Goal: Task Accomplishment & Management: Manage account settings

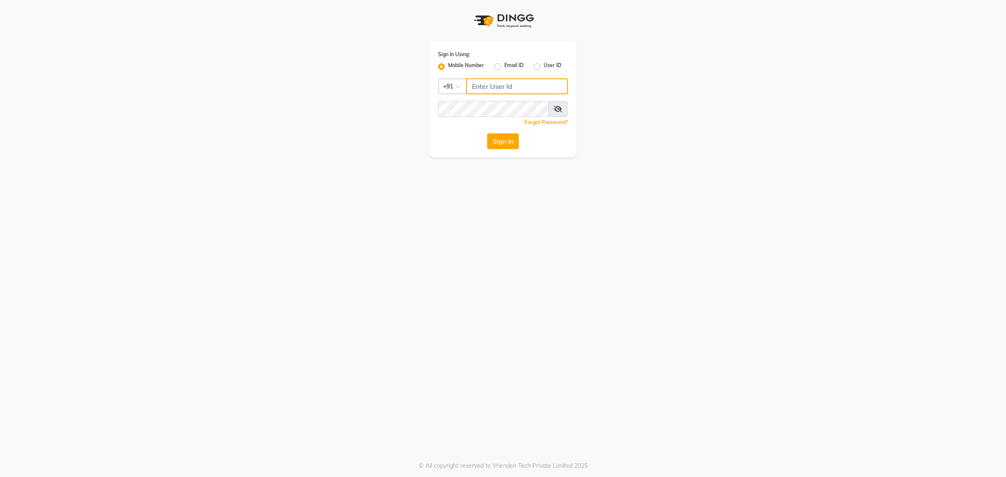
type input "7087307165"
click at [512, 144] on button "Sign In" at bounding box center [503, 141] width 32 height 16
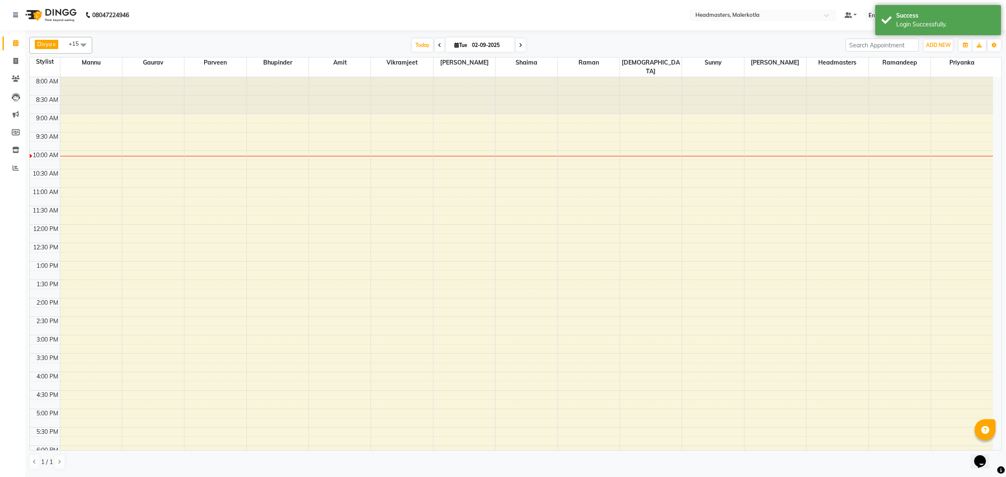
click at [84, 42] on span at bounding box center [83, 45] width 17 height 16
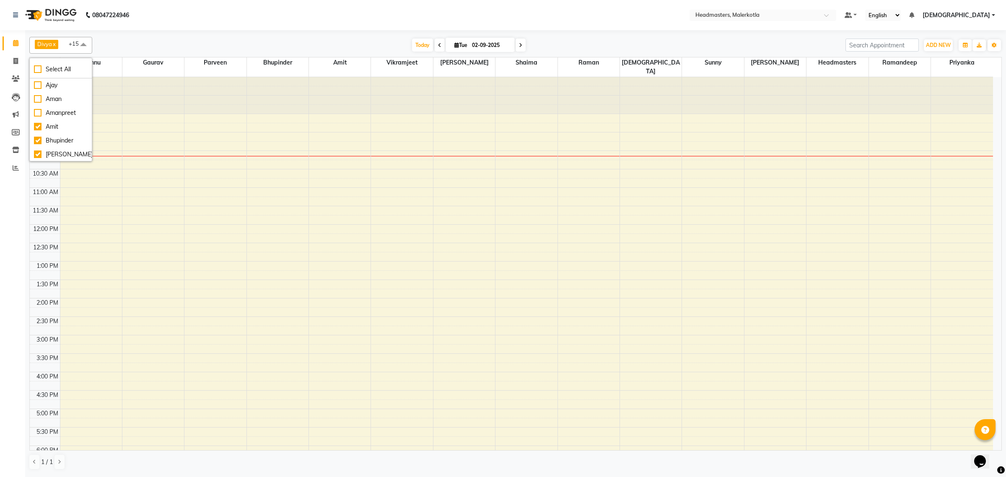
click at [84, 42] on span at bounding box center [83, 45] width 17 height 16
click at [83, 42] on span at bounding box center [83, 45] width 17 height 16
click at [85, 45] on span at bounding box center [83, 45] width 17 height 16
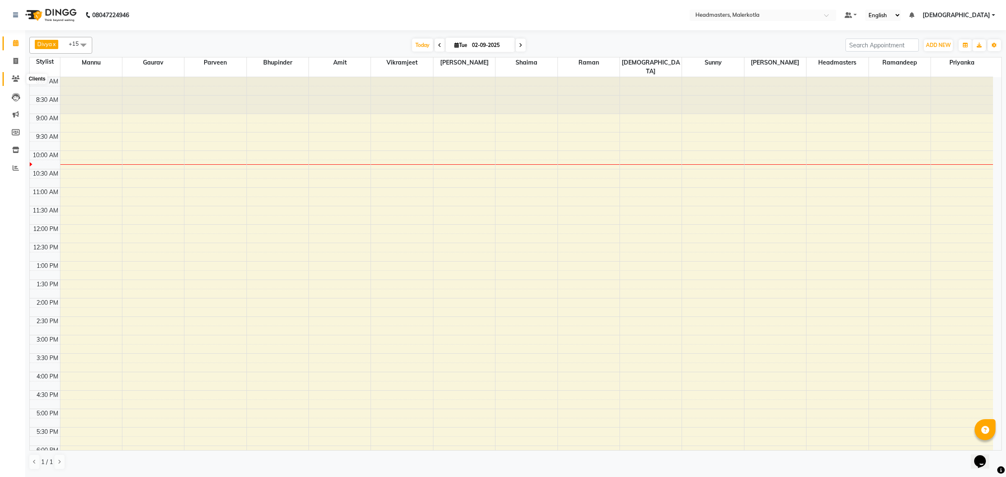
click at [12, 78] on icon at bounding box center [16, 78] width 8 height 6
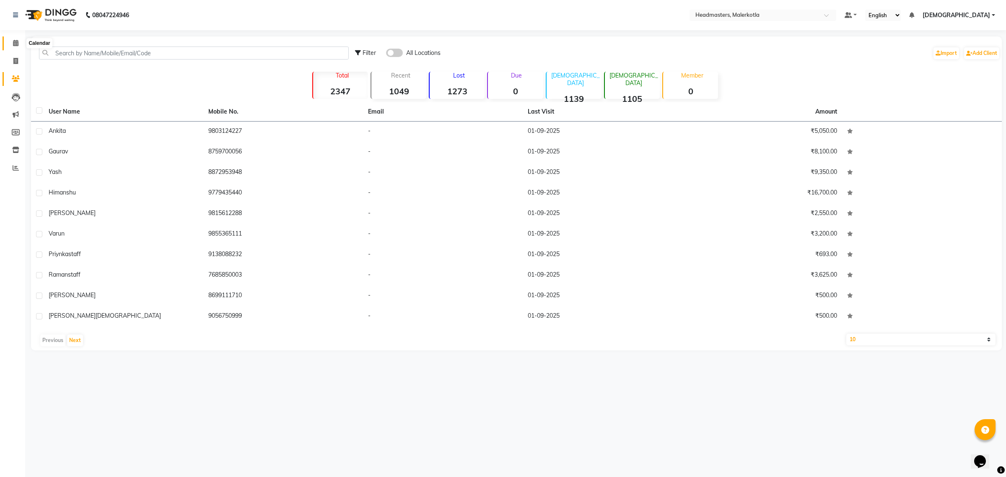
click at [17, 42] on icon at bounding box center [15, 43] width 5 height 6
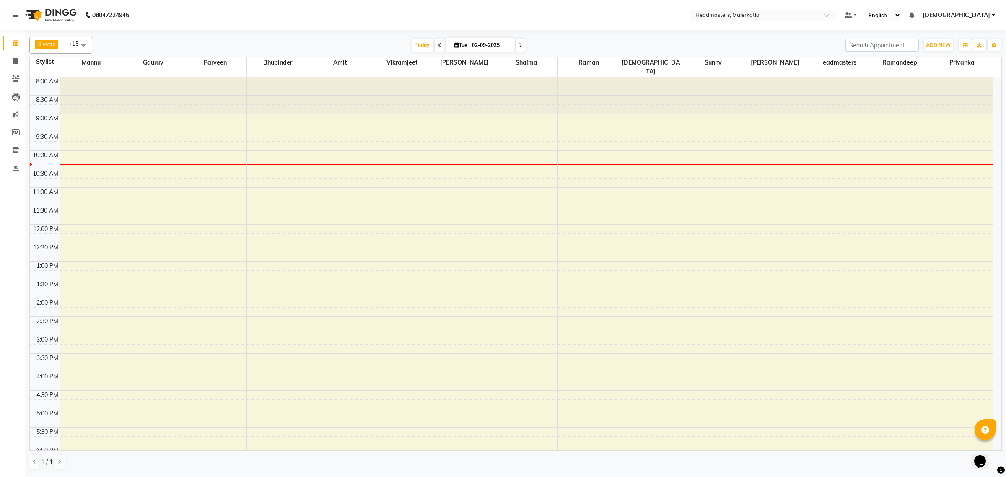
click at [435, 44] on span at bounding box center [440, 45] width 10 height 13
type input "01-09-2025"
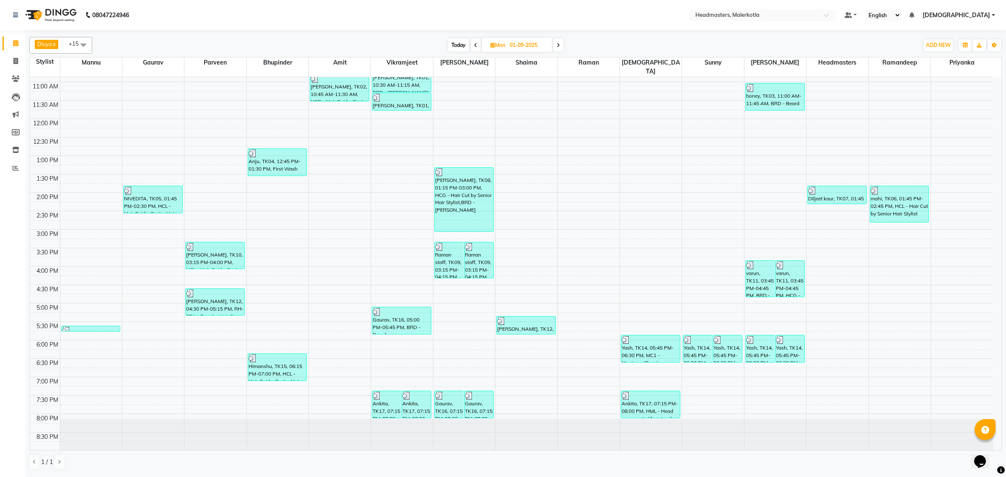
scroll to position [87, 0]
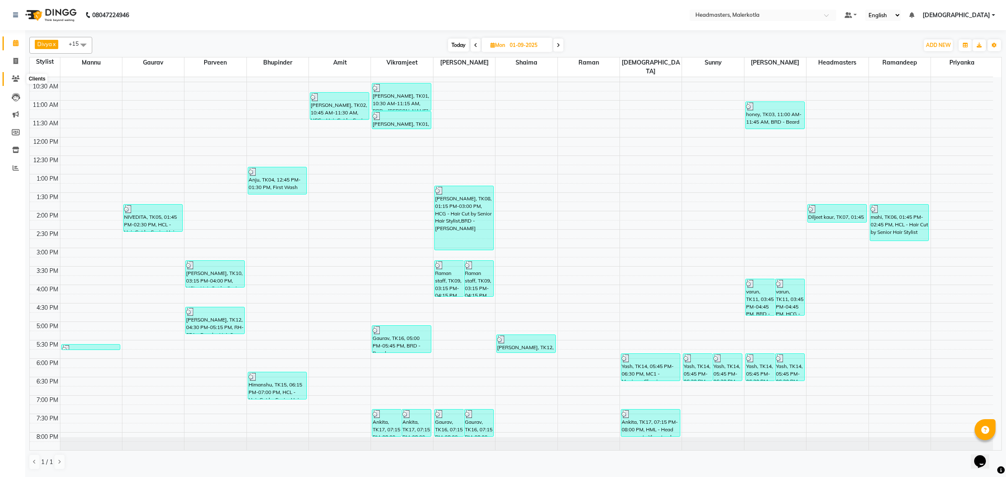
click at [19, 78] on icon at bounding box center [16, 78] width 8 height 6
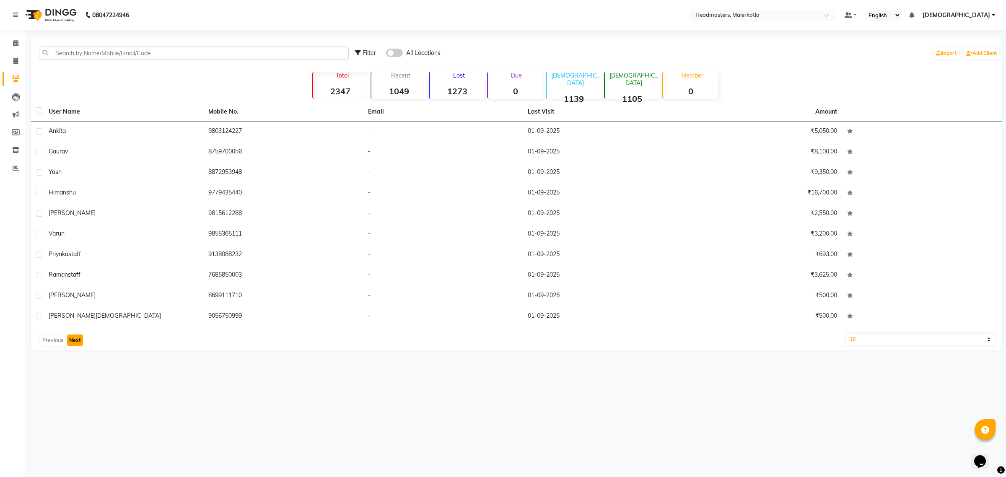
click at [77, 339] on button "Next" at bounding box center [75, 341] width 16 height 12
click at [52, 341] on button "Previous" at bounding box center [52, 341] width 25 height 12
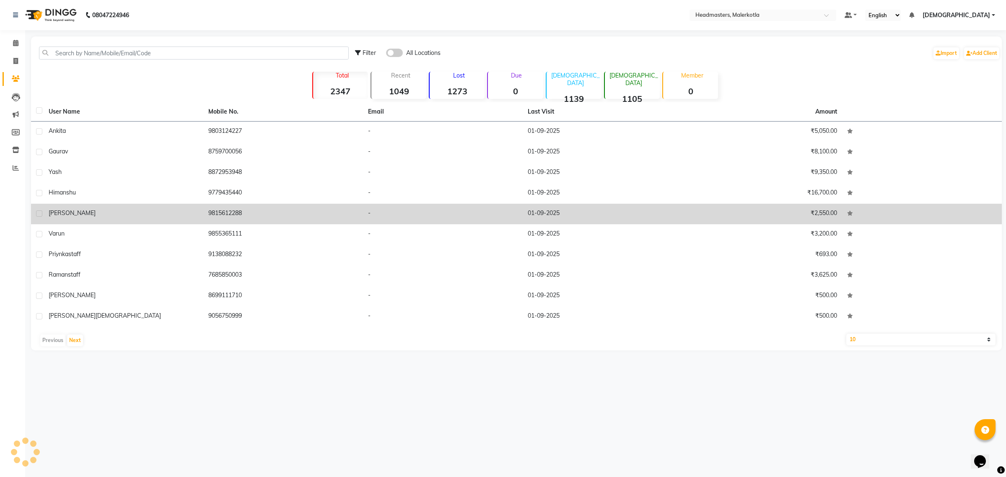
click at [70, 211] on span "dheeraj kapoor" at bounding box center [72, 213] width 47 height 8
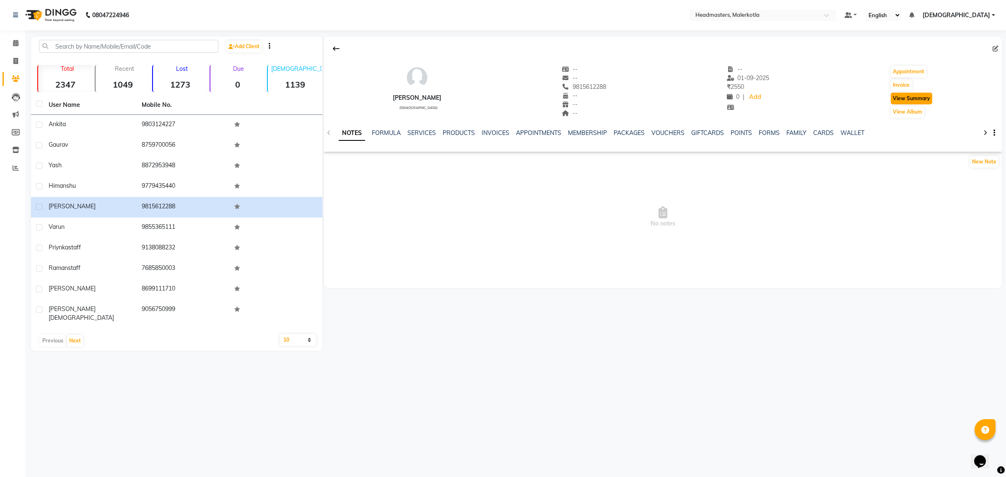
click at [913, 104] on button "View Summary" at bounding box center [912, 99] width 42 height 12
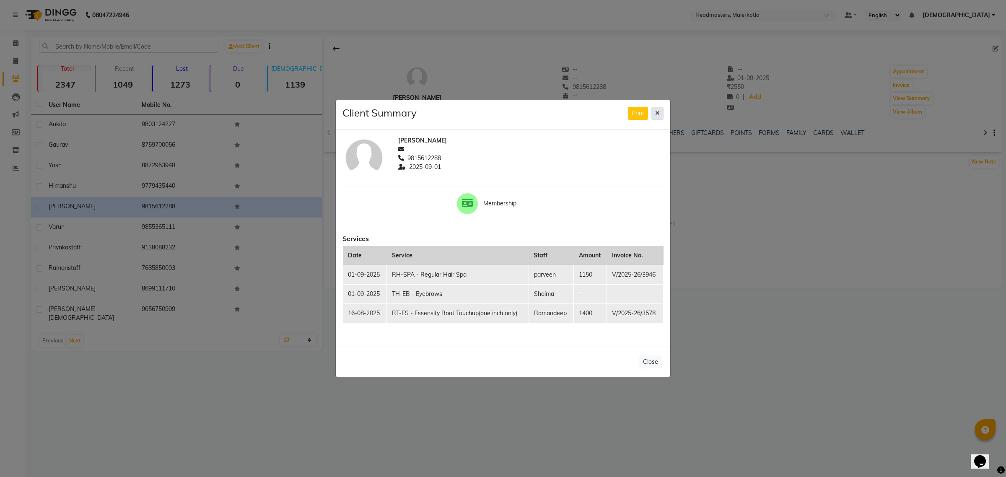
click at [659, 112] on icon at bounding box center [657, 113] width 5 height 6
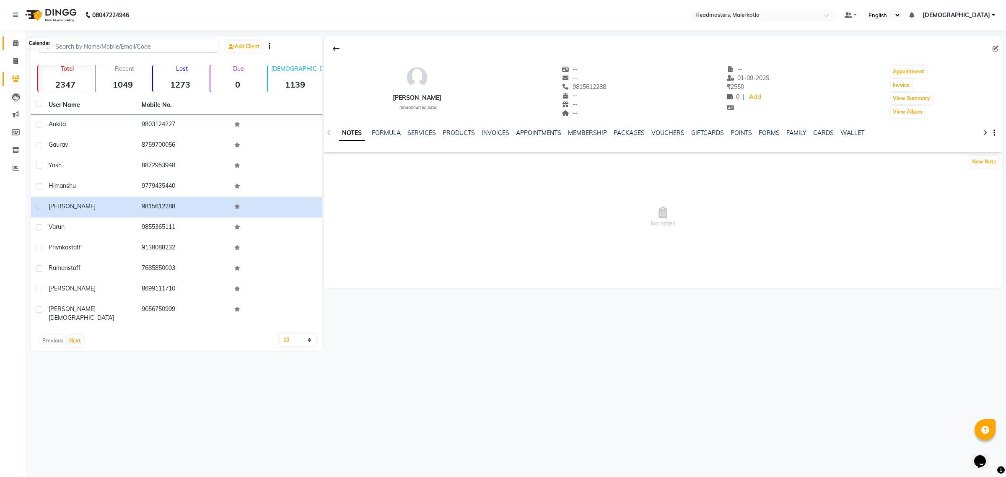
click at [13, 41] on icon at bounding box center [15, 43] width 5 height 6
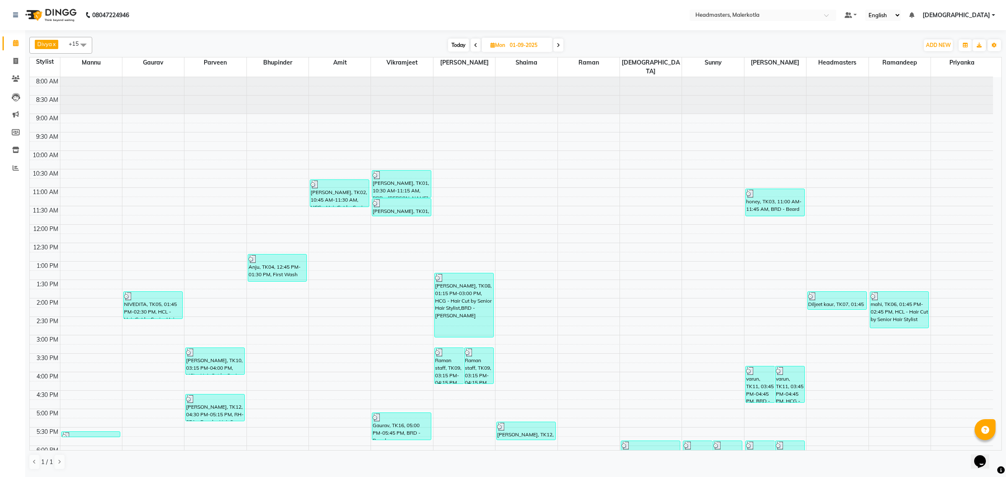
click at [556, 43] on span at bounding box center [559, 45] width 10 height 13
type input "02-09-2025"
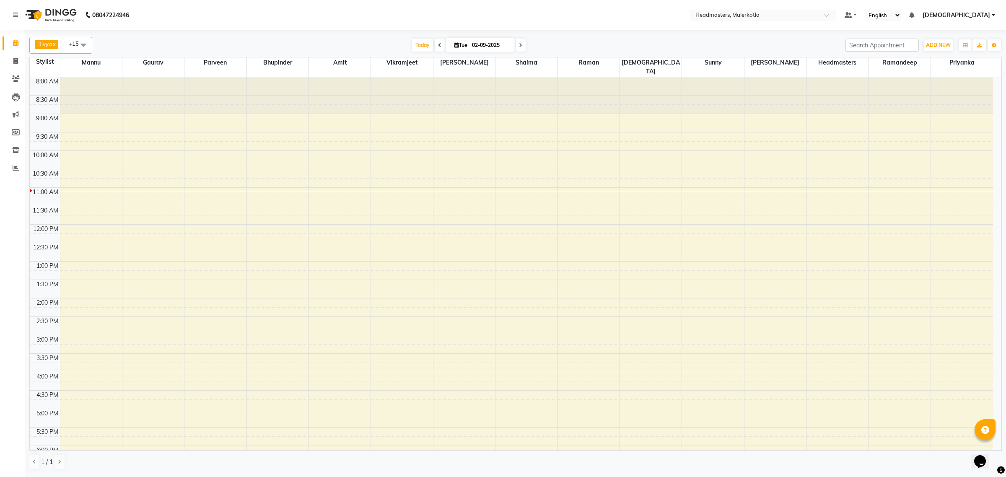
click at [88, 44] on span at bounding box center [83, 45] width 17 height 16
click at [64, 107] on div "[PERSON_NAME]" at bounding box center [61, 102] width 54 height 9
checkbox input "false"
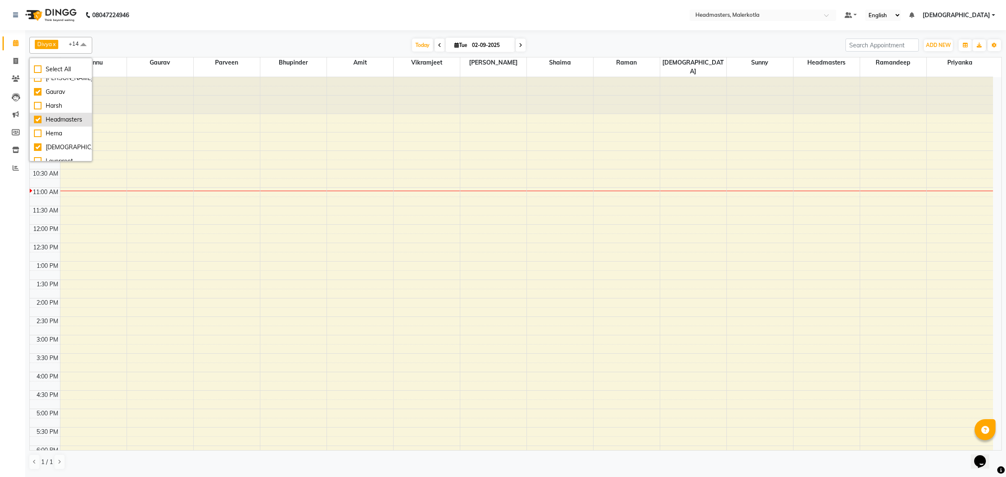
scroll to position [105, 0]
click at [68, 123] on div "Headmasters" at bounding box center [61, 118] width 54 height 9
checkbox input "false"
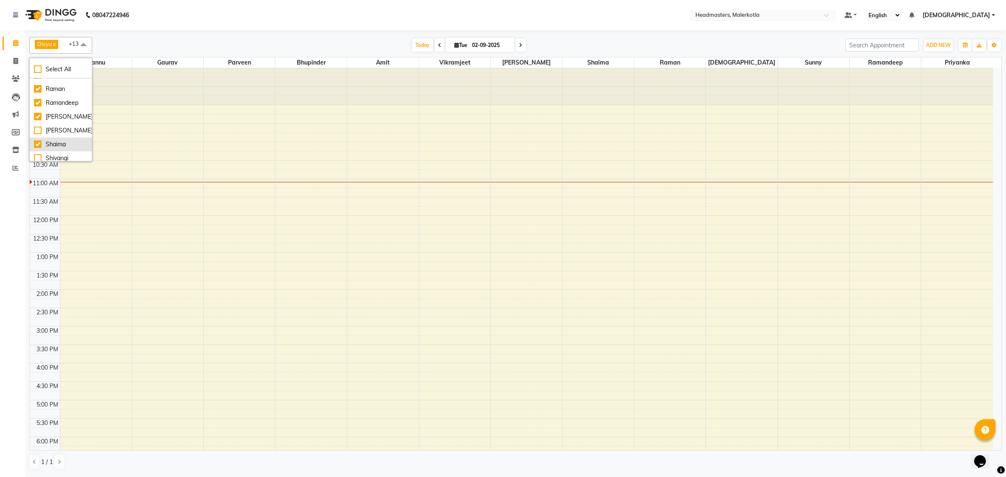
scroll to position [367, 0]
drag, startPoint x: 53, startPoint y: 101, endPoint x: 67, endPoint y: 107, distance: 15.8
click at [53, 96] on div "Shaima" at bounding box center [61, 92] width 54 height 9
checkbox input "false"
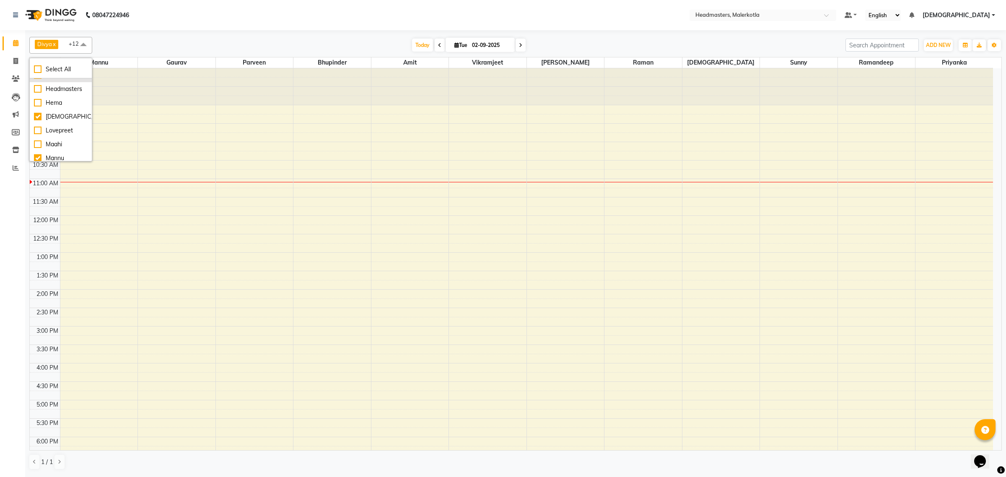
scroll to position [0, 0]
click at [84, 45] on span at bounding box center [83, 45] width 17 height 16
click at [366, 221] on div "8:00 AM 8:30 AM 9:00 AM 9:30 AM 10:00 AM 10:30 AM 11:00 AM 11:30 AM 12:00 PM 12…" at bounding box center [512, 326] width 964 height 516
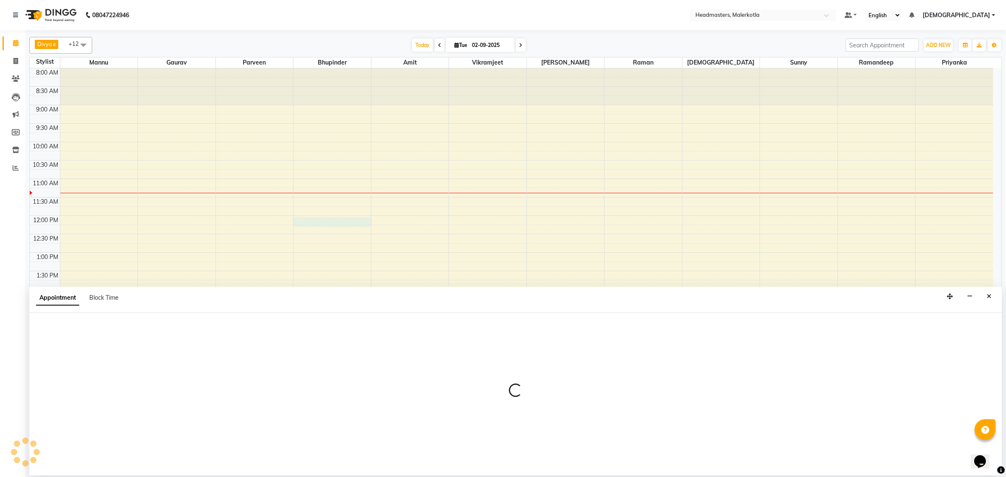
select select "65906"
select select "tentative"
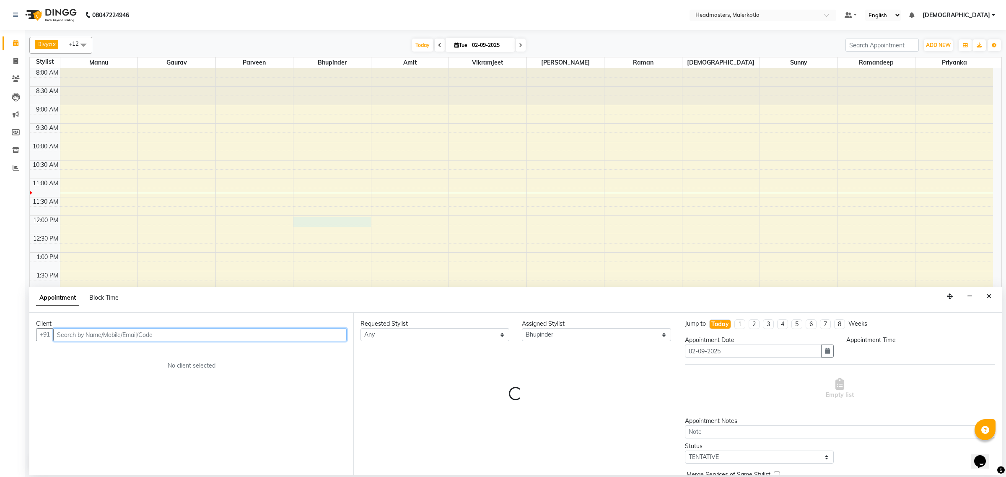
select select "720"
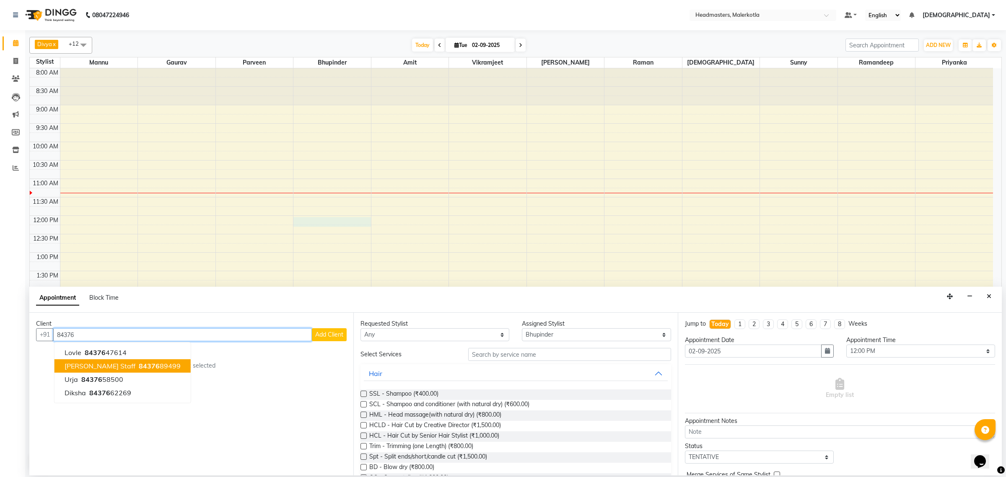
click at [147, 368] on ngb-highlight "84376 89499" at bounding box center [159, 366] width 44 height 8
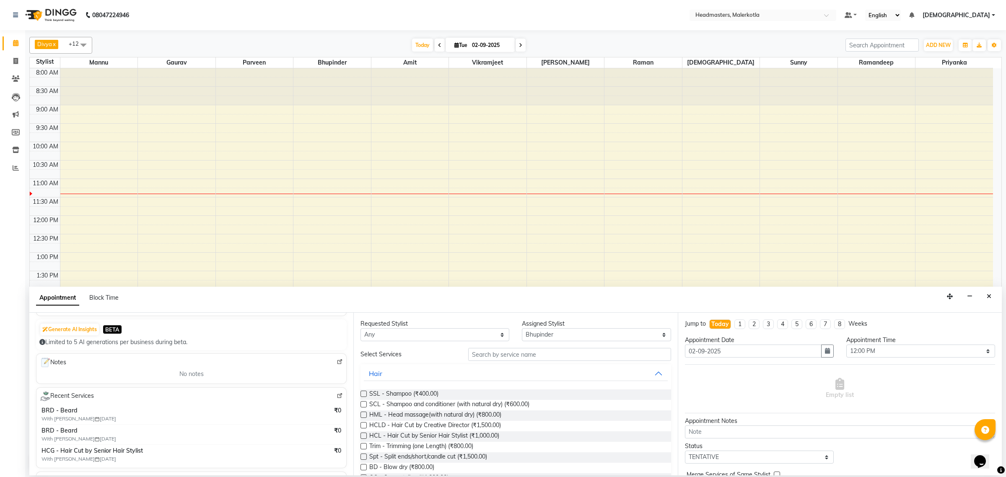
scroll to position [105, 0]
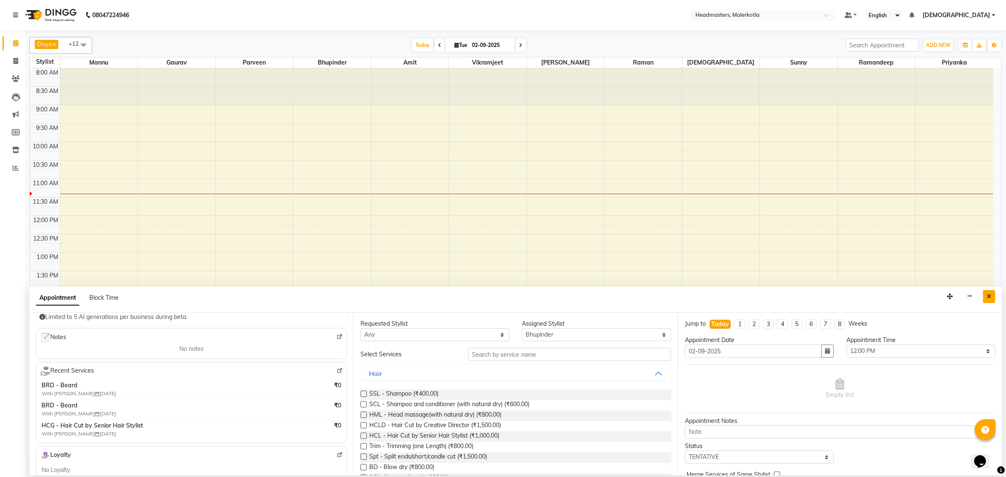
type input "8437689499"
click at [988, 294] on icon "Close" at bounding box center [989, 297] width 5 height 6
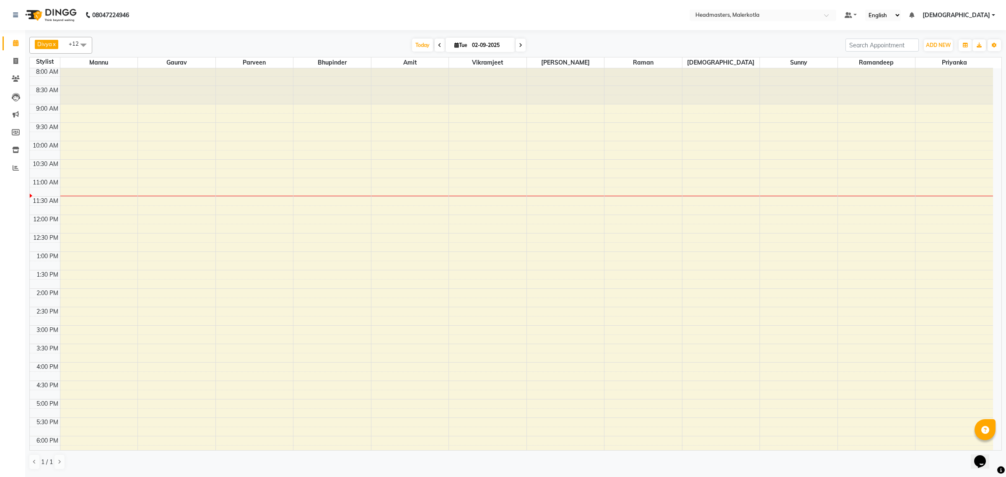
scroll to position [0, 0]
click at [182, 183] on div "8:00 AM 8:30 AM 9:00 AM 9:30 AM 10:00 AM 10:30 AM 11:00 AM 11:30 AM 12:00 PM 12…" at bounding box center [512, 326] width 964 height 516
select select "660"
select select "tentative"
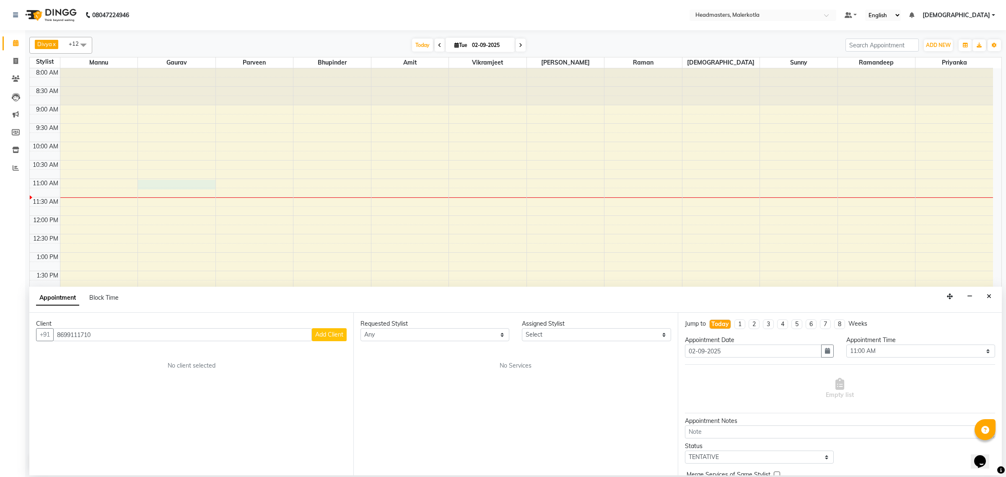
type input "8699111710"
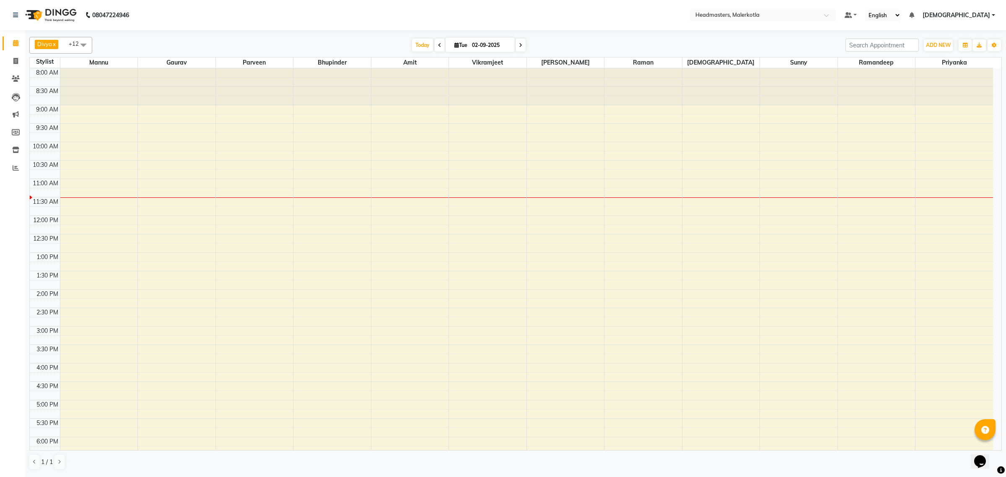
click at [200, 171] on td at bounding box center [526, 173] width 933 height 9
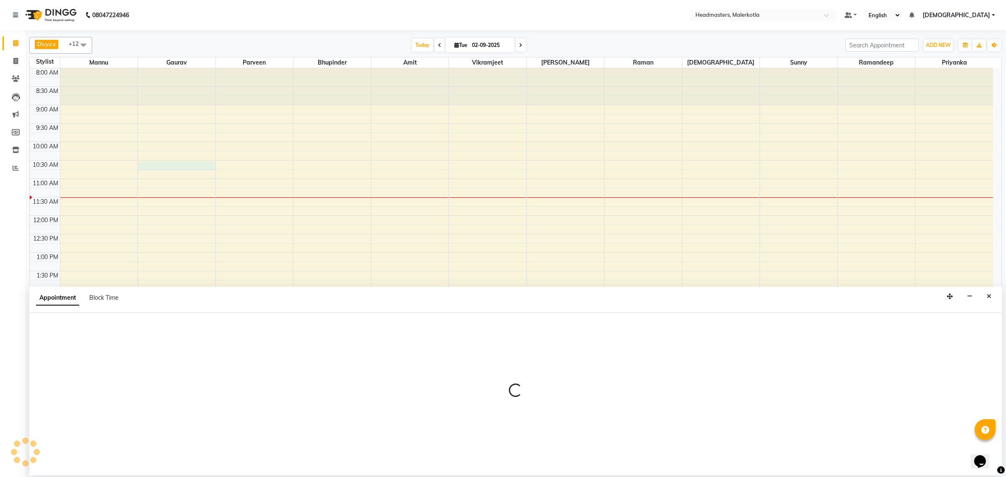
select select "63922"
select select "630"
select select "tentative"
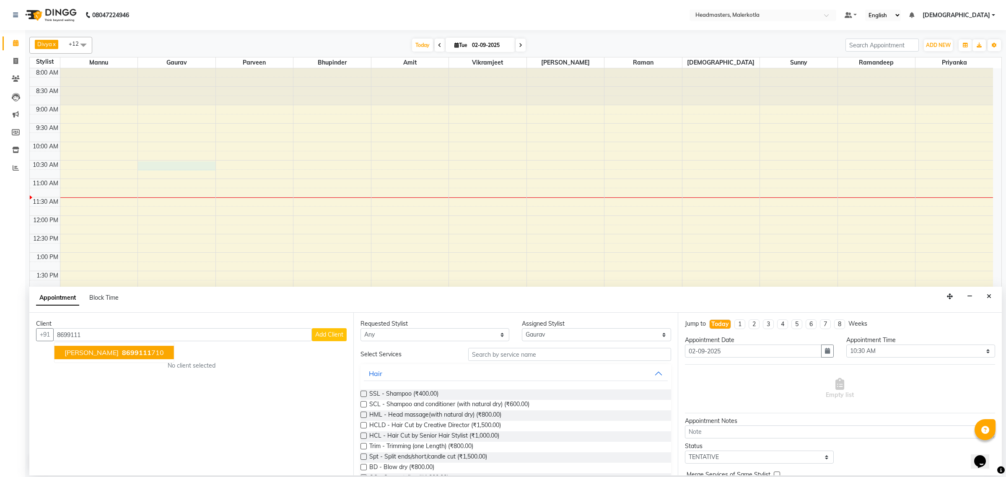
click at [122, 355] on span "8699111" at bounding box center [136, 352] width 29 height 8
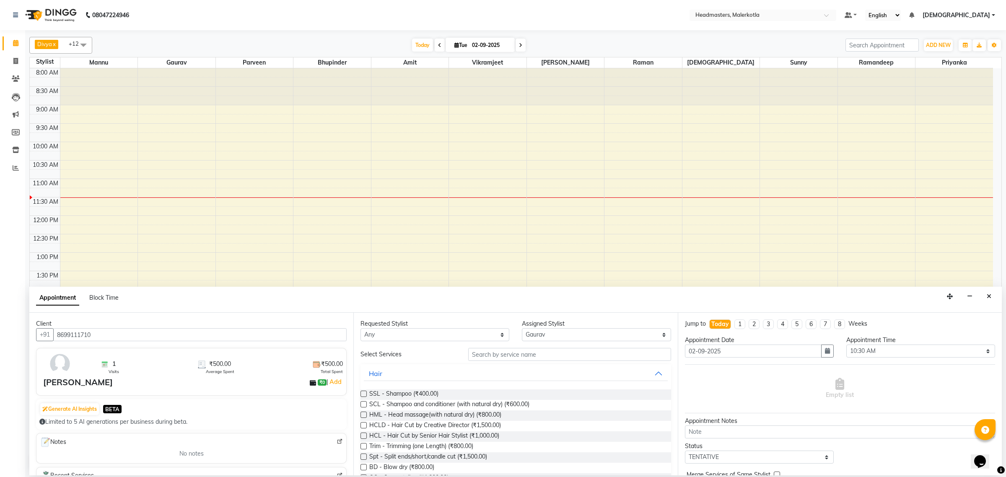
type input "8699111710"
click at [514, 351] on input "text" at bounding box center [569, 354] width 203 height 13
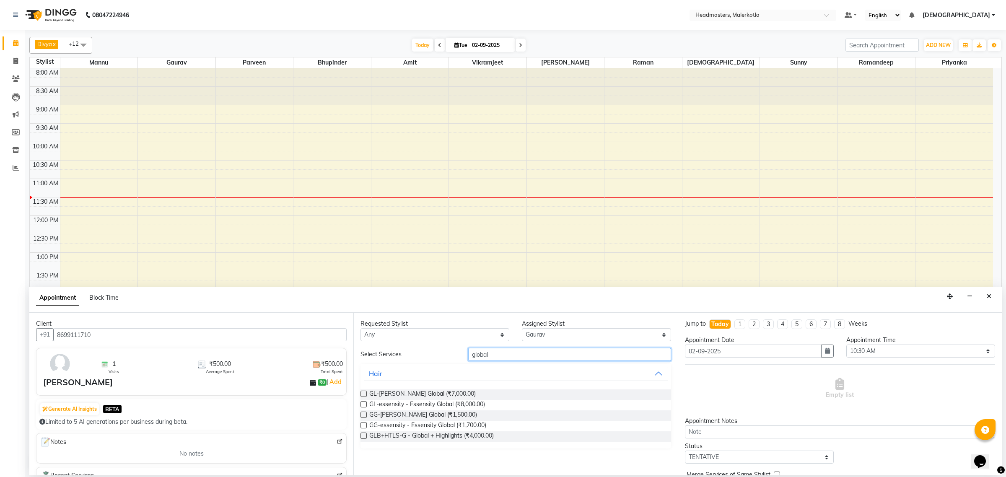
type input "global"
click at [443, 395] on span "GL-[PERSON_NAME] Global (₹7,000.00)" at bounding box center [422, 395] width 107 height 10
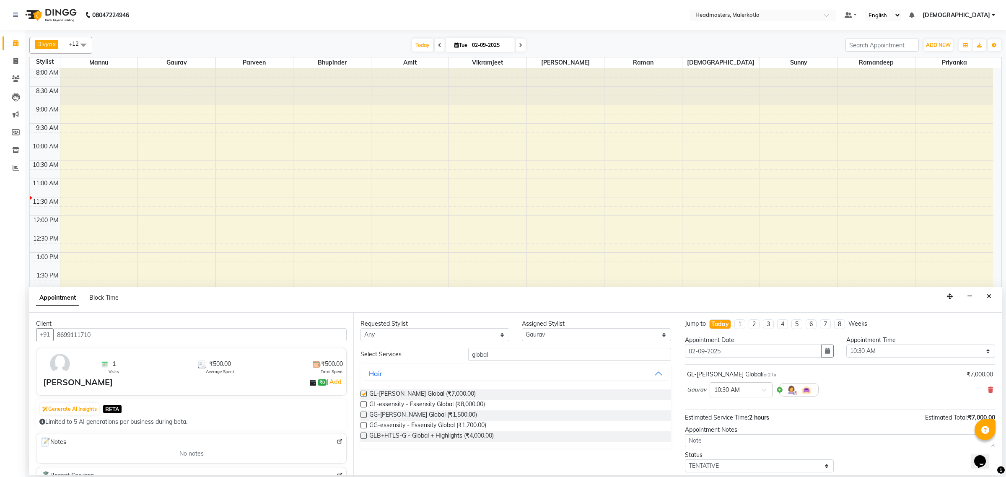
checkbox input "false"
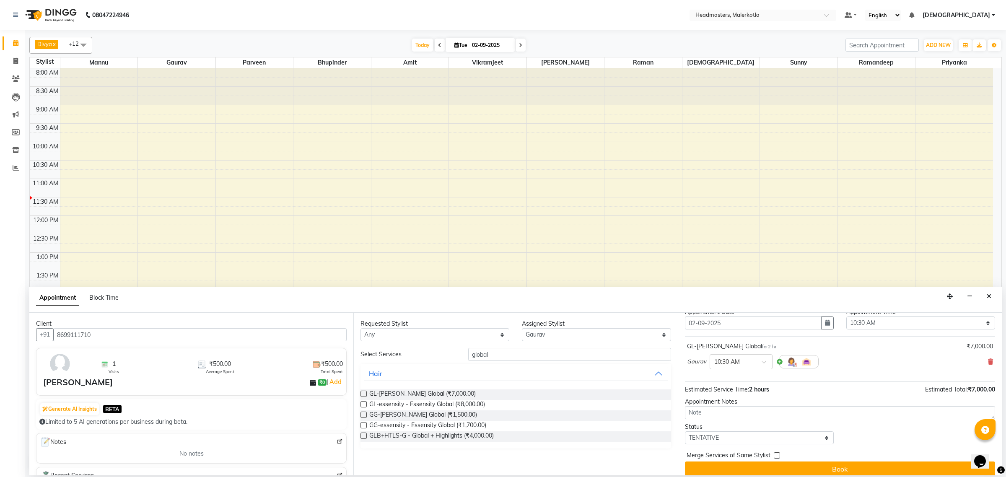
scroll to position [36, 0]
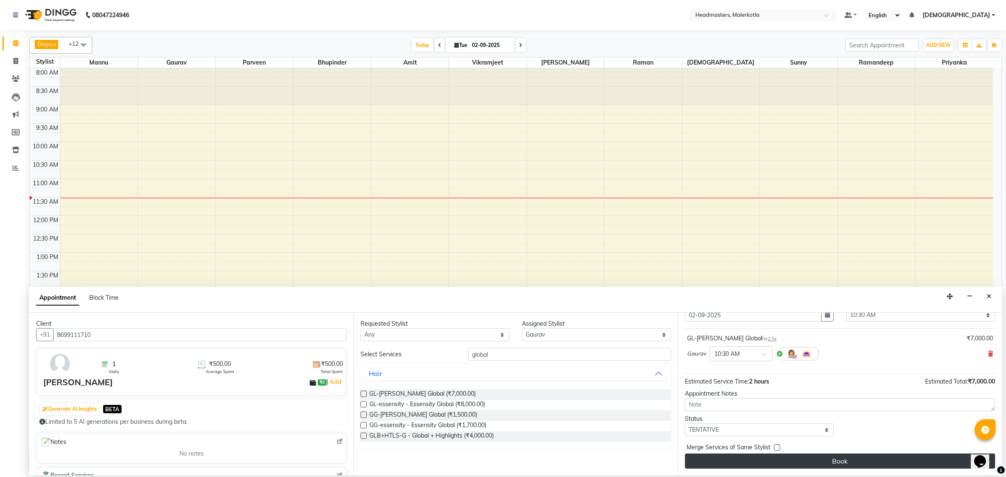
click at [811, 459] on button "Book" at bounding box center [840, 461] width 310 height 15
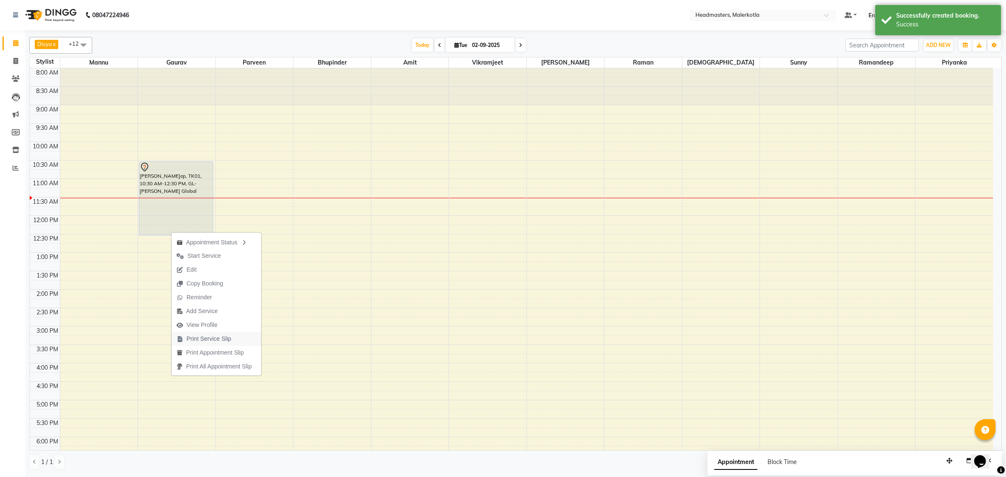
click at [208, 340] on span "Print Service Slip" at bounding box center [209, 339] width 45 height 9
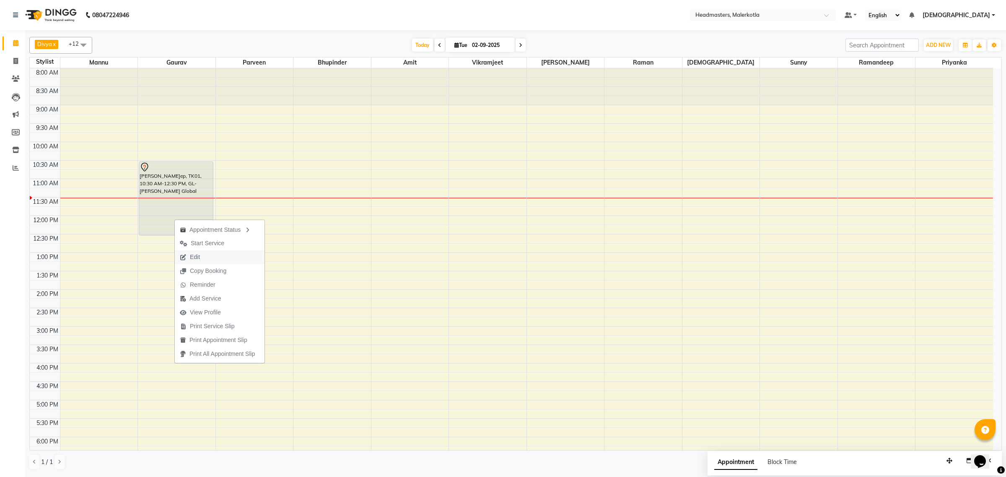
click at [196, 258] on span "Edit" at bounding box center [195, 257] width 10 height 9
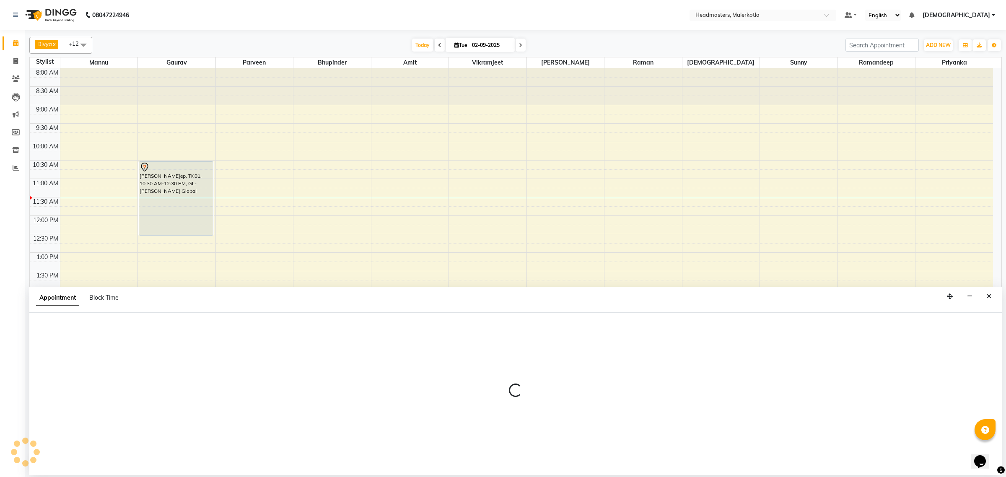
select select "tentative"
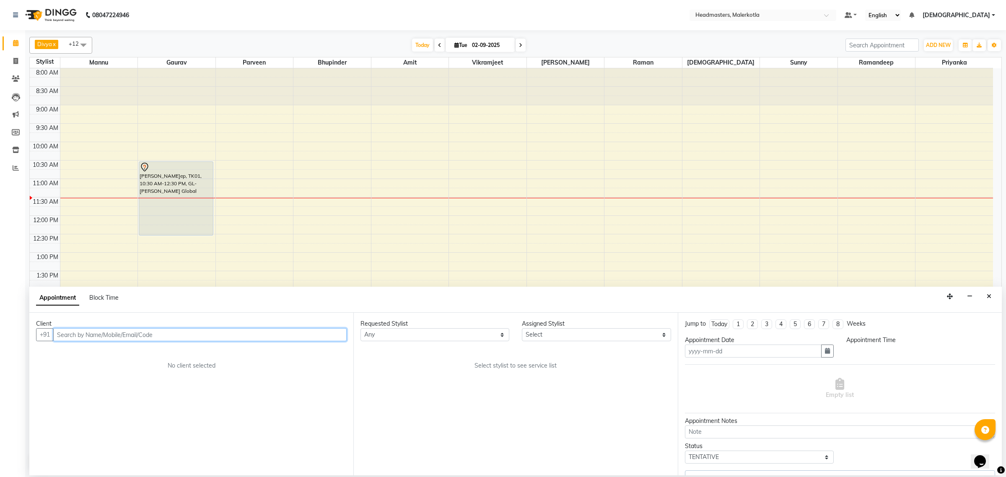
type input "02-09-2025"
select select "63922"
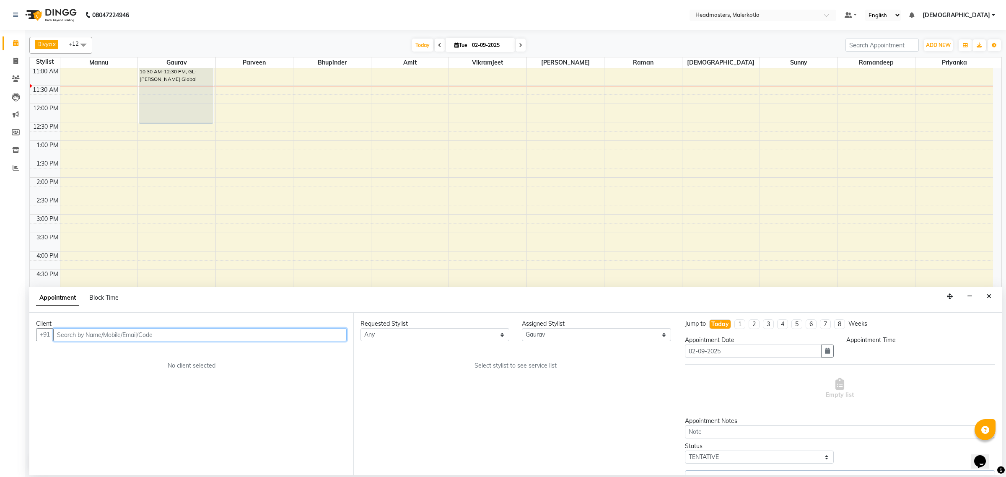
select select "630"
select select "3700"
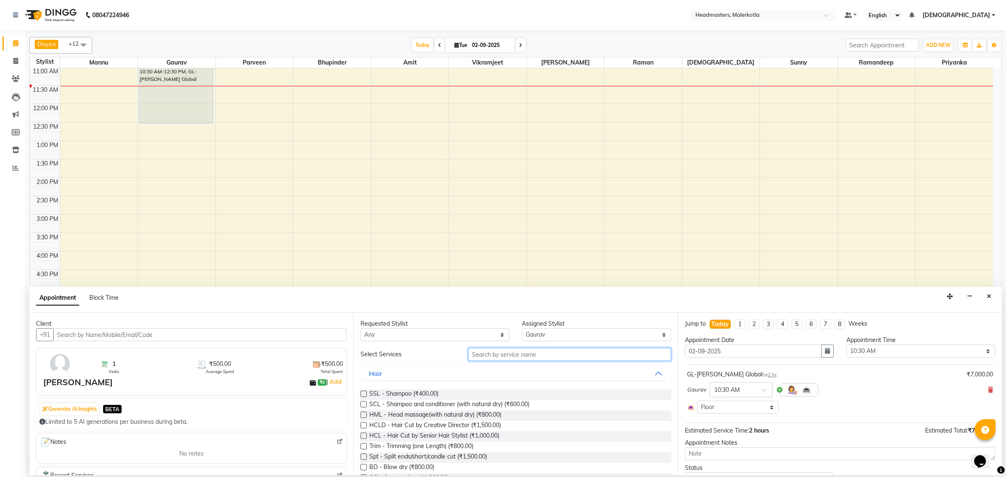
click at [500, 354] on input "text" at bounding box center [569, 354] width 203 height 13
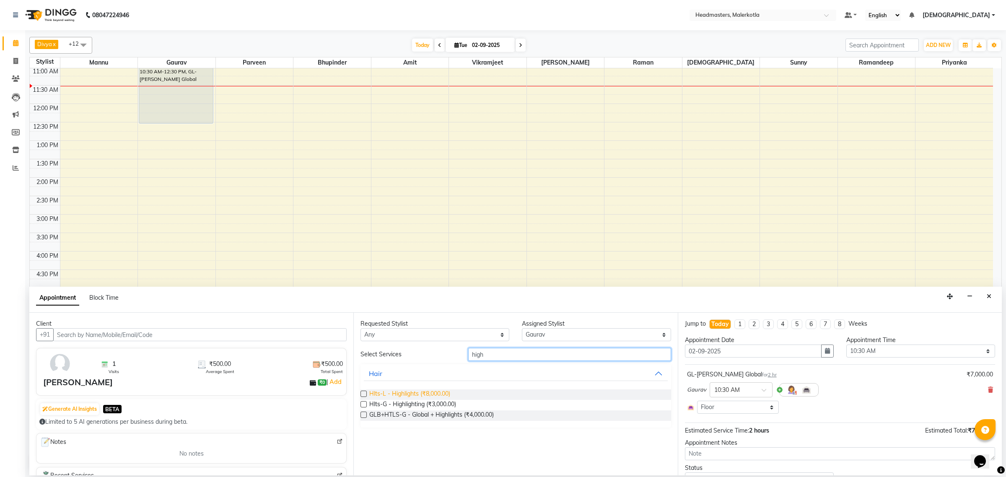
type input "high"
click at [419, 393] on span "Hlts-L - Highlights (₹8,000.00)" at bounding box center [409, 395] width 81 height 10
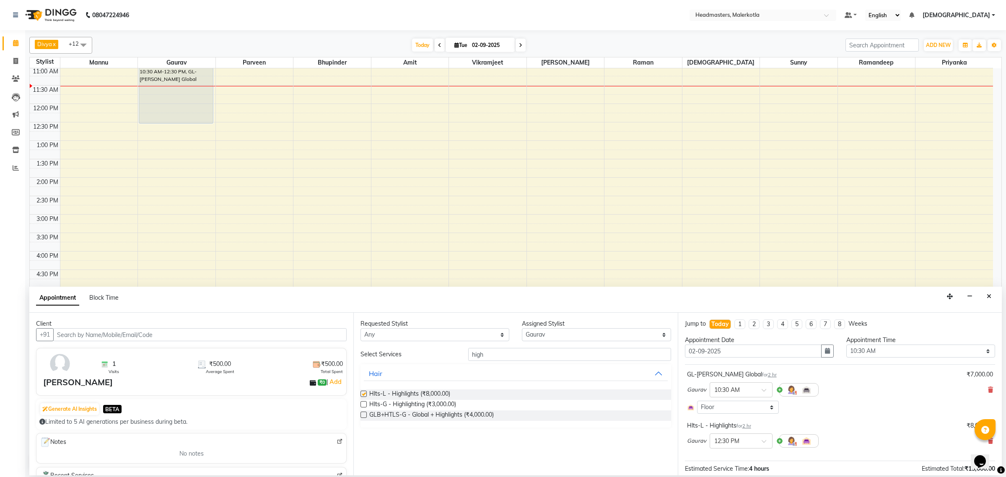
checkbox input "false"
click at [512, 351] on input "high" at bounding box center [569, 354] width 203 height 13
type input "h"
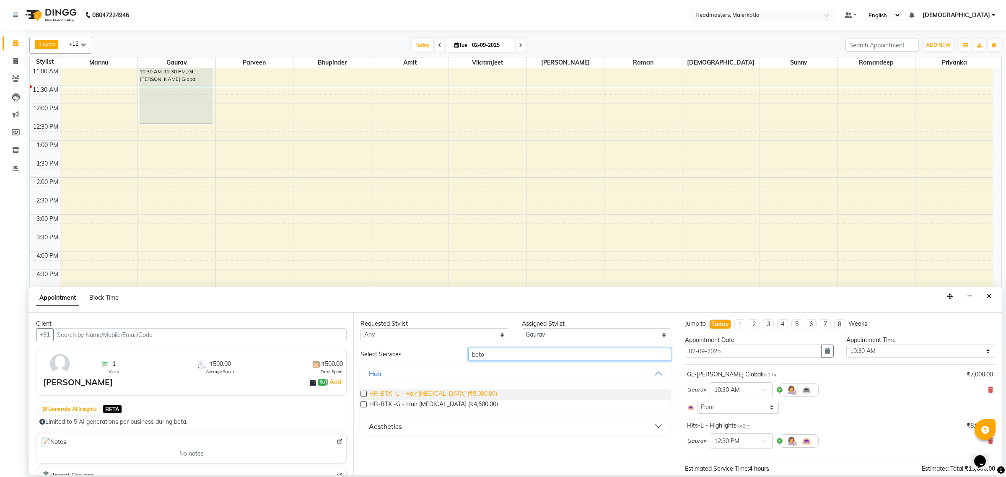
type input "boto"
click at [445, 393] on span "HR-BTX -L - Hair [MEDICAL_DATA] (₹9,000.00)" at bounding box center [433, 395] width 128 height 10
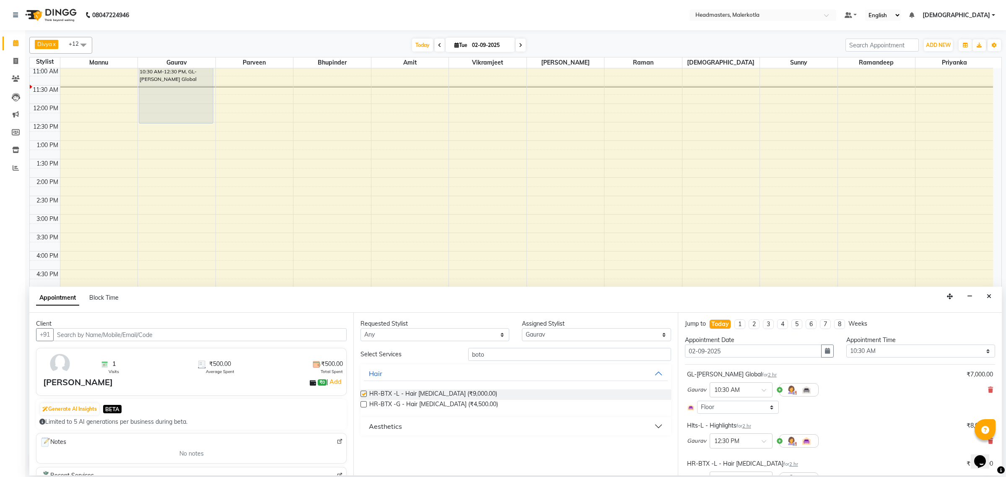
checkbox input "false"
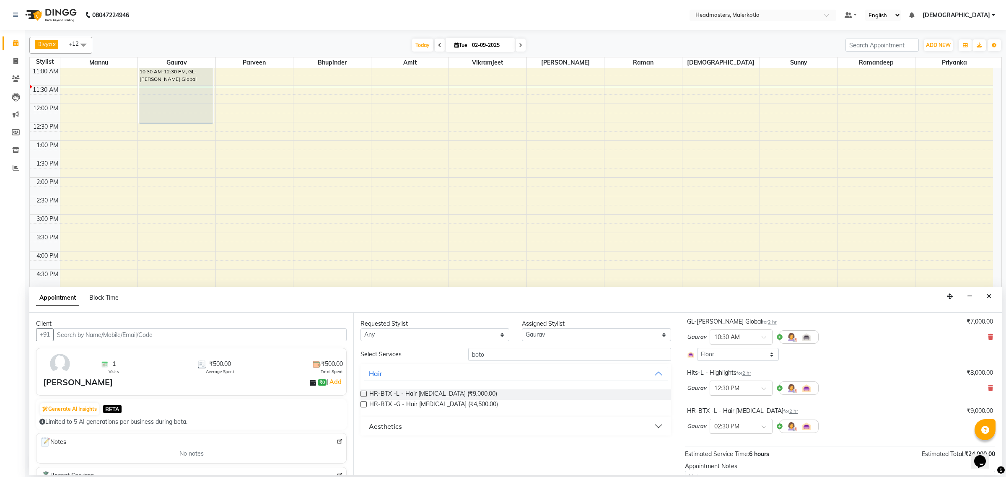
scroll to position [116, 0]
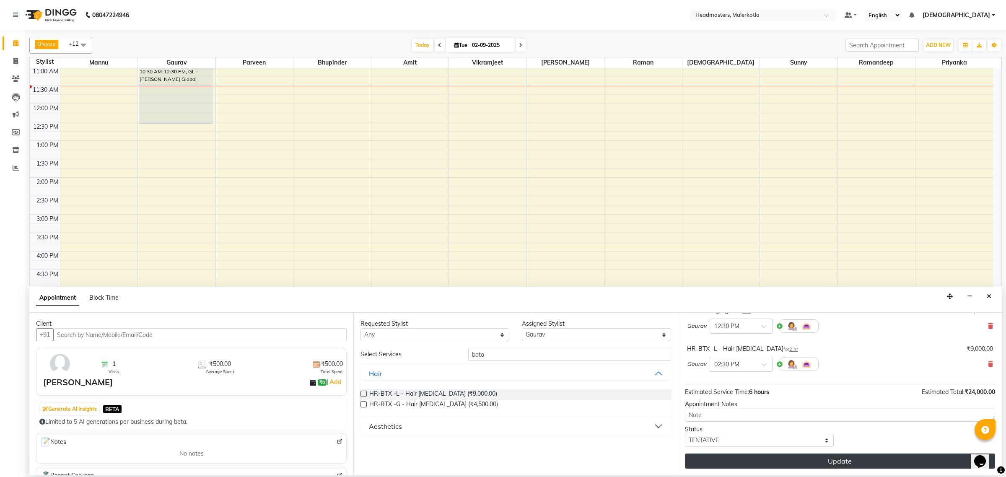
click at [717, 462] on button "Update" at bounding box center [840, 461] width 310 height 15
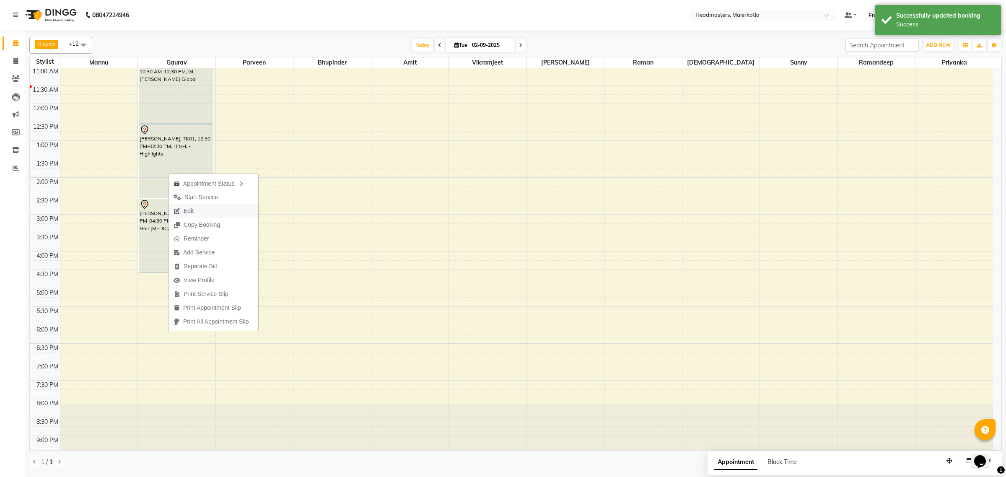
click at [191, 211] on span "Edit" at bounding box center [189, 211] width 10 height 9
select select "630"
select select "tentative"
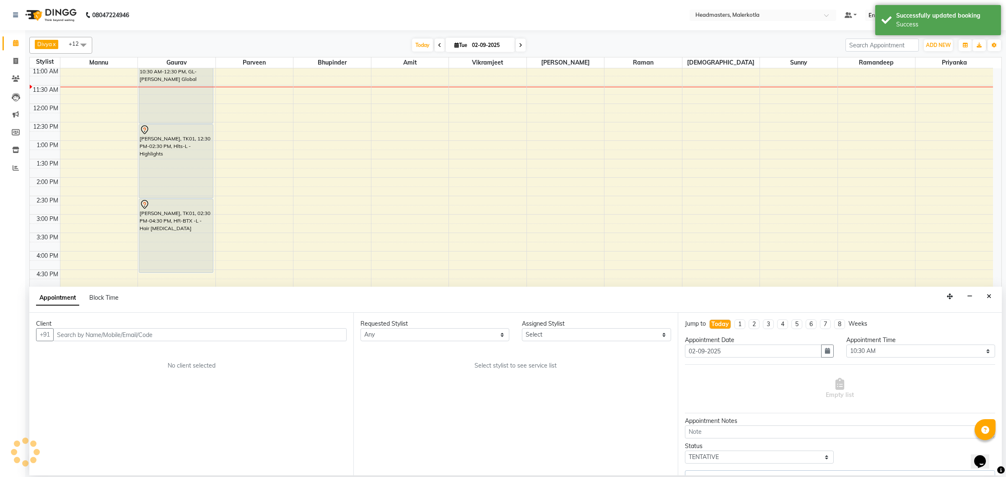
scroll to position [112, 0]
select select "63922"
select select "3700"
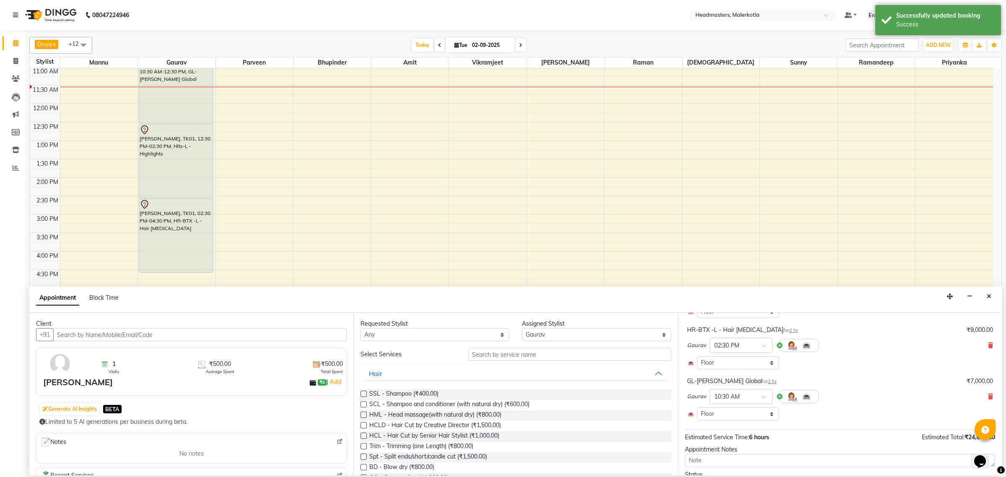
scroll to position [105, 0]
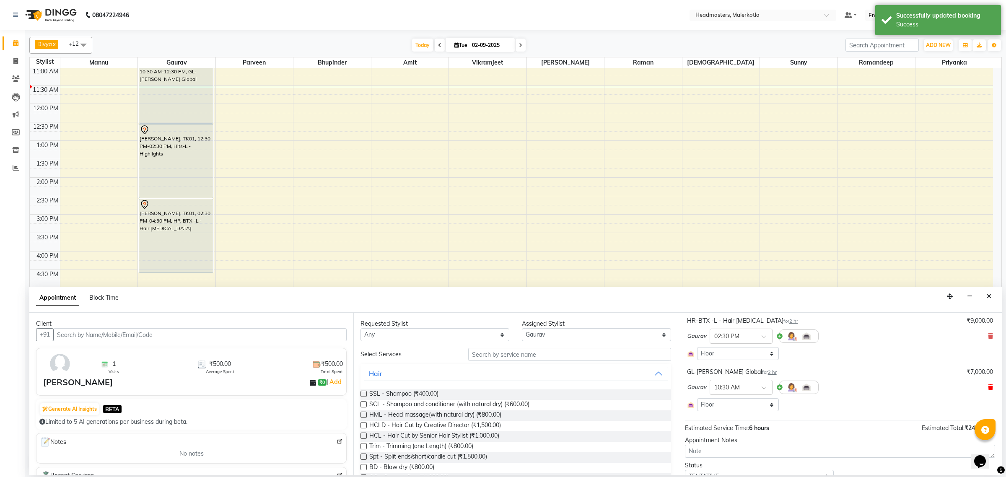
click at [988, 386] on icon at bounding box center [990, 388] width 5 height 6
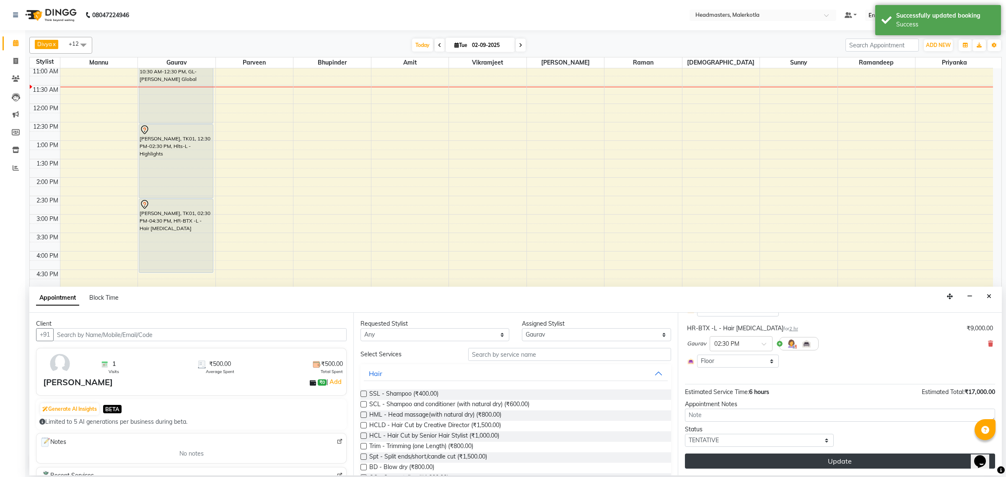
click at [804, 457] on button "Update" at bounding box center [840, 461] width 310 height 15
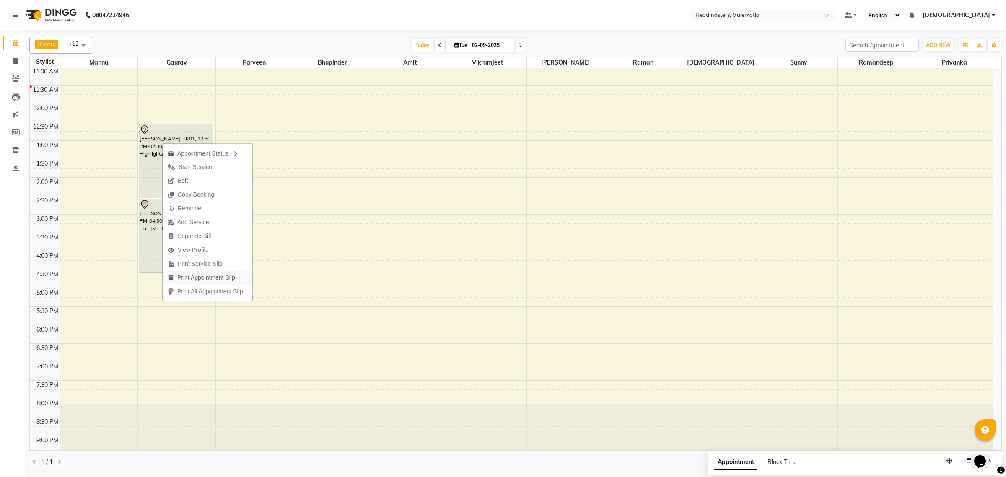
click at [207, 277] on span "Print Appointment Slip" at bounding box center [206, 277] width 58 height 9
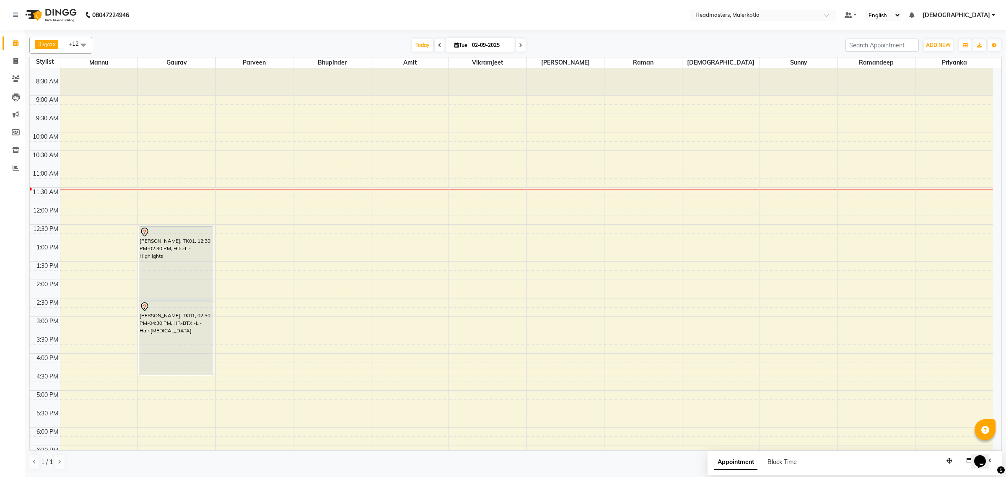
scroll to position [7, 0]
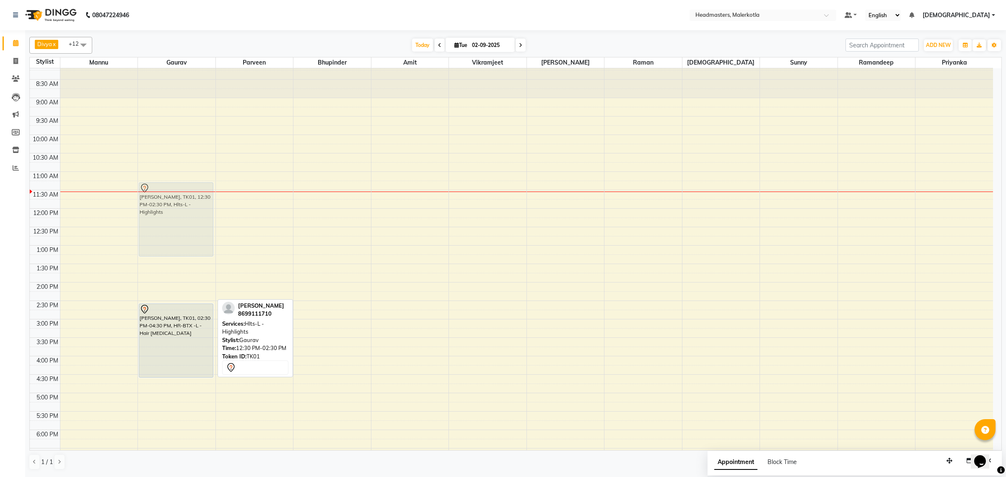
drag, startPoint x: 171, startPoint y: 261, endPoint x: 171, endPoint y: 214, distance: 47.0
click at [171, 214] on div "ramandeep, TK01, 12:30 PM-02:30 PM, Hlts-L - Highlights ramandeep, TK01, 02:30 …" at bounding box center [177, 319] width 78 height 516
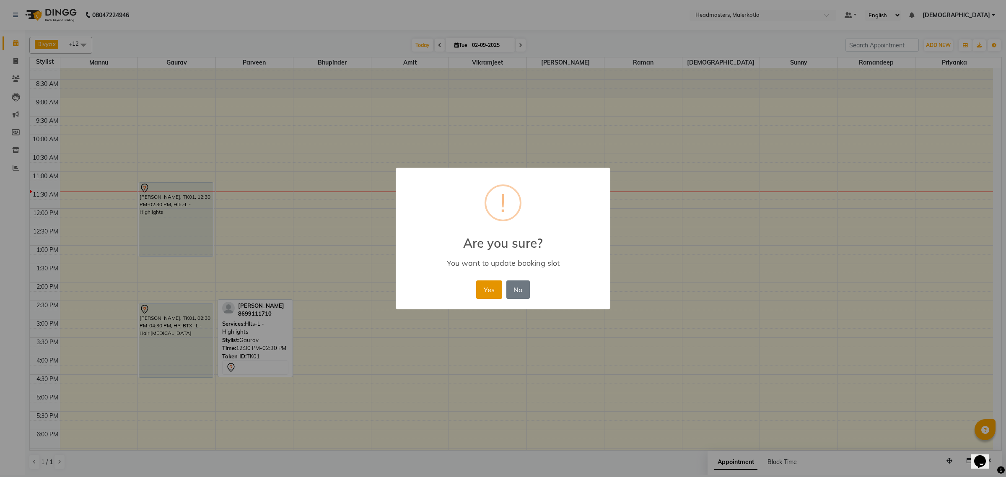
click at [486, 288] on button "Yes" at bounding box center [489, 290] width 26 height 18
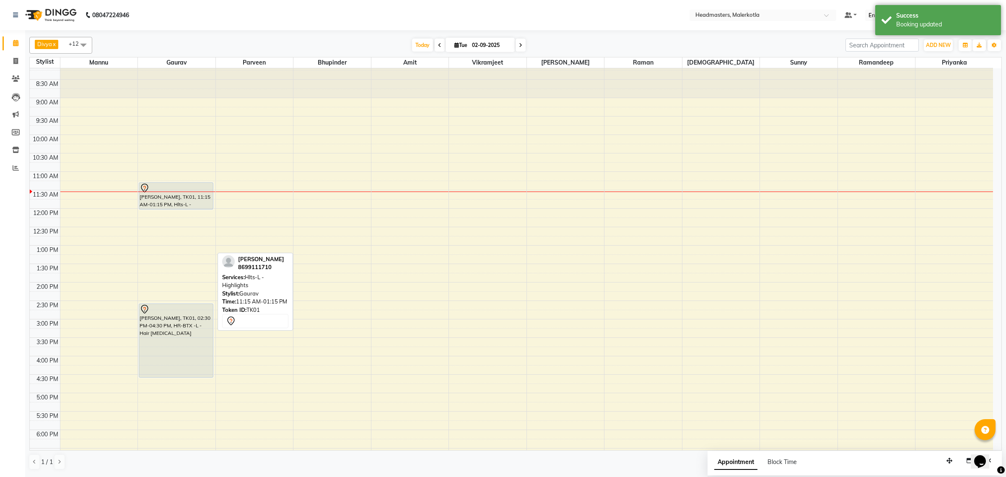
drag, startPoint x: 154, startPoint y: 256, endPoint x: 159, endPoint y: 210, distance: 46.4
click at [159, 210] on div "ramandeep, TK01, 11:15 AM-01:15 PM, Hlts-L - Highlights ramandeep, TK01, 02:30 …" at bounding box center [177, 319] width 78 height 516
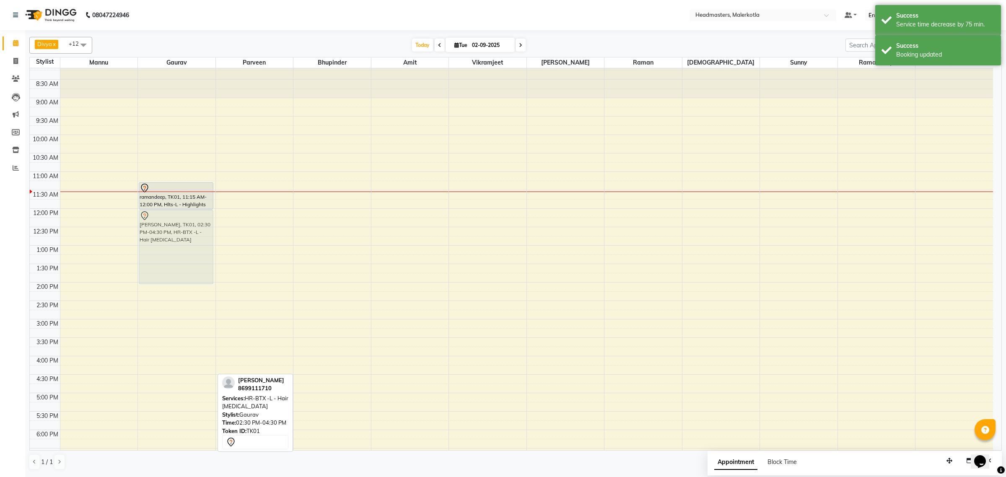
drag, startPoint x: 177, startPoint y: 317, endPoint x: 185, endPoint y: 227, distance: 89.7
click at [185, 227] on div "ramandeep, TK01, 11:15 AM-12:00 PM, Hlts-L - Highlights ramandeep, TK01, 02:30 …" at bounding box center [177, 319] width 78 height 516
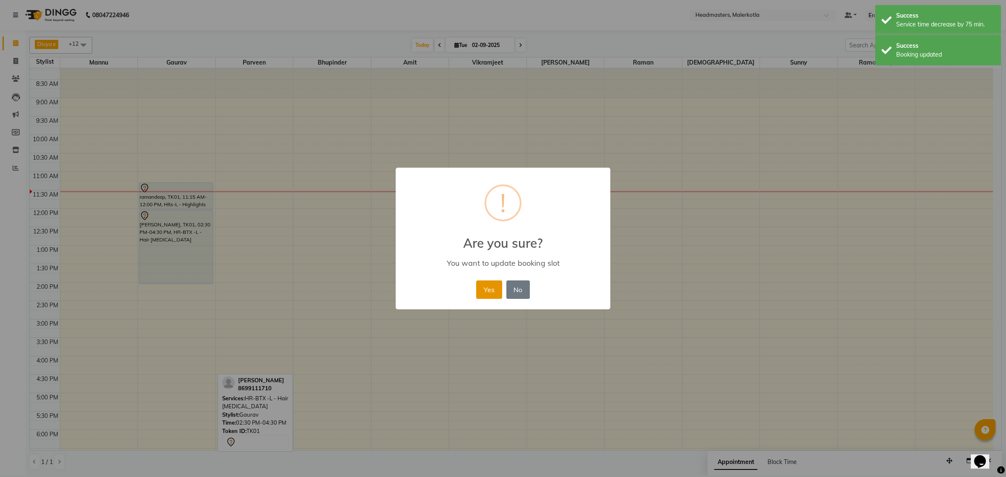
click at [487, 290] on button "Yes" at bounding box center [489, 290] width 26 height 18
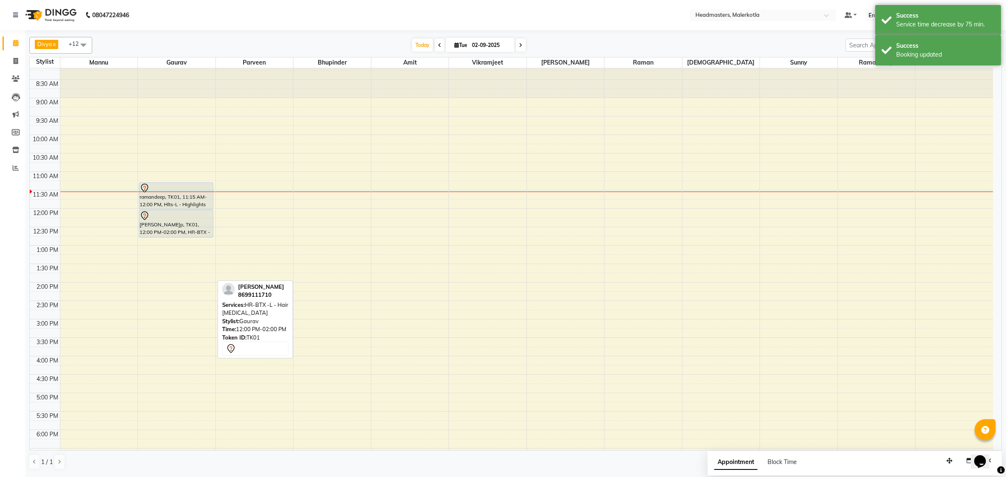
drag, startPoint x: 160, startPoint y: 284, endPoint x: 165, endPoint y: 238, distance: 46.8
click at [165, 238] on div "ramandeep, TK01, 11:15 AM-12:00 PM, Hlts-L - Highlights ramandeep, TK01, 12:00 …" at bounding box center [177, 319] width 78 height 516
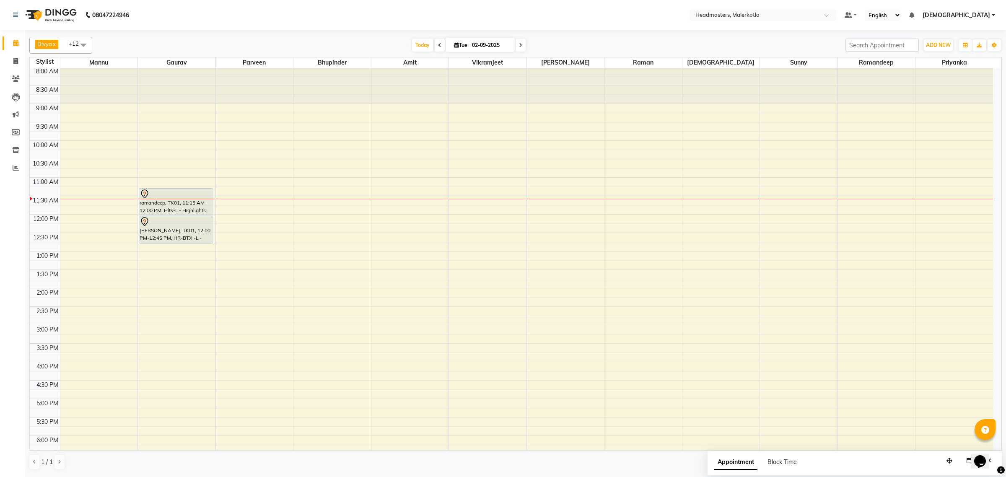
scroll to position [0, 0]
click at [435, 44] on span at bounding box center [440, 45] width 10 height 13
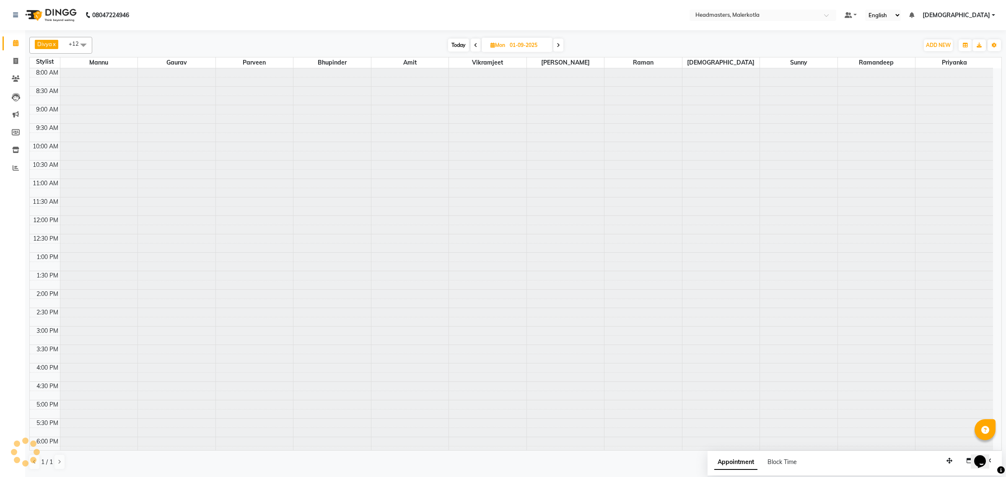
scroll to position [112, 0]
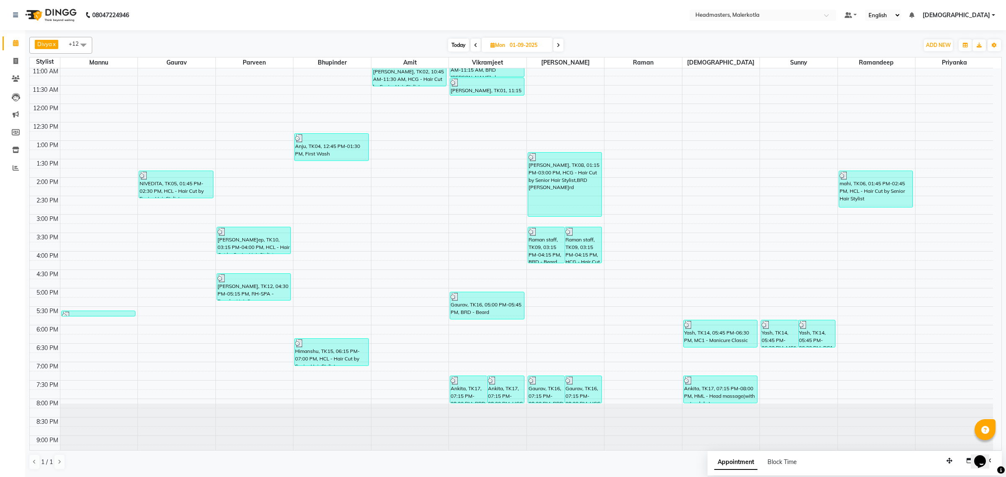
click at [556, 44] on span at bounding box center [559, 45] width 10 height 13
type input "02-09-2025"
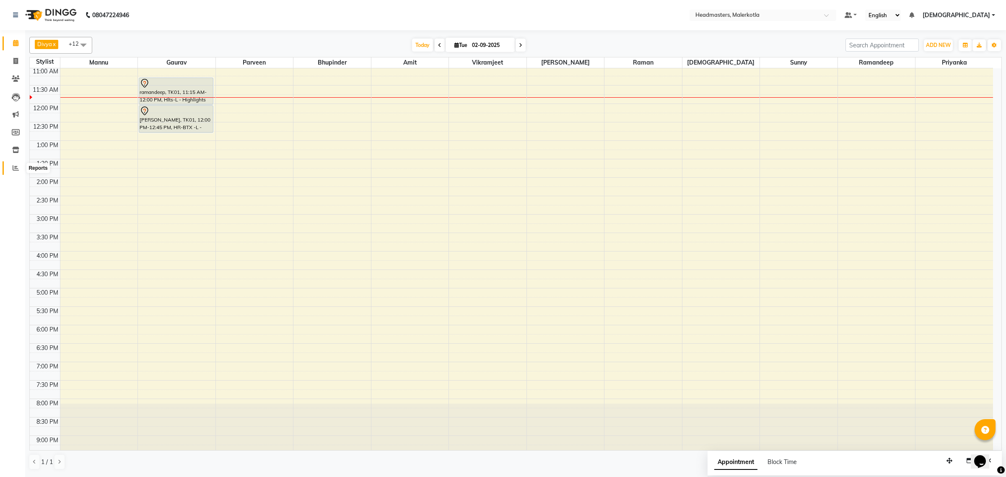
click at [13, 166] on icon at bounding box center [16, 168] width 6 height 6
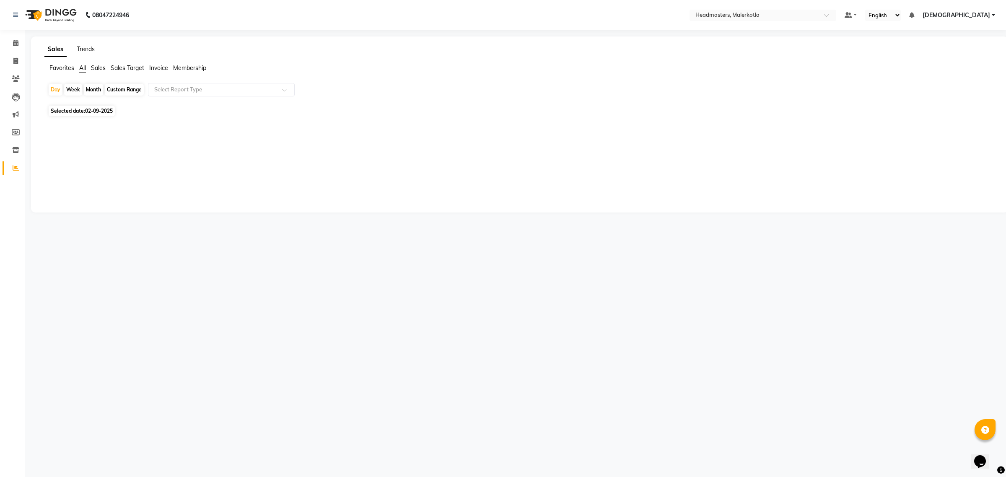
click at [80, 49] on link "Trends" at bounding box center [86, 49] width 18 height 8
type input "01-09-2025"
type input "30-09-2025"
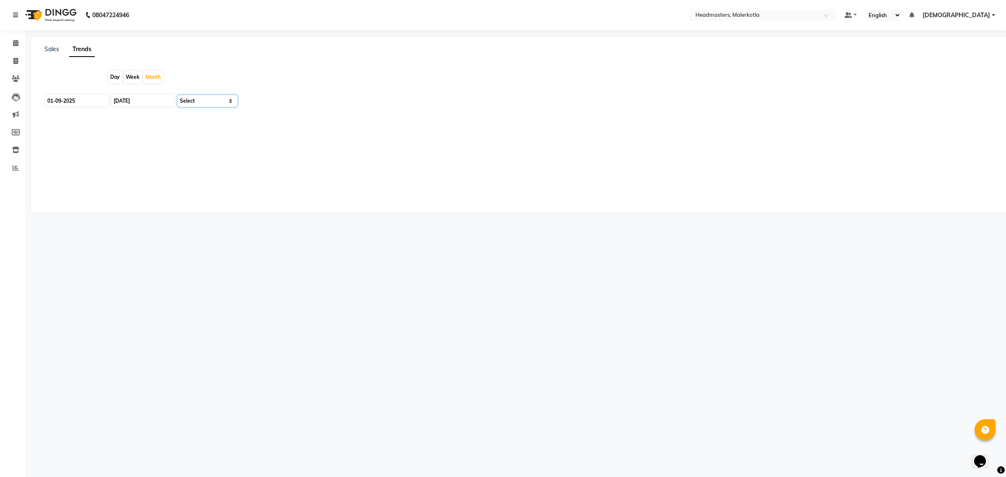
click at [197, 105] on select "Select Clients" at bounding box center [208, 101] width 60 height 12
click at [178, 95] on select "Select Clients" at bounding box center [208, 101] width 60 height 12
drag, startPoint x: 194, startPoint y: 102, endPoint x: 195, endPoint y: 106, distance: 4.4
click at [194, 102] on select "Select Clients" at bounding box center [208, 101] width 60 height 12
select select "by_client"
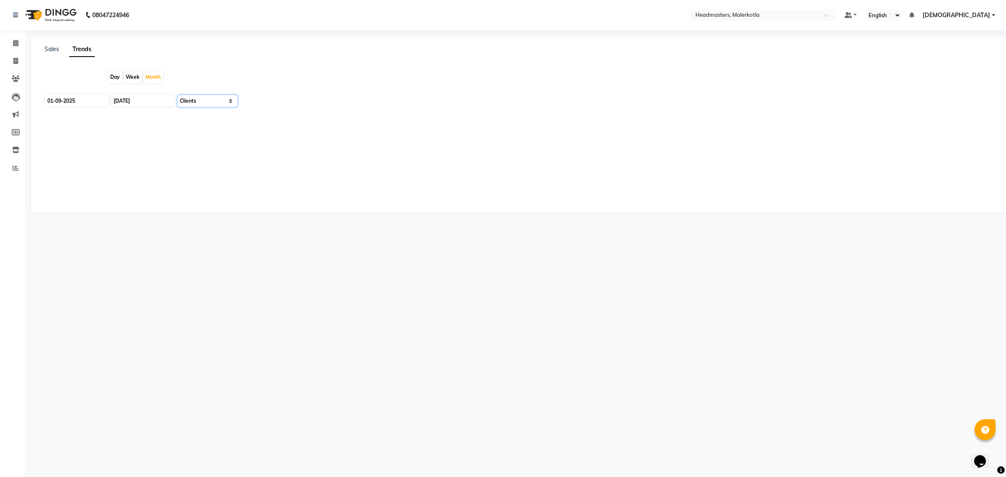
click at [178, 95] on select "Select Clients" at bounding box center [208, 101] width 60 height 12
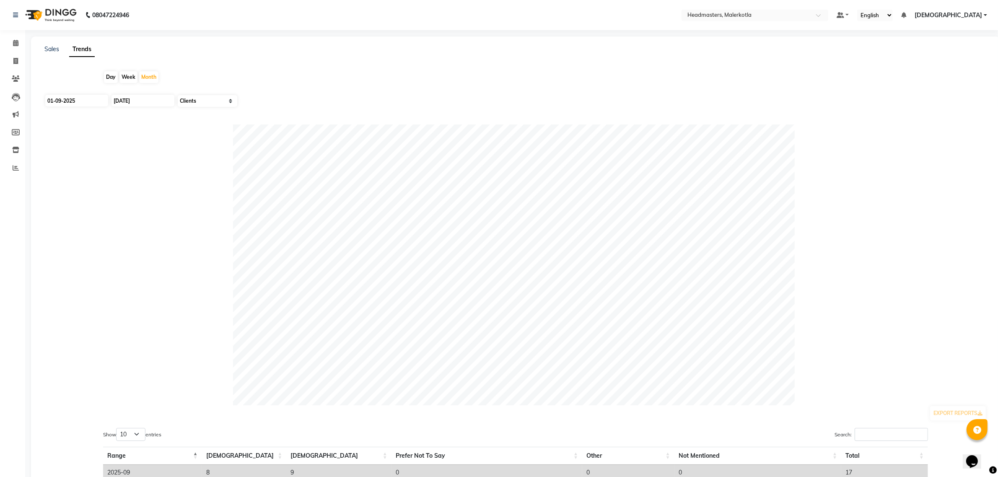
click at [108, 77] on div "Day" at bounding box center [111, 77] width 14 height 12
type input "02-09-2025"
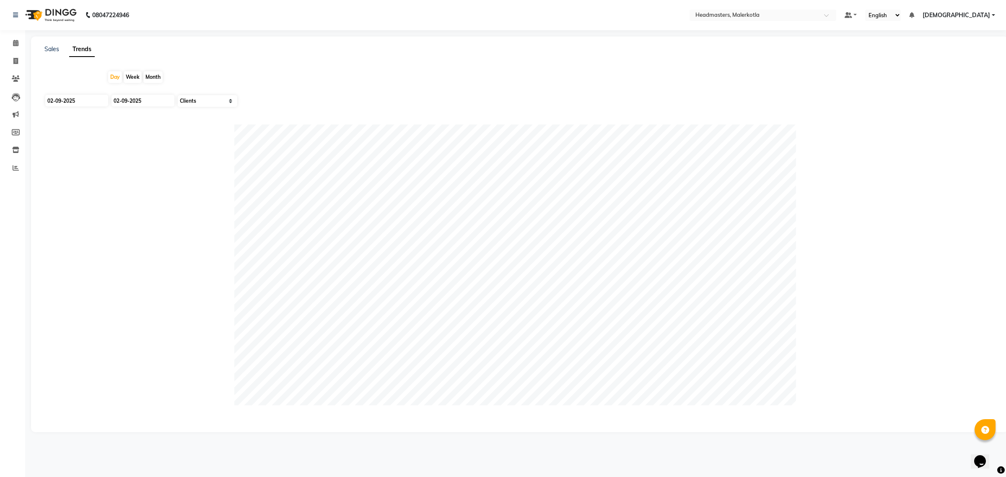
click at [134, 75] on div "Week" at bounding box center [133, 77] width 18 height 12
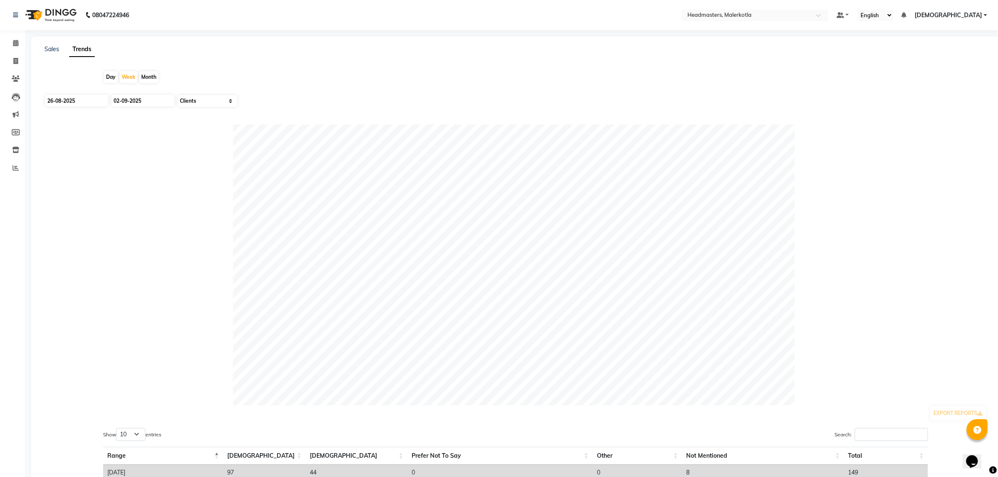
click at [114, 80] on div "Day" at bounding box center [111, 77] width 14 height 12
type input "02-09-2025"
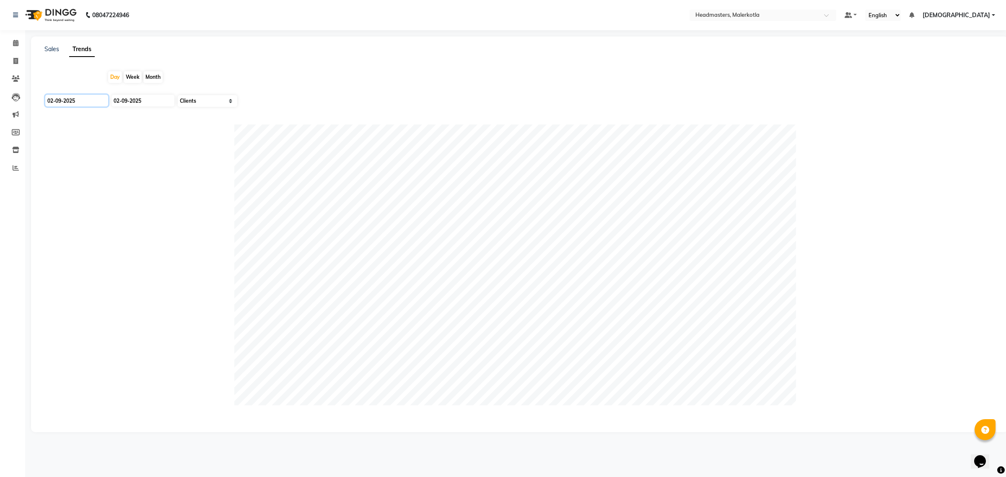
click at [70, 100] on input "02-09-2025" at bounding box center [76, 101] width 63 height 12
select select "9"
select select "2025"
click at [51, 140] on div "1" at bounding box center [53, 143] width 13 height 13
type input "01-09-2025"
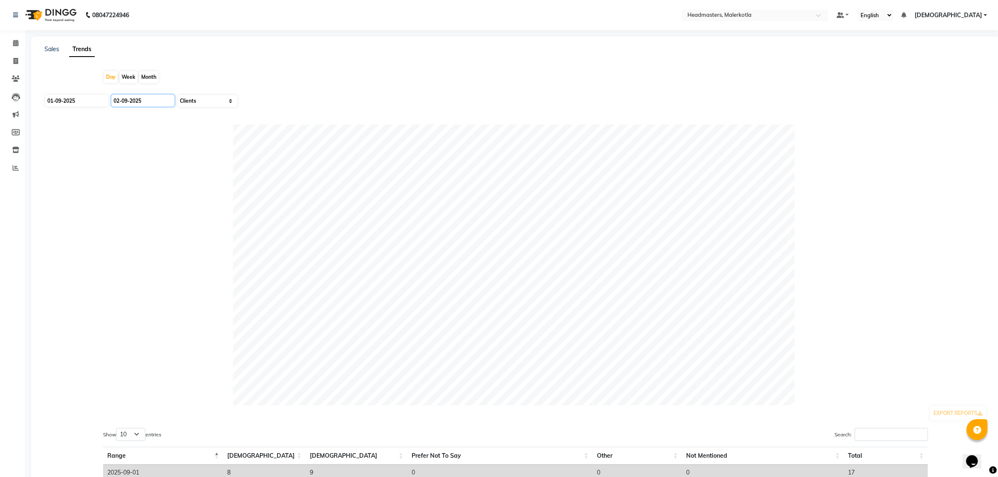
click at [131, 106] on input "02-09-2025" at bounding box center [143, 101] width 63 height 12
select select "9"
select select "2025"
click at [117, 139] on div "1" at bounding box center [120, 143] width 13 height 13
type input "01-09-2025"
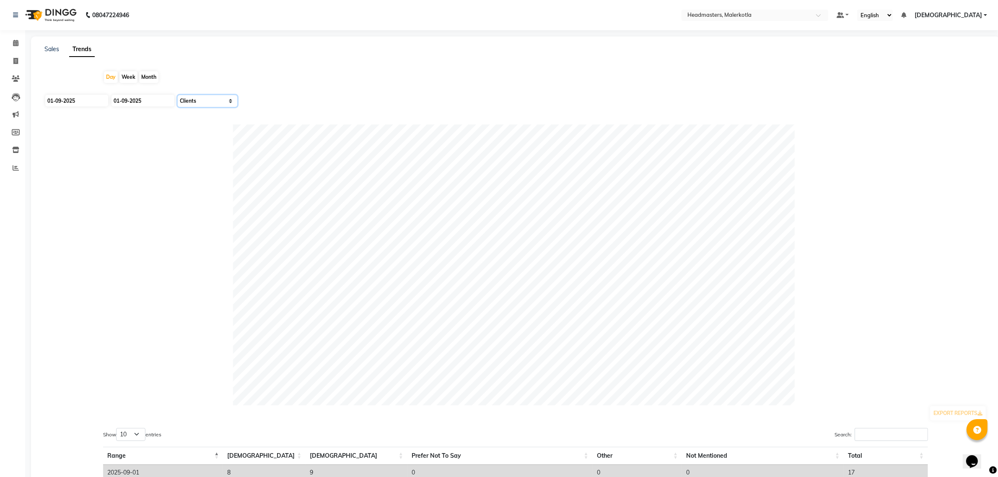
click at [191, 101] on select "Select Clients" at bounding box center [208, 101] width 60 height 12
click at [178, 95] on select "Select Clients" at bounding box center [208, 101] width 60 height 12
click at [78, 104] on input "01-09-2025" at bounding box center [76, 101] width 63 height 12
select select "9"
select select "2025"
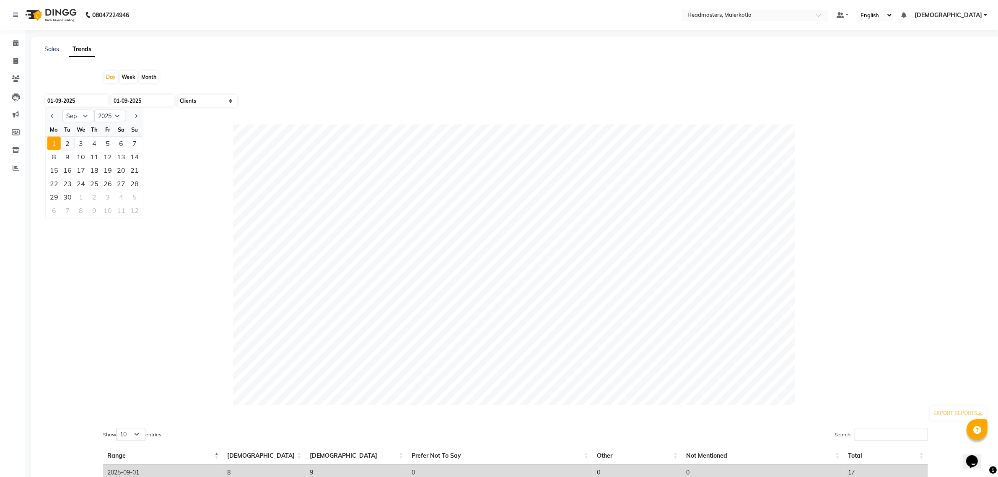
click at [68, 143] on div "2" at bounding box center [67, 143] width 13 height 13
type input "02-09-2025"
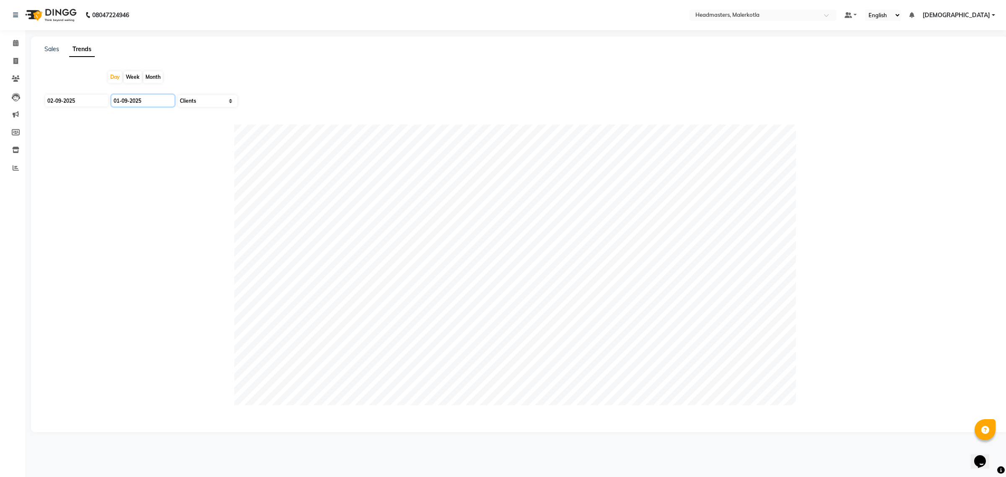
click at [120, 99] on input "01-09-2025" at bounding box center [143, 101] width 63 height 12
select select "9"
select select "2025"
click at [131, 139] on div "2" at bounding box center [133, 143] width 13 height 13
type input "02-09-2025"
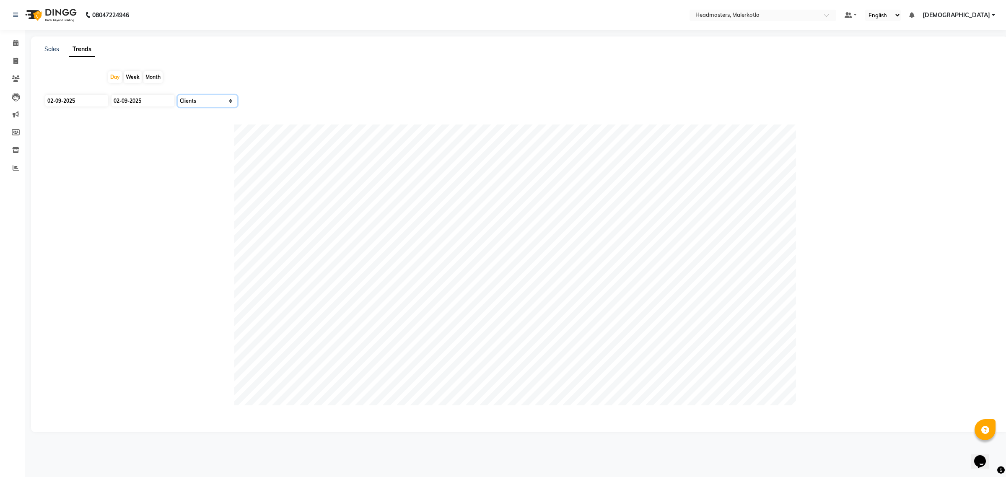
click at [192, 103] on select "Select Clients" at bounding box center [208, 101] width 60 height 12
click at [178, 95] on select "Select Clients" at bounding box center [208, 101] width 60 height 12
click at [113, 75] on div "Day" at bounding box center [115, 77] width 14 height 12
click at [188, 101] on select "Select Clients" at bounding box center [208, 101] width 60 height 12
click at [178, 95] on select "Select Clients" at bounding box center [208, 101] width 60 height 12
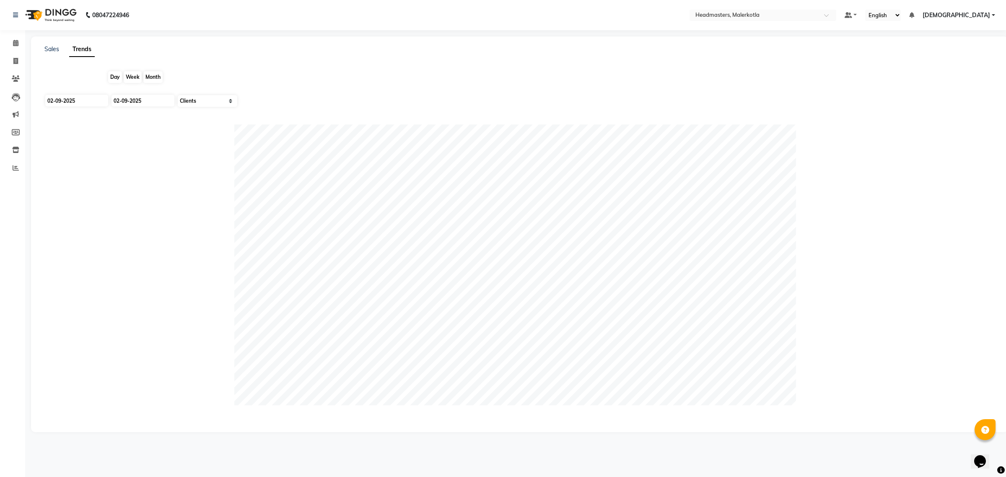
click at [112, 76] on div "Day" at bounding box center [115, 77] width 14 height 12
drag, startPoint x: 15, startPoint y: 44, endPoint x: 19, endPoint y: 49, distance: 6.5
click at [15, 44] on icon at bounding box center [15, 43] width 5 height 6
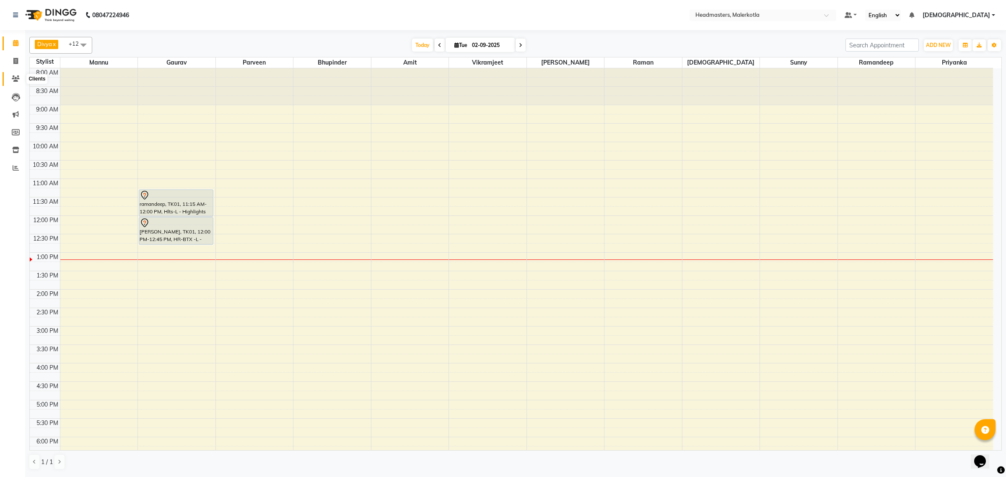
click at [11, 78] on span at bounding box center [15, 79] width 15 height 10
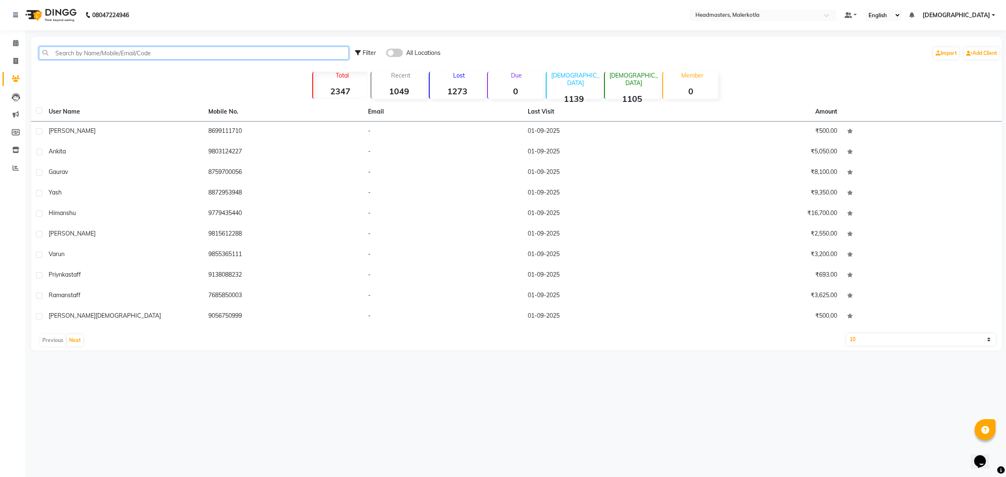
click at [57, 55] on input "text" at bounding box center [194, 53] width 310 height 13
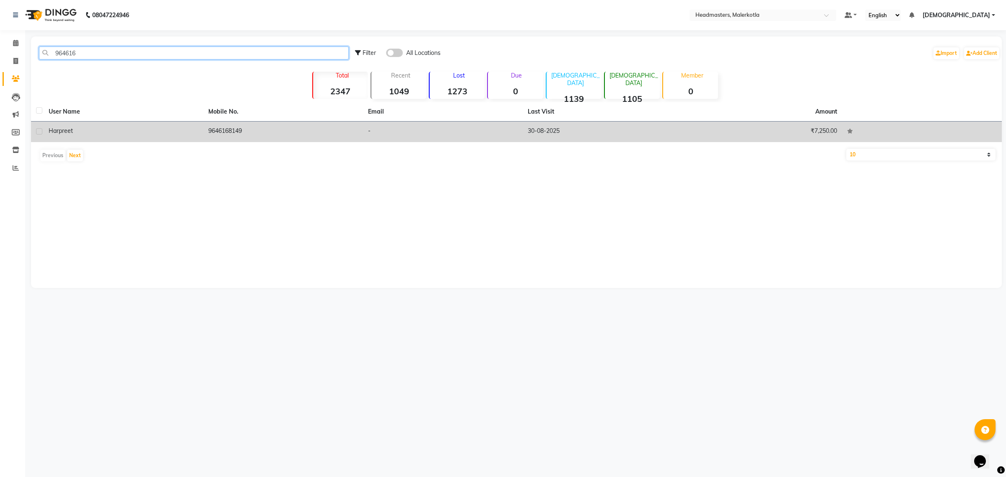
type input "964616"
click at [267, 132] on td "9646168149" at bounding box center [283, 132] width 160 height 21
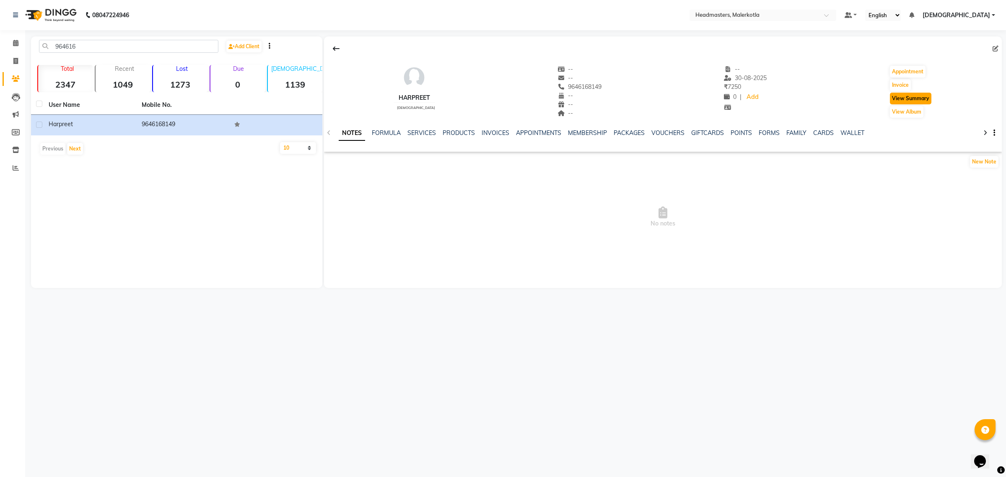
click at [926, 94] on button "View Summary" at bounding box center [911, 99] width 42 height 12
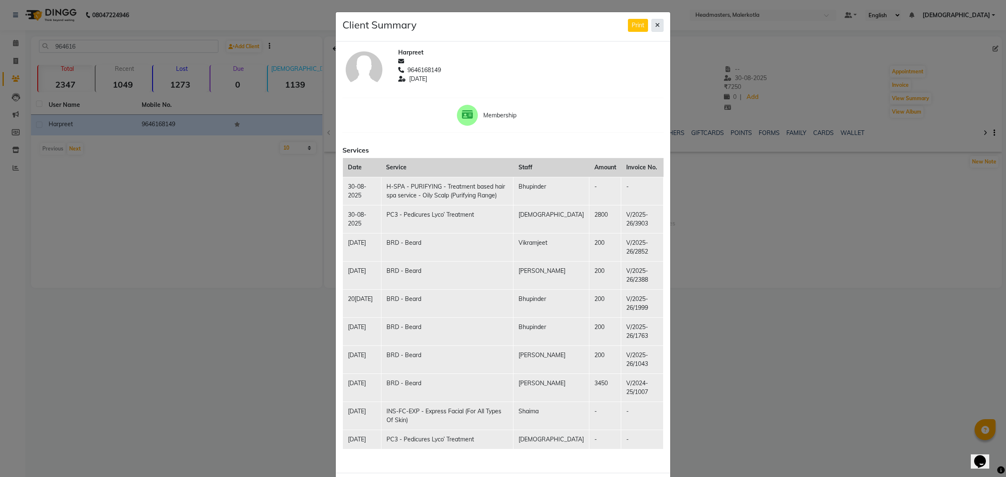
click at [655, 21] on button at bounding box center [658, 25] width 12 height 13
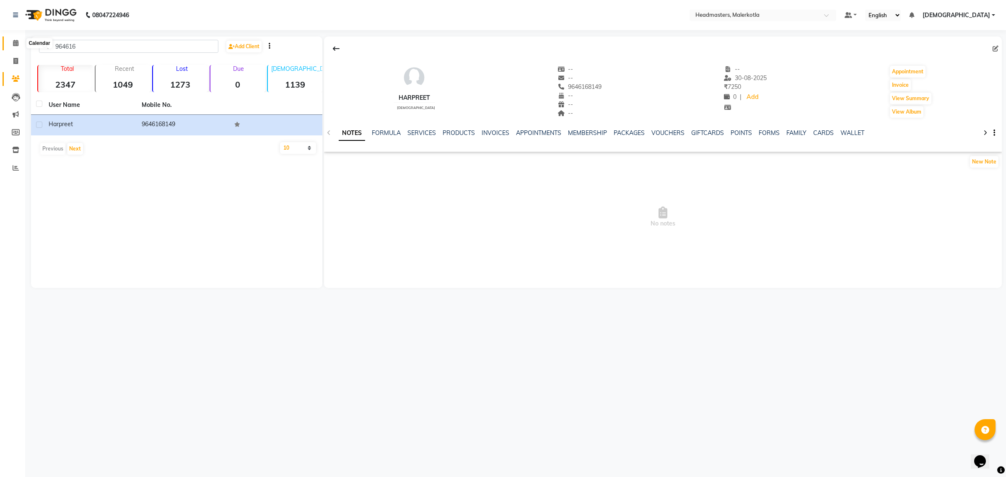
drag, startPoint x: 16, startPoint y: 44, endPoint x: 55, endPoint y: 49, distance: 39.3
click at [16, 44] on icon at bounding box center [15, 43] width 5 height 6
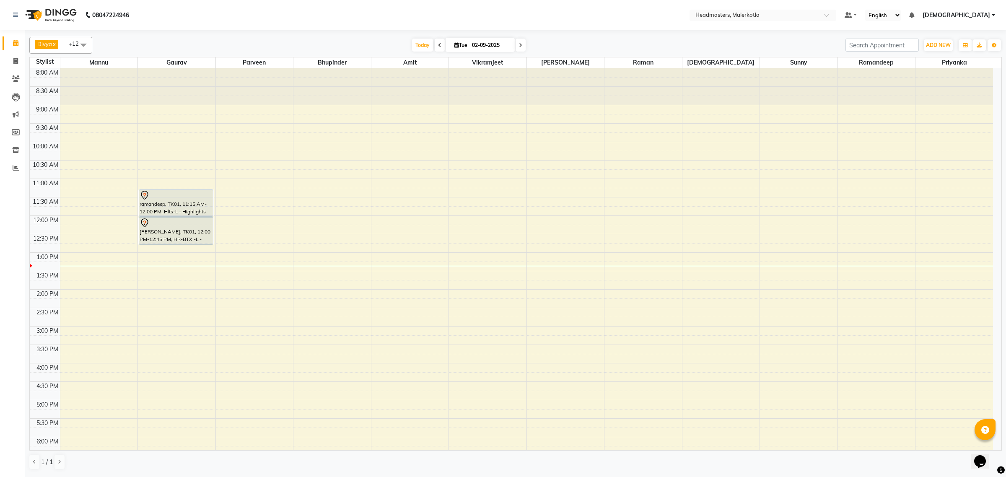
click at [416, 242] on div "8:00 AM 8:30 AM 9:00 AM 9:30 AM 10:00 AM 10:30 AM 11:00 AM 11:30 AM 12:00 PM 12…" at bounding box center [512, 326] width 964 height 516
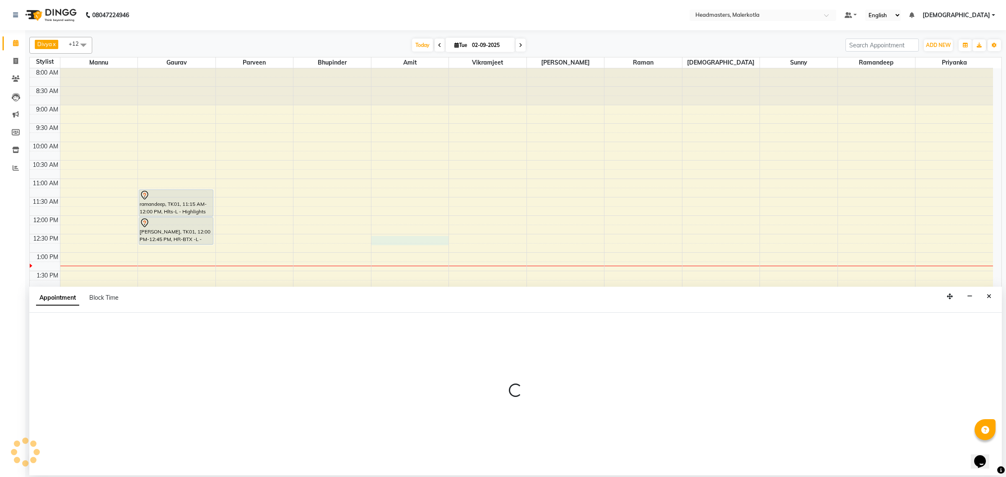
select select "65908"
select select "tentative"
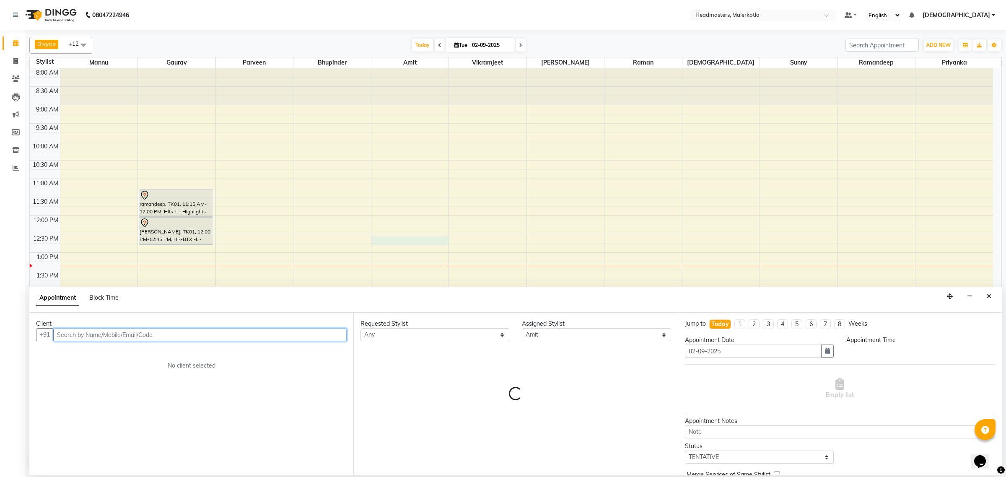
select select "750"
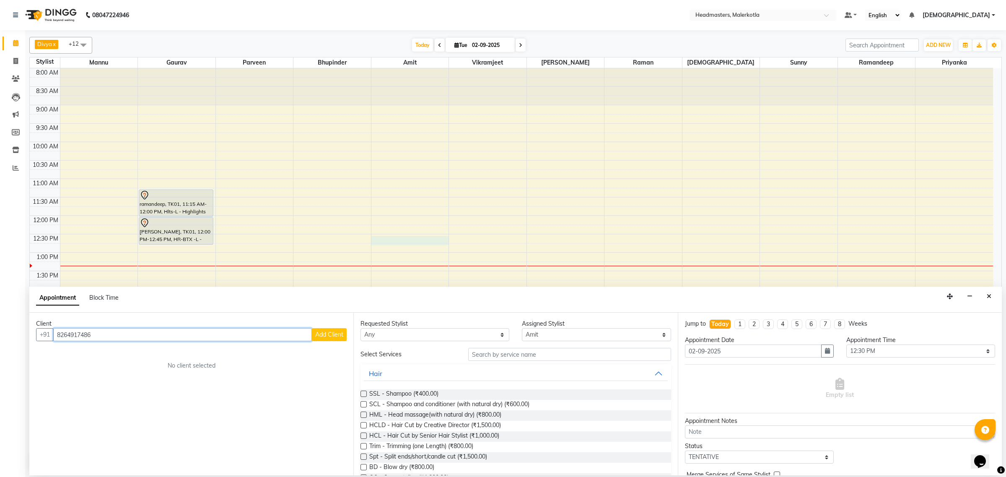
type input "8264917486"
click at [318, 338] on span "Add Client" at bounding box center [329, 335] width 28 height 8
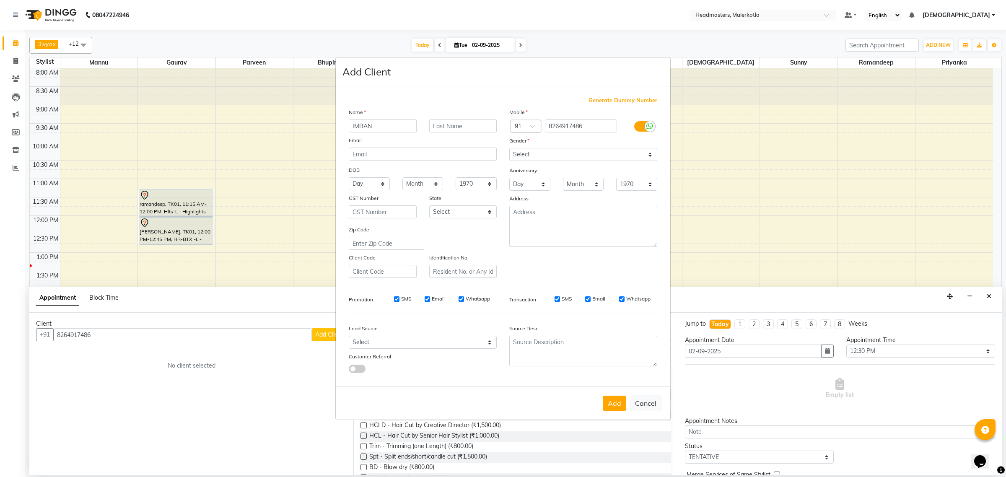
type input "IMRAN"
click at [558, 156] on select "Select [DEMOGRAPHIC_DATA] [DEMOGRAPHIC_DATA] Other Prefer Not To Say" at bounding box center [583, 154] width 148 height 13
select select "[DEMOGRAPHIC_DATA]"
click at [509, 149] on select "Select [DEMOGRAPHIC_DATA] [DEMOGRAPHIC_DATA] Other Prefer Not To Say" at bounding box center [583, 154] width 148 height 13
click at [605, 407] on button "Add" at bounding box center [614, 403] width 23 height 15
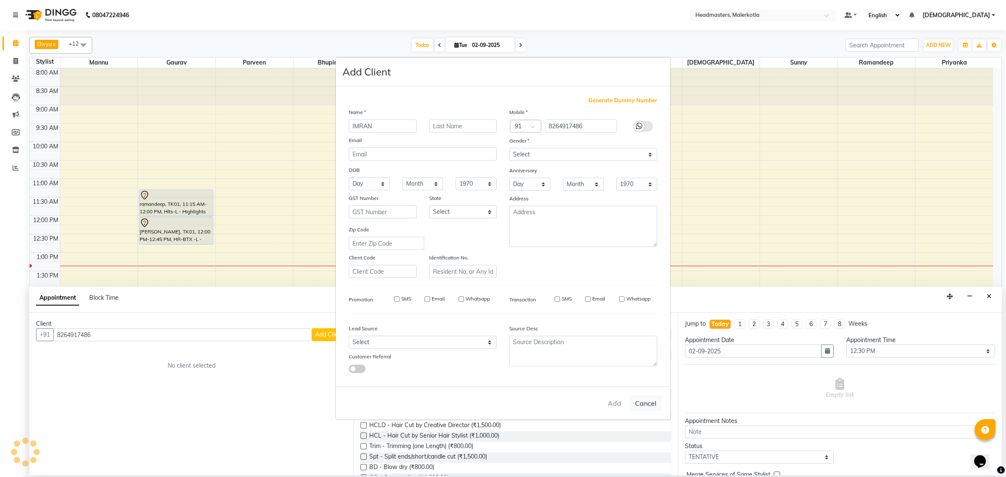
select select
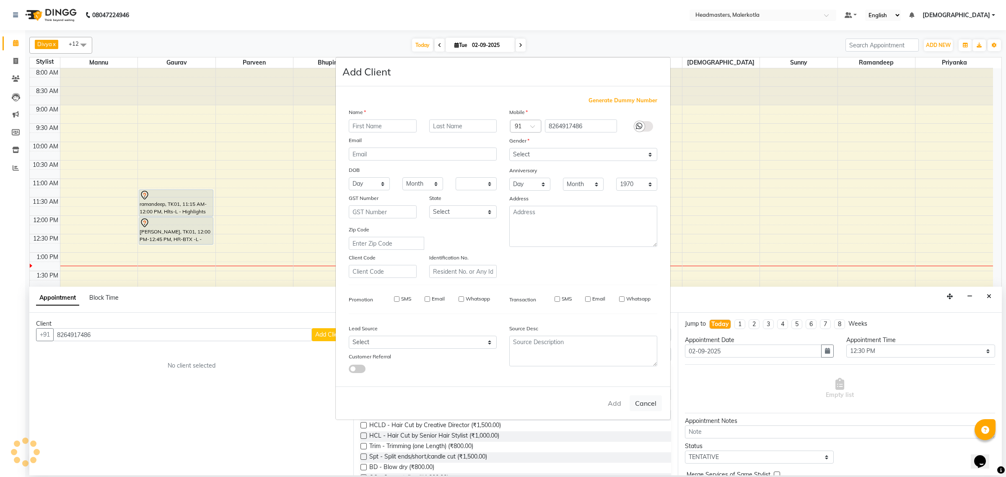
select select
checkbox input "false"
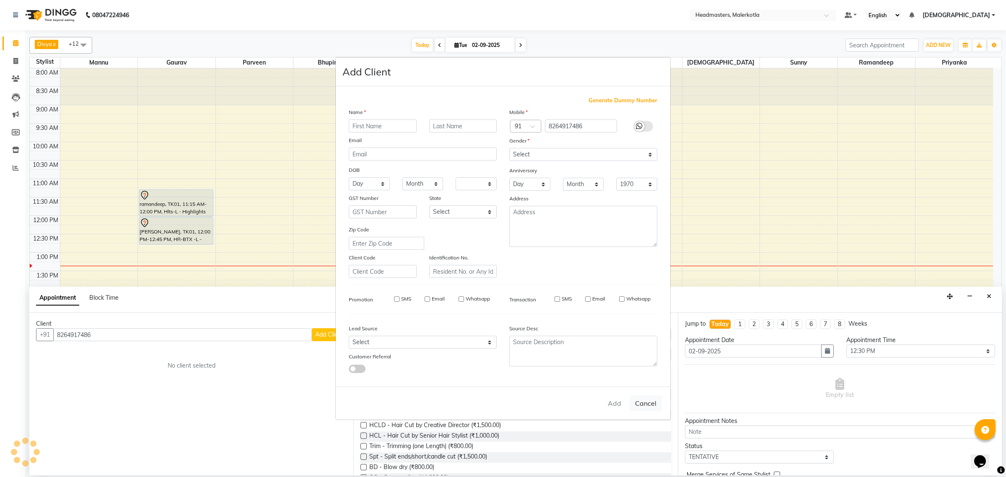
checkbox input "false"
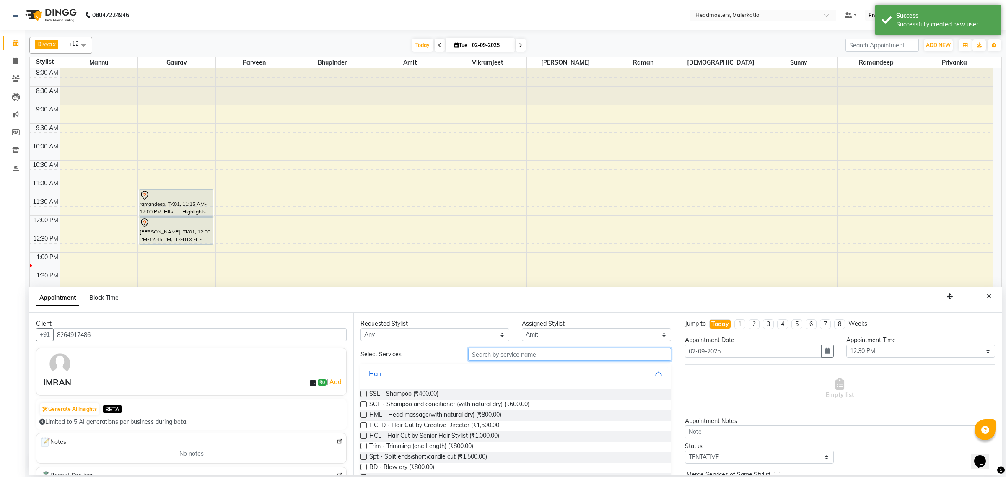
click at [506, 351] on input "text" at bounding box center [569, 354] width 203 height 13
type input "HC"
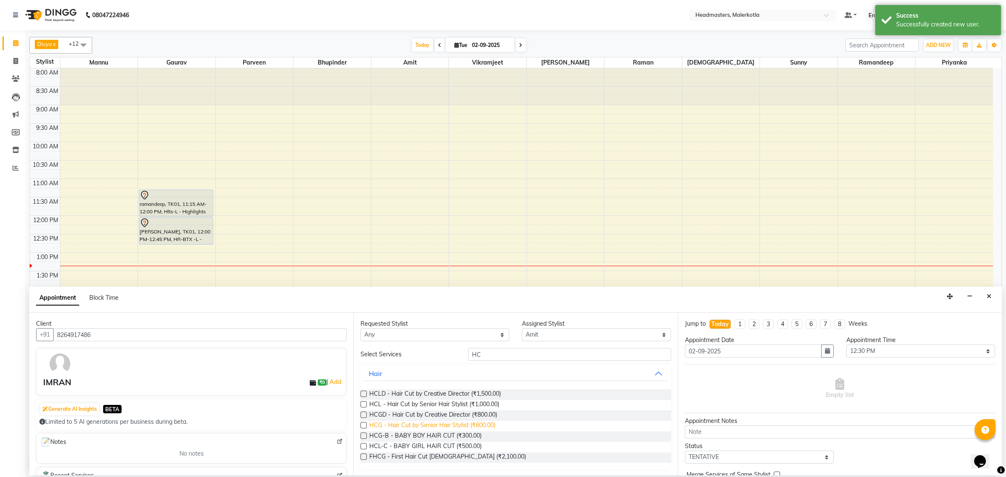
click at [483, 426] on span "HCG - Hair Cut by Senior Hair Stylist (₹600.00)" at bounding box center [432, 426] width 126 height 10
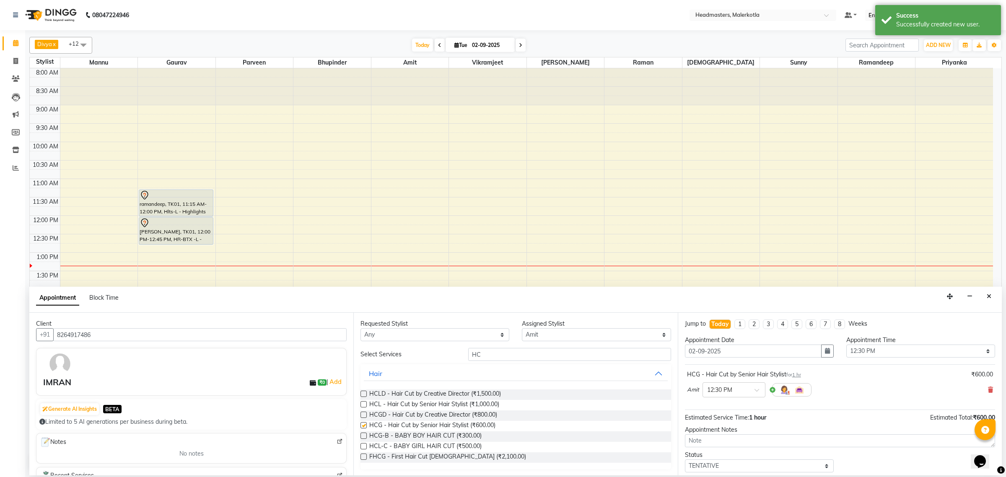
checkbox input "false"
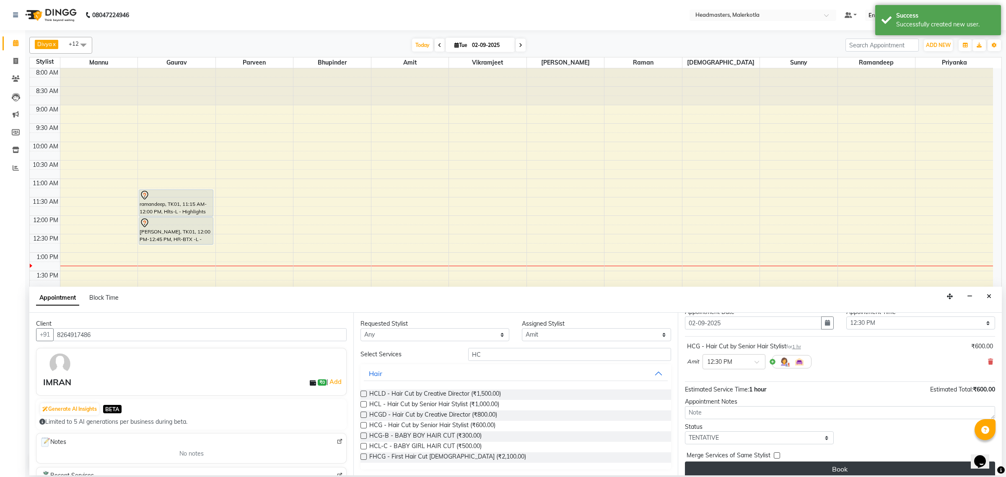
scroll to position [36, 0]
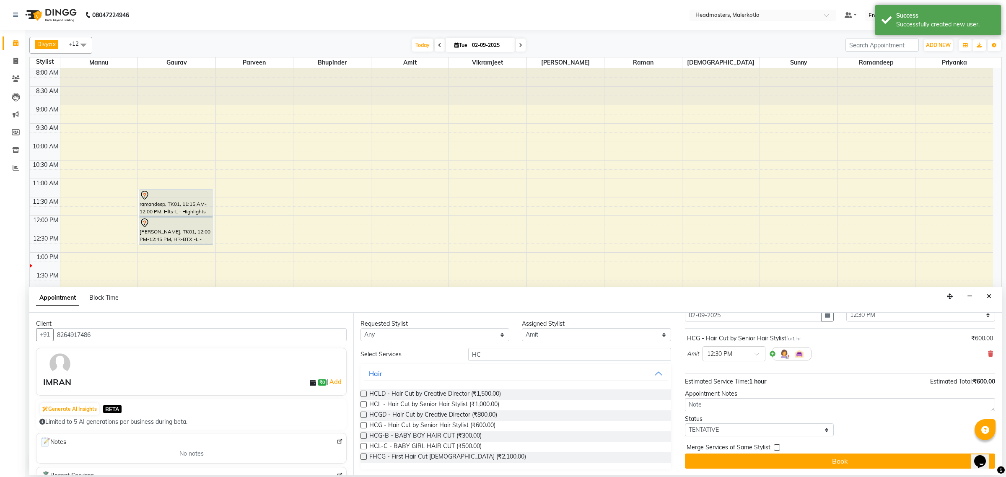
click at [705, 463] on button "Book" at bounding box center [840, 461] width 310 height 15
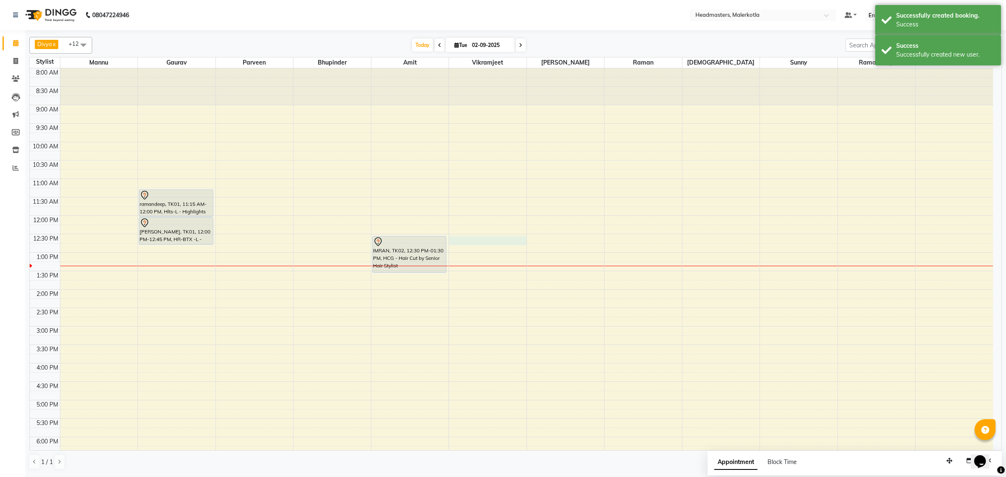
click at [496, 238] on div "8:00 AM 8:30 AM 9:00 AM 9:30 AM 10:00 AM 10:30 AM 11:00 AM 11:30 AM 12:00 PM 12…" at bounding box center [512, 326] width 964 height 516
select select "65911"
select select "750"
select select "tentative"
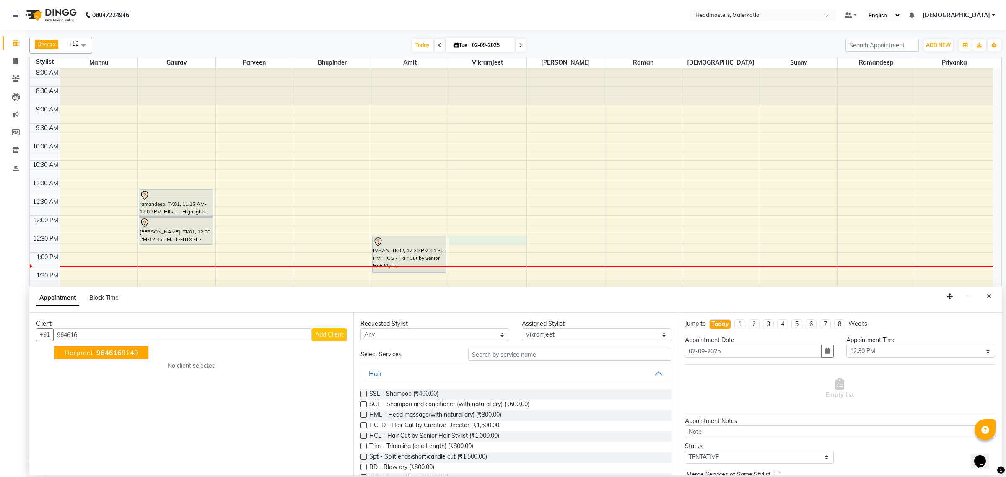
click at [88, 351] on span "Harpreet" at bounding box center [79, 352] width 29 height 8
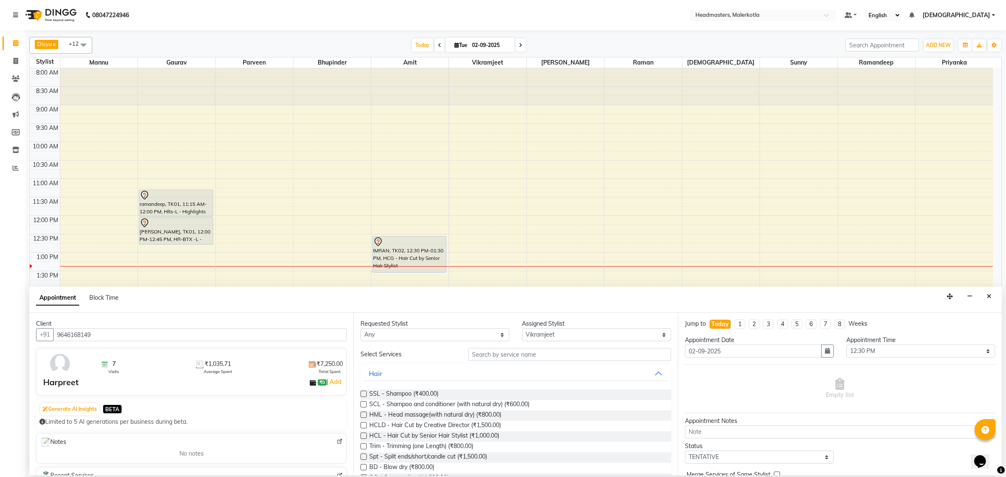
type input "9646168149"
click at [495, 347] on div "Requested Stylist Any Ajay Aman Amanpreet Amit Bhupinder Chand Sahota Danish Ga…" at bounding box center [516, 394] width 324 height 163
click at [495, 351] on input "text" at bounding box center [569, 354] width 203 height 13
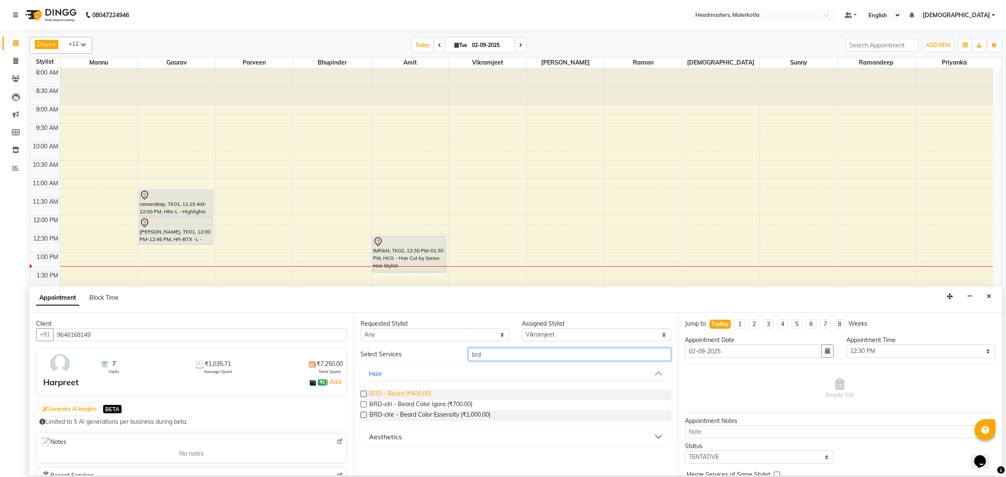
type input "brd"
click at [431, 392] on span "BRD - Beard (₹400.00)" at bounding box center [400, 395] width 62 height 10
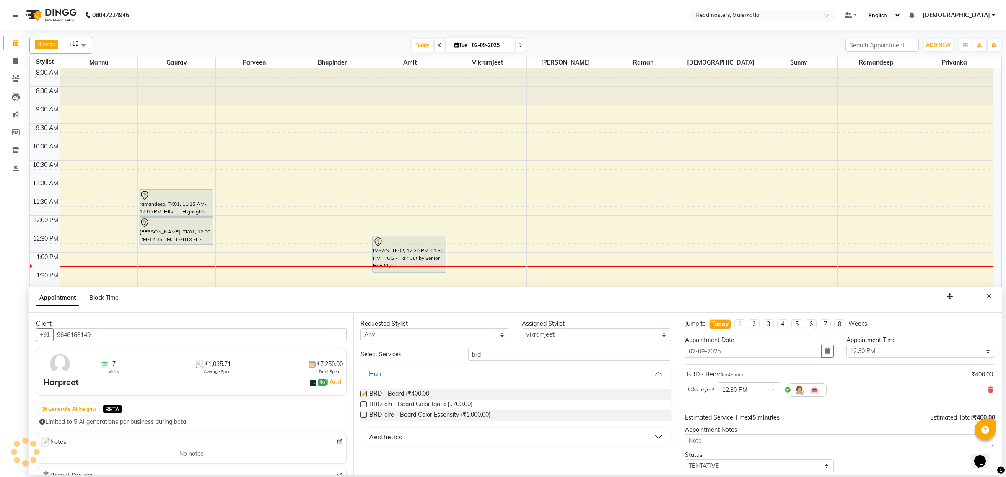
checkbox input "false"
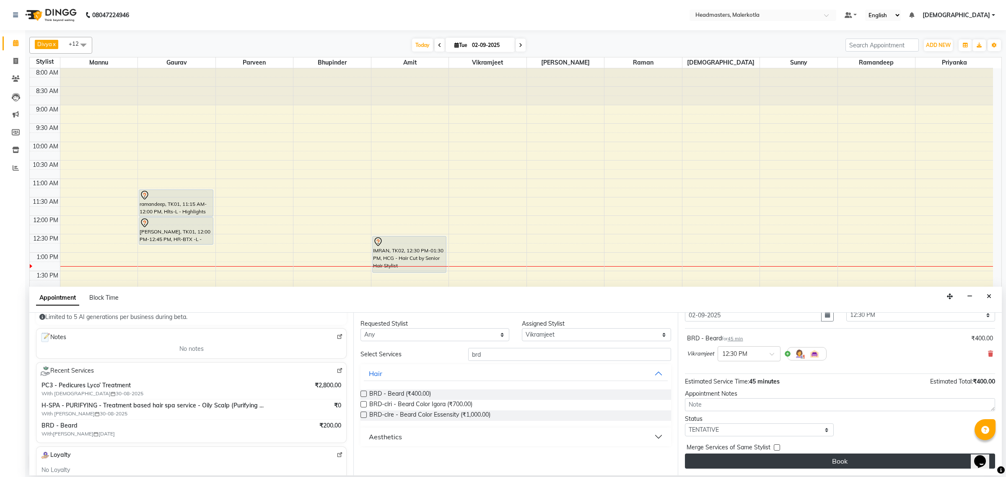
click at [777, 460] on button "Book" at bounding box center [840, 461] width 310 height 15
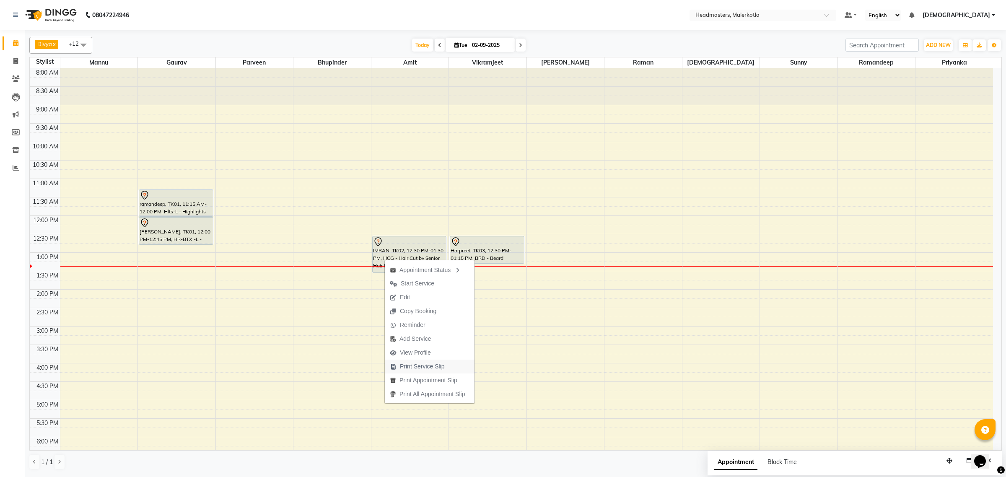
click at [413, 370] on span "Print Service Slip" at bounding box center [422, 366] width 45 height 9
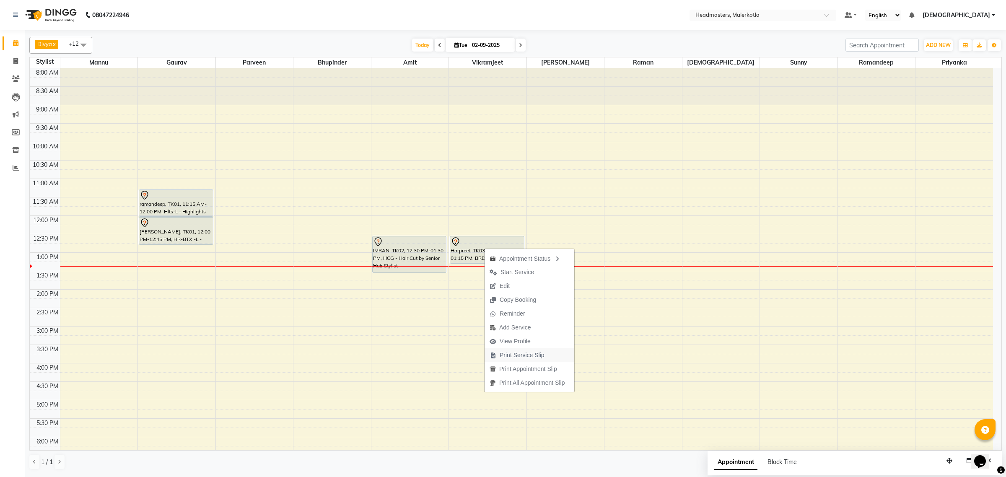
click at [527, 356] on span "Print Service Slip" at bounding box center [522, 355] width 45 height 9
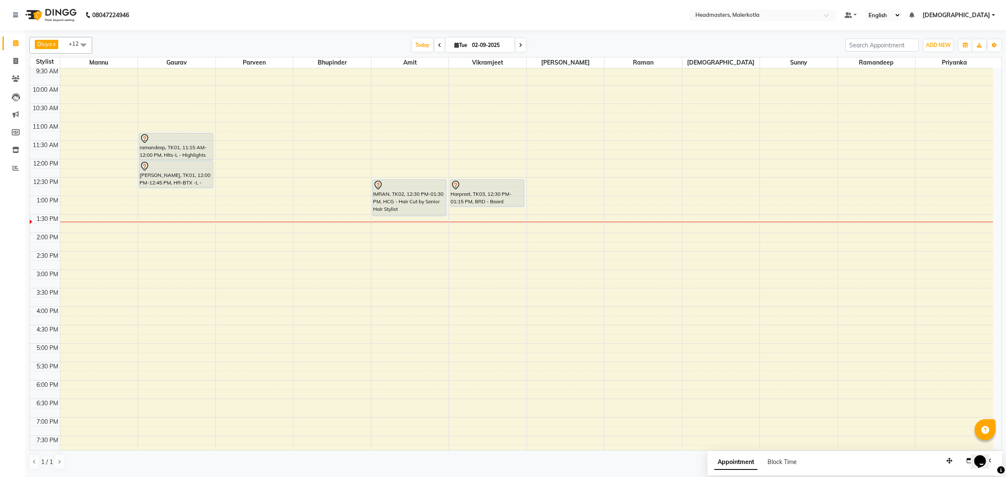
scroll to position [0, 0]
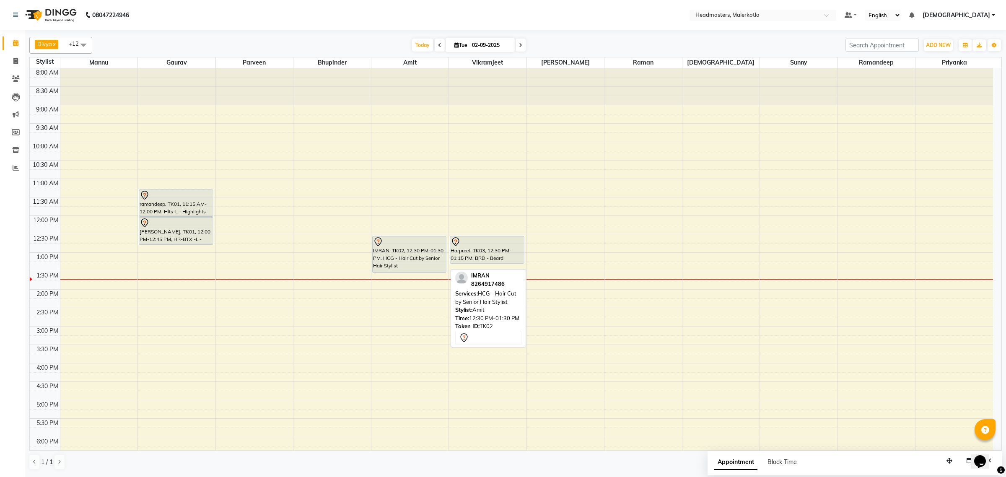
click at [400, 253] on div "IMRAN, TK02, 12:30 PM-01:30 PM, HCG - Hair Cut by Senior Hair Stylist" at bounding box center [410, 255] width 74 height 36
select select "7"
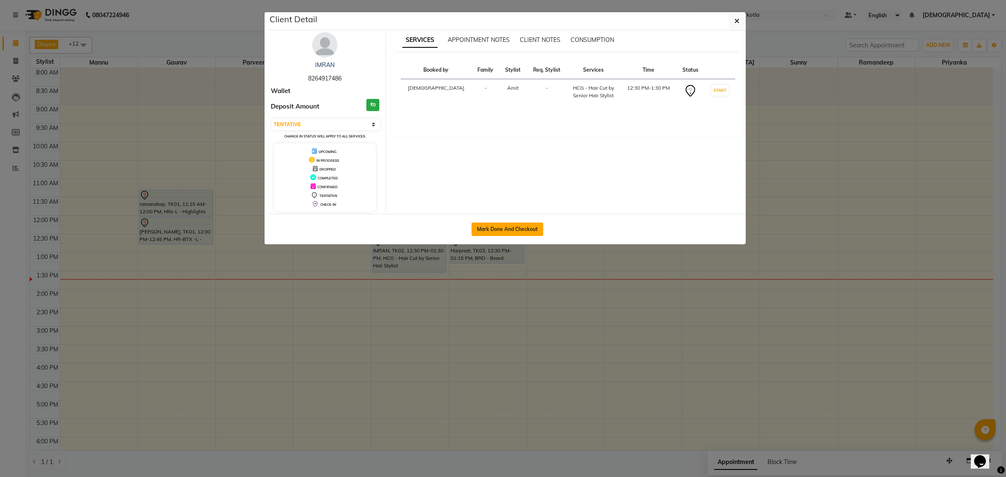
click at [485, 234] on button "Mark Done And Checkout" at bounding box center [508, 229] width 72 height 13
select select "service"
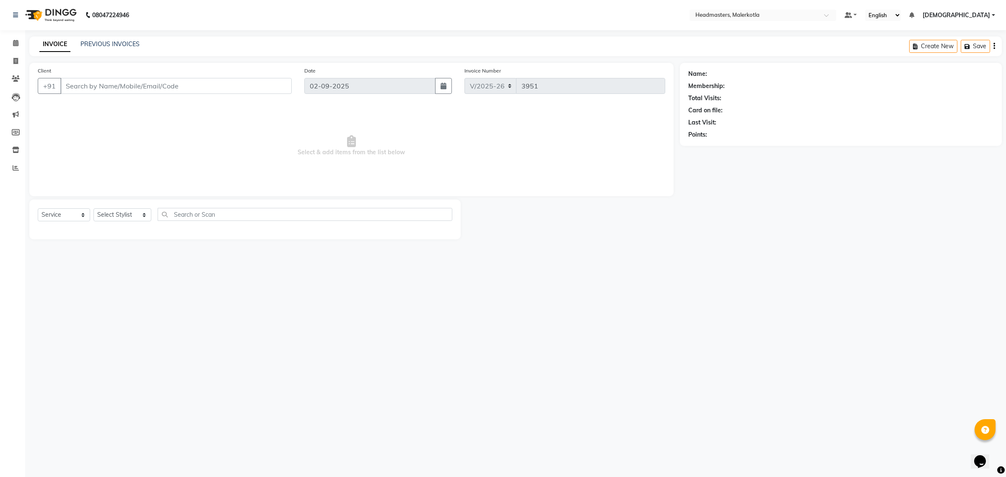
type input "8264917486"
select select "65908"
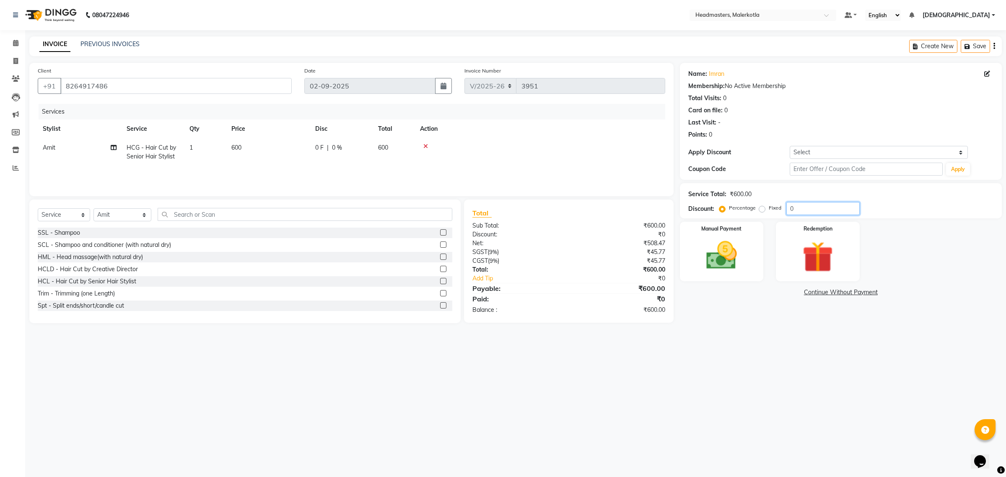
click at [827, 208] on input "0" at bounding box center [823, 208] width 73 height 13
type input "50"
click at [727, 263] on img at bounding box center [722, 255] width 52 height 37
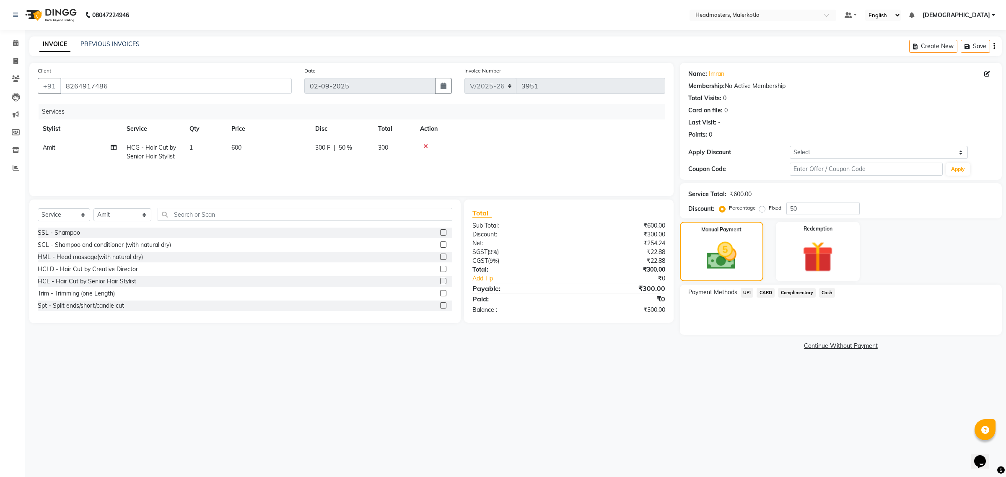
click at [828, 290] on span "Cash" at bounding box center [827, 293] width 16 height 10
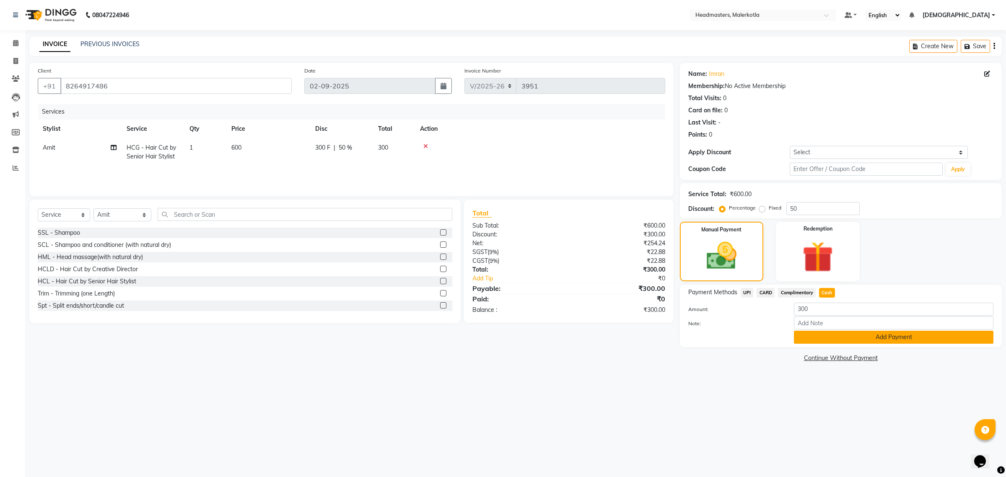
click at [836, 338] on button "Add Payment" at bounding box center [894, 337] width 200 height 13
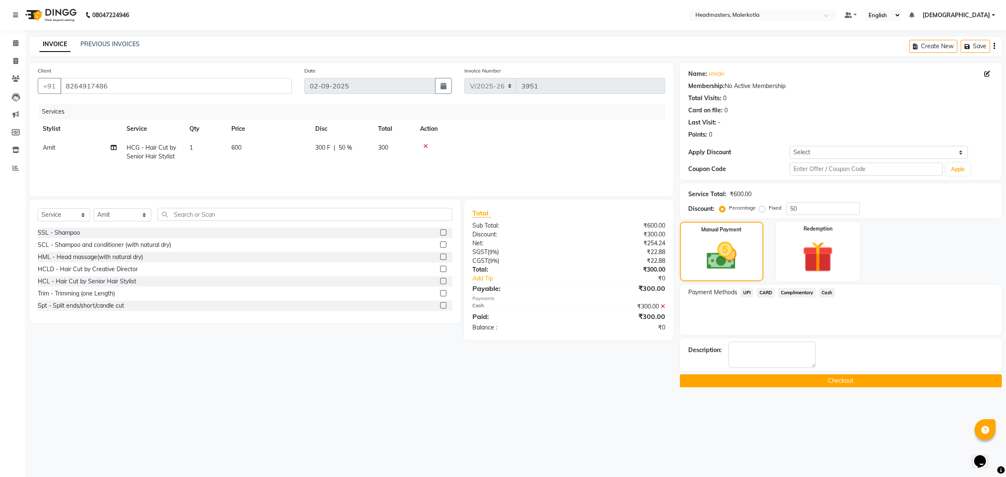
click at [663, 304] on icon at bounding box center [663, 307] width 5 height 6
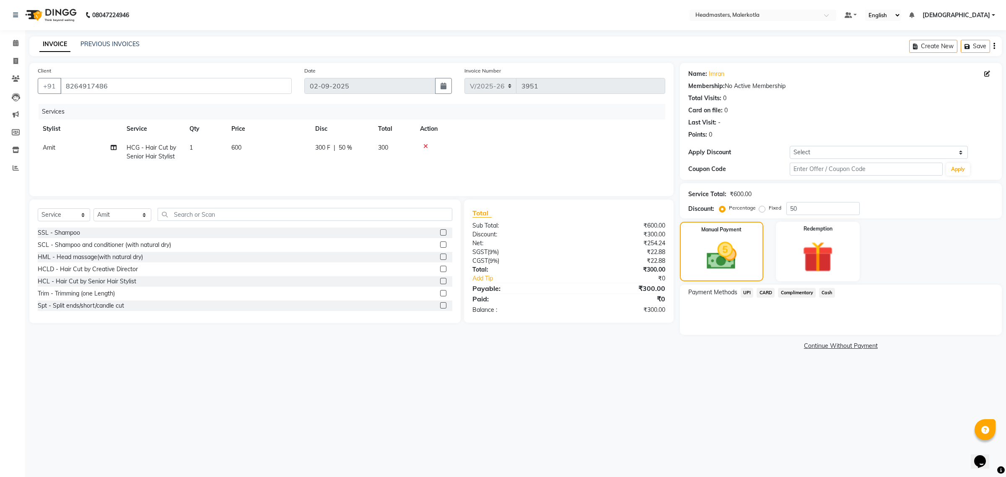
click at [744, 294] on span "UPI" at bounding box center [747, 293] width 13 height 10
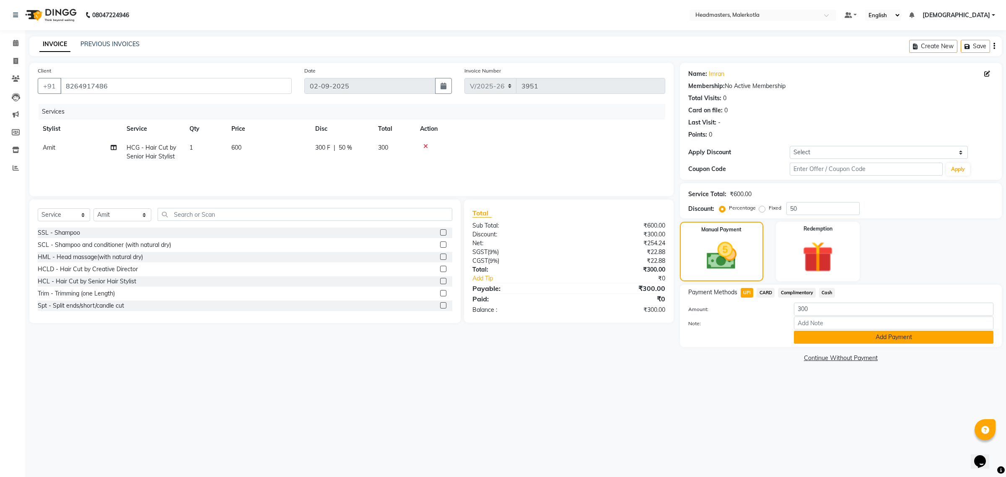
click at [805, 336] on button "Add Payment" at bounding box center [894, 337] width 200 height 13
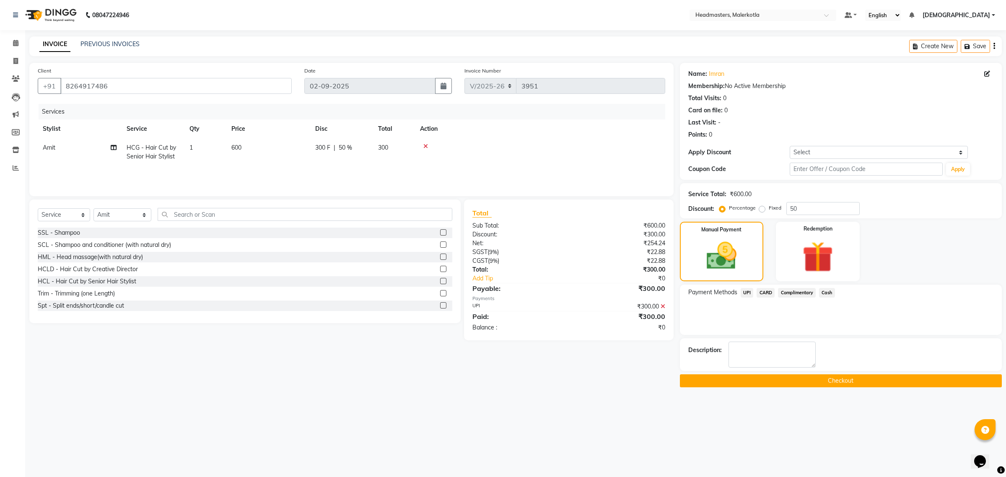
click at [822, 380] on button "Checkout" at bounding box center [841, 380] width 322 height 13
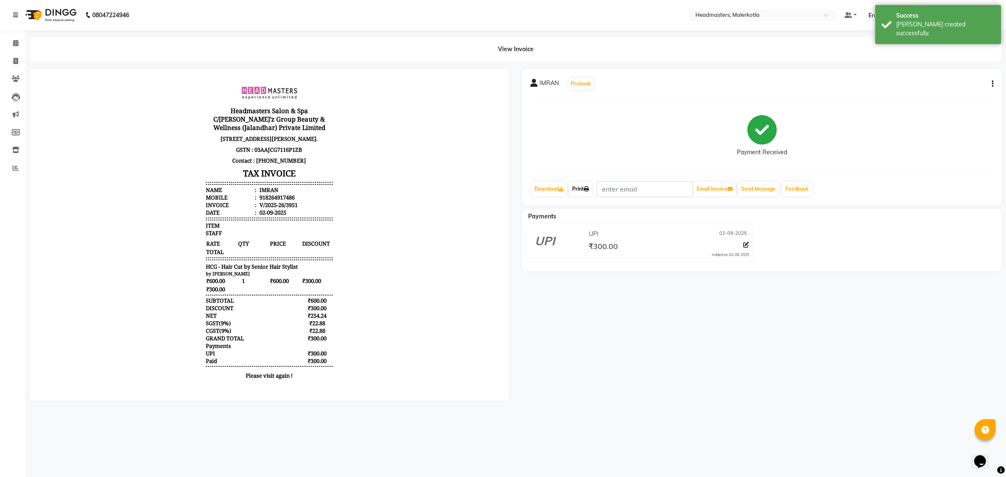
click at [585, 189] on link "Print" at bounding box center [580, 189] width 23 height 14
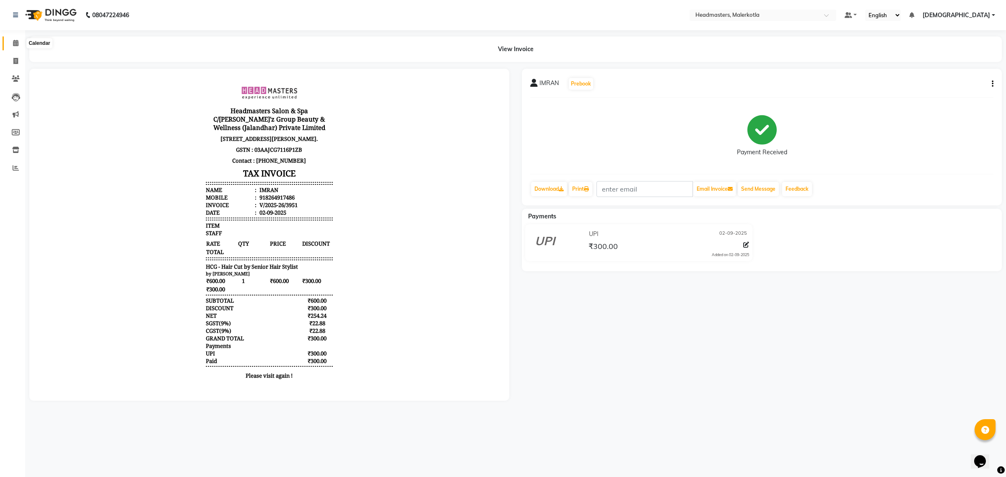
click at [15, 41] on icon at bounding box center [15, 43] width 5 height 6
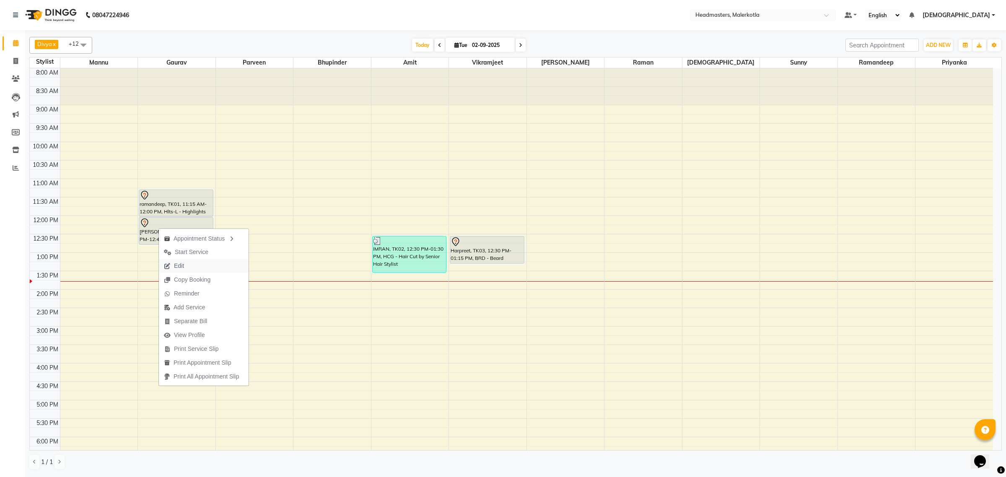
click at [176, 265] on span "Edit" at bounding box center [179, 266] width 10 height 9
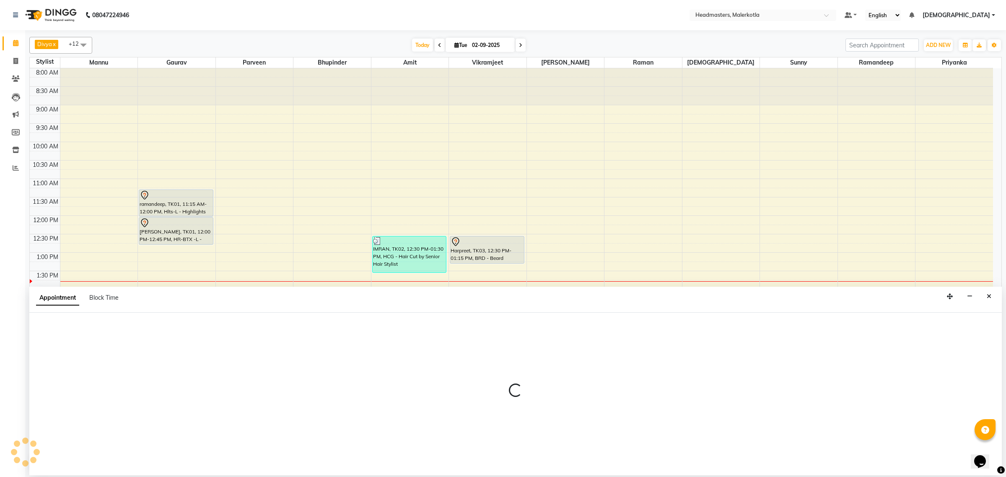
select select "tentative"
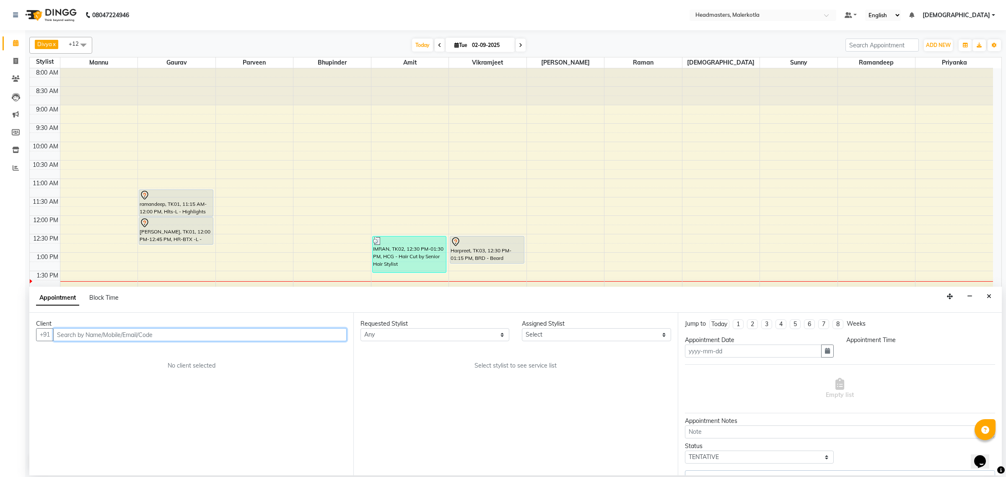
type input "02-09-2025"
select select "63922"
select select "675"
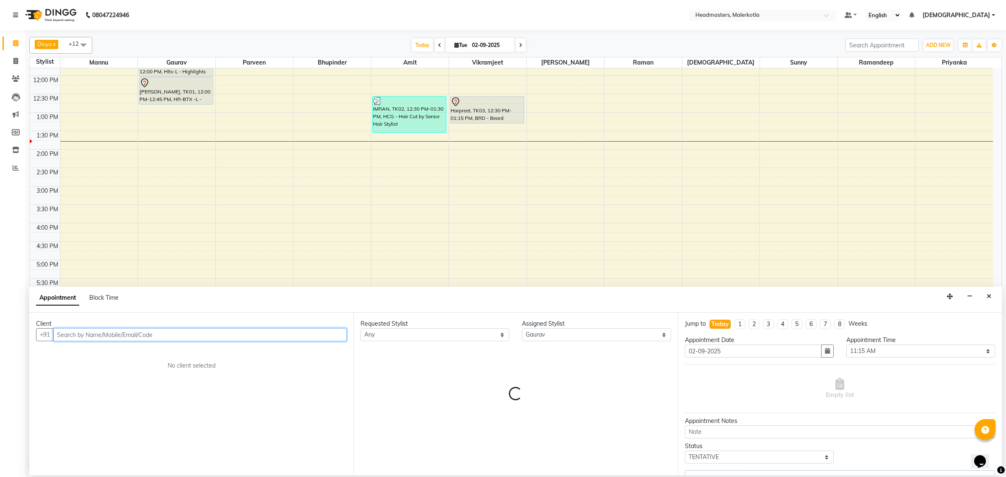
select select "3700"
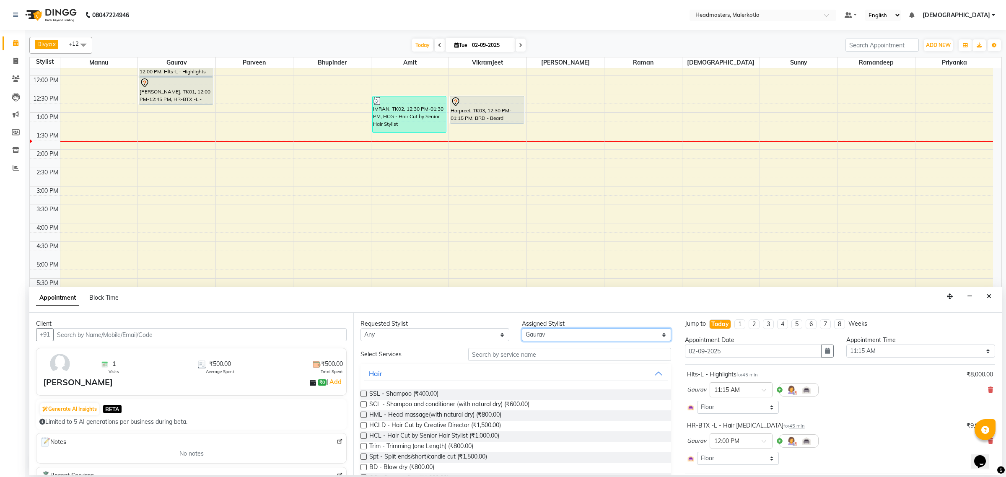
click at [535, 333] on select "Select Ajay Aman Amanpreet Amit Bhupinder Chand Sahota Danish Gagan Gaurav Hars…" at bounding box center [596, 334] width 149 height 13
select select "65919"
click at [540, 335] on select "Select Ajay Aman Amanpreet Amit Bhupinder Chand Sahota Danish Gagan Gaurav Hars…" at bounding box center [596, 334] width 149 height 13
click at [506, 358] on input "text" at bounding box center [569, 354] width 203 height 13
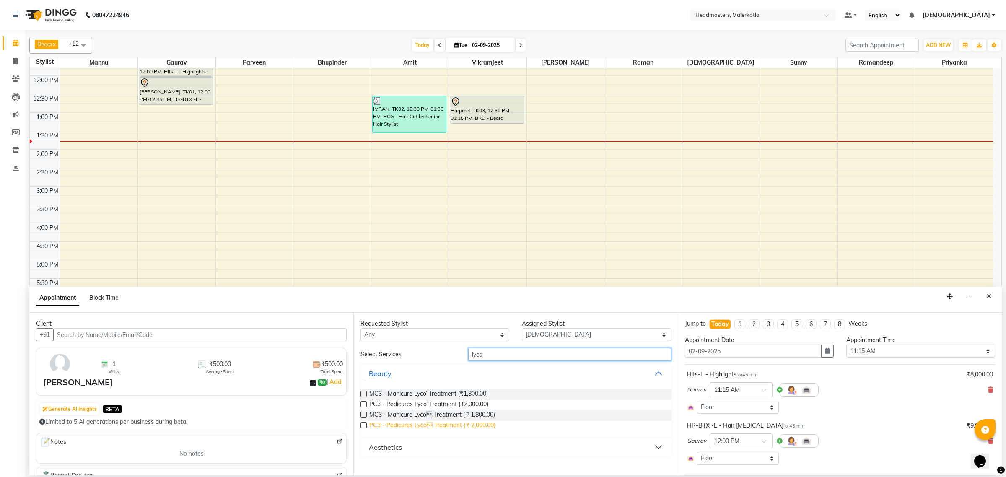
type input "lyco"
click at [480, 426] on span "PC3 - Pedicures Lyco Treatment (₹2,000.00)" at bounding box center [432, 426] width 126 height 10
checkbox input "false"
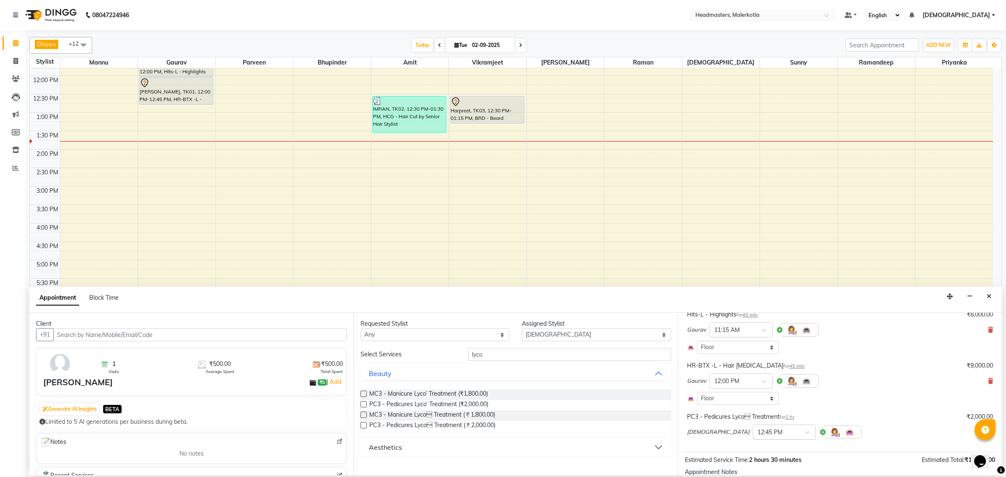
scroll to position [128, 0]
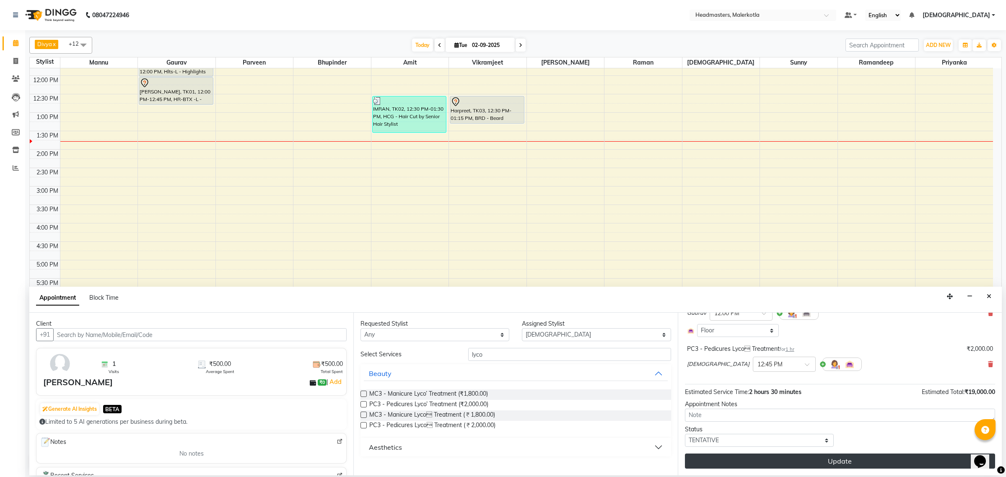
click at [751, 465] on button "Update" at bounding box center [840, 461] width 310 height 15
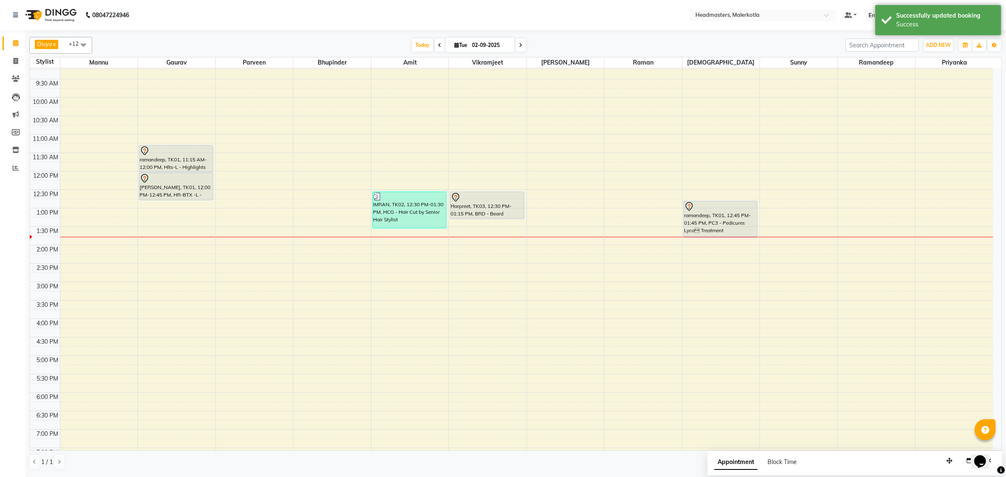
scroll to position [36, 0]
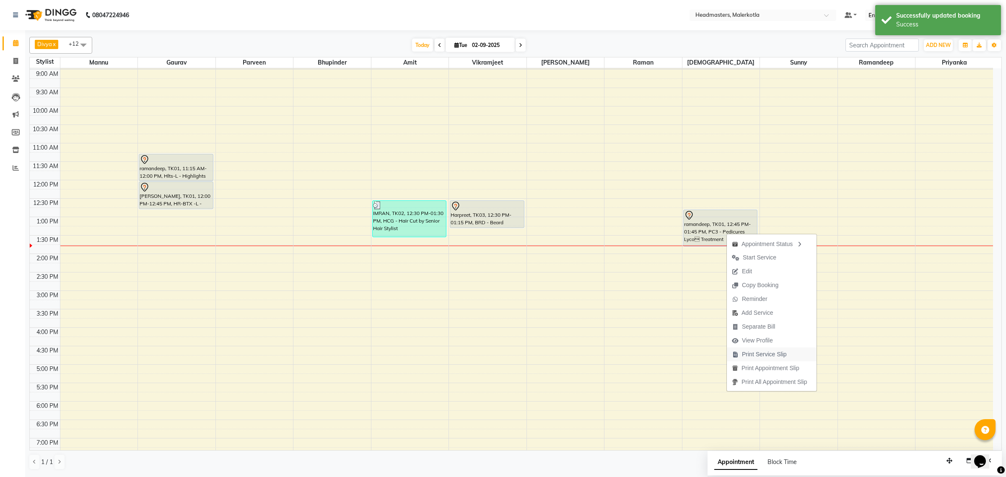
click at [762, 356] on span "Print Service Slip" at bounding box center [764, 354] width 45 height 9
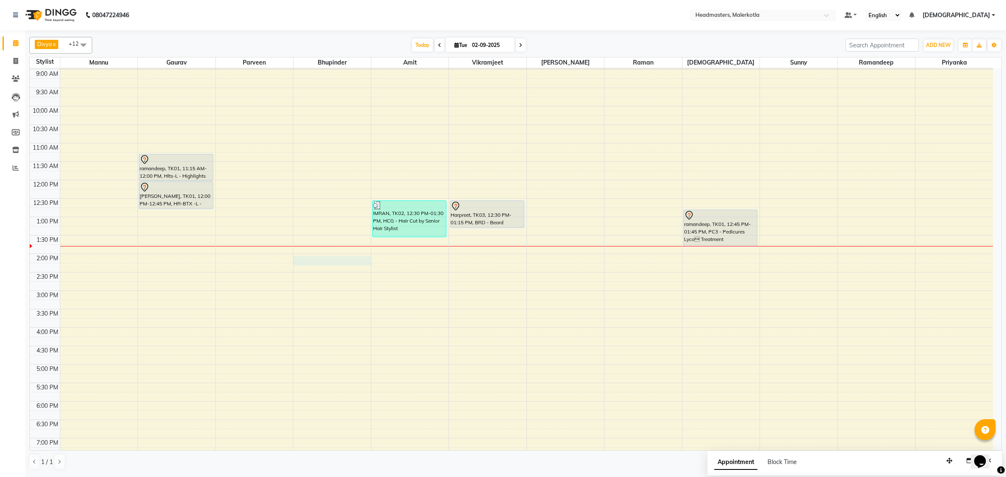
click at [298, 265] on div "8:00 AM 8:30 AM 9:00 AM 9:30 AM 10:00 AM 10:30 AM 11:00 AM 11:30 AM 12:00 PM 12…" at bounding box center [512, 291] width 964 height 516
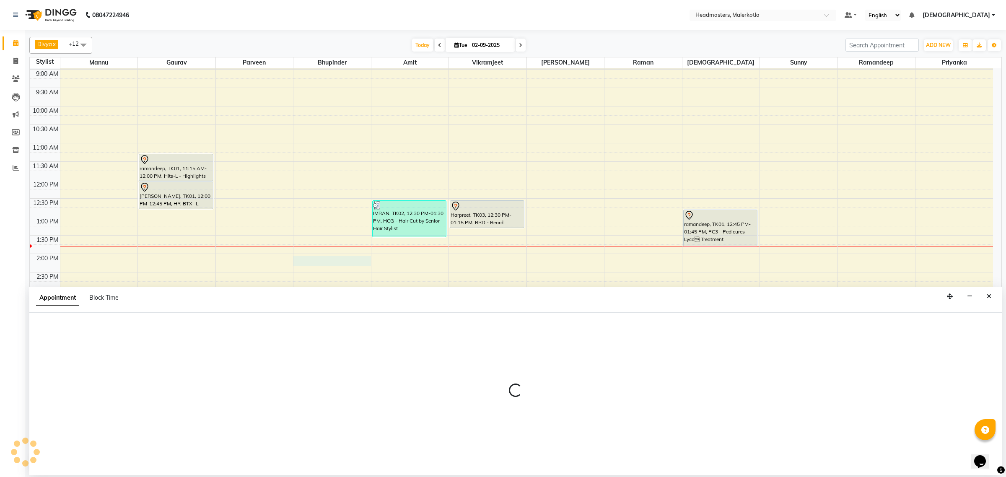
select select "65906"
select select "840"
select select "tentative"
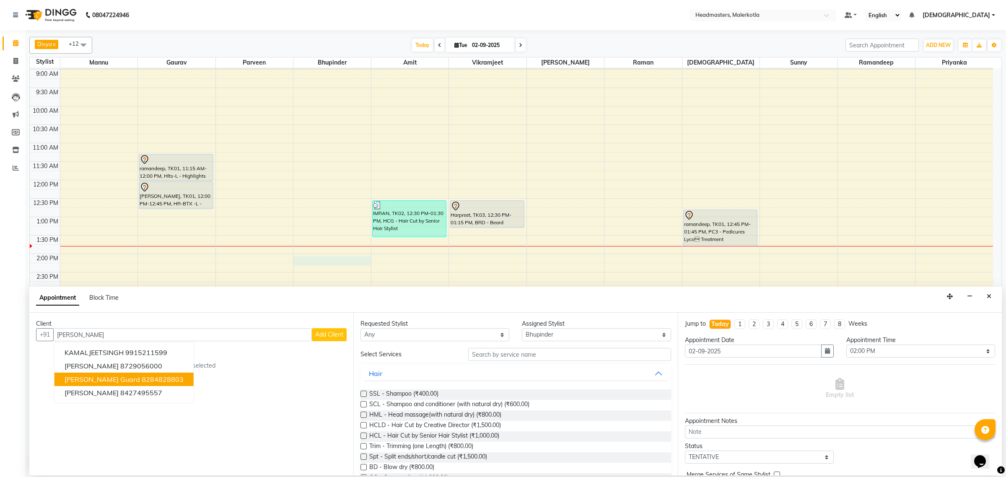
click at [150, 376] on ngb-highlight "8284828803" at bounding box center [163, 379] width 42 height 8
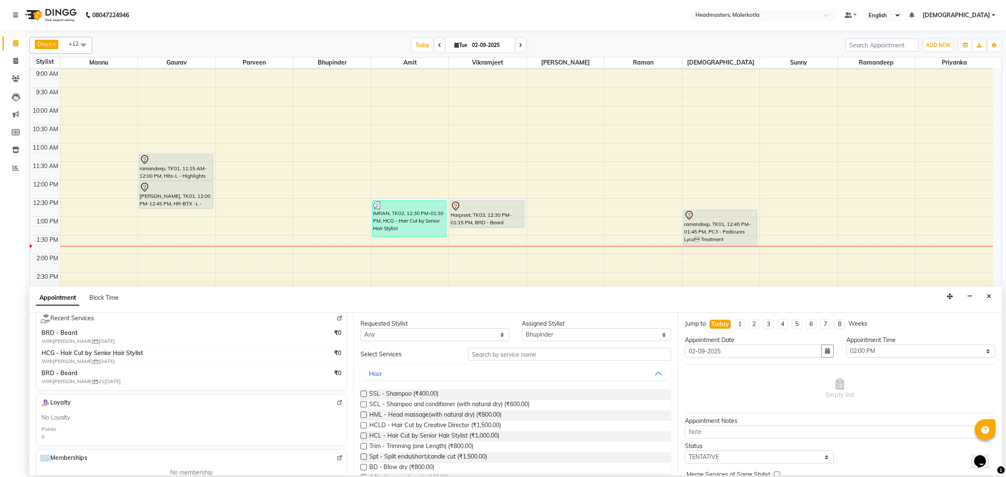
scroll to position [0, 0]
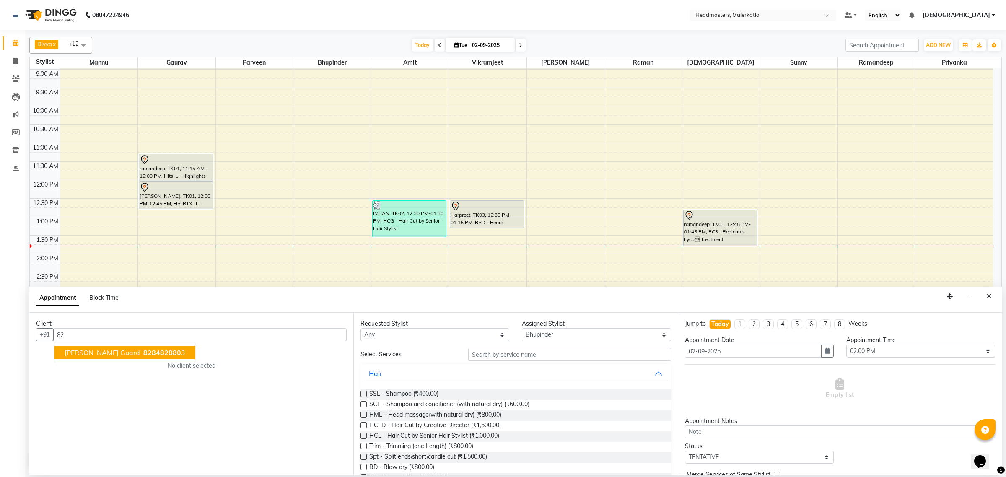
type input "8"
click at [75, 354] on span "parveen staff" at bounding box center [86, 352] width 43 height 8
type input "6"
click at [113, 351] on ngb-highlight "8699647010" at bounding box center [119, 352] width 42 height 8
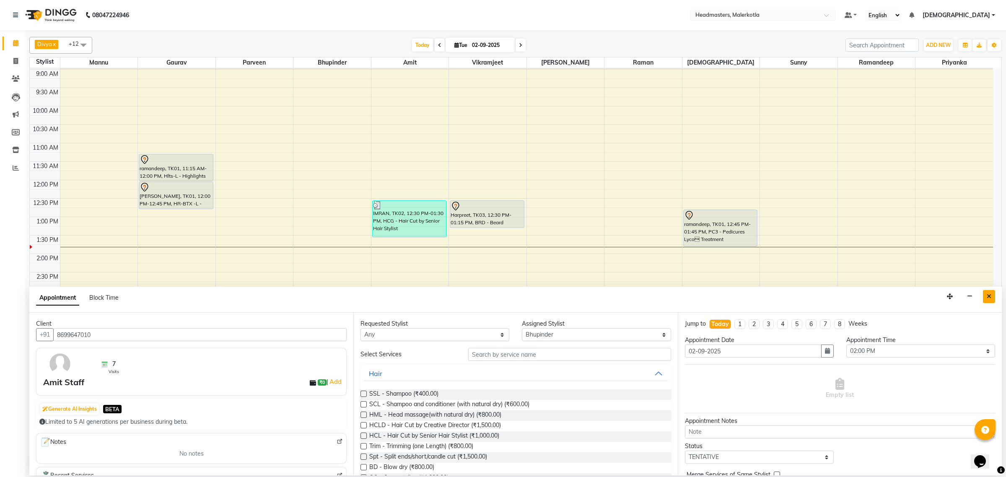
type input "8699647010"
click at [990, 299] on icon "Close" at bounding box center [989, 297] width 5 height 6
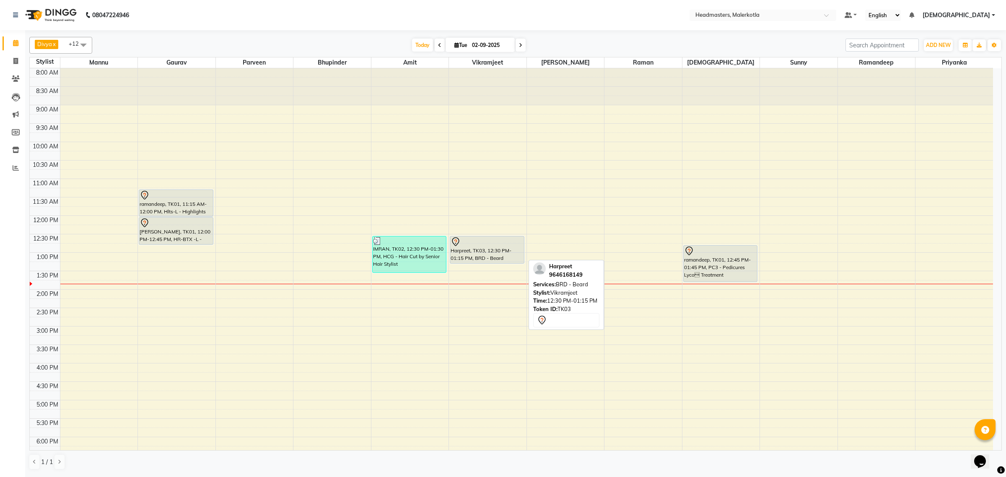
click at [478, 251] on div "Harpreet, TK03, 12:30 PM-01:15 PM, BRD - Beard" at bounding box center [487, 250] width 74 height 27
select select "7"
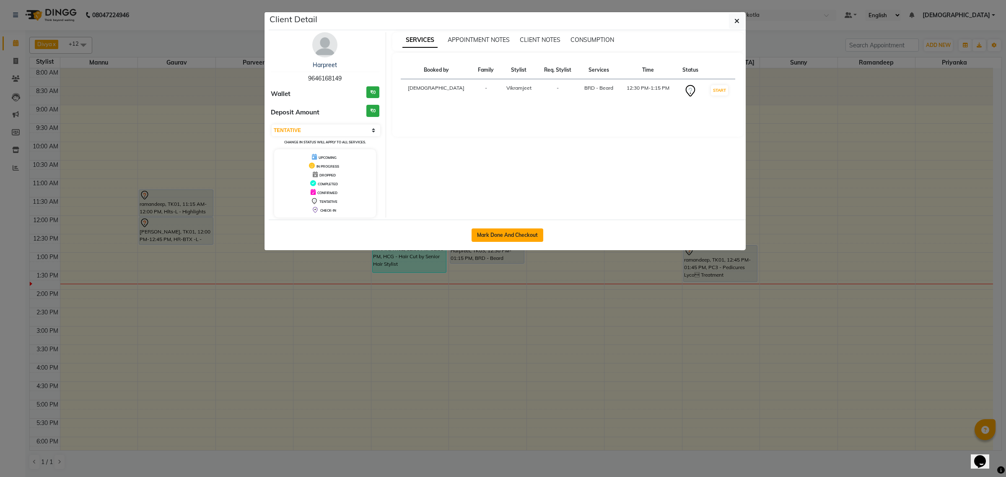
click at [500, 238] on button "Mark Done And Checkout" at bounding box center [508, 235] width 72 height 13
select select "service"
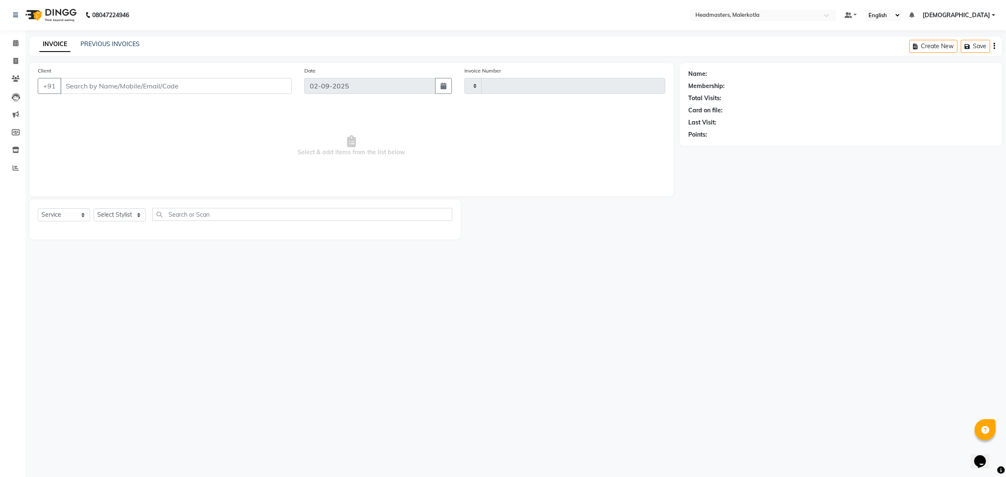
type input "3952"
select select "7368"
type input "9646168149"
select select "65911"
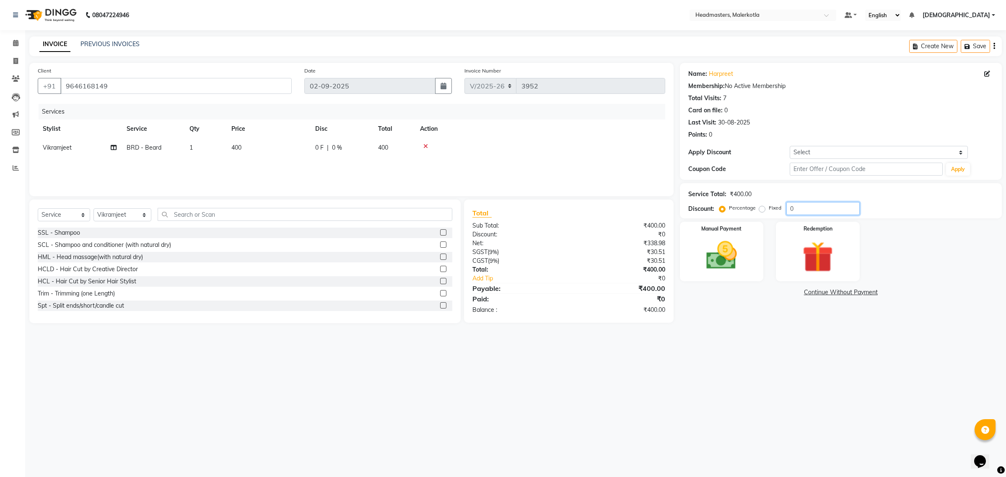
click at [814, 209] on input "0" at bounding box center [823, 208] width 73 height 13
type input "50"
click at [754, 265] on div "Manual Payment" at bounding box center [721, 252] width 87 height 62
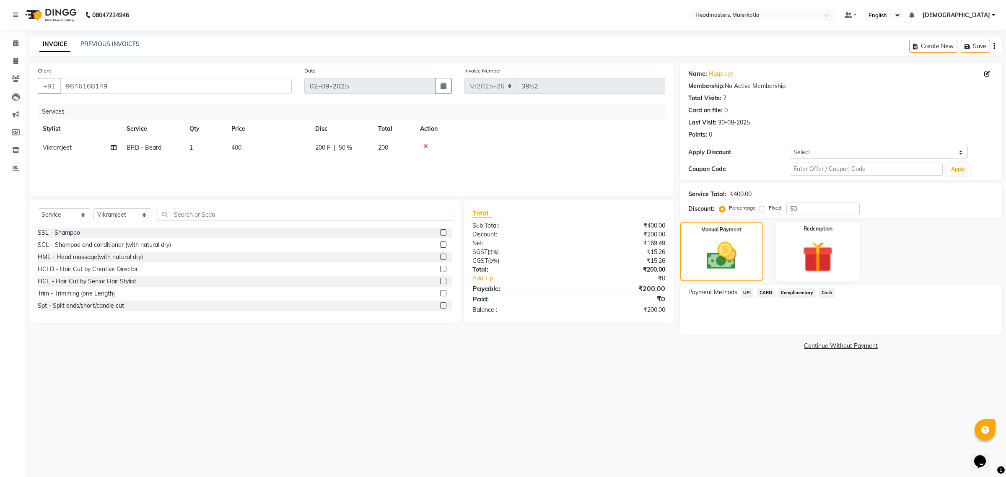
click at [825, 292] on span "Cash" at bounding box center [827, 293] width 16 height 10
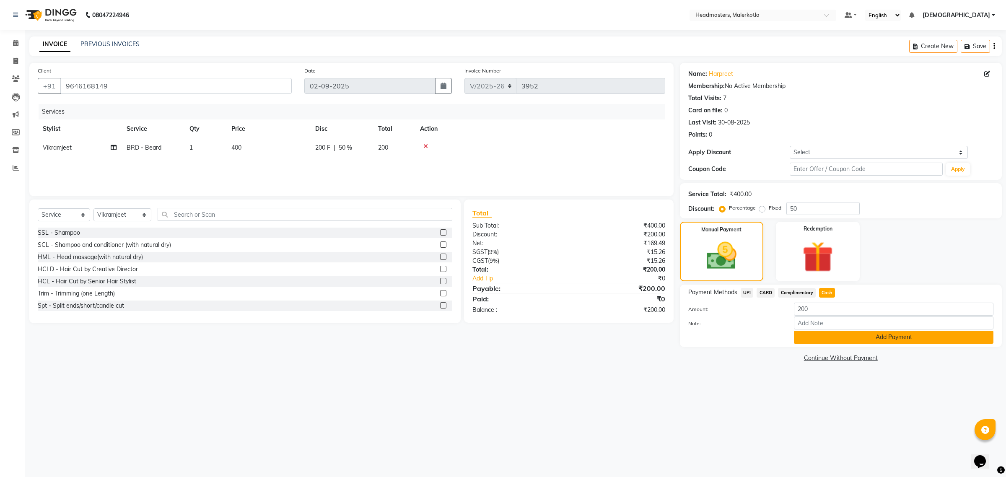
click at [827, 338] on button "Add Payment" at bounding box center [894, 337] width 200 height 13
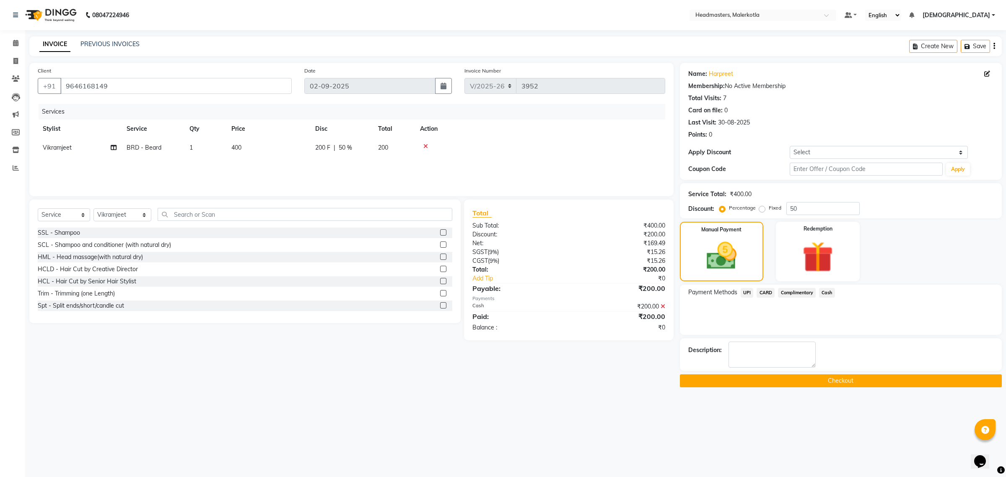
click at [831, 378] on button "Checkout" at bounding box center [841, 380] width 322 height 13
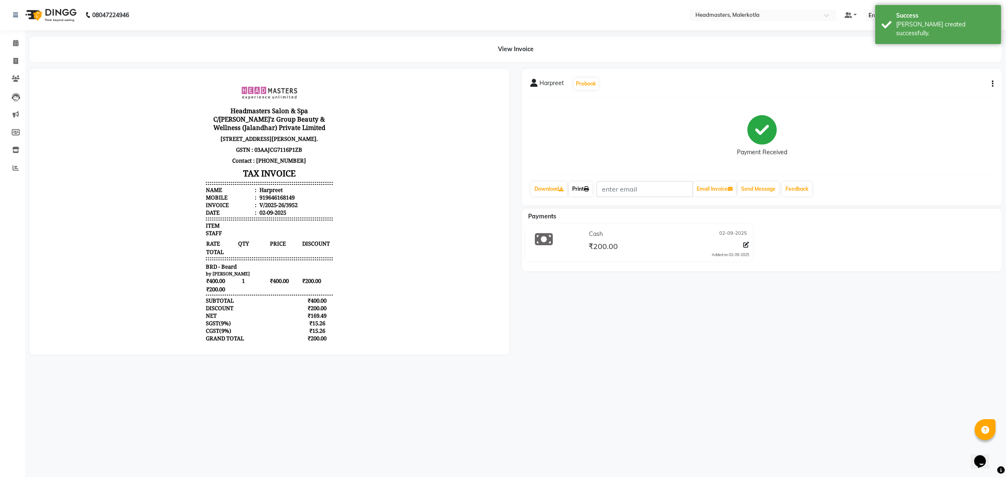
click at [576, 185] on link "Print" at bounding box center [580, 189] width 23 height 14
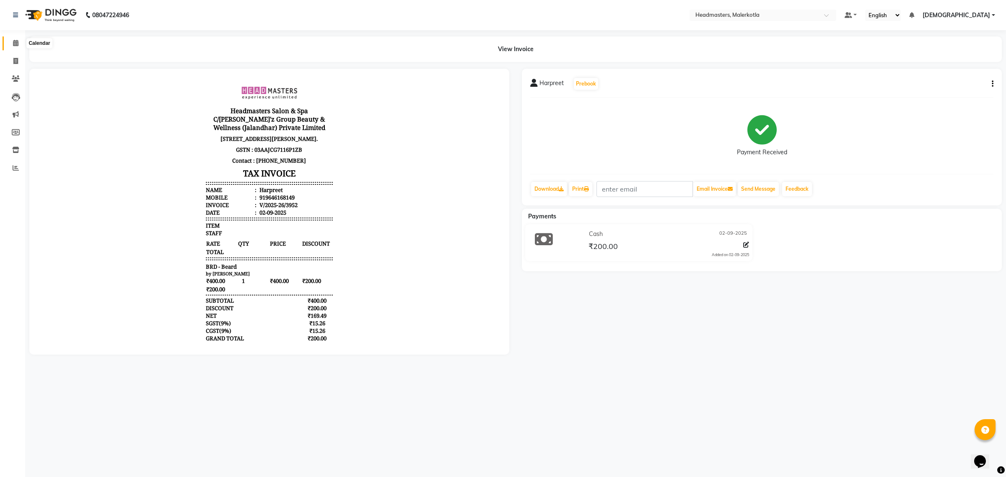
click at [19, 42] on span at bounding box center [15, 44] width 15 height 10
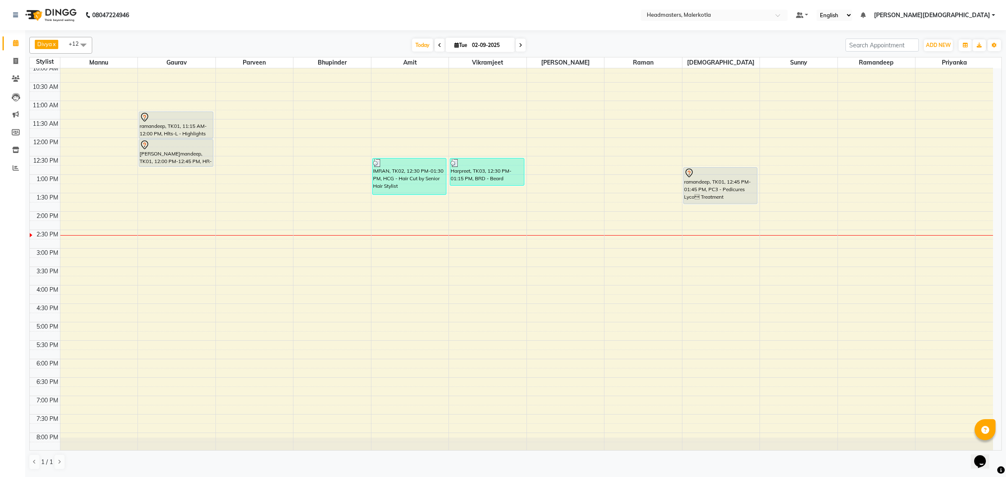
scroll to position [52, 0]
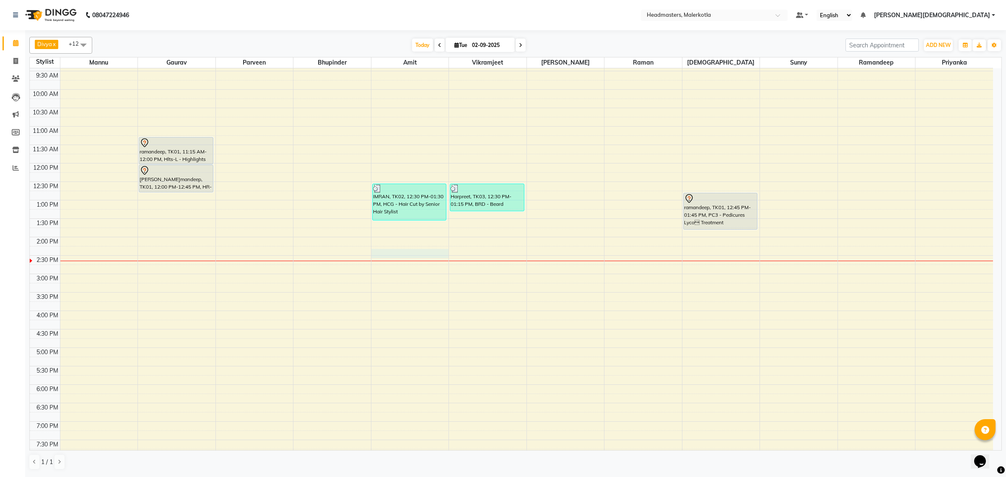
click at [403, 252] on div "8:00 AM 8:30 AM 9:00 AM 9:30 AM 10:00 AM 10:30 AM 11:00 AM 11:30 AM 12:00 PM 12…" at bounding box center [512, 274] width 964 height 516
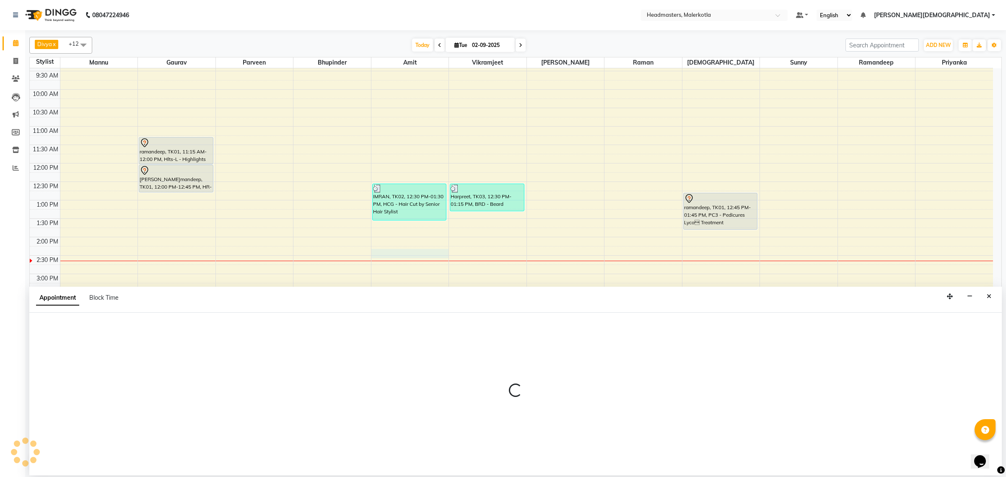
select select "65908"
select select "855"
select select "tentative"
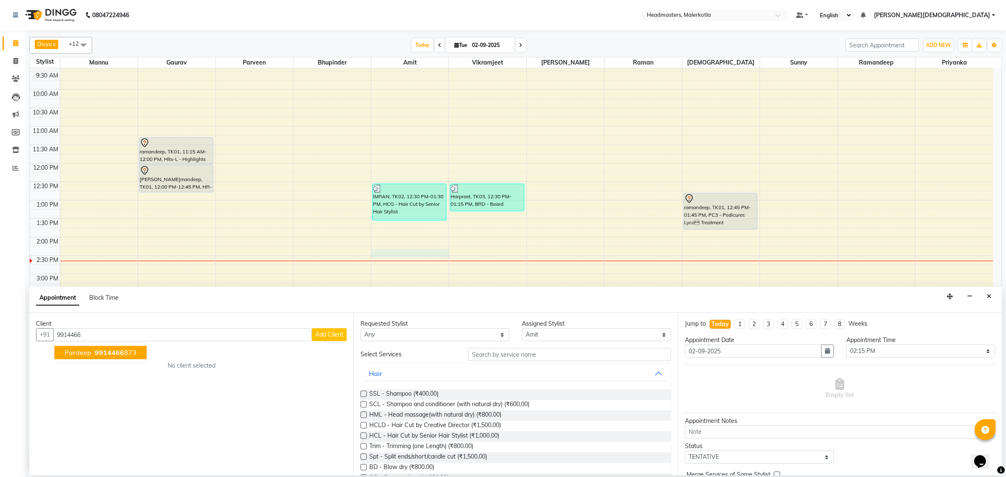
click at [103, 346] on button "pardeep 9914466 873" at bounding box center [101, 352] width 92 height 13
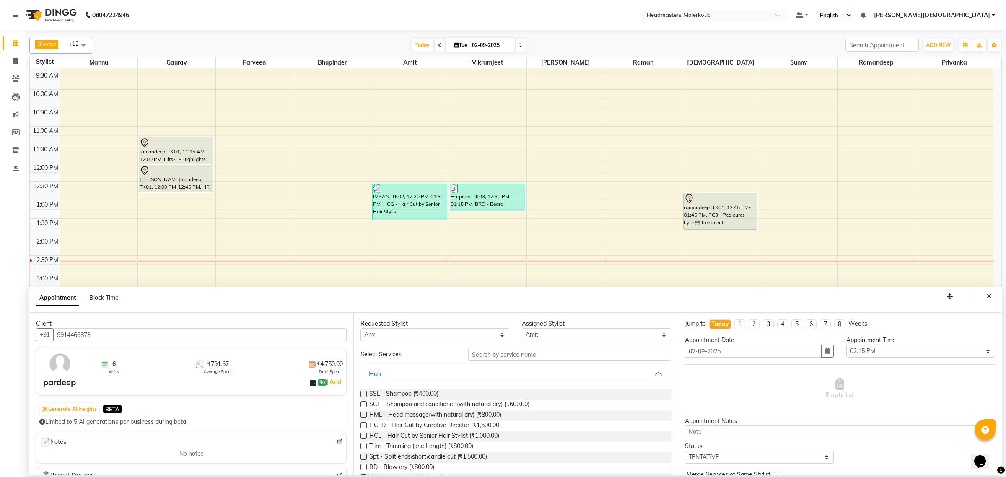
type input "9914466873"
click at [500, 353] on input "text" at bounding box center [569, 354] width 203 height 13
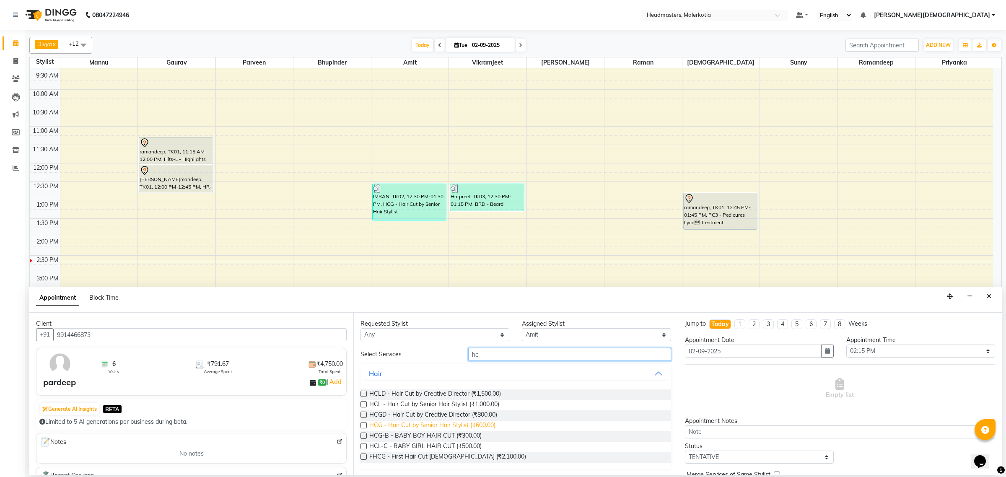
type input "hc"
click at [485, 422] on span "HCG - Hair Cut by Senior Hair Stylist (₹600.00)" at bounding box center [432, 426] width 126 height 10
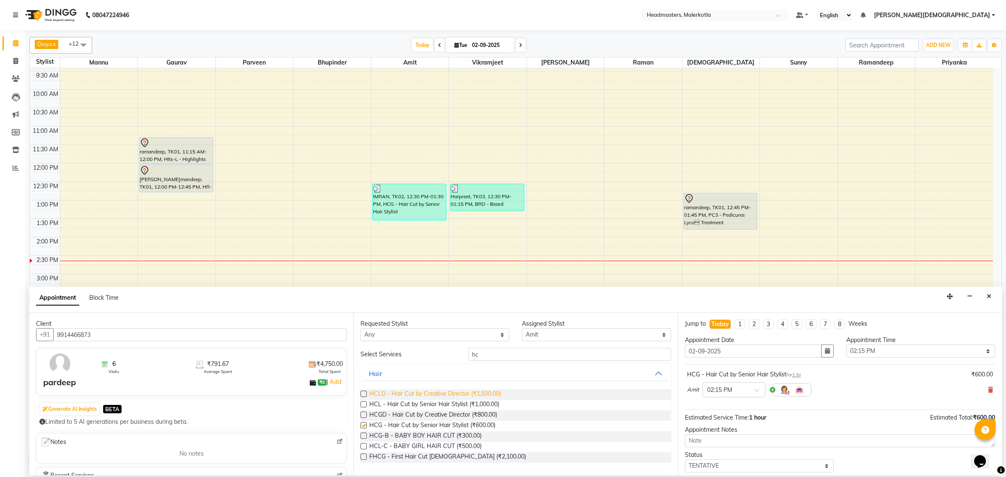
checkbox input "false"
click at [495, 356] on input "hc" at bounding box center [569, 354] width 203 height 13
type input "h"
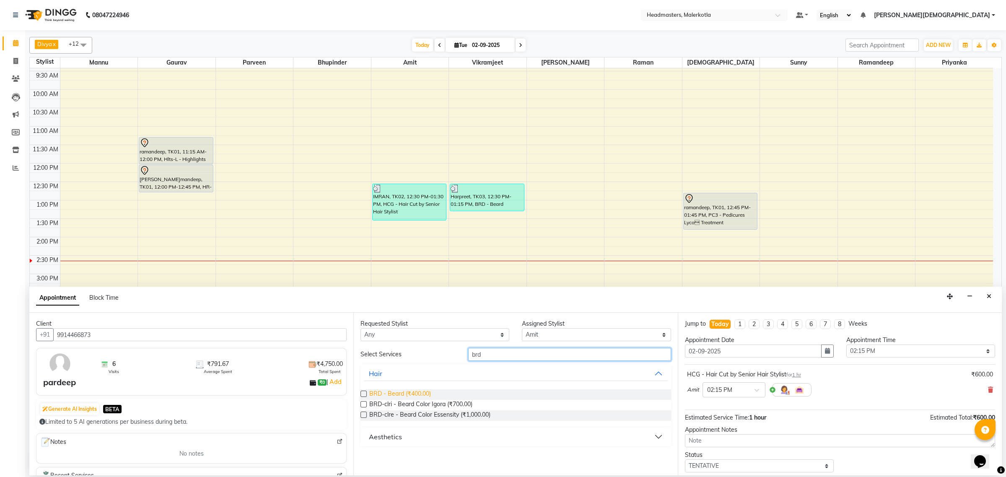
type input "brd"
click at [416, 390] on span "BRD - Beard (₹400.00)" at bounding box center [400, 395] width 62 height 10
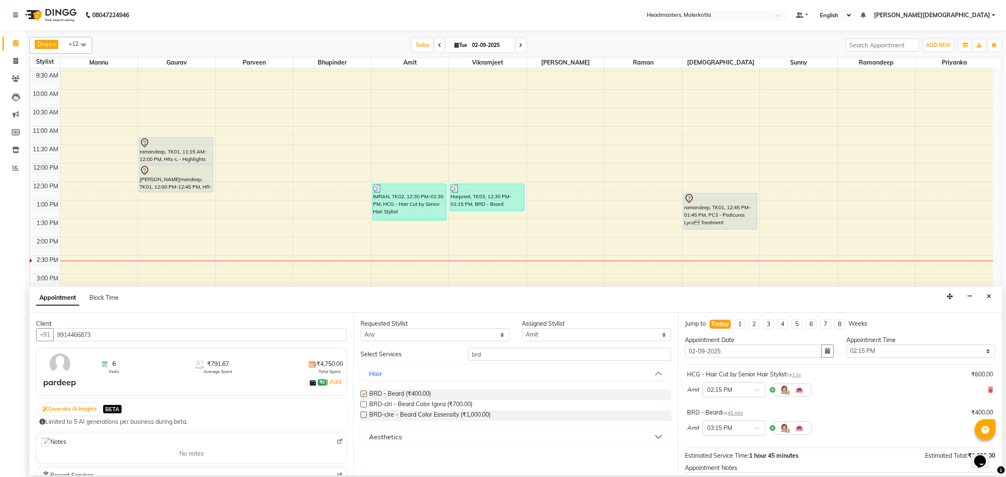
checkbox input "false"
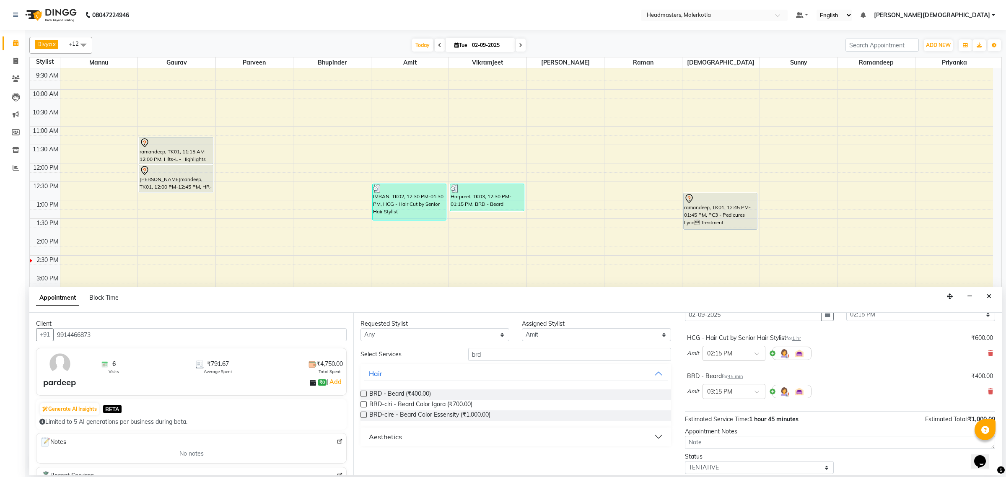
scroll to position [75, 0]
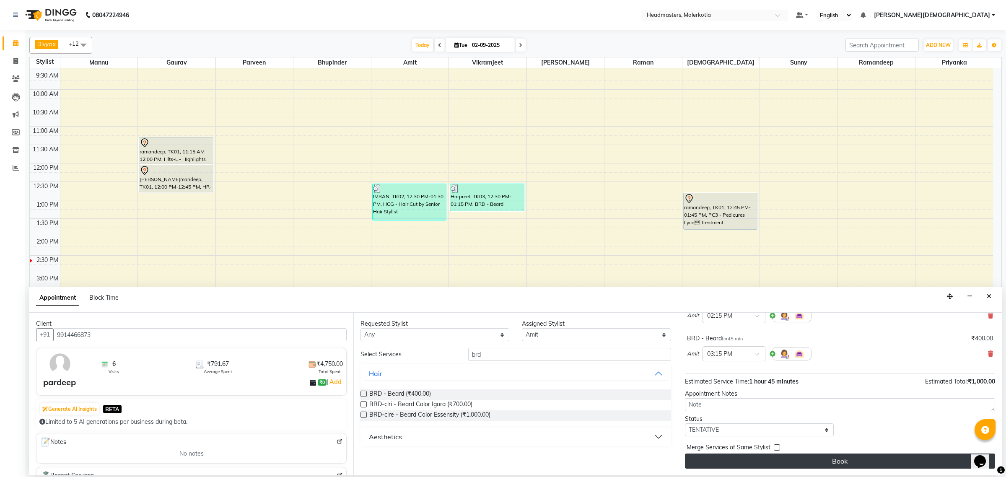
click at [783, 460] on button "Book" at bounding box center [840, 461] width 310 height 15
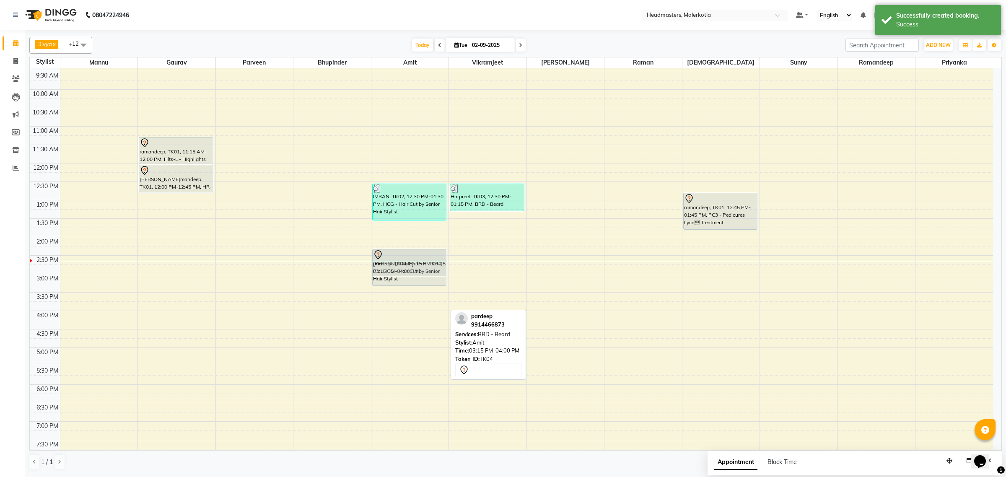
drag, startPoint x: 426, startPoint y: 301, endPoint x: 424, endPoint y: 267, distance: 34.4
click at [424, 267] on div "IMRAN, TK02, 12:30 PM-01:30 PM, HCG - Hair Cut by Senior Hair Stylist pardeep, …" at bounding box center [411, 274] width 78 height 516
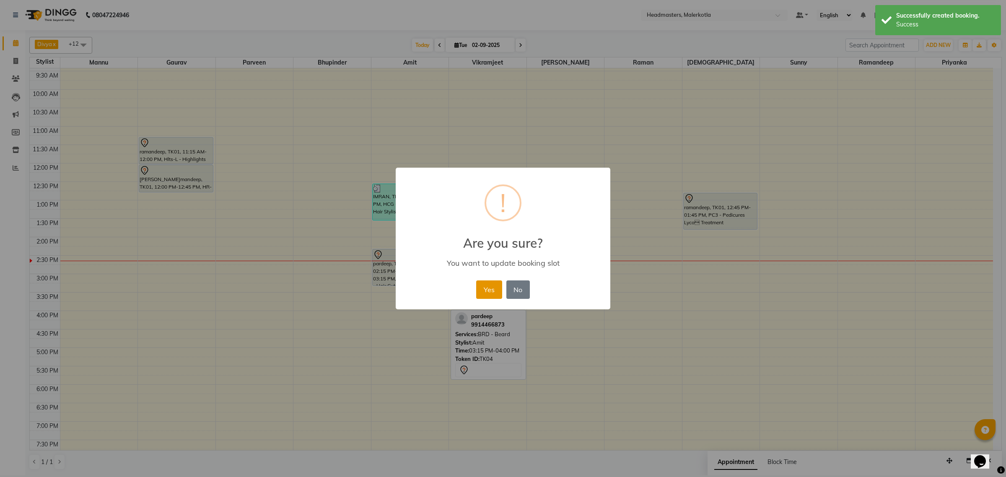
click at [483, 290] on button "Yes" at bounding box center [489, 290] width 26 height 18
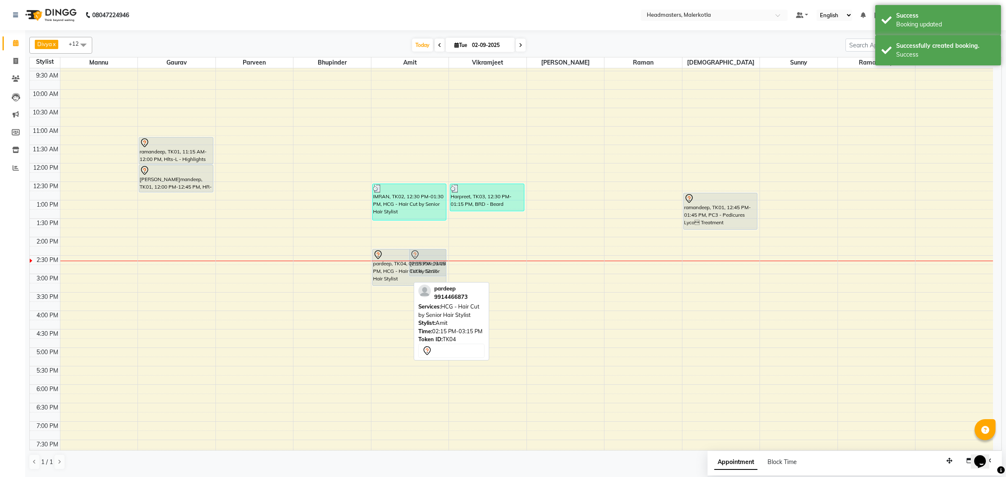
drag, startPoint x: 396, startPoint y: 286, endPoint x: 396, endPoint y: 279, distance: 7.5
click at [396, 279] on div "pardeep, TK04, 02:15 PM-03:15 PM, HCG - Hair Cut by Senior Hair Stylist pardeep…" at bounding box center [411, 274] width 78 height 516
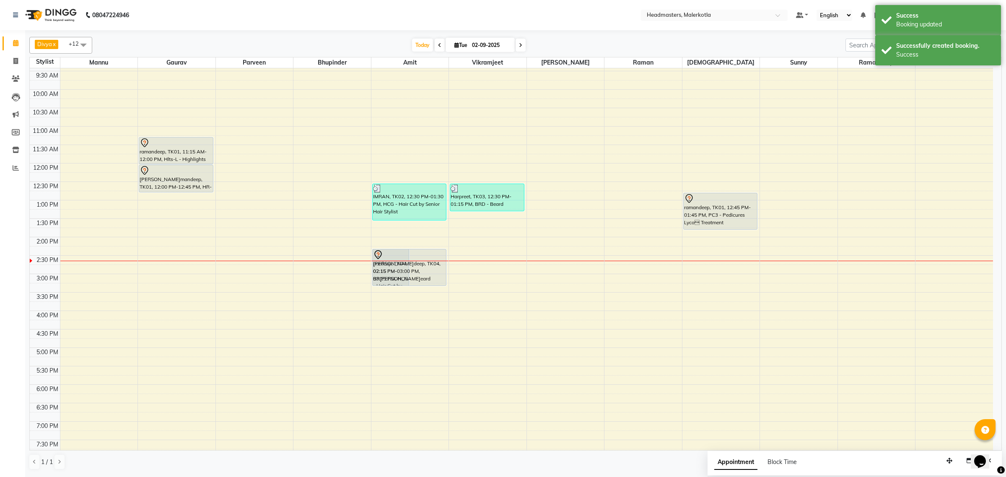
click at [424, 284] on div "pardeep, TK04, 02:15 PM-03:15 PM, HCG - Hair Cut by Senior Hair Stylist pardeep…" at bounding box center [411, 274] width 78 height 516
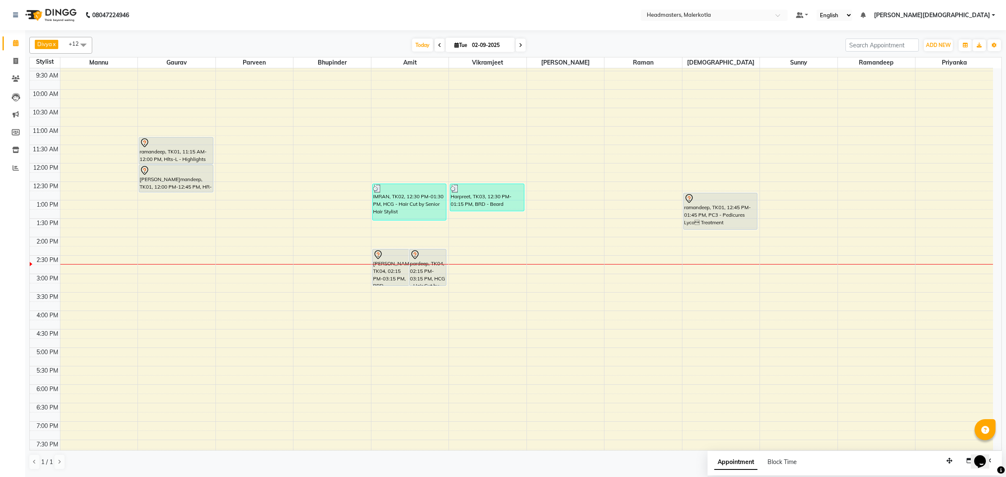
click at [459, 289] on div "8:00 AM 8:30 AM 9:00 AM 9:30 AM 10:00 AM 10:30 AM 11:00 AM 11:30 AM 12:00 PM 12…" at bounding box center [512, 274] width 964 height 516
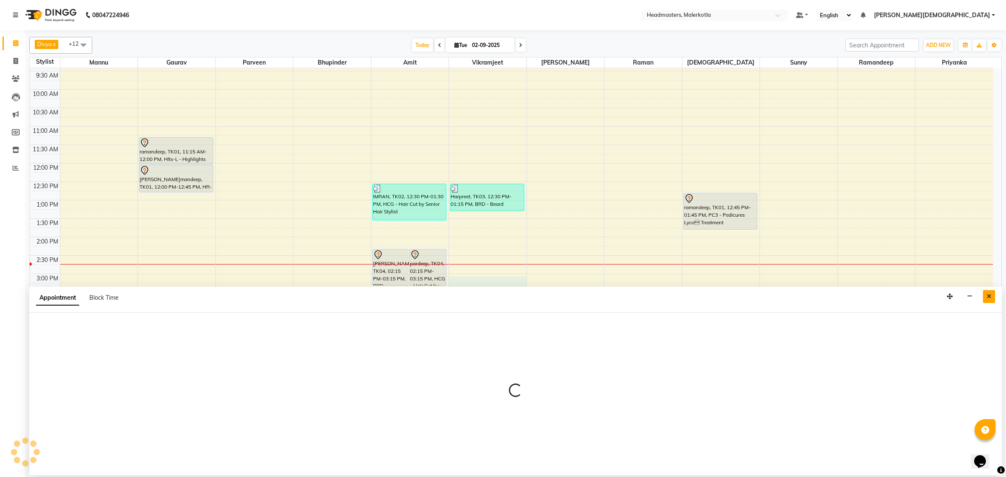
select select "65911"
select select "tentative"
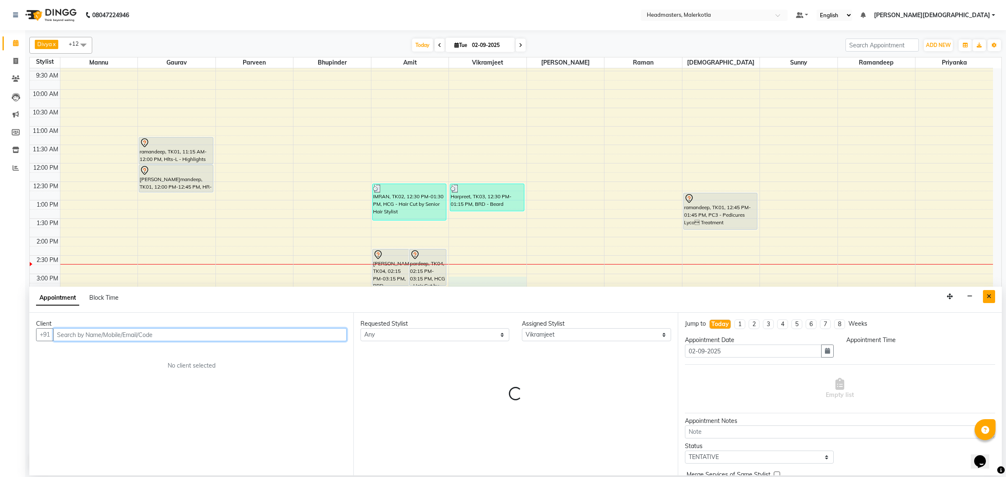
click at [990, 297] on icon "Close" at bounding box center [989, 297] width 5 height 6
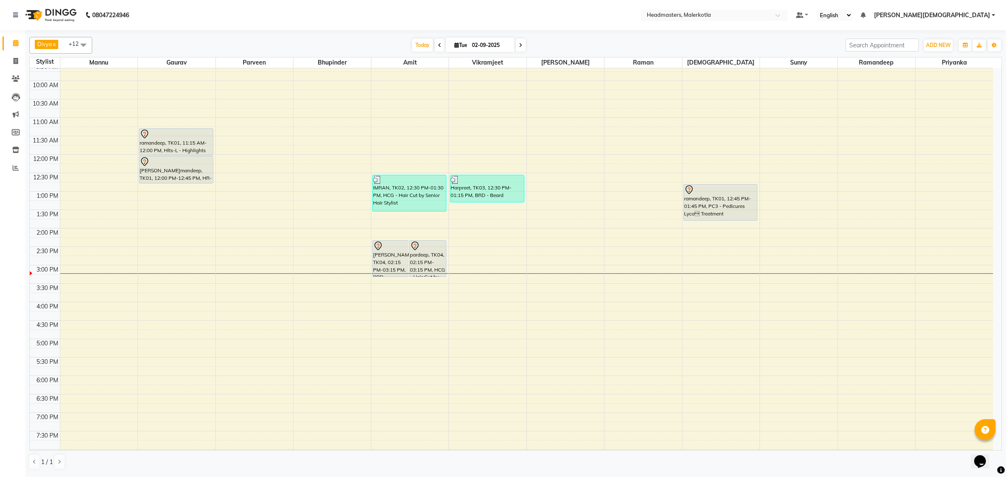
scroll to position [0, 0]
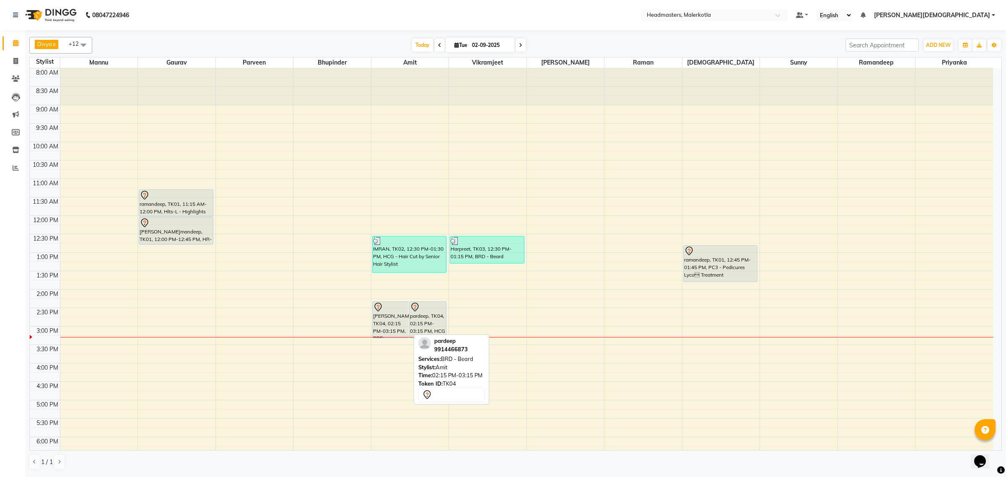
click at [388, 332] on div "[PERSON_NAME]ep, TK04, 02:15 PM-03:15 PM, BRD [PERSON_NAME]rd" at bounding box center [391, 320] width 36 height 36
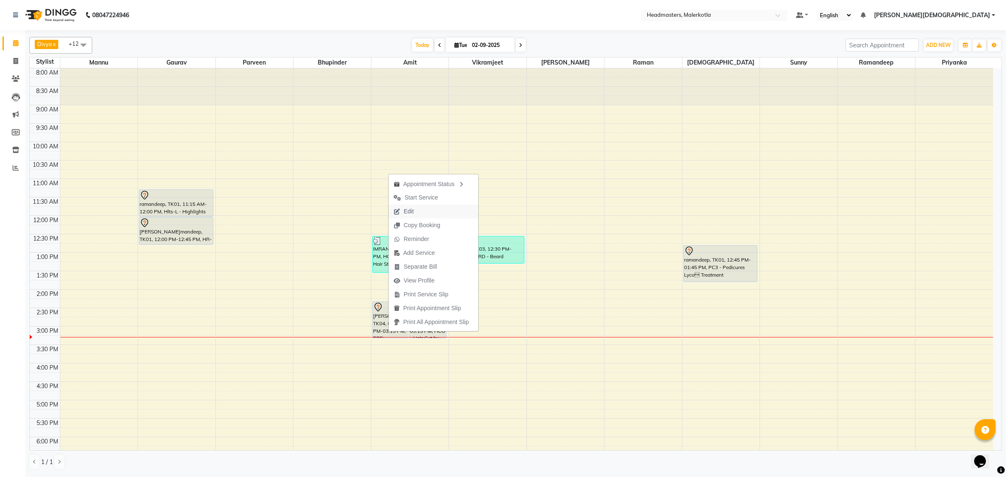
click at [423, 208] on button "Edit" at bounding box center [434, 212] width 90 height 14
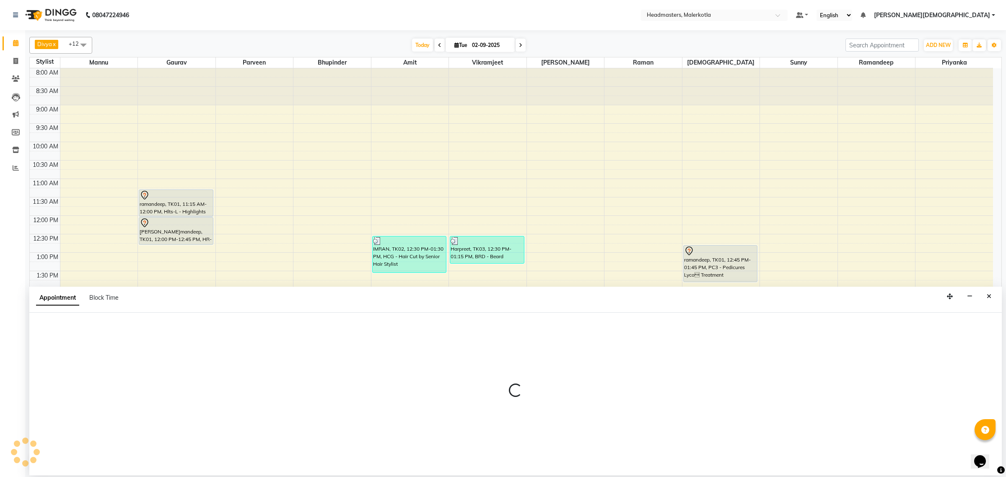
select select "tentative"
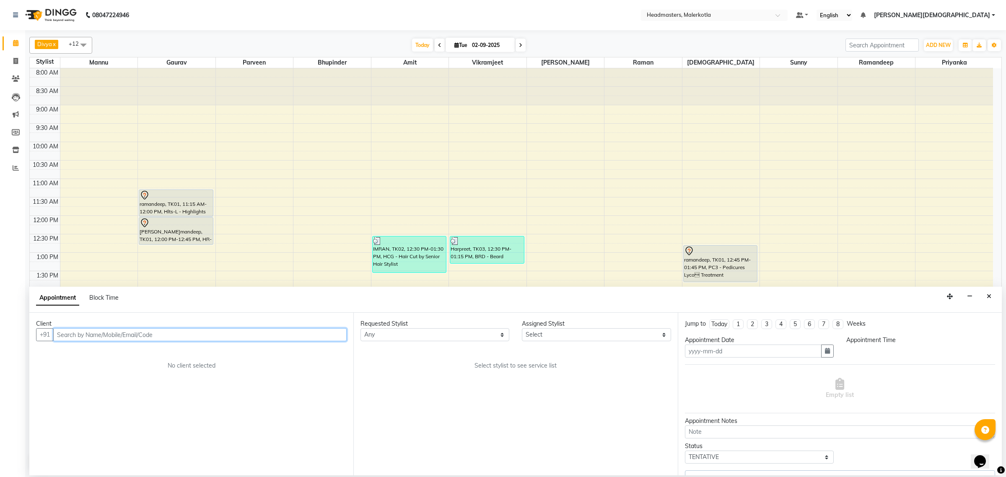
type input "02-09-2025"
select select "855"
select select "65908"
select select "3700"
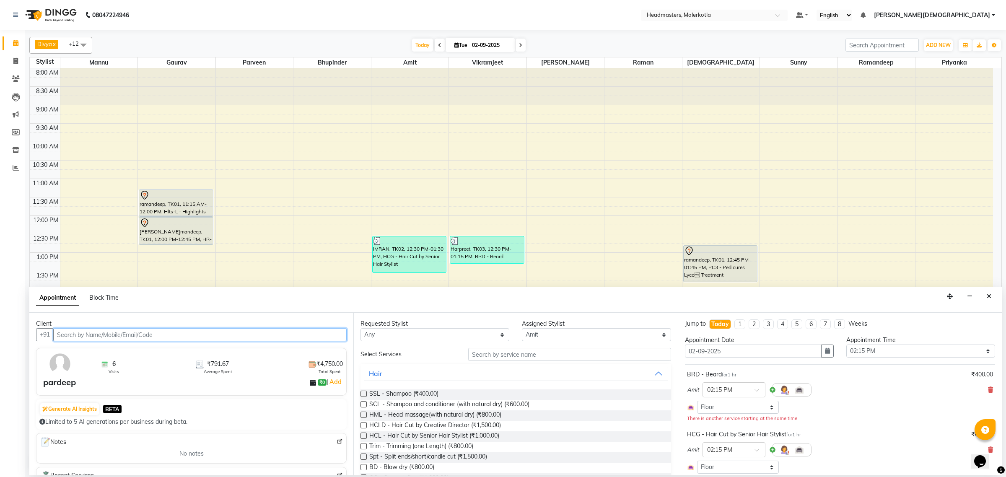
scroll to position [140, 0]
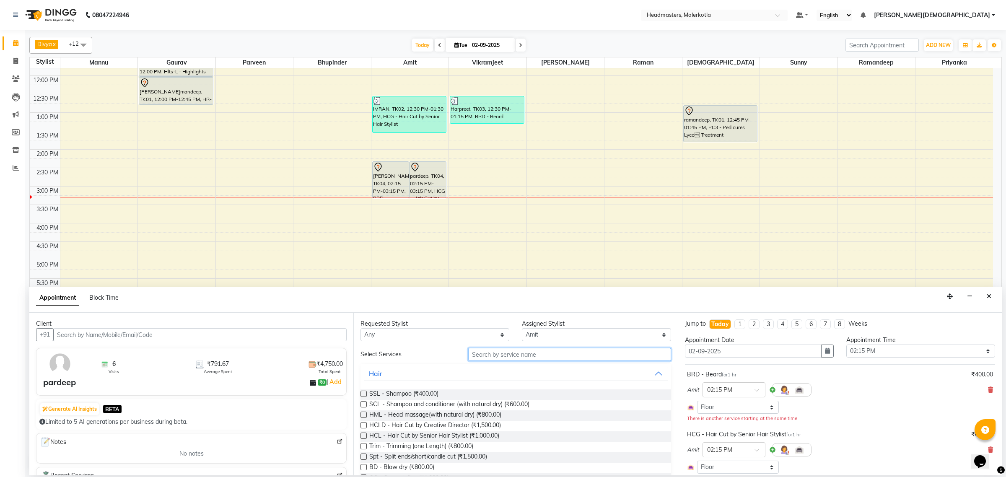
click at [509, 357] on input "text" at bounding box center [569, 354] width 203 height 13
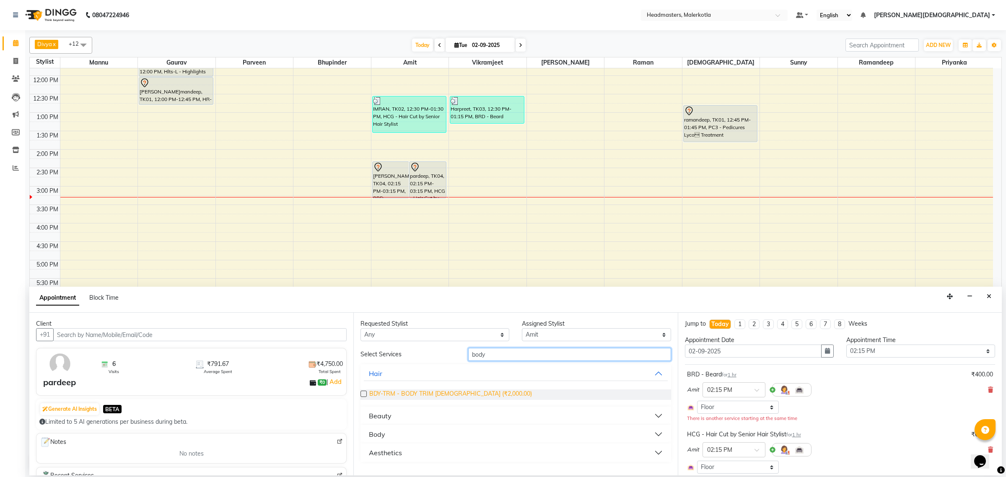
type input "body"
click at [452, 398] on span "BDY-TRM - BODY TRIM [DEMOGRAPHIC_DATA] (₹2,000.00)" at bounding box center [450, 395] width 163 height 10
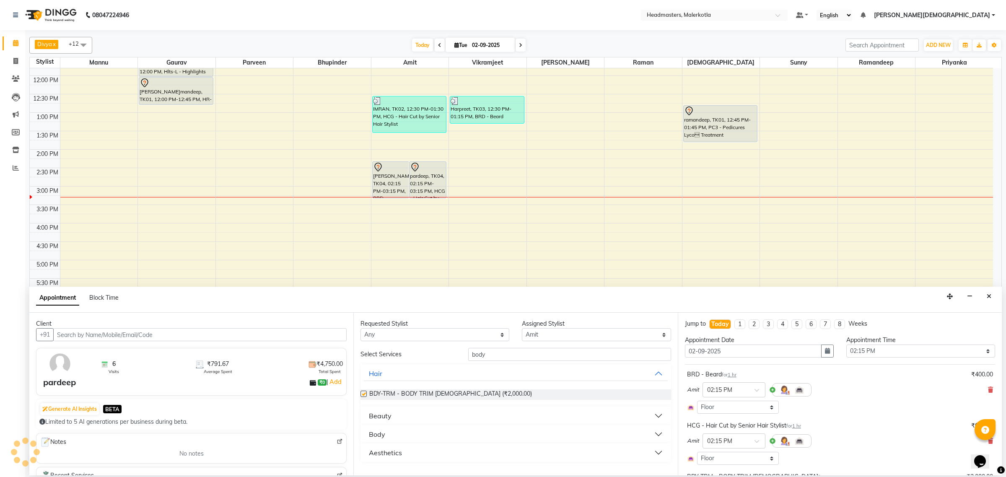
checkbox input "false"
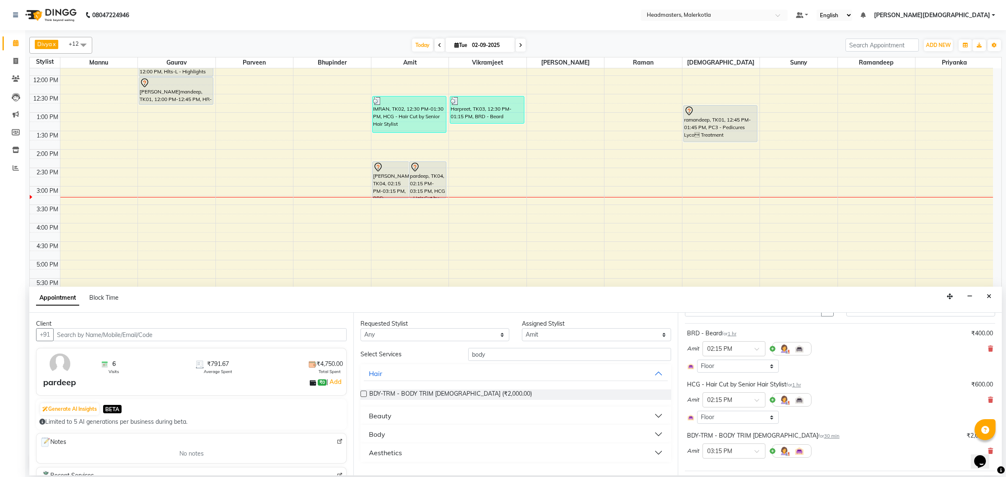
scroll to position [128, 0]
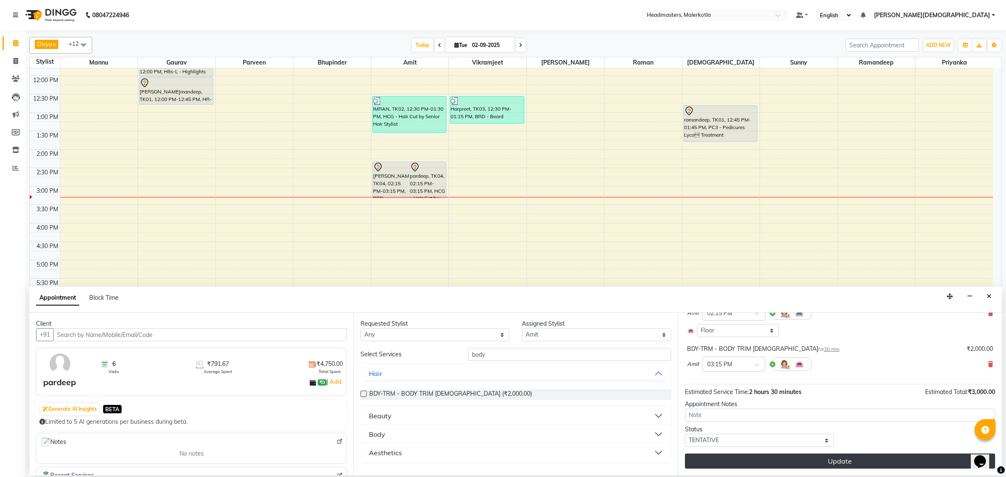
click at [730, 462] on button "Update" at bounding box center [840, 461] width 310 height 15
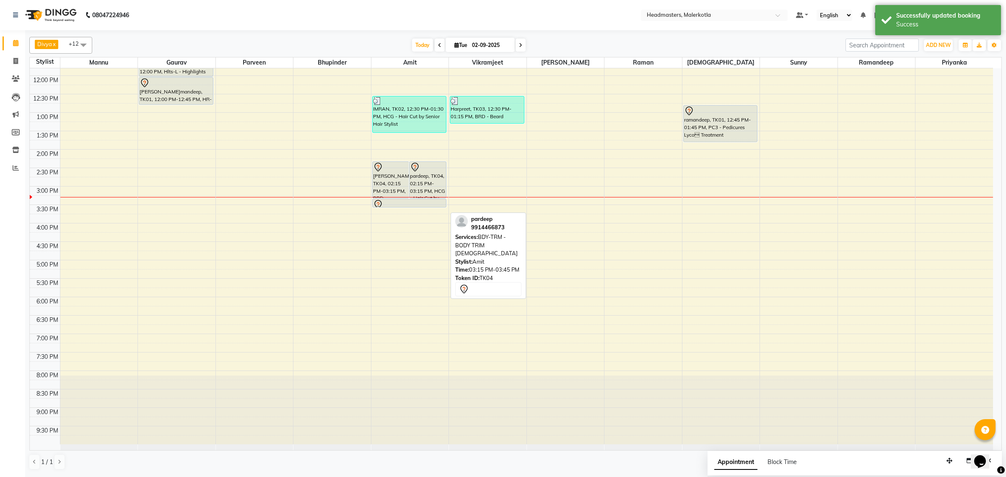
drag, startPoint x: 414, startPoint y: 215, endPoint x: 415, endPoint y: 208, distance: 6.8
click at [415, 208] on div "pardeep, TK04, 02:15 PM-03:15 PM, BRD - Beard pardeep, TK04, 02:15 PM-03:15 PM,…" at bounding box center [411, 186] width 78 height 516
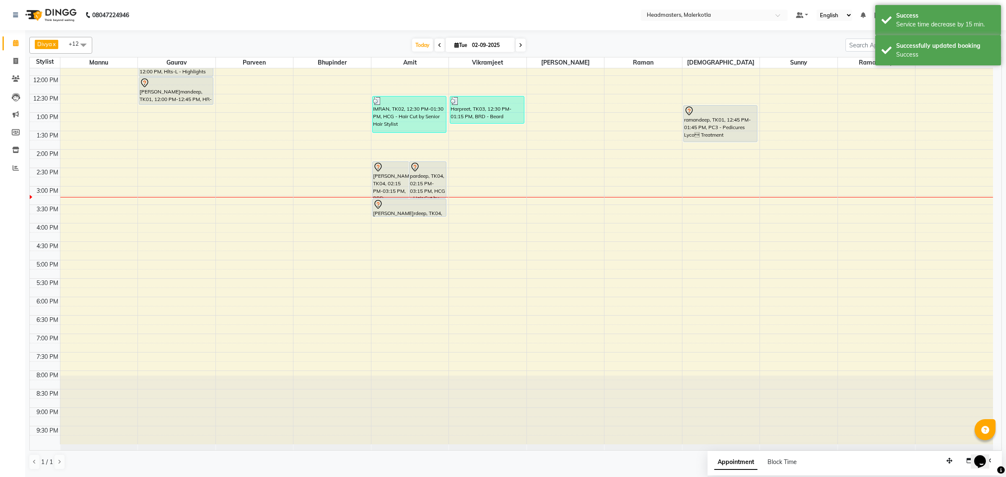
click at [408, 211] on div "pardeep, TK04, 02:15 PM-03:15 PM, BRD - Beard pardeep, TK04, 02:15 PM-03:15 PM,…" at bounding box center [411, 186] width 78 height 516
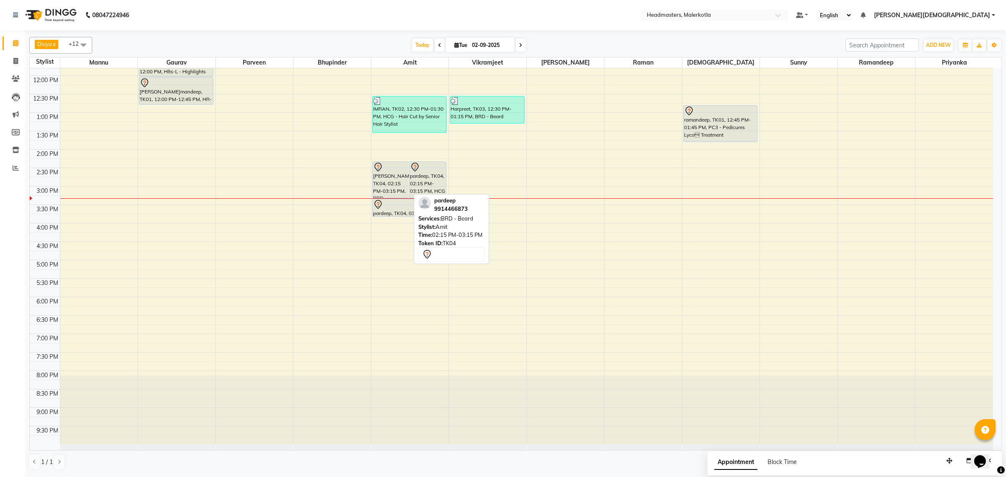
click at [395, 180] on div "[PERSON_NAME]ep, TK04, 02:15 PM-03:15 PM, BRD [PERSON_NAME]rd" at bounding box center [391, 180] width 36 height 36
select select "7"
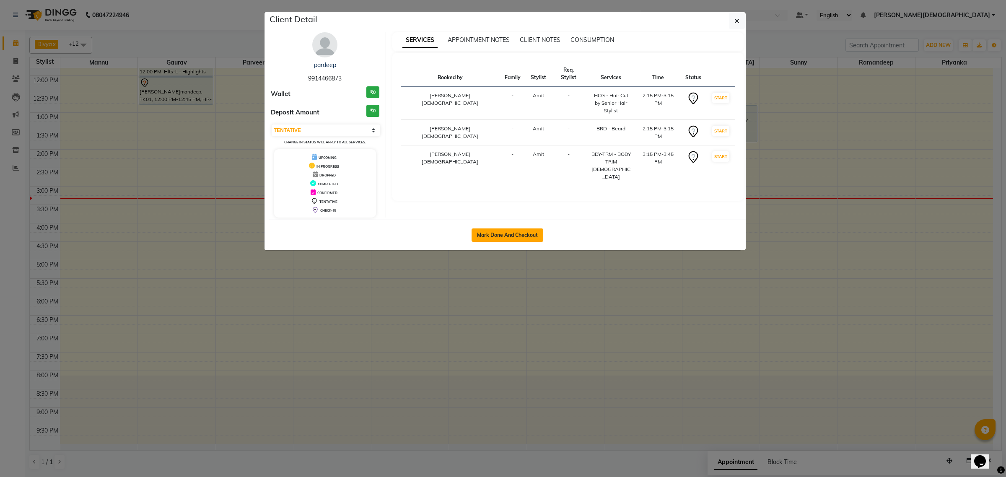
click at [489, 233] on button "Mark Done And Checkout" at bounding box center [508, 235] width 72 height 13
select select "service"
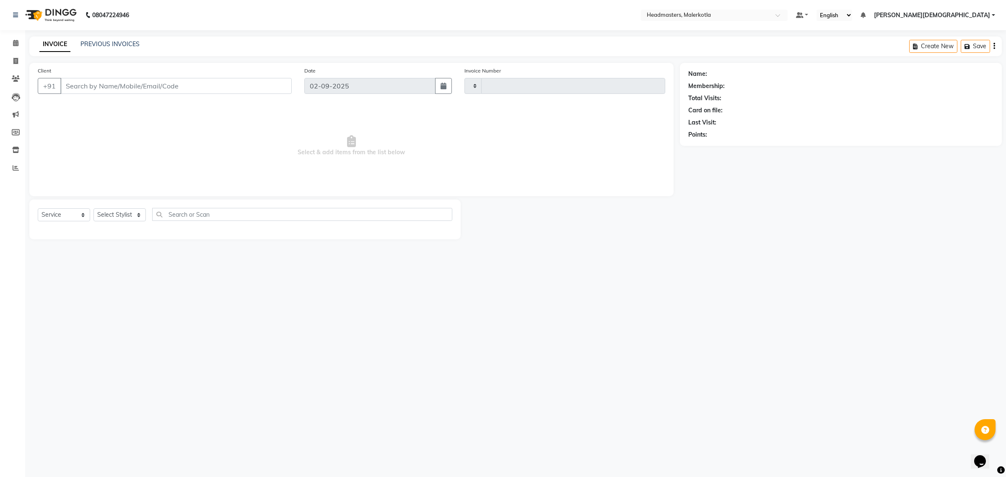
type input "3953"
select select "7368"
type input "9914466873"
select select "65908"
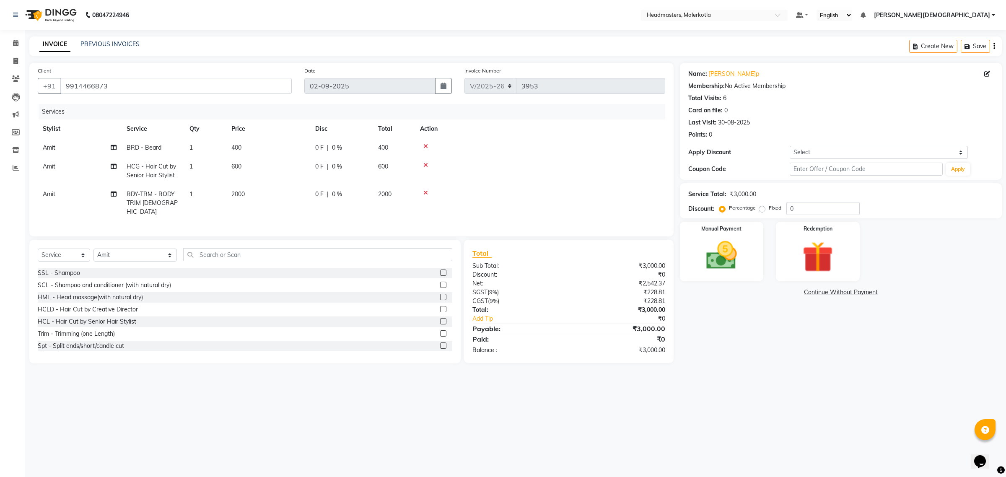
click at [426, 166] on icon at bounding box center [426, 165] width 5 height 6
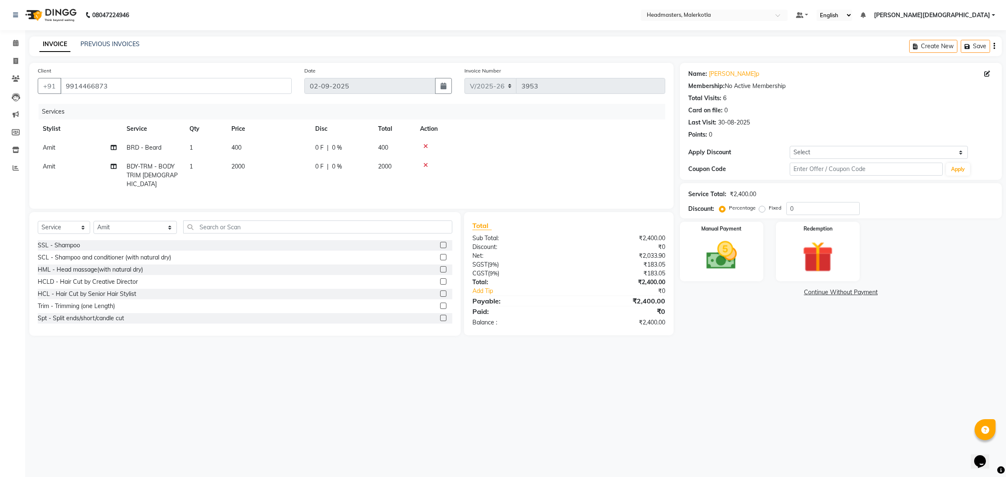
click at [320, 168] on span "0 F" at bounding box center [319, 166] width 8 height 9
select select "65908"
click at [370, 168] on input "0" at bounding box center [367, 168] width 25 height 13
type input "1500"
click at [584, 166] on div at bounding box center [567, 165] width 187 height 6
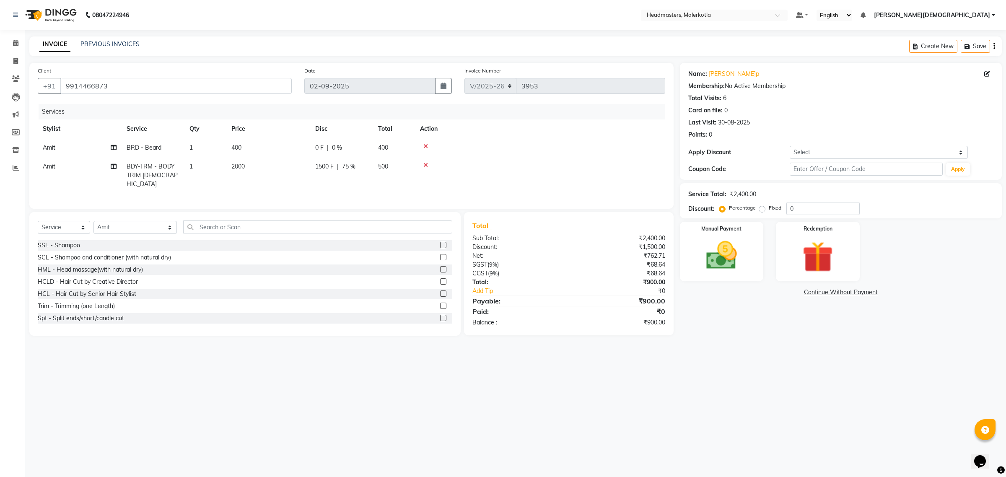
drag, startPoint x: 330, startPoint y: 139, endPoint x: 349, endPoint y: 144, distance: 20.2
click at [349, 144] on td "0 F | 0 %" at bounding box center [341, 147] width 63 height 19
select select "65908"
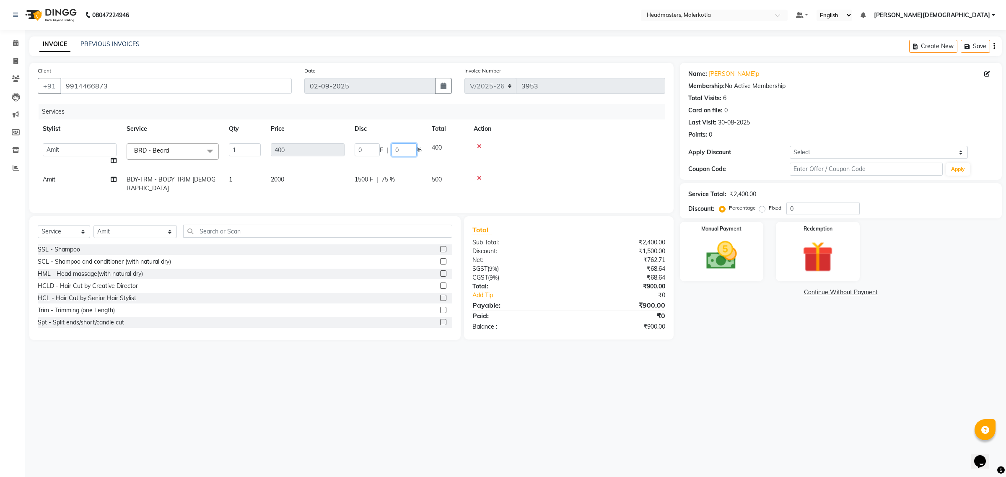
click at [401, 149] on input "0" at bounding box center [404, 149] width 25 height 13
type input "50"
click at [542, 162] on tbody "Ajay Aman Amanpreet Amit Bhupinder Chand Sahota Danish Deepika Gupta Divya Gaga…" at bounding box center [352, 168] width 628 height 60
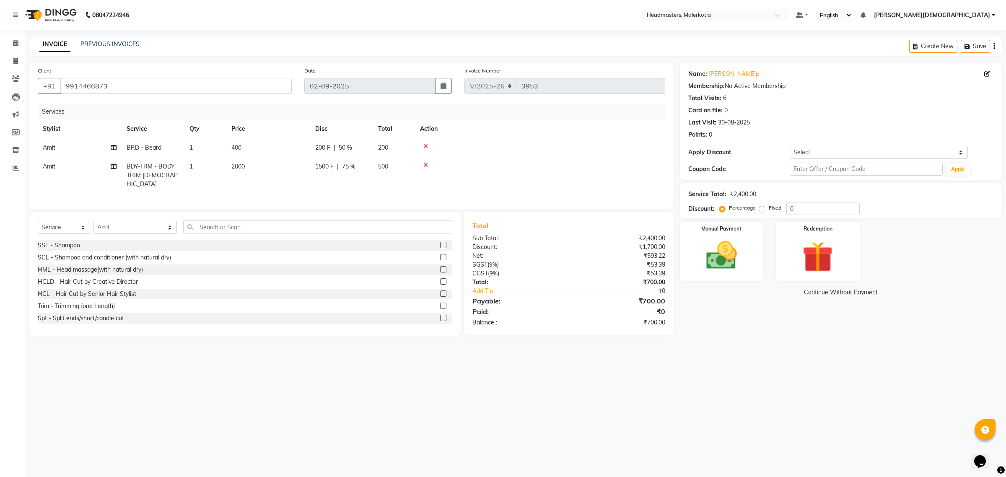
click at [351, 163] on span "75 %" at bounding box center [348, 166] width 13 height 9
select select "65908"
click at [404, 168] on input "75" at bounding box center [404, 168] width 25 height 13
click at [335, 167] on div "1500 F | 75 %" at bounding box center [341, 166] width 53 height 9
select select "65908"
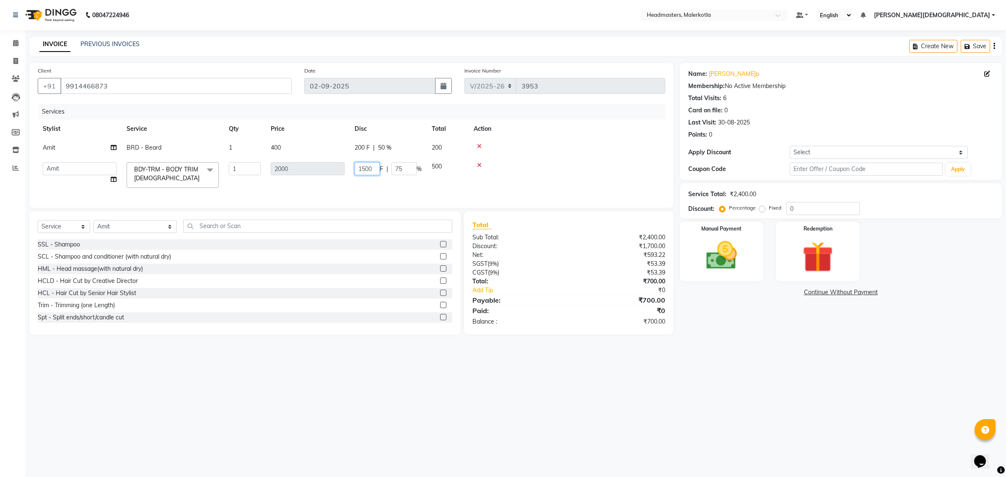
click at [379, 168] on input "1500" at bounding box center [367, 168] width 25 height 13
type input "1700"
click at [555, 168] on div at bounding box center [540, 165] width 240 height 6
click at [726, 266] on img at bounding box center [722, 255] width 52 height 37
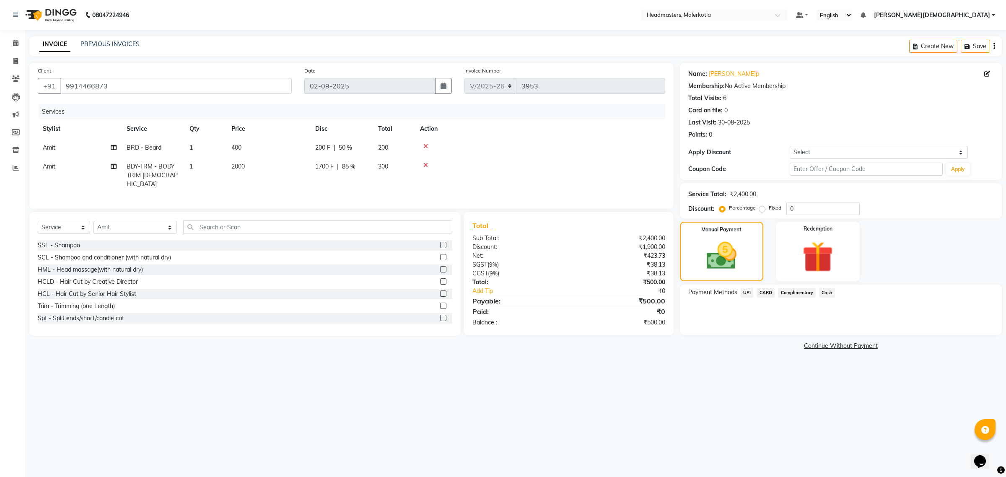
click at [822, 294] on span "Cash" at bounding box center [827, 293] width 16 height 10
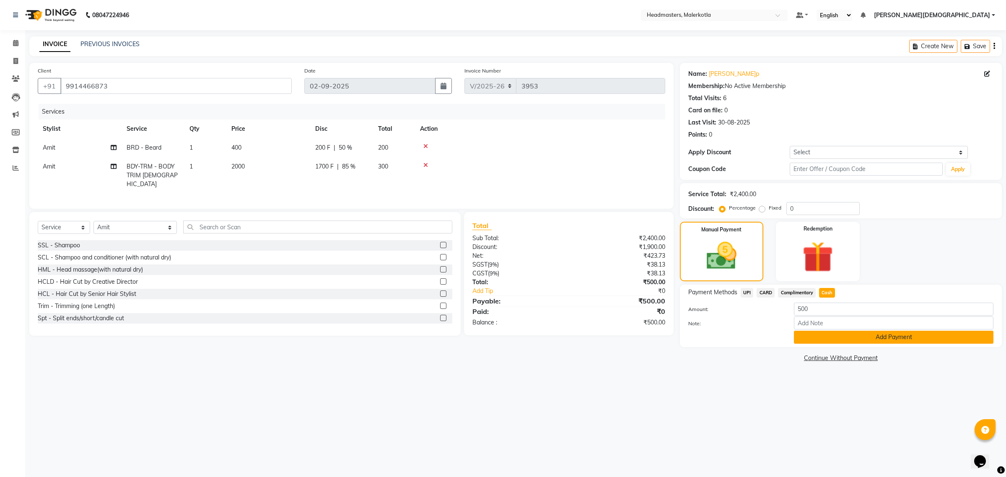
click at [830, 336] on button "Add Payment" at bounding box center [894, 337] width 200 height 13
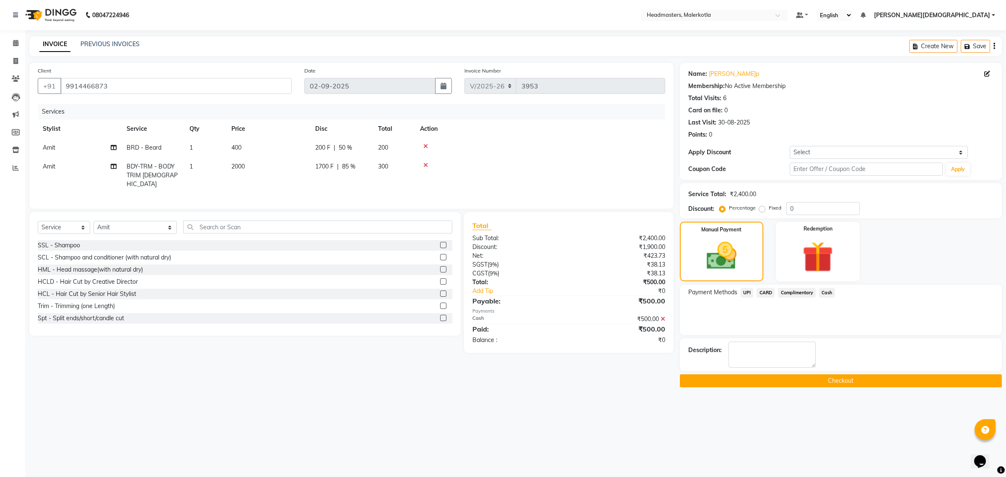
click at [738, 381] on button "Checkout" at bounding box center [841, 380] width 322 height 13
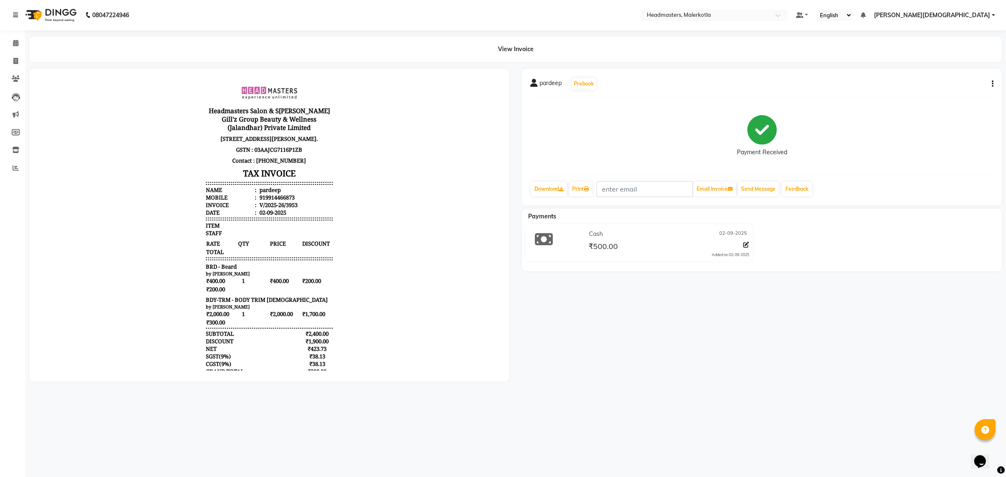
scroll to position [58, 0]
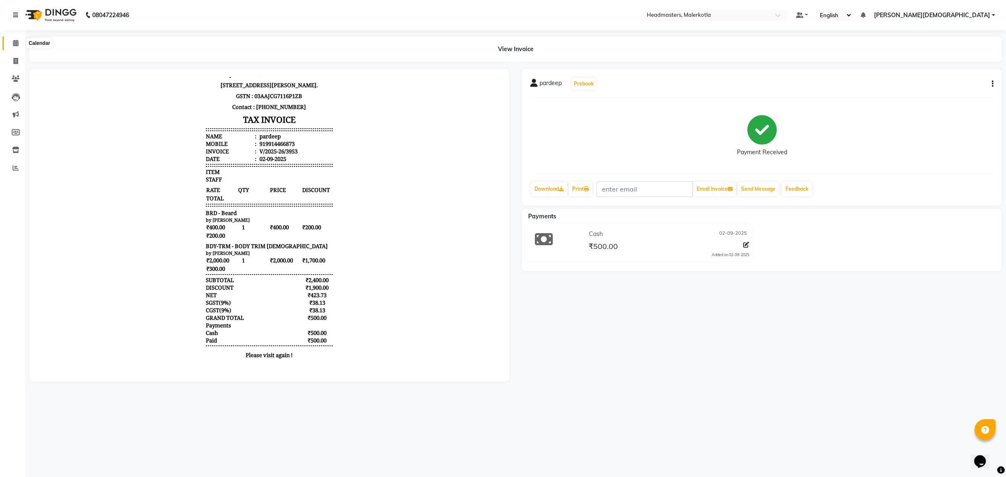
click at [17, 44] on icon at bounding box center [15, 43] width 5 height 6
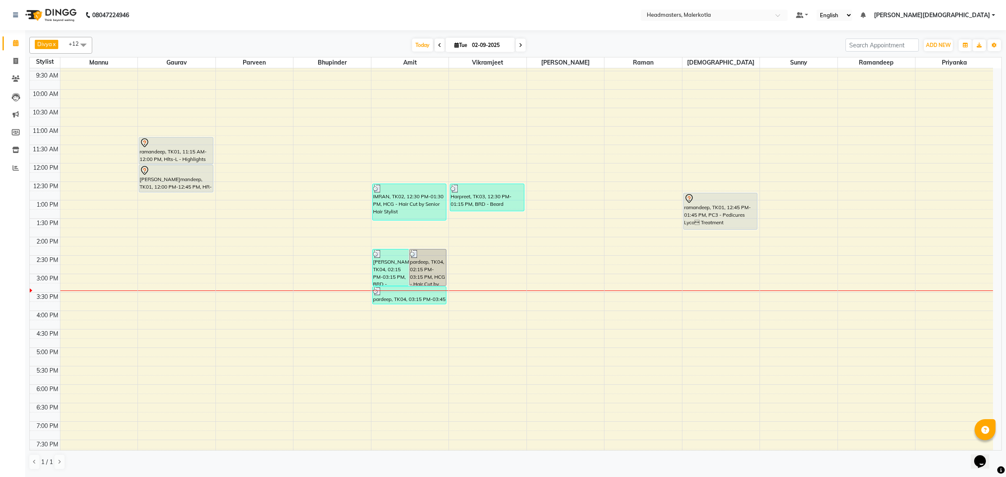
scroll to position [140, 0]
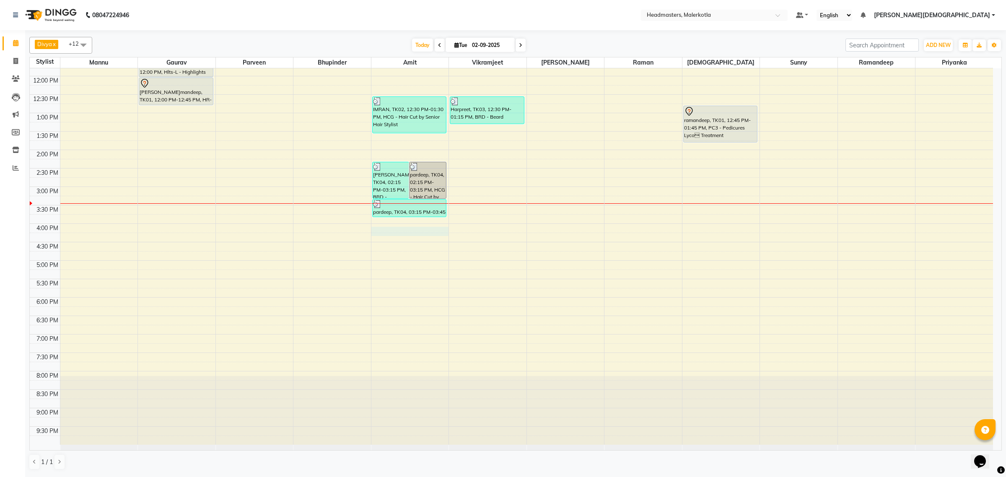
click at [393, 233] on div "8:00 AM 8:30 AM 9:00 AM 9:30 AM 10:00 AM 10:30 AM 11:00 AM 11:30 AM 12:00 PM 12…" at bounding box center [512, 187] width 964 height 516
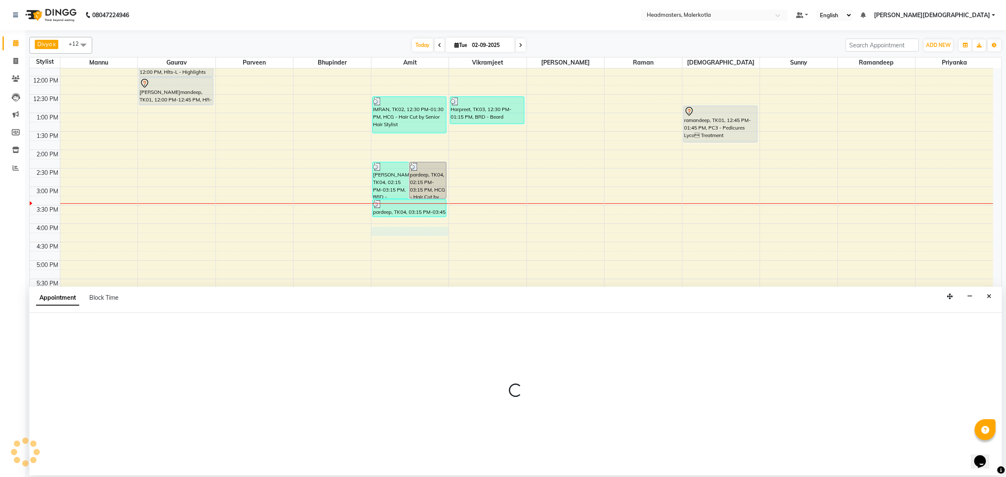
select select "65908"
select select "tentative"
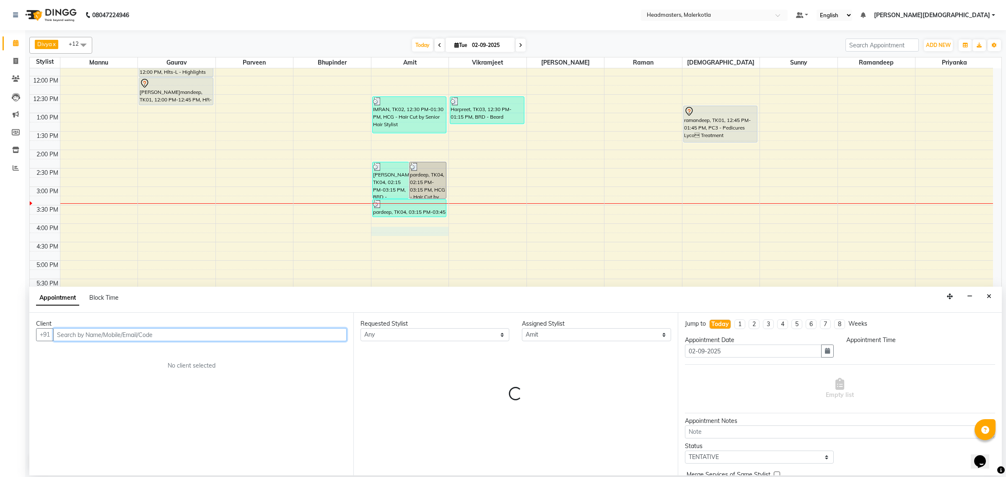
select select "960"
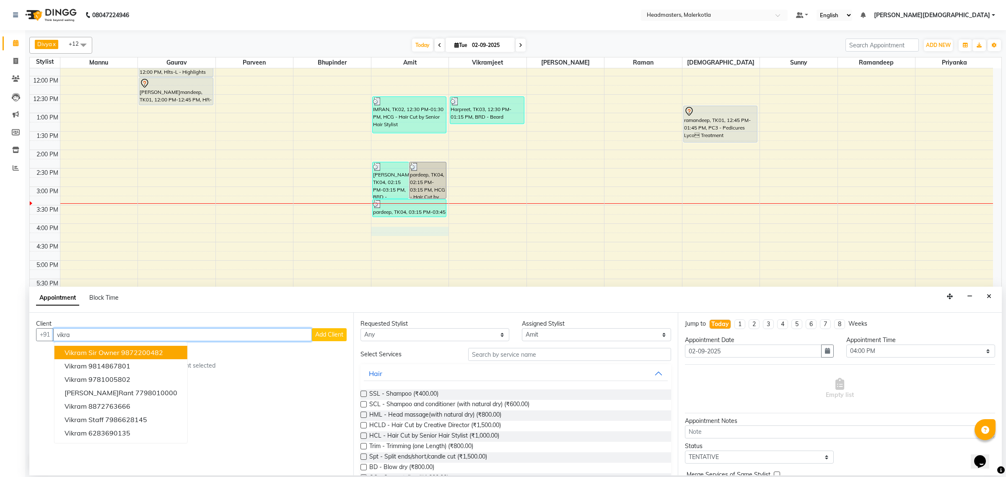
click at [123, 357] on ngb-highlight "9872200482" at bounding box center [142, 352] width 42 height 8
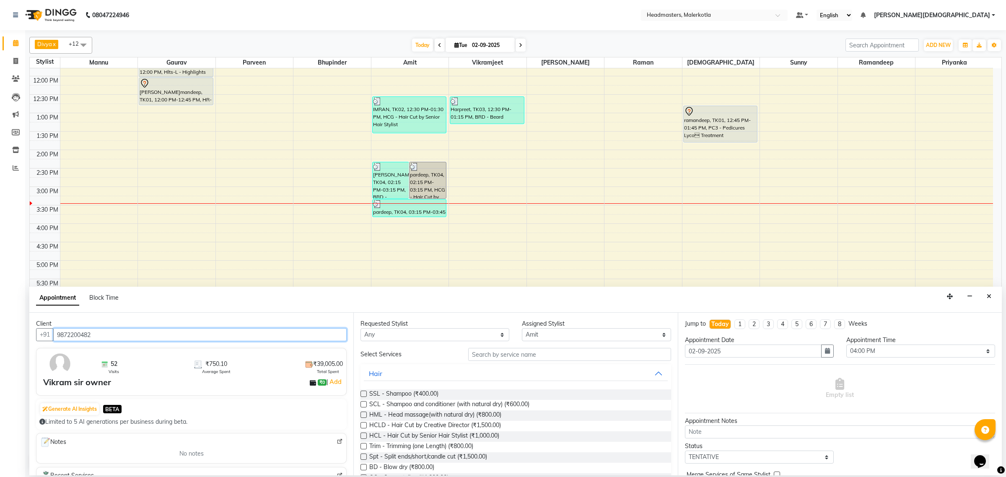
type input "9872200482"
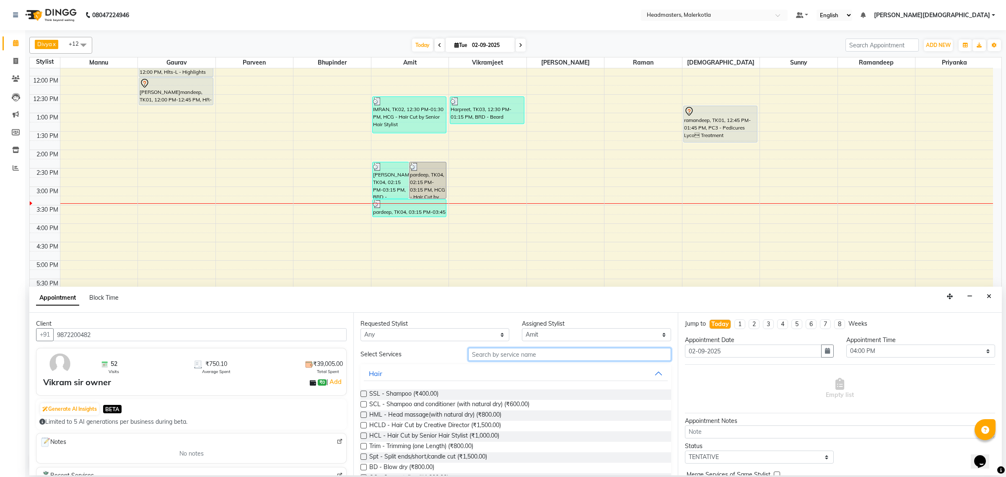
click at [526, 357] on input "text" at bounding box center [569, 354] width 203 height 13
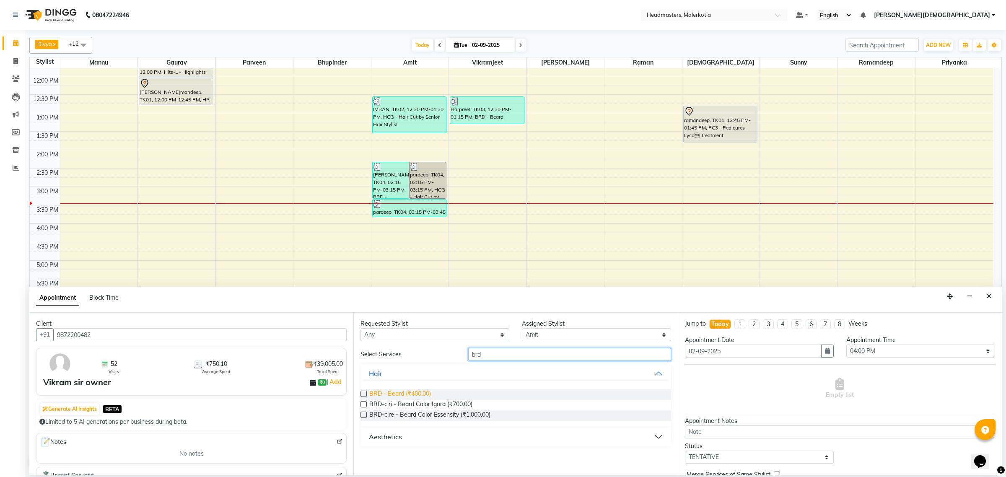
type input "brd"
click at [408, 391] on span "BRD - Beard (₹400.00)" at bounding box center [400, 395] width 62 height 10
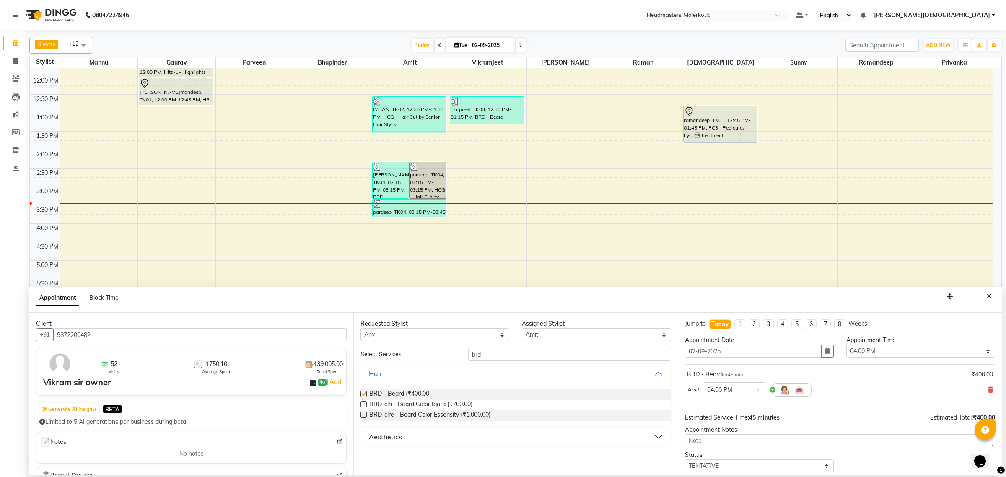
checkbox input "false"
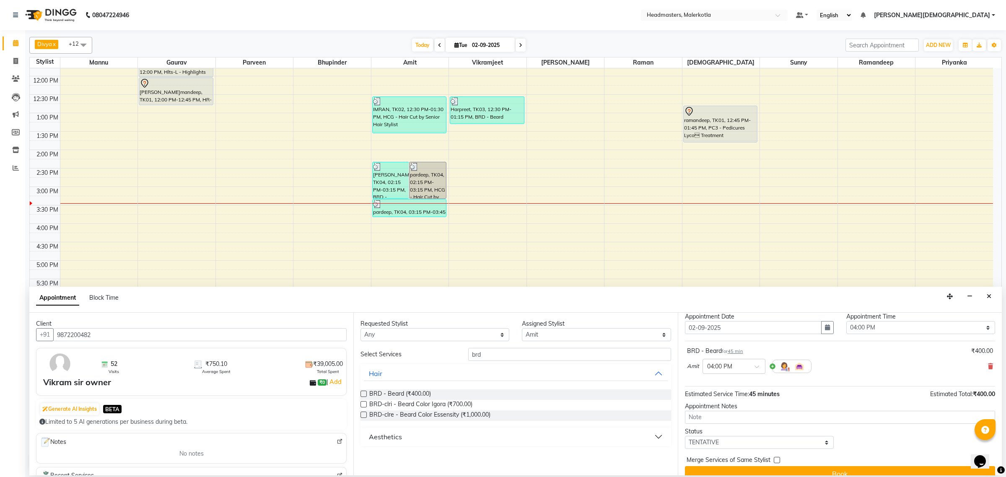
scroll to position [36, 0]
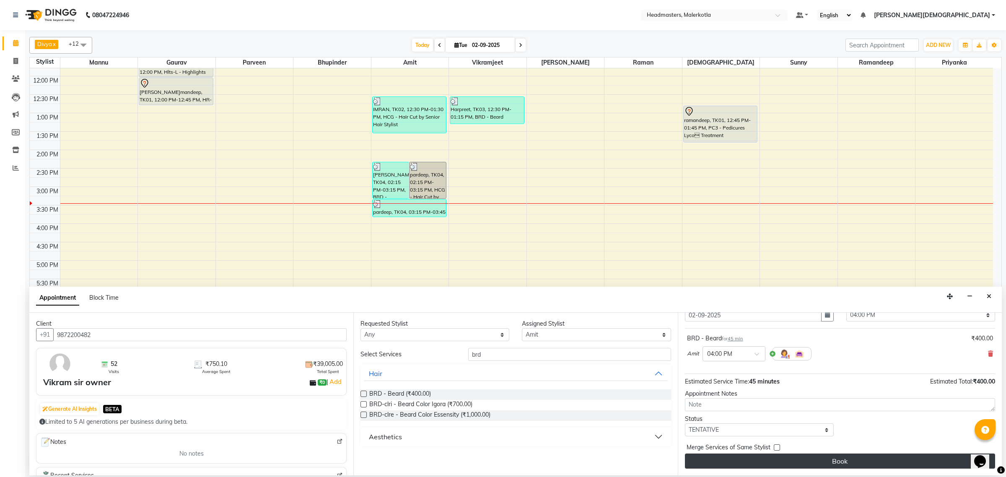
click at [798, 464] on button "Book" at bounding box center [840, 461] width 310 height 15
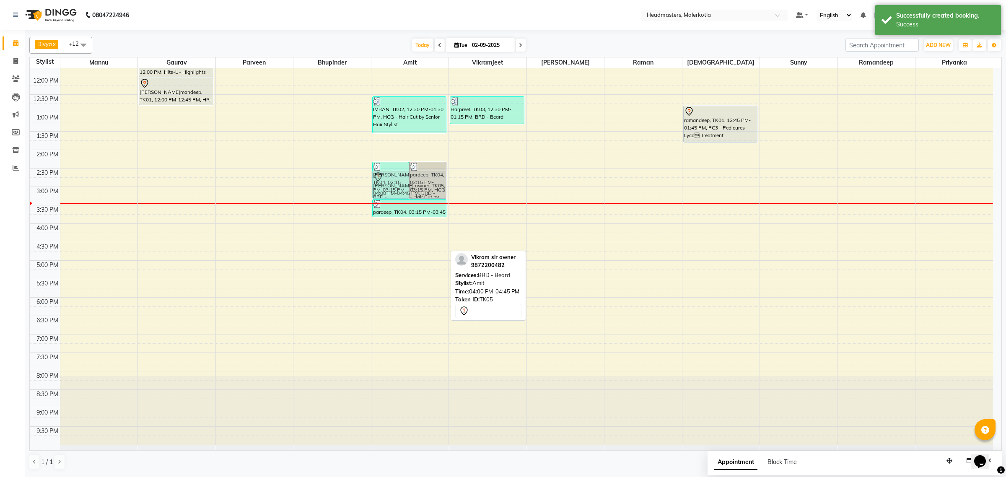
drag, startPoint x: 430, startPoint y: 242, endPoint x: 435, endPoint y: 189, distance: 53.5
click at [435, 189] on div "pardeep, TK04, 02:15 PM-03:15 PM, BRD - Beard pardeep, TK04, 02:15 PM-03:15 PM,…" at bounding box center [411, 187] width 78 height 516
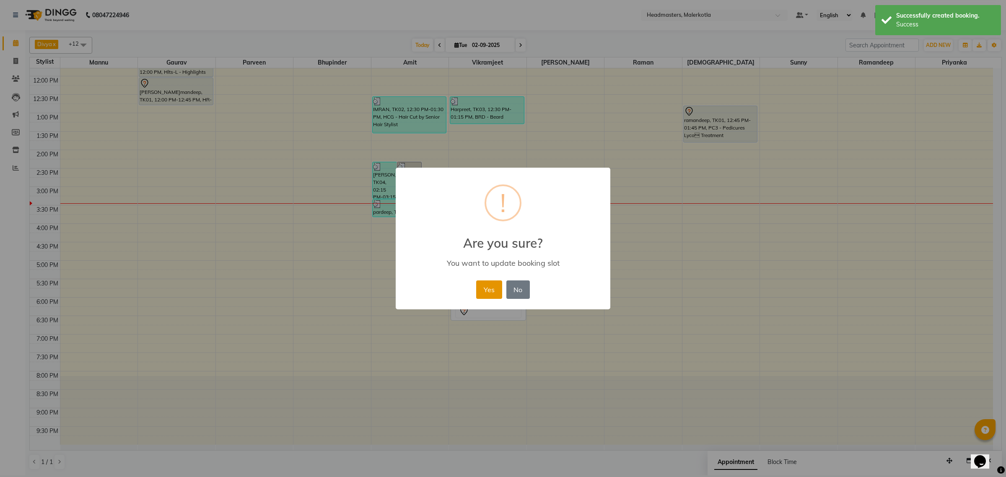
click at [486, 291] on button "Yes" at bounding box center [489, 290] width 26 height 18
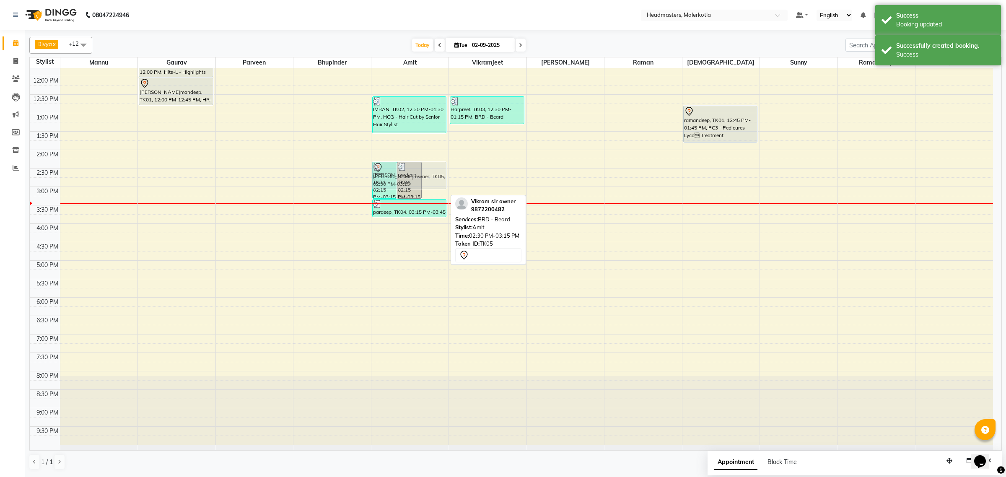
drag, startPoint x: 430, startPoint y: 183, endPoint x: 432, endPoint y: 173, distance: 9.8
click at [432, 173] on div "pardeep, TK04, 02:15 PM-03:15 PM, BRD - Beard pardeep, TK04, 02:15 PM-03:15 PM,…" at bounding box center [411, 187] width 78 height 516
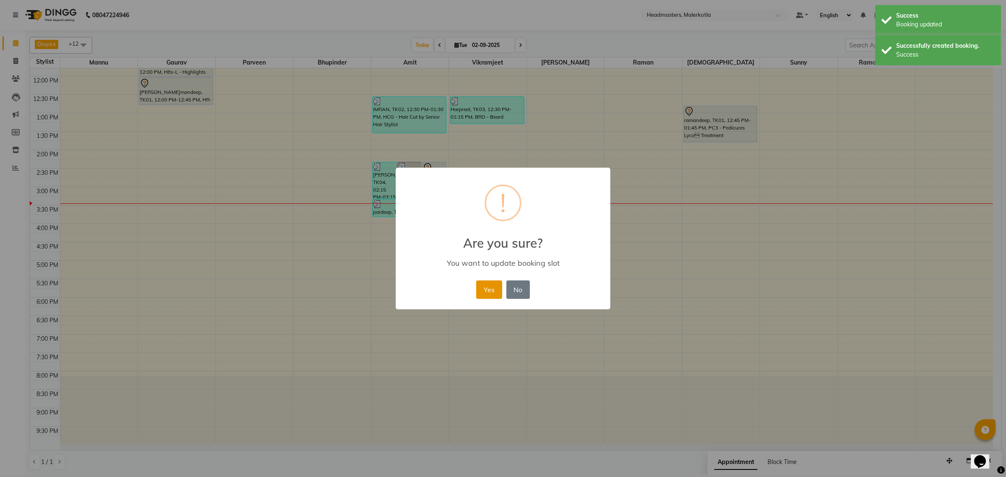
click at [486, 289] on button "Yes" at bounding box center [489, 290] width 26 height 18
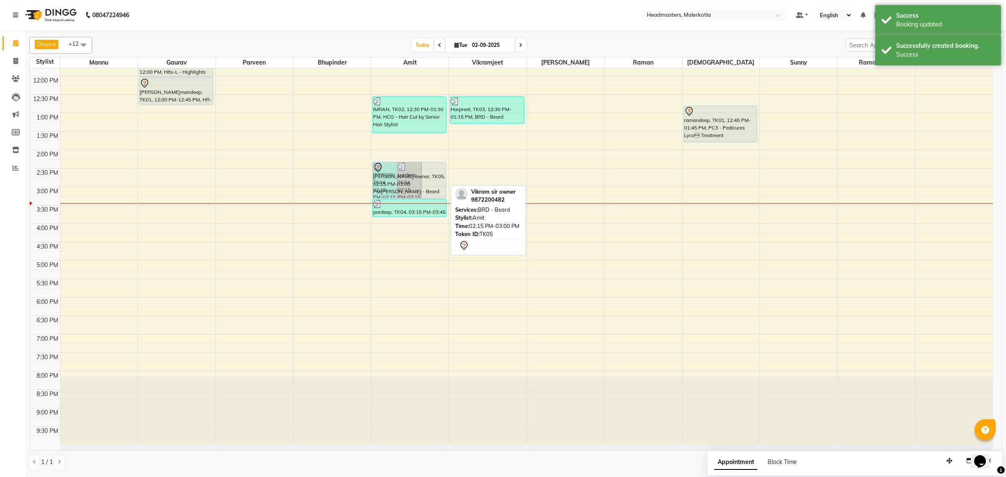
drag, startPoint x: 433, startPoint y: 187, endPoint x: 433, endPoint y: 195, distance: 7.5
click at [433, 195] on div "pardeep, TK04, 02:15 PM-03:15 PM, BRD - Beard pardeep, TK04, 02:15 PM-03:15 PM,…" at bounding box center [411, 187] width 78 height 516
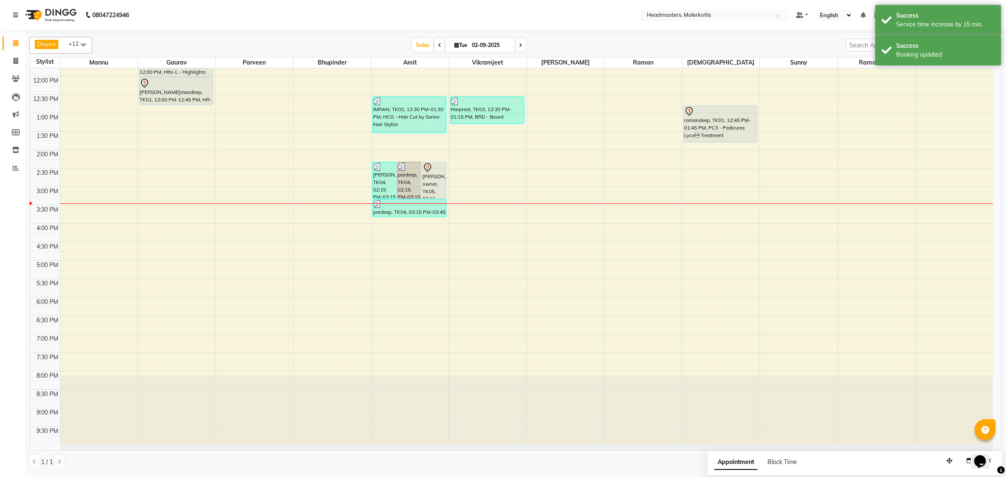
scroll to position [87, 0]
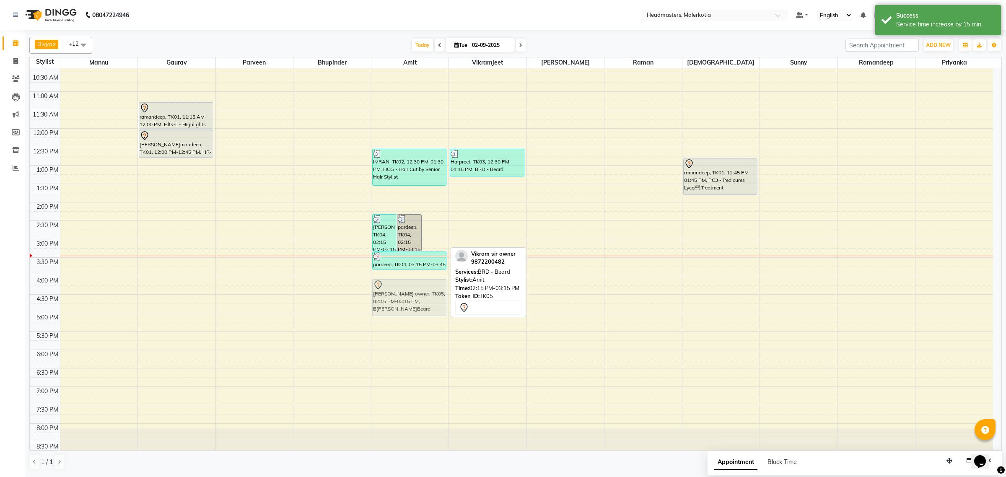
drag, startPoint x: 434, startPoint y: 248, endPoint x: 419, endPoint y: 315, distance: 68.7
click at [419, 315] on div "pardeep, TK04, 02:15 PM-03:15 PM, BRD - Beard pardeep, TK04, 02:15 PM-03:15 PM,…" at bounding box center [411, 239] width 78 height 516
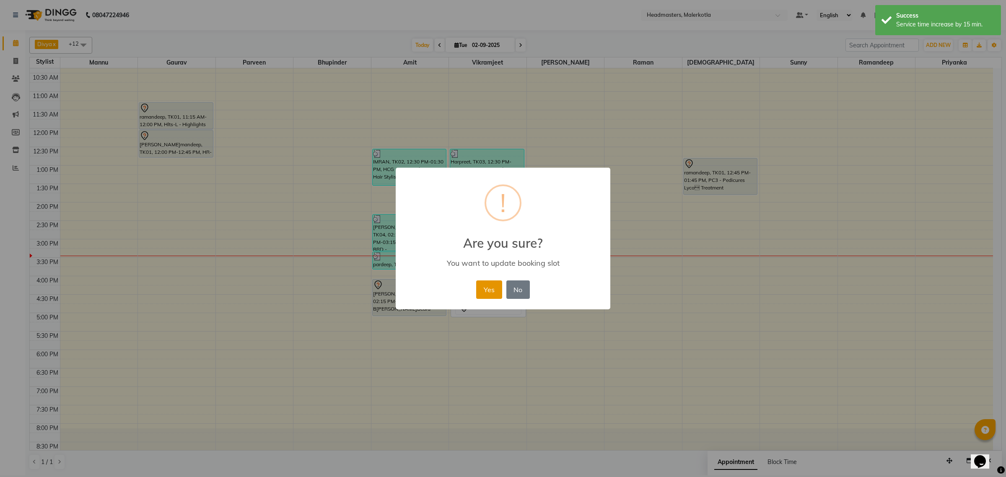
click at [487, 290] on button "Yes" at bounding box center [489, 290] width 26 height 18
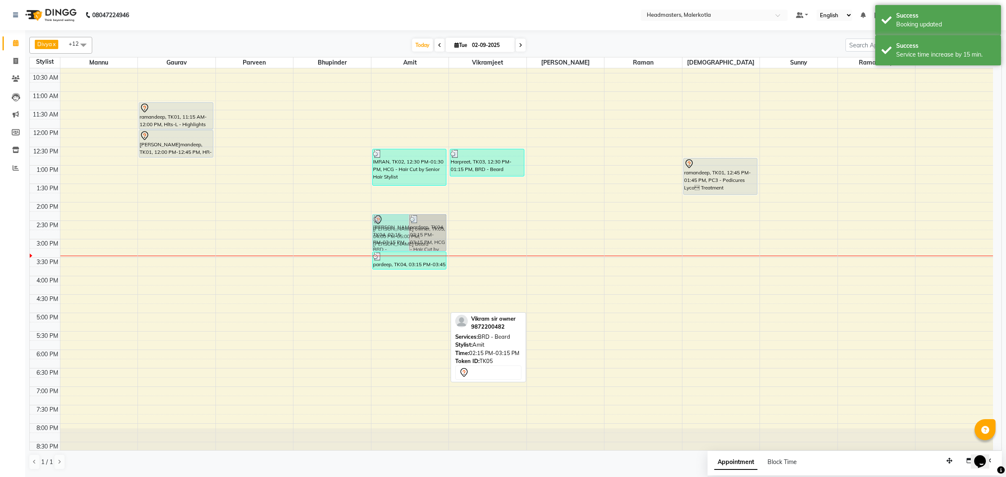
drag, startPoint x: 410, startPoint y: 291, endPoint x: 433, endPoint y: 227, distance: 67.4
click at [433, 227] on div "pardeep, TK04, 02:15 PM-03:15 PM, BRD - Beard pardeep, TK04, 02:15 PM-03:15 PM,…" at bounding box center [411, 239] width 78 height 516
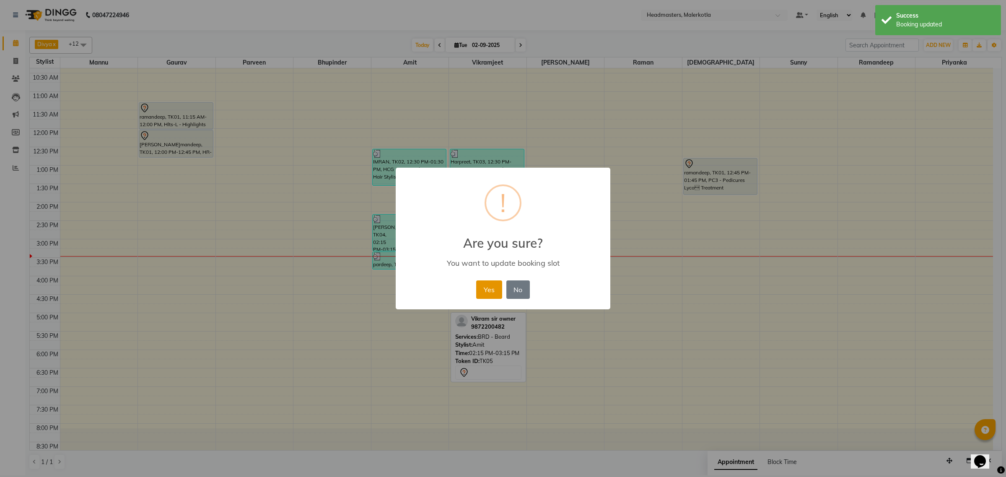
click at [486, 288] on button "Yes" at bounding box center [489, 290] width 26 height 18
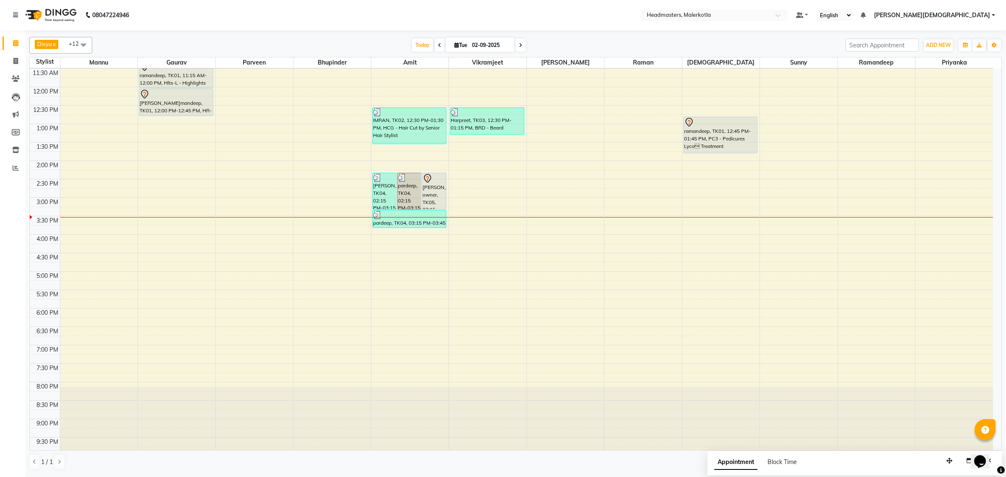
scroll to position [140, 0]
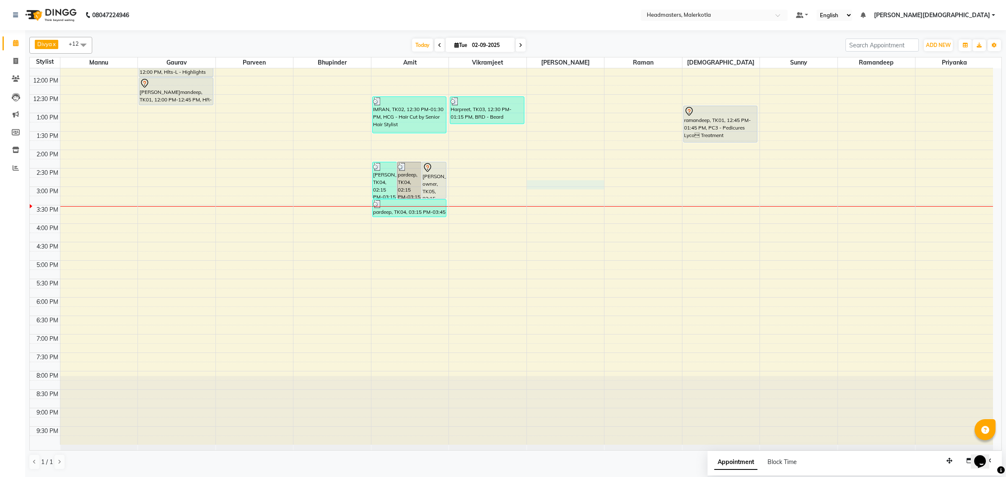
click at [553, 185] on div "8:00 AM 8:30 AM 9:00 AM 9:30 AM 10:00 AM 10:30 AM 11:00 AM 11:30 AM 12:00 PM 12…" at bounding box center [512, 187] width 964 height 516
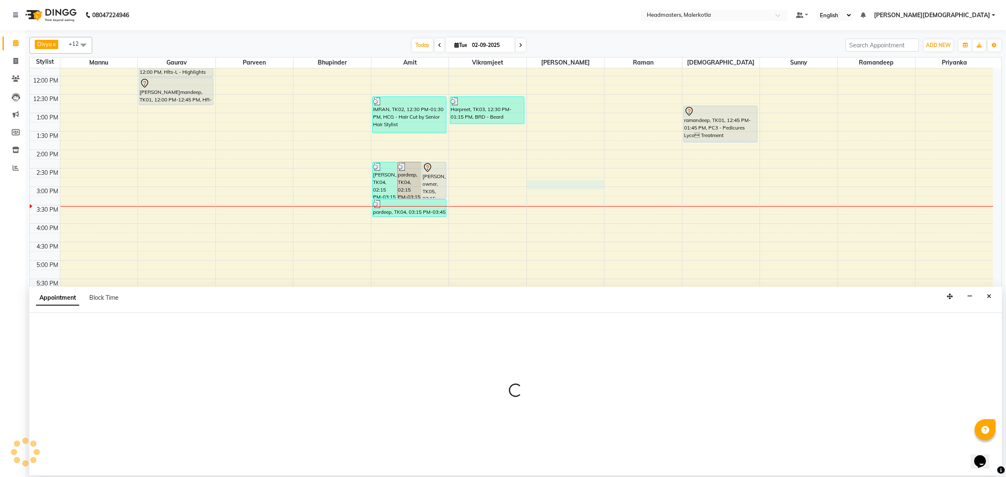
select select "65912"
select select "885"
select select "tentative"
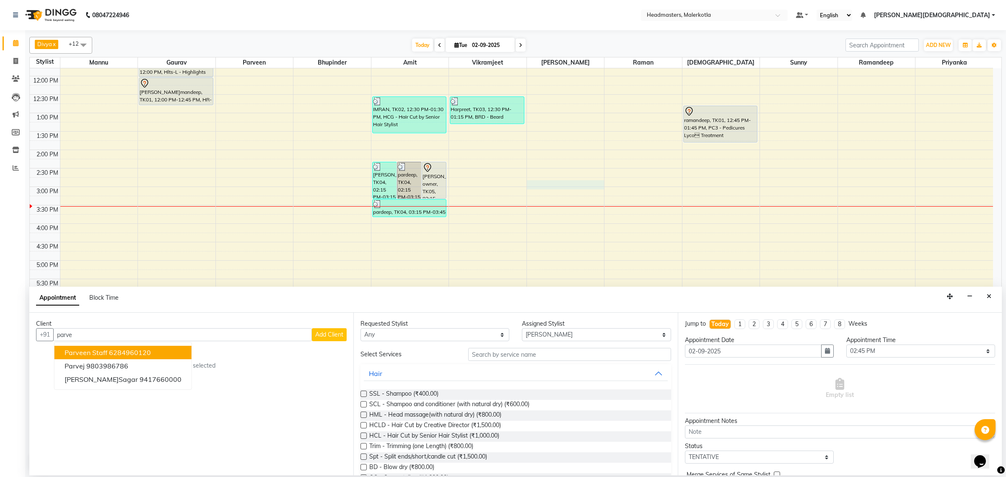
click at [97, 357] on button "parveen staff 6284960120" at bounding box center [123, 352] width 137 height 13
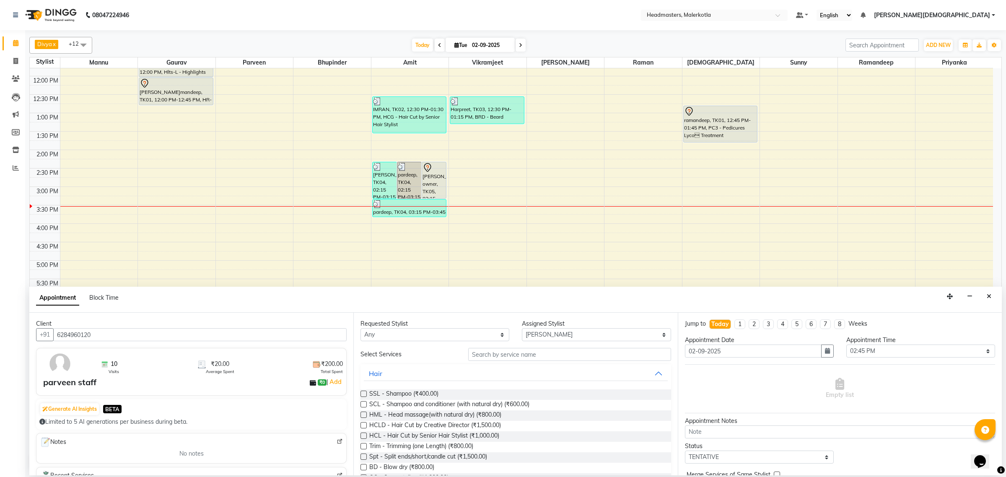
type input "6284960120"
click at [491, 351] on input "text" at bounding box center [569, 354] width 203 height 13
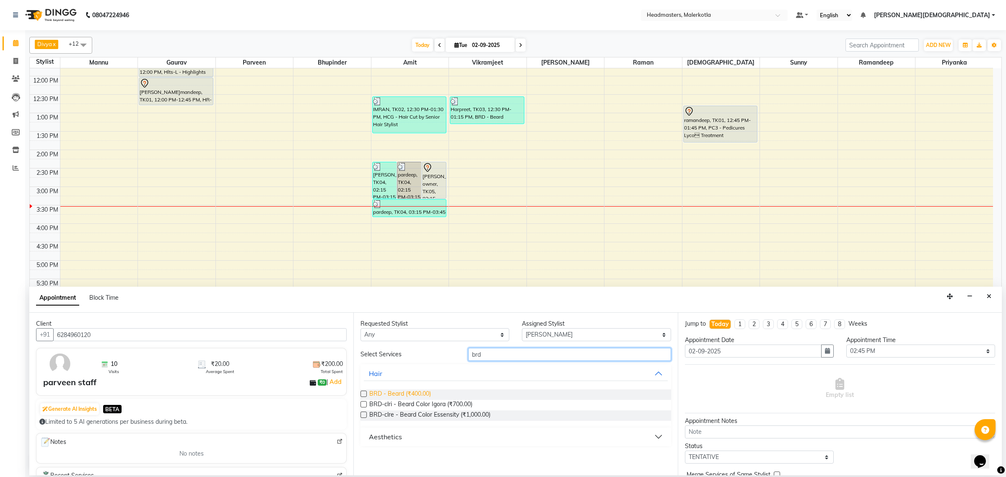
type input "brd"
click at [420, 398] on span "BRD - Beard (₹400.00)" at bounding box center [400, 395] width 62 height 10
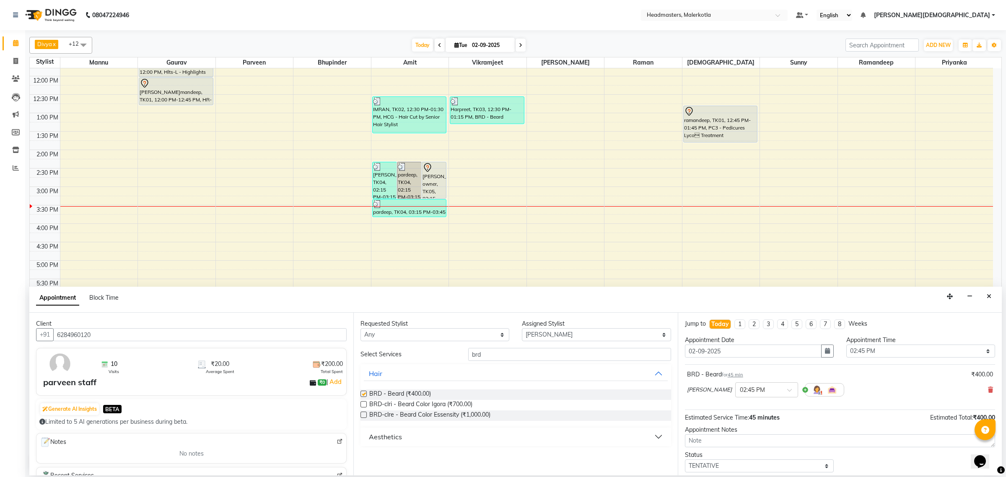
checkbox input "false"
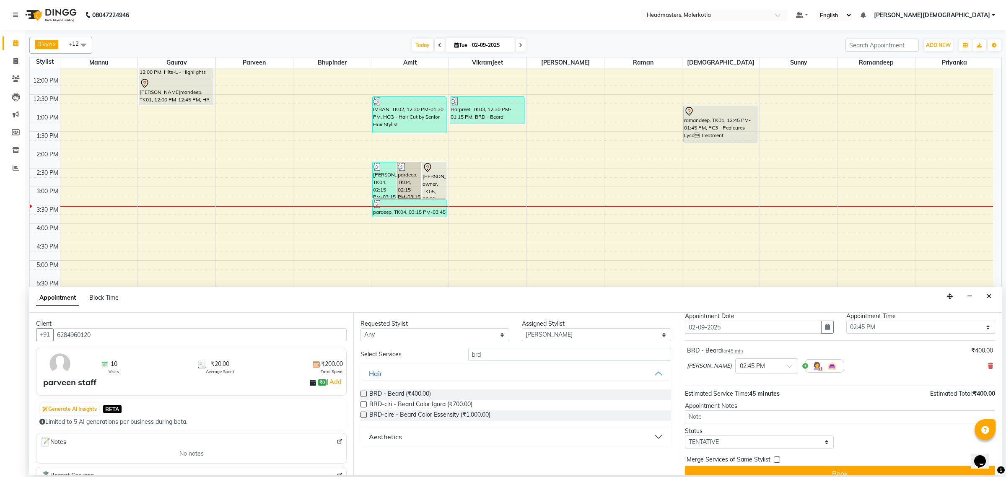
scroll to position [36, 0]
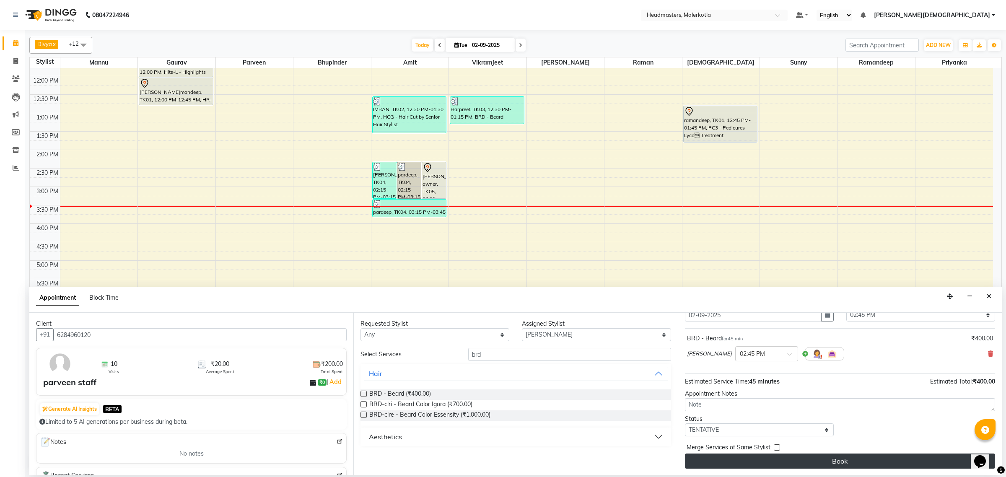
click at [798, 460] on button "Book" at bounding box center [840, 461] width 310 height 15
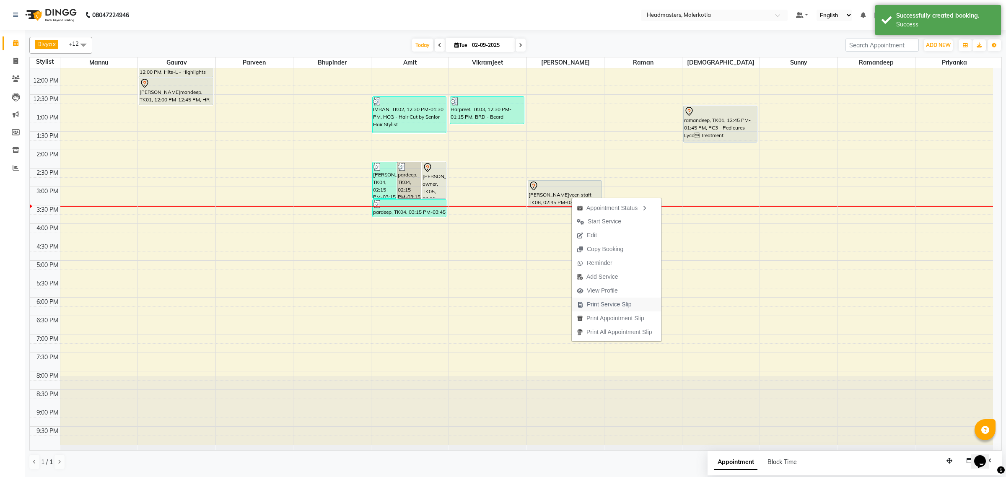
click at [619, 308] on span "Print Service Slip" at bounding box center [609, 304] width 45 height 9
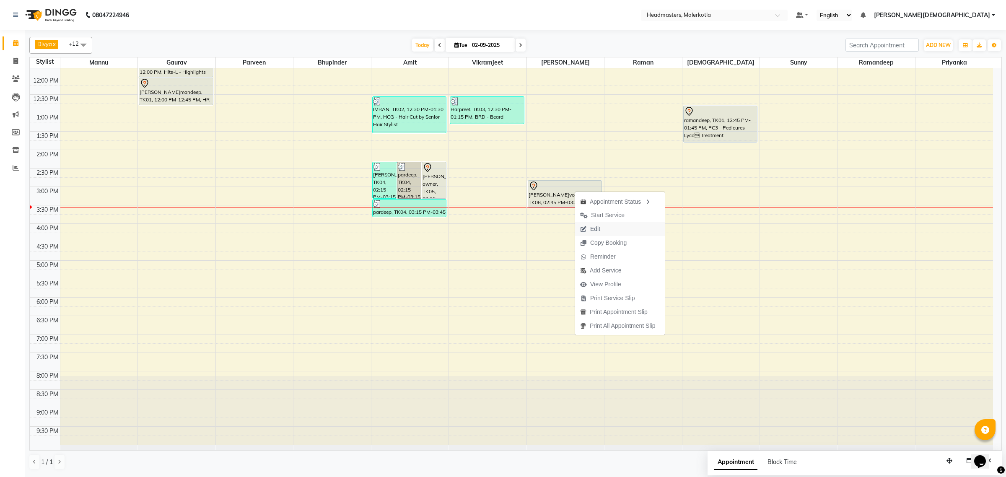
click at [592, 231] on span "Edit" at bounding box center [595, 229] width 10 height 9
select select "tentative"
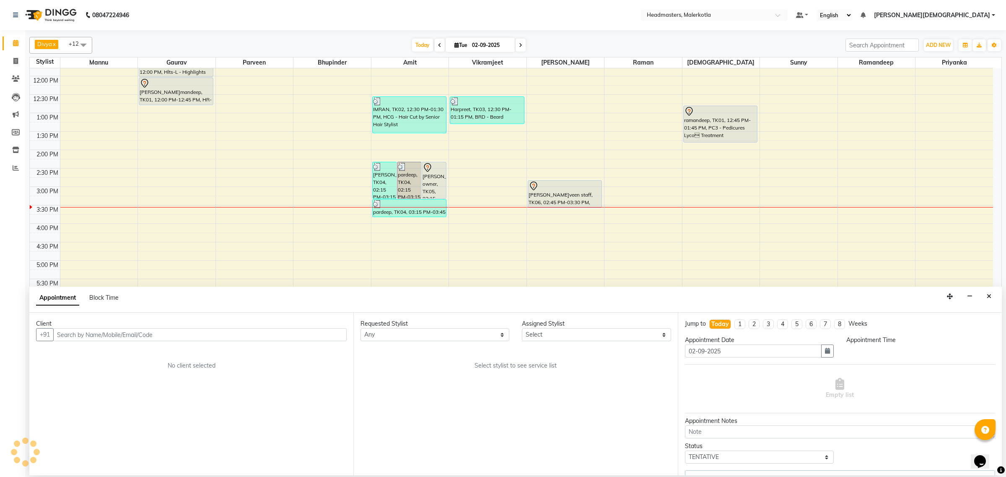
scroll to position [0, 0]
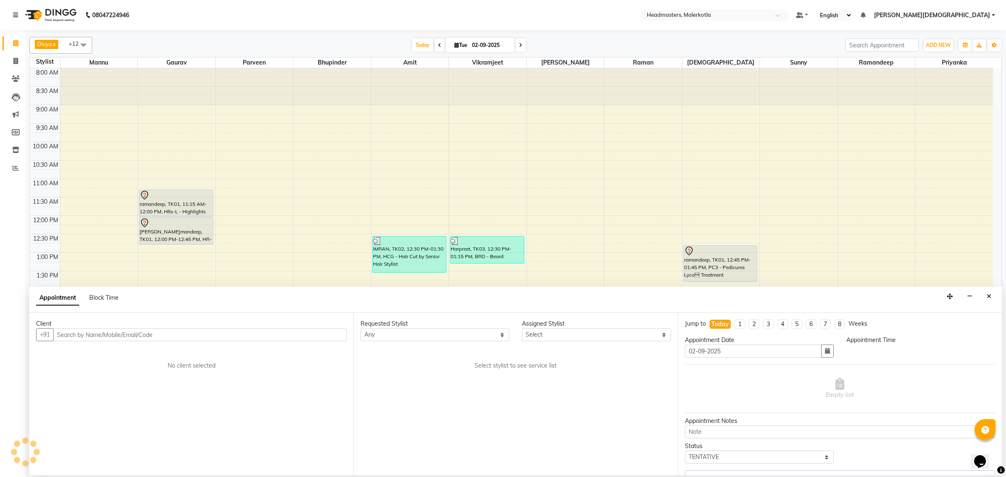
select select "65912"
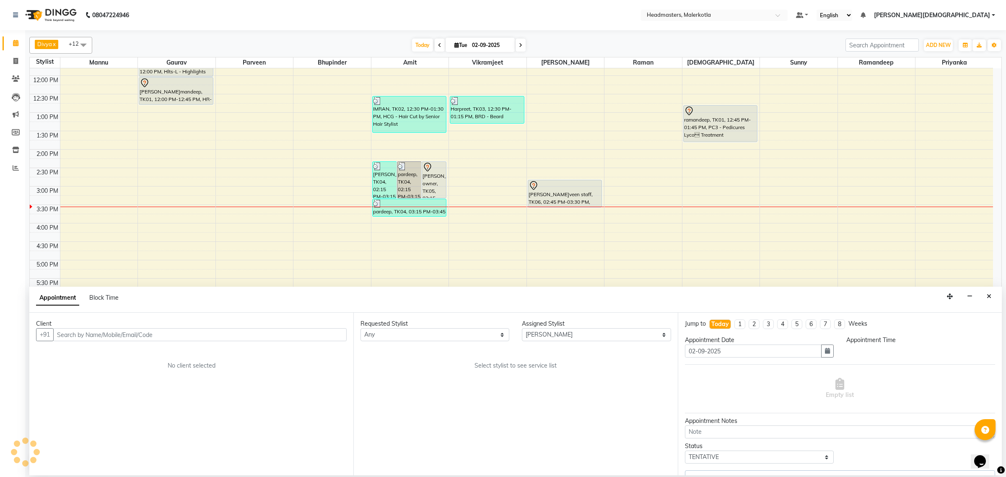
select select "885"
select select "3700"
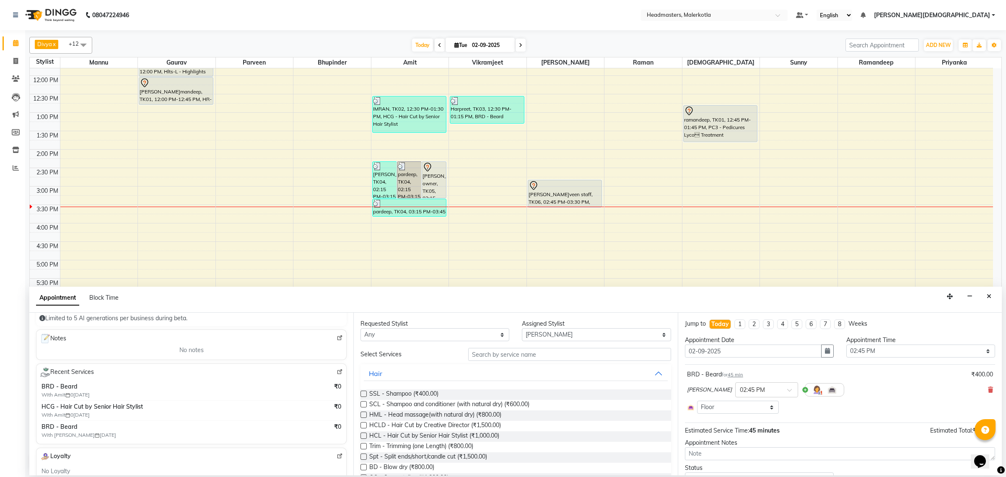
scroll to position [105, 0]
click at [995, 300] on button "Close" at bounding box center [989, 296] width 12 height 13
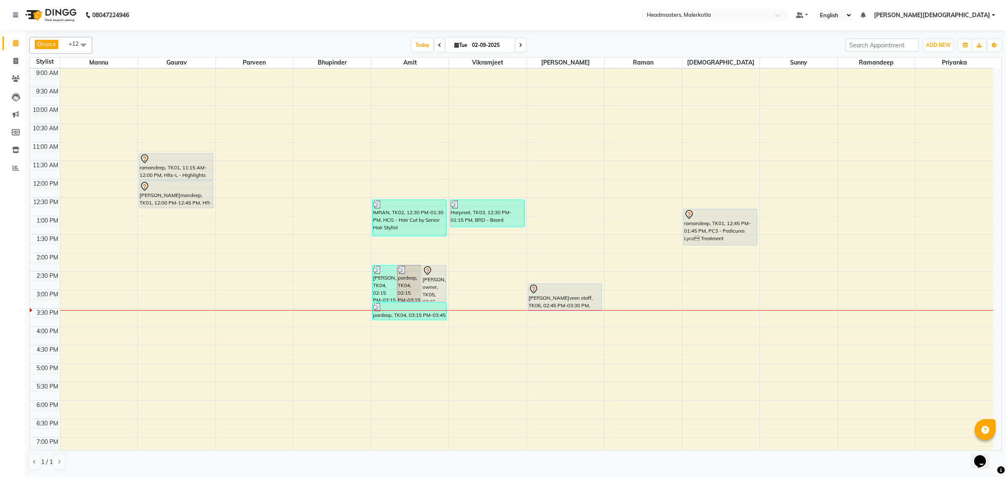
scroll to position [36, 0]
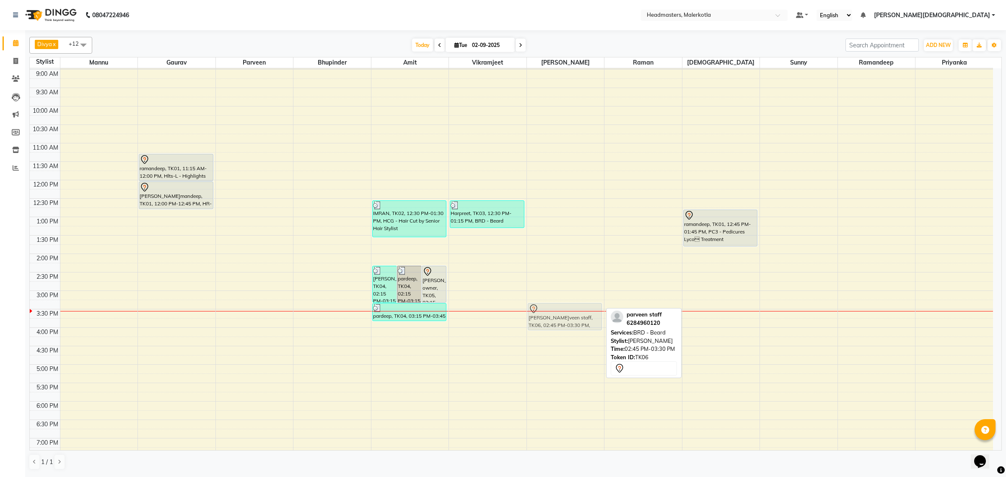
drag, startPoint x: 571, startPoint y: 300, endPoint x: 565, endPoint y: 322, distance: 22.2
click at [565, 322] on div "parveen staff, TK06, 02:45 PM-03:30 PM, BRD - Beard parveen staff, TK06, 02:45 …" at bounding box center [566, 291] width 78 height 516
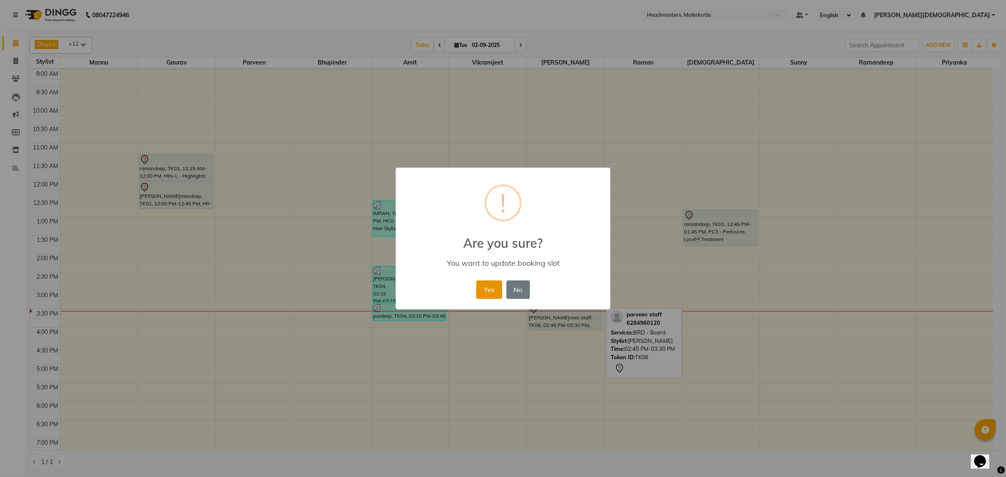
click at [489, 294] on button "Yes" at bounding box center [489, 290] width 26 height 18
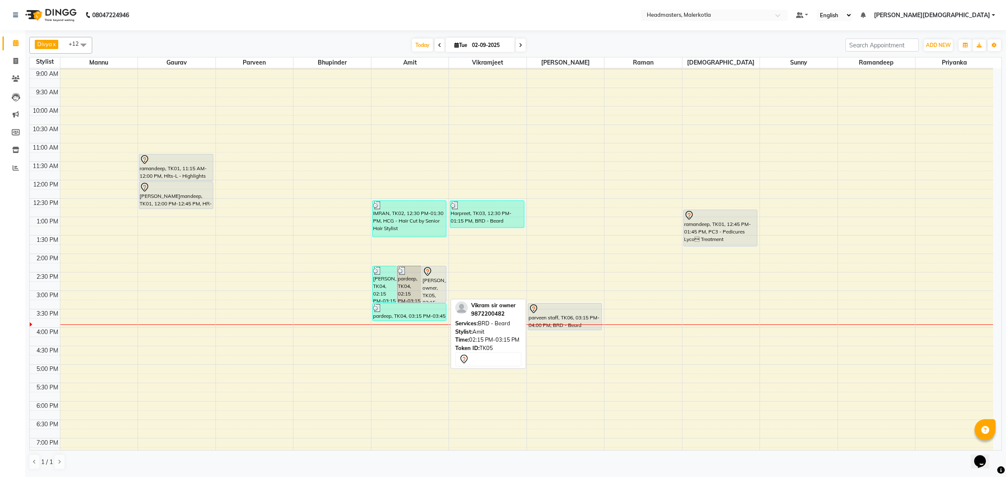
click at [436, 282] on div "[PERSON_NAME] owner, TK05, 02:15 PM-03:15 PM, BRD -[PERSON_NAME]d" at bounding box center [434, 284] width 24 height 36
click at [437, 282] on div "[PERSON_NAME] owner, TK05, 02:15 PM-03:15 PM, BRD -[PERSON_NAME]d" at bounding box center [434, 284] width 24 height 36
select select "7"
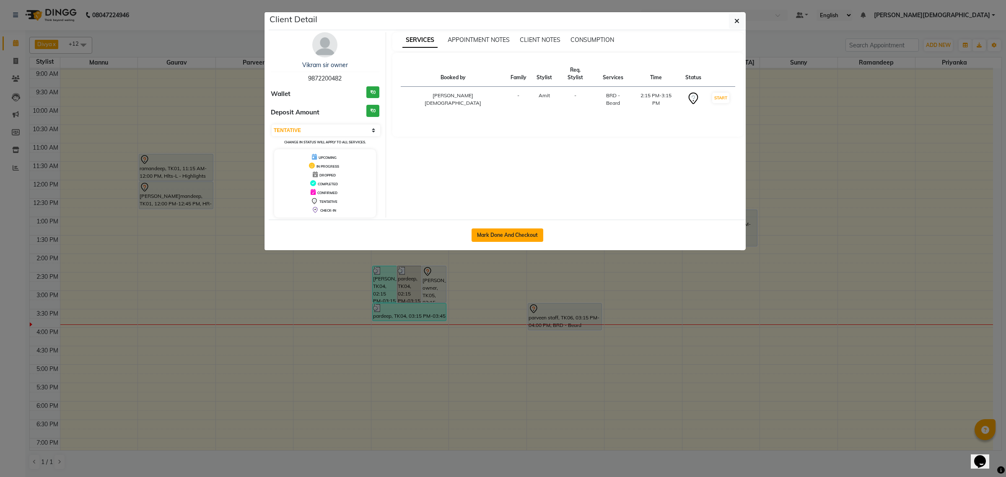
click at [493, 238] on button "Mark Done And Checkout" at bounding box center [508, 235] width 72 height 13
select select "service"
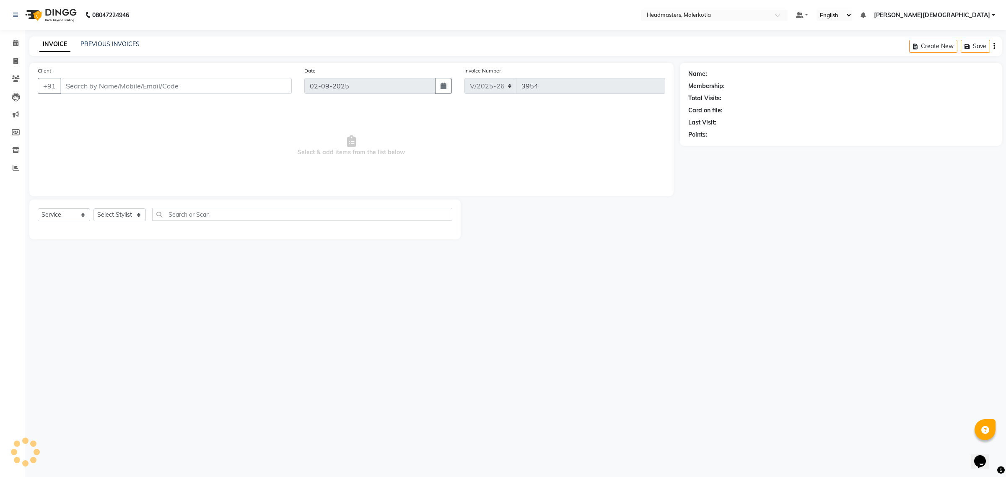
select select "3"
type input "9872200482"
select select "65908"
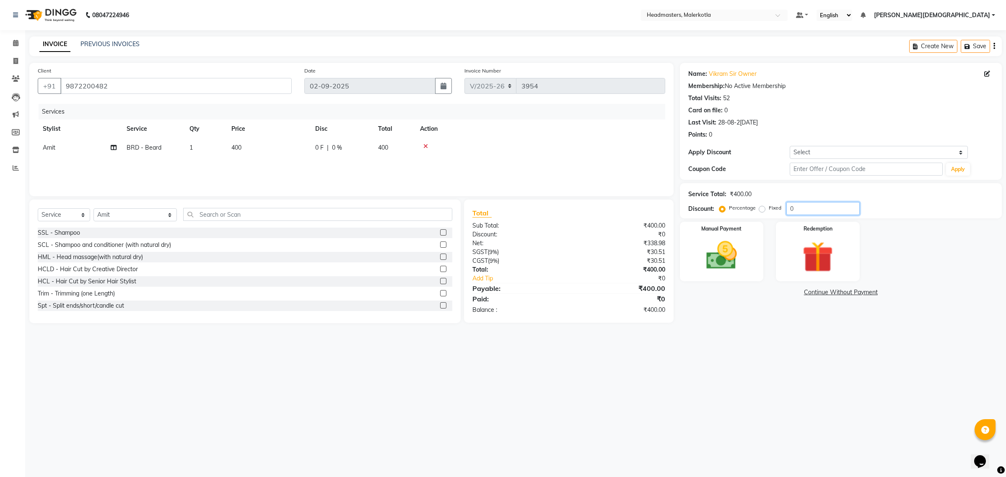
click at [810, 208] on input "0" at bounding box center [823, 208] width 73 height 13
type input "50"
click at [737, 271] on img at bounding box center [722, 255] width 52 height 37
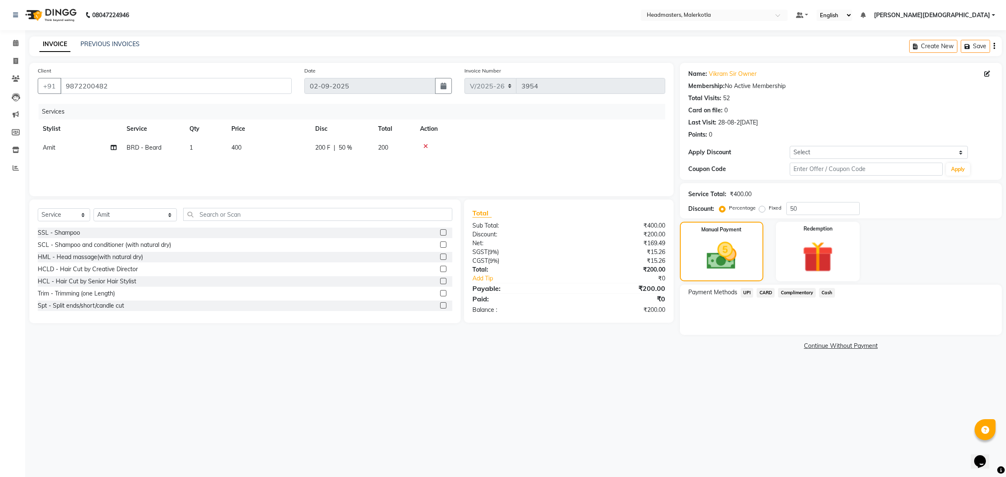
click at [823, 288] on span "Cash" at bounding box center [827, 293] width 16 height 10
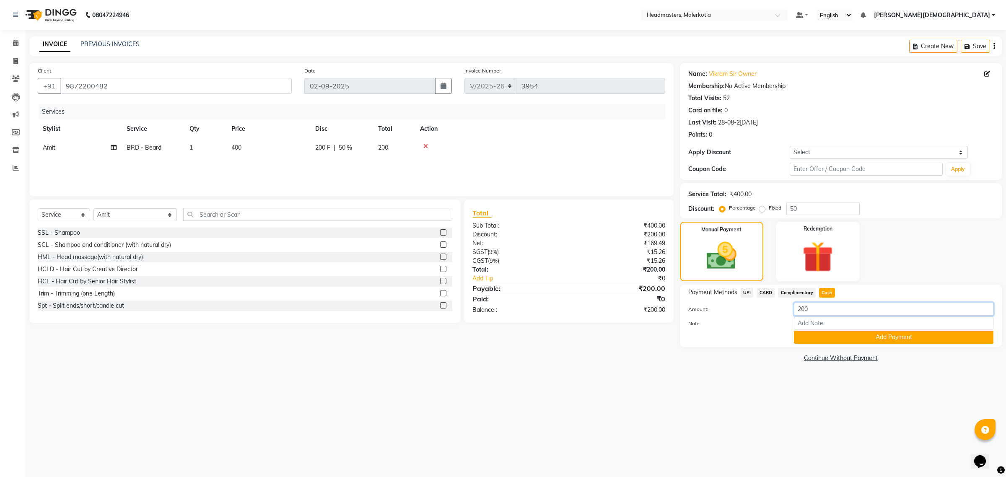
click at [819, 303] on input "200" at bounding box center [894, 309] width 200 height 13
type input "2"
type input "150"
click at [814, 338] on button "Add Payment" at bounding box center [894, 337] width 200 height 13
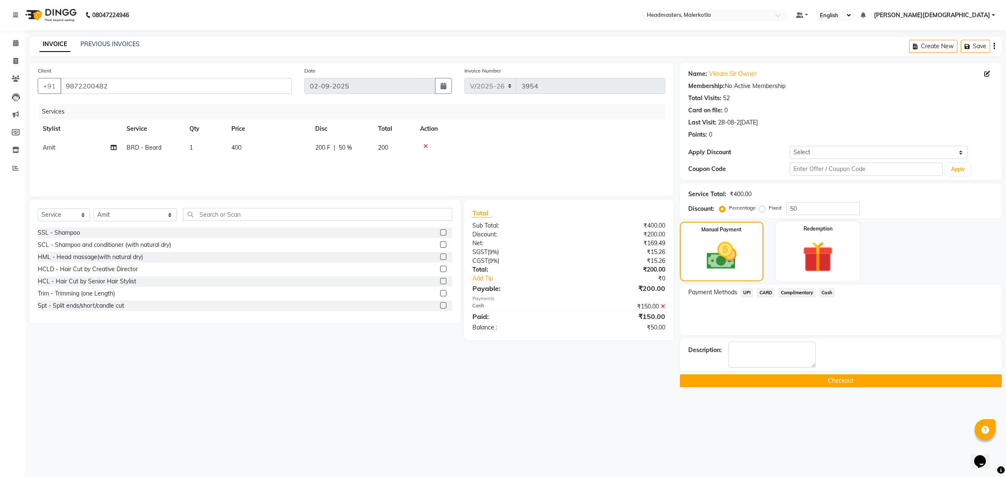
click at [743, 290] on span "UPI" at bounding box center [747, 293] width 13 height 10
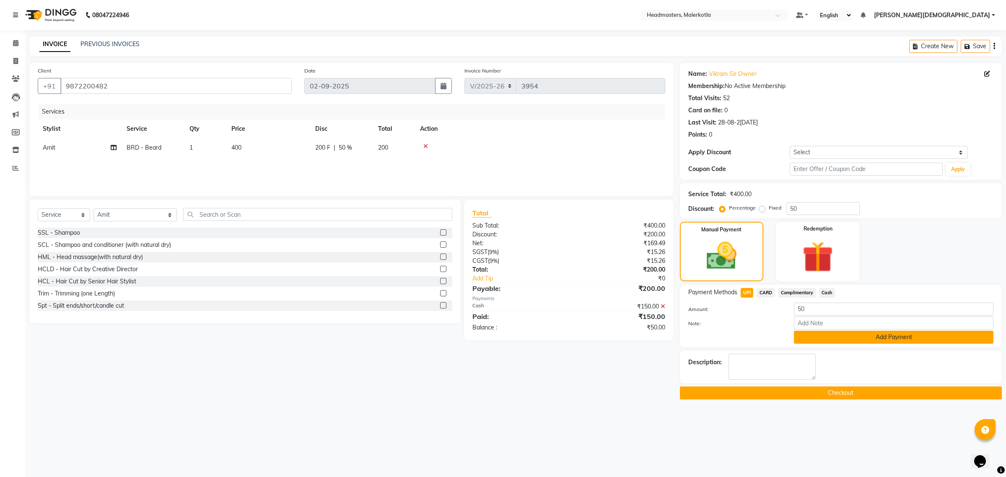
click at [827, 334] on button "Add Payment" at bounding box center [894, 337] width 200 height 13
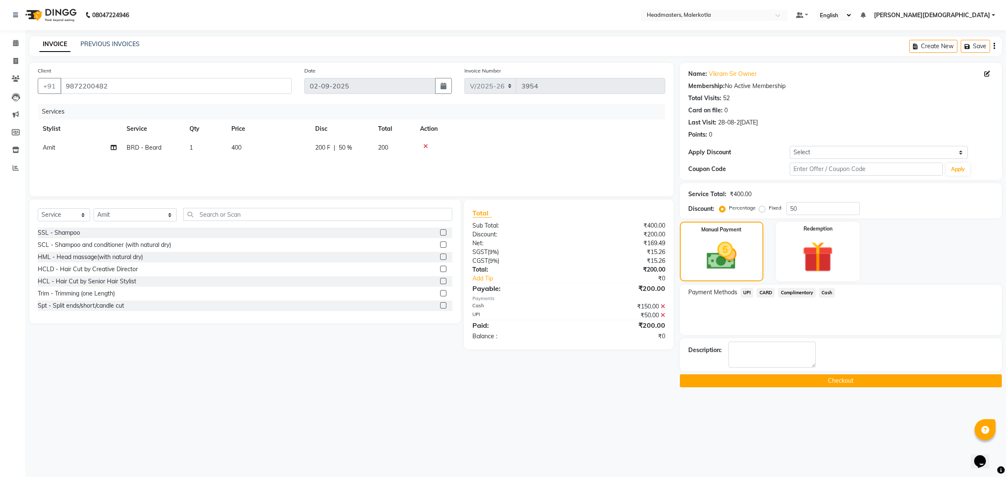
click at [822, 375] on button "Checkout" at bounding box center [841, 380] width 322 height 13
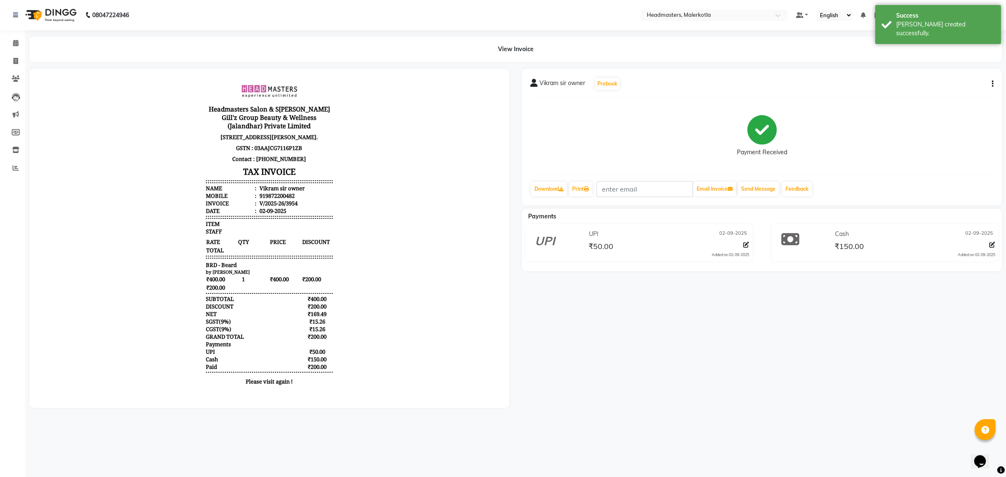
scroll to position [7, 0]
click at [19, 41] on span at bounding box center [15, 44] width 15 height 10
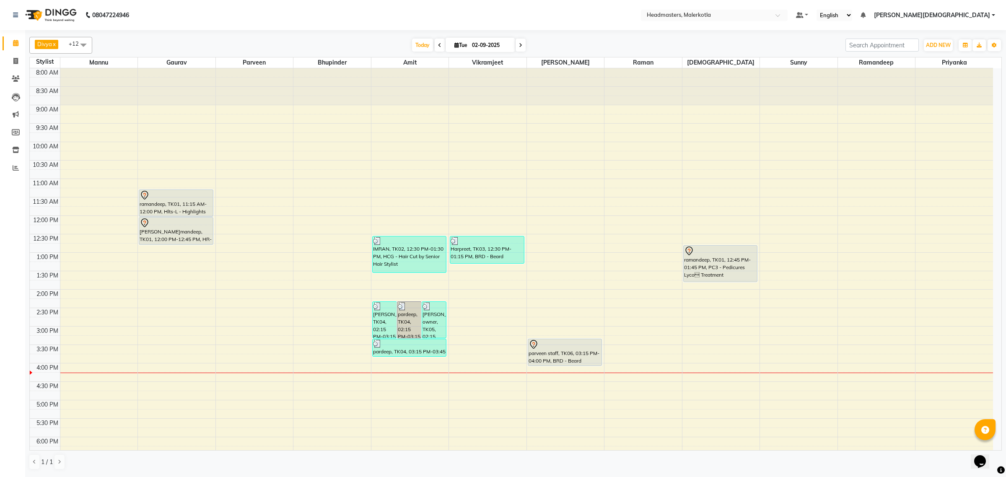
click at [438, 45] on icon at bounding box center [439, 45] width 3 height 5
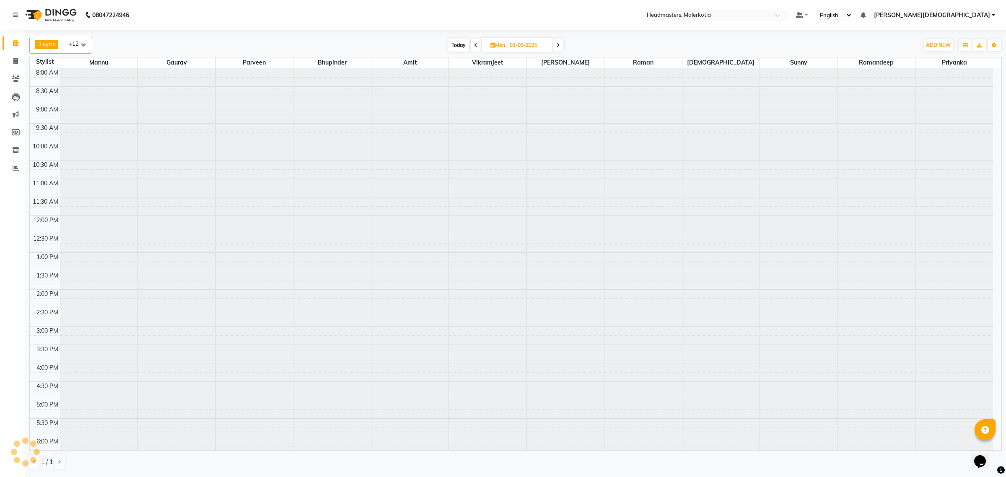
scroll to position [140, 0]
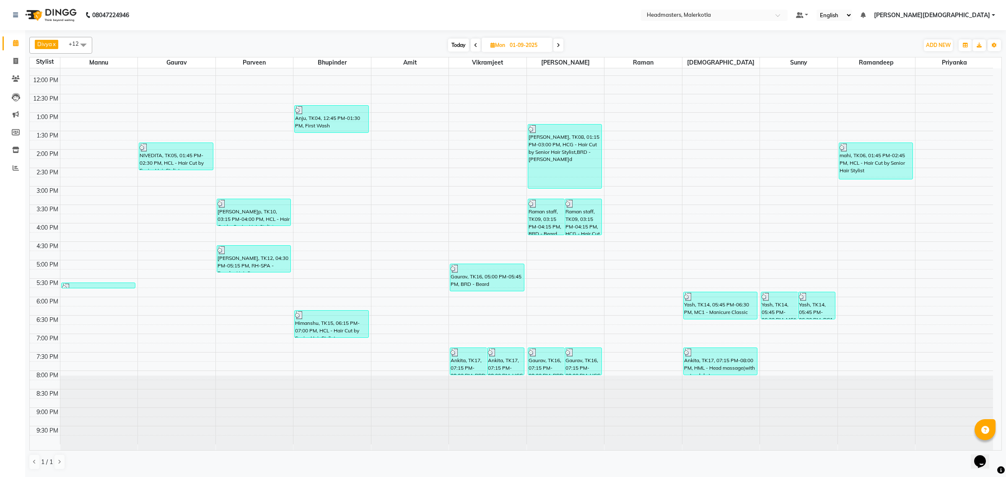
click at [558, 44] on icon at bounding box center [558, 45] width 3 height 5
type input "02-09-2025"
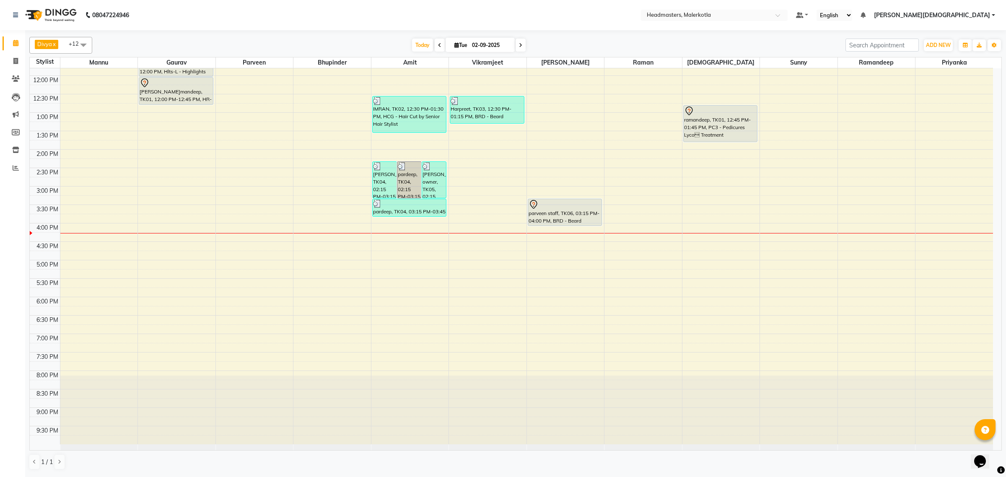
scroll to position [0, 0]
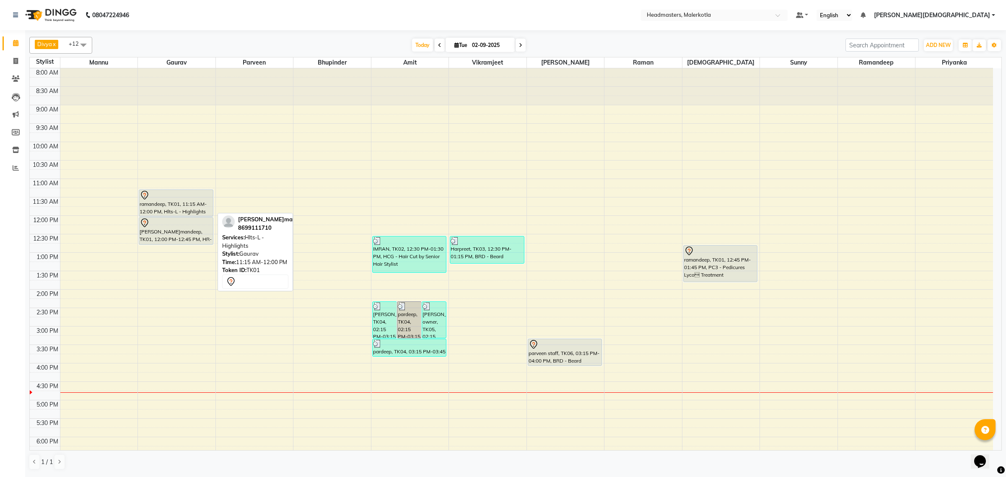
click at [177, 202] on div "ramandeep, TK01, 11:15 AM-12:00 PM, Hlts-L - Highlights" at bounding box center [176, 203] width 74 height 26
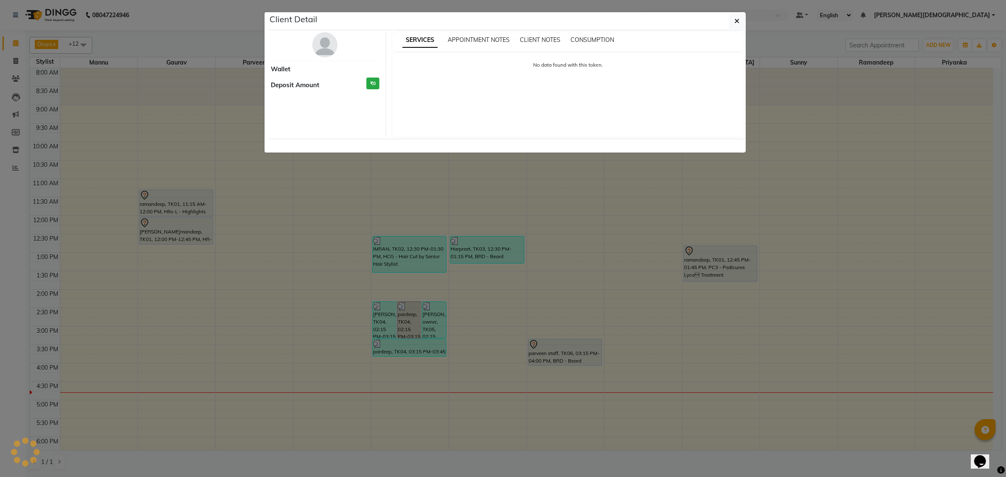
select select "7"
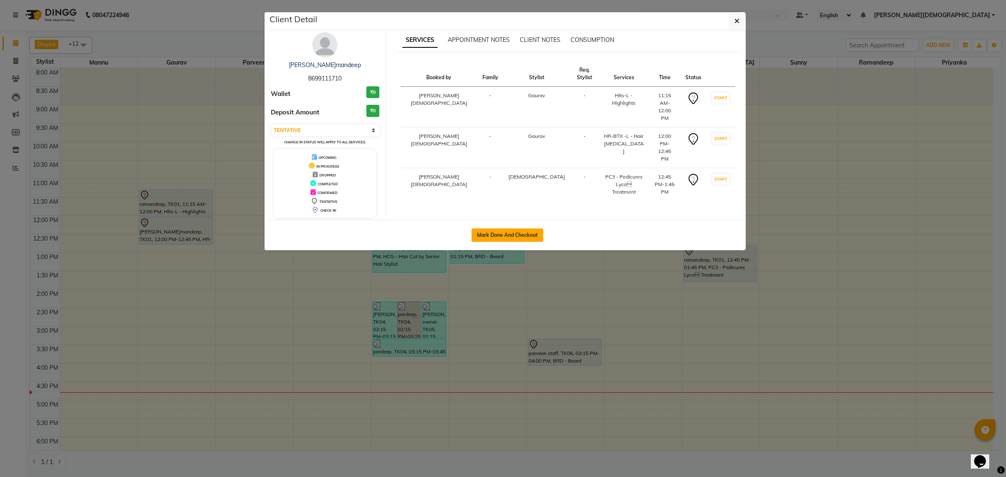
click at [520, 232] on button "Mark Done And Checkout" at bounding box center [508, 235] width 72 height 13
select select "service"
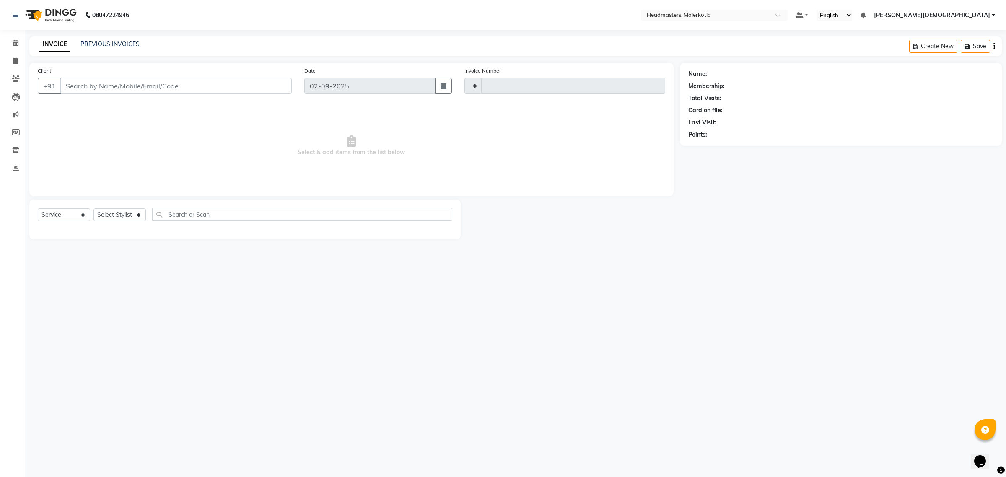
type input "3955"
select select "7368"
type input "8699111710"
select select "65919"
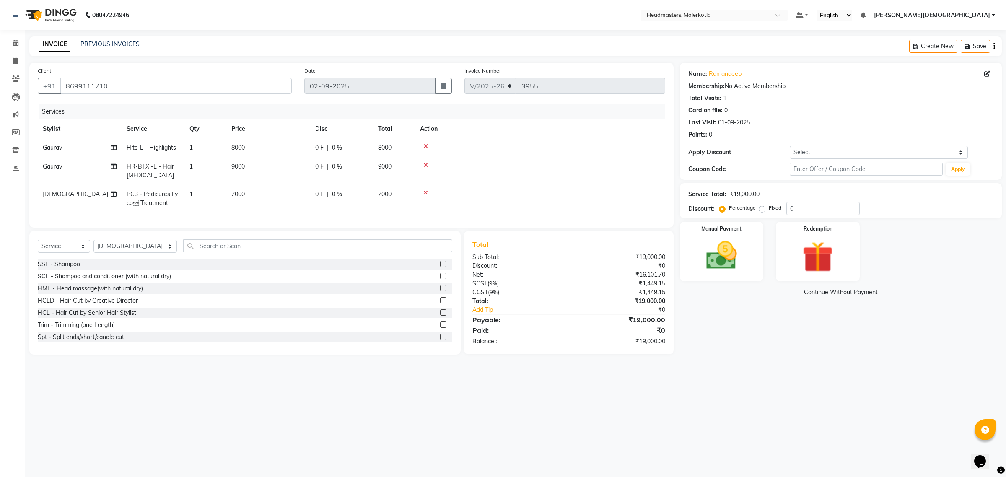
click at [344, 198] on div "0 F | 0 %" at bounding box center [341, 194] width 53 height 9
select select "65919"
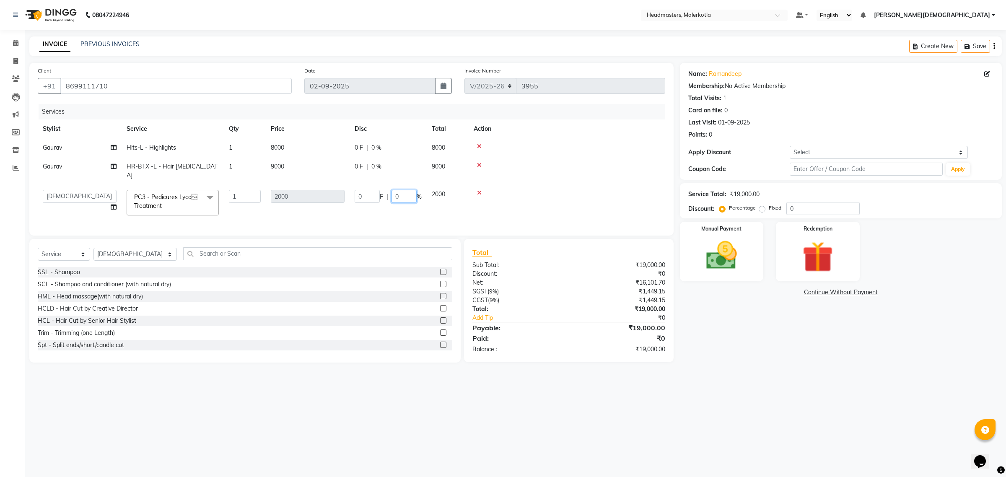
click at [405, 190] on input "0" at bounding box center [404, 196] width 25 height 13
type input "30"
click at [595, 168] on td at bounding box center [567, 171] width 197 height 28
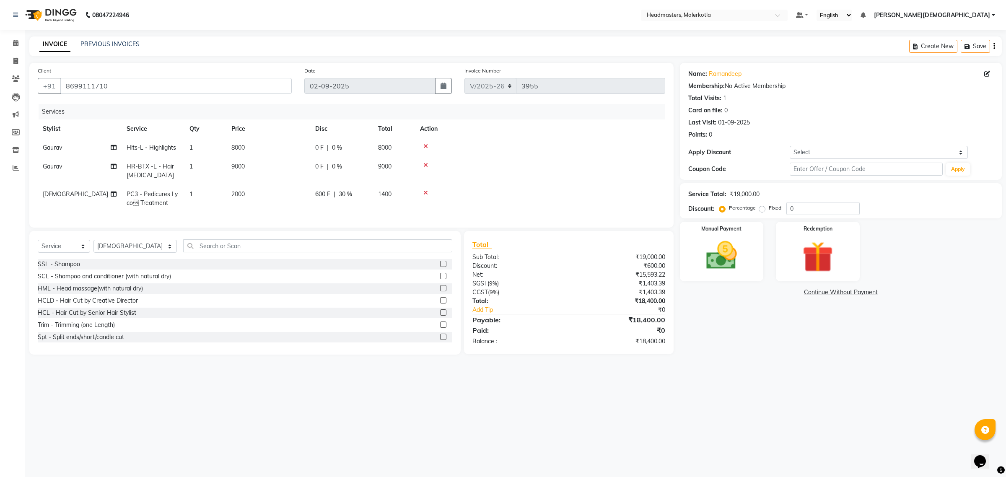
click at [341, 144] on span "0 %" at bounding box center [337, 147] width 10 height 9
select select "63922"
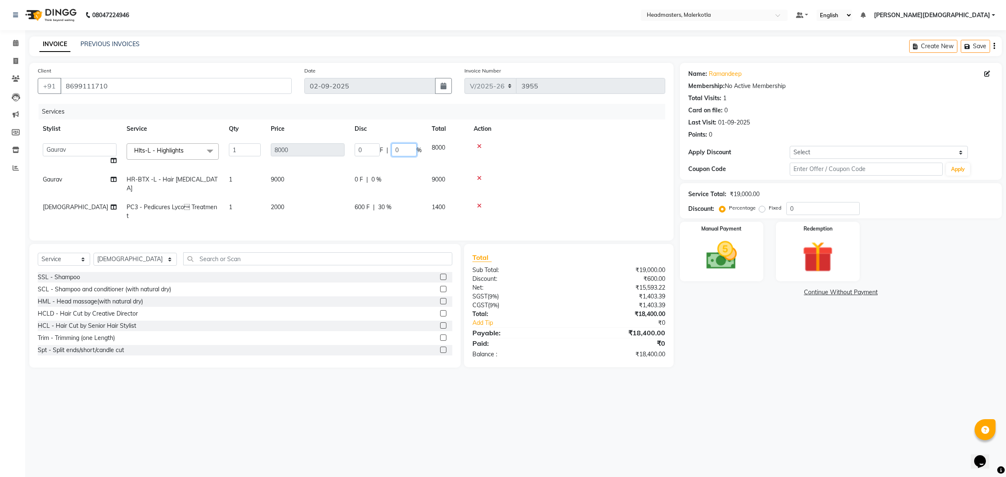
click at [406, 147] on input "0" at bounding box center [404, 149] width 25 height 13
type input "50"
click at [529, 153] on td at bounding box center [567, 154] width 197 height 32
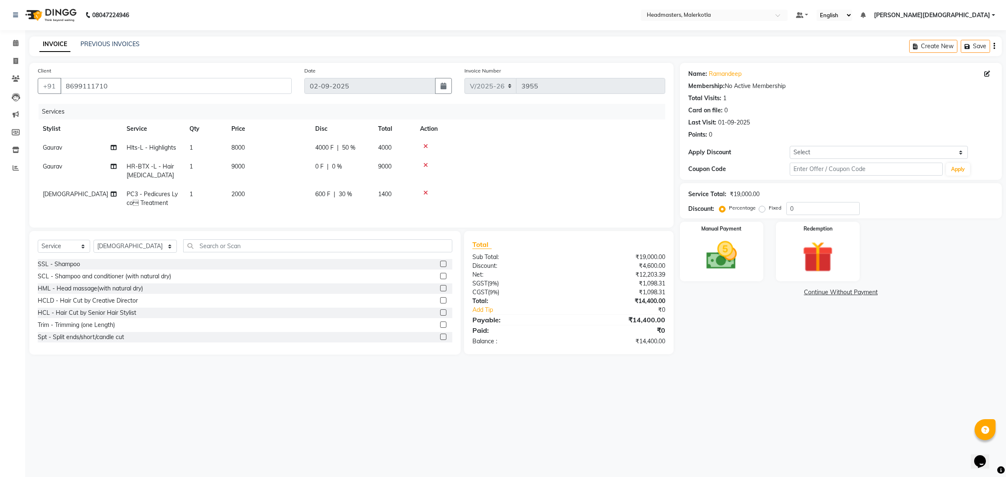
click at [341, 158] on td "0 F | 0 %" at bounding box center [341, 171] width 63 height 28
select select "63922"
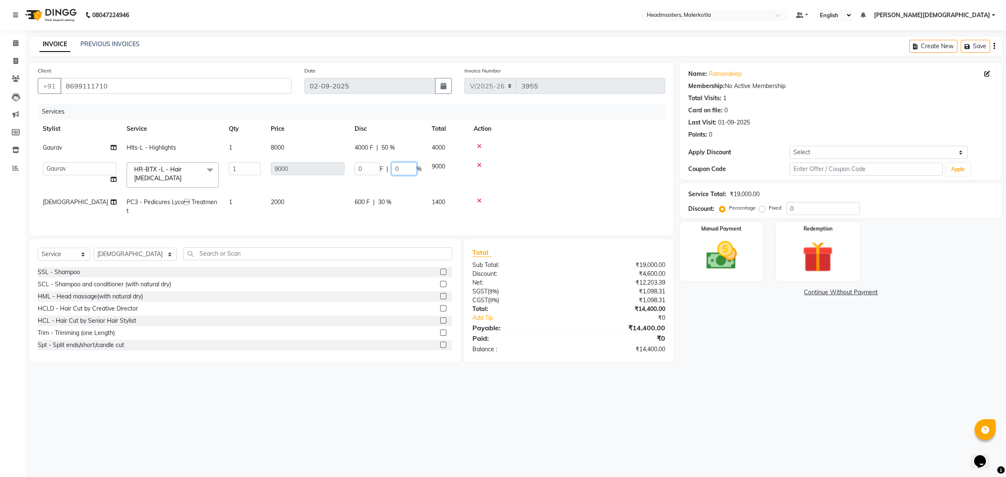
click at [403, 168] on input "0" at bounding box center [404, 168] width 25 height 13
type input "50"
click at [543, 151] on td at bounding box center [567, 147] width 197 height 19
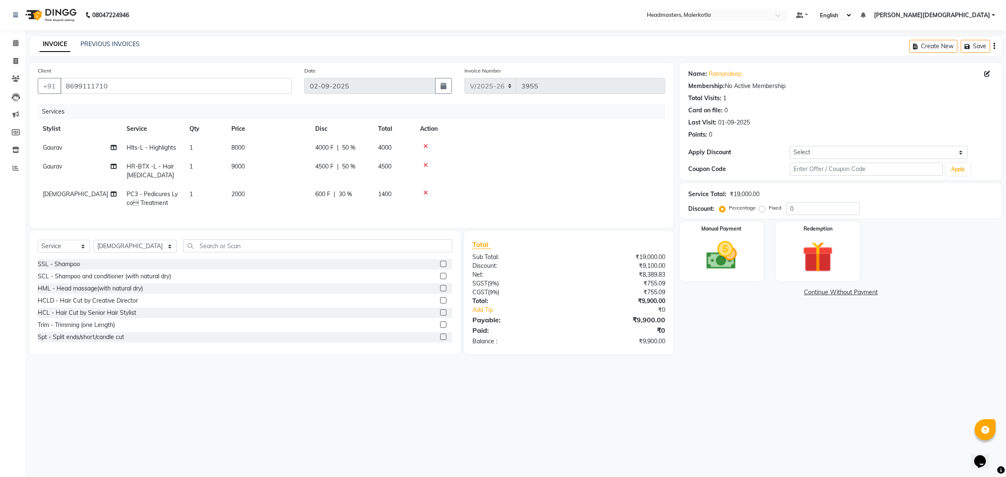
click at [325, 166] on span "4500 F" at bounding box center [324, 166] width 18 height 9
select select "63922"
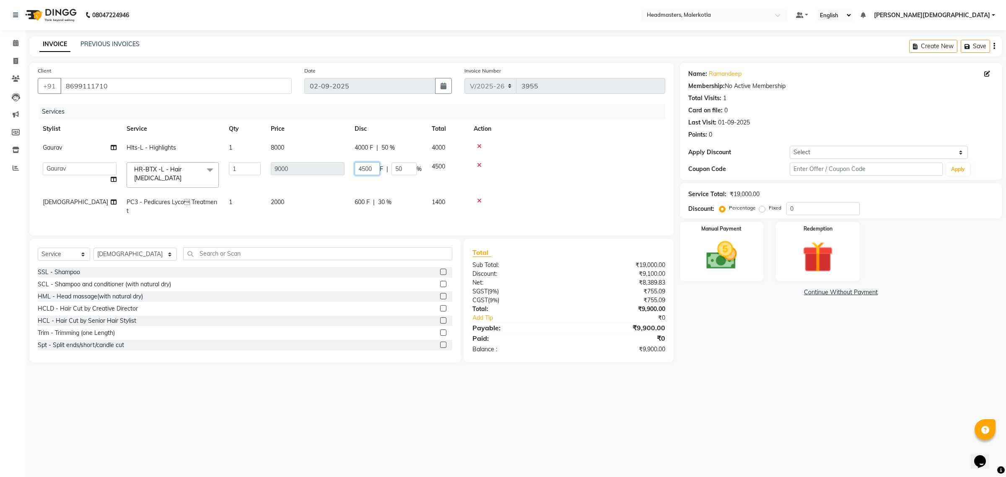
click at [375, 169] on input "4500" at bounding box center [367, 168] width 25 height 13
type input "4"
type input "2500"
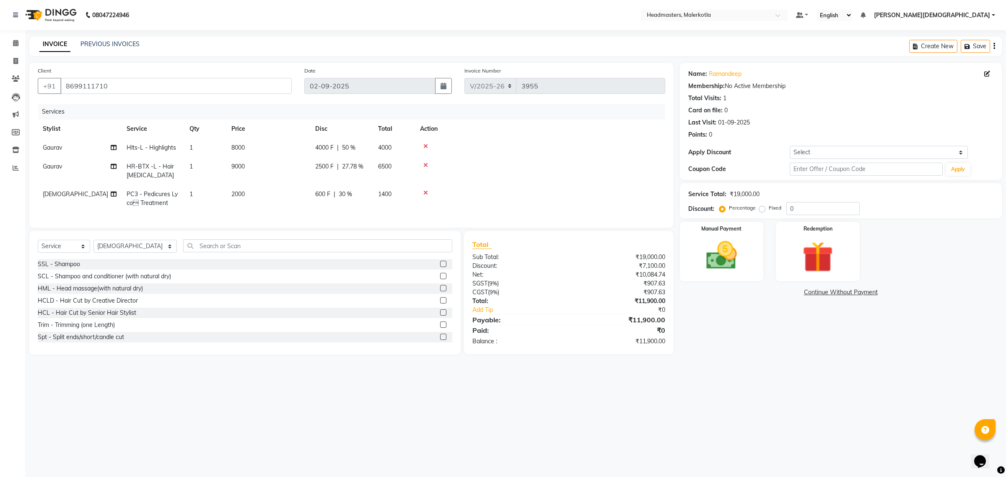
click at [508, 166] on div at bounding box center [540, 165] width 240 height 6
click at [334, 145] on div "4000 F | 50 %" at bounding box center [341, 147] width 53 height 9
select select "63922"
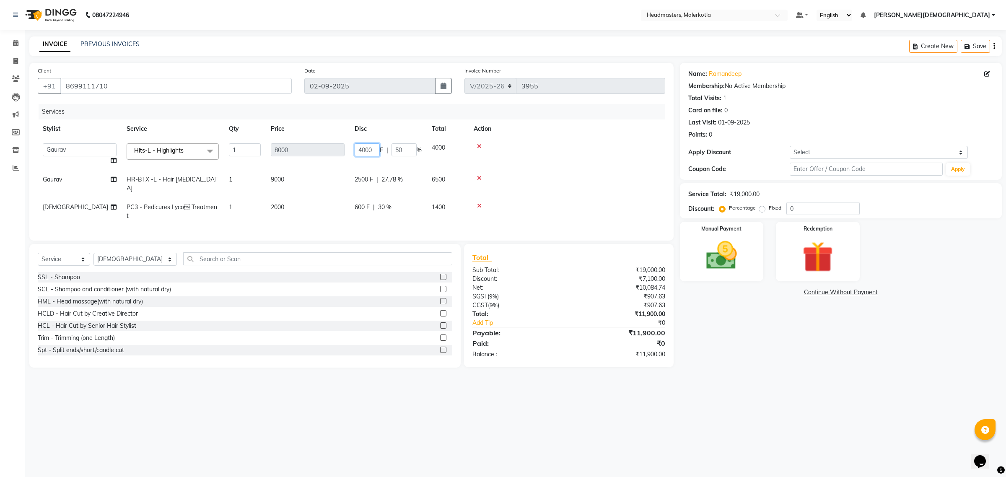
click at [374, 151] on input "4000" at bounding box center [367, 149] width 25 height 13
type input "4"
type input "3500"
click at [528, 151] on td at bounding box center [567, 154] width 197 height 32
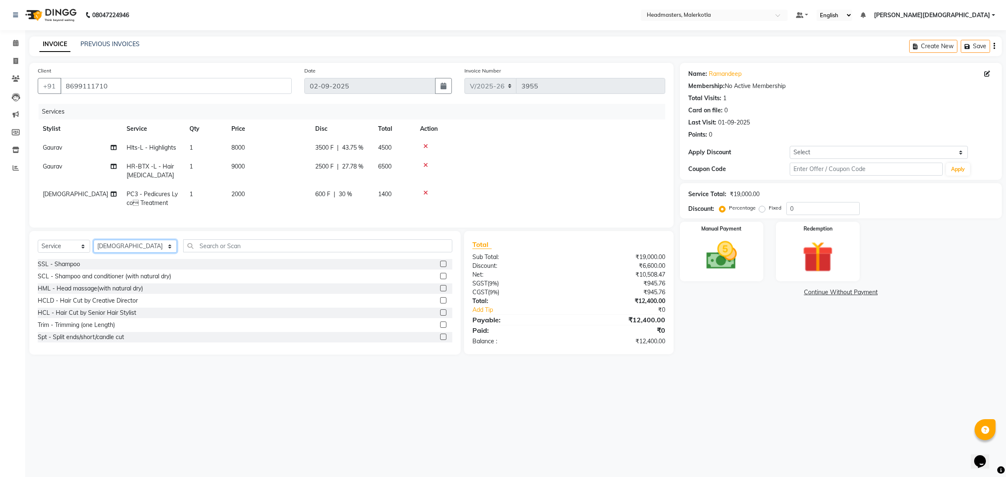
click at [119, 252] on select "Select Stylist Ajay Aman Amanpreet Amit Bhupinder Chand Sahota Danish Deepika G…" at bounding box center [135, 246] width 83 height 13
select select "66790"
click at [119, 250] on select "Select Stylist Ajay Aman Amanpreet Amit Bhupinder Chand Sahota Danish Deepika G…" at bounding box center [135, 246] width 83 height 13
click at [189, 250] on input "text" at bounding box center [318, 245] width 270 height 13
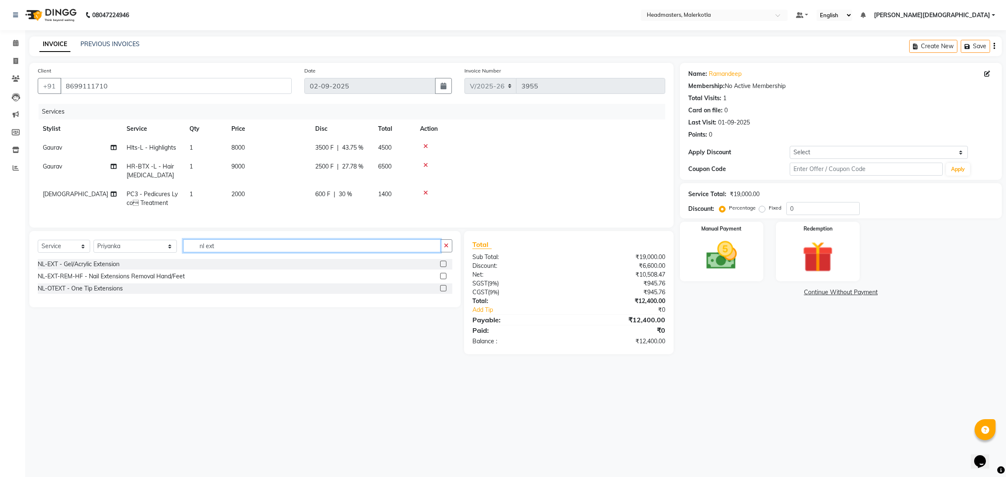
type input "nl ext"
click at [442, 267] on label at bounding box center [443, 264] width 6 height 6
click at [442, 267] on input "checkbox" at bounding box center [442, 264] width 5 height 5
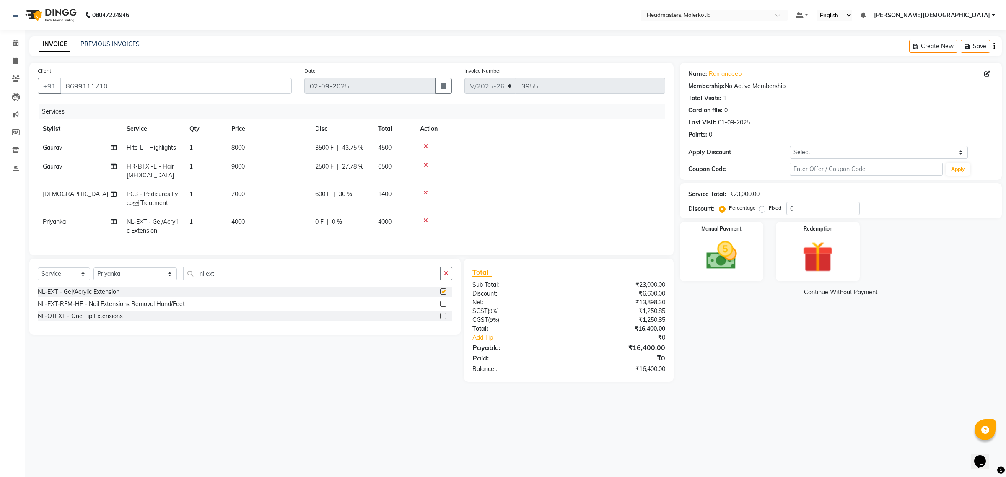
checkbox input "false"
click at [341, 221] on span "0 %" at bounding box center [337, 222] width 10 height 9
select select "66790"
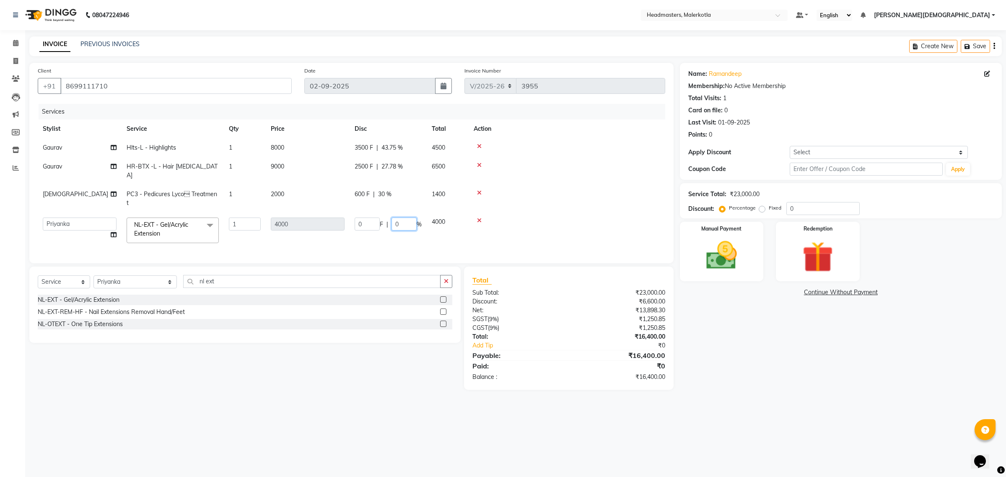
click at [405, 218] on input "0" at bounding box center [404, 224] width 25 height 13
type input "50"
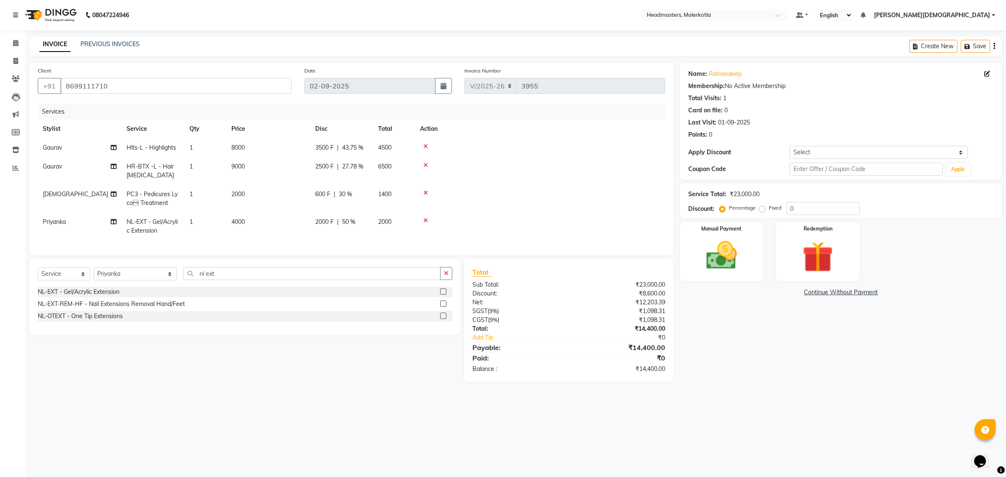
click at [582, 182] on tbody "Gaurav Hlts-L - Highlights 1 8000 3500 F | 43.75 % 4500 Gaurav HR-BTX -L - Hair…" at bounding box center [352, 189] width 628 height 102
click at [424, 219] on icon at bounding box center [426, 221] width 5 height 6
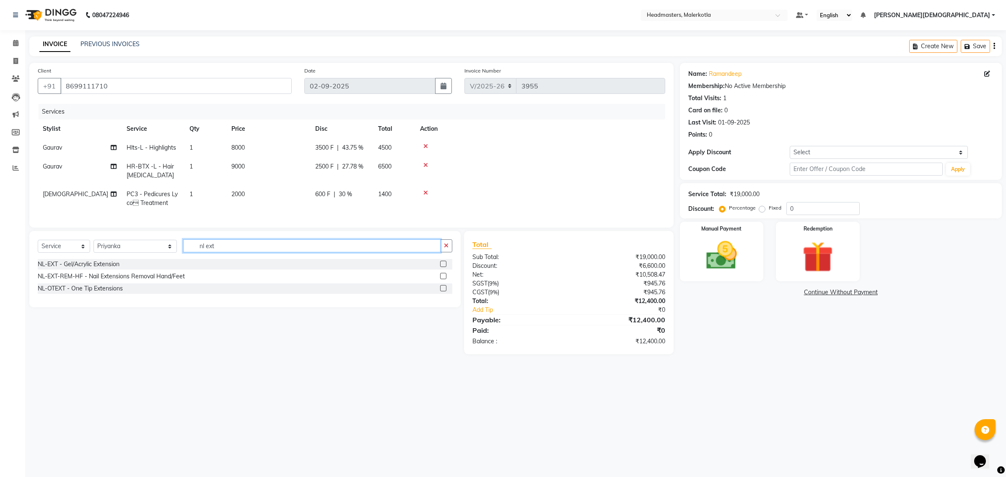
click at [192, 252] on input "nl ext" at bounding box center [312, 245] width 258 height 13
type input "n"
type input "power poli"
click at [442, 267] on label at bounding box center [443, 264] width 6 height 6
click at [442, 267] on input "checkbox" at bounding box center [442, 264] width 5 height 5
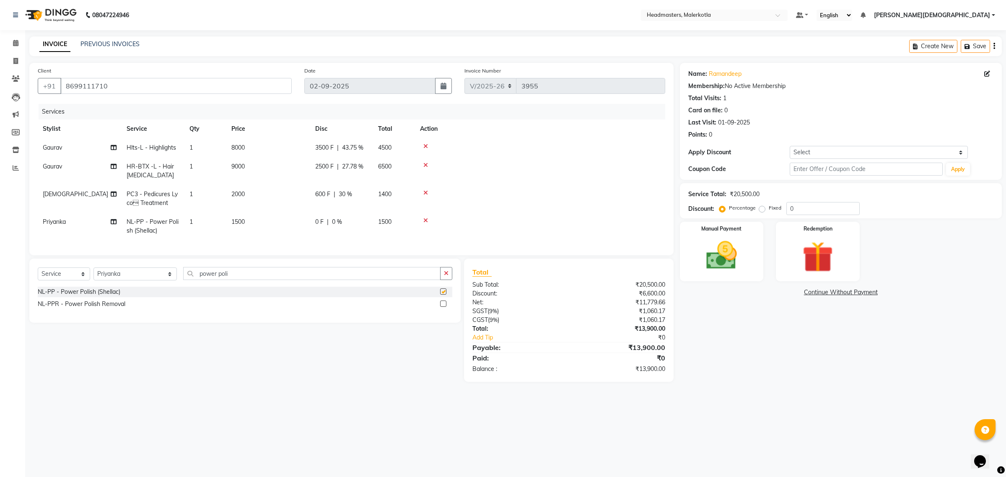
checkbox input "false"
click at [347, 219] on div "0 F | 0 %" at bounding box center [341, 222] width 53 height 9
select select "66790"
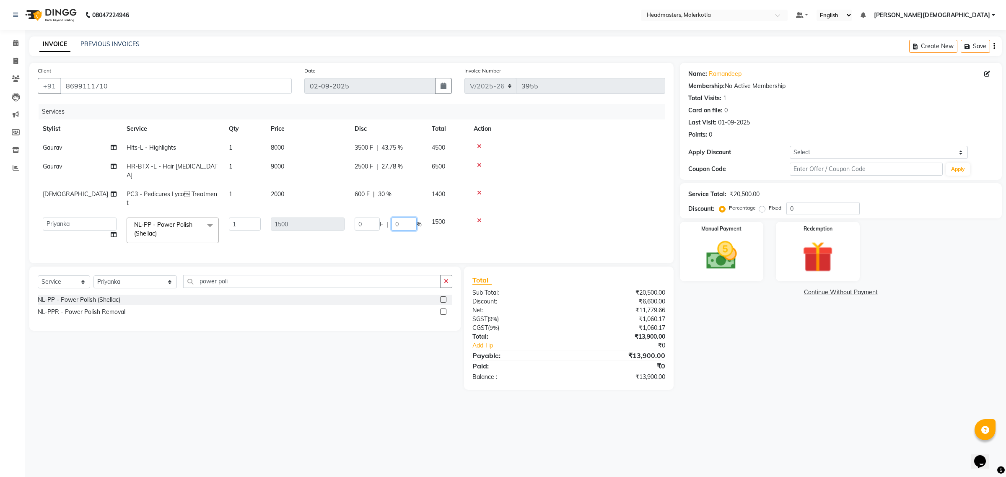
click at [405, 218] on input "0" at bounding box center [404, 224] width 25 height 13
type input "50"
click at [512, 200] on tbody "Gaurav Hlts-L - Highlights 1 8000 3500 F | 43.75 % 4500 Gaurav HR-BTX -L - Hair…" at bounding box center [352, 193] width 628 height 110
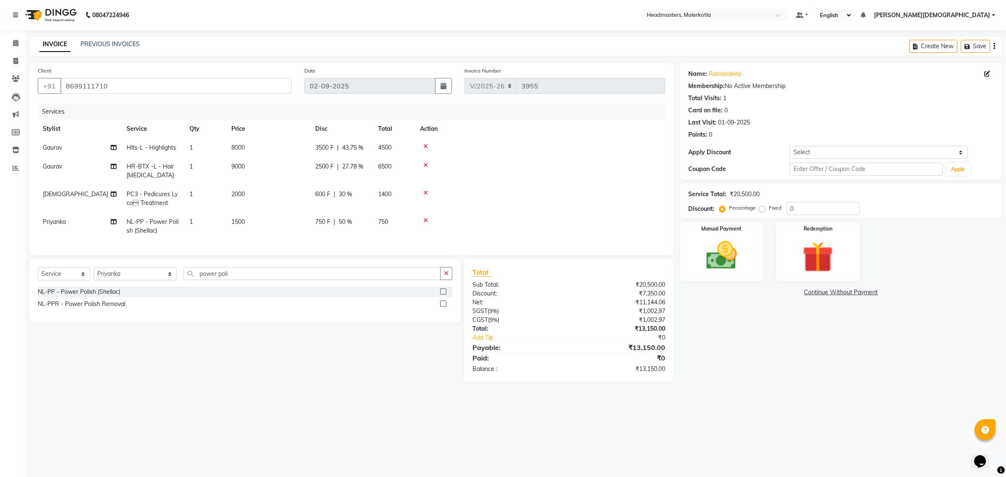
click at [348, 218] on span "50 %" at bounding box center [345, 222] width 13 height 9
select select "66790"
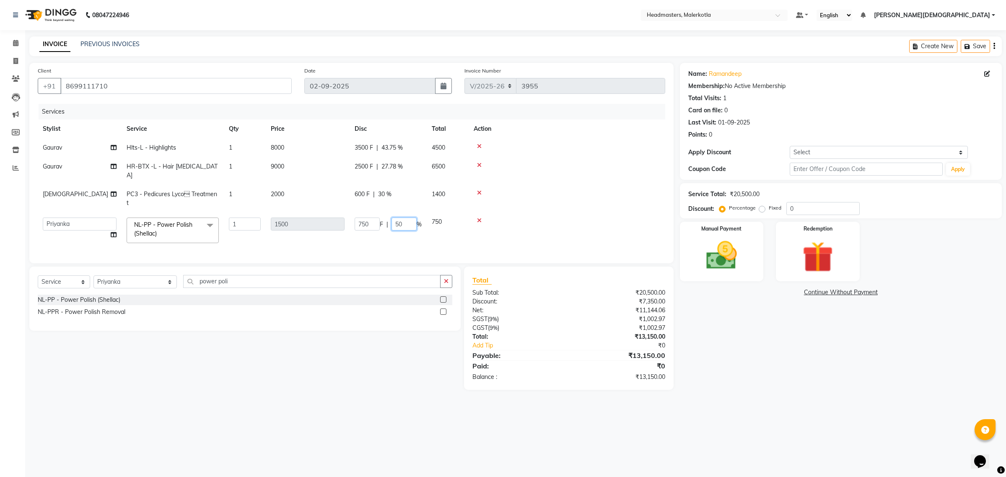
click at [408, 218] on input "50" at bounding box center [404, 224] width 25 height 13
type input "5"
type input "30"
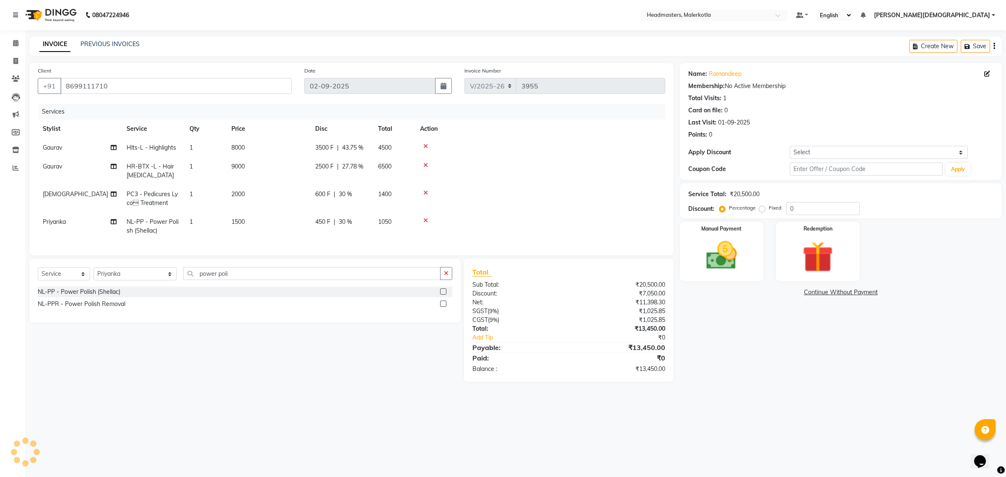
click at [556, 188] on td at bounding box center [540, 199] width 250 height 28
click at [330, 224] on span "450 F" at bounding box center [322, 222] width 15 height 9
select select "66790"
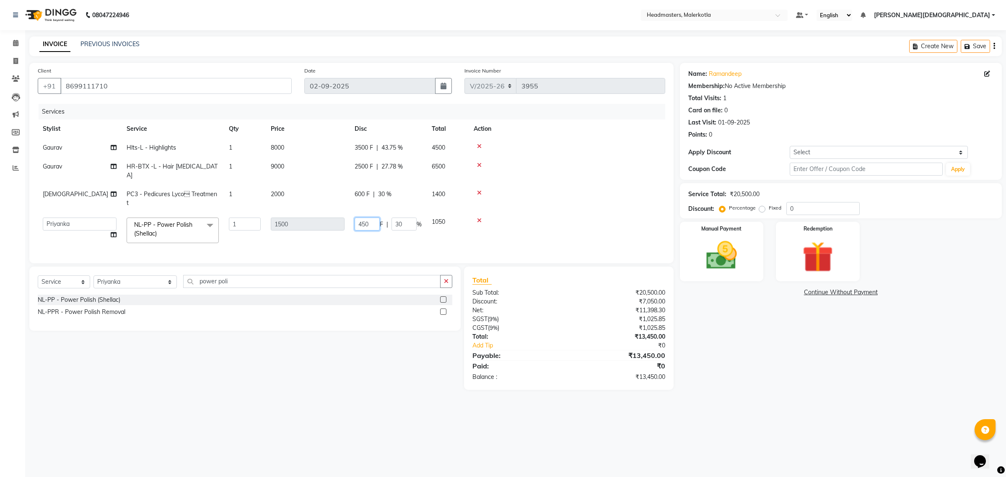
click at [374, 218] on input "450" at bounding box center [367, 224] width 25 height 13
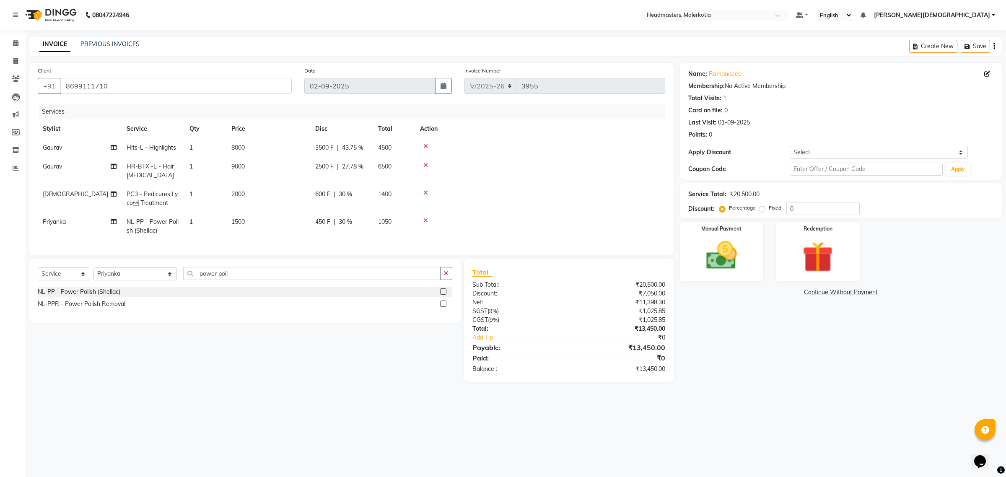
click at [338, 218] on div "450 F | 30 %" at bounding box center [341, 222] width 53 height 9
select select "66790"
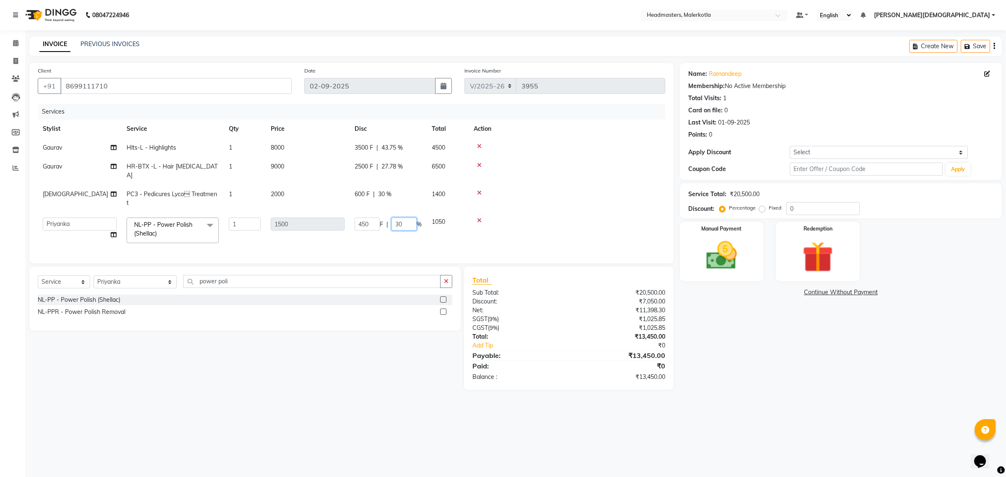
click at [403, 218] on input "30" at bounding box center [404, 224] width 25 height 13
type input "3"
type input "50"
click at [587, 177] on tbody "Gaurav Hlts-L - Highlights 1 8000 3500 F | 43.75 % 4500 Gaurav HR-BTX -L - Hair…" at bounding box center [352, 193] width 628 height 110
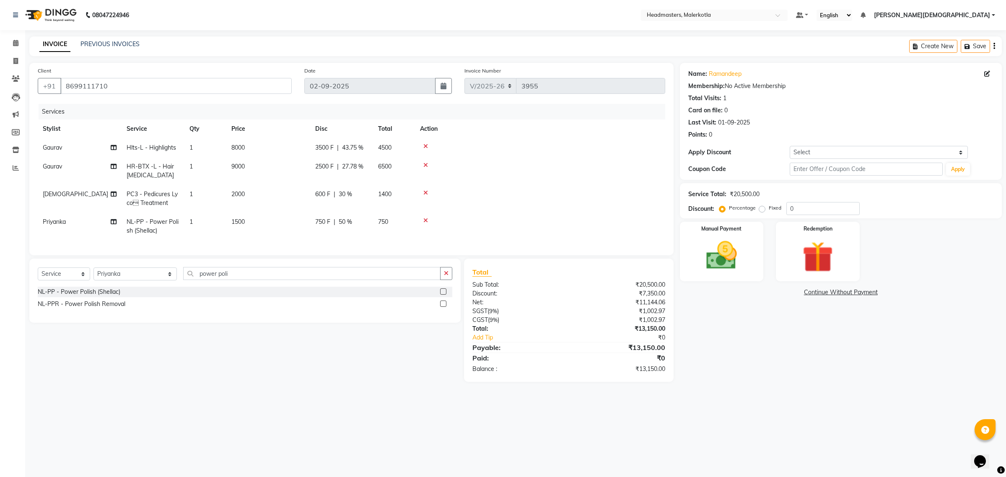
click at [327, 224] on span "750 F" at bounding box center [322, 222] width 15 height 9
select select "66790"
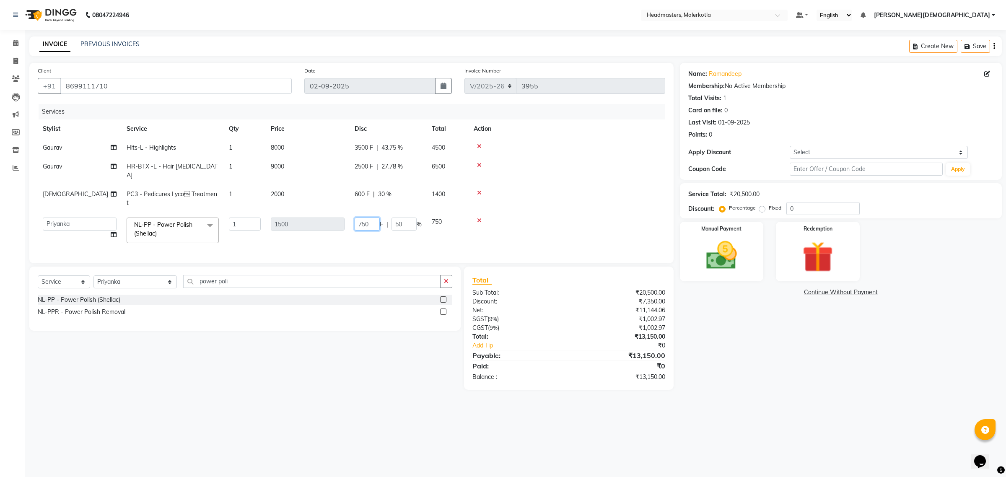
click at [373, 218] on input "750" at bounding box center [367, 224] width 25 height 13
type input "700"
click at [537, 171] on td at bounding box center [567, 171] width 197 height 28
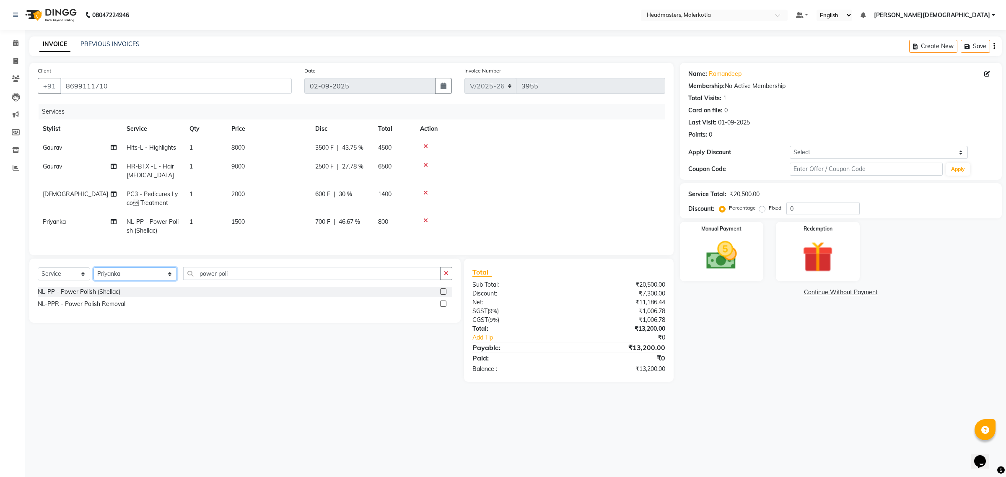
click at [108, 281] on select "Select Stylist Ajay Aman Amanpreet Amit Bhupinder Chand Sahota Danish Deepika G…" at bounding box center [135, 274] width 83 height 13
click at [63, 281] on select "Select Service Product Membership Package Voucher Prepaid Gift Card" at bounding box center [64, 274] width 52 height 13
select select "product"
click at [38, 275] on select "Select Service Product Membership Package Voucher Prepaid Gift Card" at bounding box center [64, 274] width 52 height 13
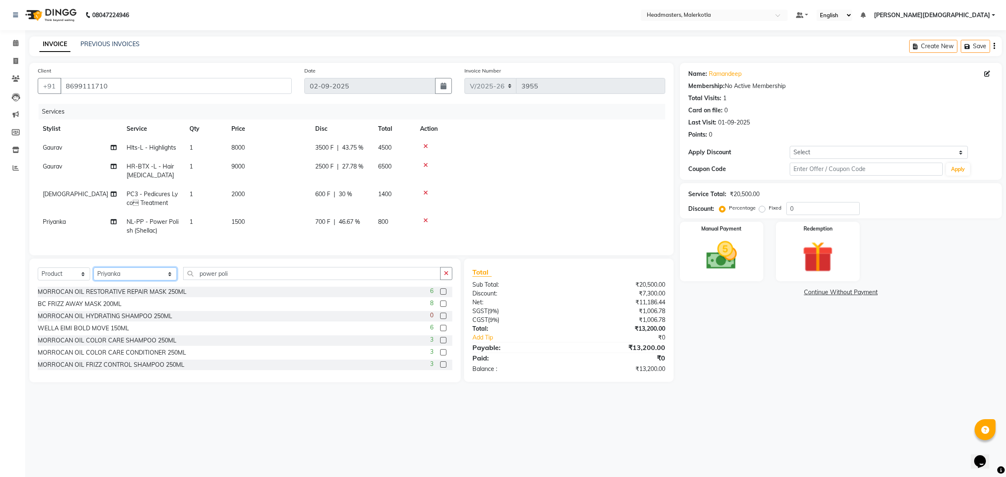
click at [106, 281] on select "Select Stylist Ajay Aman Amanpreet Amit Bhupinder Chand Sahota Danish Deepika G…" at bounding box center [135, 274] width 83 height 13
select select "63922"
drag, startPoint x: 107, startPoint y: 280, endPoint x: 113, endPoint y: 280, distance: 6.3
click at [107, 280] on select "Select Stylist Ajay Aman Amanpreet Amit Bhupinder Chand Sahota Danish Deepika G…" at bounding box center [135, 274] width 83 height 13
drag, startPoint x: 190, startPoint y: 283, endPoint x: 223, endPoint y: 281, distance: 33.2
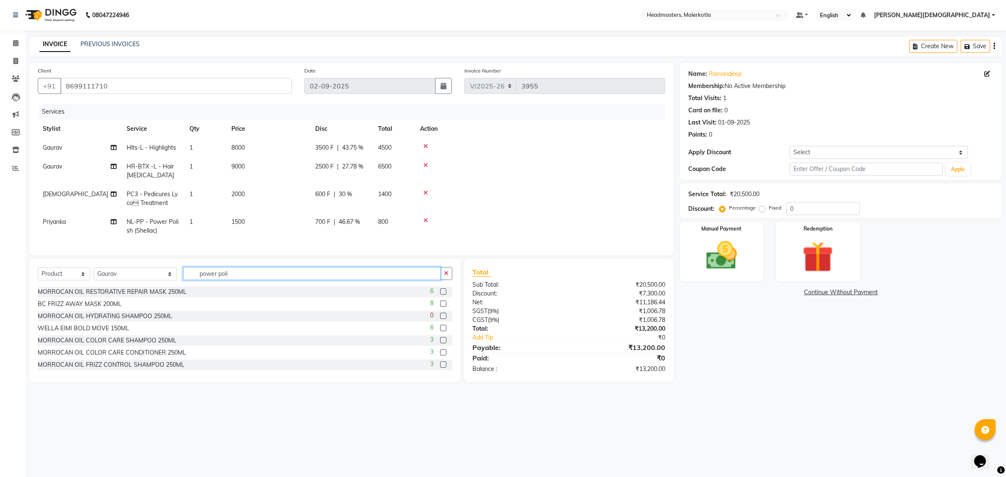
click at [193, 280] on input "power poli" at bounding box center [312, 273] width 258 height 13
click at [223, 280] on input "power poli" at bounding box center [312, 273] width 258 height 13
type input "p"
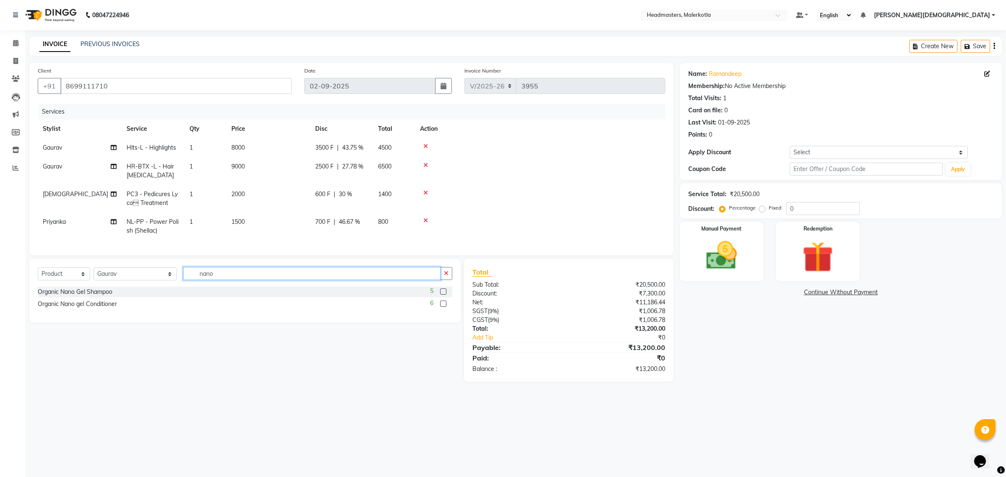
type input "nano"
click at [443, 295] on label at bounding box center [443, 292] width 6 height 6
click at [443, 295] on input "checkbox" at bounding box center [442, 291] width 5 height 5
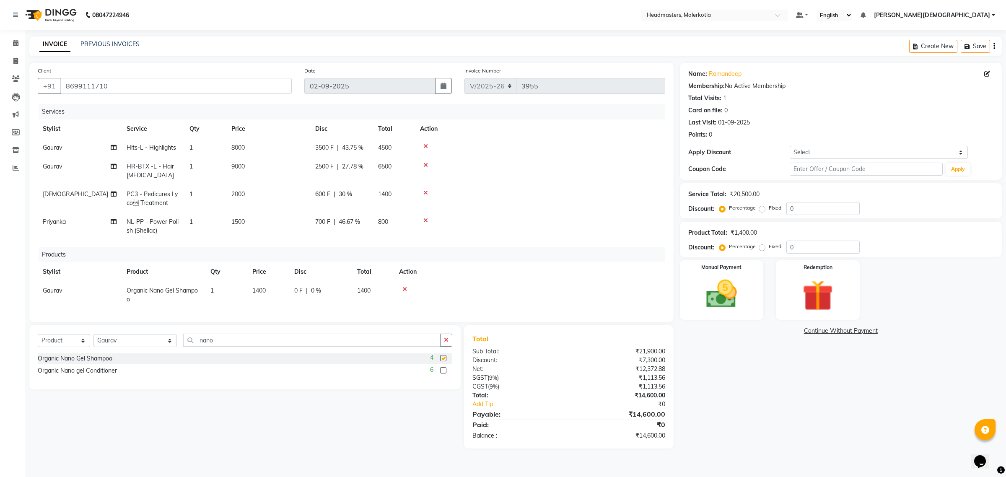
checkbox input "false"
click at [441, 369] on label at bounding box center [443, 370] width 6 height 6
click at [441, 369] on input "checkbox" at bounding box center [442, 370] width 5 height 5
checkbox input "false"
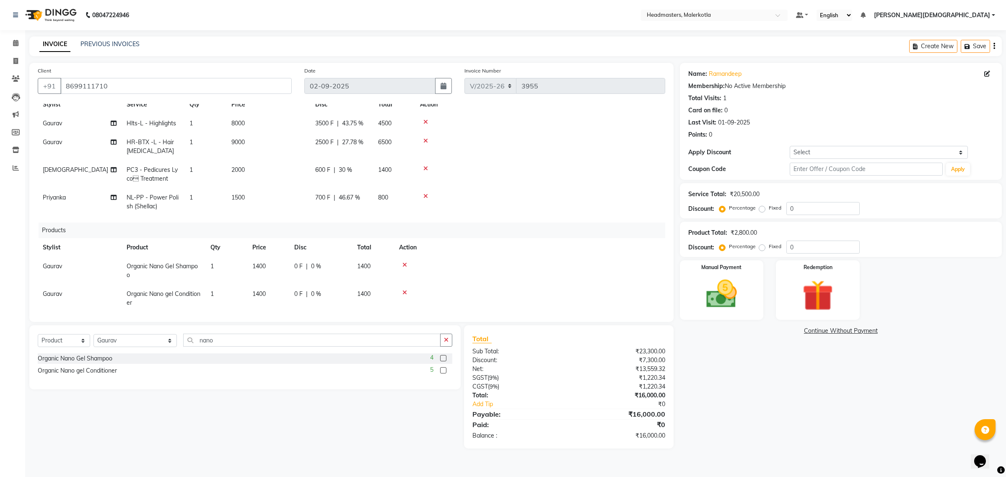
scroll to position [38, 0]
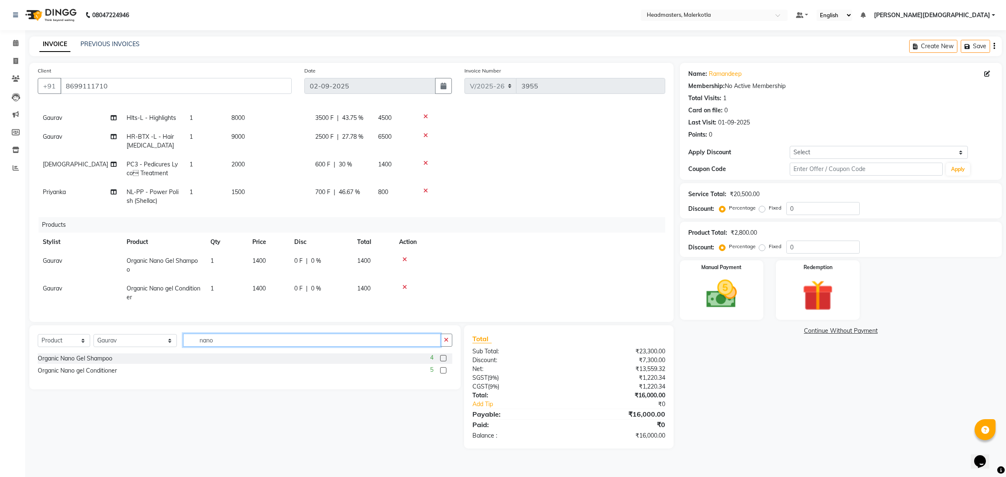
click at [219, 342] on input "nano" at bounding box center [312, 340] width 258 height 13
type input "n"
type input "anti hai"
click at [442, 357] on label at bounding box center [443, 358] width 6 height 6
click at [442, 357] on input "checkbox" at bounding box center [442, 358] width 5 height 5
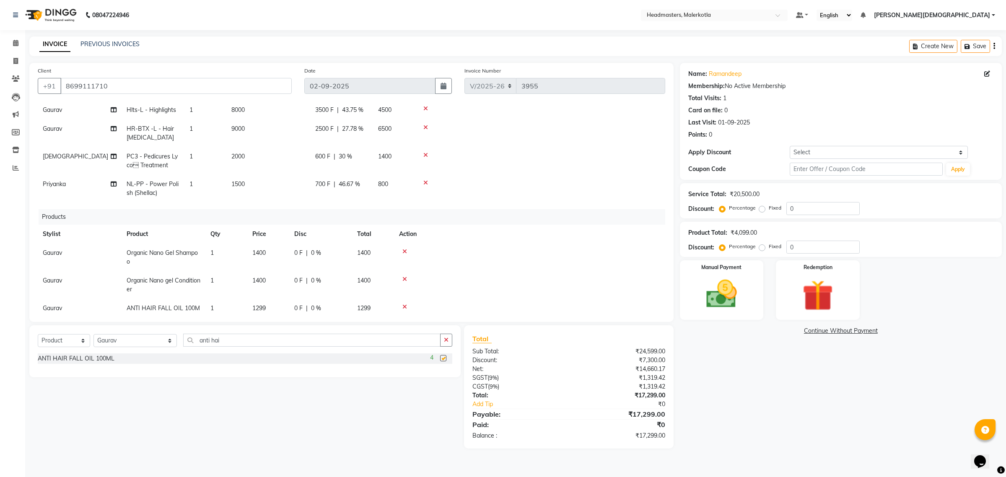
checkbox input "false"
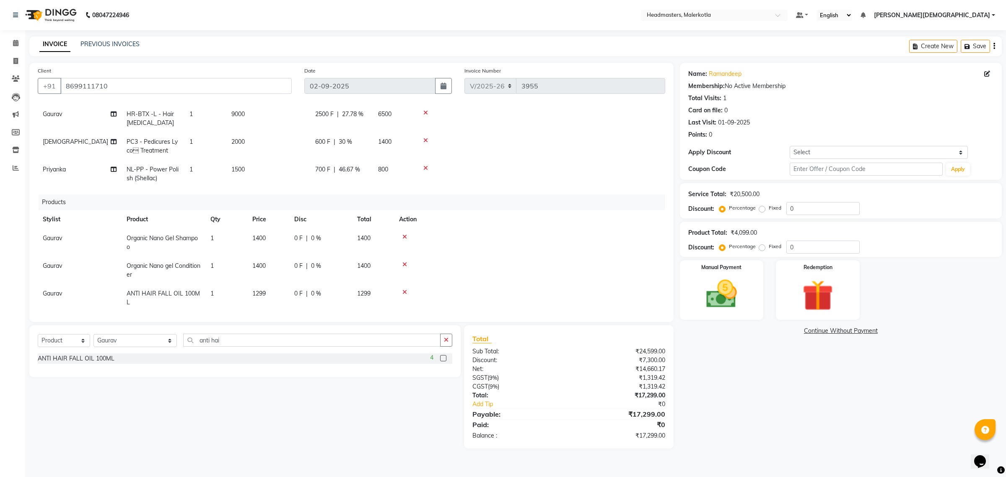
scroll to position [0, 0]
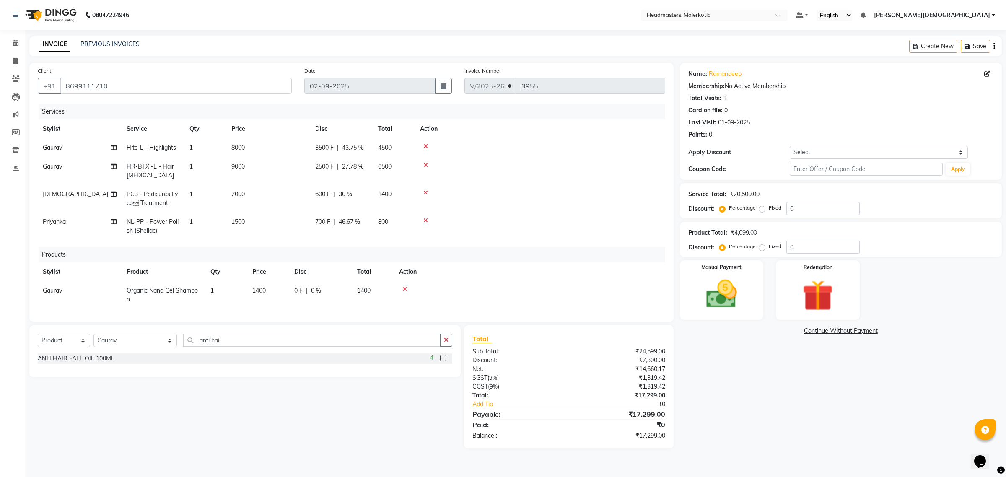
click at [353, 223] on span "46.67 %" at bounding box center [349, 222] width 21 height 9
select select "66790"
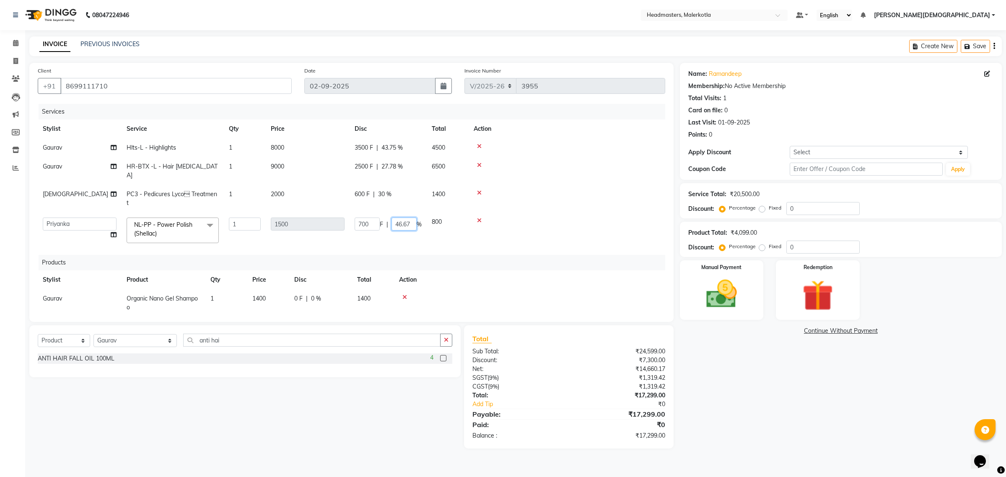
click at [410, 218] on input "46.67" at bounding box center [404, 224] width 25 height 13
type input "4"
type input "0"
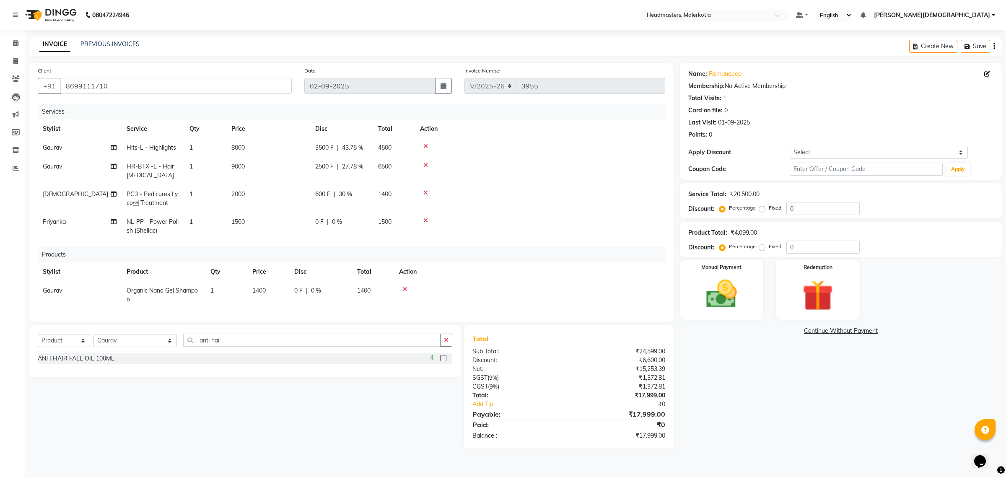
click at [578, 191] on td at bounding box center [540, 199] width 250 height 28
click at [330, 193] on span "600 F" at bounding box center [322, 194] width 15 height 9
select select "65919"
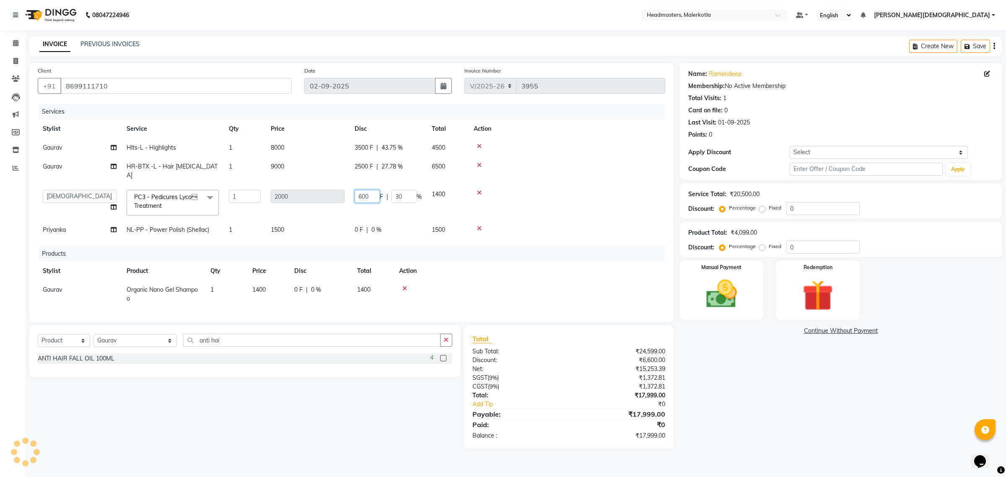
click at [373, 190] on input "600" at bounding box center [367, 196] width 25 height 13
type input "6"
type input "599"
click at [599, 212] on tbody "Gaurav Hlts-L - Highlights 1 8000 3500 F | 43.75 % 4500 Gaurav HR-BTX -L - Hair…" at bounding box center [352, 188] width 628 height 101
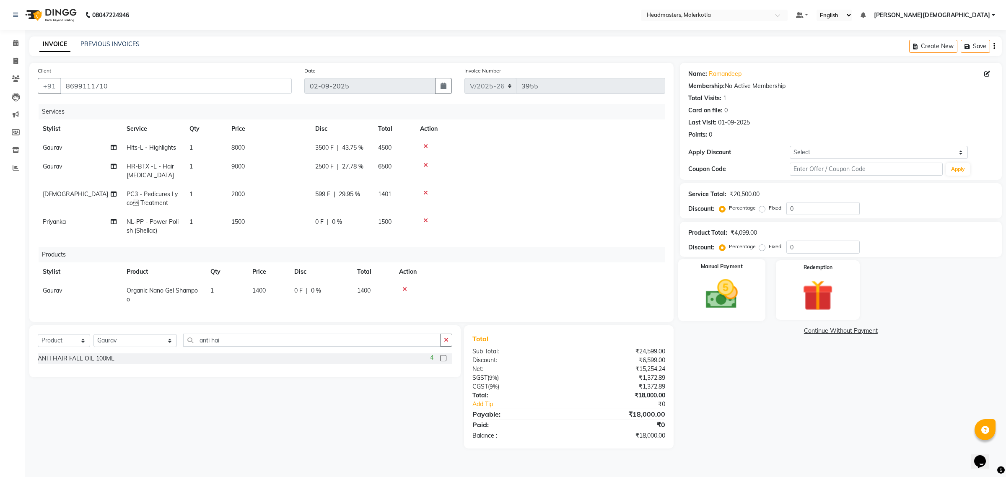
click at [724, 313] on div "Manual Payment" at bounding box center [721, 290] width 87 height 62
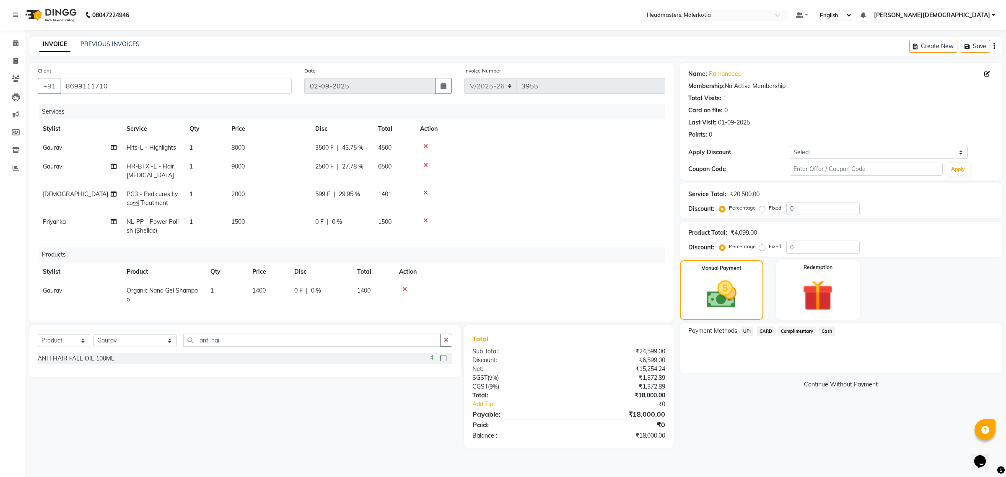
click at [825, 329] on span "Cash" at bounding box center [827, 332] width 16 height 10
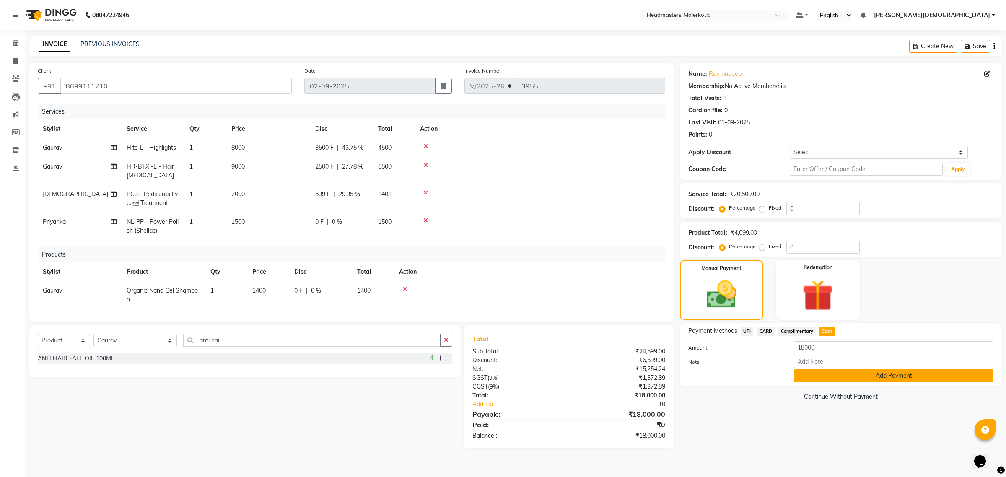
click at [803, 376] on button "Add Payment" at bounding box center [894, 375] width 200 height 13
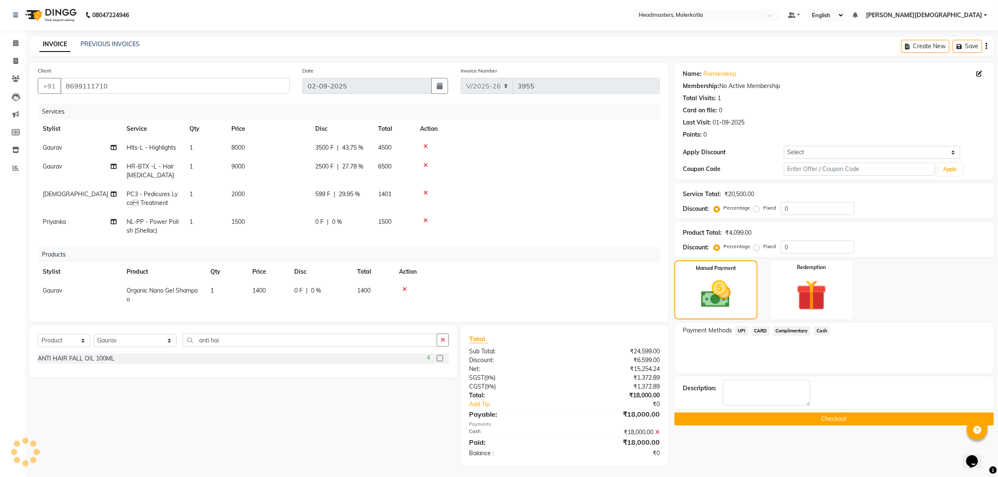
click at [803, 418] on button "Checkout" at bounding box center [835, 419] width 320 height 13
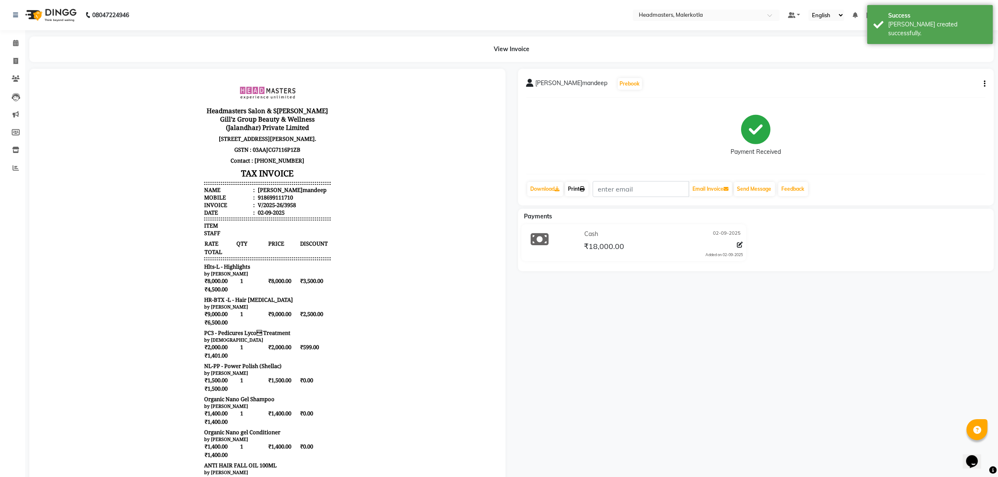
click at [579, 188] on link "Print" at bounding box center [576, 189] width 23 height 14
click at [19, 43] on span at bounding box center [15, 44] width 15 height 10
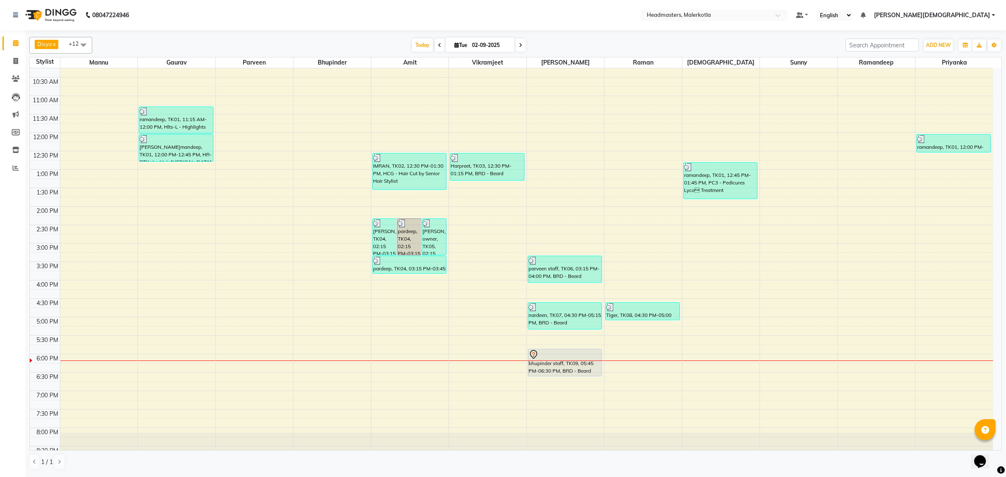
scroll to position [140, 0]
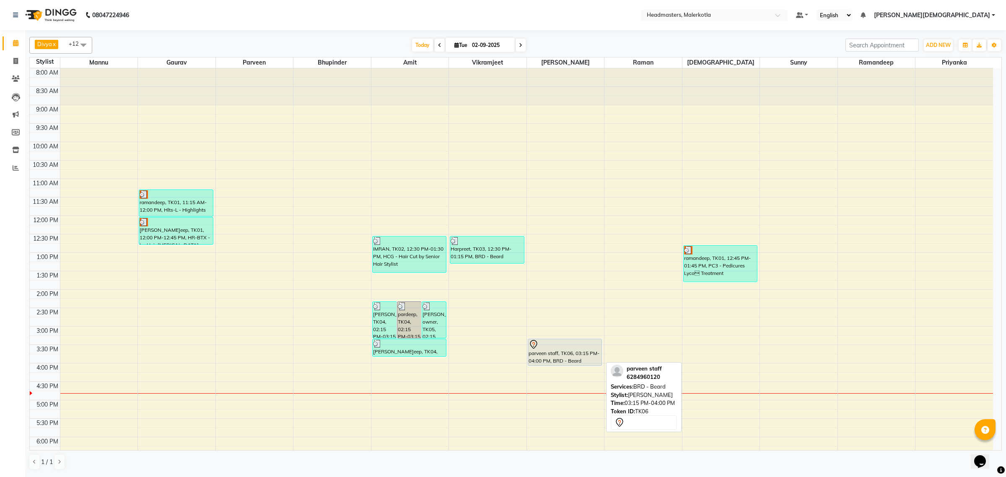
click at [560, 355] on div "parveen staff, TK06, 03:15 PM-04:00 PM, BRD - Beard" at bounding box center [565, 352] width 74 height 26
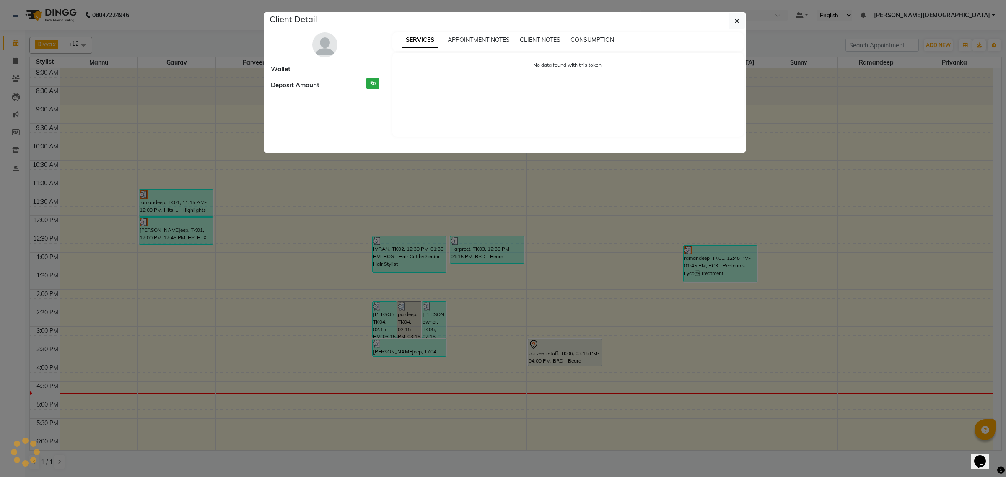
select select "7"
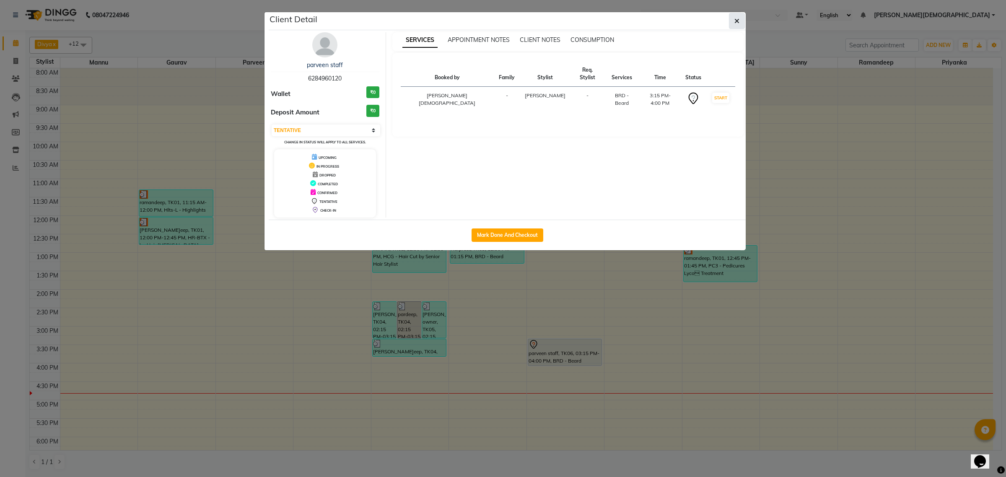
click at [732, 20] on button "button" at bounding box center [737, 21] width 16 height 16
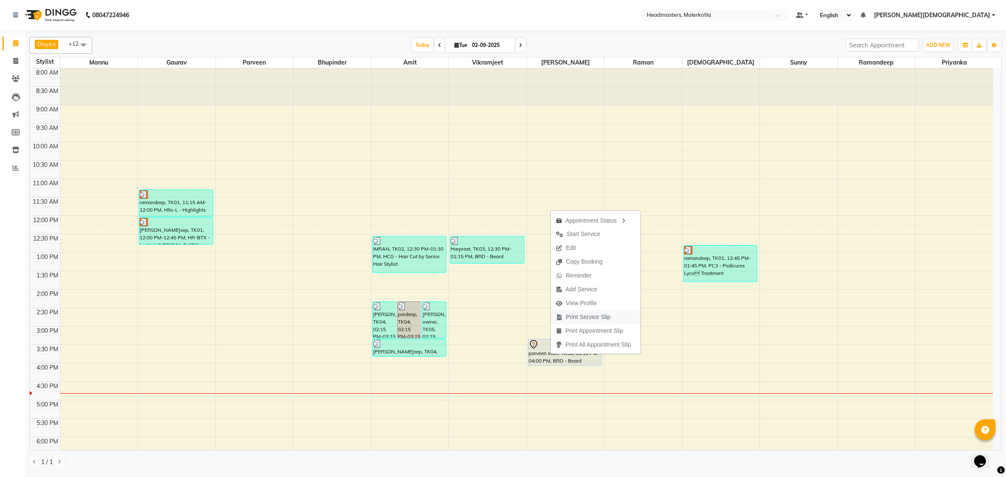
click at [587, 320] on span "Print Service Slip" at bounding box center [588, 317] width 45 height 9
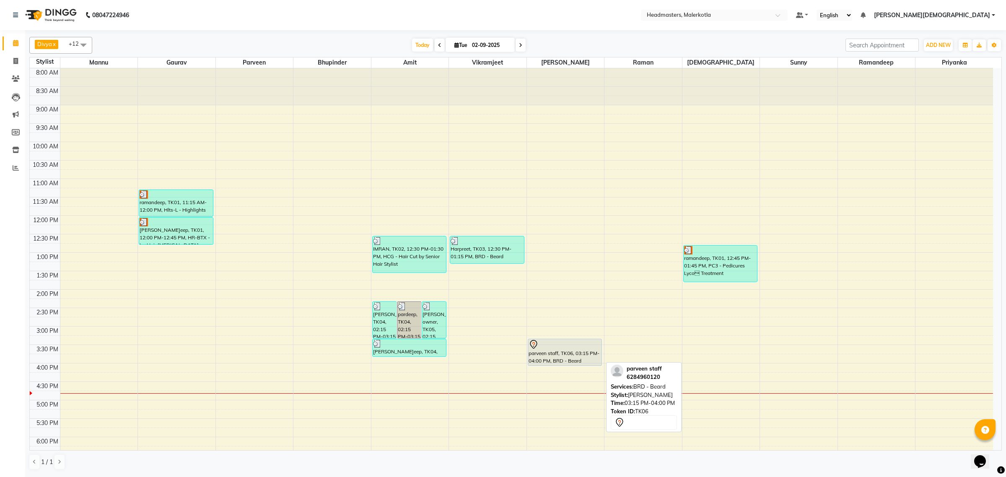
click at [571, 356] on div "parveen staff, TK06, 03:15 PM-04:00 PM, BRD - Beard" at bounding box center [565, 352] width 74 height 26
select select "7"
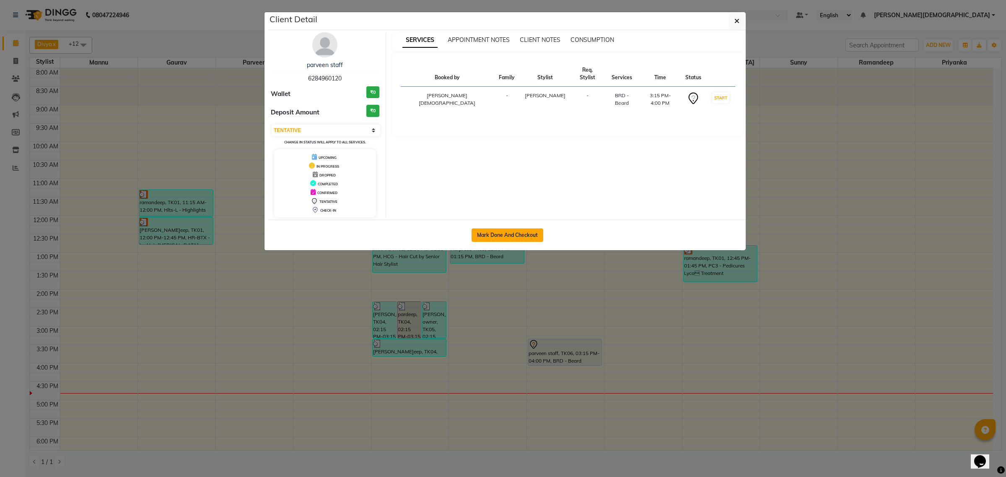
click at [514, 231] on button "Mark Done And Checkout" at bounding box center [508, 235] width 72 height 13
select select "service"
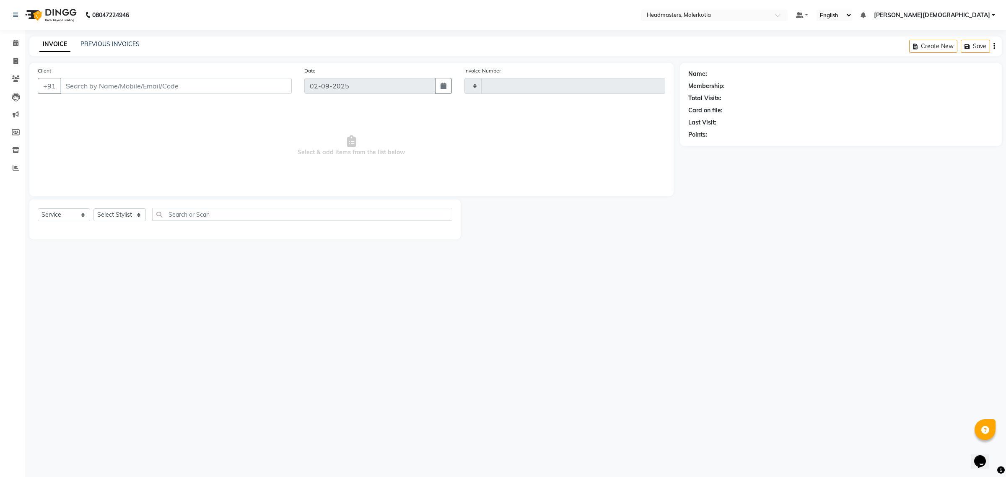
type input "3955"
select select "7368"
type input "6284960120"
select select "65912"
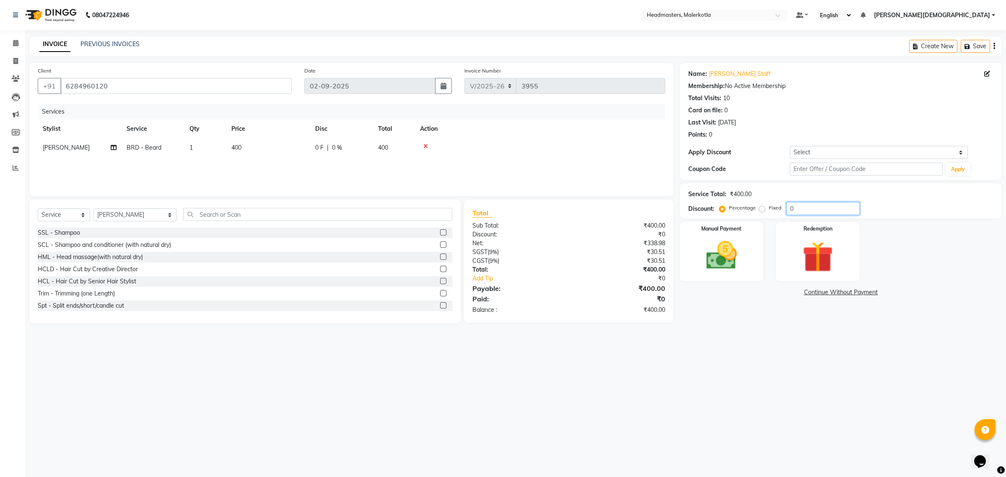
click at [814, 210] on input "0" at bounding box center [823, 208] width 73 height 13
click at [810, 154] on select "Select Coupon → Pending Payment Coupon → Already Paid Coupon → Wrong Job Card C…" at bounding box center [879, 152] width 178 height 13
select select "8: Object"
click at [790, 146] on select "Select Coupon → Pending Payment Coupon → Already Paid Coupon → Wrong Job Card C…" at bounding box center [879, 152] width 178 height 13
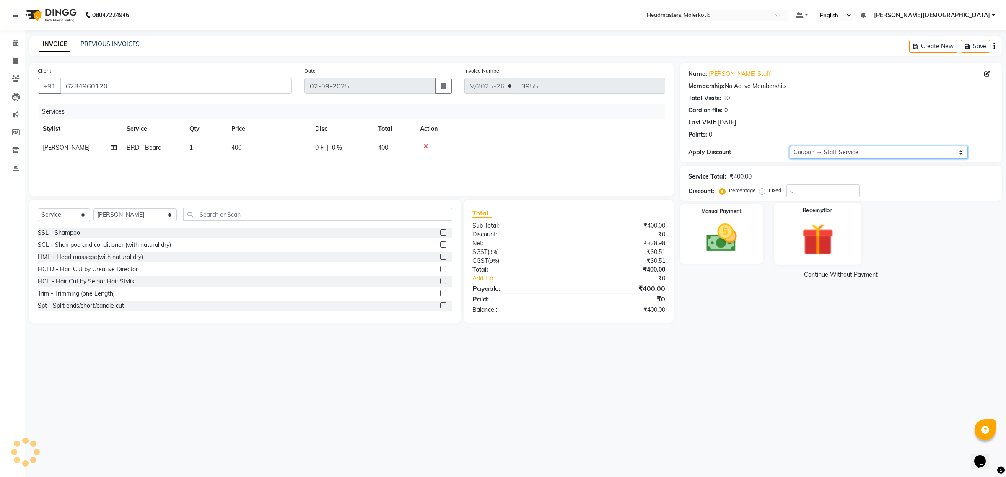
type input "100"
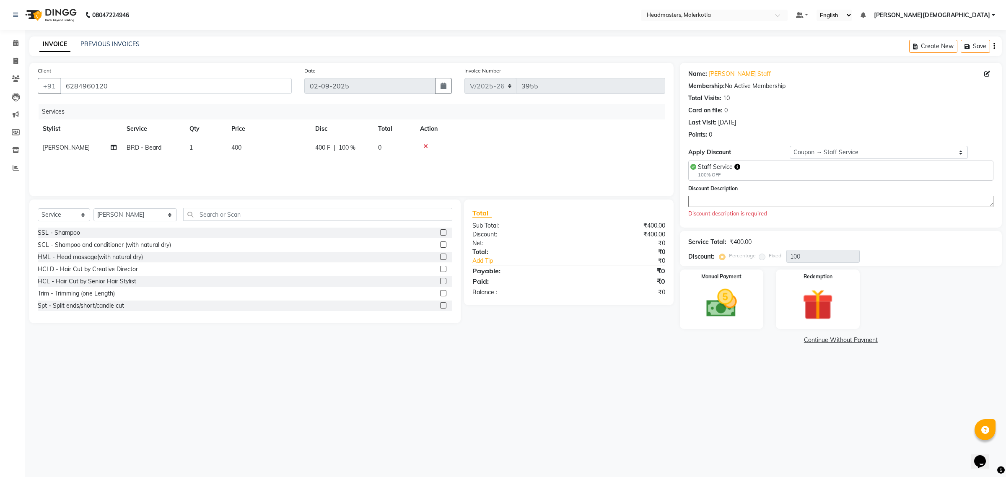
click at [715, 168] on span "Staff Service" at bounding box center [715, 167] width 35 height 8
copy span "Staff Service"
click at [711, 202] on textarea at bounding box center [841, 201] width 305 height 11
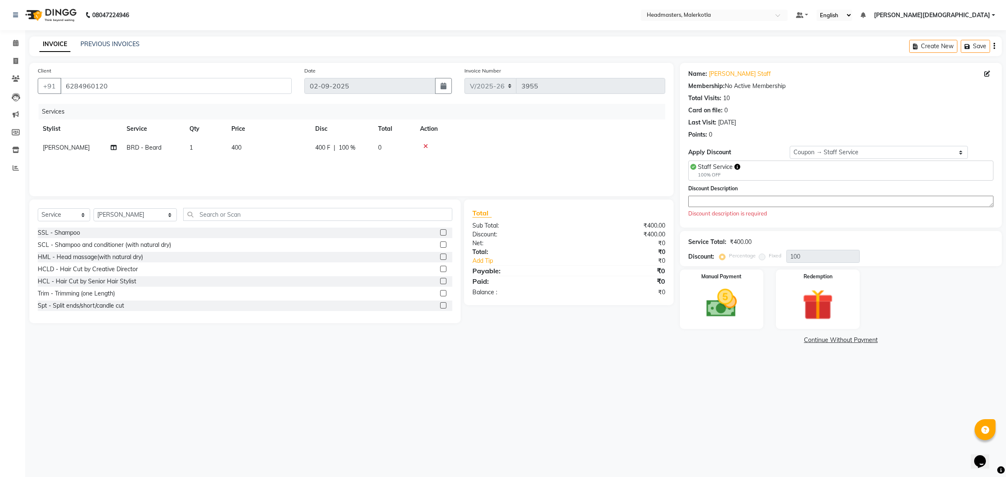
paste textarea "Staff Service"
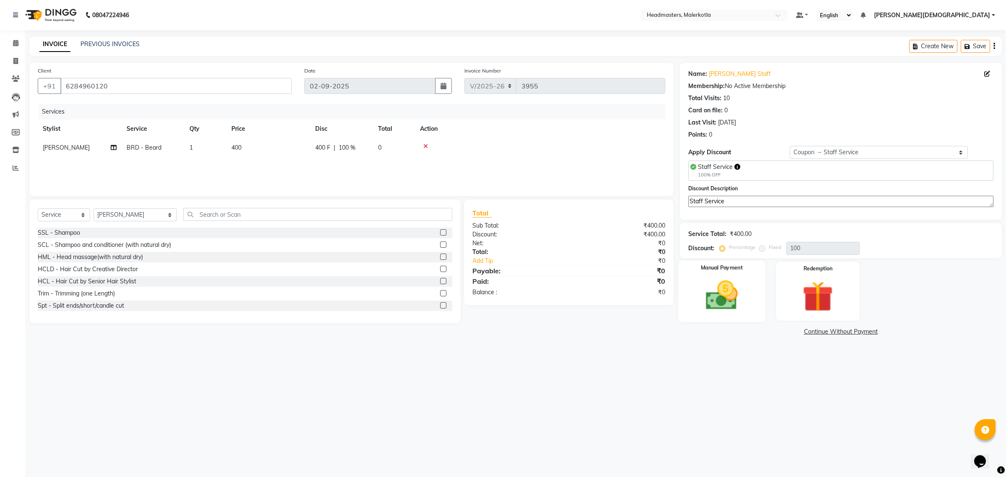
type textarea "Staff Service"
click at [724, 298] on img at bounding box center [722, 295] width 52 height 37
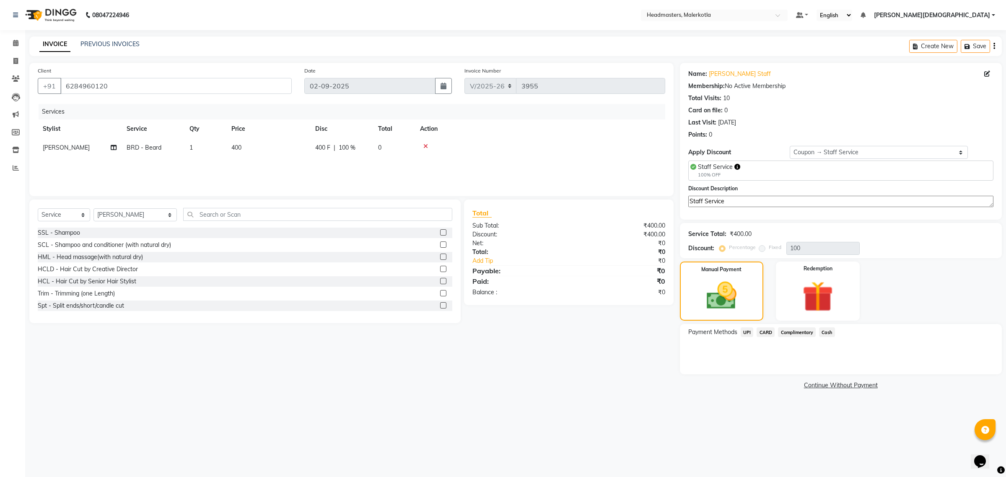
drag, startPoint x: 795, startPoint y: 332, endPoint x: 795, endPoint y: 339, distance: 7.1
click at [795, 334] on span "Complimentary" at bounding box center [797, 333] width 38 height 10
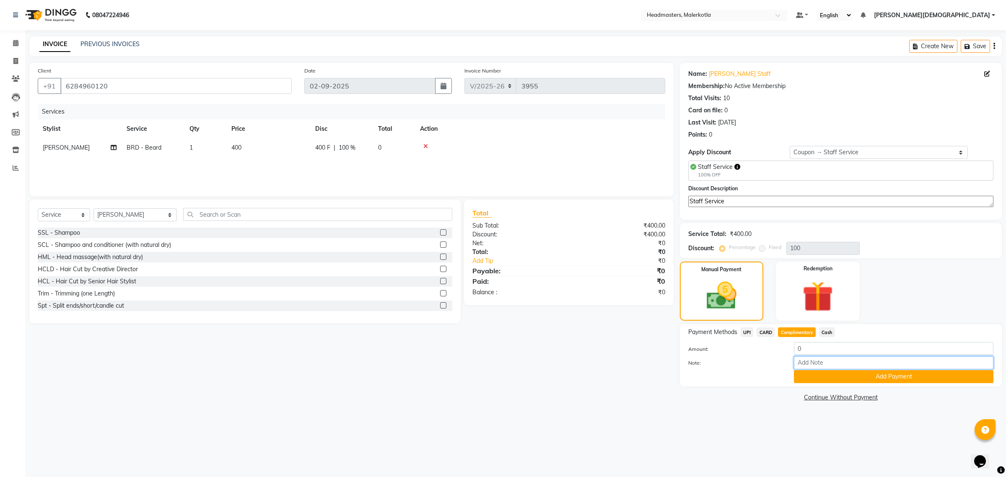
click at [804, 362] on input "Note:" at bounding box center [894, 362] width 200 height 13
paste input "Staff Service"
type input "Staff Service"
click at [827, 374] on button "Add Payment" at bounding box center [894, 376] width 200 height 13
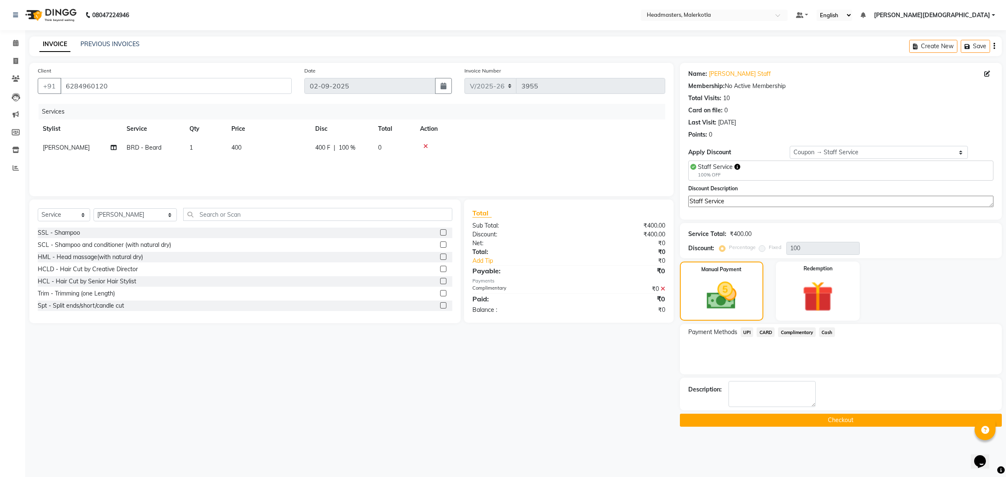
click at [835, 416] on button "Checkout" at bounding box center [841, 420] width 322 height 13
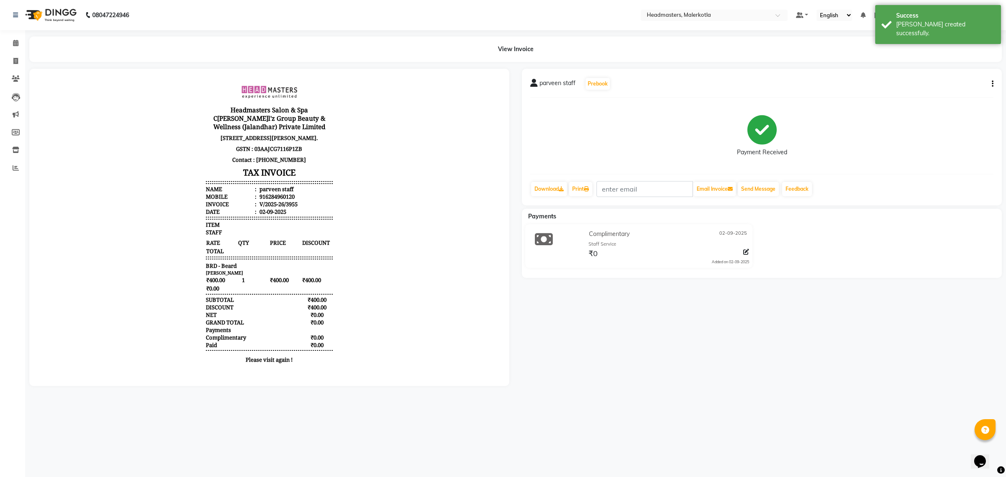
scroll to position [6, 0]
click at [14, 43] on icon at bounding box center [15, 43] width 5 height 6
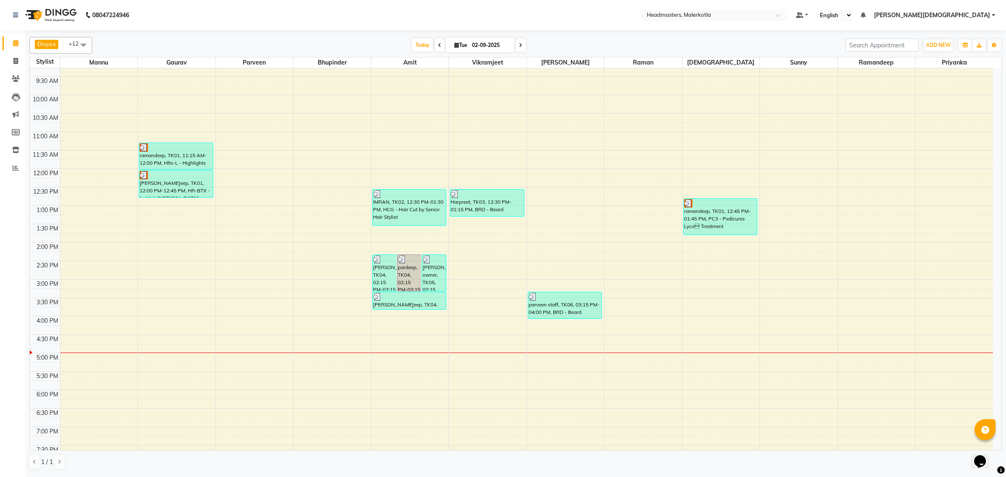
scroll to position [140, 0]
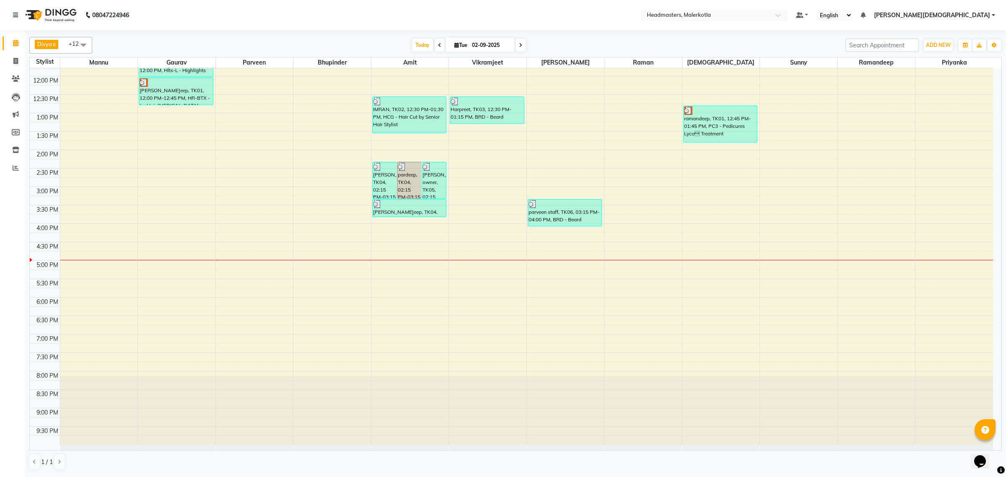
click at [556, 251] on div "8:00 AM 8:30 AM 9:00 AM 9:30 AM 10:00 AM 10:30 AM 11:00 AM 11:30 AM 12:00 PM 12…" at bounding box center [512, 187] width 964 height 516
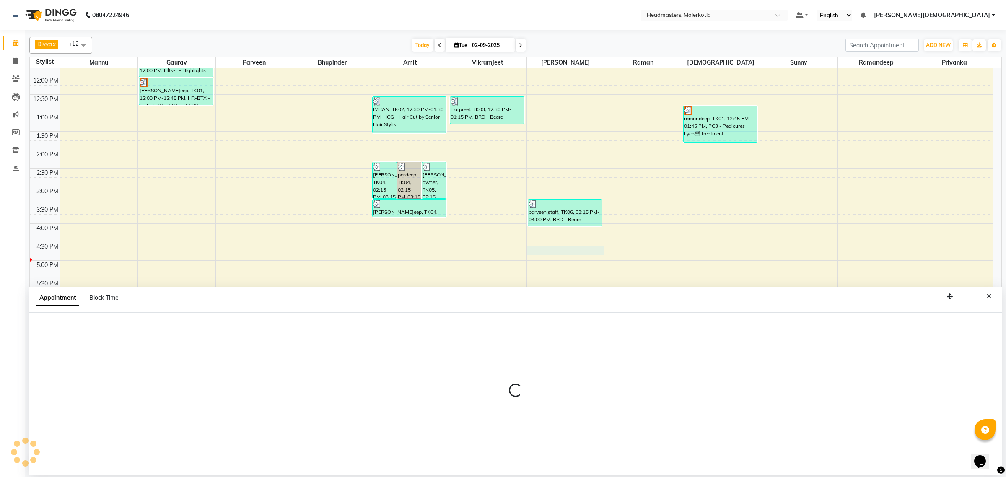
select select "65912"
select select "tentative"
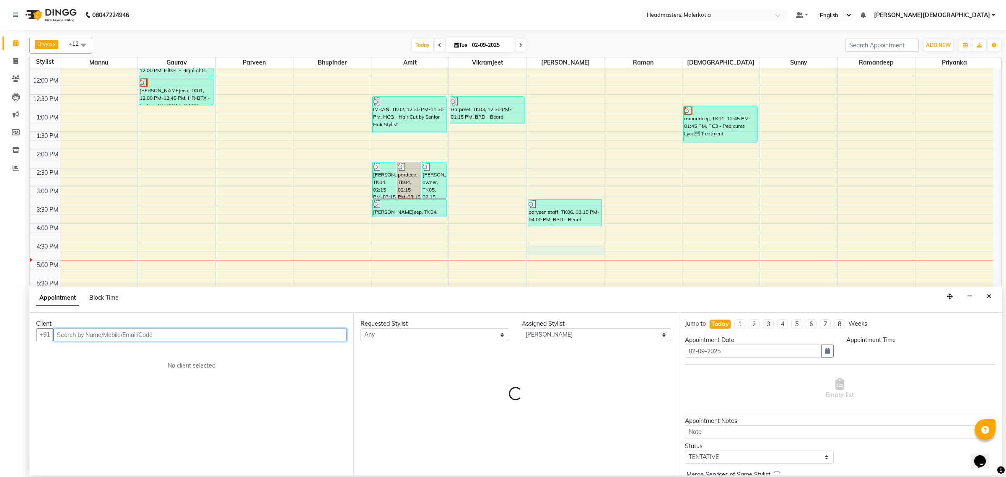
select select "990"
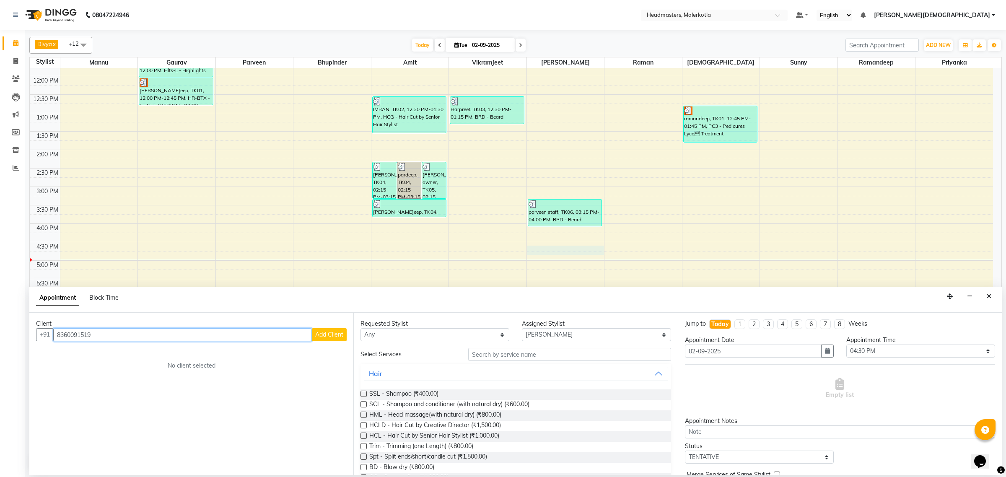
type input "8360091519"
click at [322, 335] on span "Add Client" at bounding box center [329, 335] width 28 height 8
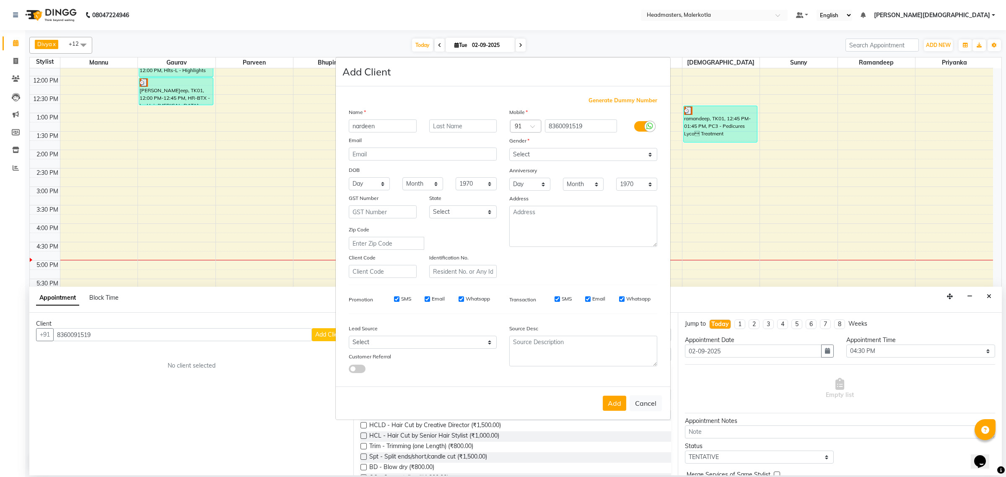
type input "nardeen"
click at [561, 150] on select "Select [DEMOGRAPHIC_DATA] [DEMOGRAPHIC_DATA] Other Prefer Not To Say" at bounding box center [583, 154] width 148 height 13
select select "[DEMOGRAPHIC_DATA]"
click at [509, 149] on select "Select [DEMOGRAPHIC_DATA] [DEMOGRAPHIC_DATA] Other Prefer Not To Say" at bounding box center [583, 154] width 148 height 13
click at [619, 400] on button "Add" at bounding box center [614, 403] width 23 height 15
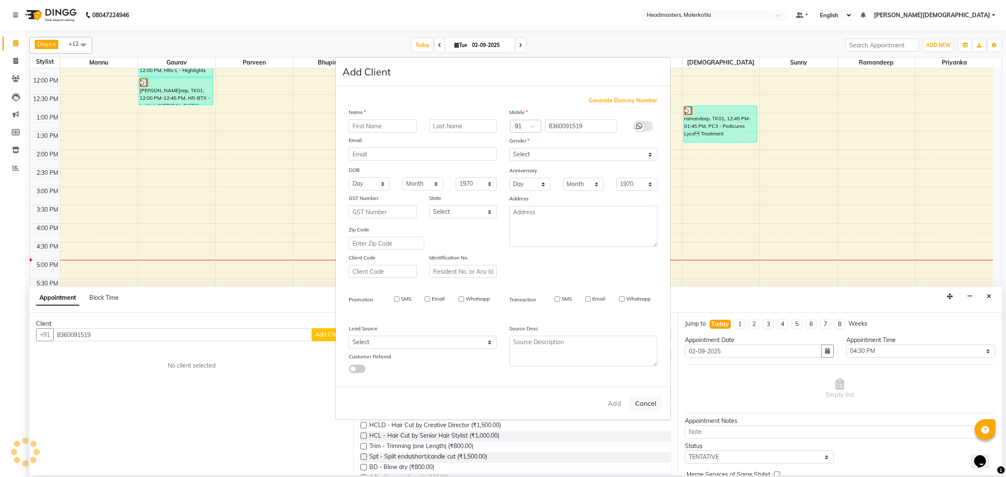
select select
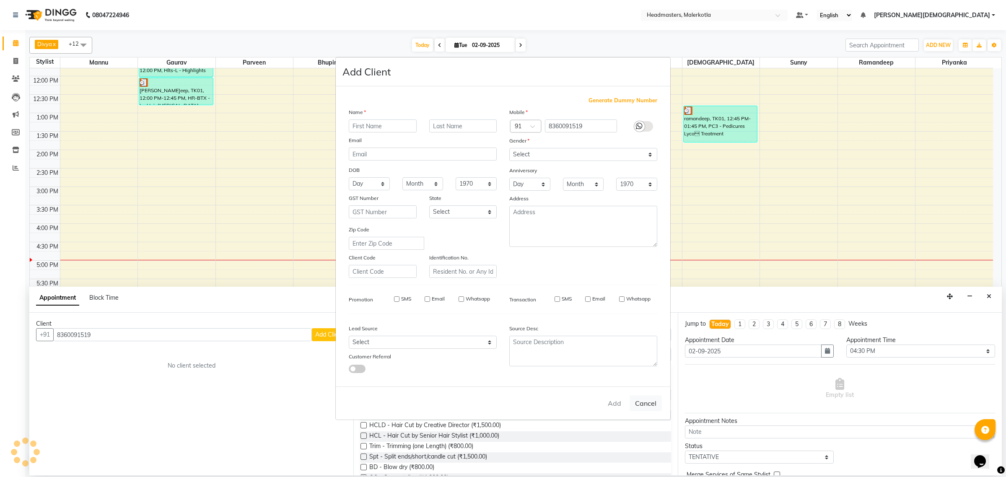
select select
checkbox input "false"
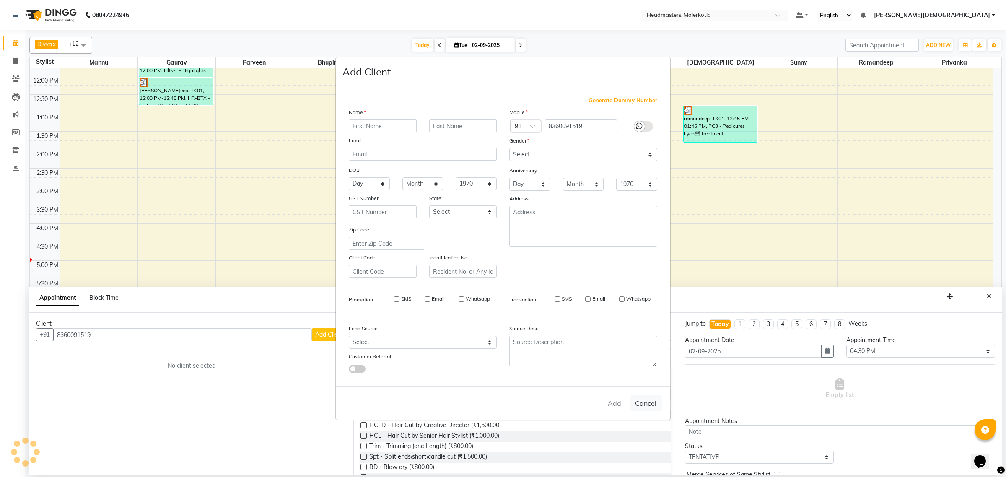
checkbox input "false"
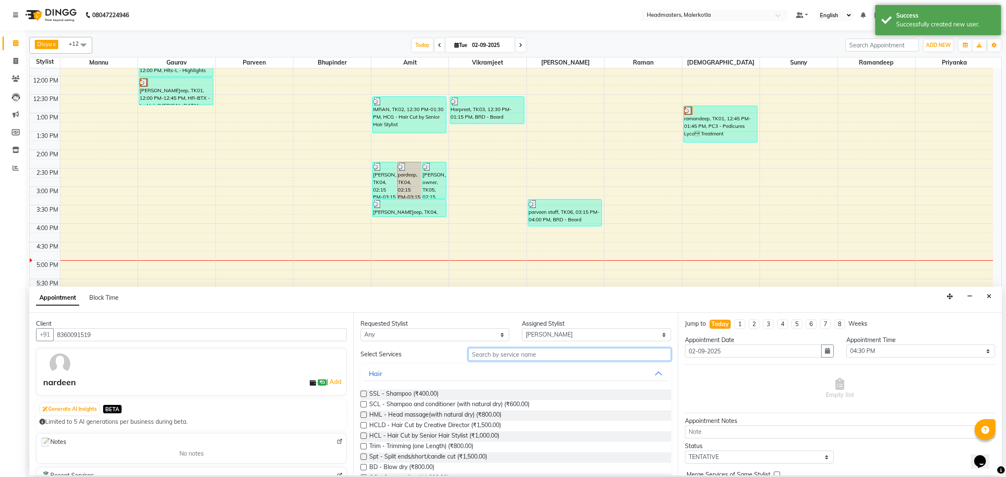
click at [489, 358] on input "text" at bounding box center [569, 354] width 203 height 13
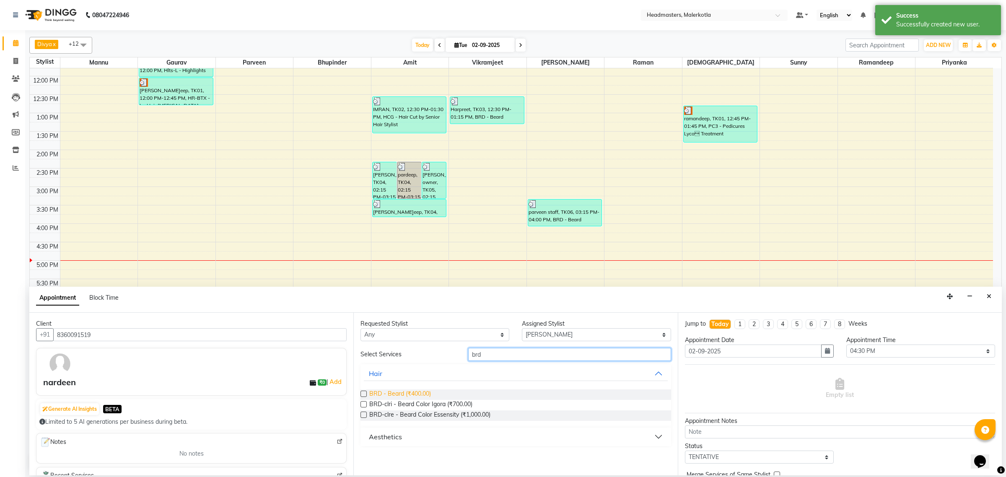
type input "brd"
click at [414, 394] on span "BRD - Beard (₹400.00)" at bounding box center [400, 395] width 62 height 10
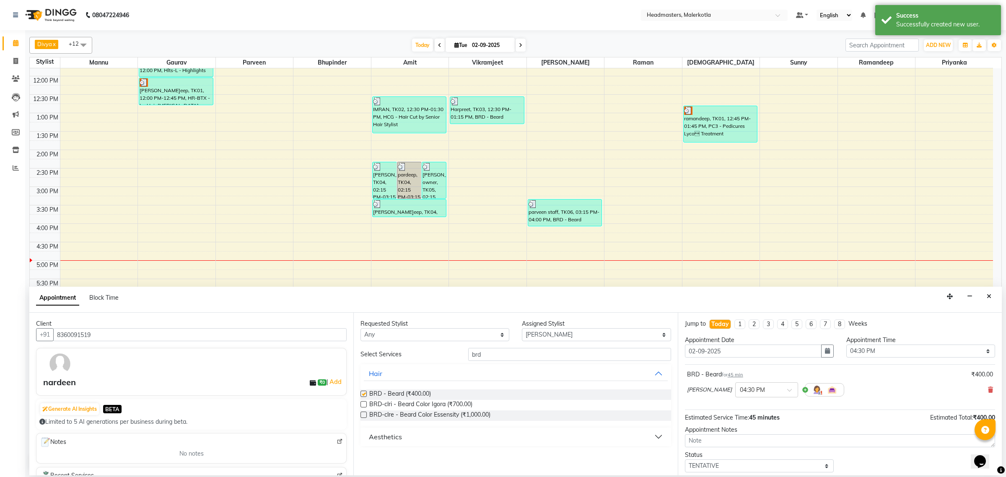
checkbox input "false"
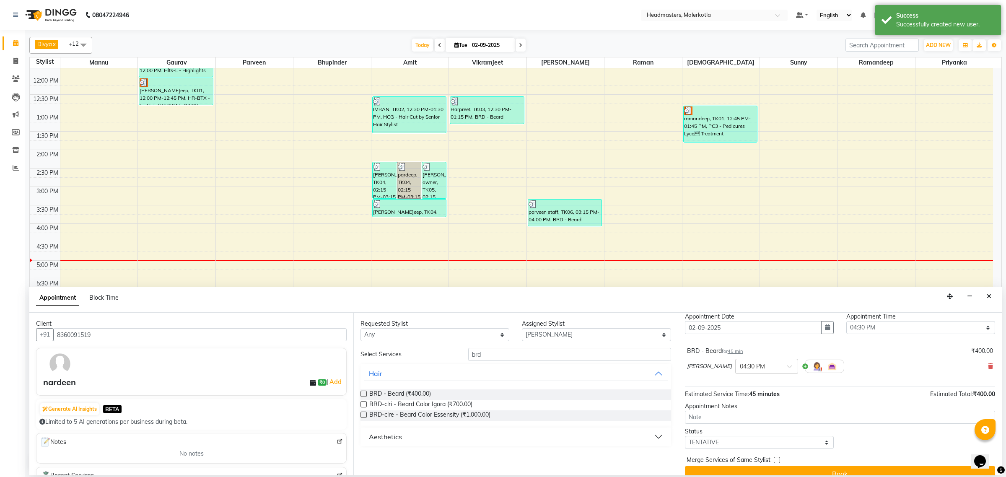
scroll to position [36, 0]
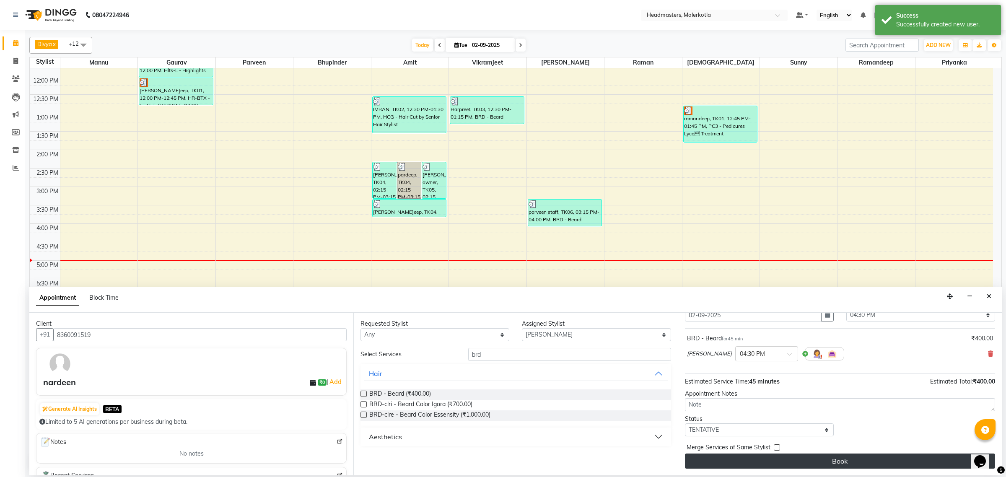
click at [764, 464] on button "Book" at bounding box center [840, 461] width 310 height 15
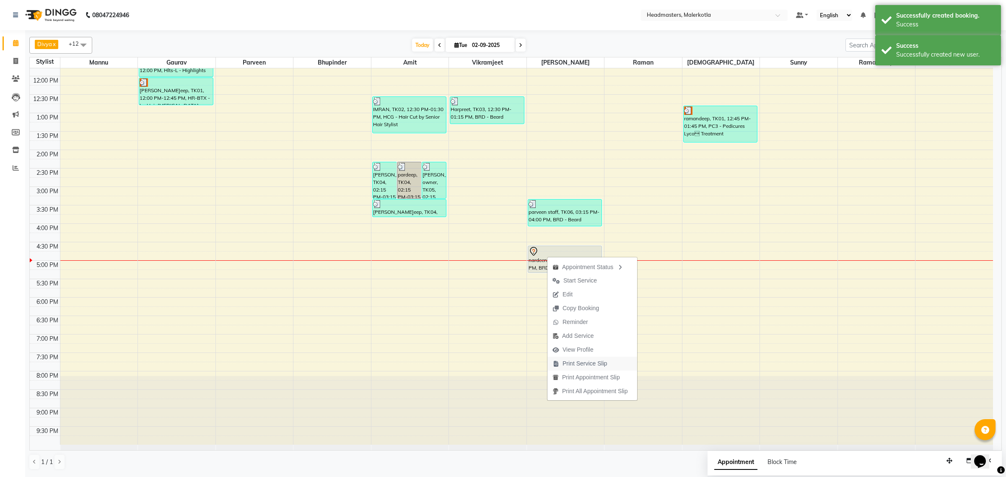
click at [586, 365] on span "Print Service Slip" at bounding box center [585, 363] width 45 height 9
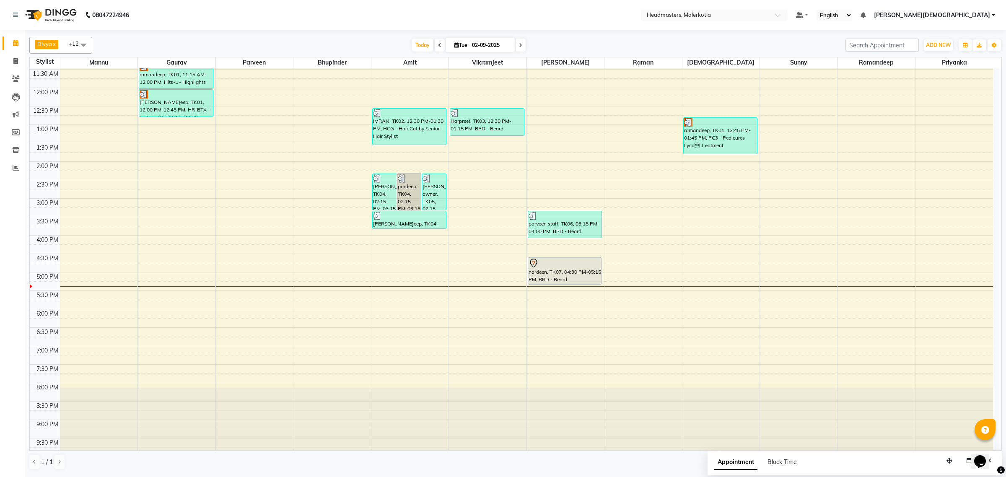
scroll to position [140, 0]
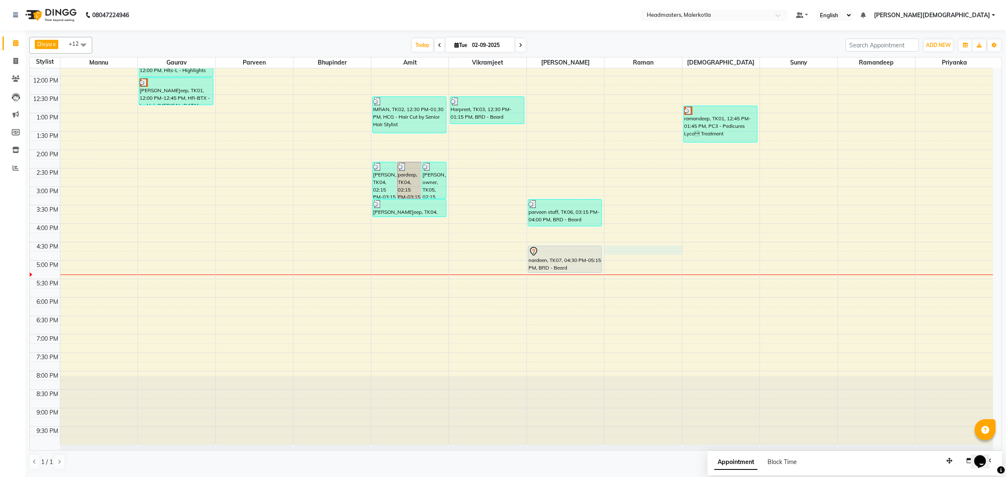
click at [658, 248] on div "8:00 AM 8:30 AM 9:00 AM 9:30 AM 10:00 AM 10:30 AM 11:00 AM 11:30 AM 12:00 PM 12…" at bounding box center [512, 187] width 964 height 516
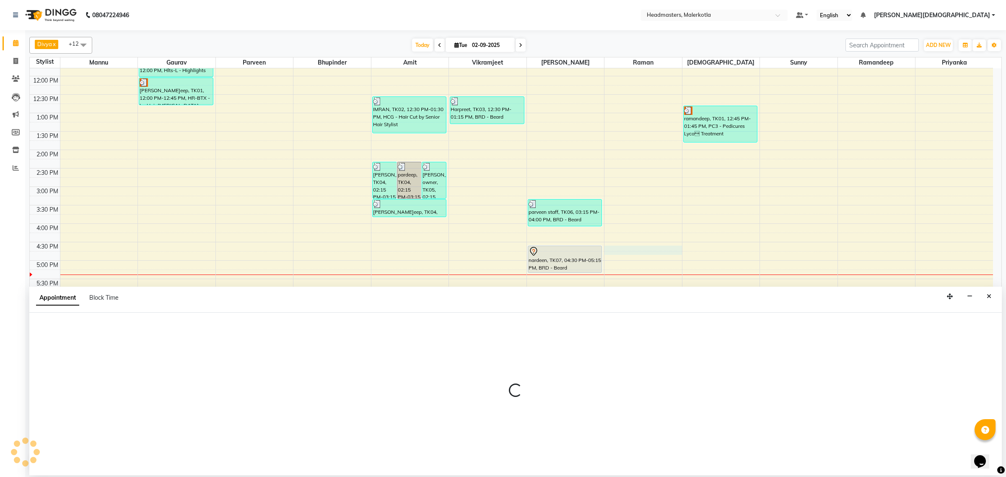
select select "65918"
select select "tentative"
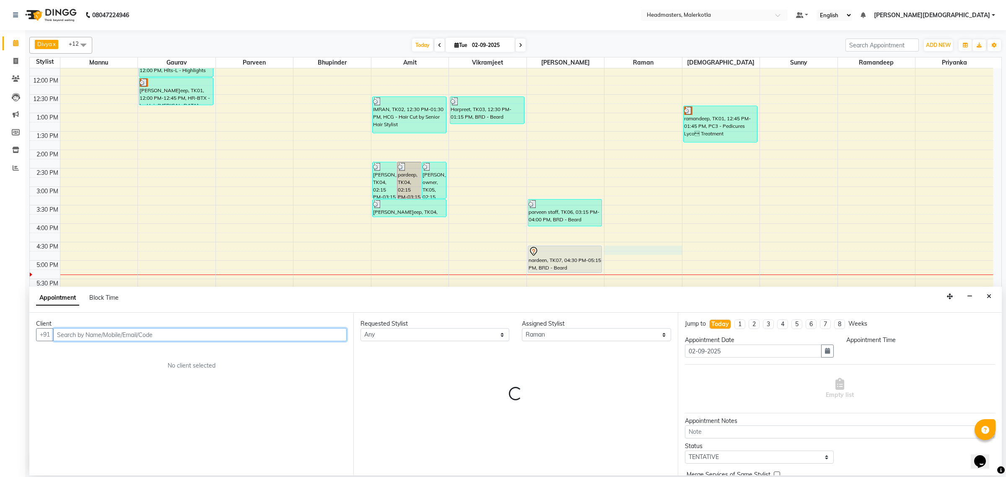
select select "990"
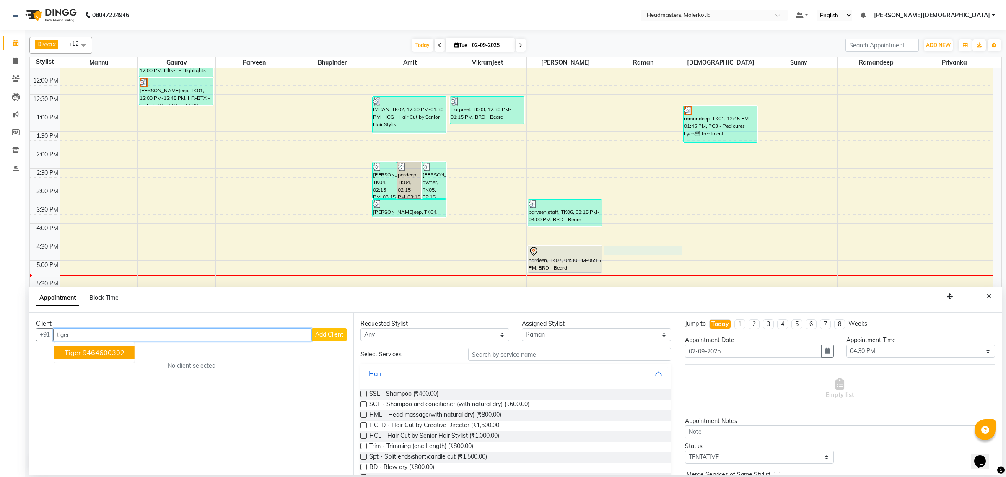
click at [99, 357] on button "Tiger 9464600302" at bounding box center [95, 352] width 80 height 13
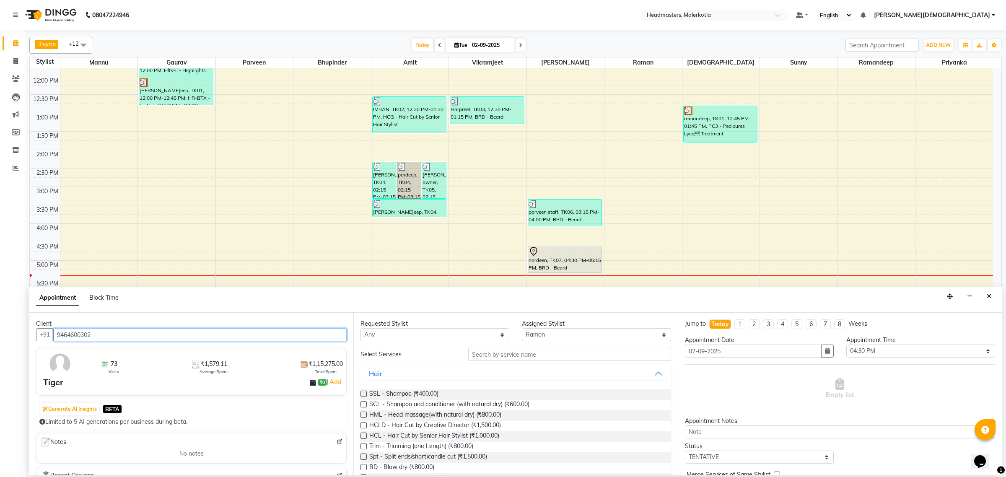
type input "9464600302"
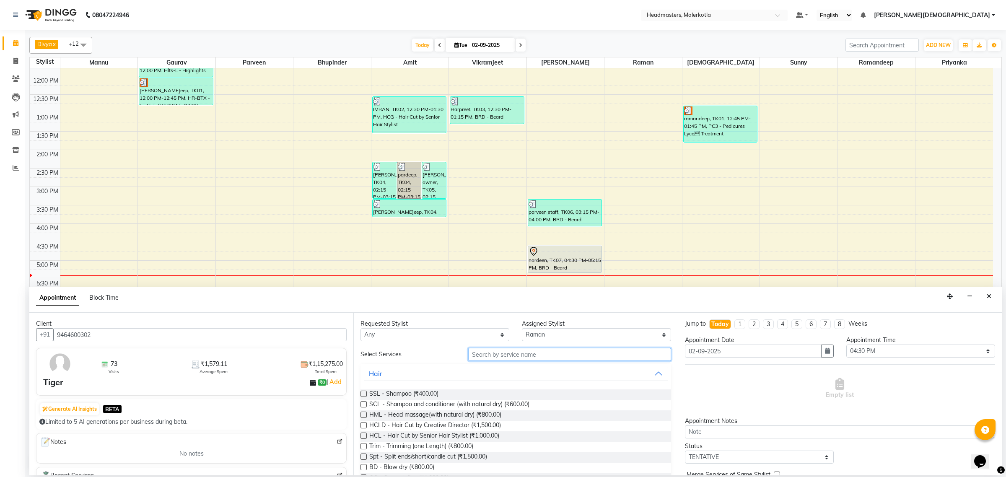
click at [504, 361] on input "text" at bounding box center [569, 354] width 203 height 13
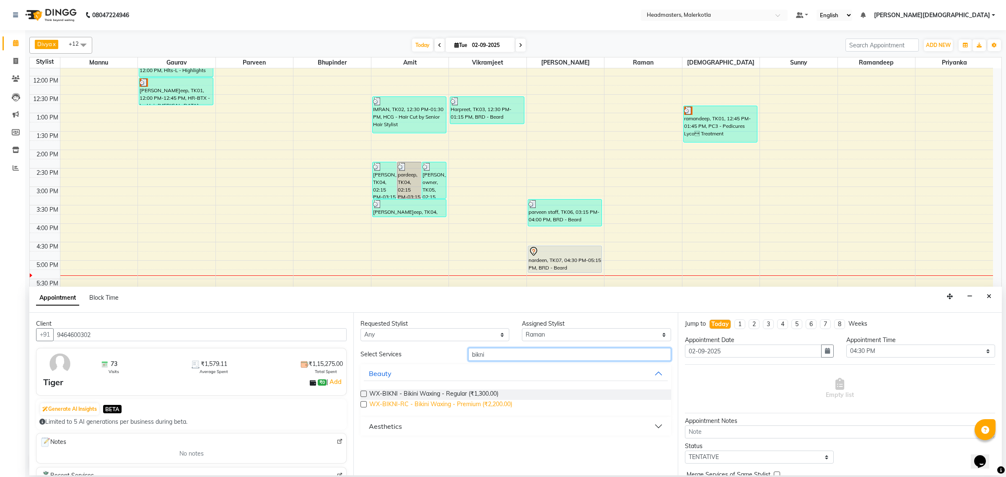
type input "bikni"
click at [473, 407] on span "WX-BIKNI-RC - Bikini Waxing - Premium (₹2,200.00)" at bounding box center [440, 405] width 143 height 10
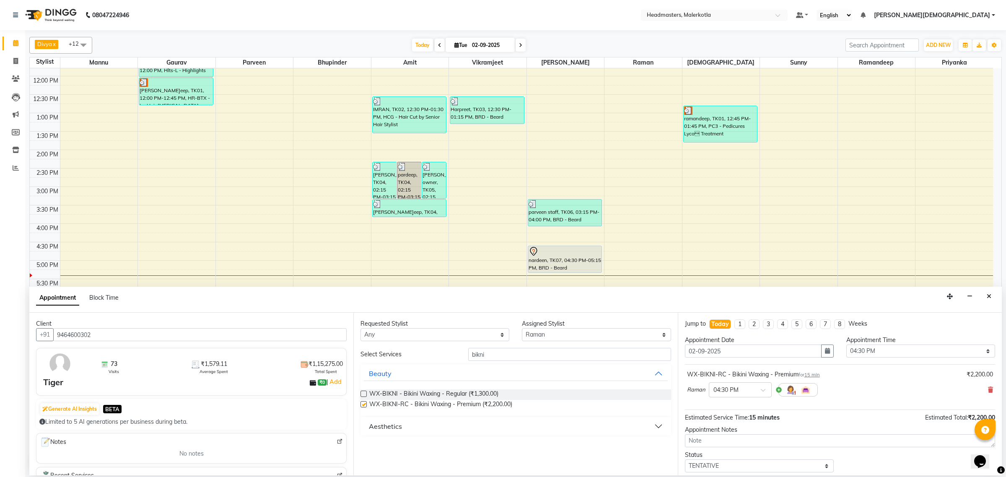
checkbox input "false"
click at [488, 351] on input "bikni" at bounding box center [569, 354] width 203 height 13
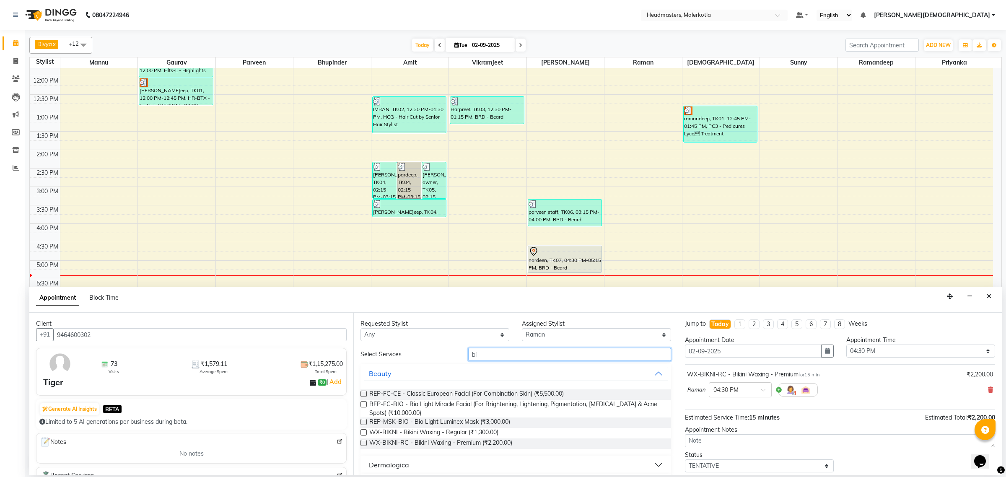
type input "b"
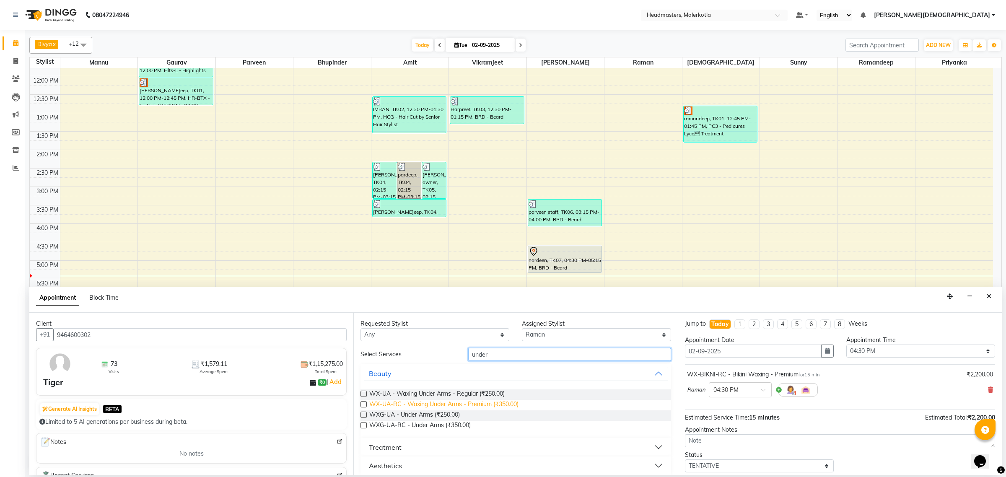
type input "under"
click at [504, 408] on span "WX-UA-RC - Waxing Under Arms - Premium (₹350.00)" at bounding box center [443, 405] width 149 height 10
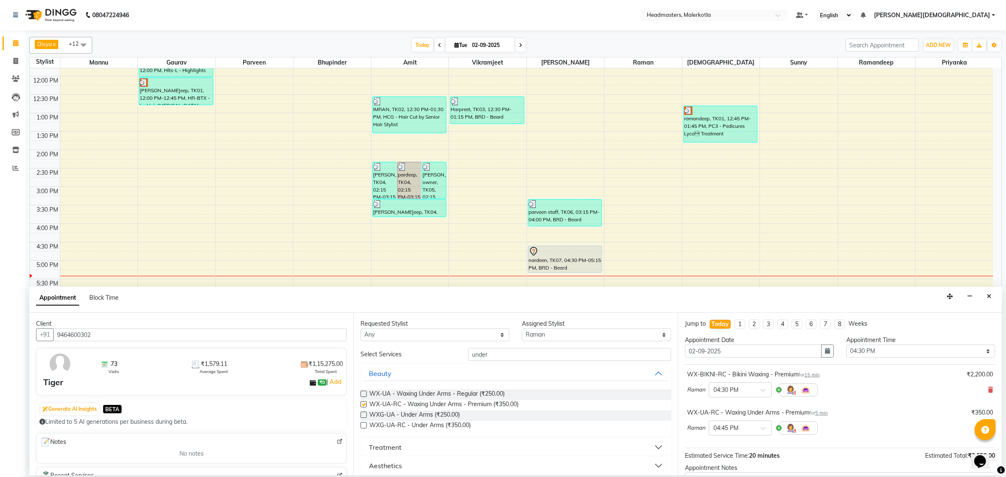
checkbox input "false"
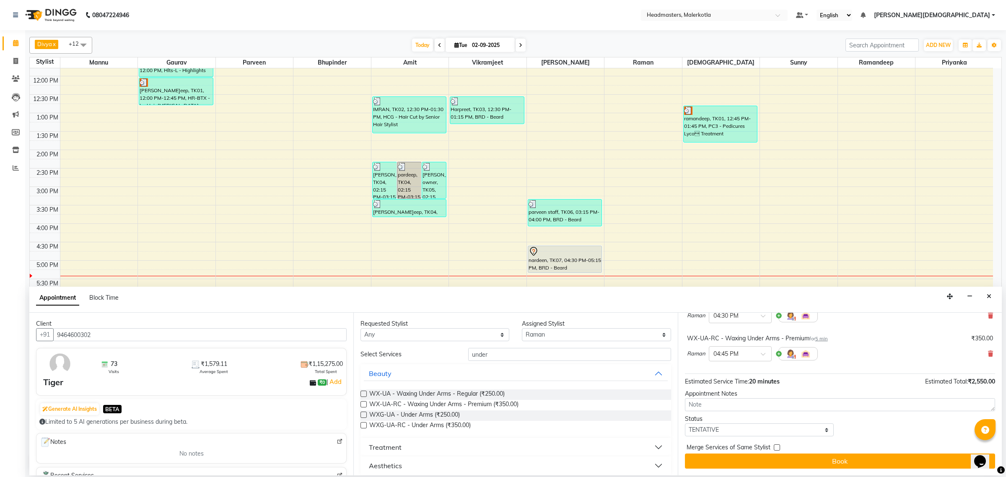
scroll to position [75, 0]
click at [769, 454] on span "Merge Services of Same Stylist" at bounding box center [729, 448] width 84 height 10
drag, startPoint x: 806, startPoint y: 460, endPoint x: 800, endPoint y: 474, distance: 15.0
click at [806, 462] on button "Book" at bounding box center [840, 461] width 310 height 15
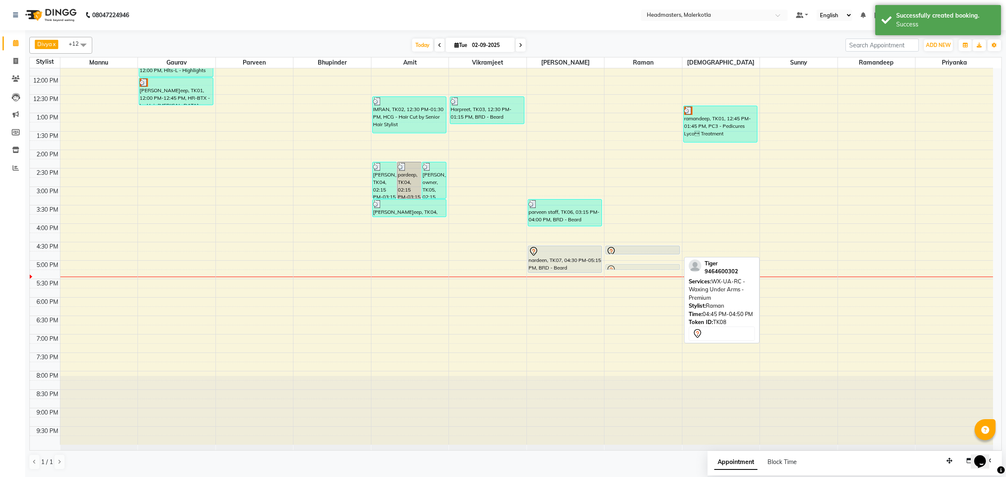
drag, startPoint x: 646, startPoint y: 256, endPoint x: 646, endPoint y: 265, distance: 8.8
click at [646, 269] on div "Tiger, TK08, 04:30 PM-04:45 PM, WX-BIKNI-RC - Bikini Waxing - Premium Tiger, TK…" at bounding box center [644, 187] width 78 height 516
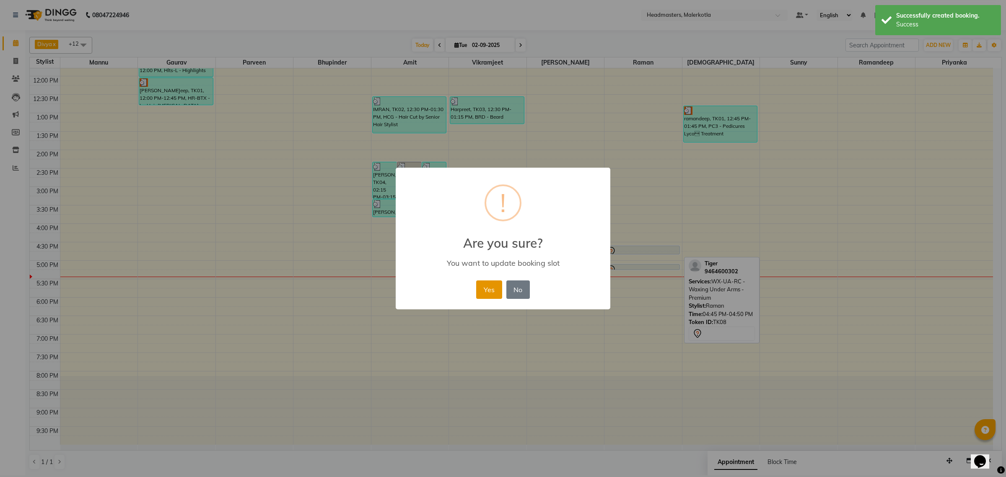
click at [491, 284] on button "Yes" at bounding box center [489, 290] width 26 height 18
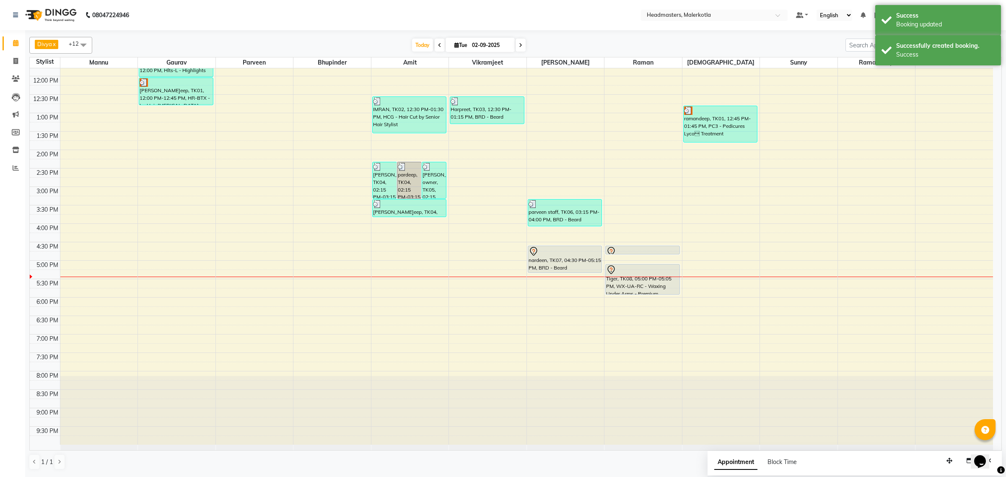
drag, startPoint x: 655, startPoint y: 270, endPoint x: 655, endPoint y: 294, distance: 23.9
click at [655, 294] on div "Tiger, TK08, 04:30 PM-04:45 PM, WX-BIKNI-RC - Bikini Waxing - Premium Tiger, TK…" at bounding box center [644, 187] width 78 height 516
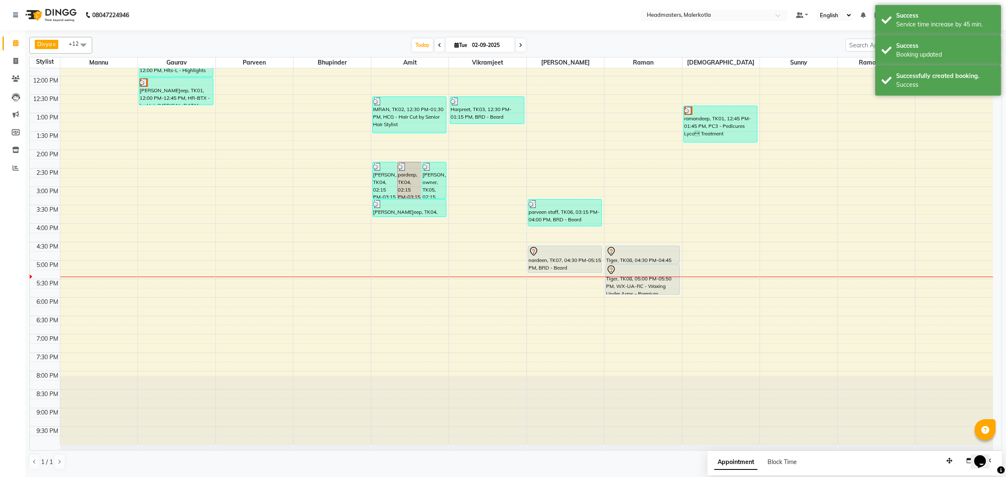
click at [649, 260] on div "Tiger, TK08, 04:30 PM-04:45 PM, WX-BIKNI-RC - Bikini Waxing - Premium Tiger, TK…" at bounding box center [644, 187] width 78 height 516
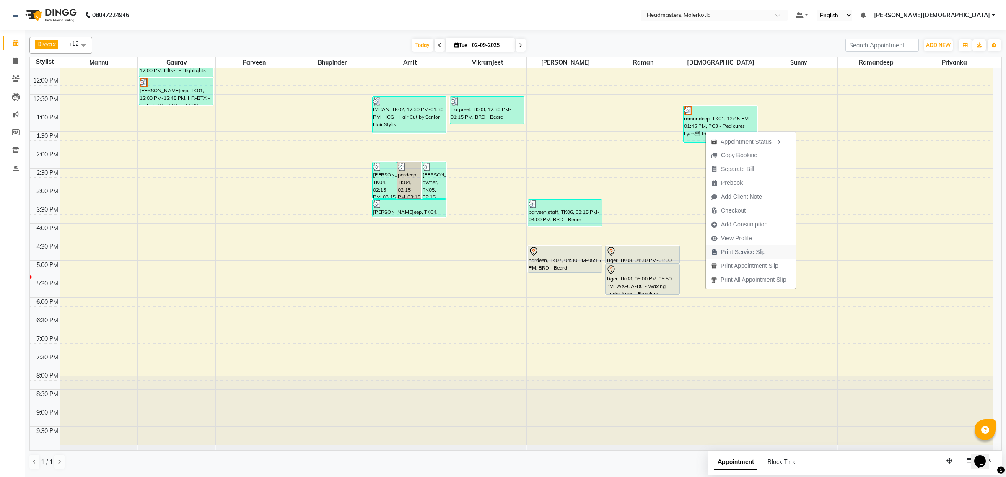
click at [738, 252] on span "Print Service Slip" at bounding box center [743, 252] width 45 height 9
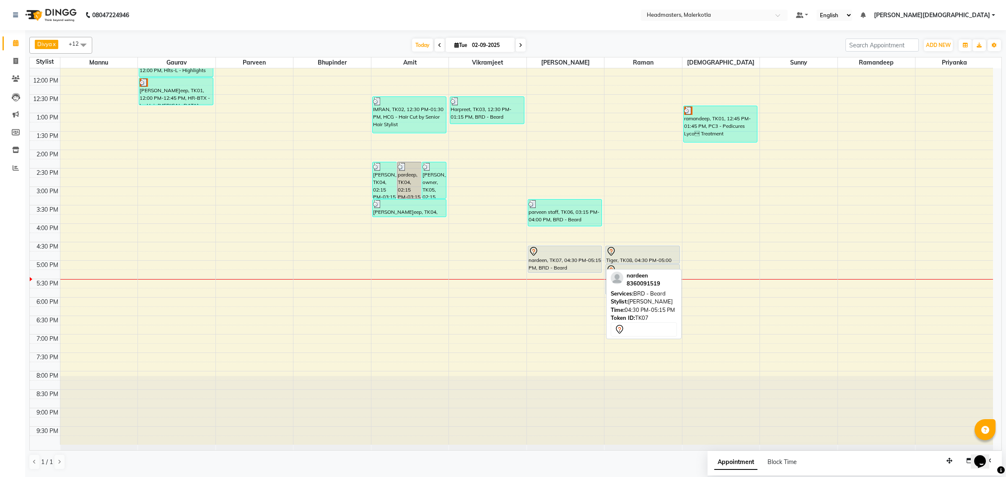
click at [546, 255] on div at bounding box center [565, 252] width 73 height 10
select select "7"
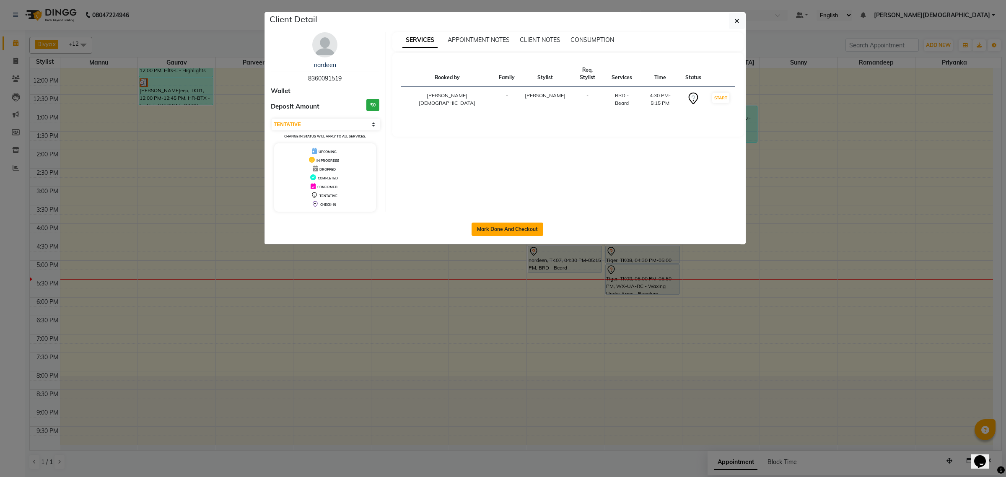
click at [520, 230] on button "Mark Done And Checkout" at bounding box center [508, 229] width 72 height 13
select select "service"
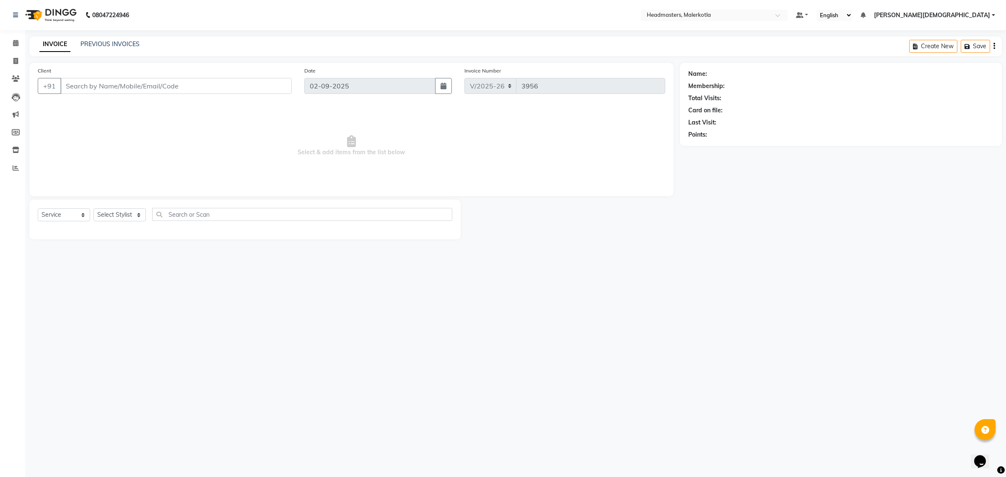
type input "8360091519"
select select "65912"
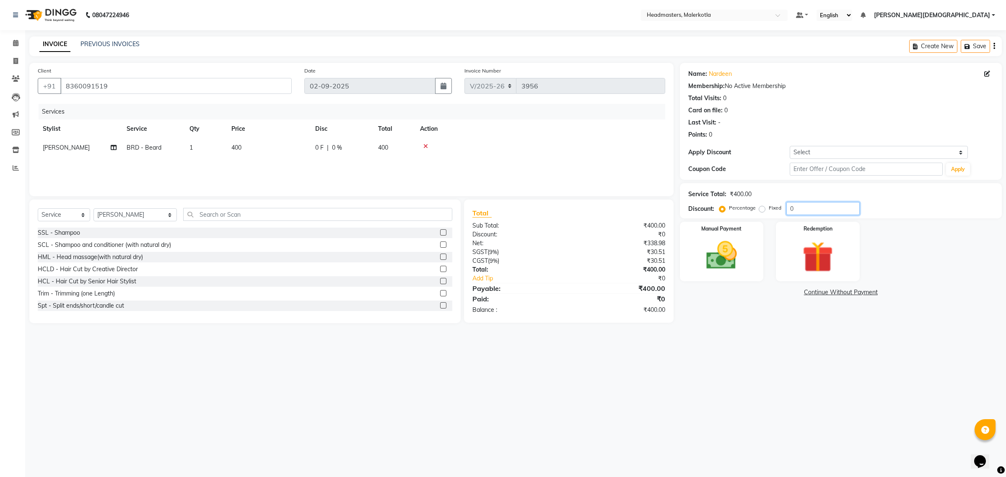
click at [814, 211] on input "0" at bounding box center [823, 208] width 73 height 13
type input "50"
click at [756, 256] on div "Manual Payment" at bounding box center [721, 252] width 87 height 62
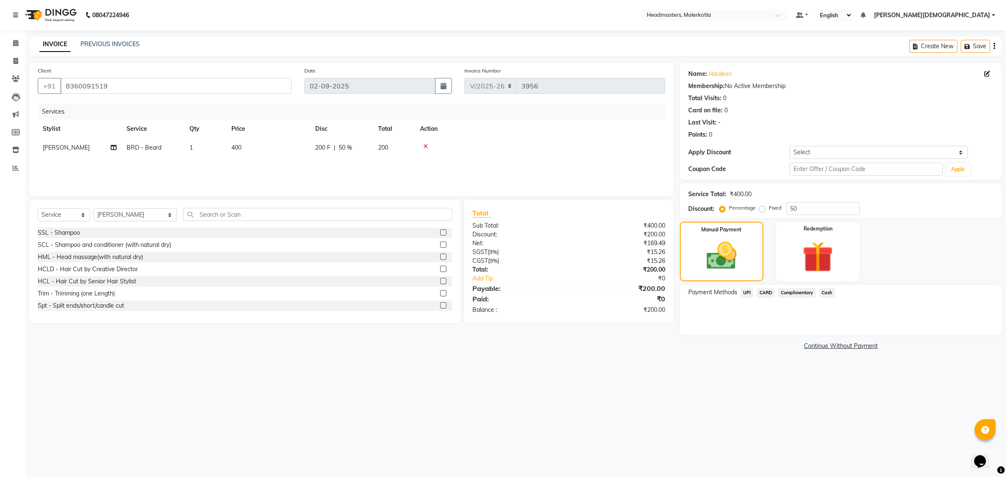
click at [824, 292] on span "Cash" at bounding box center [827, 293] width 16 height 10
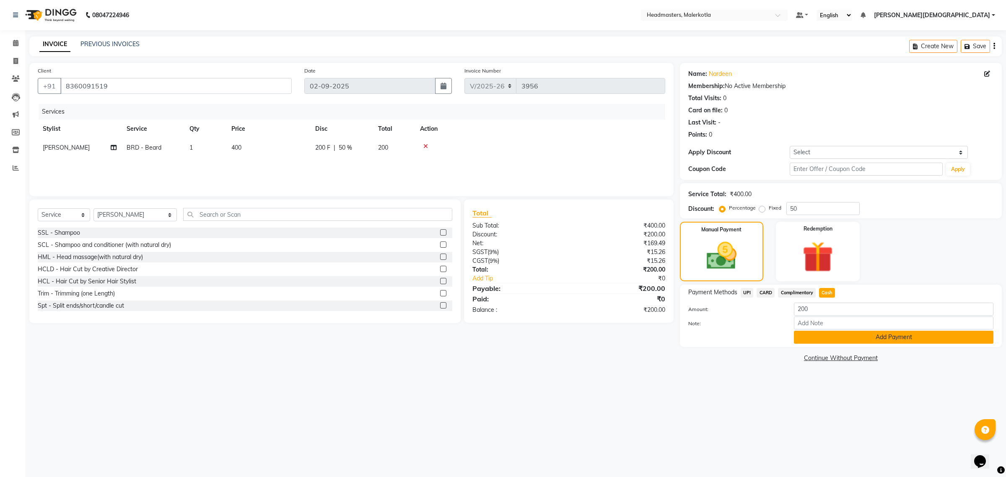
click at [806, 336] on button "Add Payment" at bounding box center [894, 337] width 200 height 13
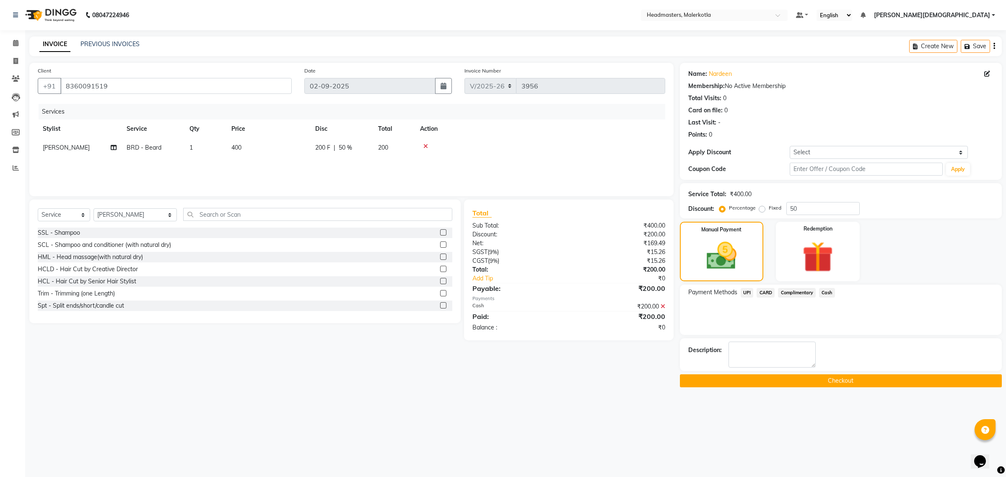
drag, startPoint x: 835, startPoint y: 384, endPoint x: 806, endPoint y: 400, distance: 33.8
click at [834, 385] on button "Checkout" at bounding box center [841, 380] width 322 height 13
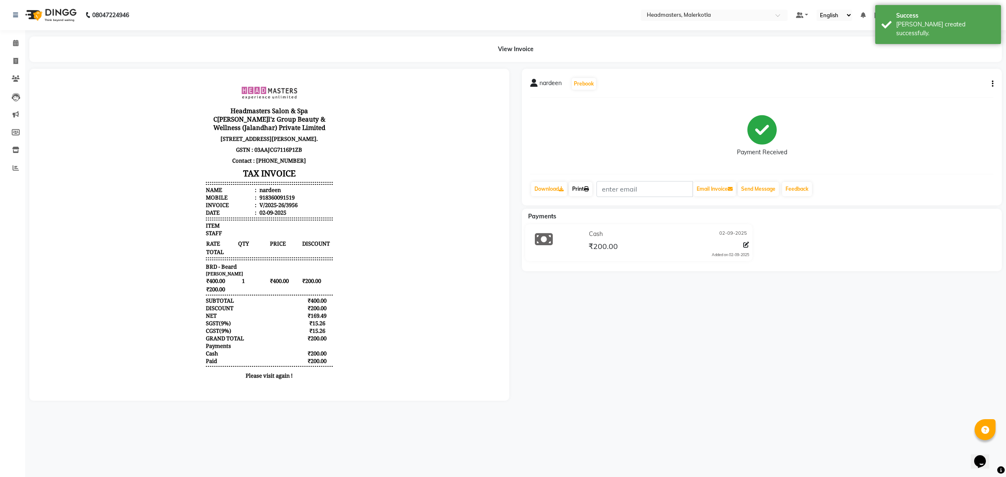
click at [584, 191] on link "Print" at bounding box center [580, 189] width 23 height 14
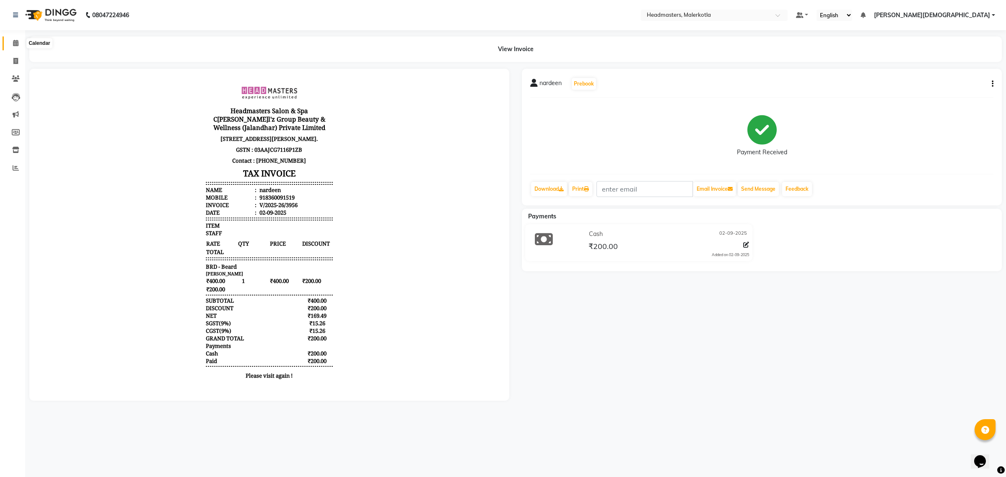
click at [17, 45] on icon at bounding box center [15, 43] width 5 height 6
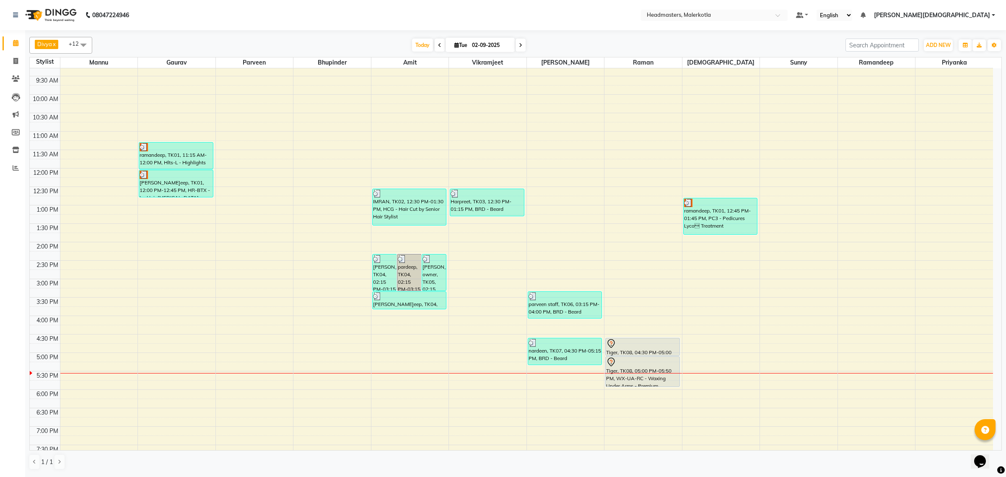
scroll to position [140, 0]
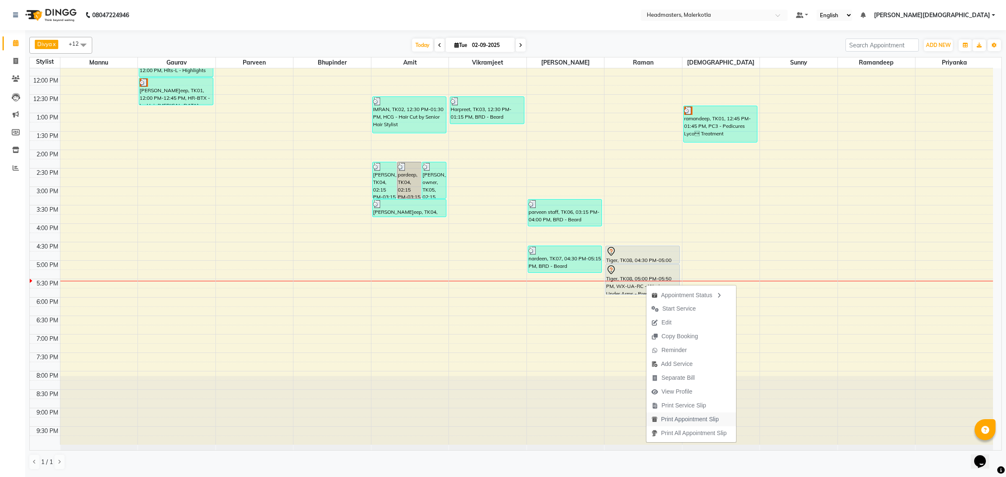
click at [674, 419] on span "Print Appointment Slip" at bounding box center [690, 419] width 58 height 9
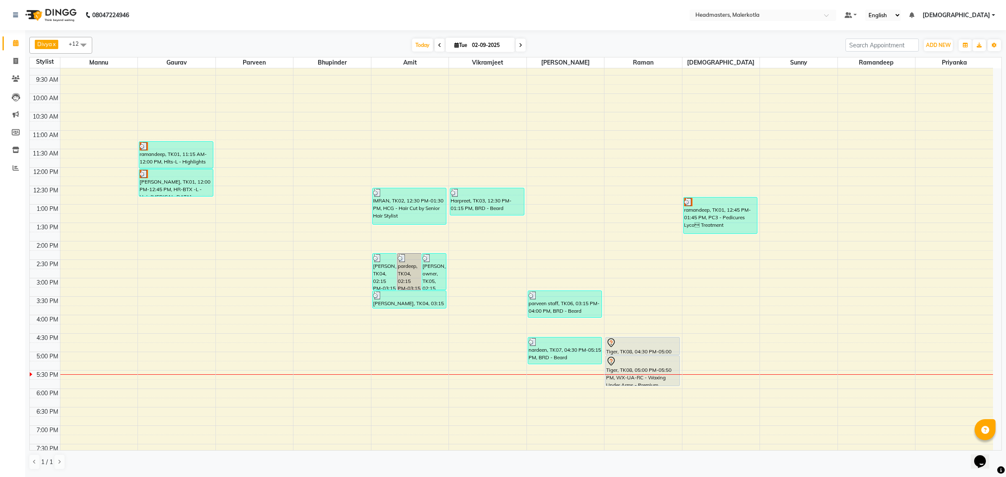
scroll to position [105, 0]
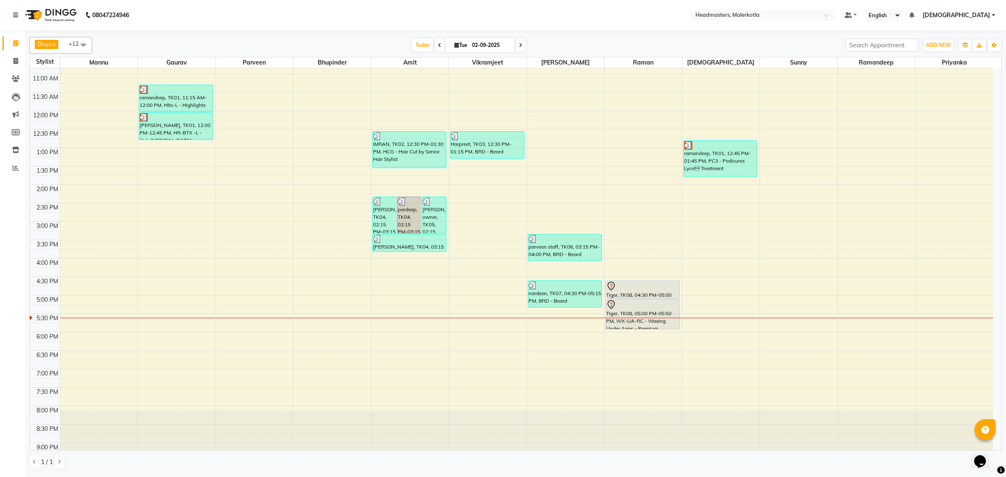
click at [548, 325] on div "8:00 AM 8:30 AM 9:00 AM 9:30 AM 10:00 AM 10:30 AM 11:00 AM 11:30 AM 12:00 PM 12…" at bounding box center [512, 222] width 964 height 516
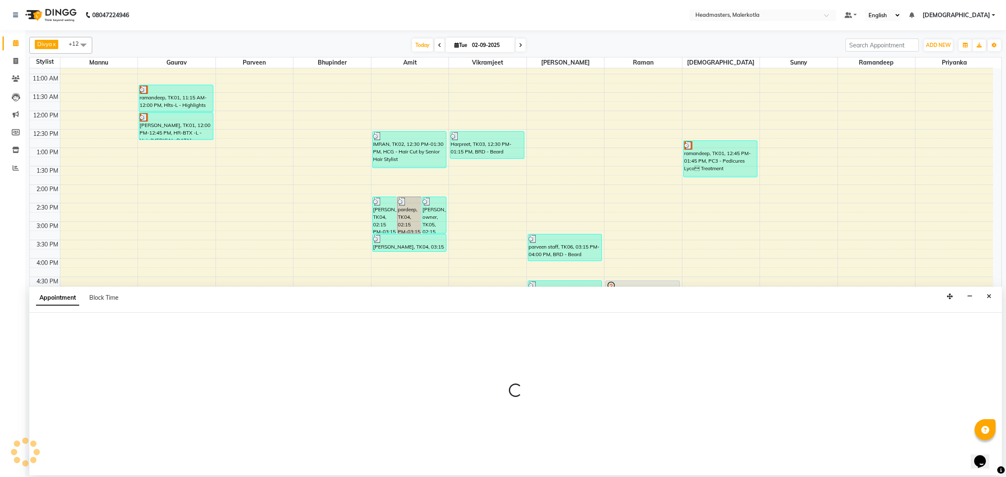
select select "65912"
select select "tentative"
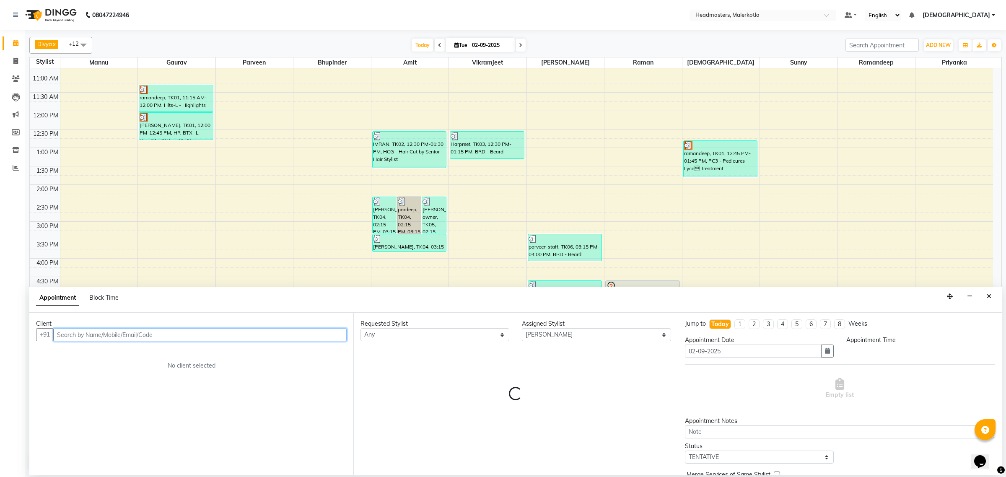
select select "1050"
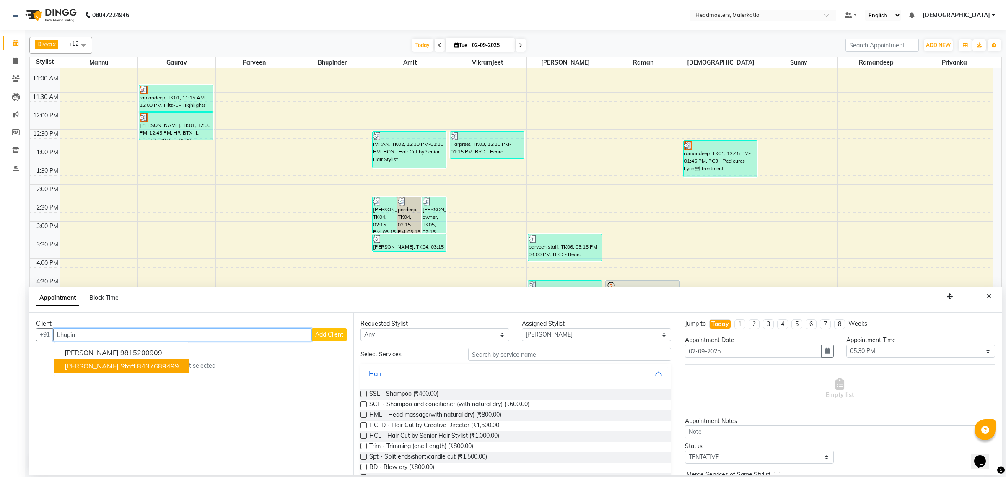
click at [94, 370] on button "[PERSON_NAME] staff 8437689499" at bounding box center [122, 365] width 135 height 13
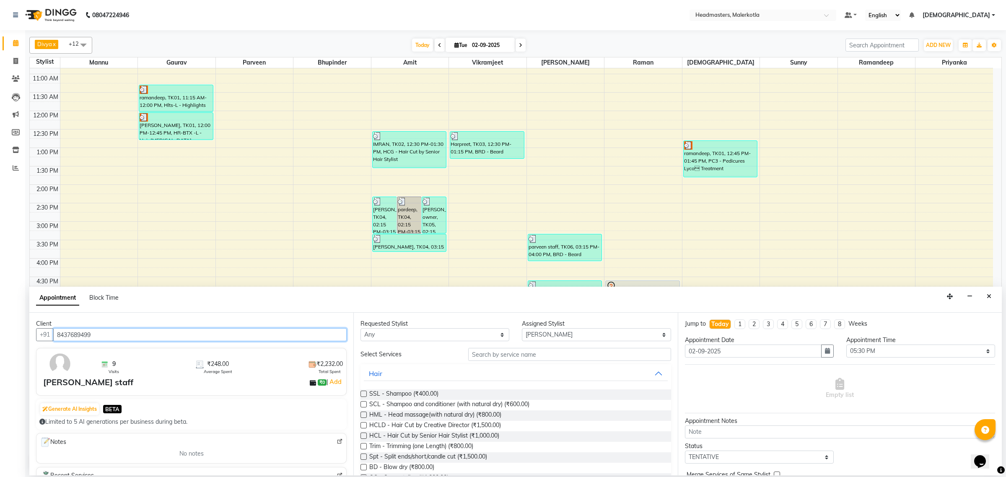
type input "8437689499"
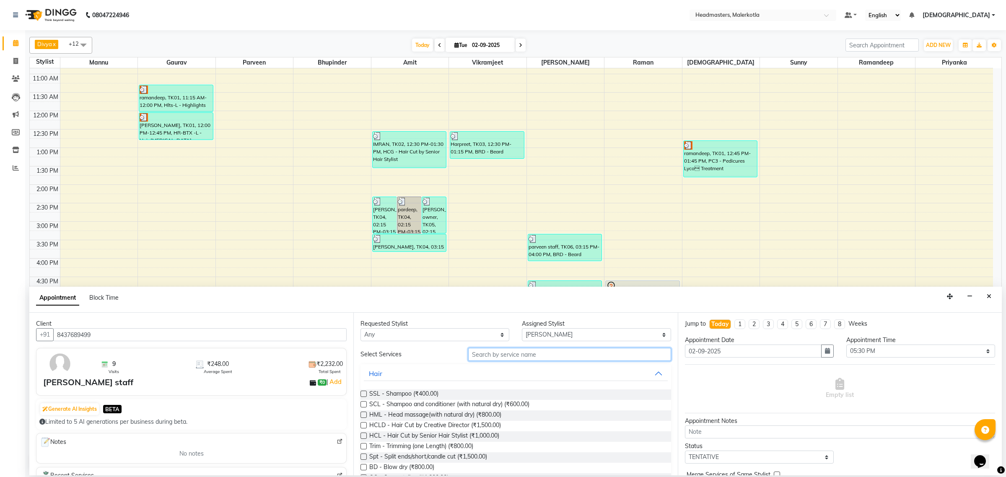
click at [505, 355] on input "text" at bounding box center [569, 354] width 203 height 13
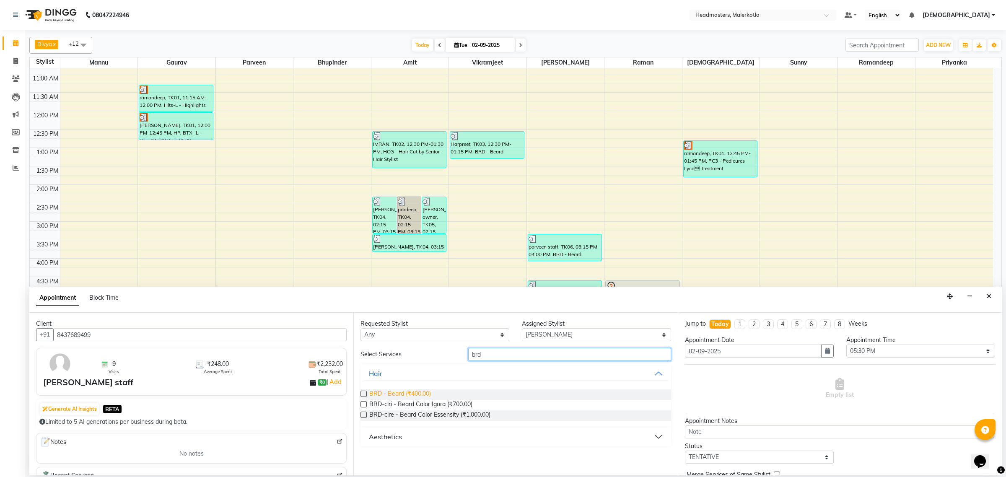
type input "brd"
click at [430, 395] on span "BRD - Beard (₹400.00)" at bounding box center [400, 395] width 62 height 10
checkbox input "false"
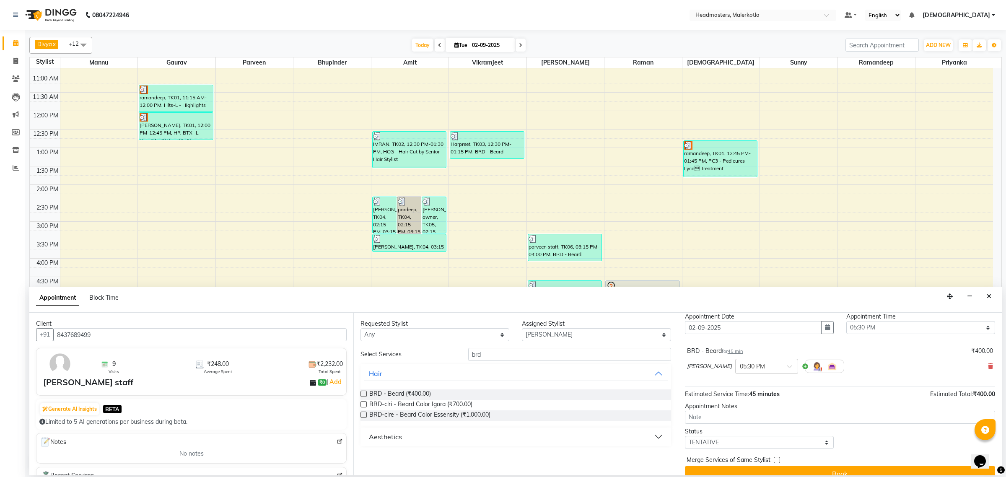
scroll to position [36, 0]
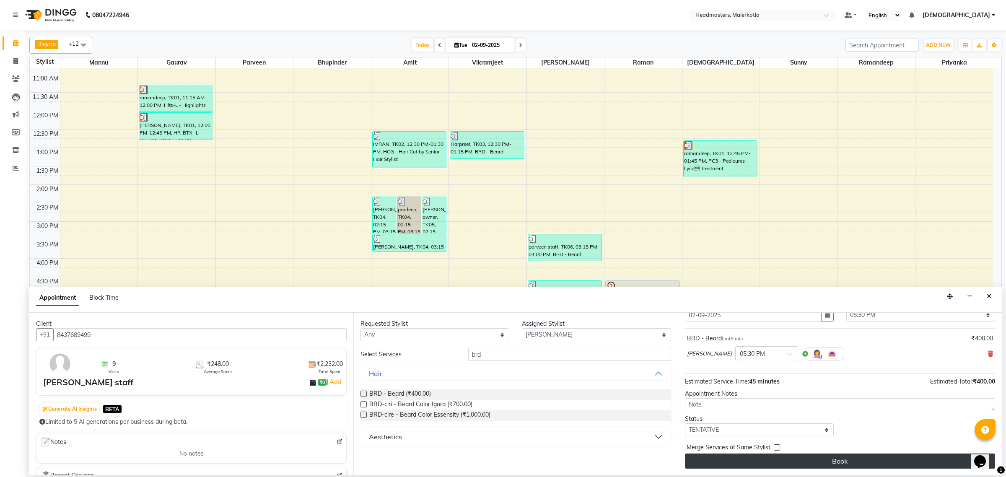
click at [782, 466] on button "Book" at bounding box center [840, 461] width 310 height 15
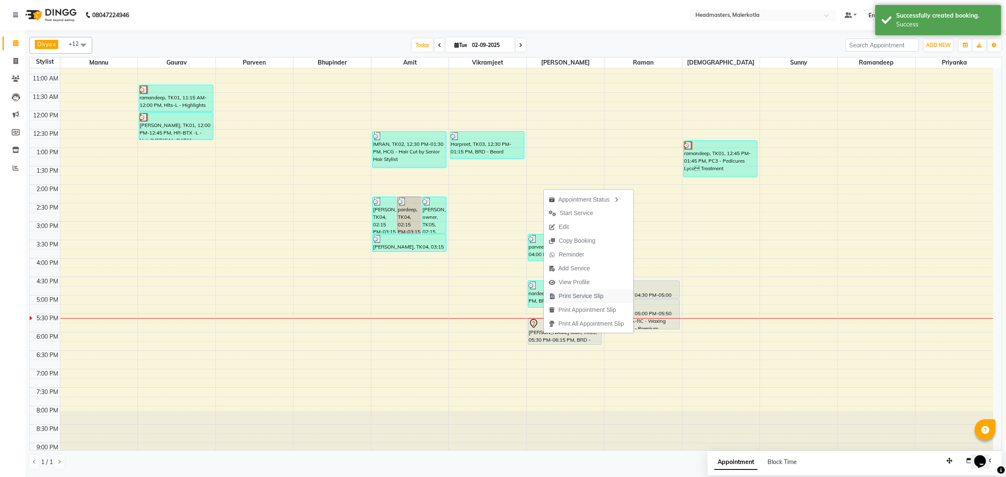
click at [586, 292] on span "Print Service Slip" at bounding box center [581, 296] width 45 height 9
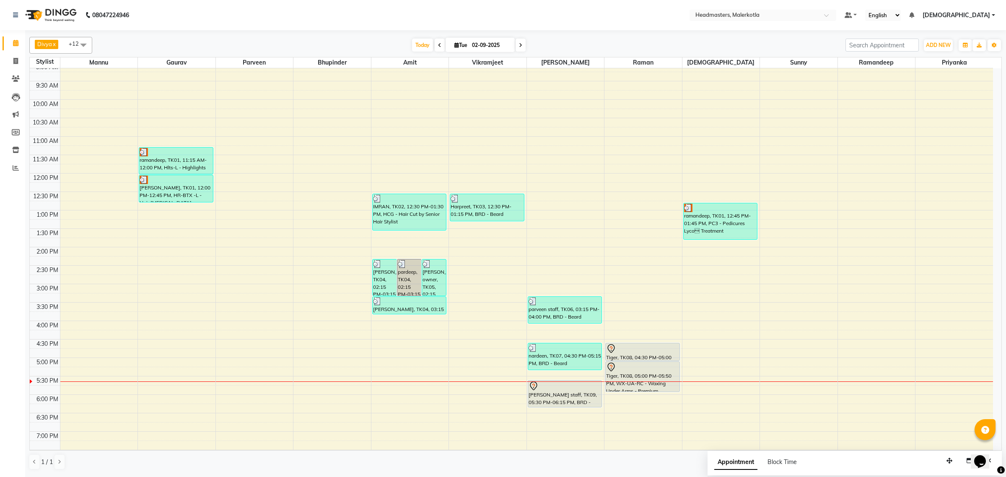
scroll to position [35, 0]
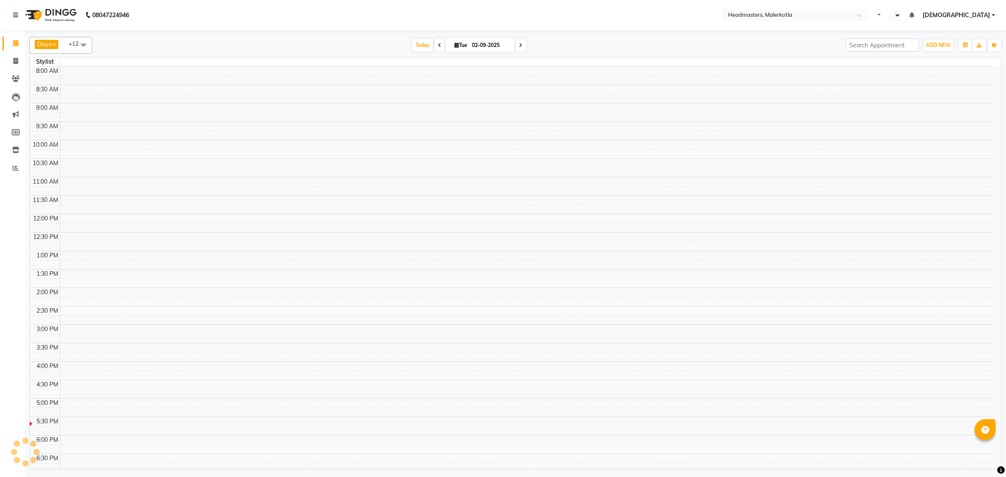
select select "en"
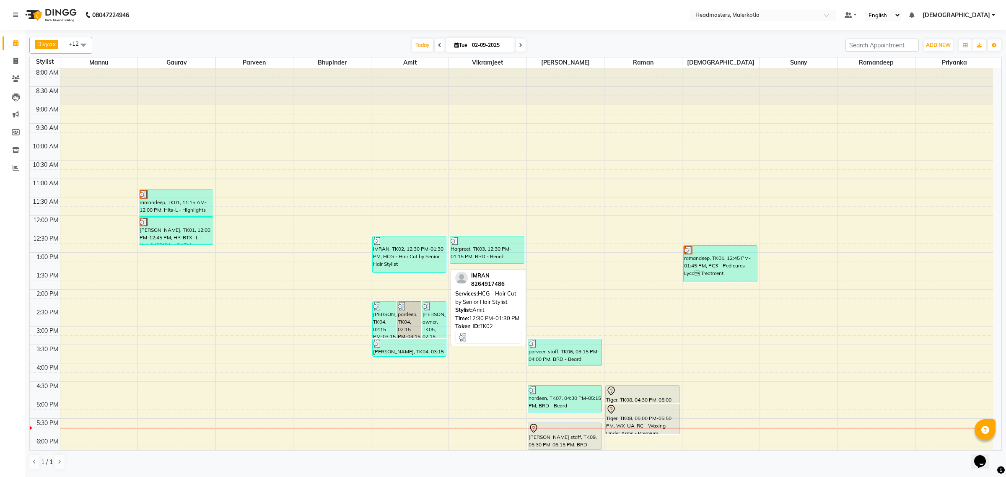
click at [407, 257] on div "IMRAN, TK02, 12:30 PM-01:30 PM, HCG - Hair Cut by Senior Hair Stylist" at bounding box center [410, 255] width 74 height 36
select select "3"
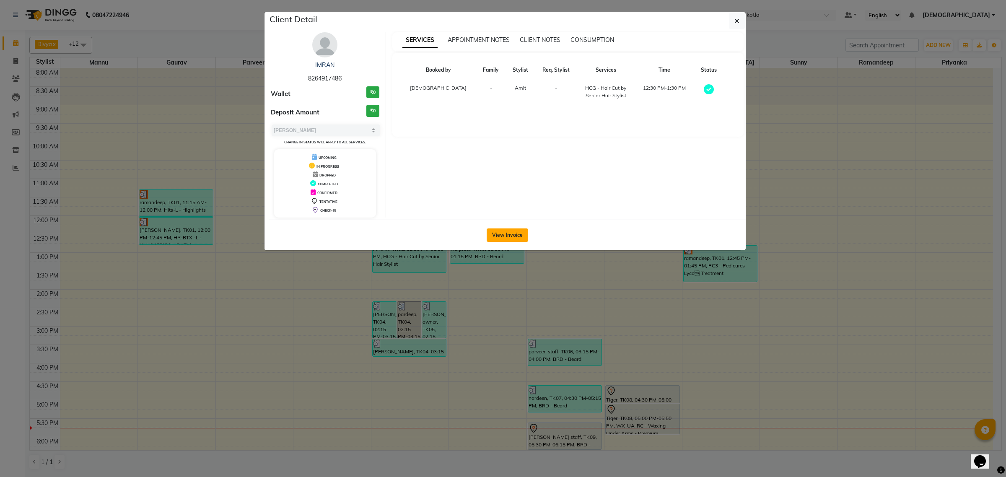
click at [495, 235] on button "View Invoice" at bounding box center [508, 235] width 42 height 13
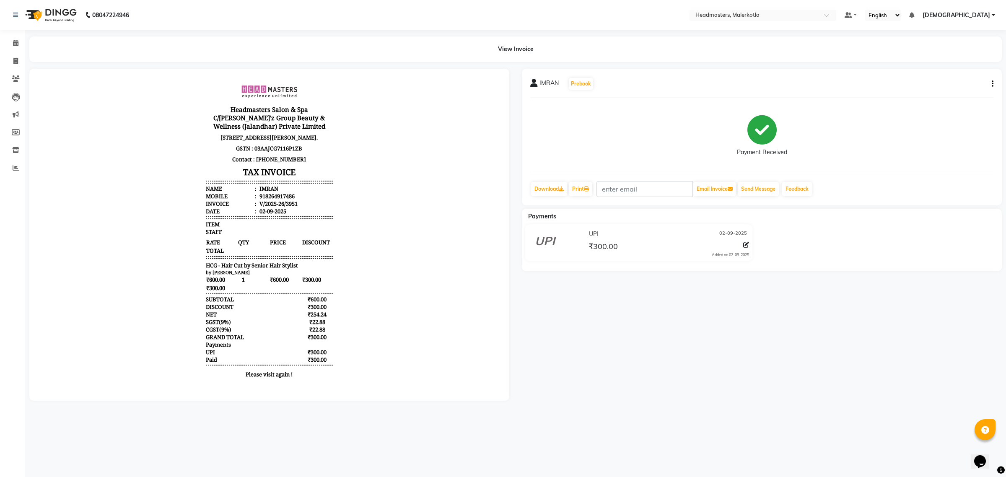
scroll to position [6, 0]
click at [16, 42] on icon at bounding box center [15, 43] width 5 height 6
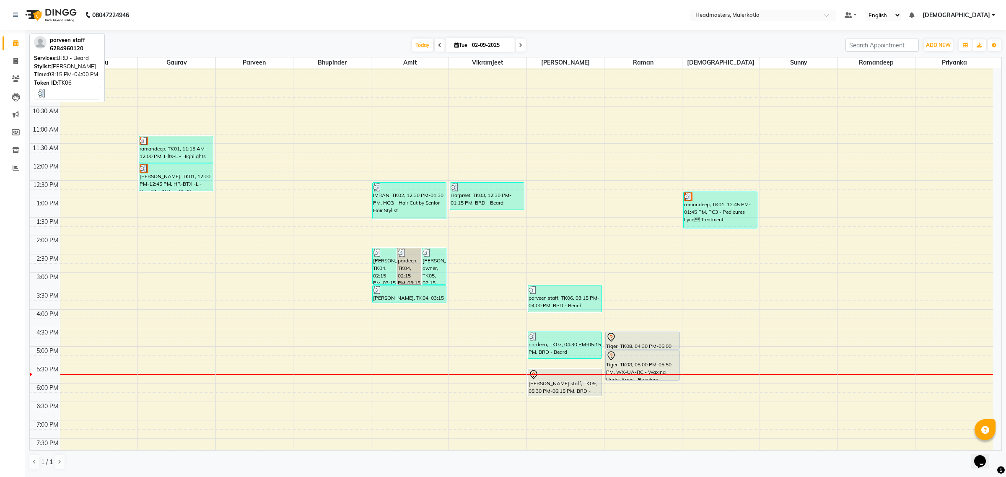
scroll to position [105, 0]
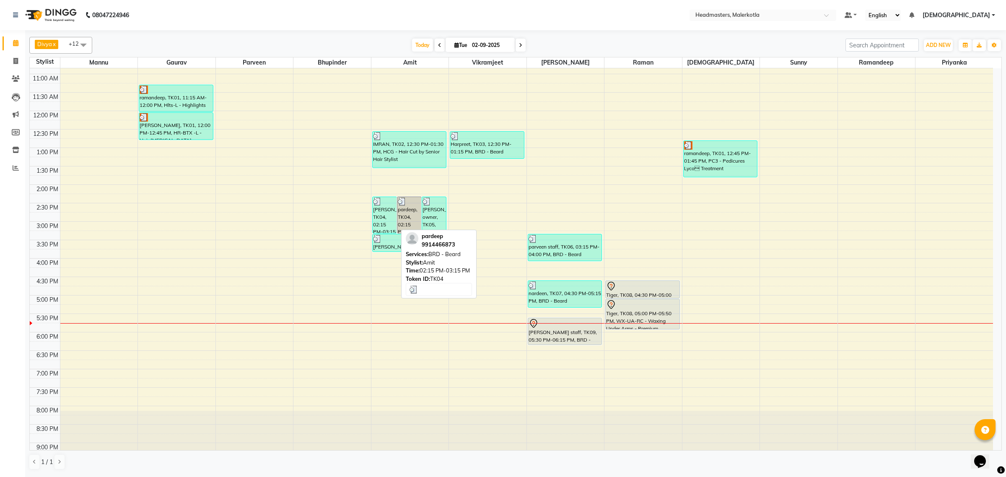
click at [385, 217] on div "[PERSON_NAME], TK04, 02:15 PM-03:15 PM, BRD - [PERSON_NAME]" at bounding box center [385, 215] width 24 height 36
select select "3"
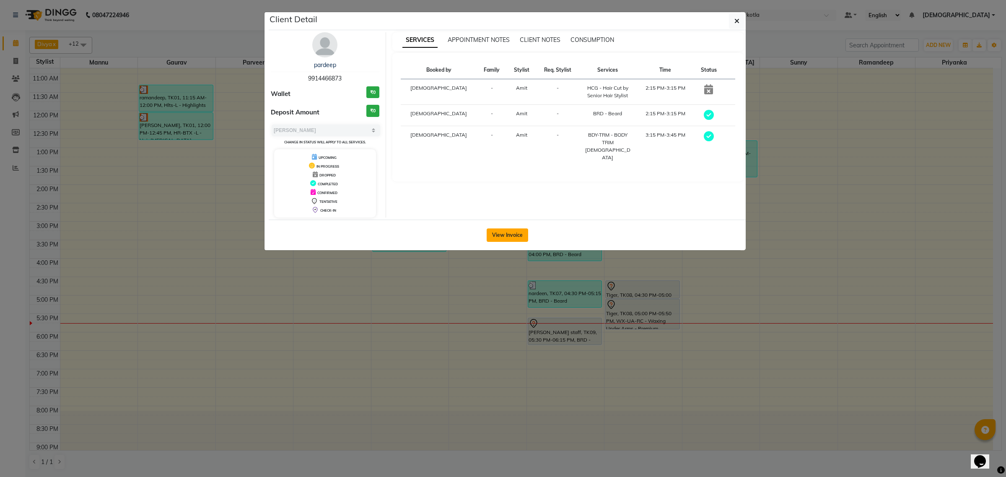
click at [501, 234] on button "View Invoice" at bounding box center [508, 235] width 42 height 13
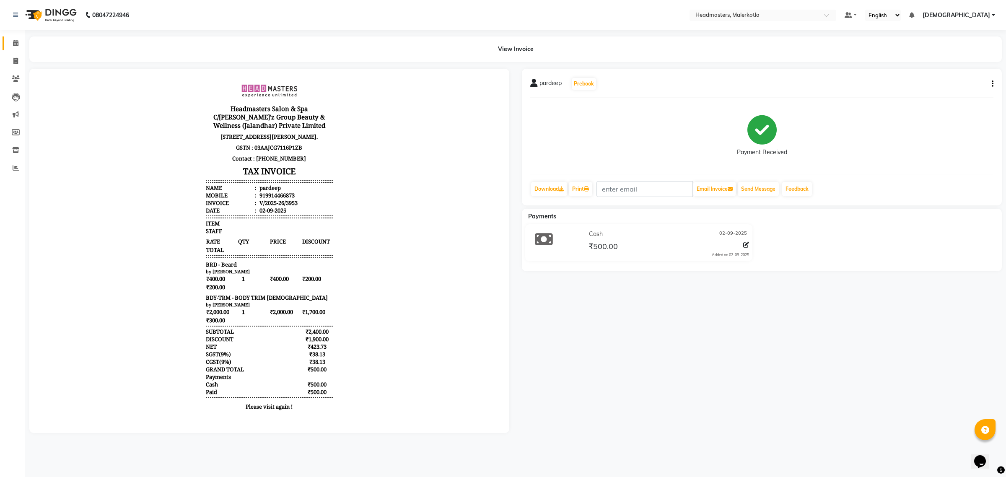
scroll to position [7, 0]
drag, startPoint x: 15, startPoint y: 44, endPoint x: 18, endPoint y: 50, distance: 6.9
click at [15, 44] on icon at bounding box center [15, 43] width 5 height 6
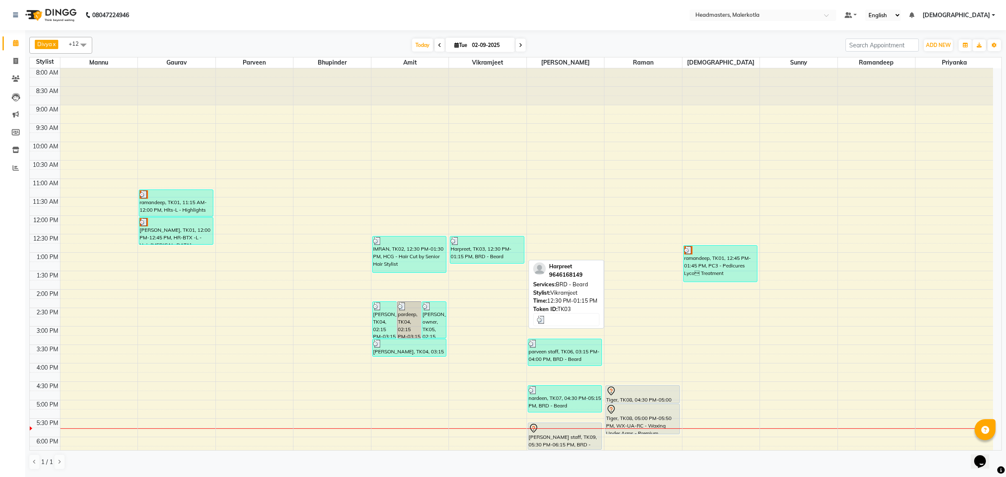
click at [483, 256] on div "Harpreet, TK03, 12:30 PM-01:15 PM, BRD - Beard" at bounding box center [487, 250] width 74 height 27
select select "3"
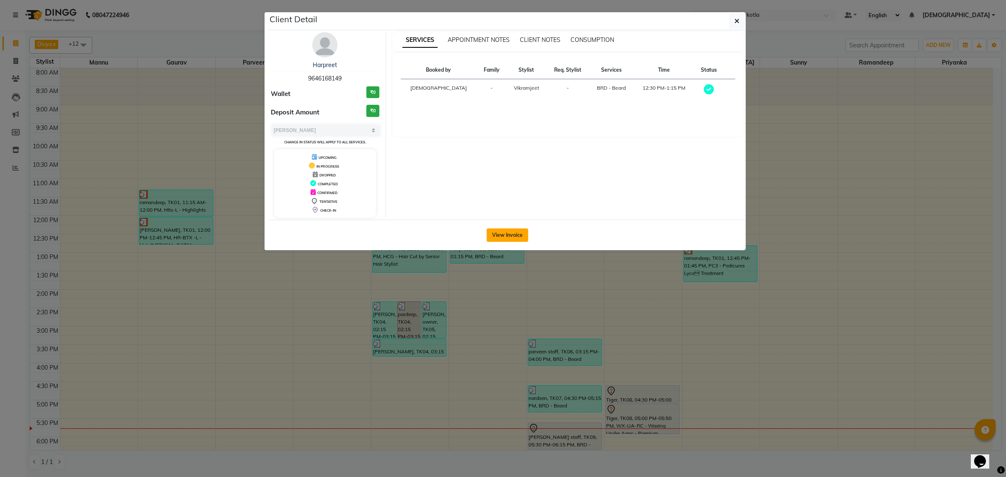
click at [510, 235] on button "View Invoice" at bounding box center [508, 235] width 42 height 13
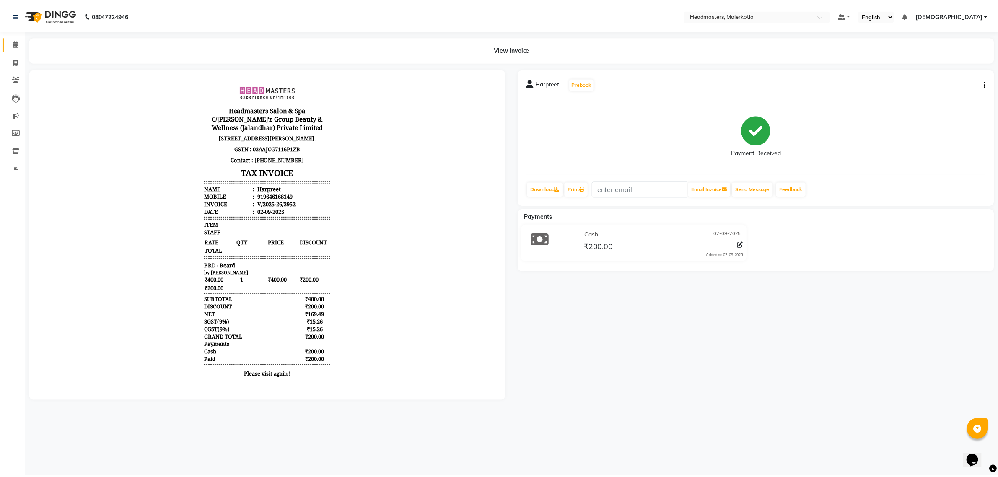
scroll to position [6, 0]
drag, startPoint x: 18, startPoint y: 39, endPoint x: 25, endPoint y: 42, distance: 8.1
click at [18, 39] on span at bounding box center [15, 44] width 15 height 10
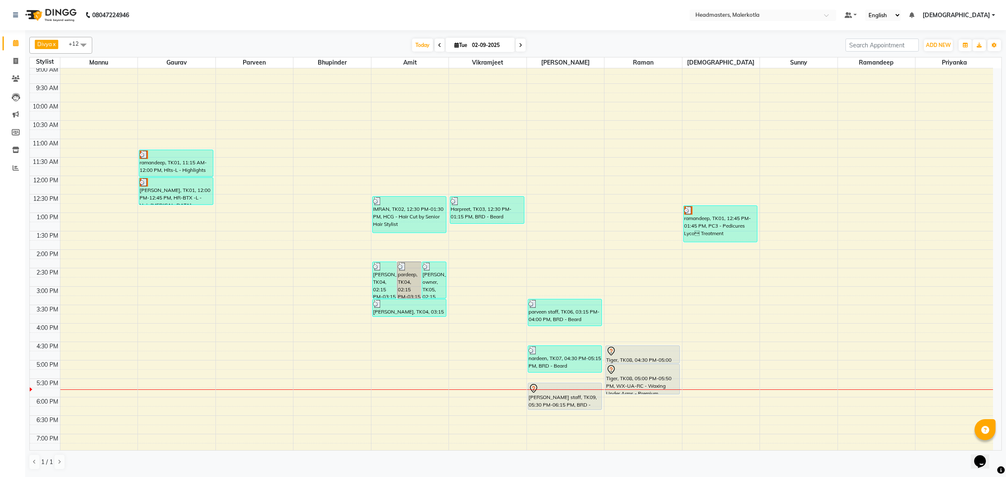
scroll to position [105, 0]
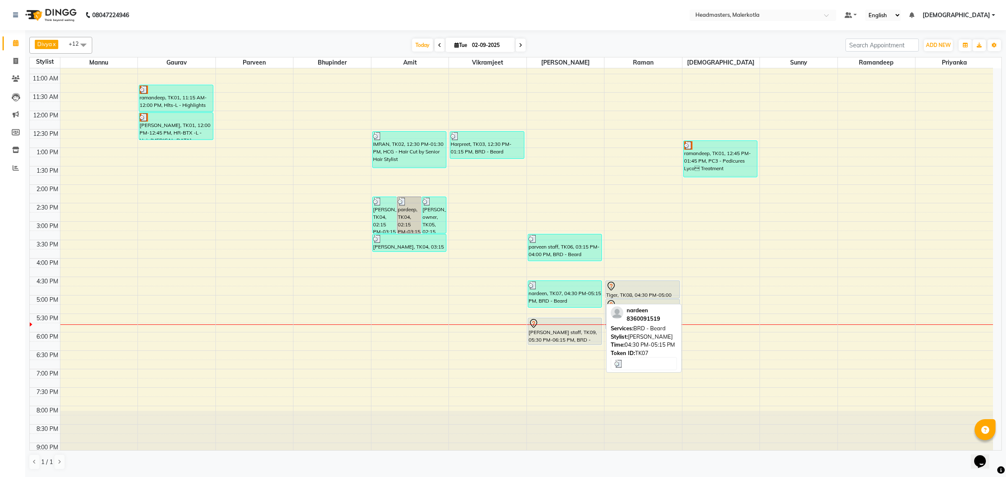
click at [556, 291] on div "nardeen, TK07, 04:30 PM-05:15 PM, BRD - Beard" at bounding box center [565, 294] width 74 height 26
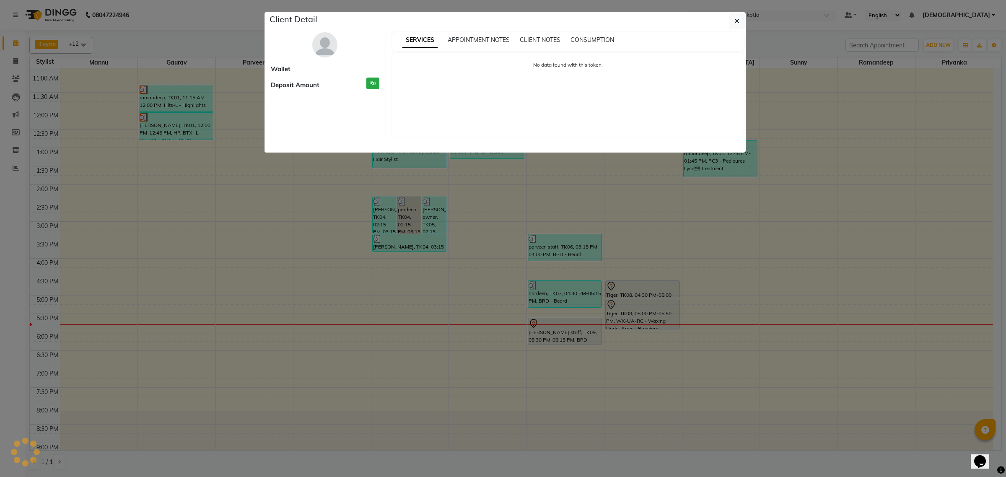
select select "3"
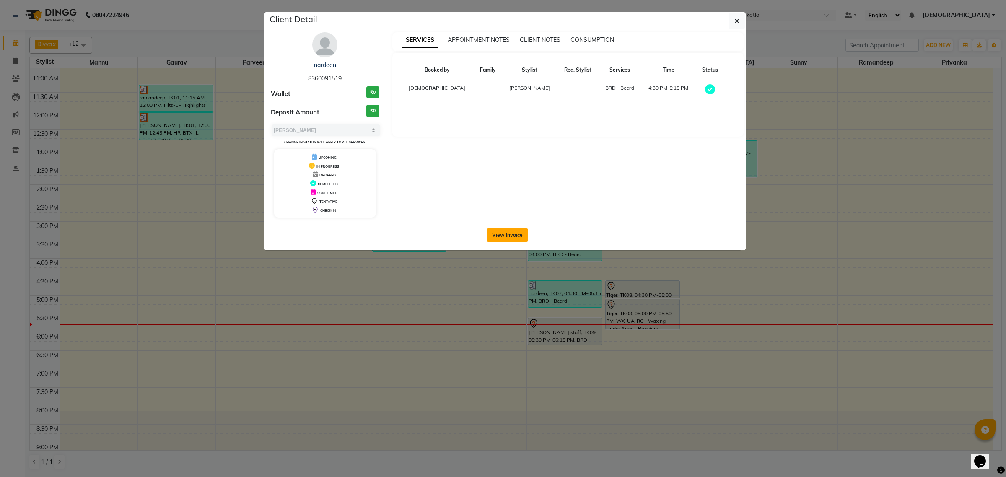
click at [508, 233] on button "View Invoice" at bounding box center [508, 235] width 42 height 13
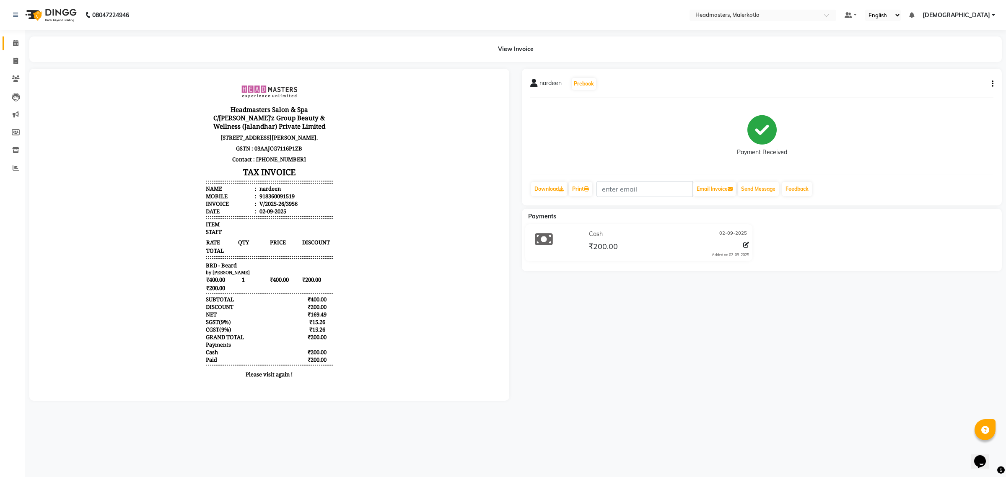
scroll to position [6, 0]
drag, startPoint x: 15, startPoint y: 43, endPoint x: 22, endPoint y: 48, distance: 8.7
click at [15, 43] on icon at bounding box center [15, 43] width 5 height 6
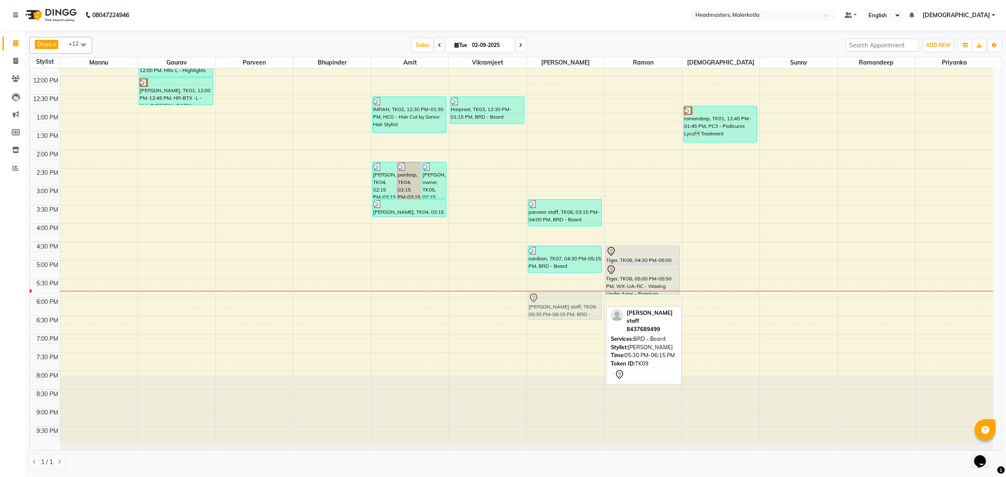
drag, startPoint x: 565, startPoint y: 302, endPoint x: 566, endPoint y: 314, distance: 11.8
click at [566, 314] on div "[PERSON_NAME] staff, TK06, 03:15 PM-04:00 PM, BRD - [PERSON_NAME], TK07, 04:30 …" at bounding box center [566, 187] width 78 height 516
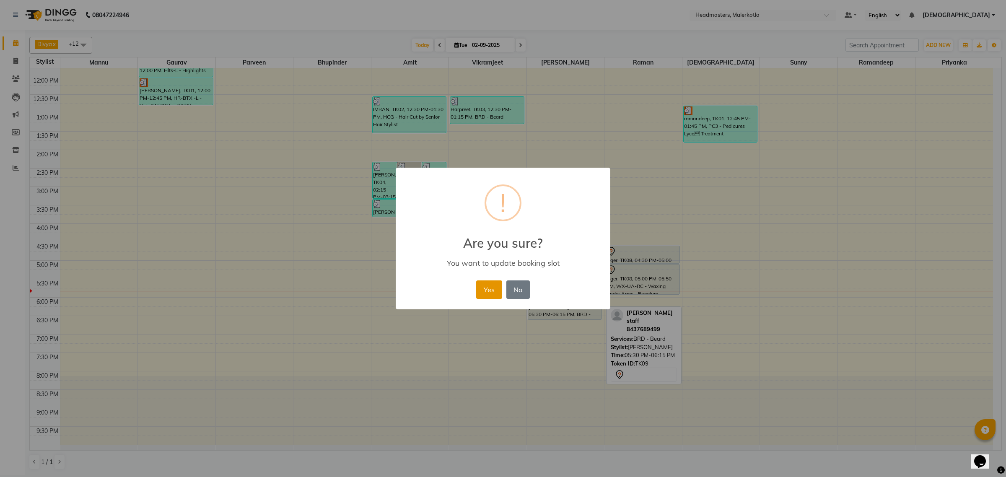
click at [488, 294] on button "Yes" at bounding box center [489, 290] width 26 height 18
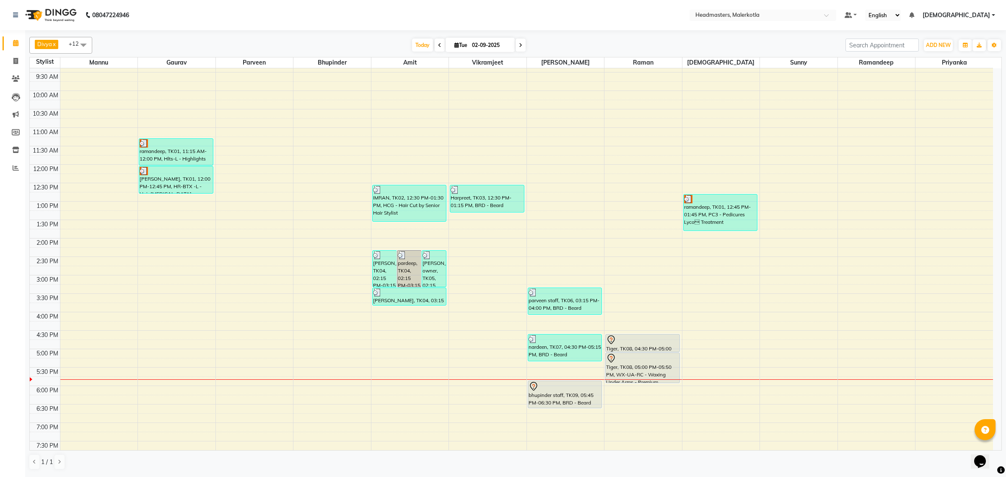
scroll to position [35, 0]
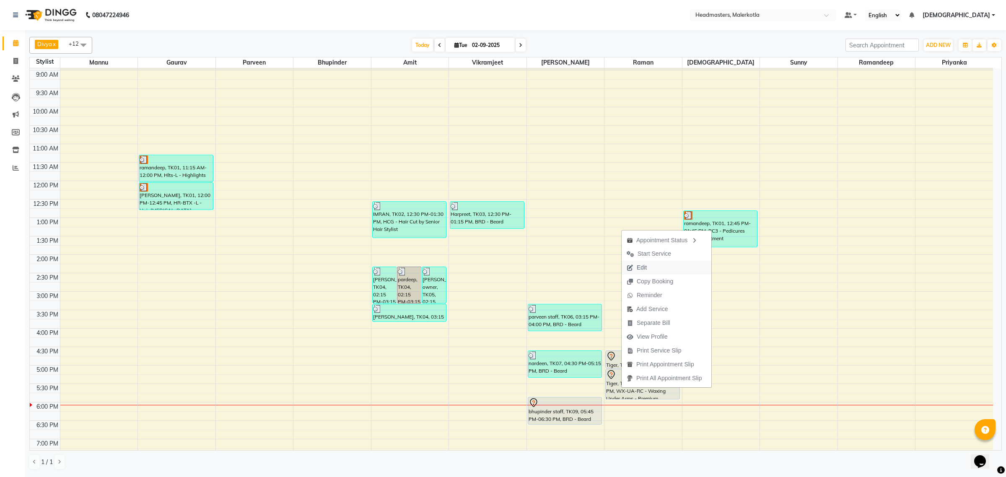
click at [645, 271] on span "Edit" at bounding box center [642, 267] width 10 height 9
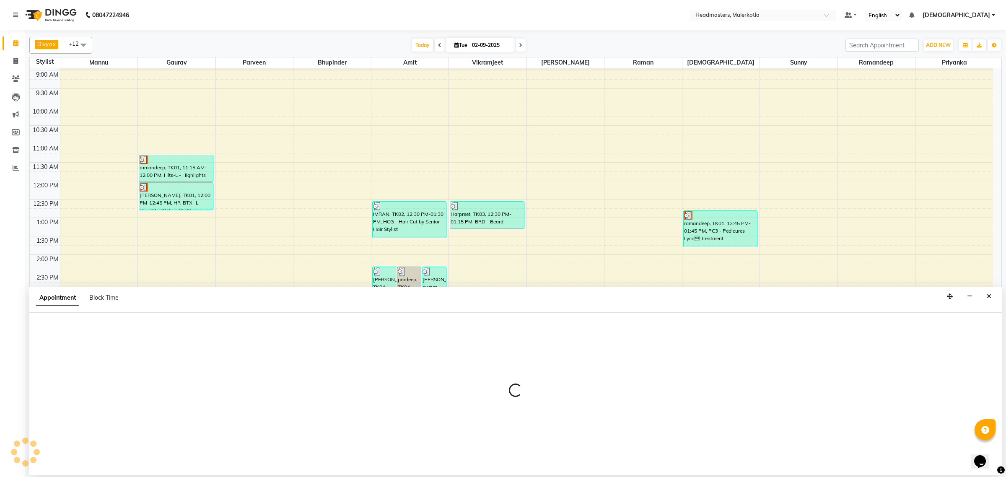
select select "tentative"
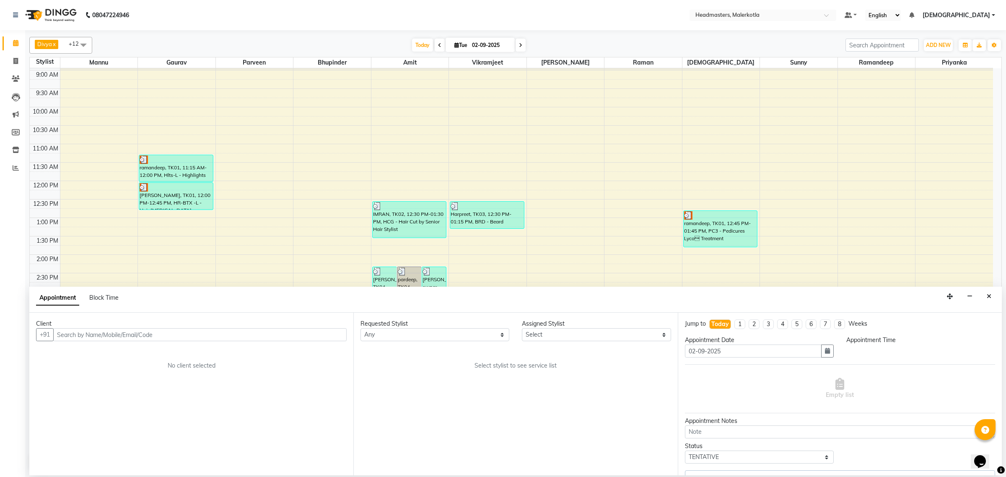
scroll to position [0, 0]
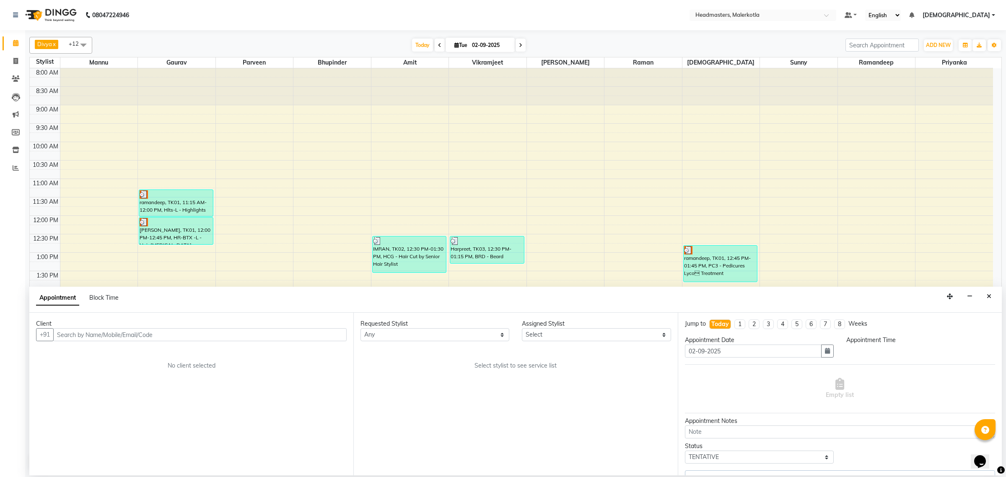
select select "65918"
select select "990"
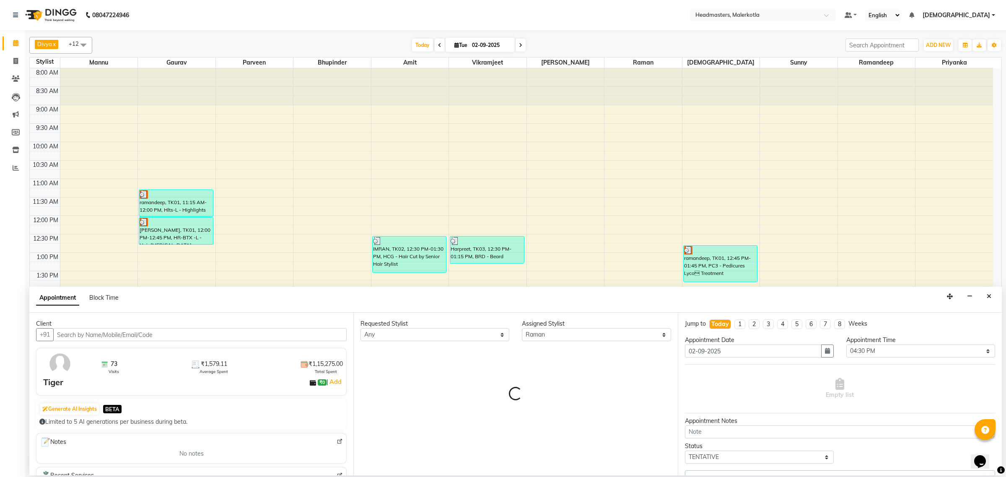
scroll to position [140, 0]
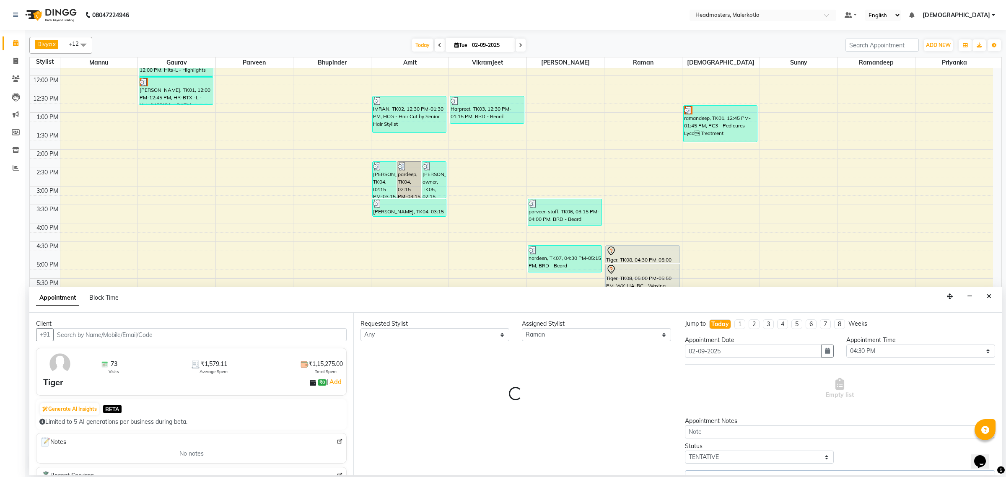
select select "3700"
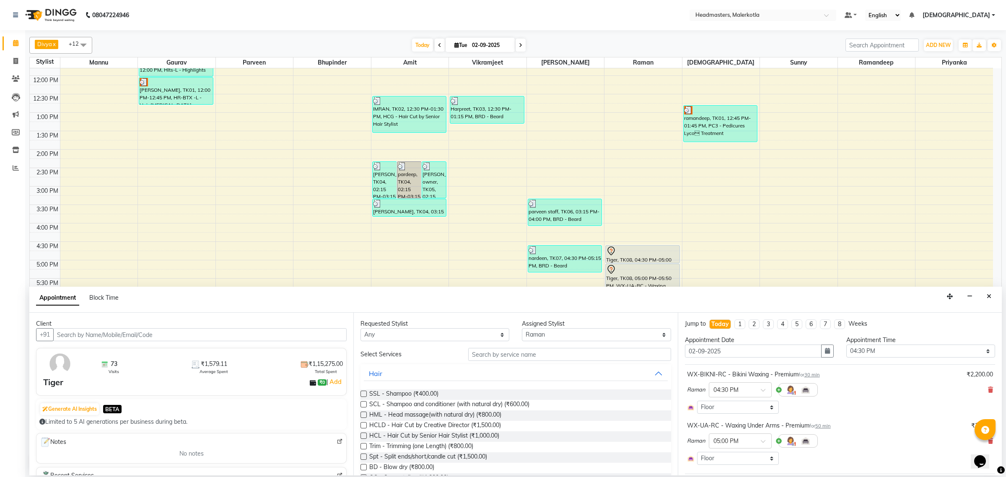
scroll to position [52, 0]
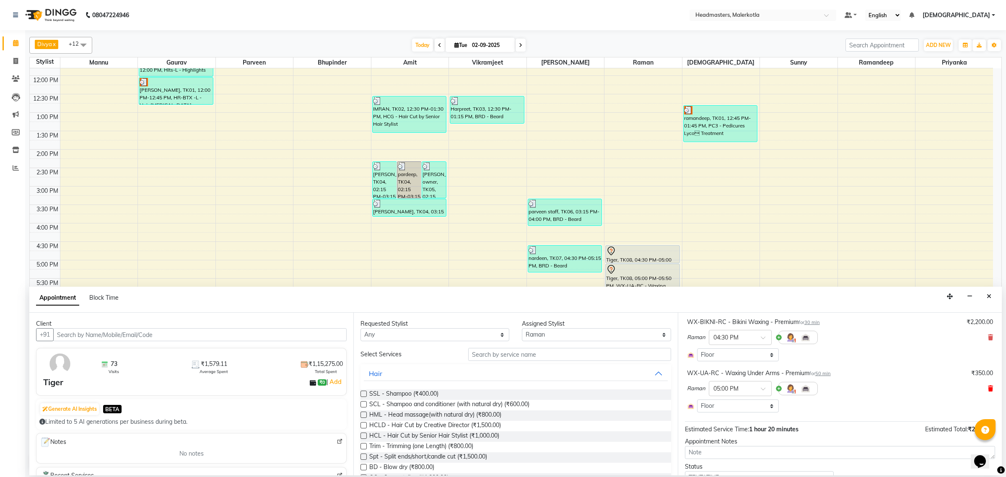
click at [988, 388] on icon at bounding box center [990, 389] width 5 height 6
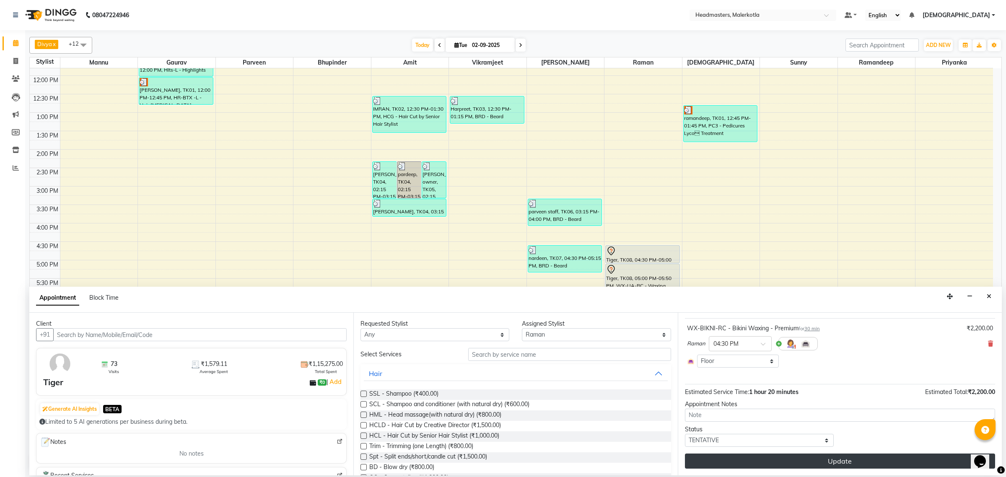
click at [808, 458] on button "Update" at bounding box center [840, 461] width 310 height 15
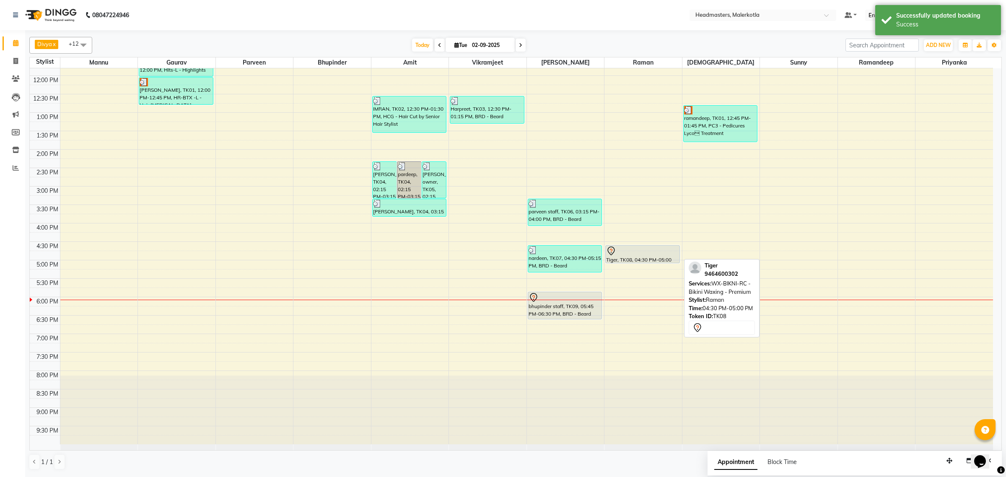
click at [639, 260] on div "Tiger, TK08, 04:30 PM-05:00 PM, WX-BIKNI-RC - Bikini Waxing - Premium" at bounding box center [643, 254] width 74 height 17
select select "7"
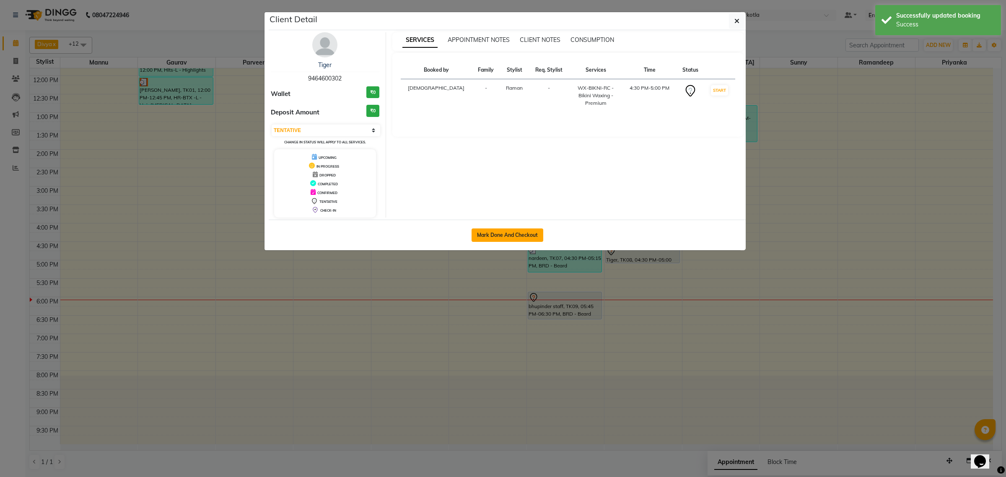
click at [504, 235] on button "Mark Done And Checkout" at bounding box center [508, 235] width 72 height 13
select select "service"
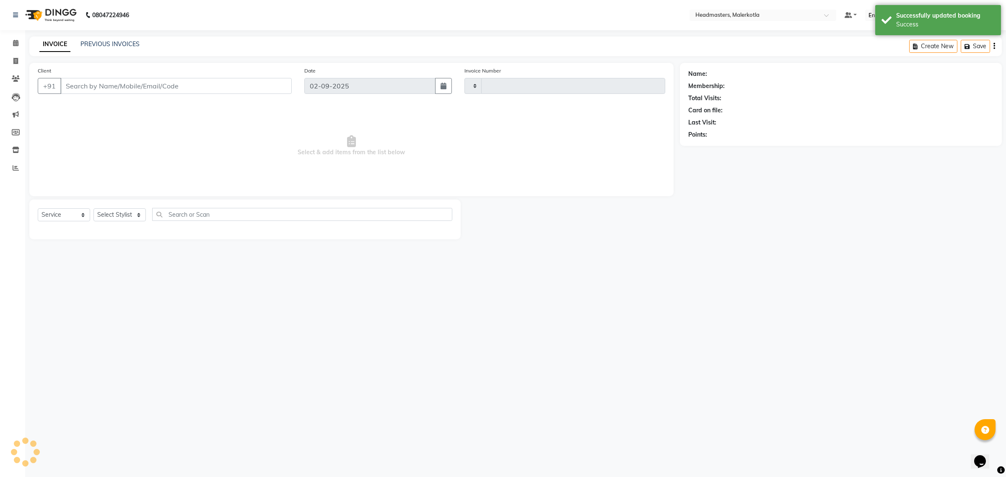
type input "3957"
select select "7368"
type input "9464600302"
select select "65918"
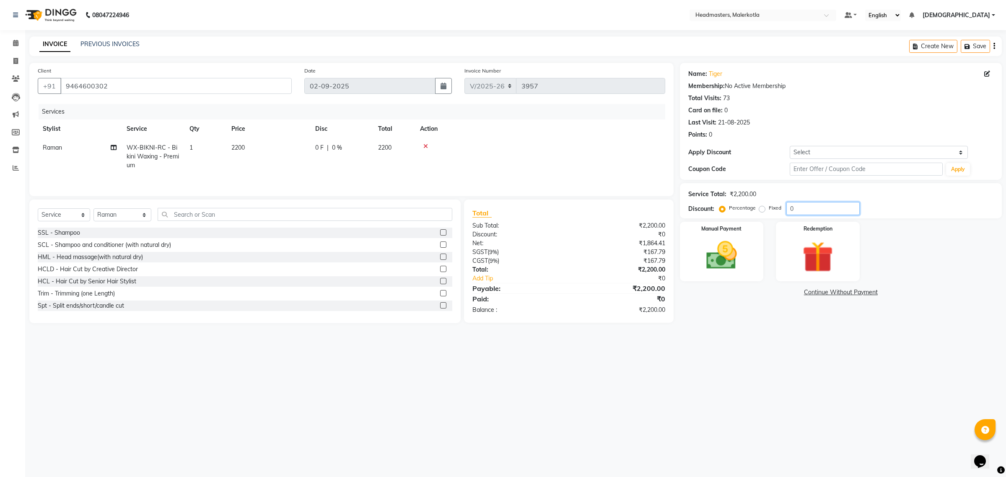
click at [811, 206] on input "0" at bounding box center [823, 208] width 73 height 13
type input "30"
click at [344, 151] on span "30 %" at bounding box center [345, 147] width 13 height 9
select select "65918"
click at [373, 148] on input "660" at bounding box center [367, 149] width 25 height 13
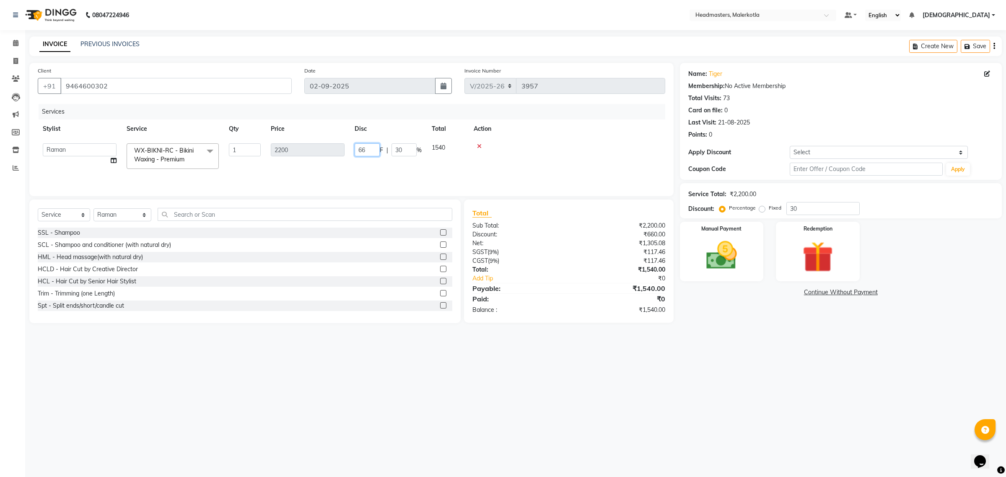
type input "6"
type input "700"
click at [533, 146] on div at bounding box center [567, 146] width 187 height 6
click at [720, 250] on img at bounding box center [722, 255] width 52 height 37
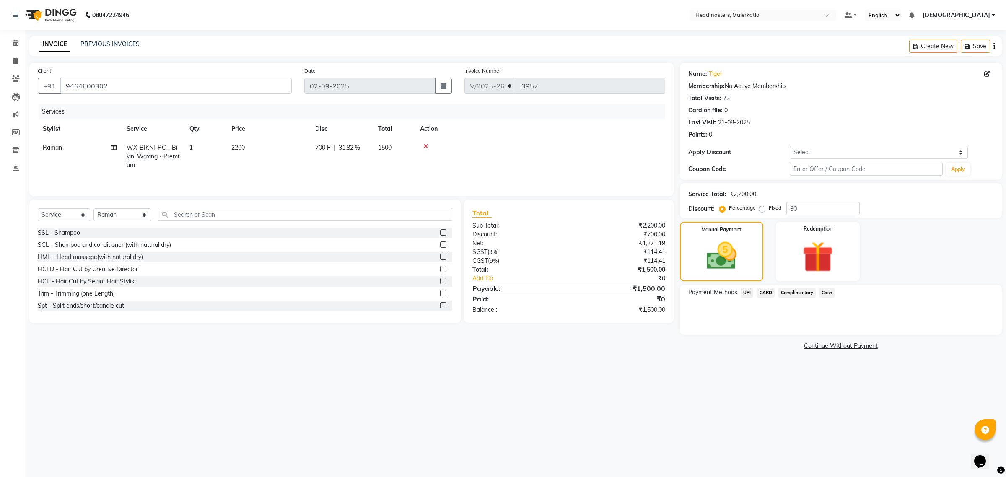
click at [830, 294] on span "Cash" at bounding box center [827, 293] width 16 height 10
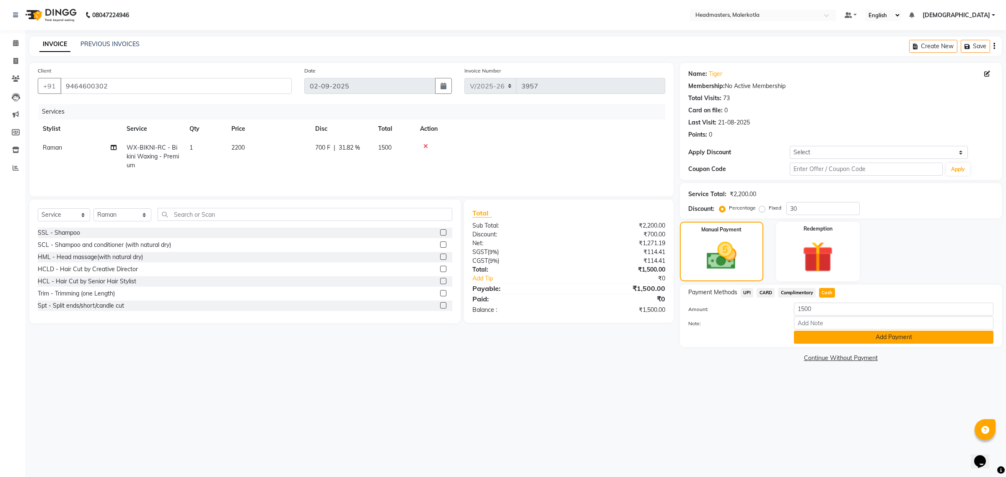
click at [837, 340] on button "Add Payment" at bounding box center [894, 337] width 200 height 13
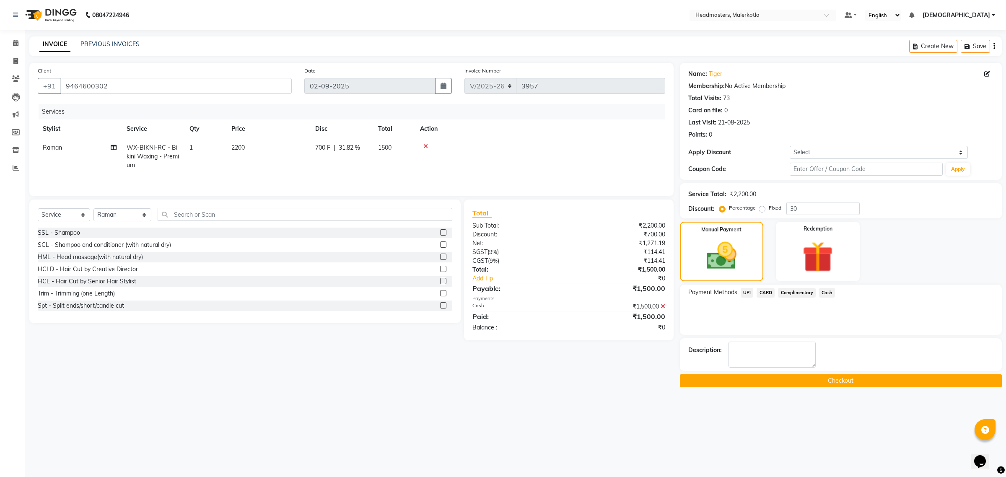
click at [815, 377] on button "Checkout" at bounding box center [841, 380] width 322 height 13
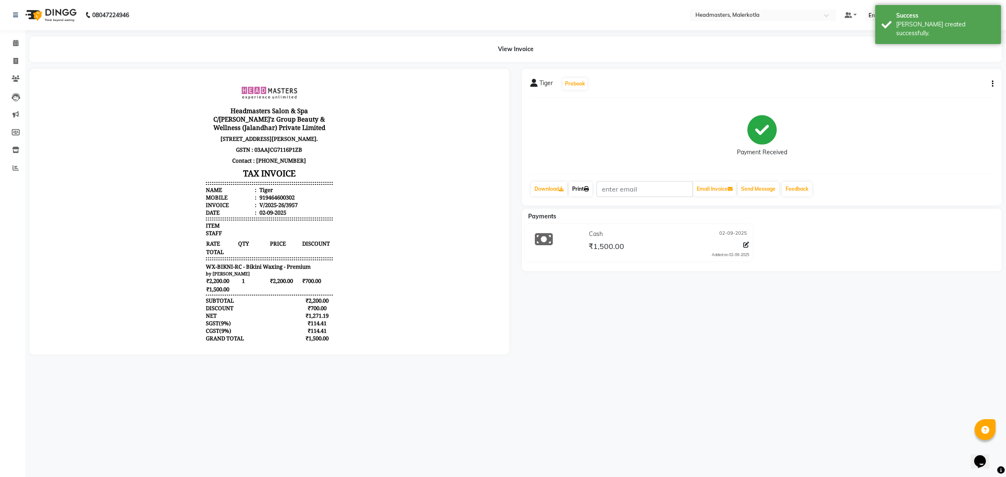
click at [584, 188] on link "Print" at bounding box center [580, 189] width 23 height 14
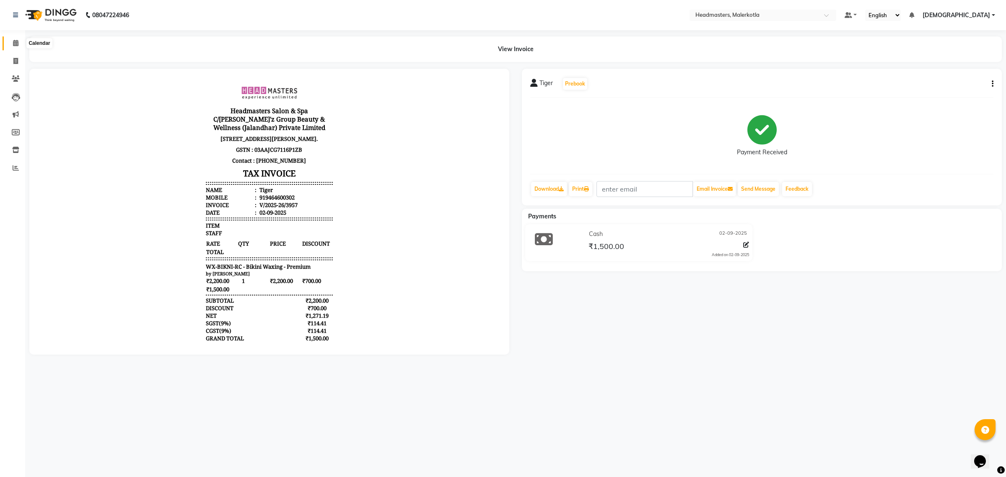
click at [11, 41] on span at bounding box center [15, 44] width 15 height 10
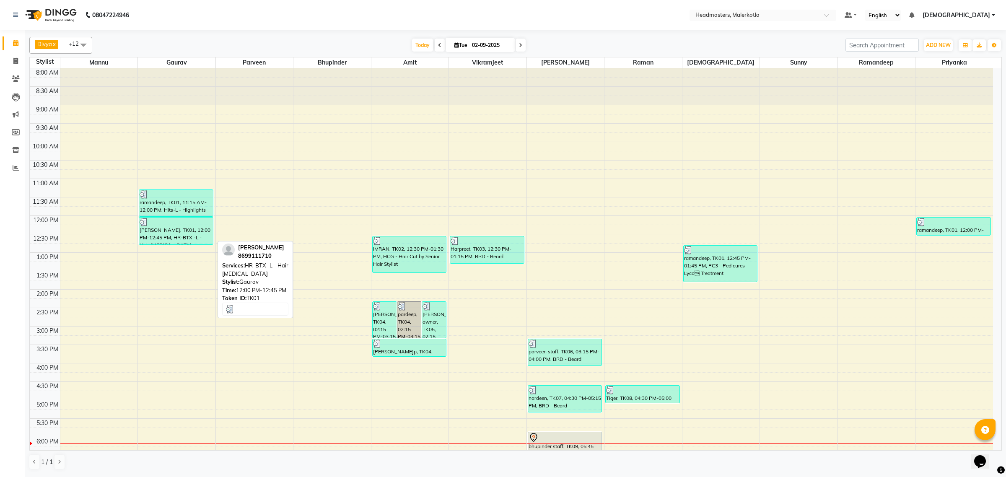
click at [177, 227] on div "[PERSON_NAME], TK01, 12:00 PM-12:45 PM, HR-BTX -L - Hair [MEDICAL_DATA]" at bounding box center [176, 231] width 74 height 27
select select "3"
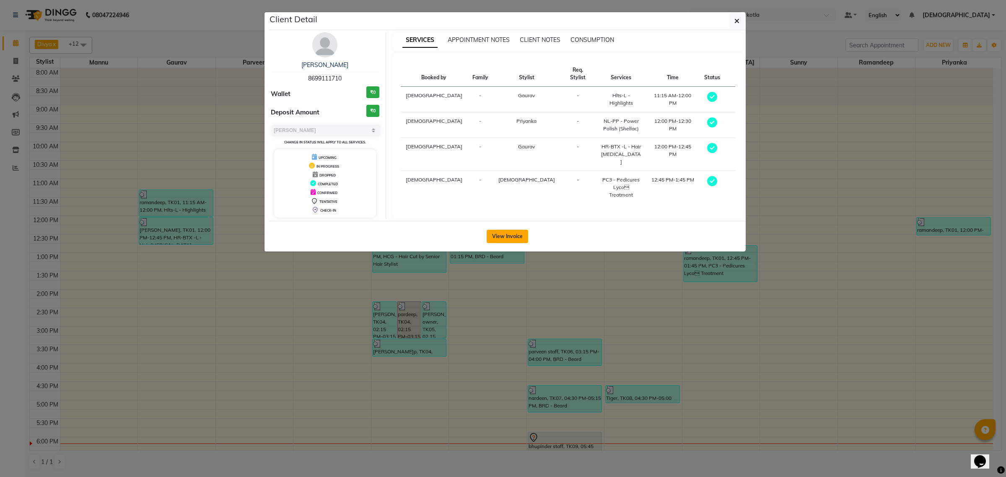
click at [528, 236] on button "View Invoice" at bounding box center [508, 236] width 42 height 13
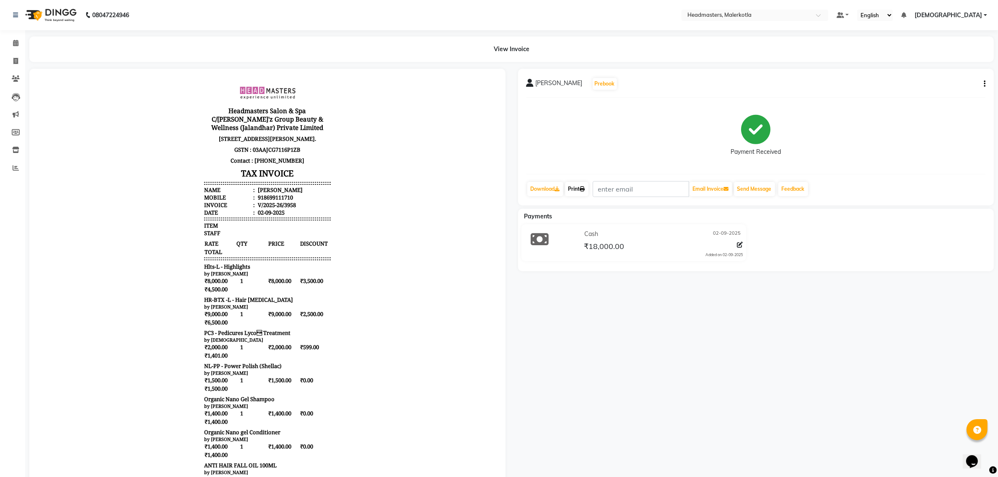
click at [572, 185] on link "Print" at bounding box center [576, 189] width 23 height 14
drag, startPoint x: 13, startPoint y: 46, endPoint x: 13, endPoint y: 52, distance: 5.5
click at [13, 46] on icon at bounding box center [15, 43] width 5 height 6
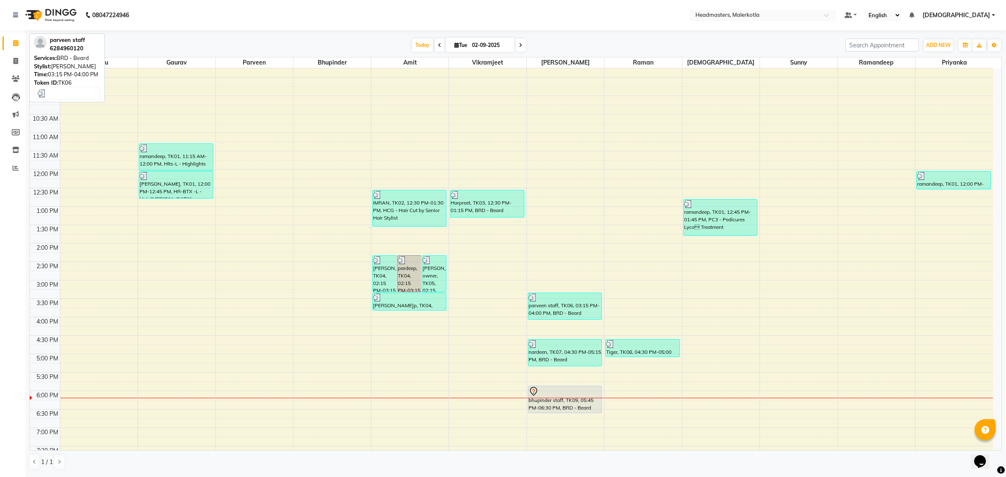
scroll to position [140, 0]
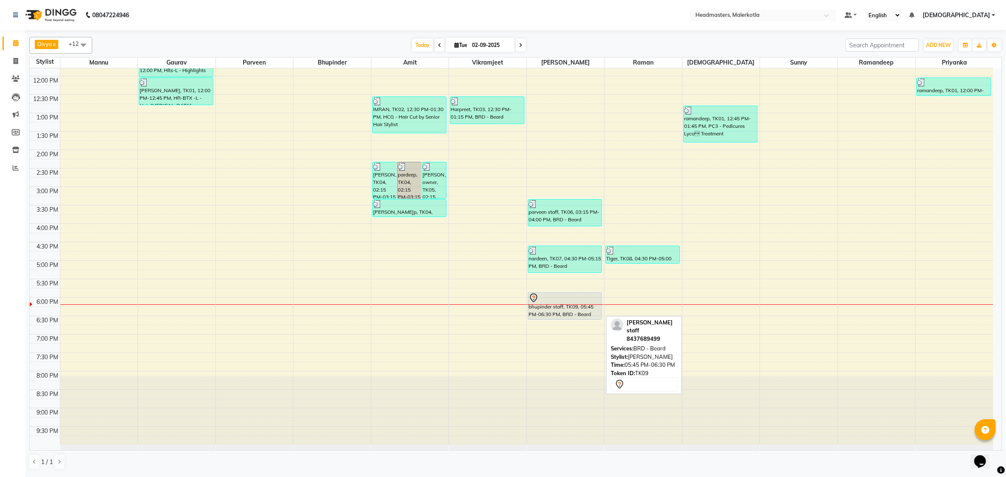
click at [552, 309] on div "bhupinder staff, TK09, 05:45 PM-06:30 PM, BRD - Beard" at bounding box center [565, 306] width 74 height 27
select select "7"
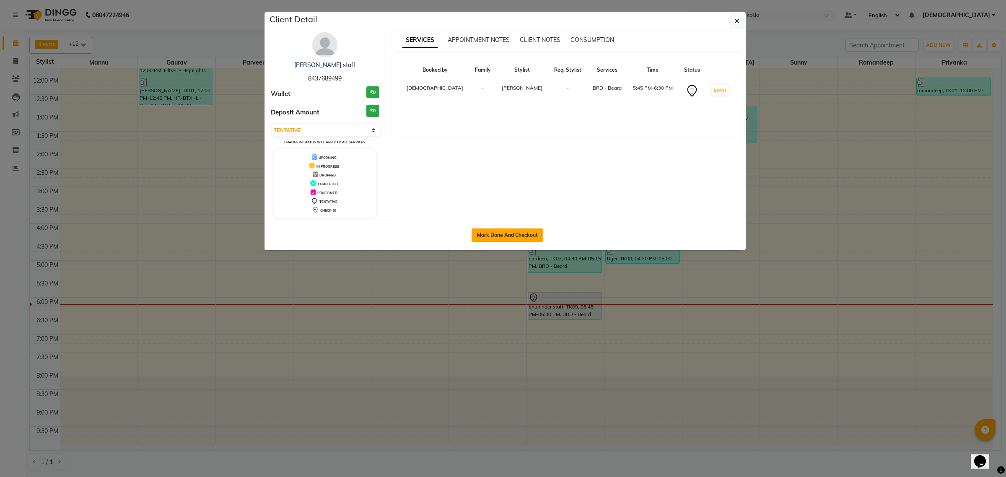
click at [493, 237] on button "Mark Done And Checkout" at bounding box center [508, 235] width 72 height 13
select select "service"
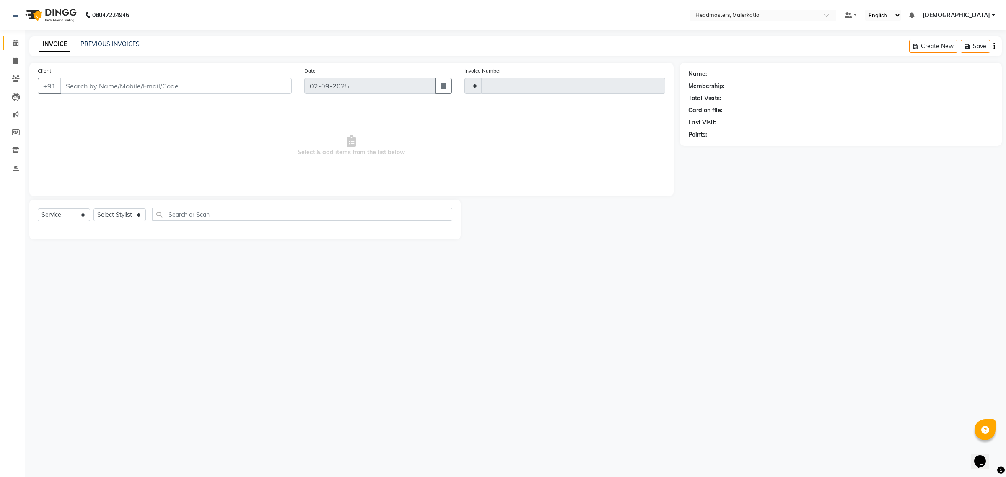
type input "3959"
select select "7368"
type input "8437689499"
select select "65912"
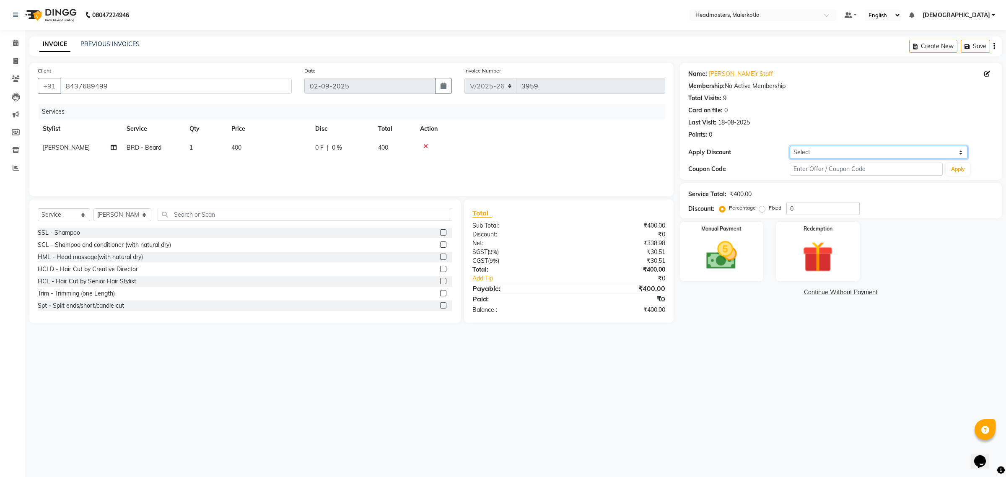
click at [804, 152] on select "Select Coupon → Pending Payment Coupon → Already Paid Coupon → Wrong Job Card C…" at bounding box center [879, 152] width 178 height 13
select select "8: Object"
click at [790, 146] on select "Select Coupon → Pending Payment Coupon → Already Paid Coupon → Wrong Job Card C…" at bounding box center [879, 152] width 178 height 13
type input "100"
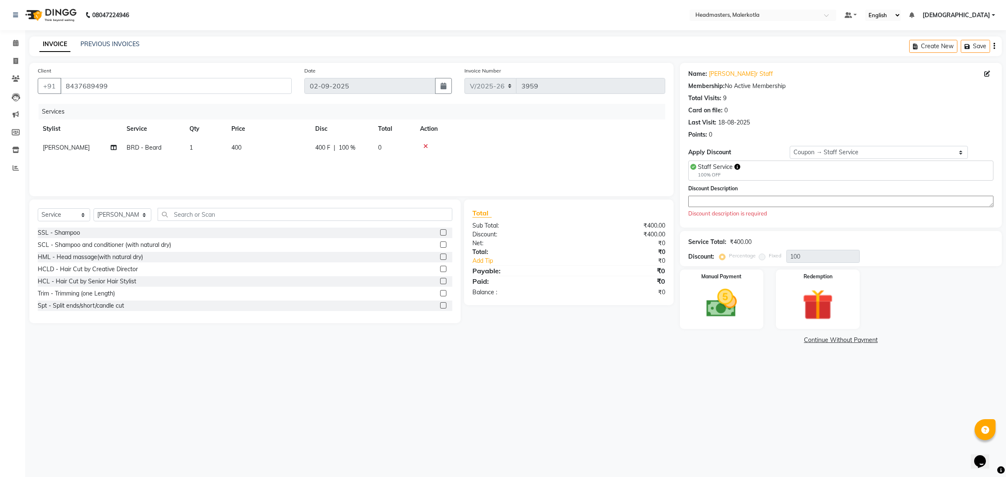
click at [710, 163] on div "Staff Service" at bounding box center [719, 167] width 42 height 9
click at [710, 164] on span "Staff Service" at bounding box center [715, 167] width 35 height 8
copy span "Staff Service"
click at [718, 204] on textarea at bounding box center [841, 201] width 305 height 11
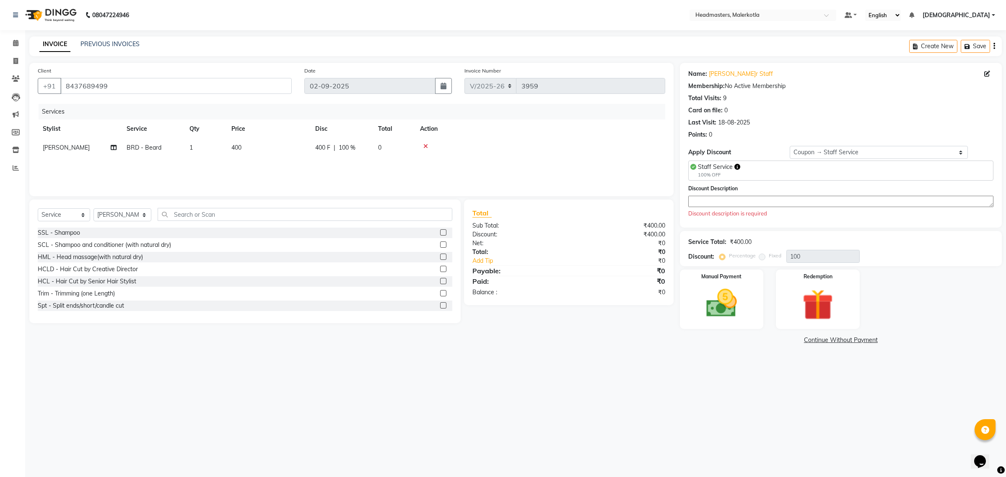
paste textarea "Staff Service"
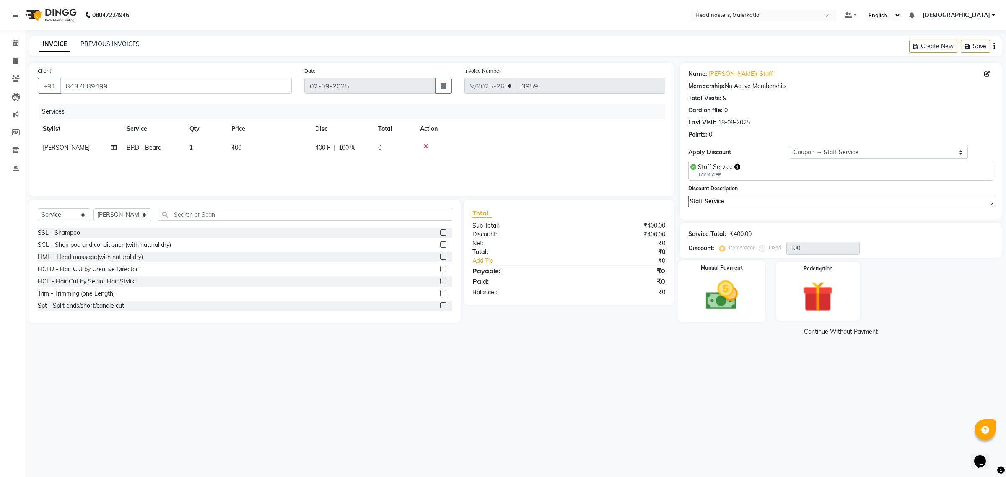
type textarea "Staff Service"
drag, startPoint x: 715, startPoint y: 296, endPoint x: 733, endPoint y: 319, distance: 29.0
click at [715, 296] on img at bounding box center [722, 295] width 52 height 37
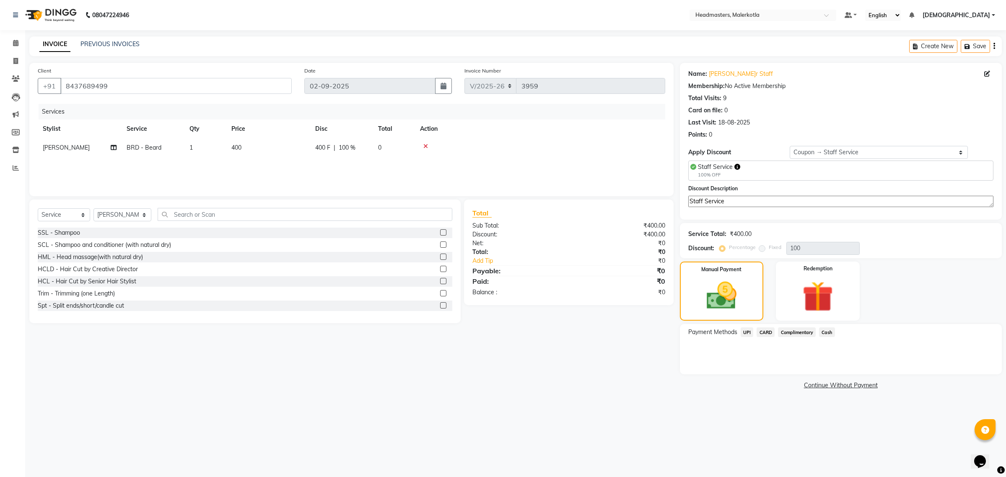
click at [791, 333] on span "Complimentary" at bounding box center [797, 333] width 38 height 10
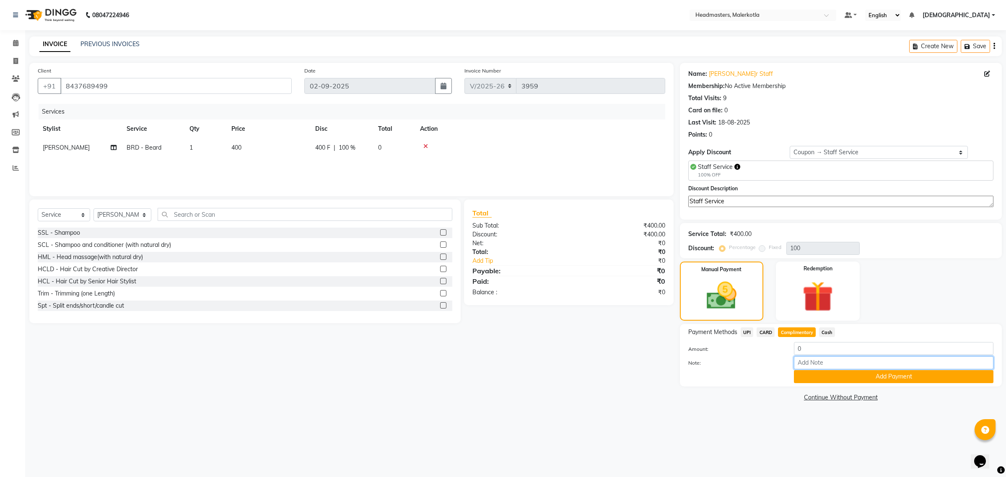
click at [802, 357] on input "Note:" at bounding box center [894, 362] width 200 height 13
paste input "Staff Service"
type input "Staff Service"
click at [825, 376] on button "Add Payment" at bounding box center [894, 376] width 200 height 13
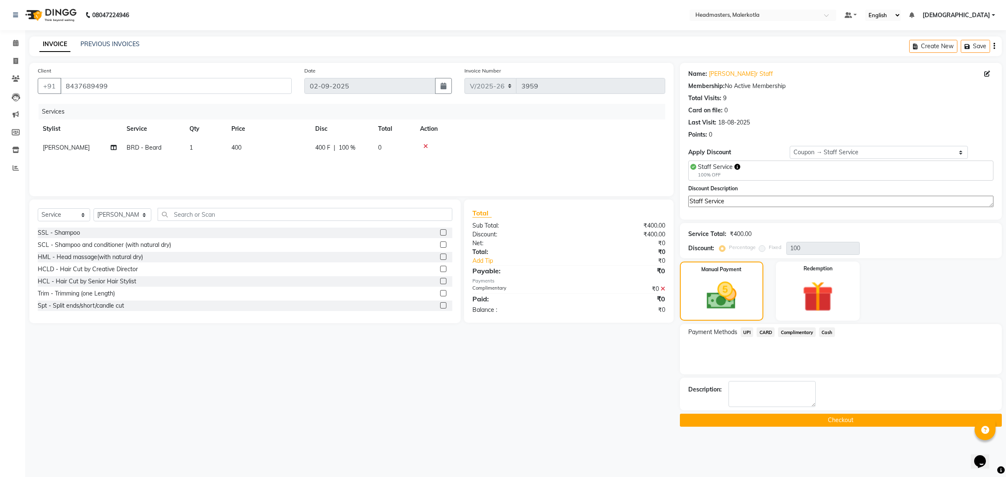
click at [854, 421] on button "Checkout" at bounding box center [841, 420] width 322 height 13
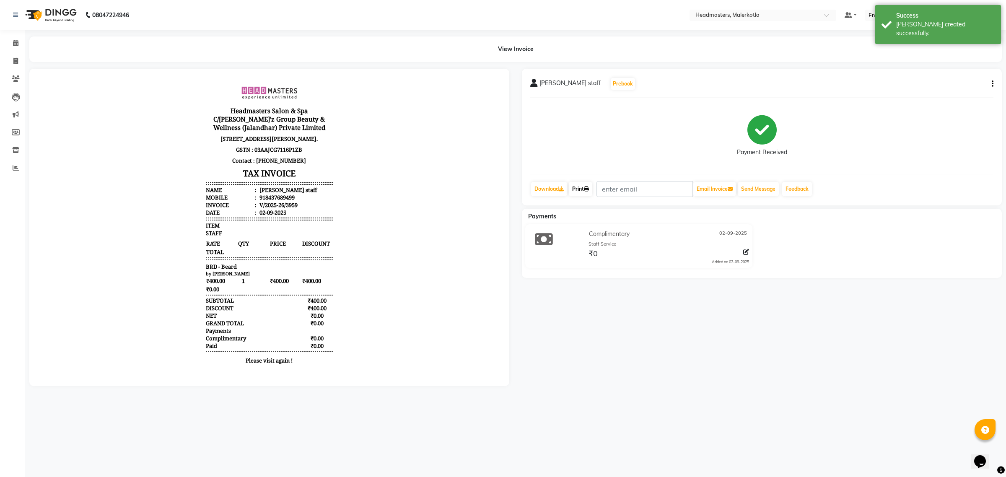
click at [580, 187] on link "Print" at bounding box center [580, 189] width 23 height 14
click at [19, 42] on span at bounding box center [15, 44] width 15 height 10
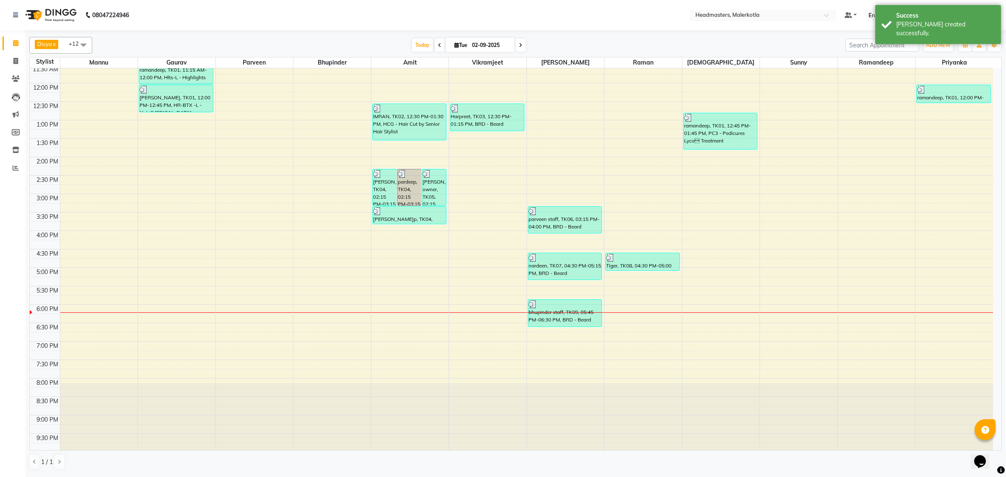
scroll to position [140, 0]
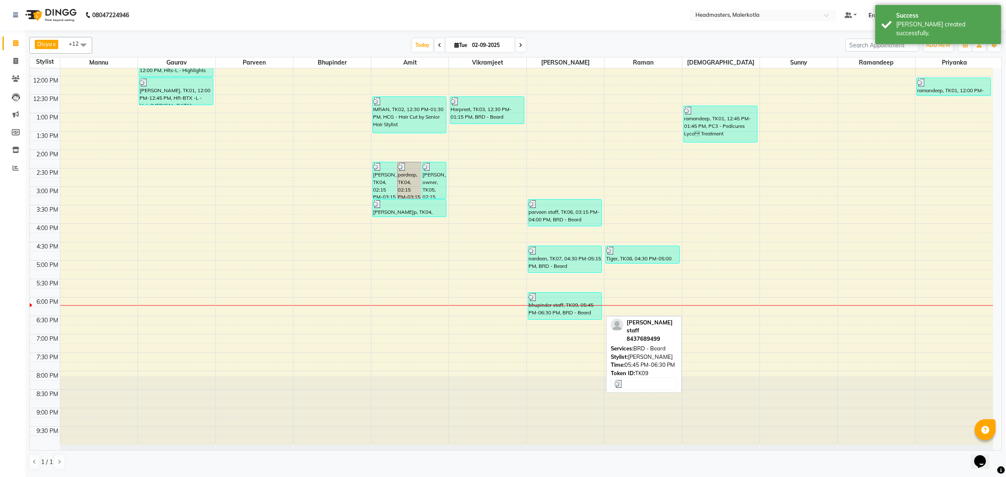
click at [555, 313] on div "bhupinder staff, TK09, 05:45 PM-06:30 PM, BRD - Beard" at bounding box center [565, 306] width 74 height 27
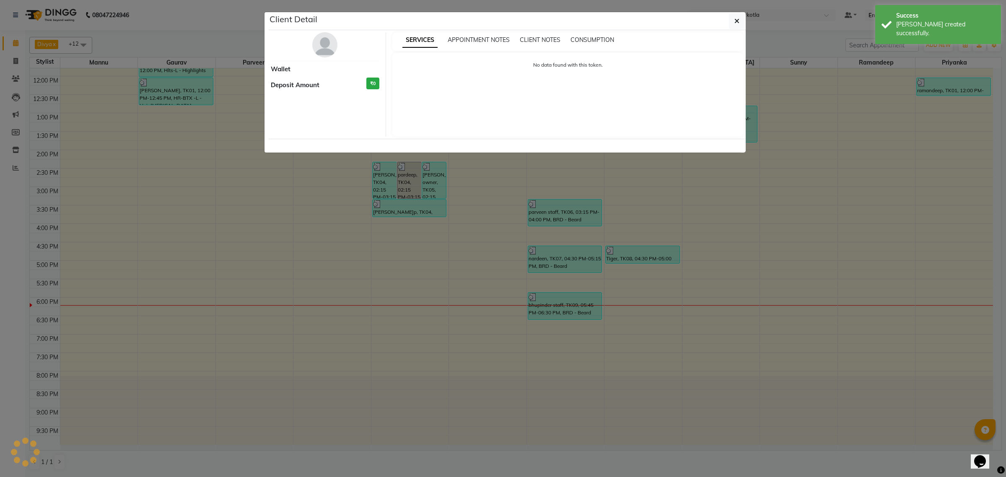
select select "3"
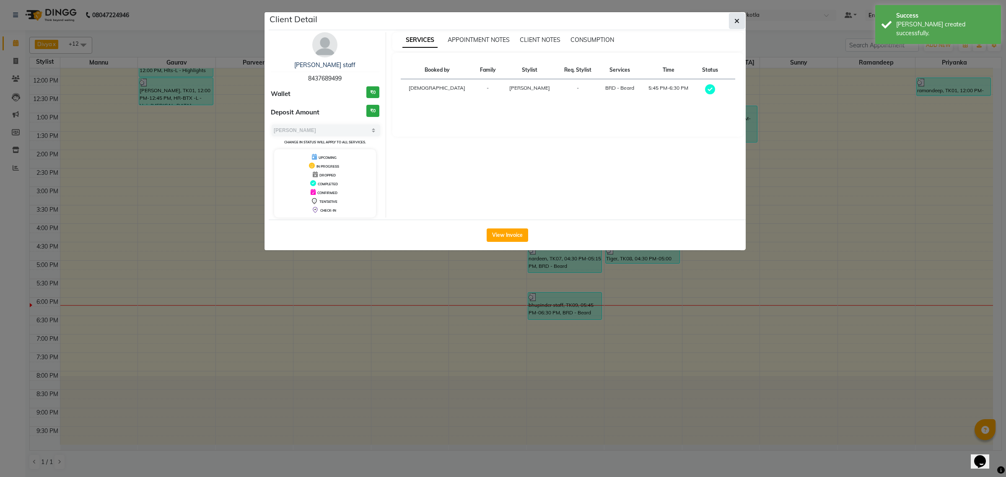
click at [738, 20] on icon "button" at bounding box center [737, 21] width 5 height 7
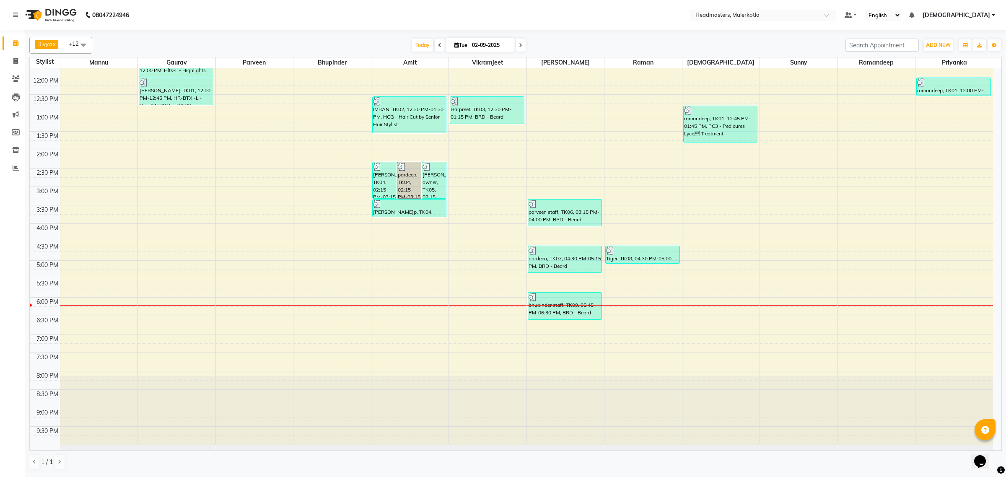
click at [571, 334] on div "8:00 AM 8:30 AM 9:00 AM 9:30 AM 10:00 AM 10:30 AM 11:00 AM 11:30 AM 12:00 PM 12…" at bounding box center [512, 187] width 964 height 516
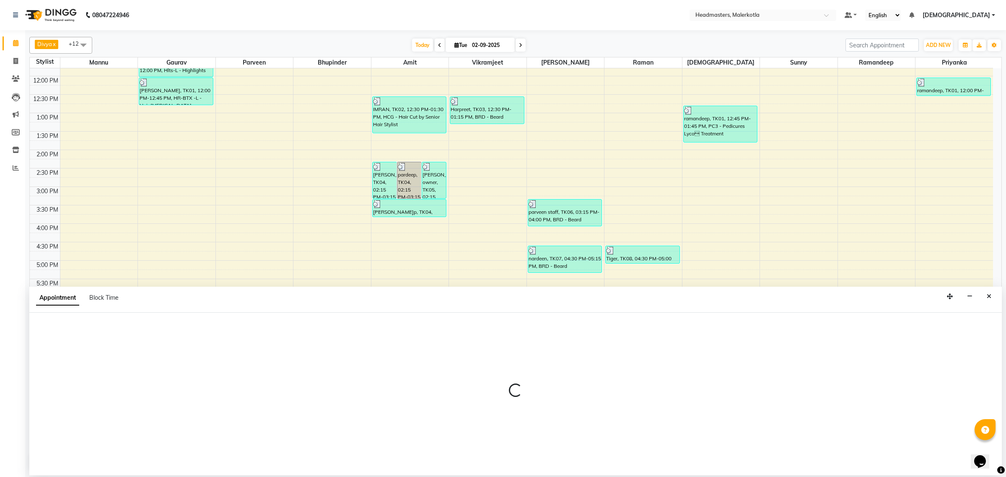
select select "65912"
select select "tentative"
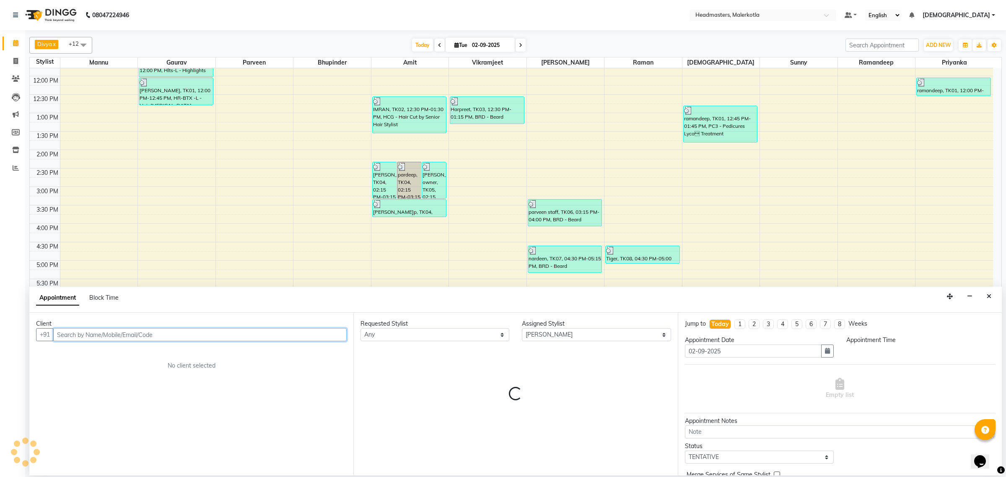
select select "1125"
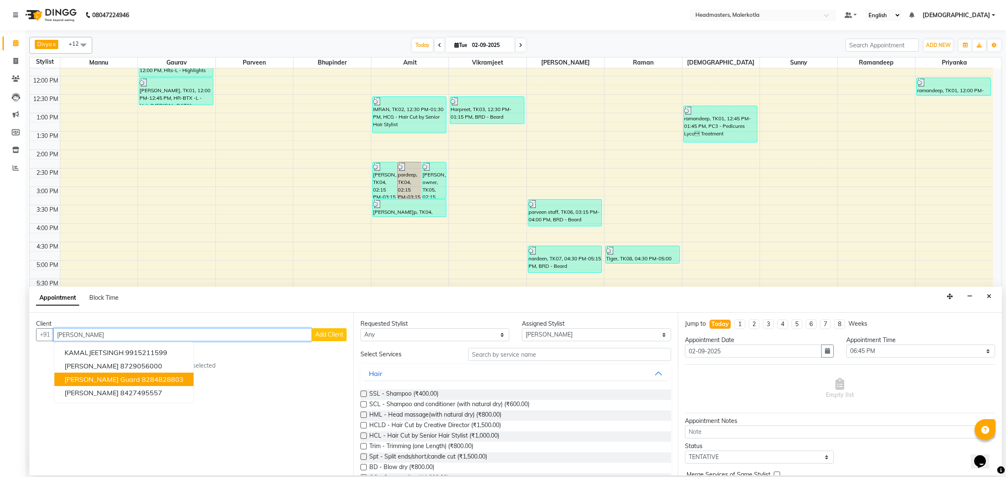
click at [138, 384] on button "[PERSON_NAME] guard 8284828803" at bounding box center [124, 379] width 139 height 13
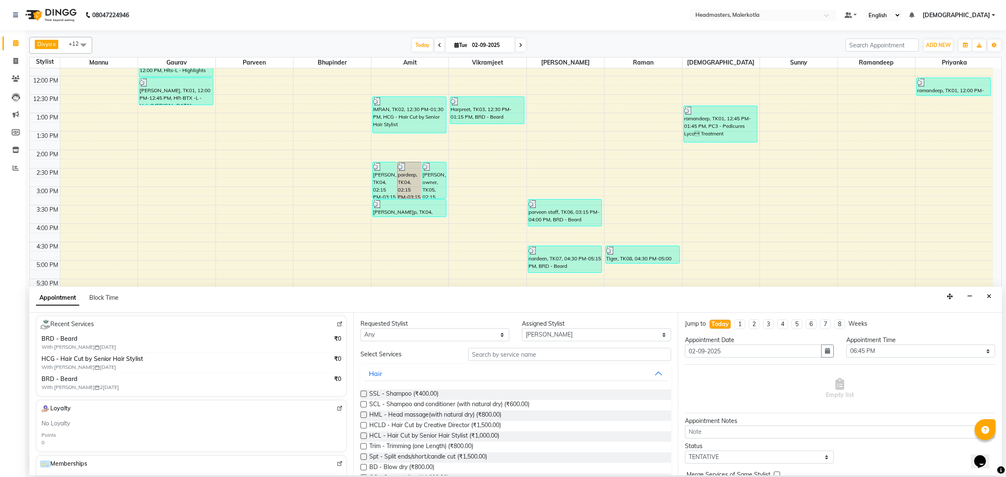
scroll to position [157, 0]
type input "8284828803"
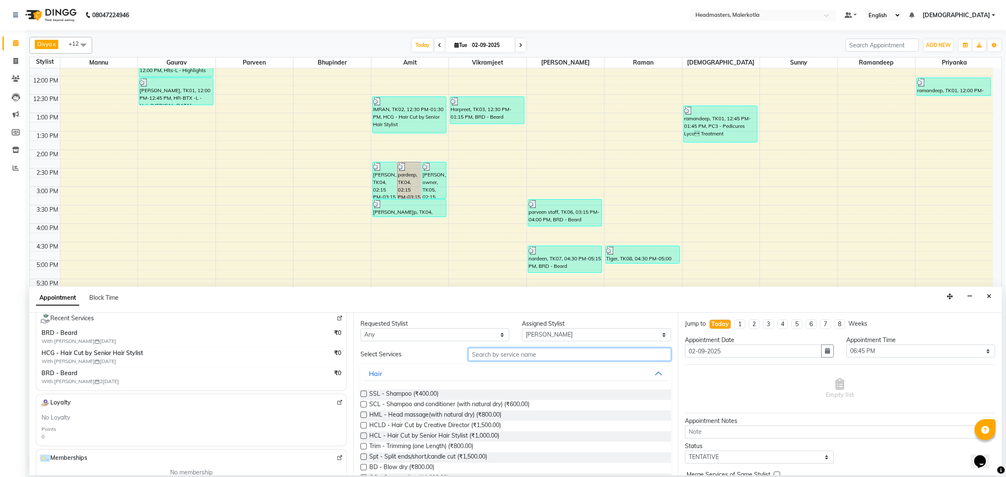
click at [500, 354] on input "text" at bounding box center [569, 354] width 203 height 13
type input "hc"
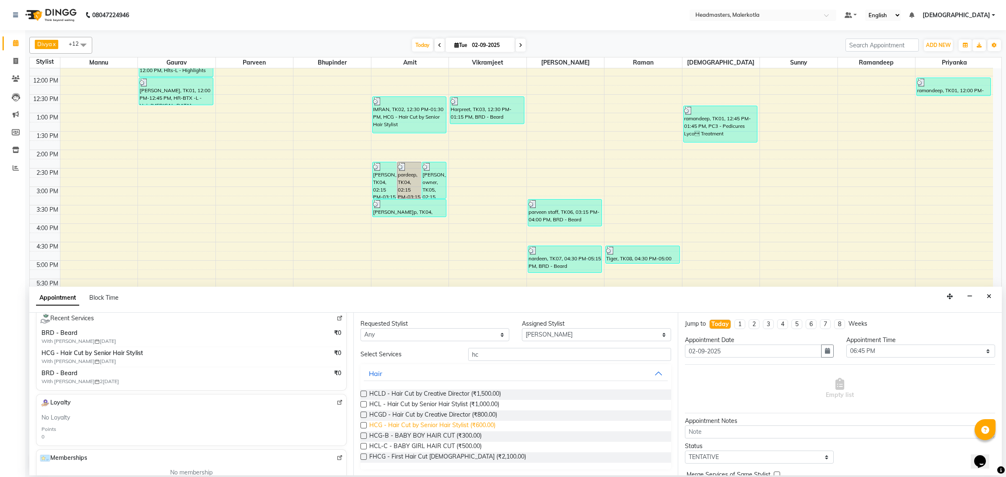
click at [489, 428] on span "HCG - Hair Cut by Senior Hair Stylist (₹600.00)" at bounding box center [432, 426] width 126 height 10
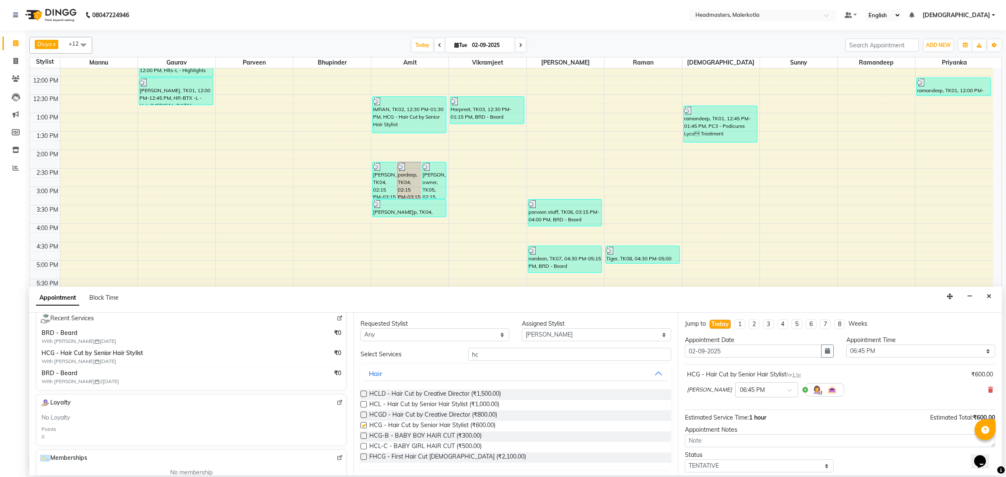
checkbox input "false"
click at [487, 358] on input "hc" at bounding box center [569, 354] width 203 height 13
type input "h"
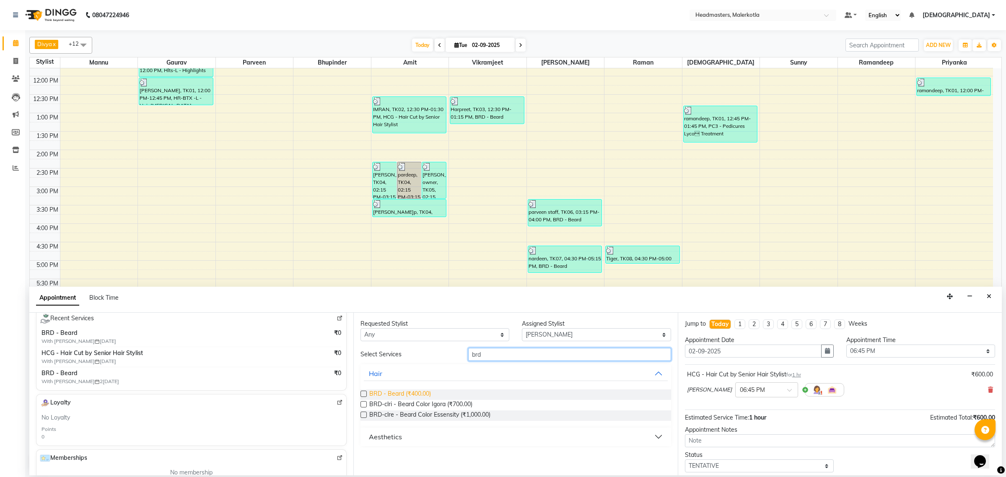
type input "brd"
click at [395, 393] on span "BRD - Beard (₹400.00)" at bounding box center [400, 395] width 62 height 10
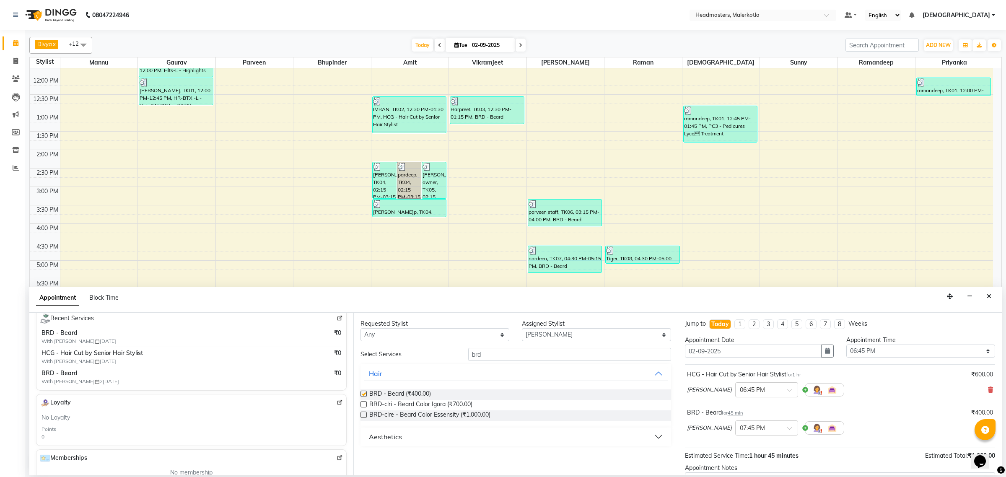
checkbox input "false"
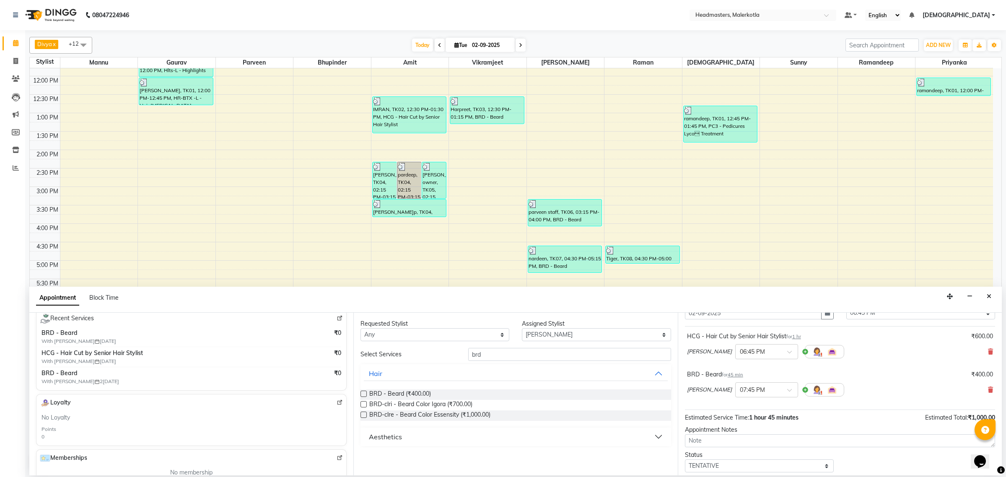
scroll to position [75, 0]
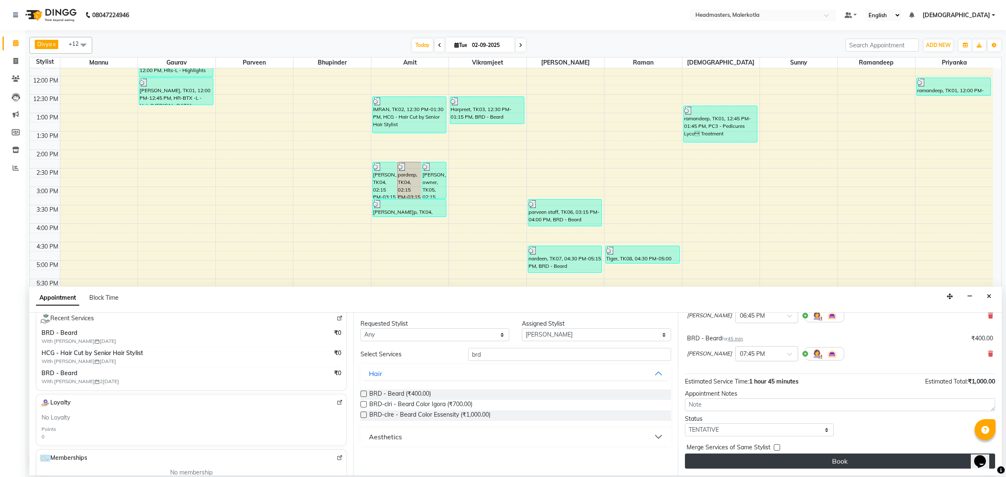
click at [735, 459] on button "Book" at bounding box center [840, 461] width 310 height 15
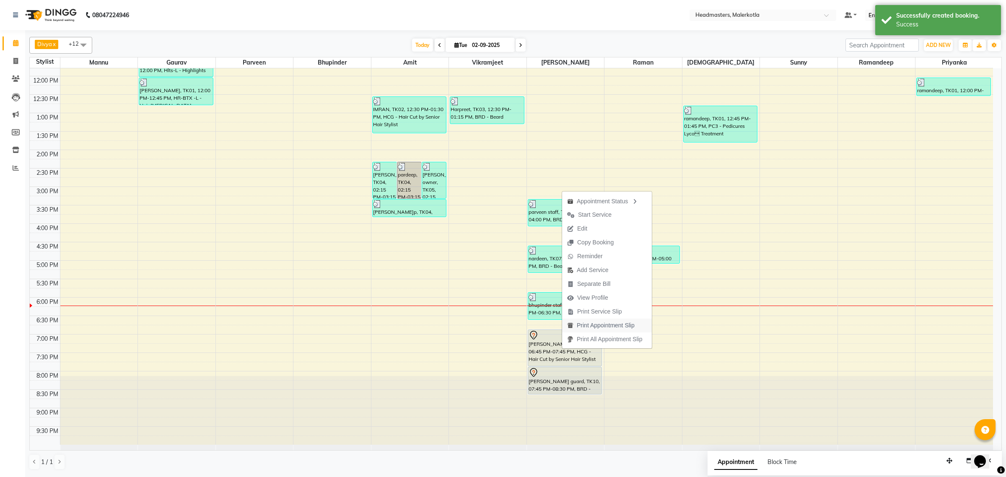
click at [608, 326] on span "Print Appointment Slip" at bounding box center [606, 325] width 58 height 9
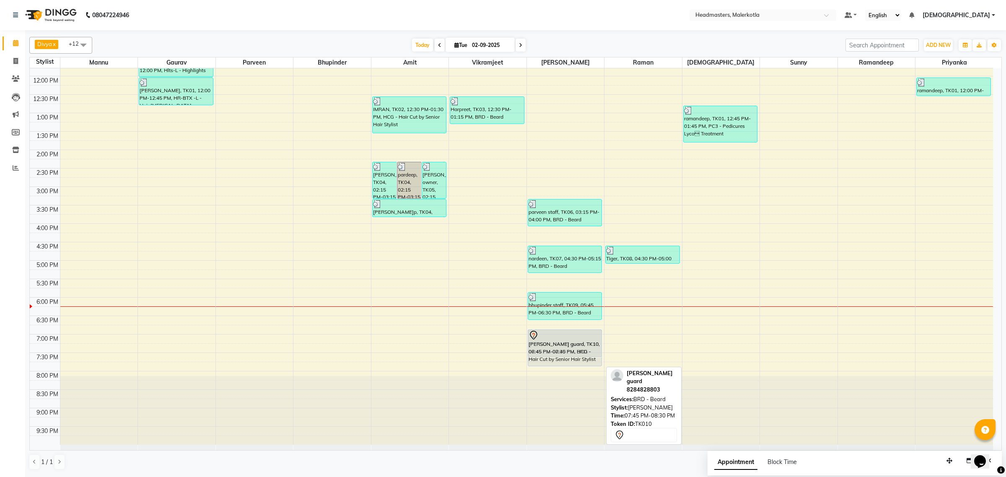
drag, startPoint x: 588, startPoint y: 382, endPoint x: 588, endPoint y: 347, distance: 35.2
click at [588, 347] on div "[PERSON_NAME] staff, TK06, 03:15 PM-04:00 PM, BRD - [PERSON_NAME], TK07, 04:30 …" at bounding box center [566, 187] width 78 height 516
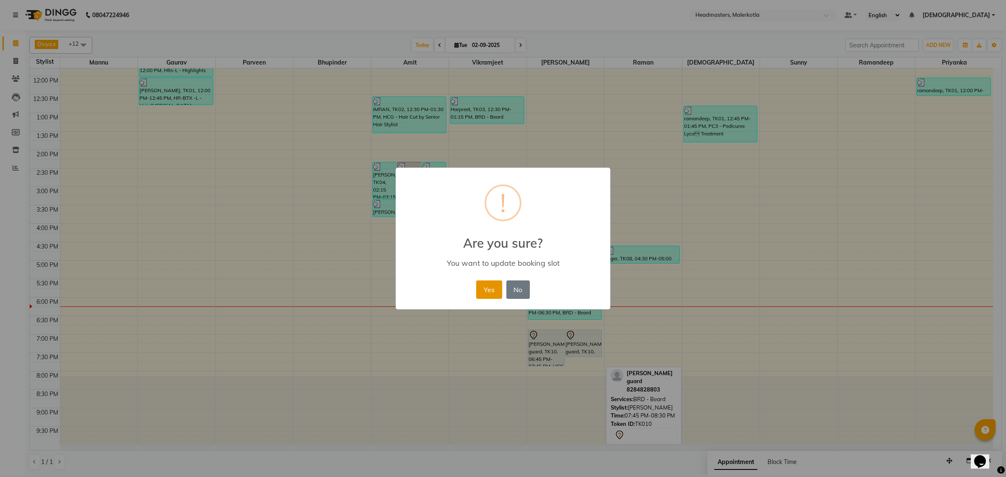
click at [492, 288] on button "Yes" at bounding box center [489, 290] width 26 height 18
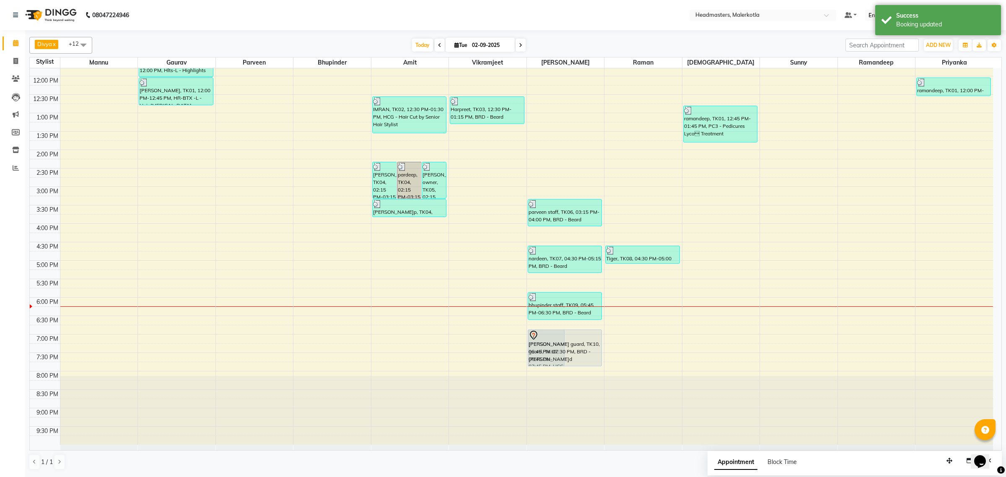
click at [585, 361] on div "[PERSON_NAME] guard, TK10, 06:45 PM-07:45 PM, HCG - Hair Cut by Senior Hair Sty…" at bounding box center [566, 187] width 78 height 516
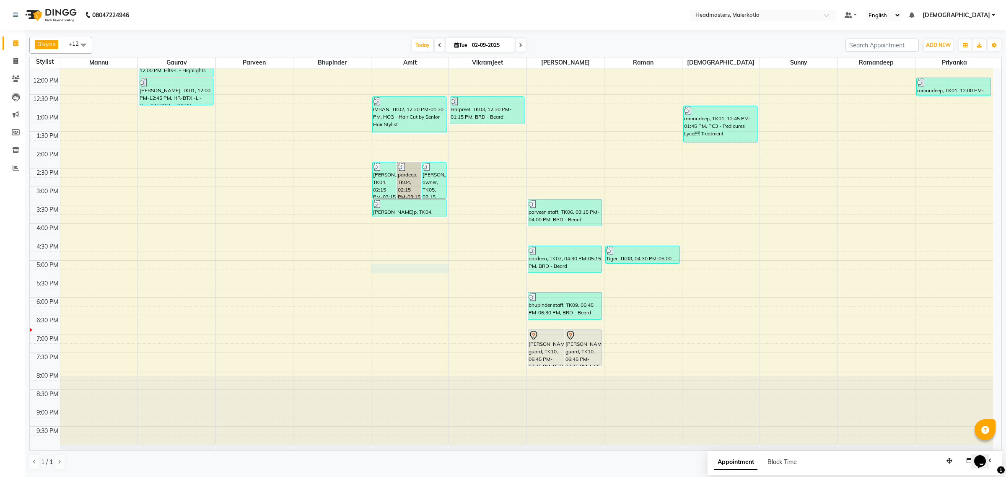
click at [390, 274] on td at bounding box center [526, 274] width 933 height 9
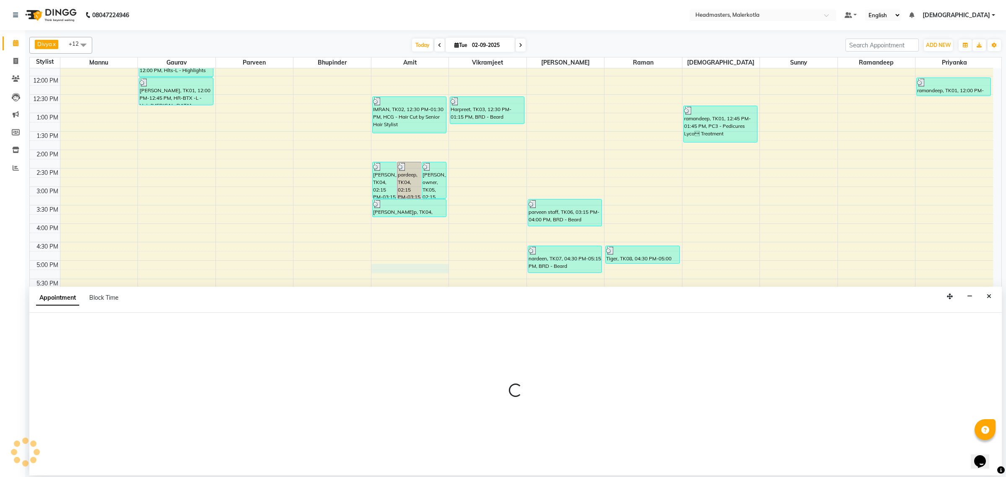
select select "65908"
select select "1020"
select select "tentative"
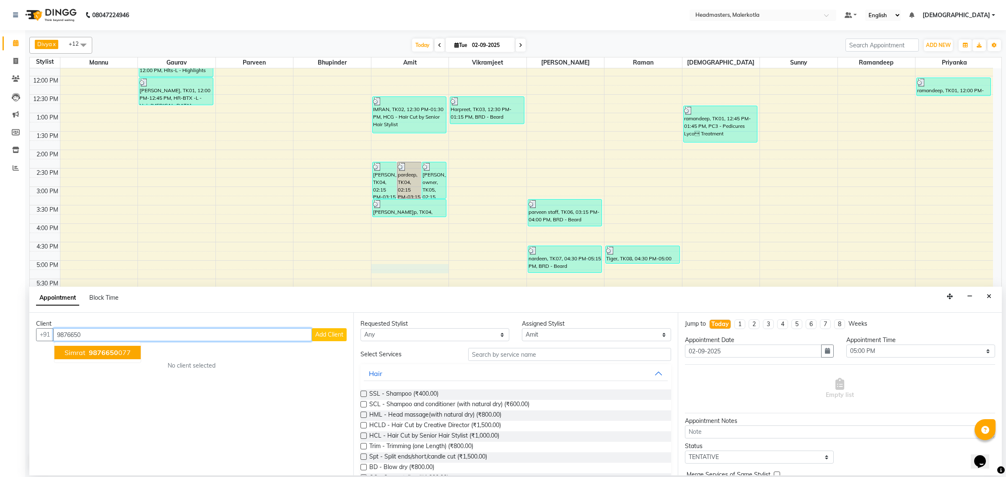
click at [89, 353] on span "9876650" at bounding box center [103, 352] width 29 height 8
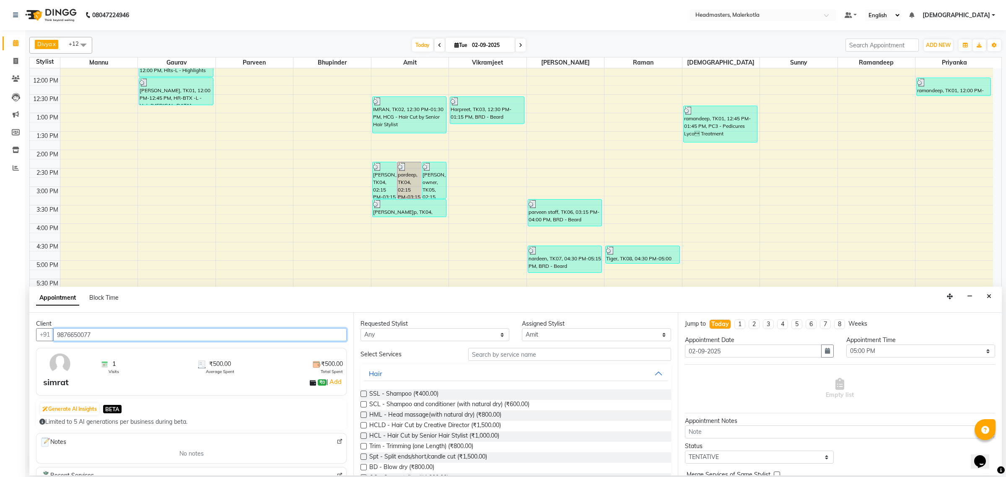
type input "9876650077"
click at [506, 346] on div "Requested Stylist Any[PERSON_NAME]y[PERSON_NAME]t Amit[PERSON_NAME]d[PERSON_NAM…" at bounding box center [516, 394] width 324 height 163
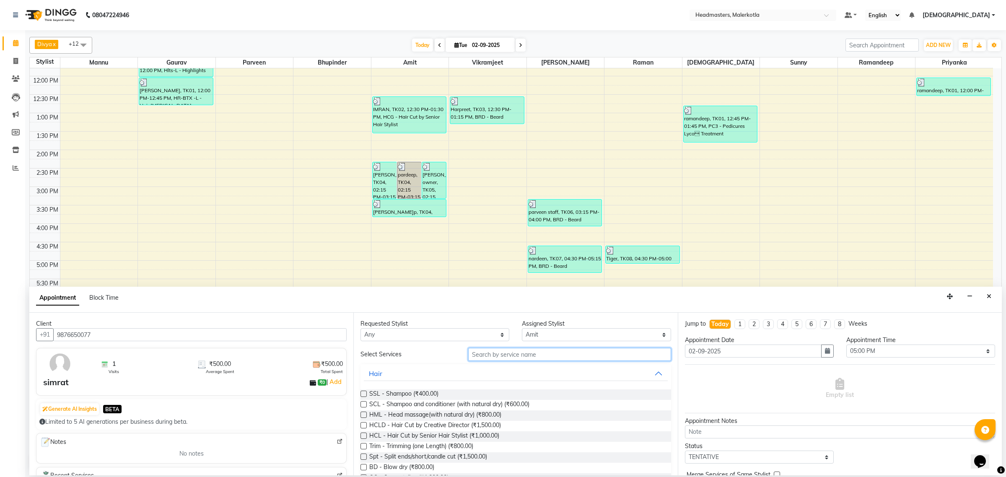
click at [505, 352] on input "text" at bounding box center [569, 354] width 203 height 13
type input "hc"
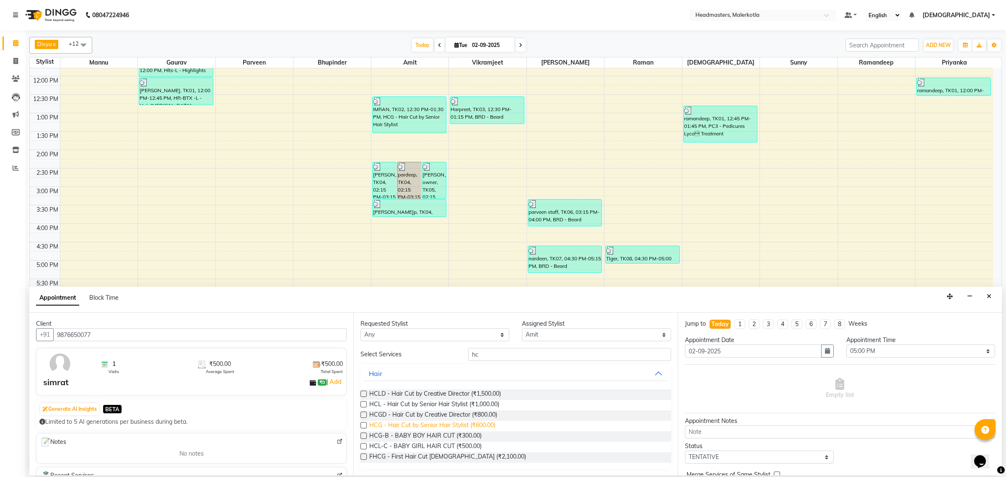
click at [490, 425] on span "HCG - Hair Cut by Senior Hair Stylist (₹600.00)" at bounding box center [432, 426] width 126 height 10
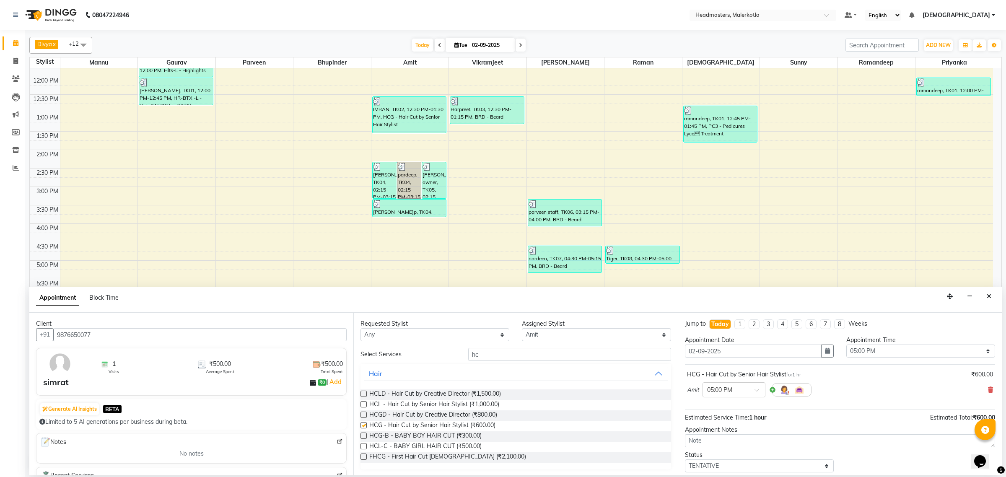
checkbox input "false"
click at [493, 359] on input "hc" at bounding box center [569, 354] width 203 height 13
type input "h"
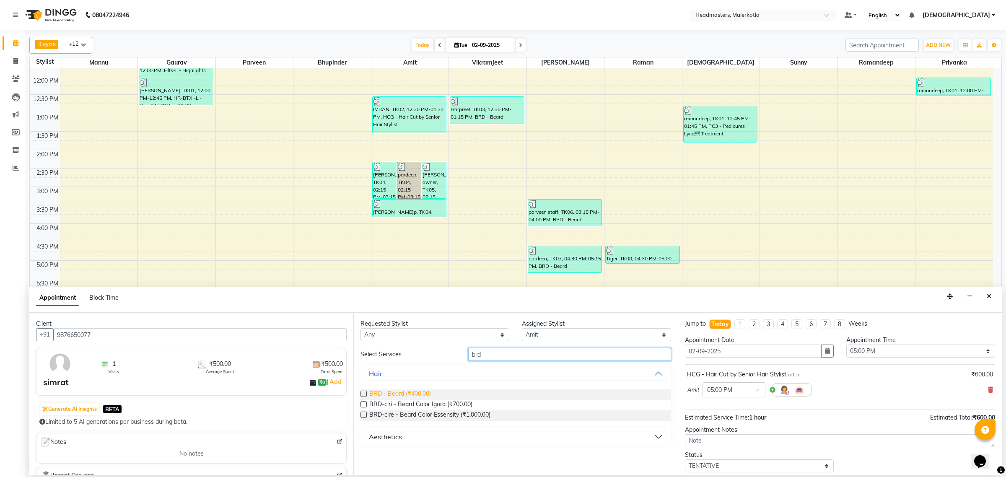
type input "brd"
click at [423, 392] on span "BRD - Beard (₹400.00)" at bounding box center [400, 395] width 62 height 10
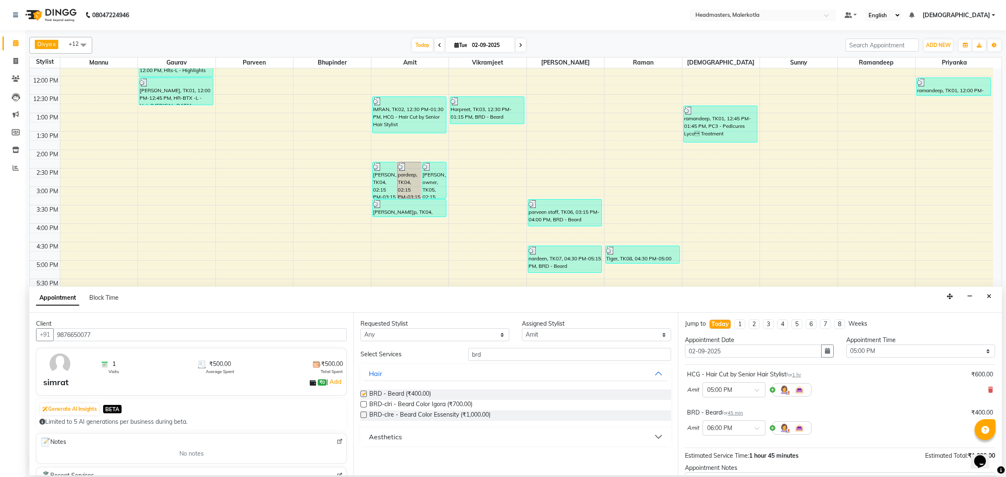
checkbox input "false"
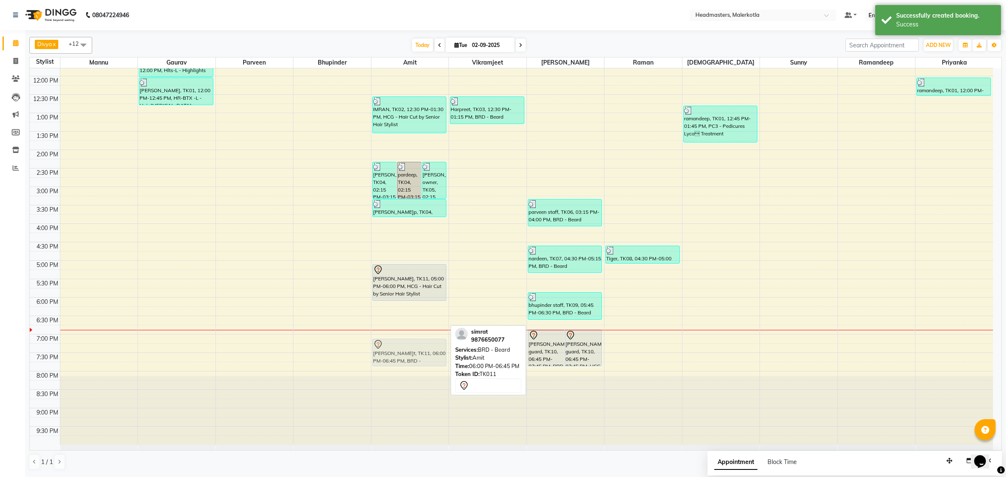
drag, startPoint x: 405, startPoint y: 309, endPoint x: 405, endPoint y: 315, distance: 5.5
click at [405, 344] on div "[PERSON_NAME]p, TK04, 02:15 PM-03:15 PM, BRD -[PERSON_NAME]p, TK04, 02:15 PM-03…" at bounding box center [411, 187] width 78 height 516
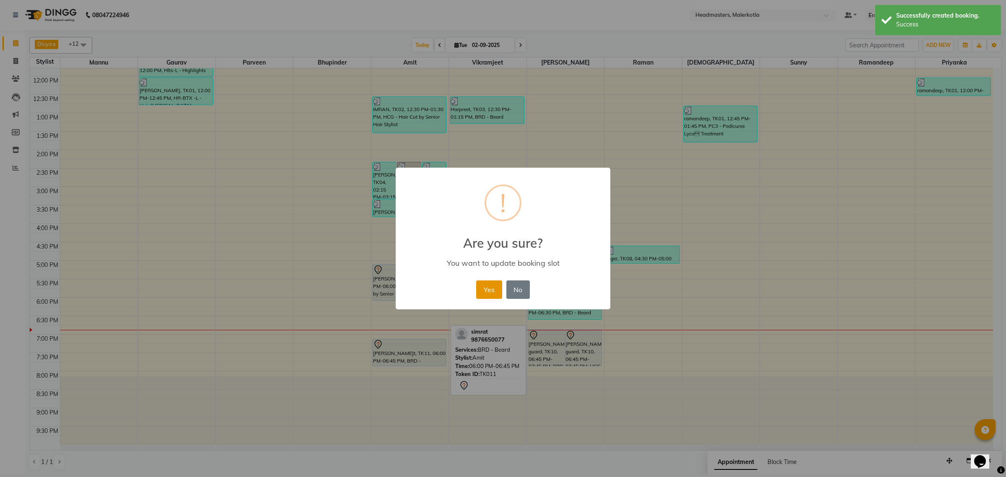
click at [485, 286] on button "Yes" at bounding box center [489, 290] width 26 height 18
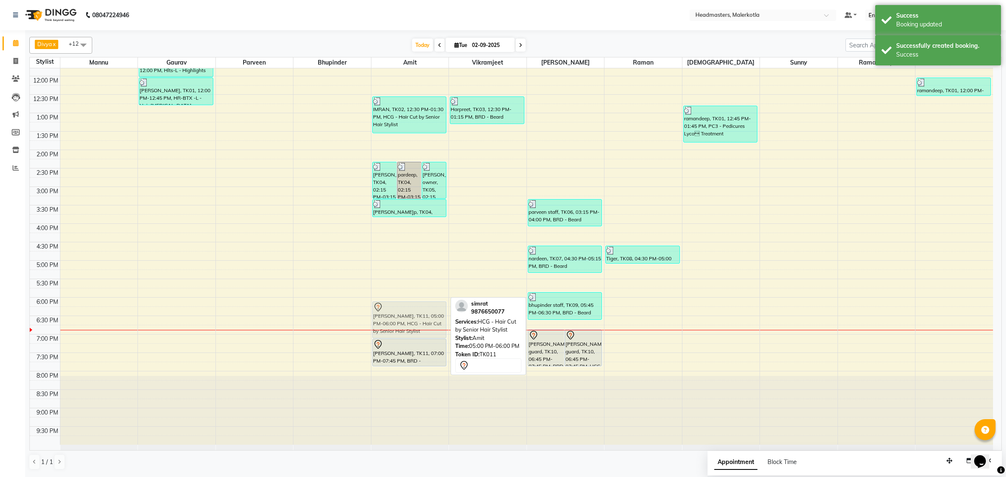
drag, startPoint x: 421, startPoint y: 286, endPoint x: 420, endPoint y: 323, distance: 36.9
click at [420, 323] on div "[PERSON_NAME], TK04, 02:15 PM-03:15 PM, BRD - [PERSON_NAME], TK04, 02:15 PM-03:…" at bounding box center [411, 187] width 78 height 516
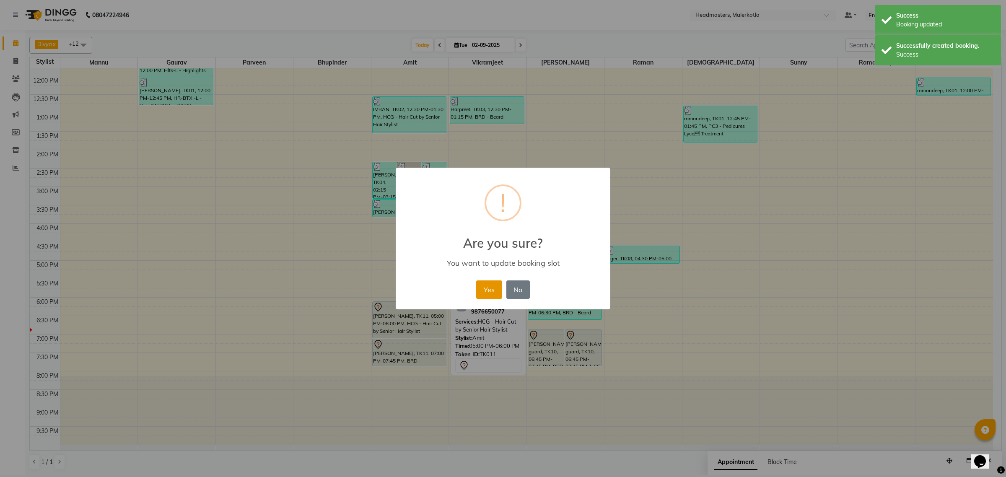
click at [481, 292] on button "Yes" at bounding box center [489, 290] width 26 height 18
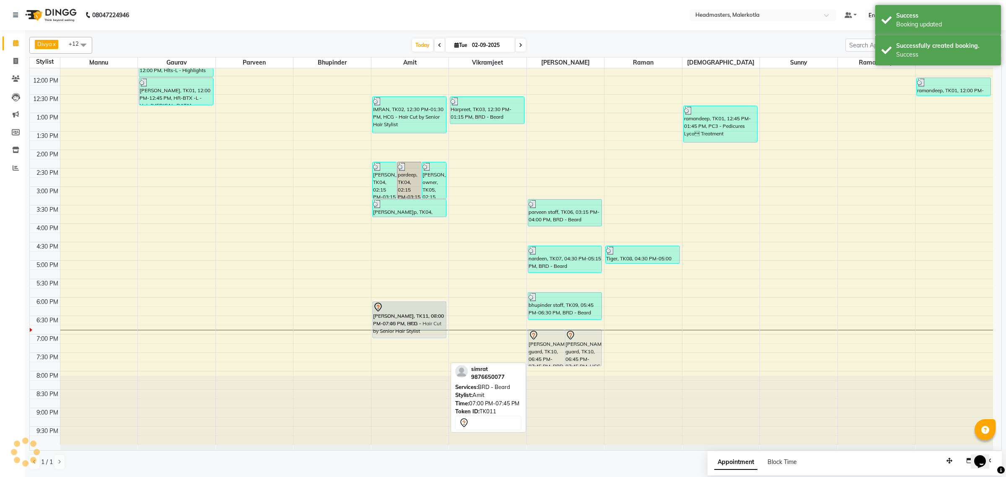
drag, startPoint x: 400, startPoint y: 359, endPoint x: 400, endPoint y: 324, distance: 35.2
click at [400, 324] on div "[PERSON_NAME], TK04, 02:15 PM-03:15 PM, BRD - [PERSON_NAME], TK04, 02:15 PM-03:…" at bounding box center [411, 187] width 78 height 516
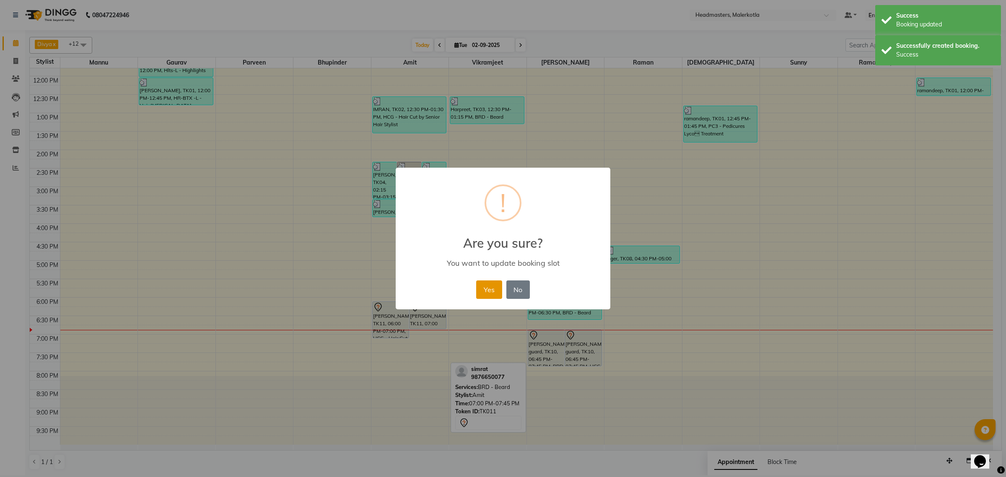
click at [479, 284] on button "Yes" at bounding box center [489, 290] width 26 height 18
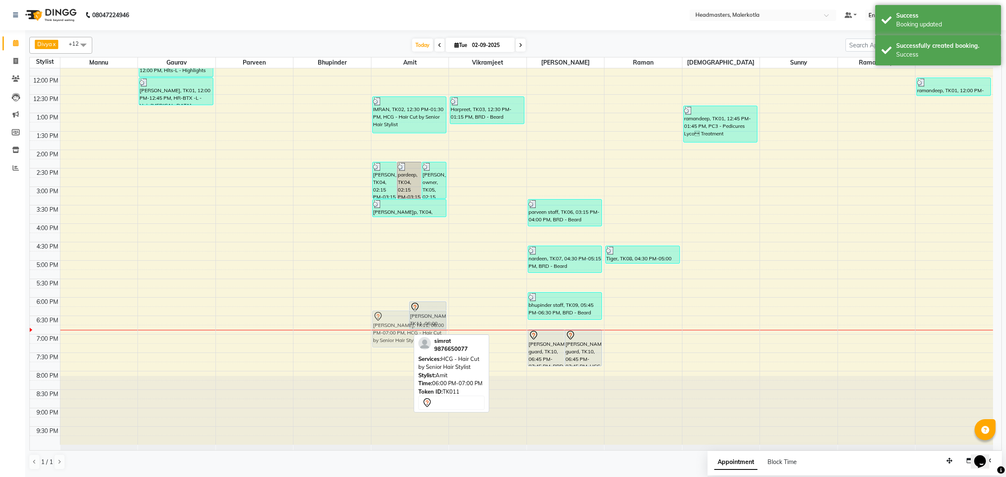
drag, startPoint x: 403, startPoint y: 316, endPoint x: 400, endPoint y: 324, distance: 8.4
click at [400, 324] on div "[PERSON_NAME], TK04, 02:15 PM-03:15 PM, BRD - [PERSON_NAME], TK04, 02:15 PM-03:…" at bounding box center [411, 187] width 78 height 516
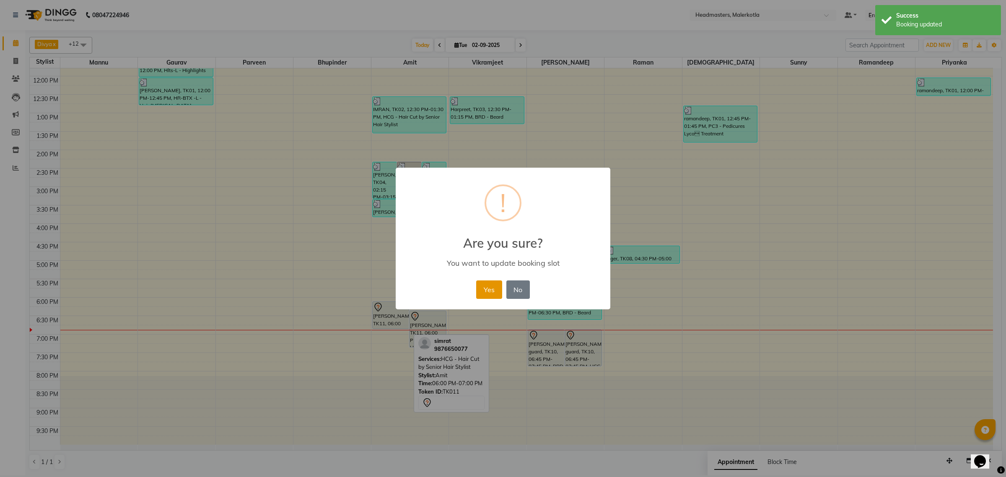
click at [492, 290] on button "Yes" at bounding box center [489, 290] width 26 height 18
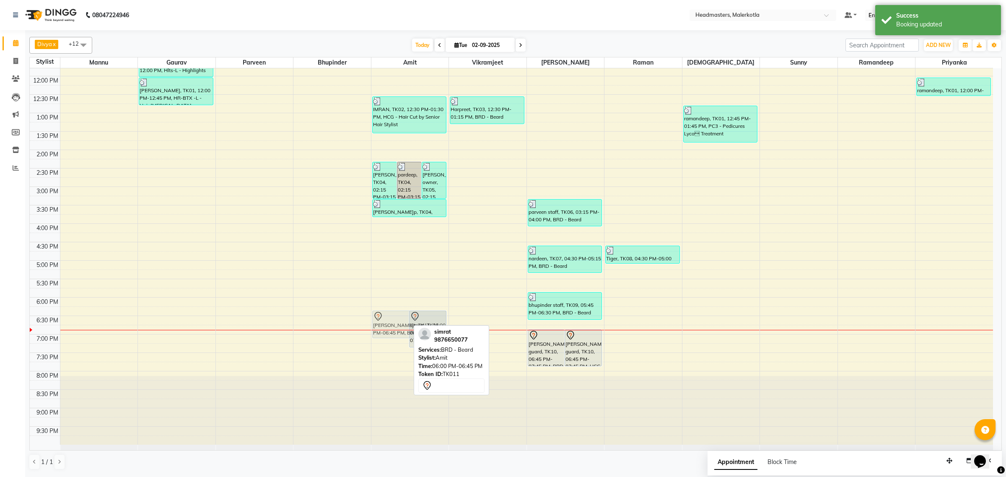
drag, startPoint x: 395, startPoint y: 326, endPoint x: 395, endPoint y: 335, distance: 9.6
click at [395, 335] on div "[PERSON_NAME]p, TK04, 02:15 PM-03:15 PM, BRD -[PERSON_NAME]p, TK04, 02:15 PM-03…" at bounding box center [411, 187] width 78 height 516
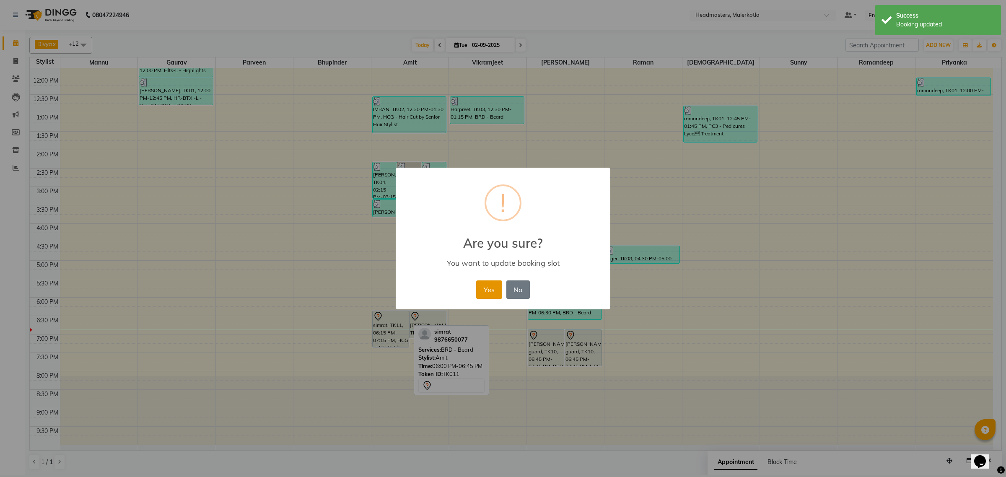
click at [492, 286] on button "Yes" at bounding box center [489, 290] width 26 height 18
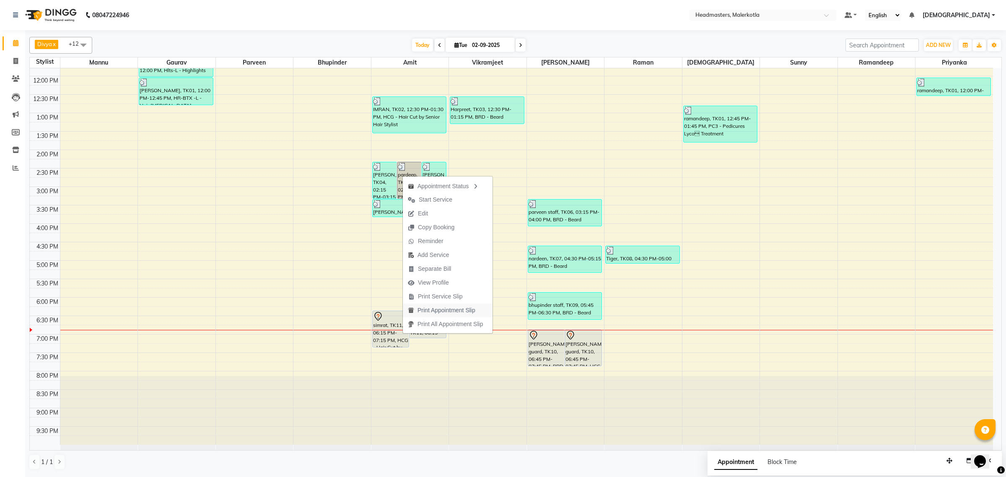
click at [437, 309] on span "Print Appointment Slip" at bounding box center [447, 310] width 58 height 9
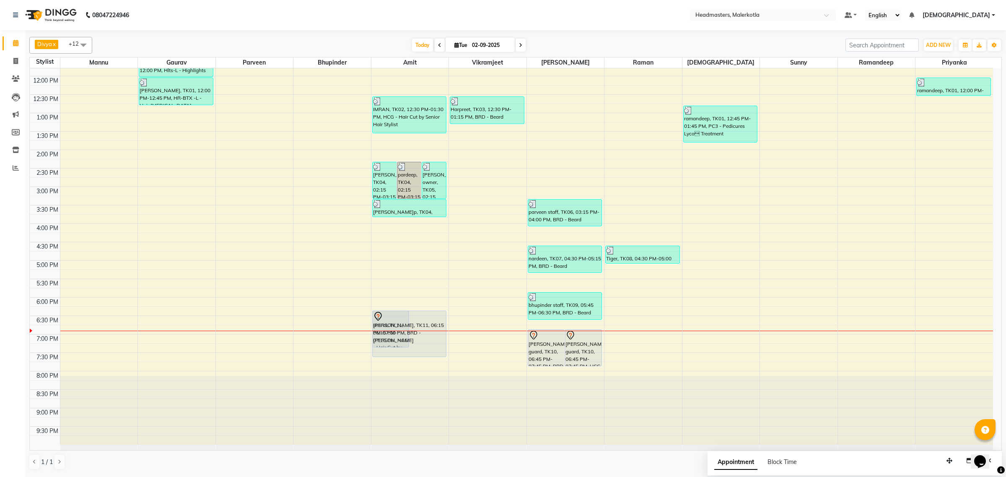
click at [422, 348] on div "[PERSON_NAME], TK04, 02:15 PM-03:15 PM, BRD - [PERSON_NAME], TK04, 02:15 PM-03:…" at bounding box center [411, 187] width 78 height 516
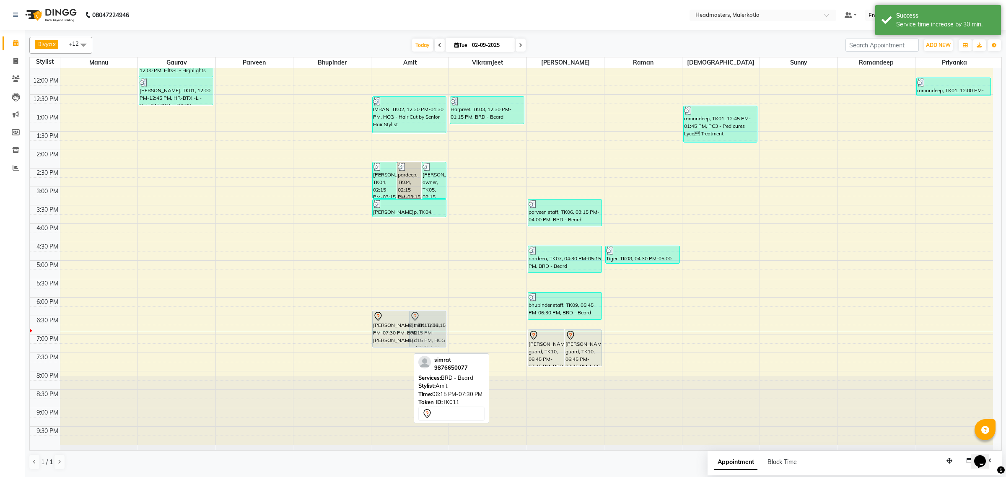
drag, startPoint x: 397, startPoint y: 356, endPoint x: 401, endPoint y: 345, distance: 12.1
click at [401, 345] on div "[PERSON_NAME], TK04, 02:15 PM-03:15 PM, BRD - [PERSON_NAME], TK04, 02:15 PM-03:…" at bounding box center [411, 187] width 78 height 516
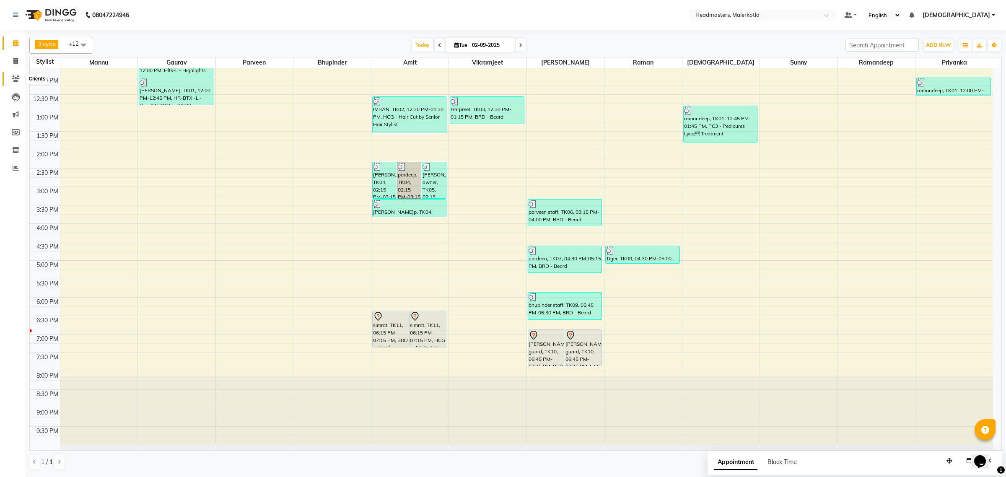
click at [15, 76] on icon at bounding box center [16, 78] width 8 height 6
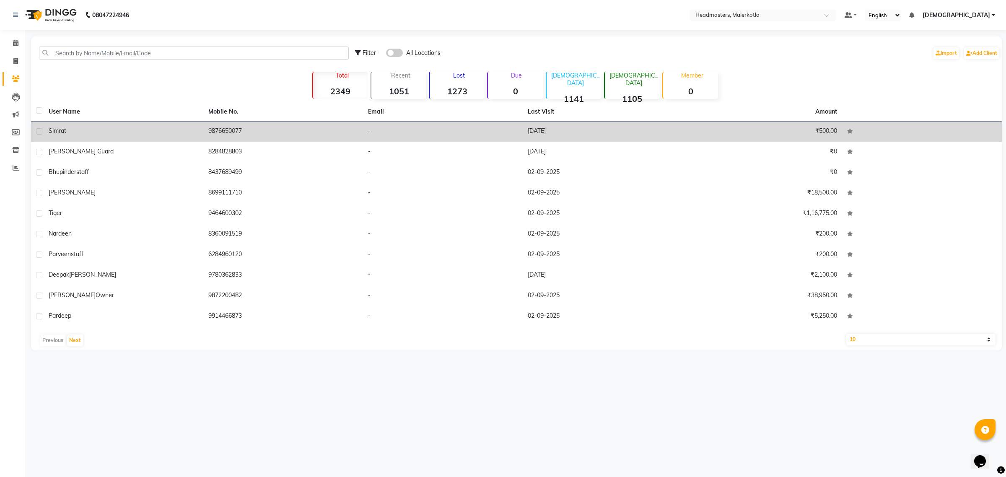
click at [95, 135] on div "simrat" at bounding box center [124, 131] width 150 height 9
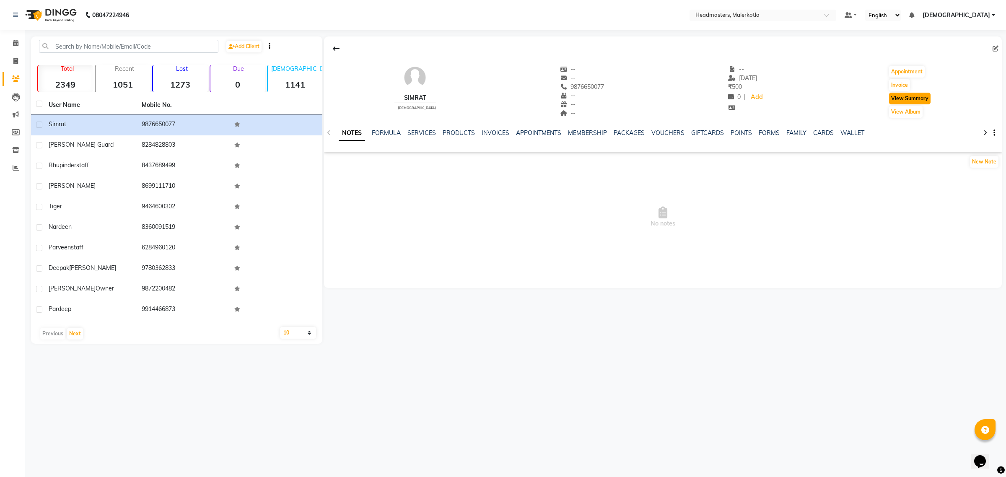
click at [900, 96] on button "View Summary" at bounding box center [910, 99] width 42 height 12
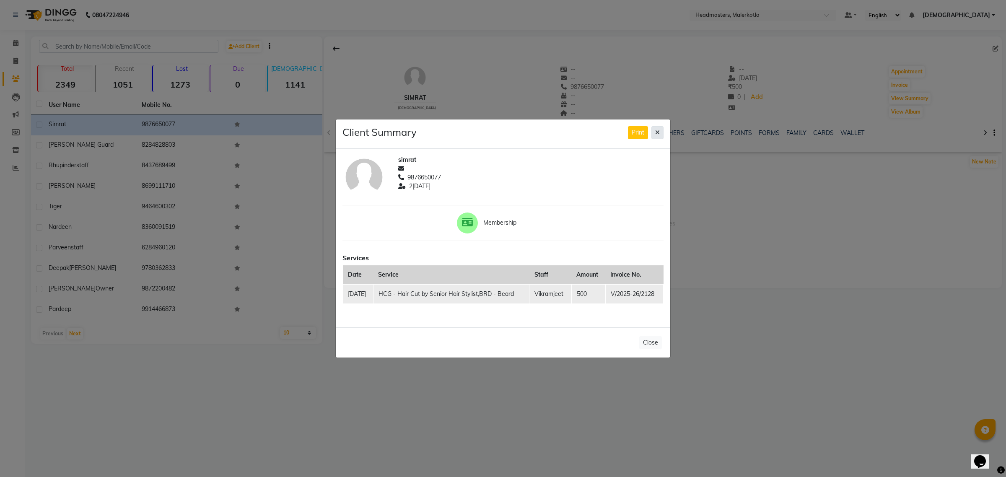
click at [655, 131] on icon at bounding box center [657, 133] width 5 height 6
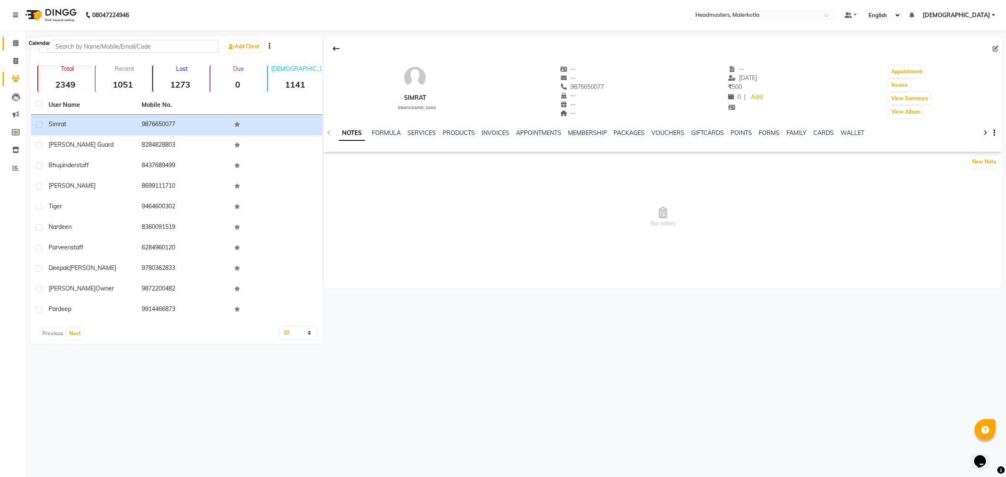
click at [15, 43] on icon at bounding box center [15, 43] width 5 height 6
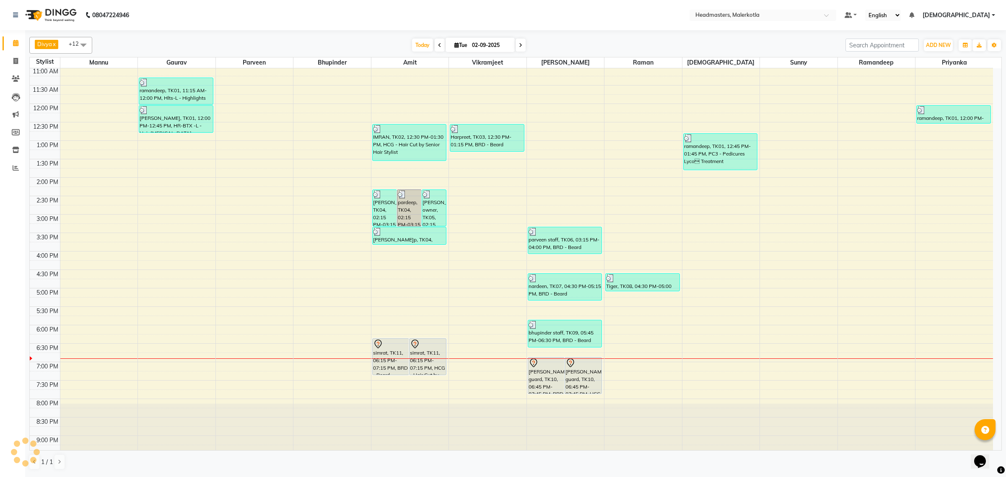
scroll to position [140, 0]
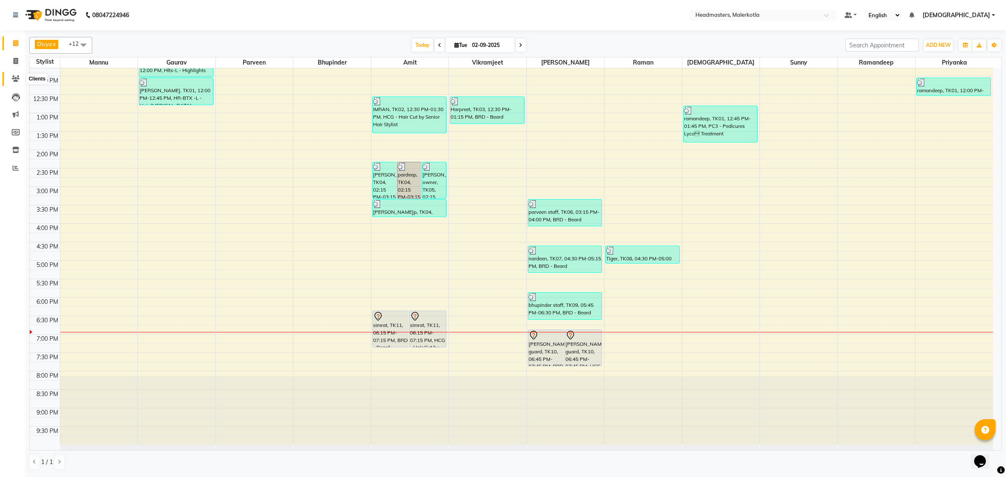
drag, startPoint x: 17, startPoint y: 76, endPoint x: 24, endPoint y: 75, distance: 7.1
click at [17, 76] on icon at bounding box center [16, 78] width 8 height 6
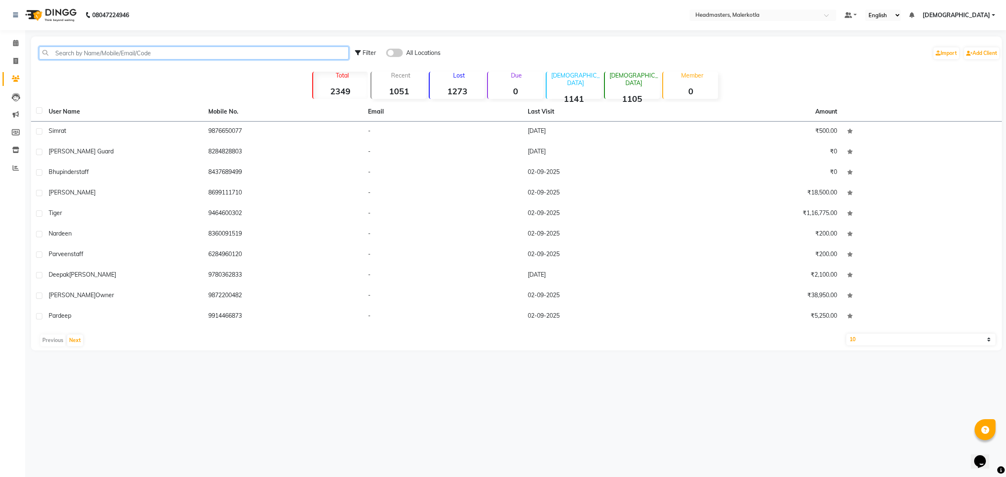
click at [79, 47] on input "text" at bounding box center [194, 53] width 310 height 13
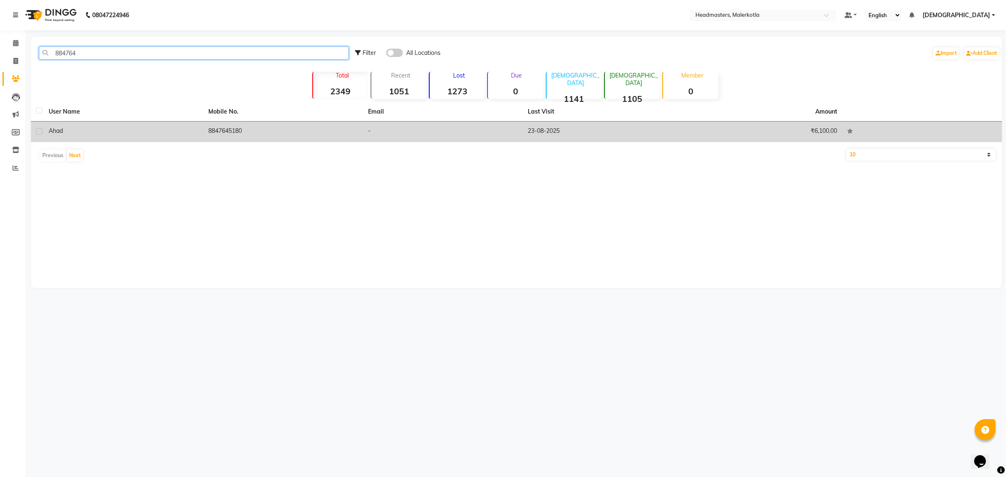
type input "884764"
click at [219, 131] on td "8847645180" at bounding box center [283, 132] width 160 height 21
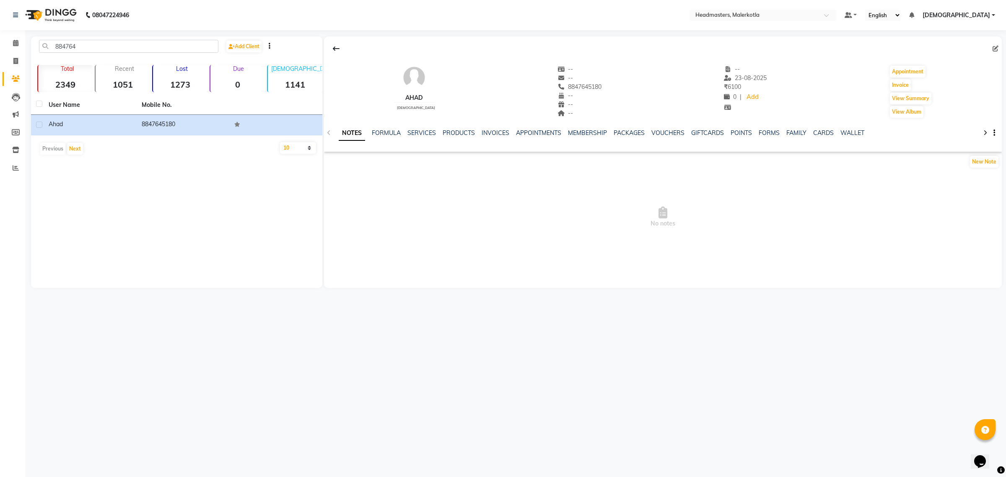
click at [931, 97] on div "Ahad [DEMOGRAPHIC_DATA] -- -- 8847645180 -- -- -- -- 2[DATE] ₹ 6100 0 | Add App…" at bounding box center [663, 88] width 678 height 62
click at [926, 97] on button "View Summary" at bounding box center [911, 99] width 42 height 12
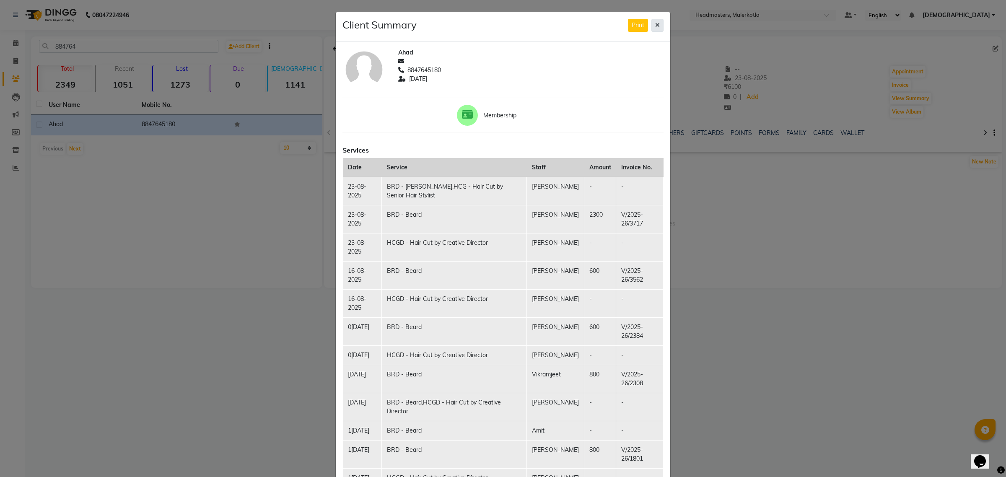
click at [652, 22] on button at bounding box center [658, 25] width 12 height 13
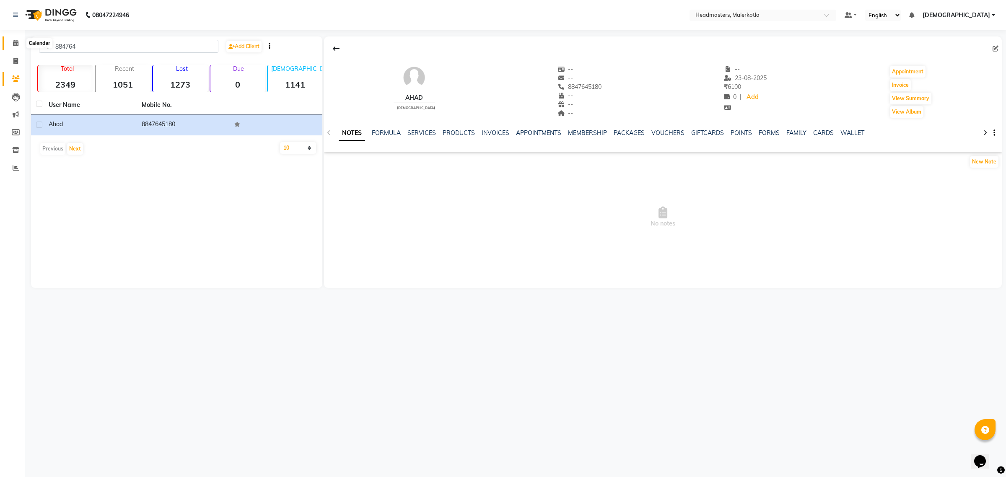
click at [9, 41] on span at bounding box center [15, 44] width 15 height 10
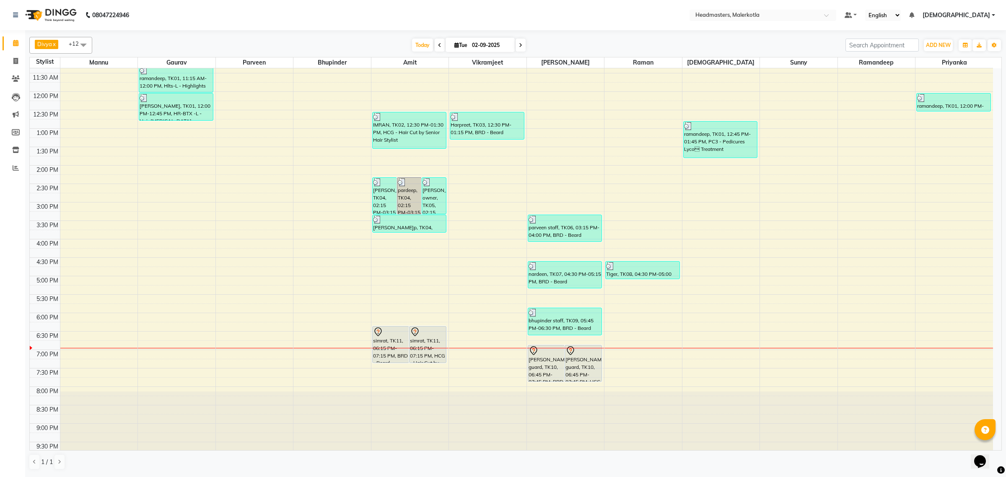
scroll to position [140, 0]
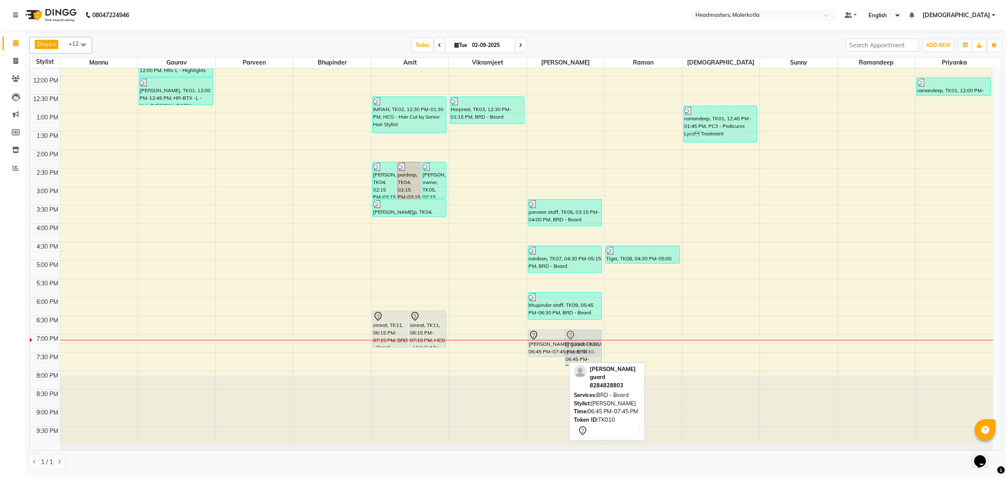
click at [555, 354] on div "[PERSON_NAME] guard, TK10, 06:45 PM-07:45 PM, BRD - [PERSON_NAME] guard, TK10, …" at bounding box center [566, 187] width 78 height 516
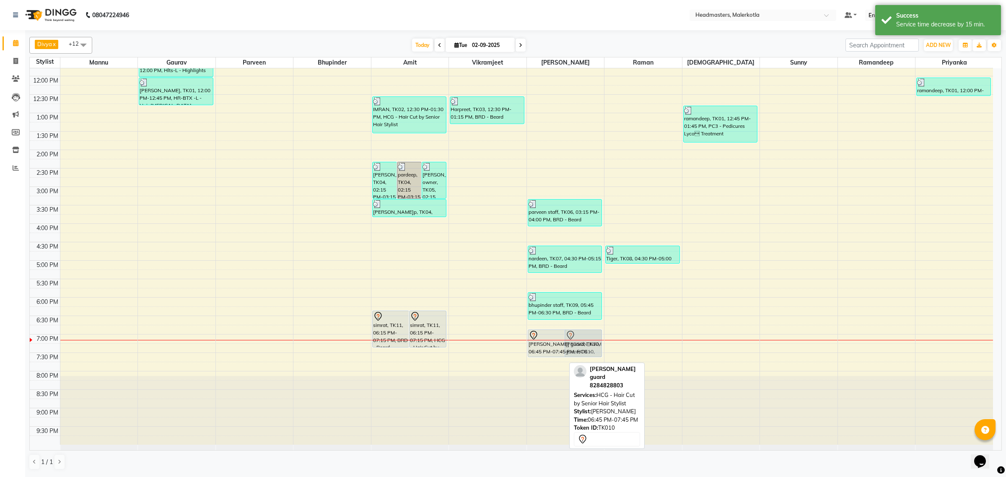
drag, startPoint x: 543, startPoint y: 365, endPoint x: 546, endPoint y: 348, distance: 17.0
click at [546, 348] on div "[PERSON_NAME] guard, TK10, 06:45 PM-07:45 PM, HCG - Hair Cut by Senior Hair Sty…" at bounding box center [566, 187] width 78 height 516
click at [550, 346] on div "[PERSON_NAME] guard, TK10, 06:45 PM-07:30 PM, BRD -[PERSON_NAME]d" at bounding box center [546, 343] width 36 height 27
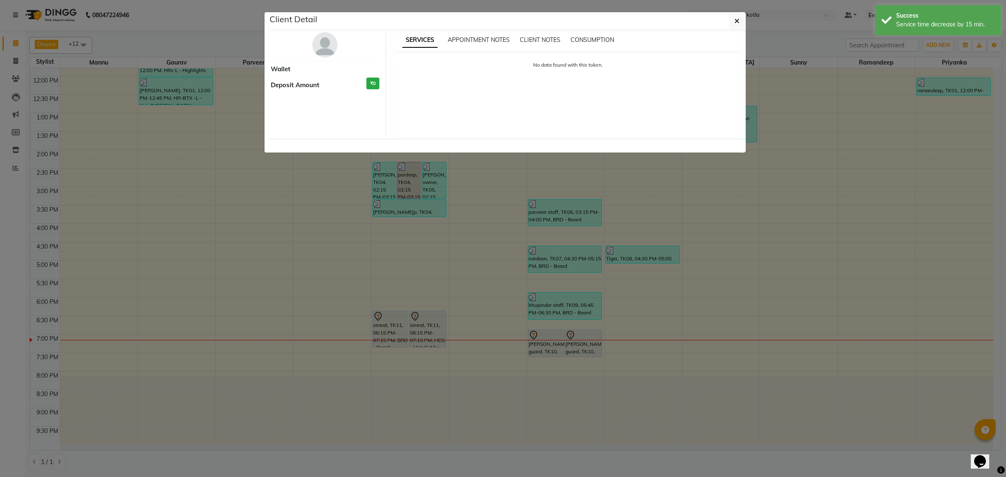
select select "7"
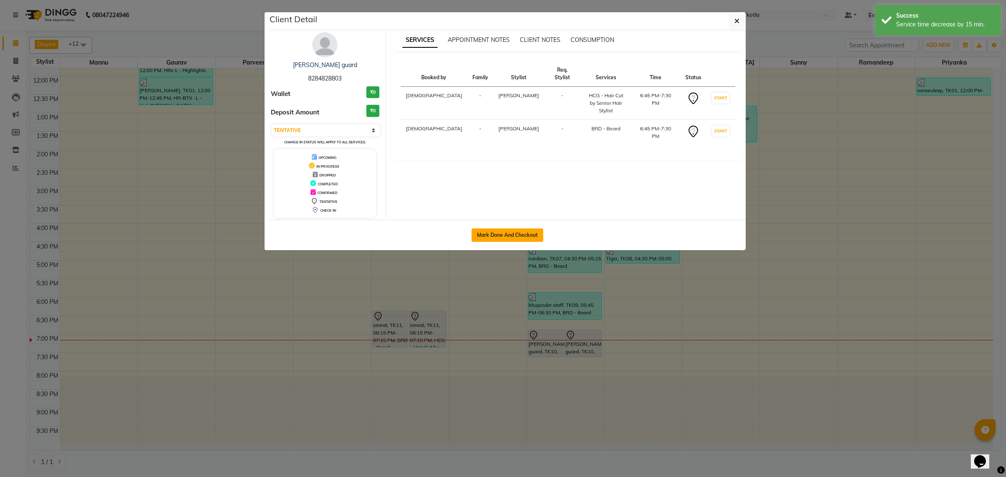
click at [524, 238] on button "Mark Done And Checkout" at bounding box center [508, 235] width 72 height 13
select select "service"
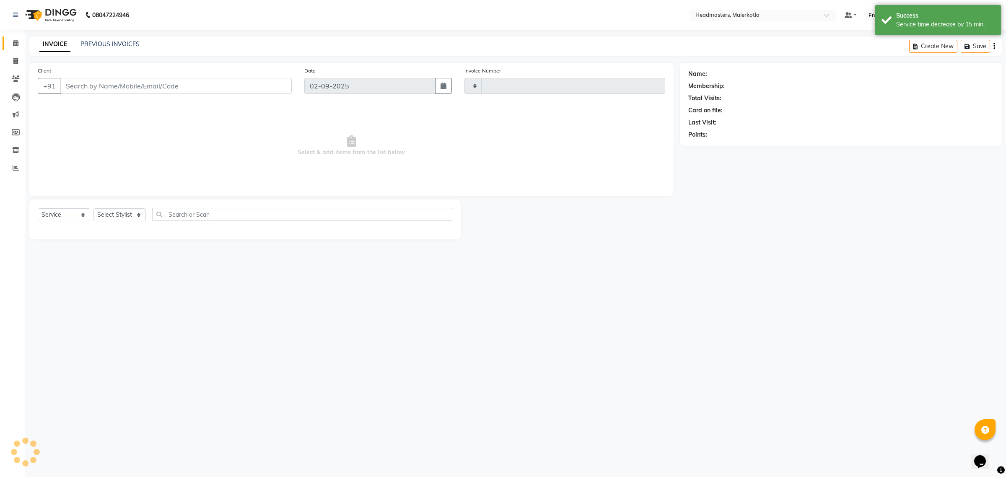
type input "3960"
select select "7368"
type input "8284828803"
select select "65912"
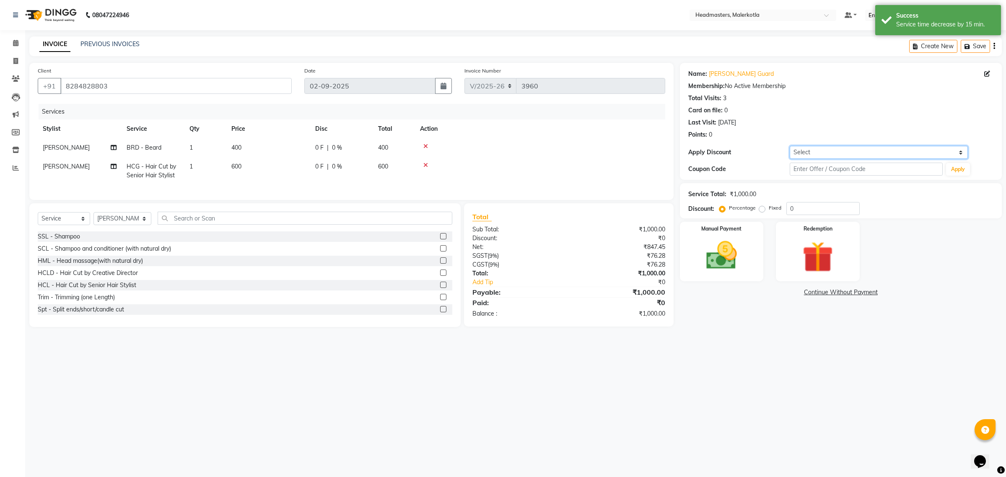
click at [810, 152] on select "Select Coupon → Pending Payment Coupon → Already Paid Coupon → Wrong Job Card C…" at bounding box center [879, 152] width 178 height 13
select select "8: Object"
click at [790, 146] on select "Select Coupon → Pending Payment Coupon → Already Paid Coupon → Wrong Job Card C…" at bounding box center [879, 152] width 178 height 13
type input "100"
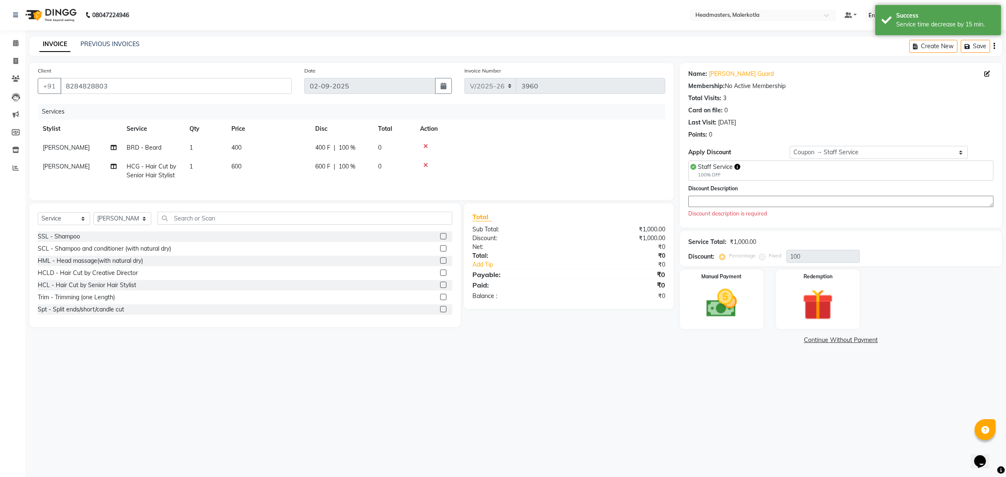
click at [717, 168] on span "Staff Service" at bounding box center [715, 167] width 35 height 8
copy span "Staff Service"
click at [726, 198] on textarea at bounding box center [841, 201] width 305 height 11
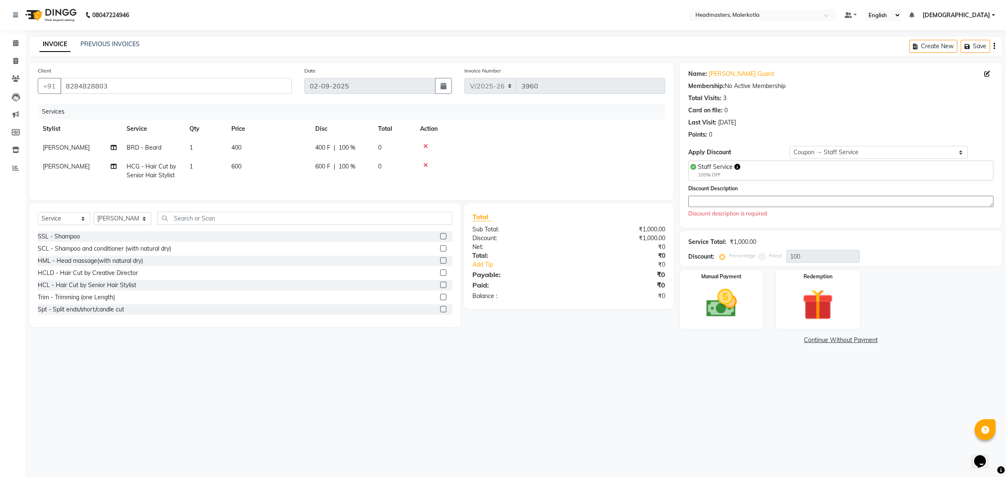
paste textarea "Staff Service"
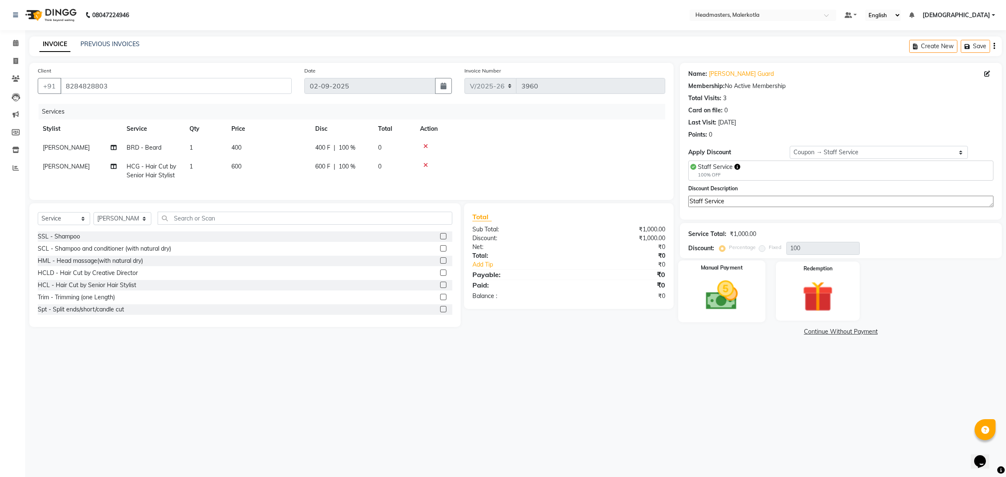
type textarea "Staff Service"
drag, startPoint x: 733, startPoint y: 311, endPoint x: 736, endPoint y: 313, distance: 4.3
click at [732, 311] on img at bounding box center [722, 295] width 52 height 37
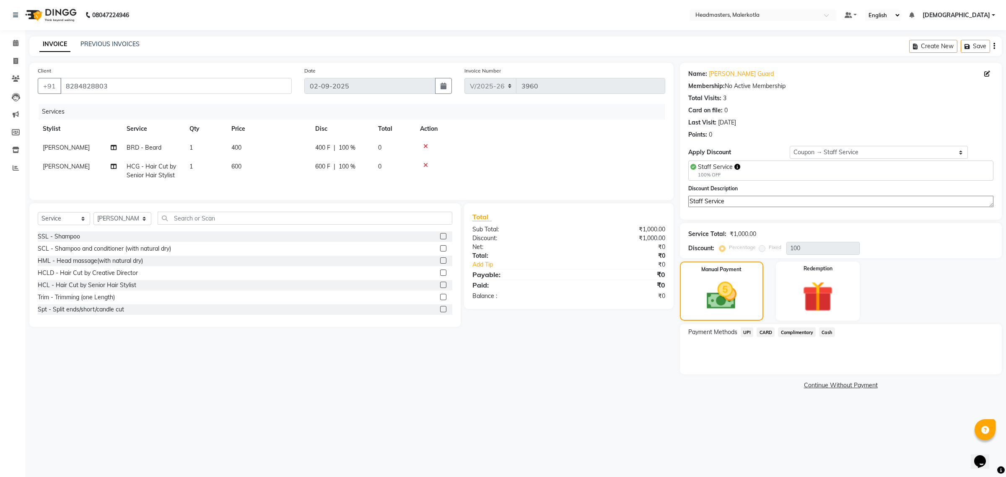
click at [785, 329] on span "Complimentary" at bounding box center [797, 333] width 38 height 10
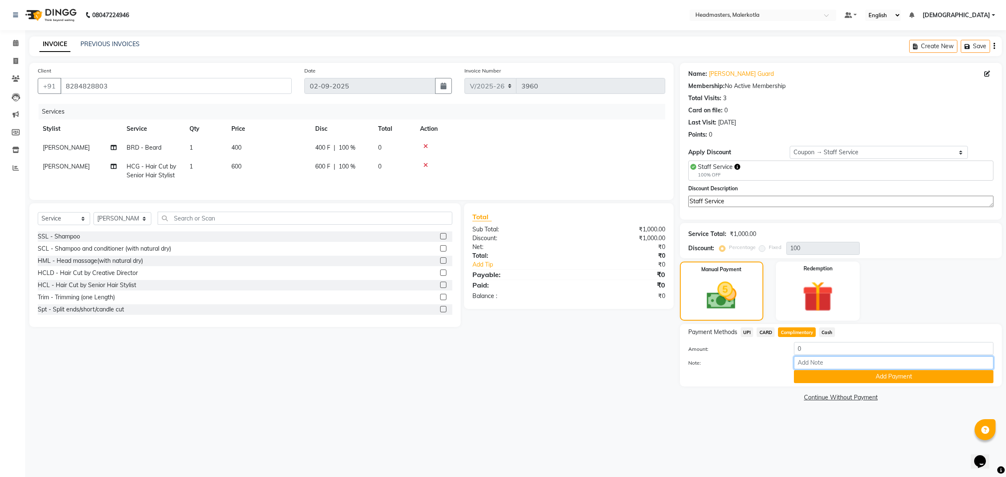
click at [808, 362] on input "Note:" at bounding box center [894, 362] width 200 height 13
paste input "Staff Service"
type input "Staff Service"
click at [819, 379] on button "Add Payment" at bounding box center [894, 376] width 200 height 13
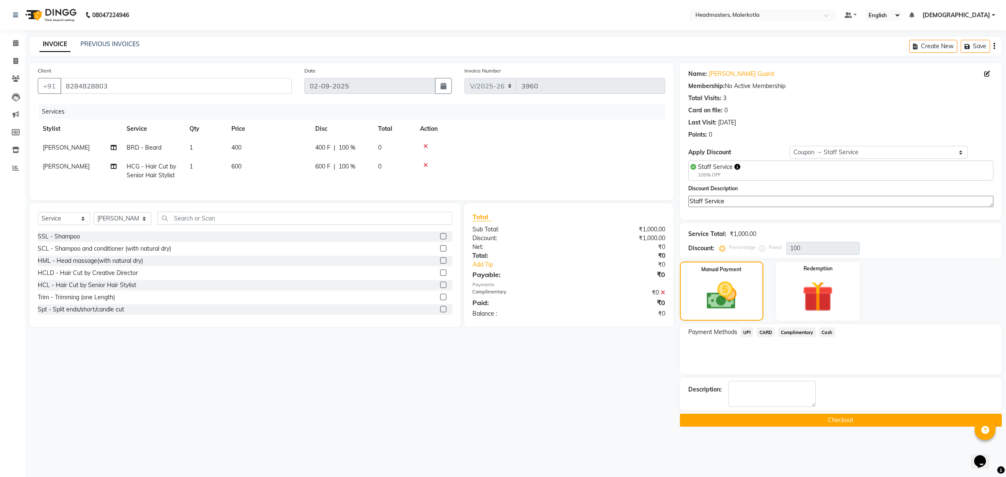
click at [822, 414] on button "Checkout" at bounding box center [841, 420] width 322 height 13
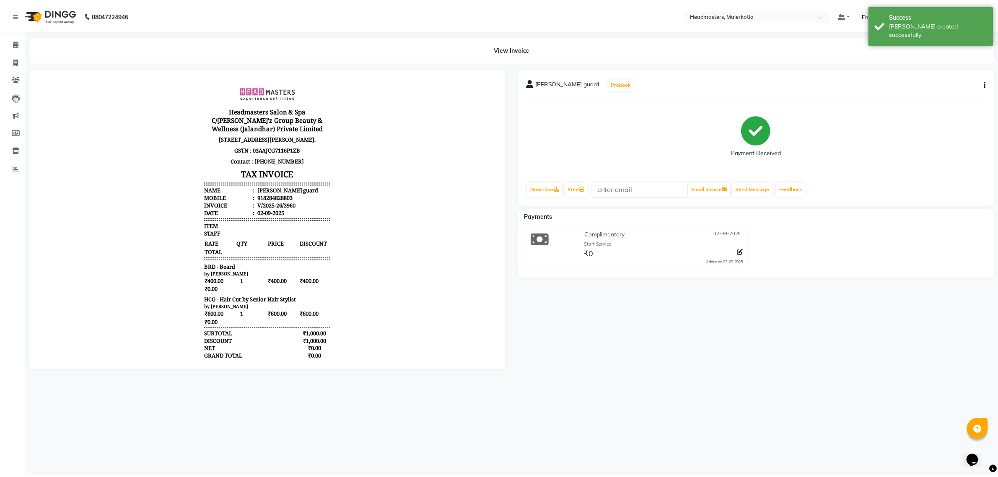
scroll to position [55, 0]
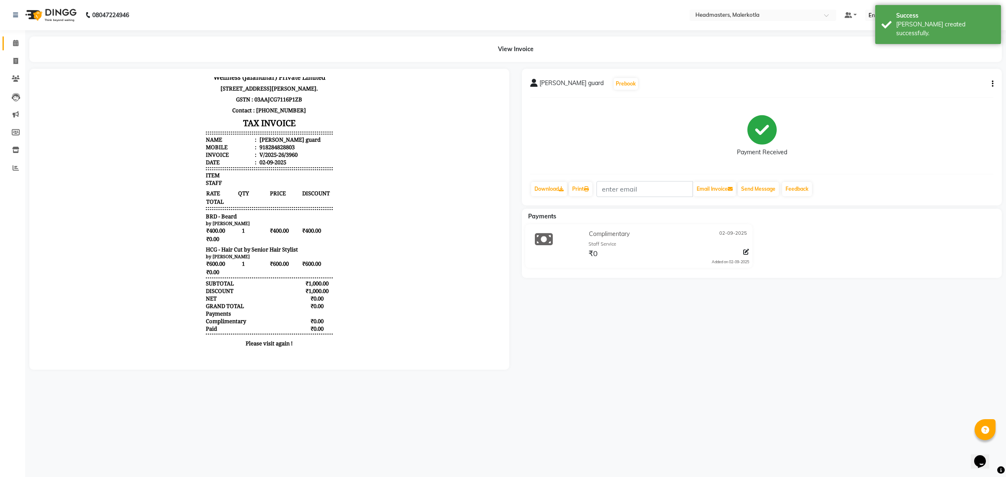
click at [15, 38] on link "Calendar" at bounding box center [13, 43] width 20 height 14
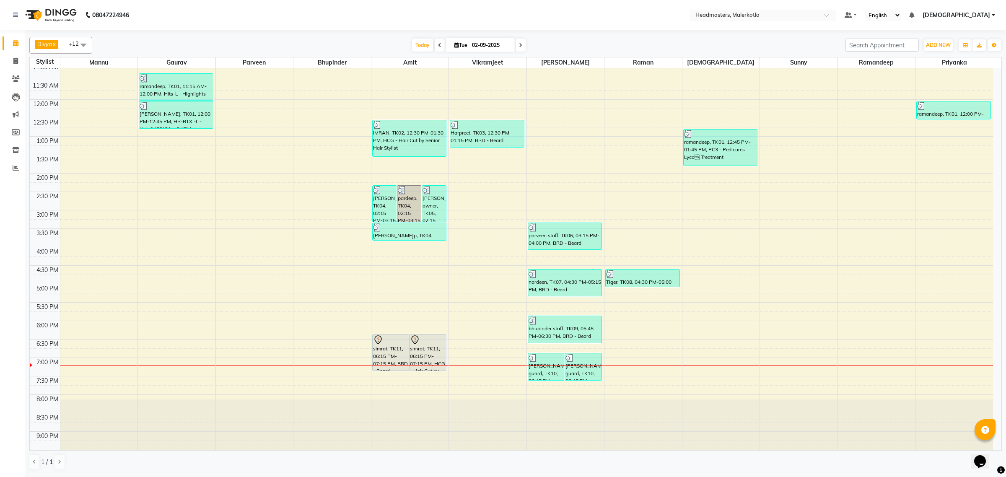
scroll to position [140, 0]
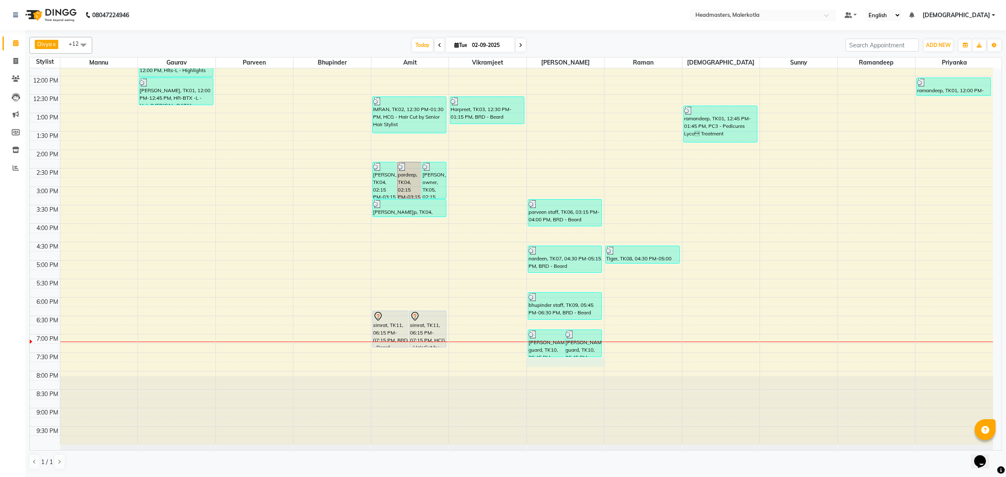
click at [571, 365] on div "8:00 AM 8:30 AM 9:00 AM 9:30 AM 10:00 AM 10:30 AM 11:00 AM 11:30 AM 12:00 PM 12…" at bounding box center [512, 187] width 964 height 516
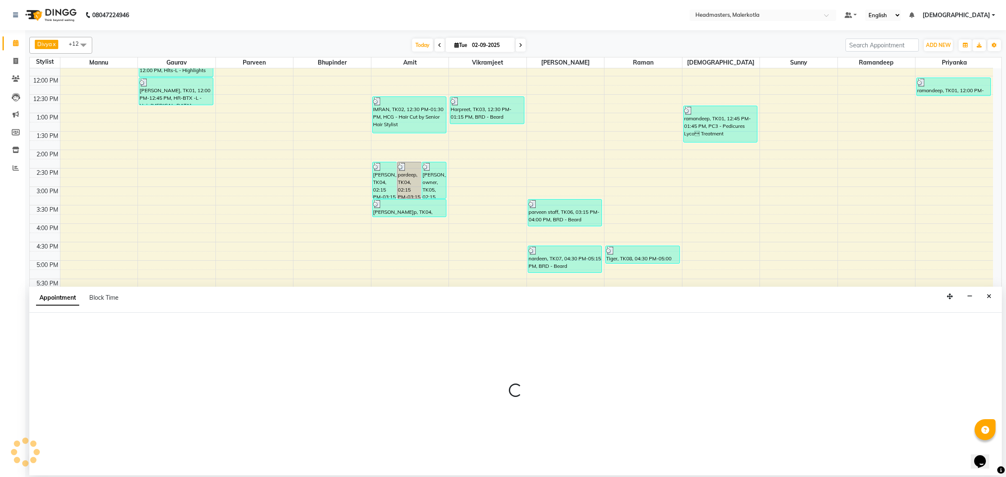
select select "65912"
select select "1170"
select select "tentative"
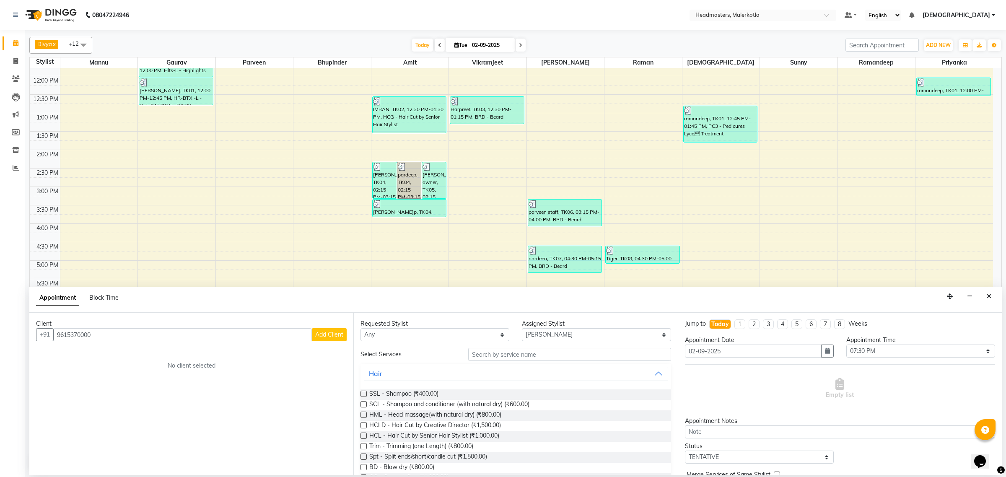
type input "9615370000"
click at [329, 332] on span "Add Client" at bounding box center [329, 335] width 28 height 8
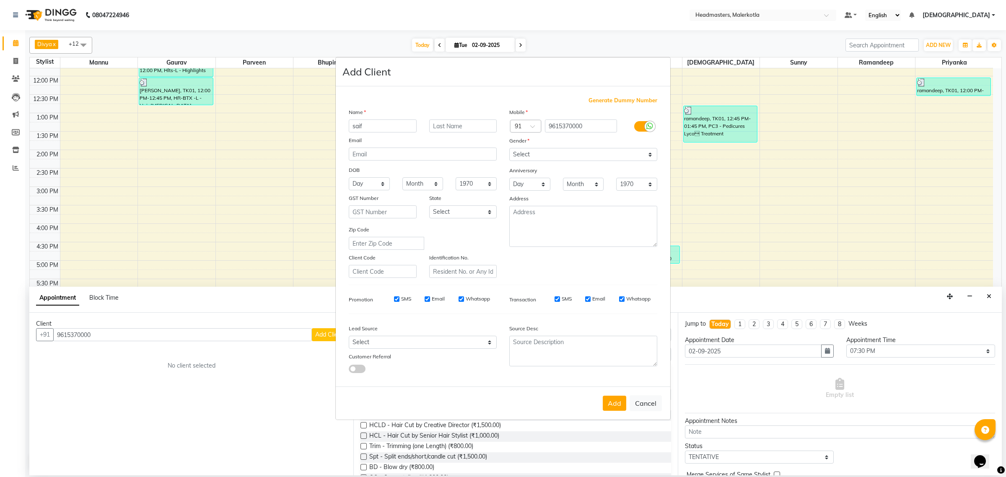
type input "saif"
click at [534, 155] on select "Select [DEMOGRAPHIC_DATA] [DEMOGRAPHIC_DATA] Other Prefer Not To Say" at bounding box center [583, 154] width 148 height 13
select select "[DEMOGRAPHIC_DATA]"
click at [509, 149] on select "Select [DEMOGRAPHIC_DATA] [DEMOGRAPHIC_DATA] Other Prefer Not To Say" at bounding box center [583, 154] width 148 height 13
click at [608, 407] on button "Add" at bounding box center [614, 403] width 23 height 15
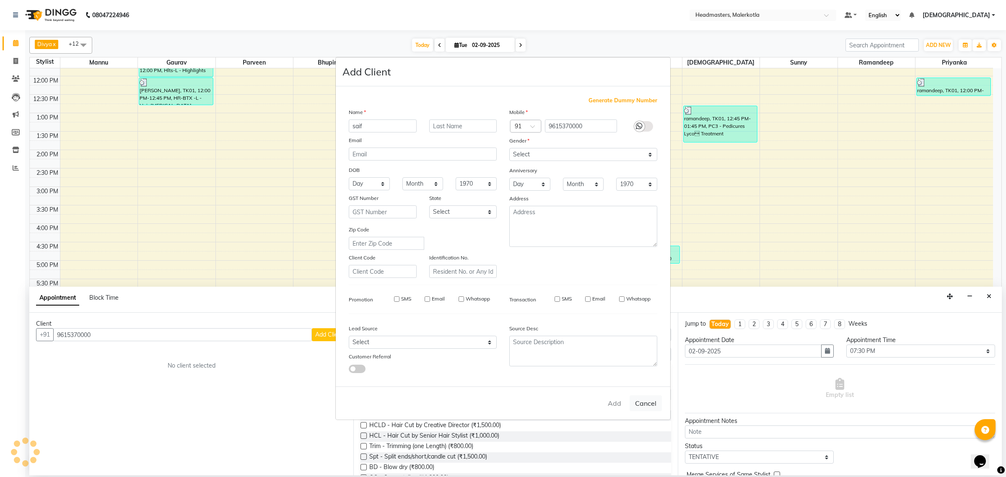
select select
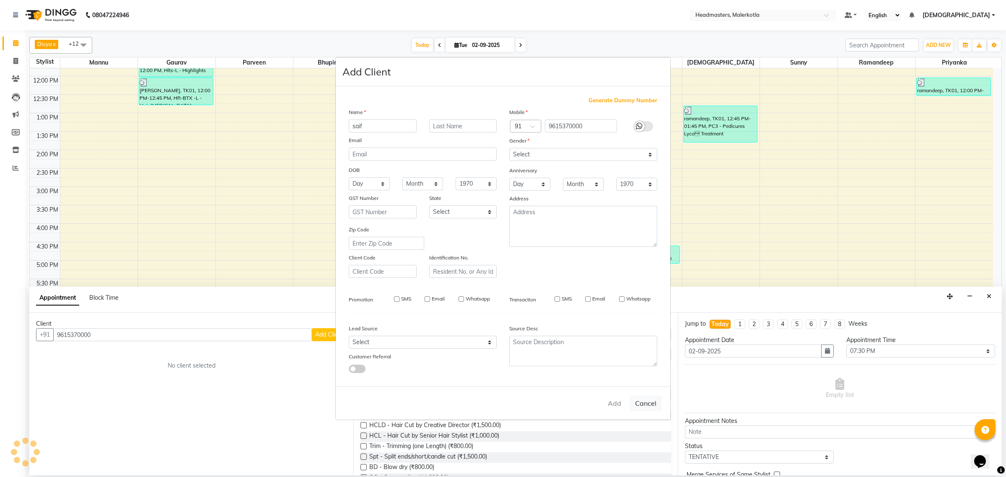
select select
checkbox input "false"
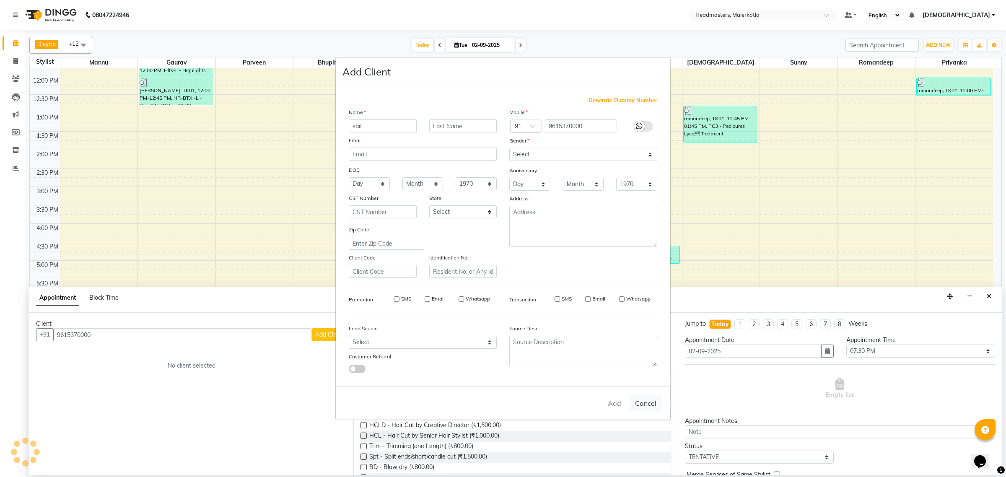
checkbox input "false"
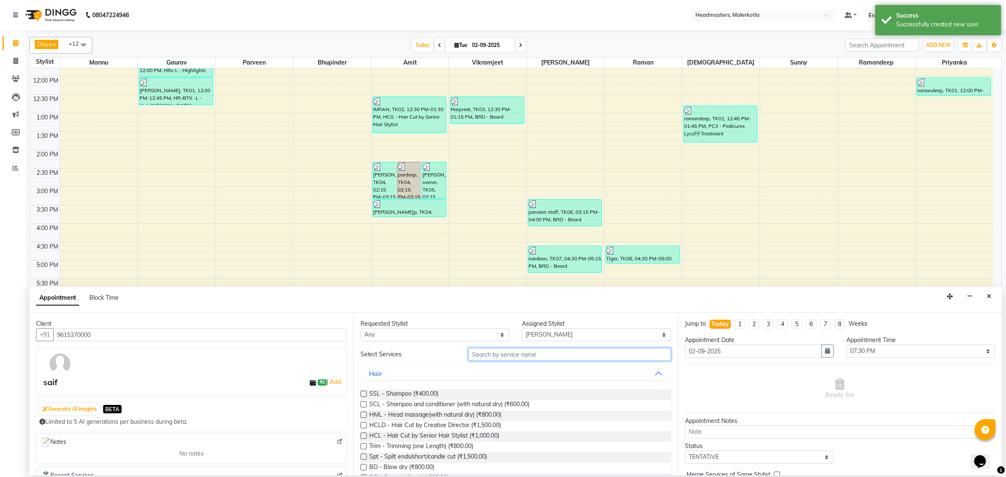
click at [522, 355] on input "text" at bounding box center [569, 354] width 203 height 13
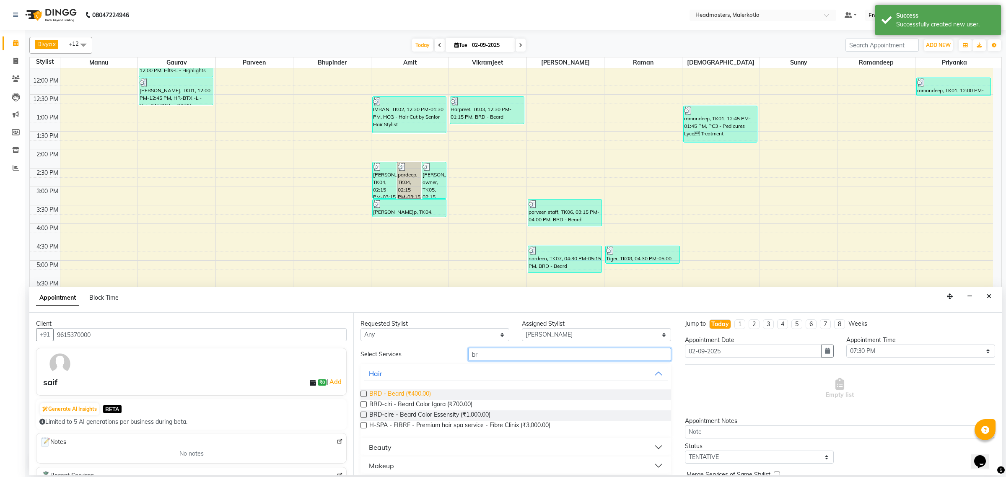
type input "br"
click at [417, 394] on span "BRD - Beard (₹400.00)" at bounding box center [400, 395] width 62 height 10
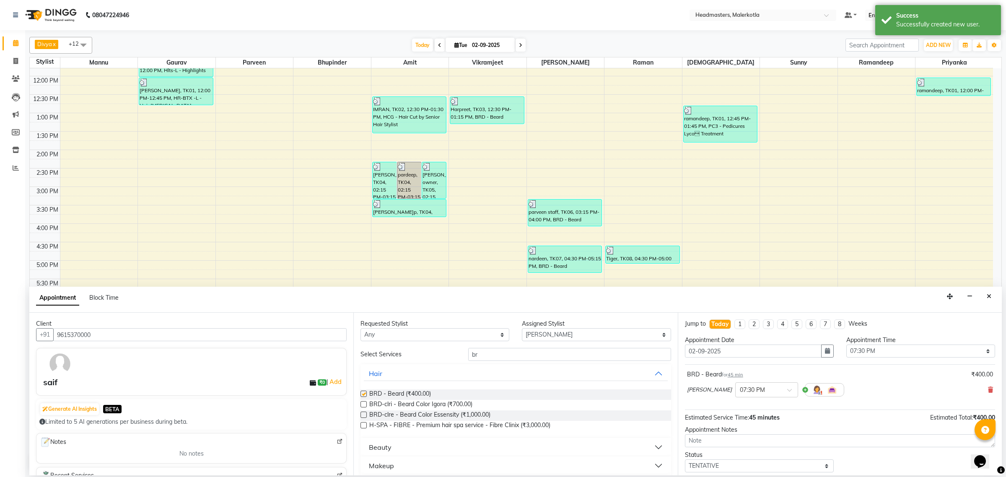
checkbox input "false"
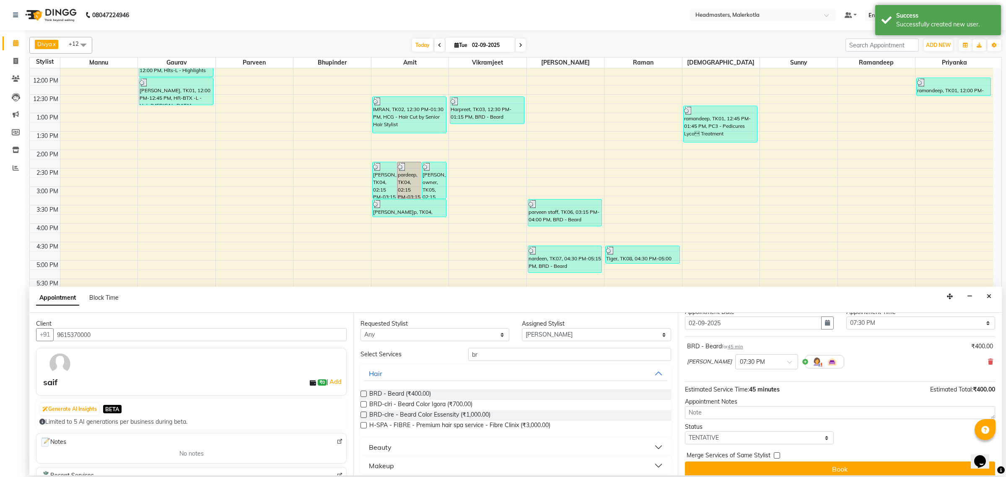
scroll to position [36, 0]
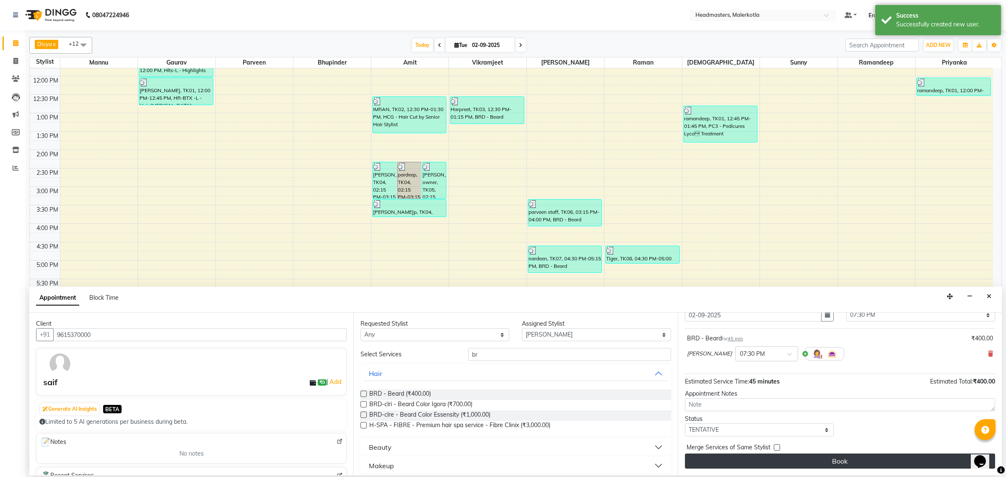
click at [789, 465] on button "Book" at bounding box center [840, 461] width 310 height 15
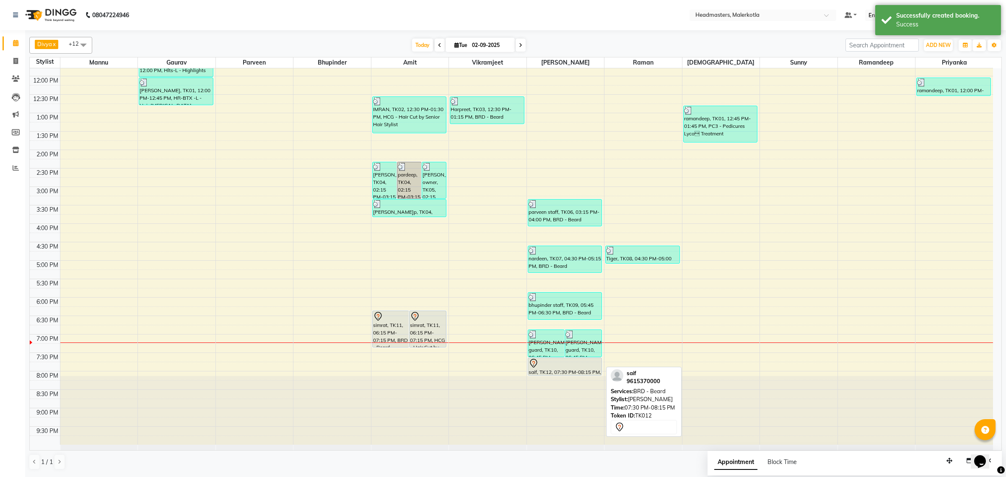
drag, startPoint x: 569, startPoint y: 383, endPoint x: 570, endPoint y: 372, distance: 10.9
click at [570, 372] on div "[PERSON_NAME] guard, TK10, 06:45 PM-07:30 PM, BRD - [PERSON_NAME] guard, TK10, …" at bounding box center [566, 187] width 78 height 516
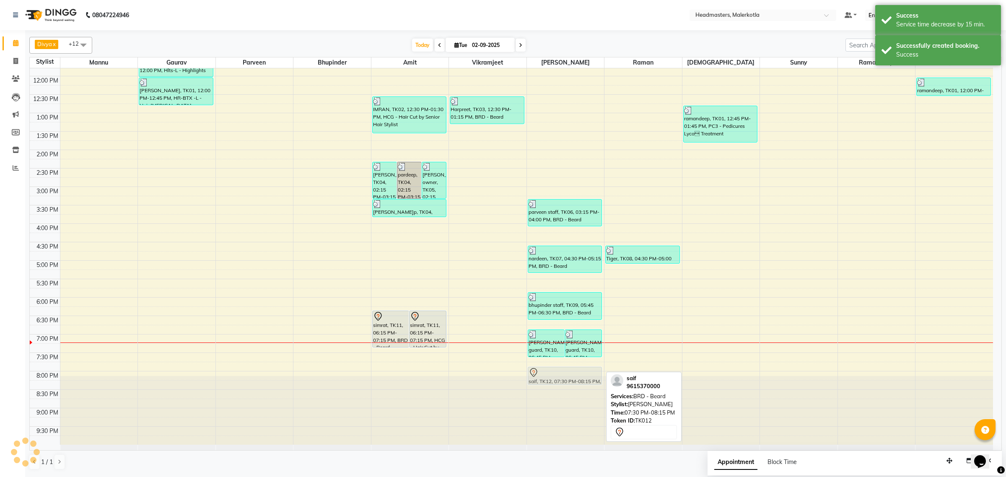
click at [572, 375] on div "[PERSON_NAME] guard, TK10, 06:45 PM-07:30 PM, BRD - [PERSON_NAME] guard, TK10, …" at bounding box center [566, 187] width 78 height 516
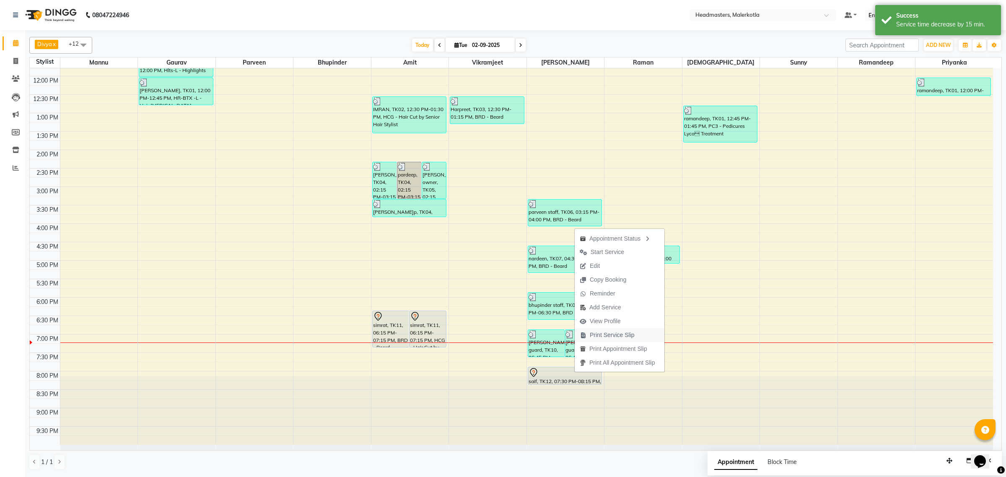
click at [606, 338] on span "Print Service Slip" at bounding box center [612, 335] width 45 height 9
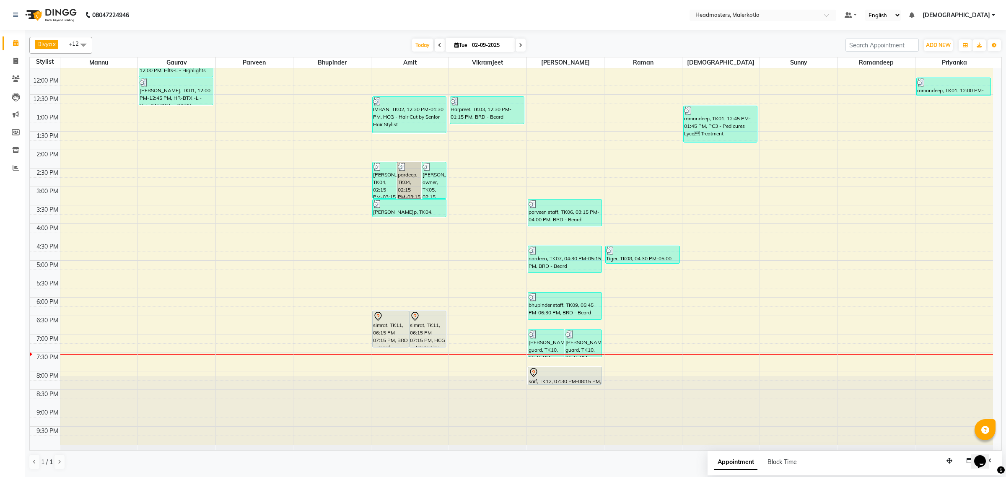
scroll to position [87, 0]
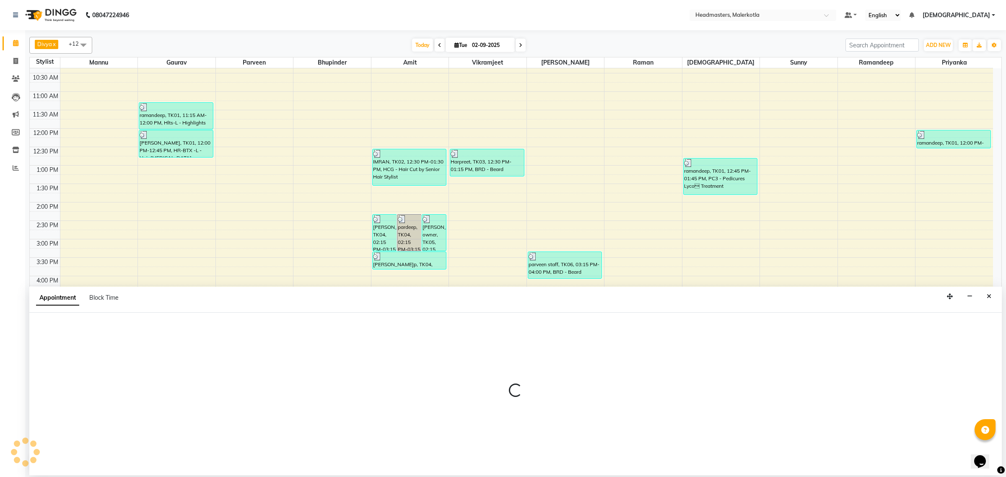
select select "63922"
select select "1215"
select select "tentative"
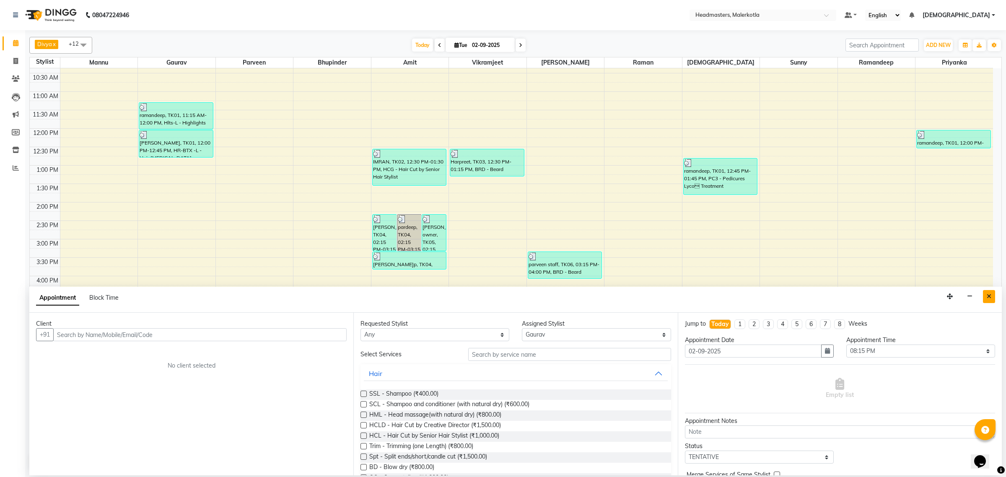
click at [990, 296] on icon "Close" at bounding box center [989, 297] width 5 height 6
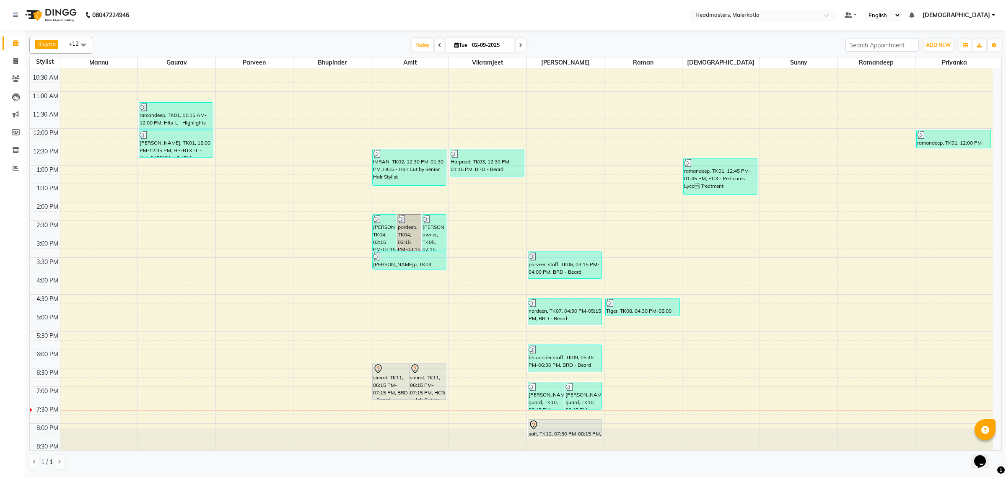
scroll to position [140, 0]
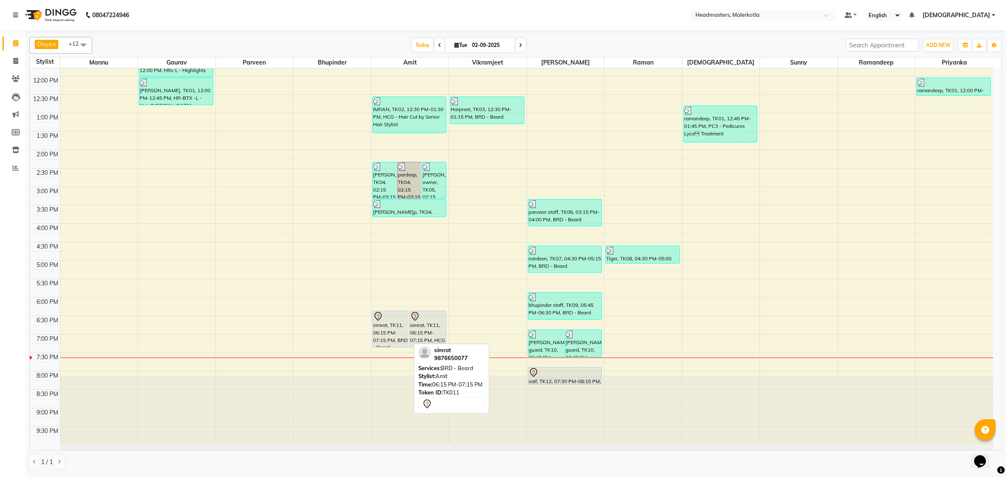
click at [401, 332] on div "simrat, TK11, 06:15 PM-07:15 PM, BRD - Beard" at bounding box center [391, 329] width 36 height 36
select select "7"
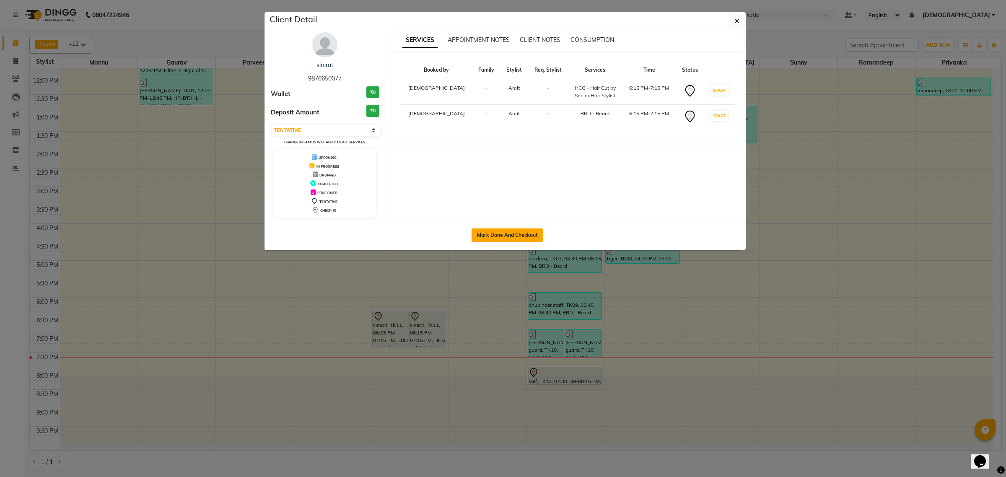
click at [489, 240] on button "Mark Done And Checkout" at bounding box center [508, 235] width 72 height 13
select select "service"
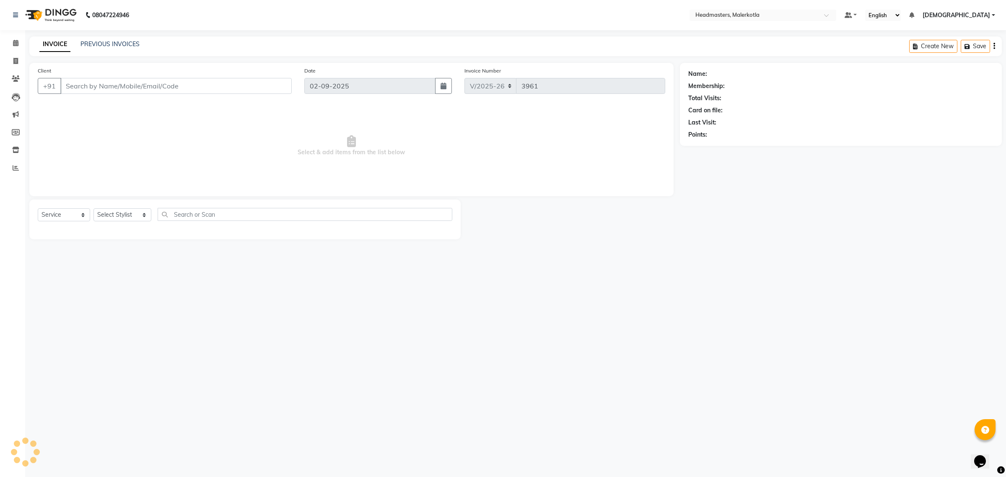
type input "9876650077"
select select "65908"
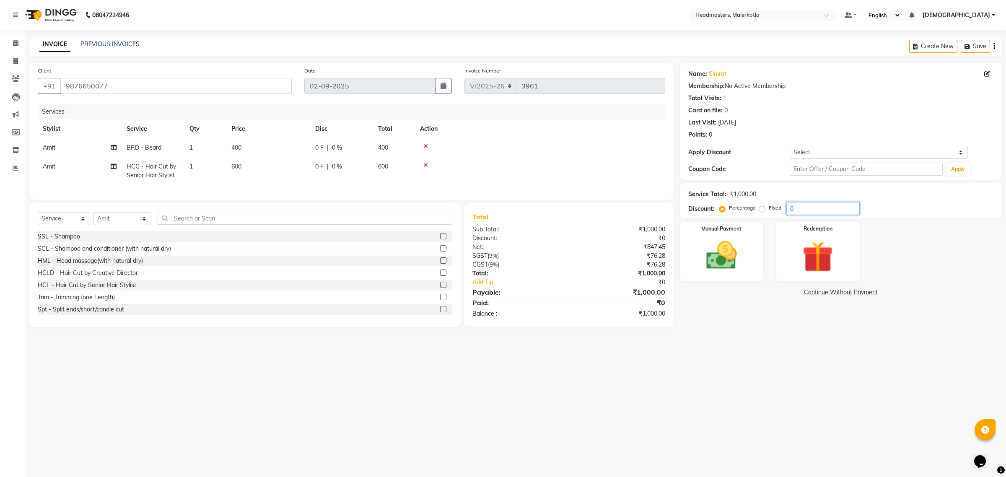
click at [846, 208] on input "0" at bounding box center [823, 208] width 73 height 13
type input "50"
click at [762, 259] on div "Manual Payment" at bounding box center [721, 252] width 87 height 62
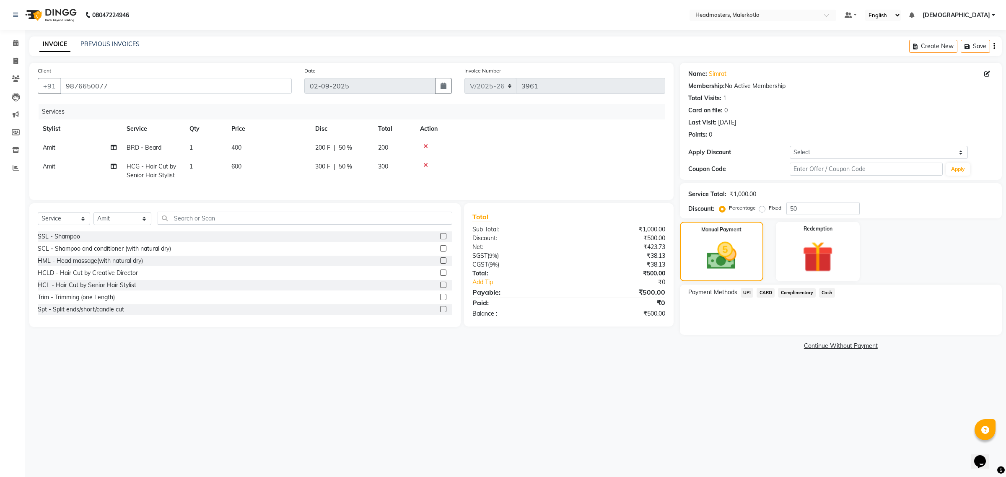
click at [825, 290] on span "Cash" at bounding box center [827, 293] width 16 height 10
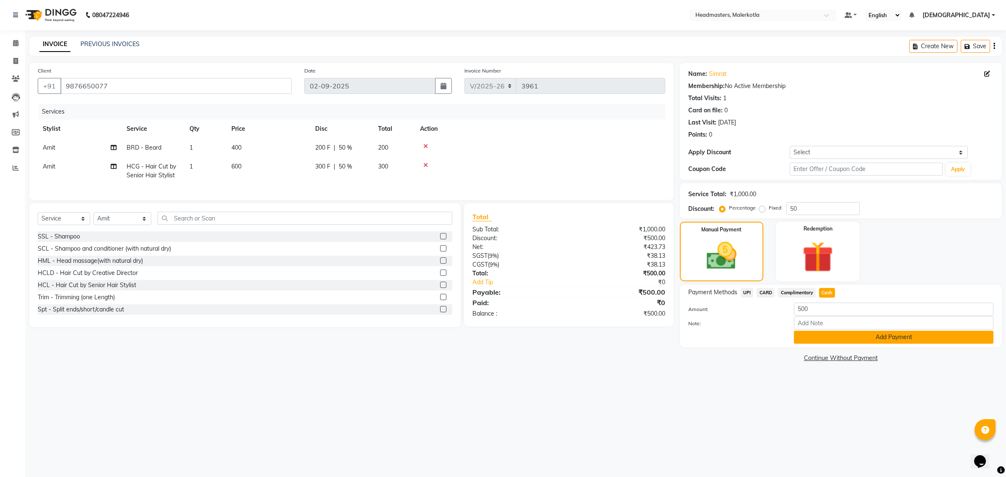
click at [844, 336] on button "Add Payment" at bounding box center [894, 337] width 200 height 13
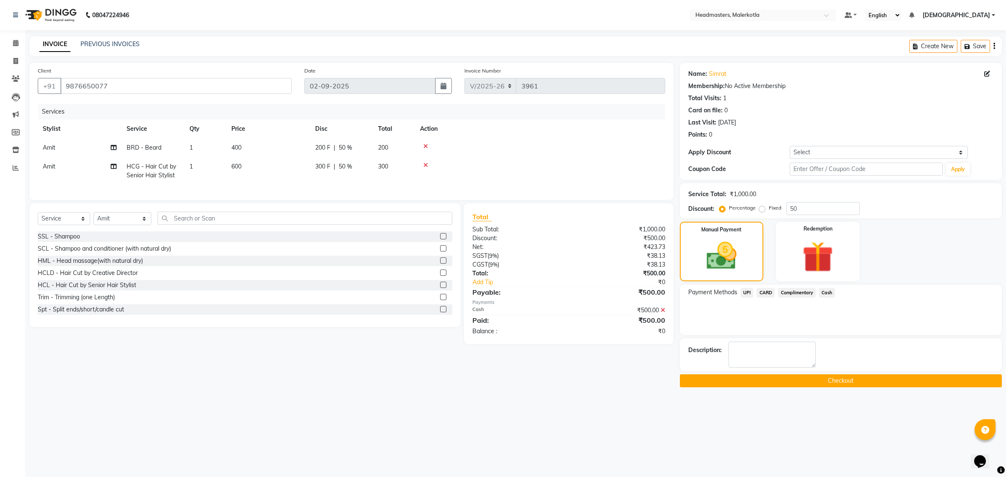
click at [825, 382] on button "Checkout" at bounding box center [841, 380] width 322 height 13
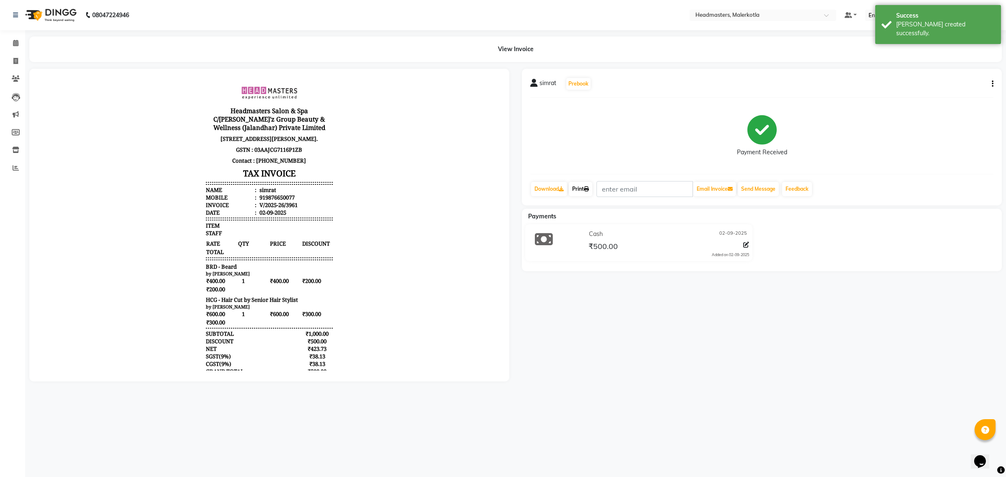
click at [581, 187] on link "Print" at bounding box center [580, 189] width 23 height 14
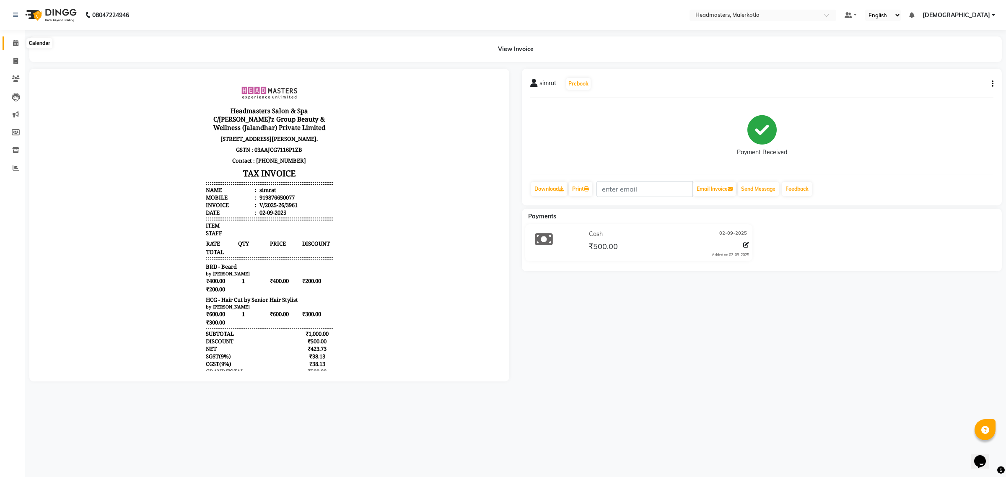
click at [12, 42] on span at bounding box center [15, 44] width 15 height 10
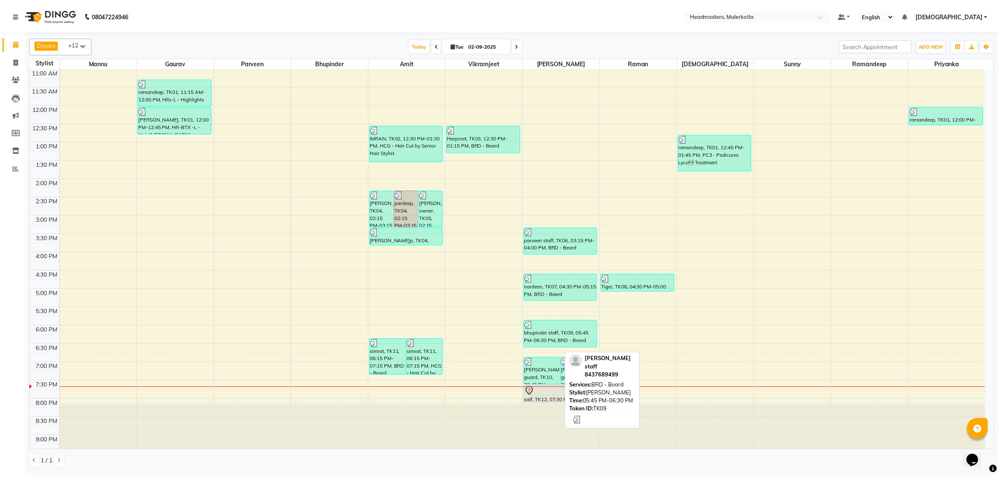
scroll to position [88, 0]
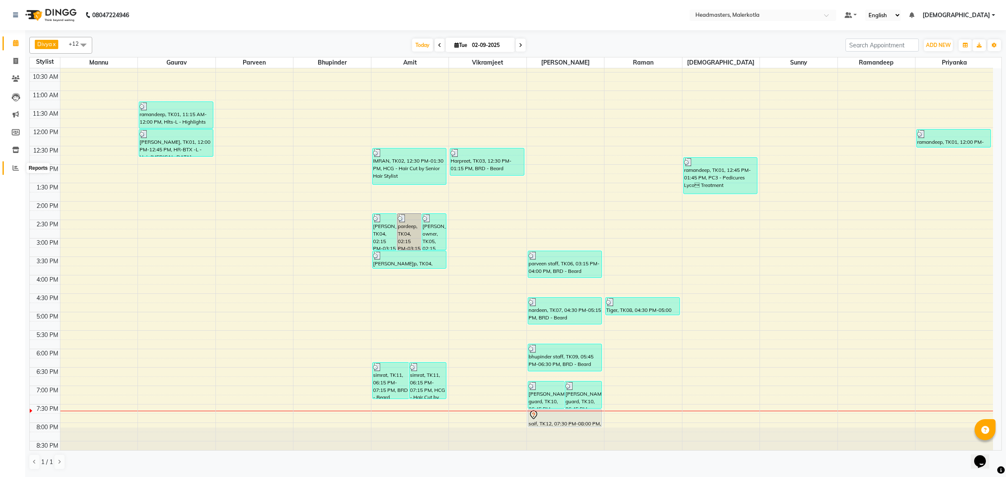
click at [11, 168] on span at bounding box center [15, 169] width 15 height 10
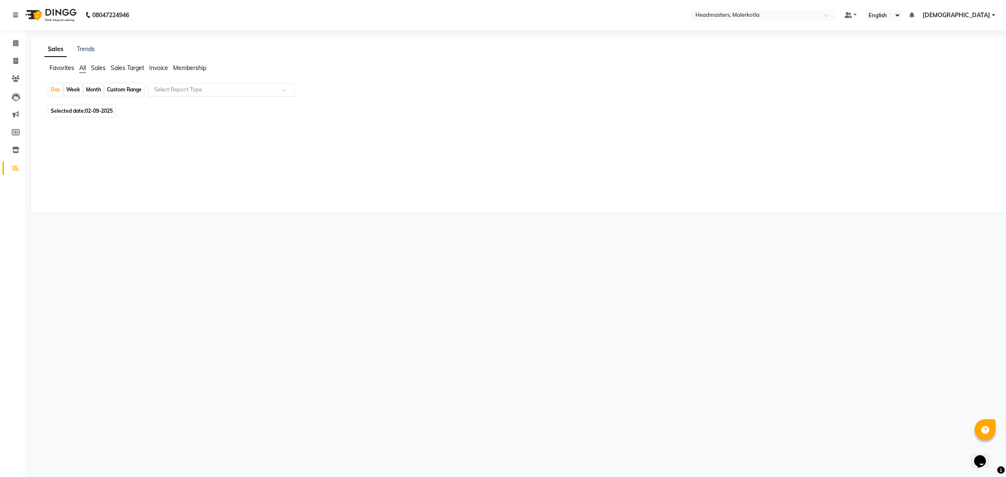
click at [196, 88] on input "text" at bounding box center [213, 90] width 121 height 8
click at [89, 45] on link "Trends" at bounding box center [86, 49] width 18 height 8
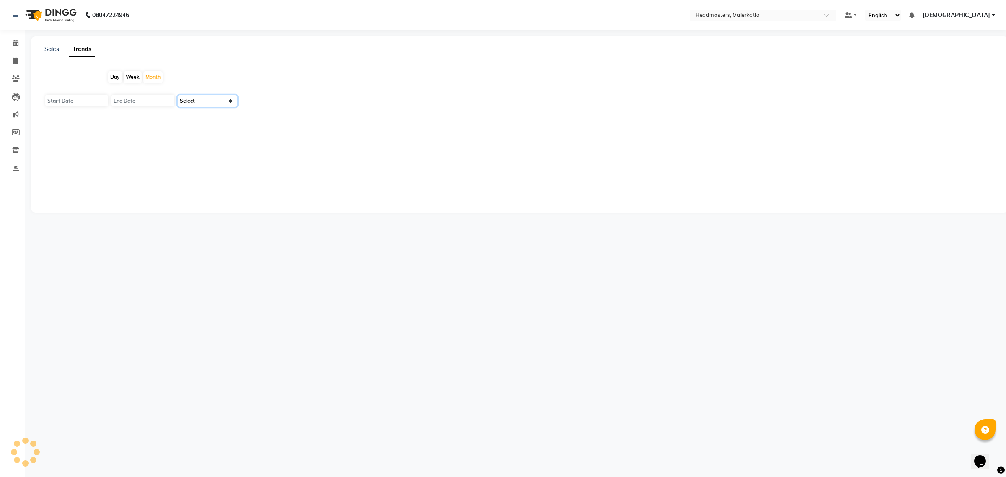
click at [200, 101] on select "Select" at bounding box center [208, 101] width 60 height 12
type input "01-09-2025"
type input "[DATE]"
select select "by_client"
click at [178, 95] on select "Select Clients" at bounding box center [208, 101] width 60 height 12
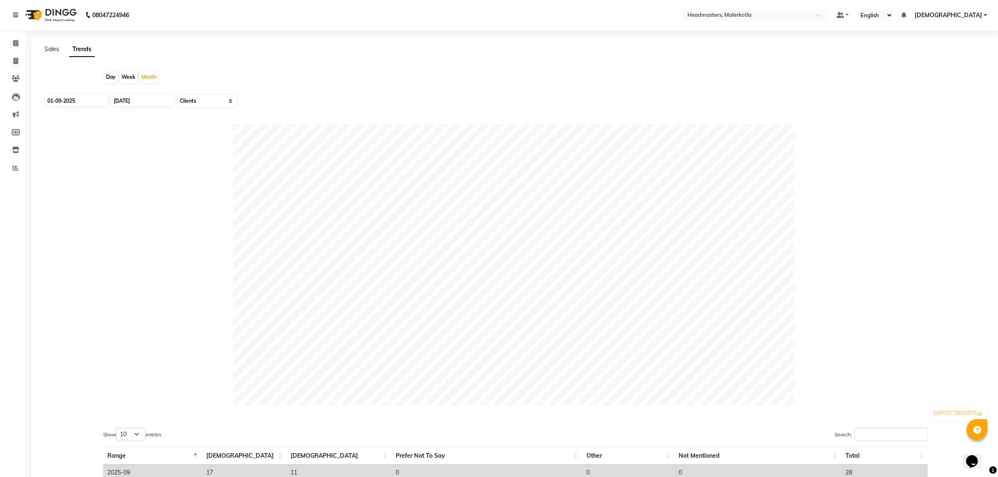
click at [109, 73] on div "Day" at bounding box center [111, 77] width 14 height 12
type input "02-09-2025"
click at [9, 42] on span at bounding box center [15, 44] width 15 height 10
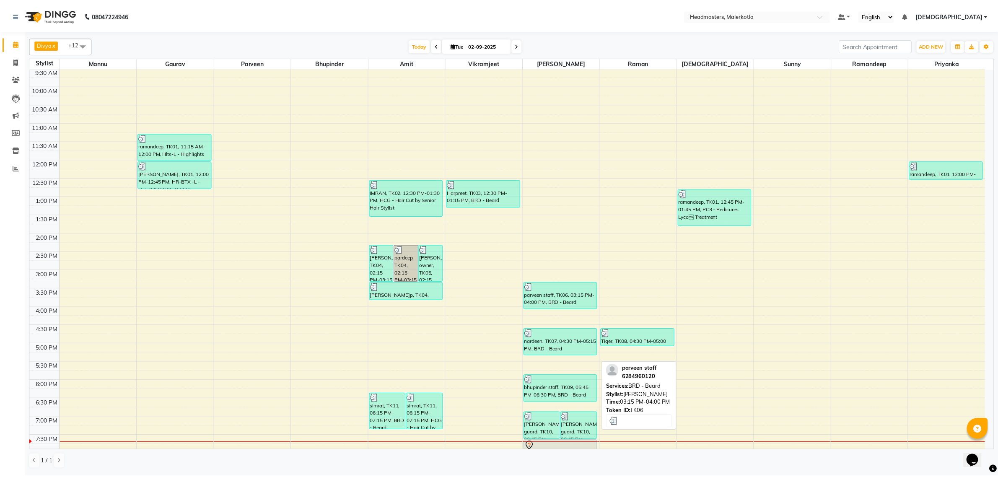
scroll to position [140, 0]
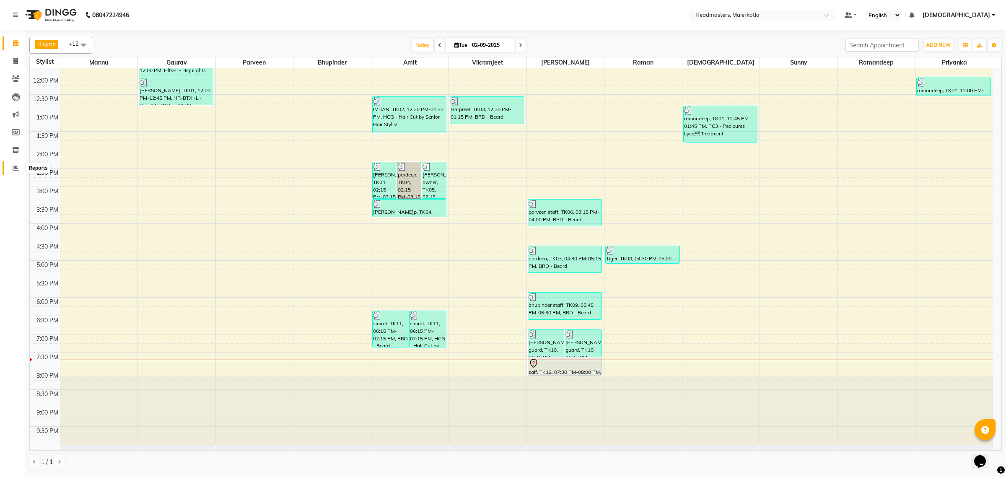
click at [16, 169] on icon at bounding box center [16, 168] width 6 height 6
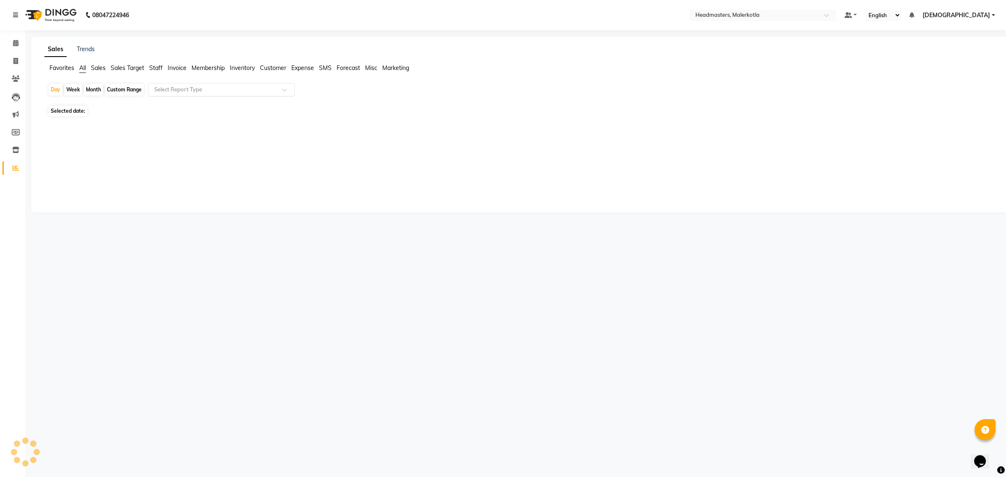
click at [217, 88] on input "text" at bounding box center [213, 90] width 121 height 8
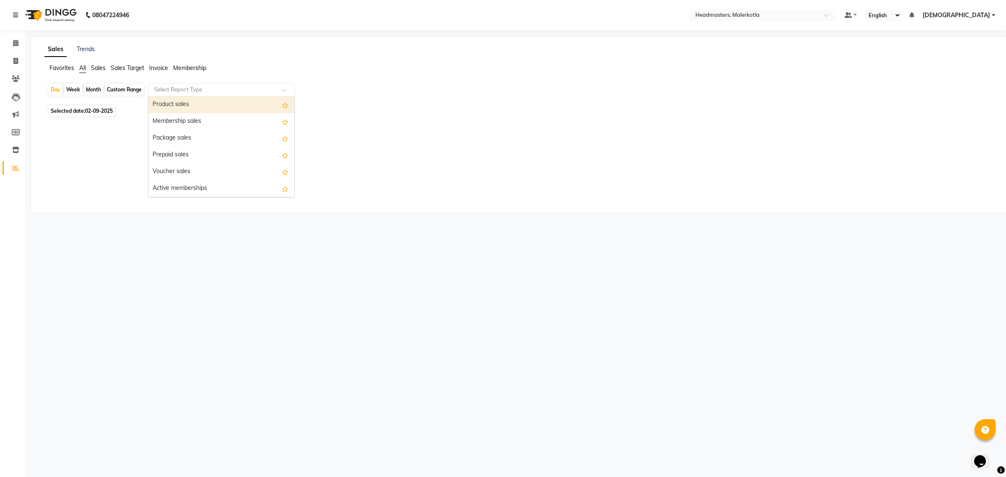
click at [215, 105] on div "Product sales" at bounding box center [221, 104] width 146 height 17
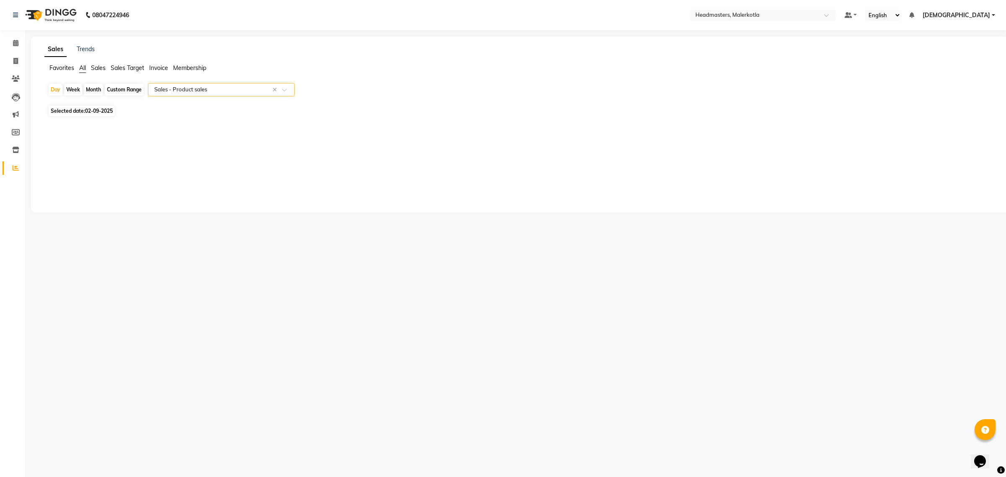
select select "csv"
click at [59, 93] on div "Day" at bounding box center [56, 90] width 14 height 12
select select "9"
select select "2025"
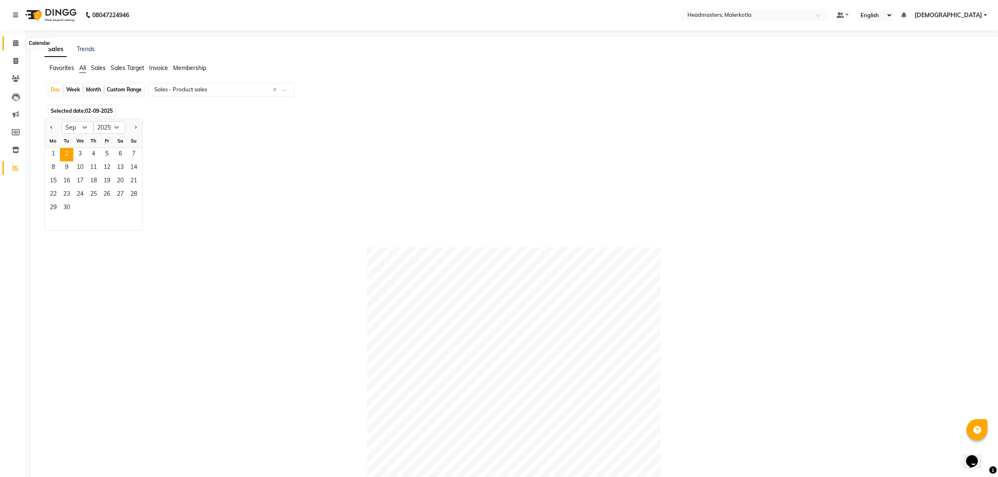
click at [13, 43] on icon at bounding box center [15, 43] width 5 height 6
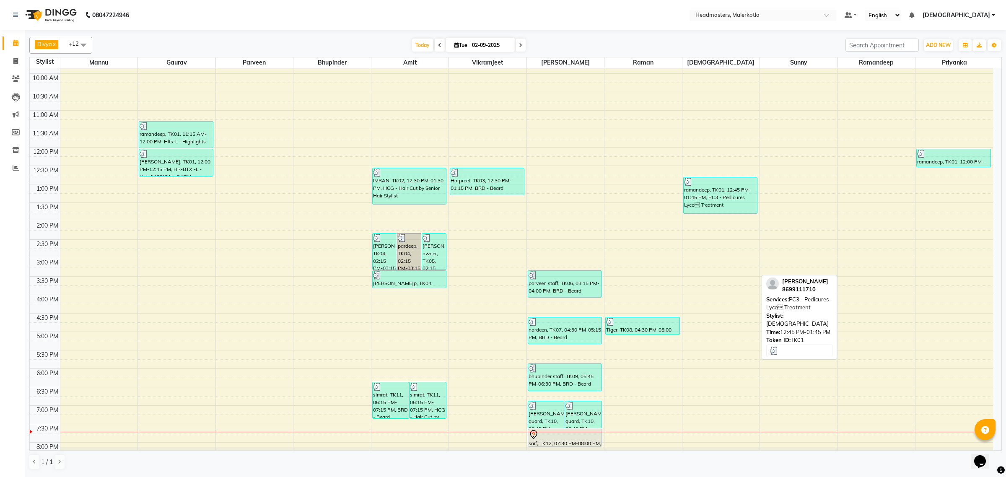
scroll to position [140, 0]
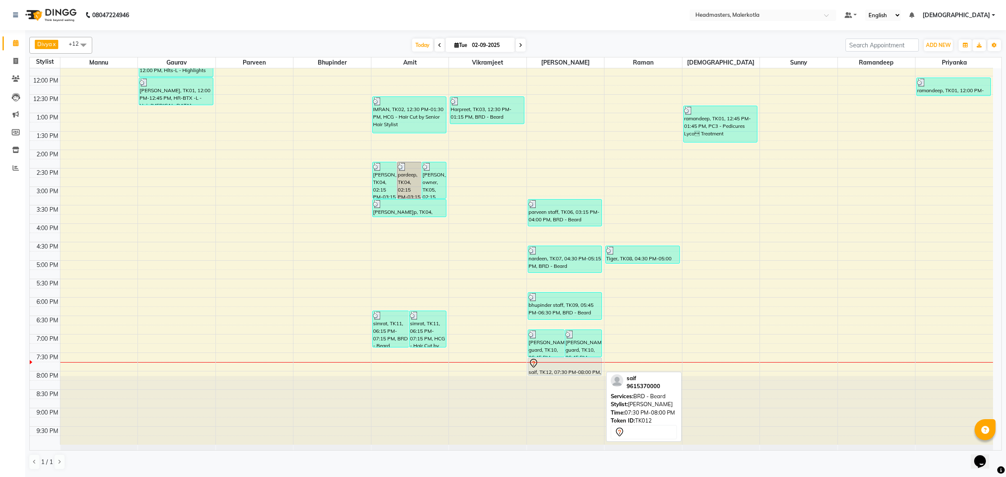
click at [577, 366] on div at bounding box center [565, 364] width 73 height 10
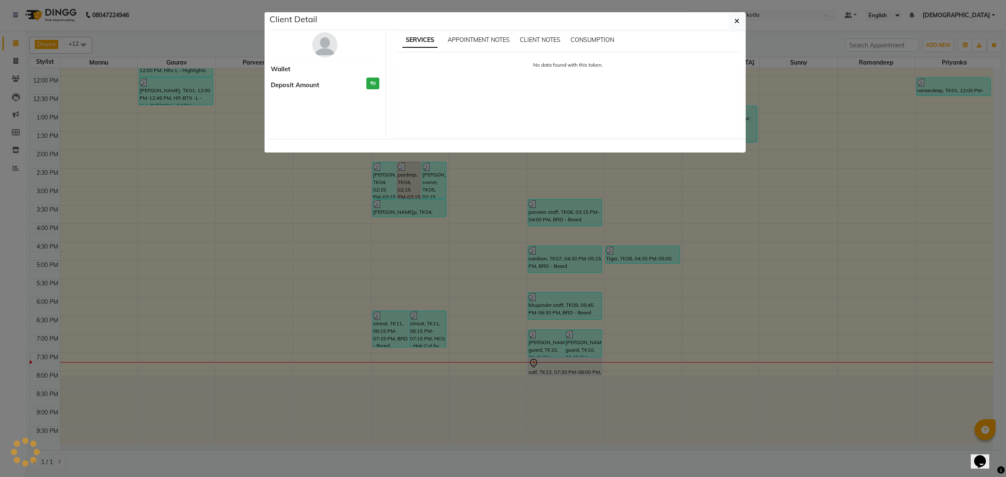
select select "7"
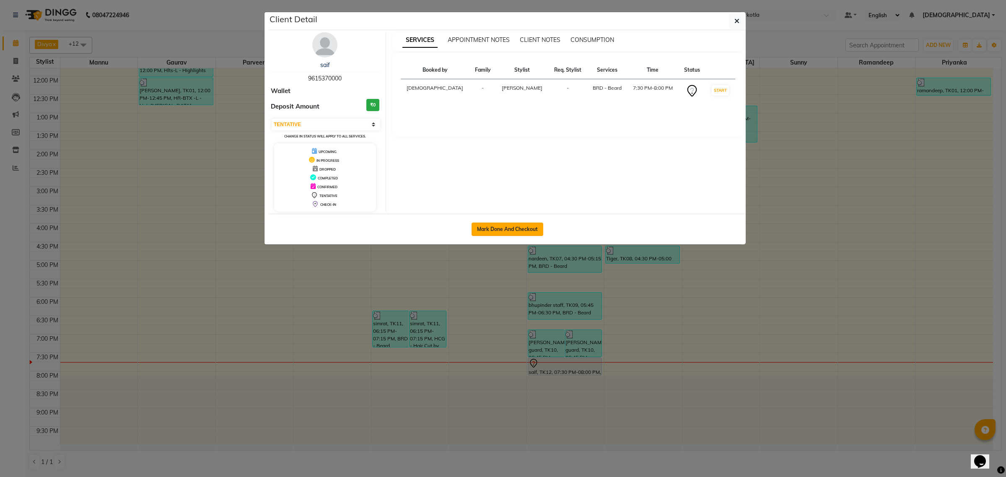
click at [507, 231] on button "Mark Done And Checkout" at bounding box center [508, 229] width 72 height 13
select select "service"
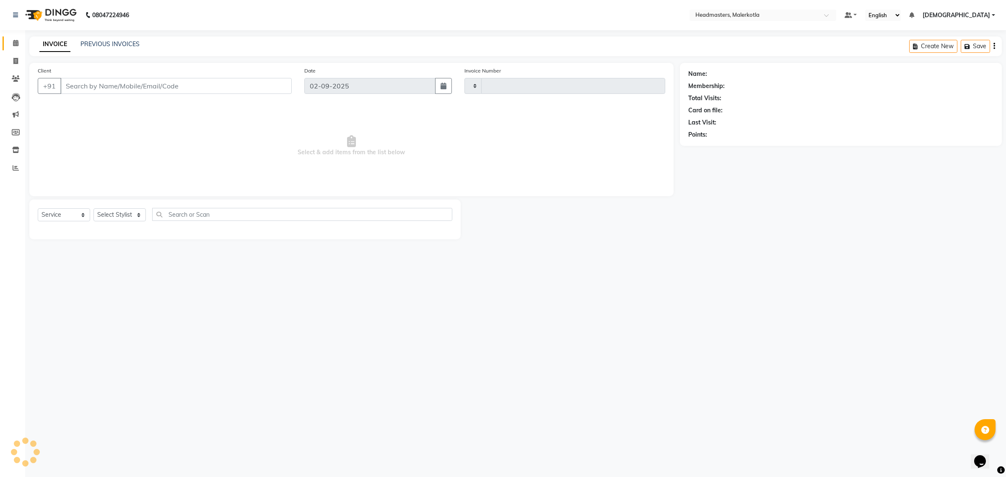
type input "3962"
select select "7368"
type input "9615370000"
select select "65912"
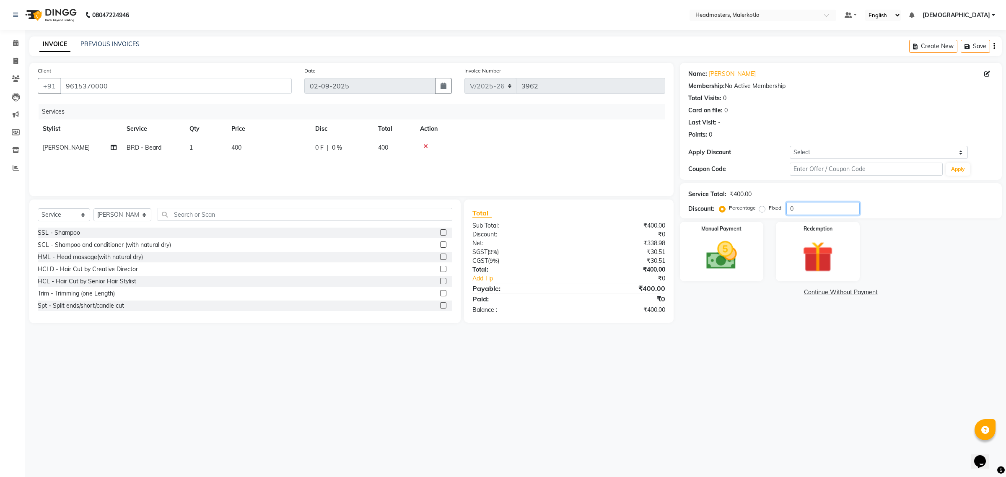
click at [813, 214] on input "0" at bounding box center [823, 208] width 73 height 13
type input "50"
click at [745, 262] on img at bounding box center [722, 255] width 52 height 37
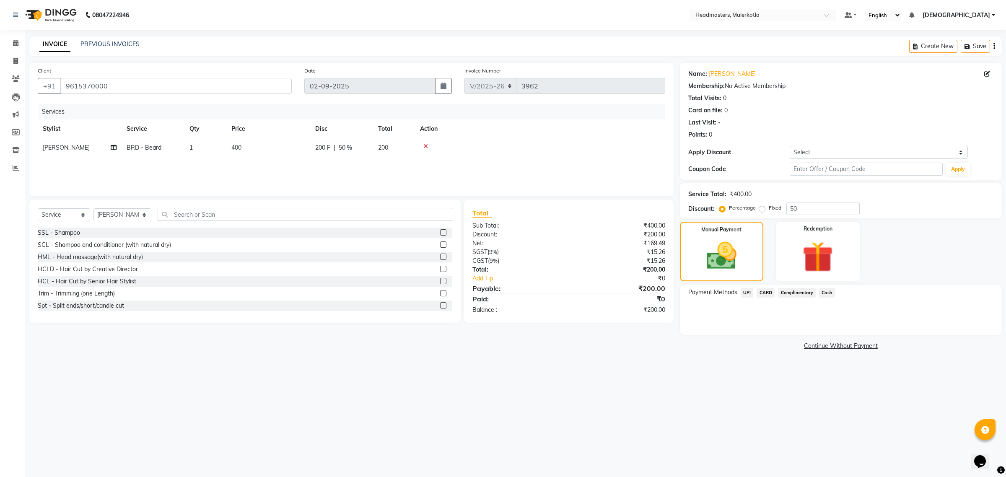
click at [749, 287] on div "Payment Methods UPI CARD Complimentary Cash" at bounding box center [841, 310] width 322 height 50
click at [748, 295] on span "UPI" at bounding box center [747, 293] width 13 height 10
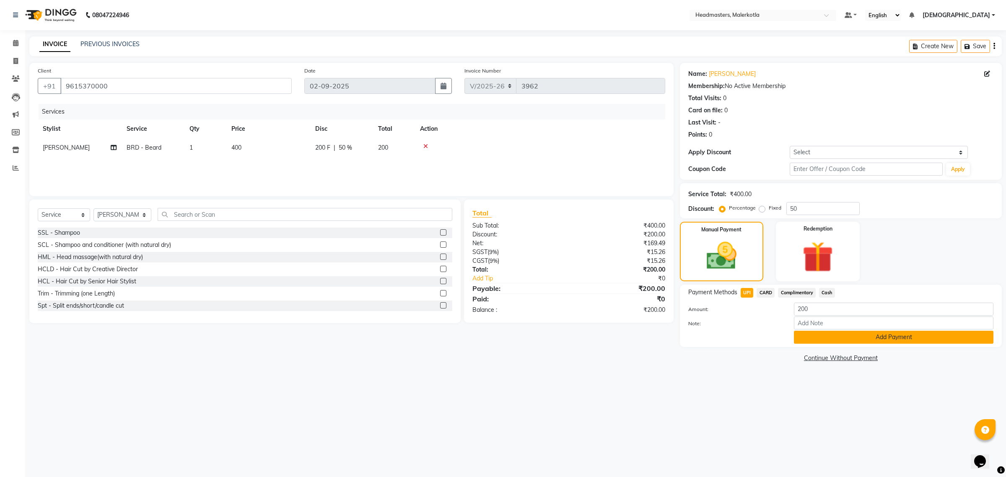
click at [799, 332] on button "Add Payment" at bounding box center [894, 337] width 200 height 13
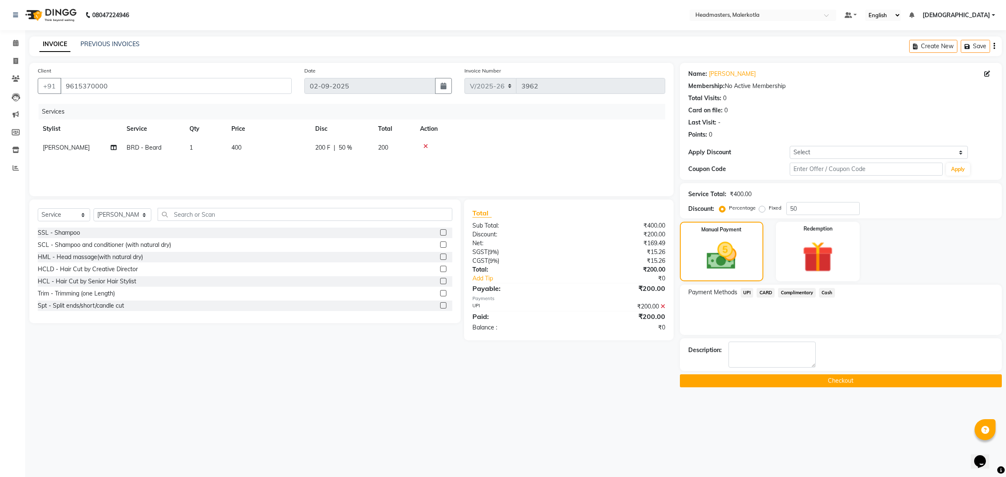
click at [762, 383] on button "Checkout" at bounding box center [841, 380] width 322 height 13
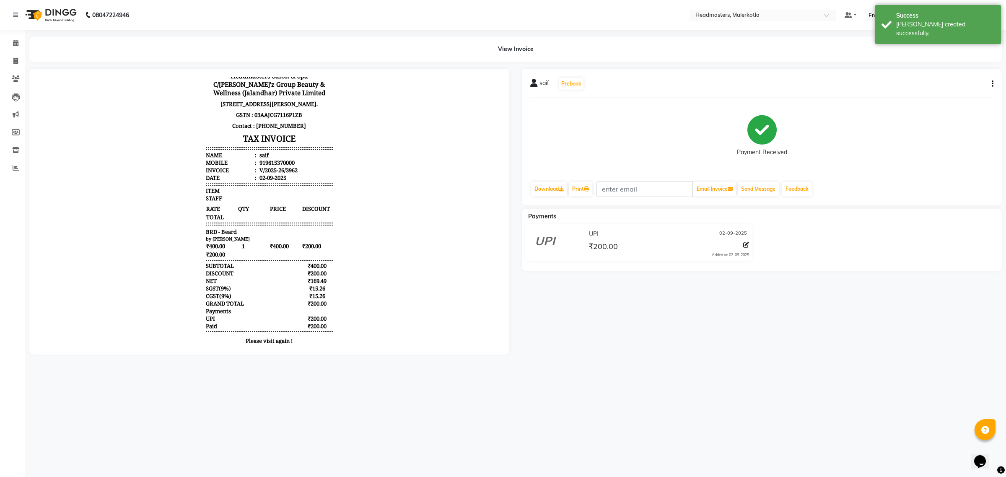
scroll to position [52, 0]
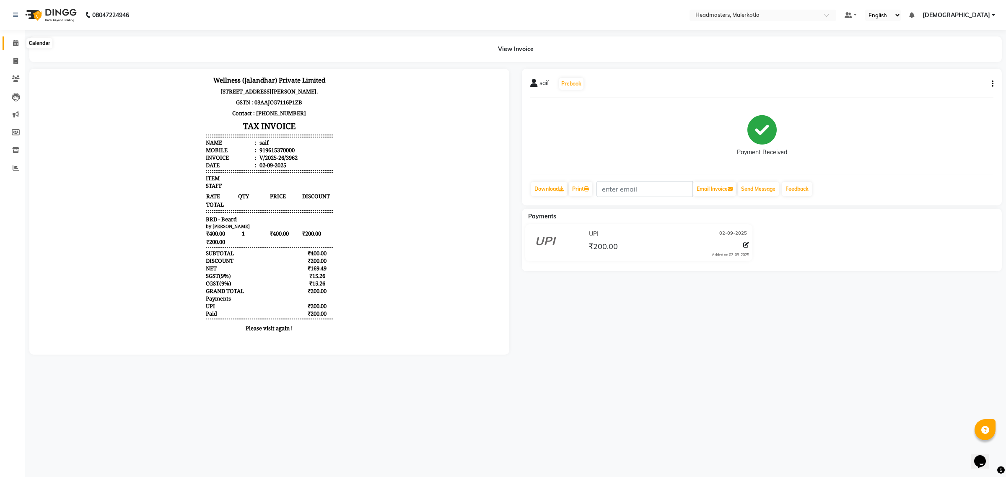
drag, startPoint x: 20, startPoint y: 42, endPoint x: 10, endPoint y: 47, distance: 11.6
click at [19, 42] on span at bounding box center [15, 44] width 15 height 10
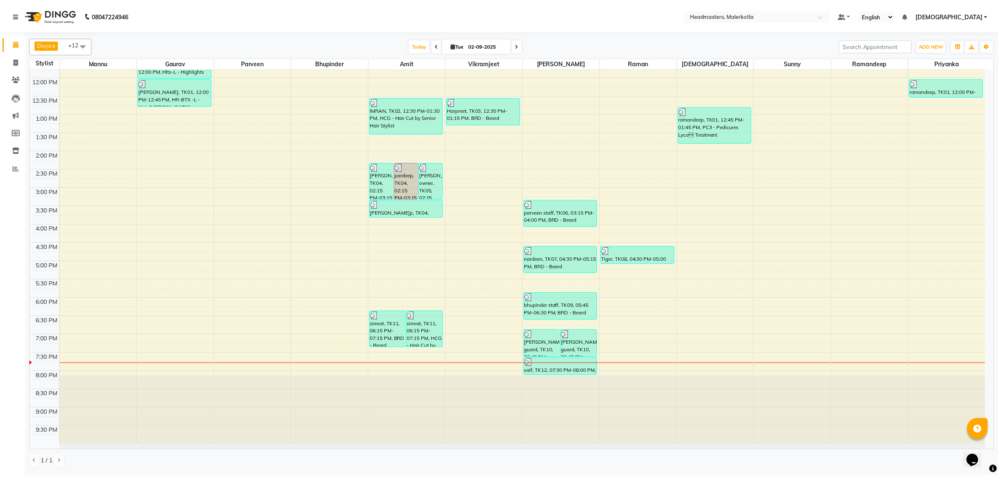
scroll to position [140, 0]
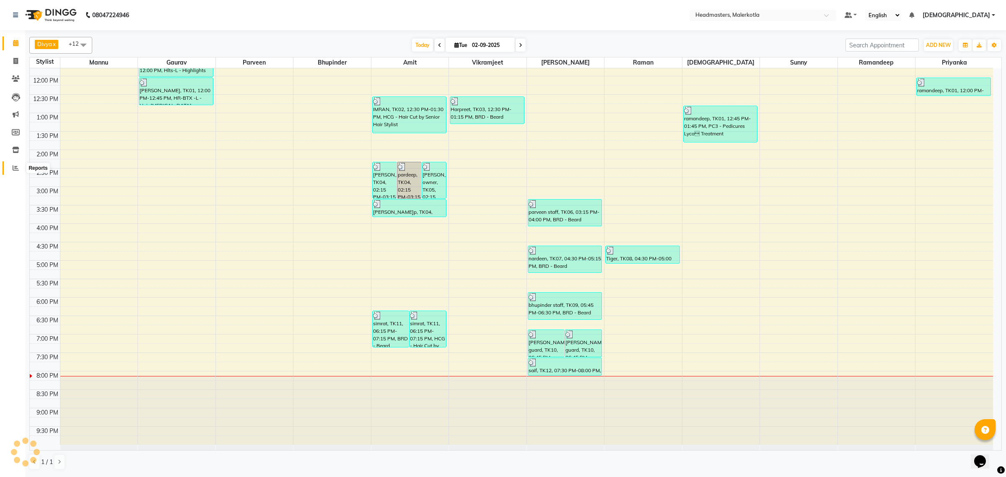
click at [16, 168] on icon at bounding box center [16, 168] width 6 height 6
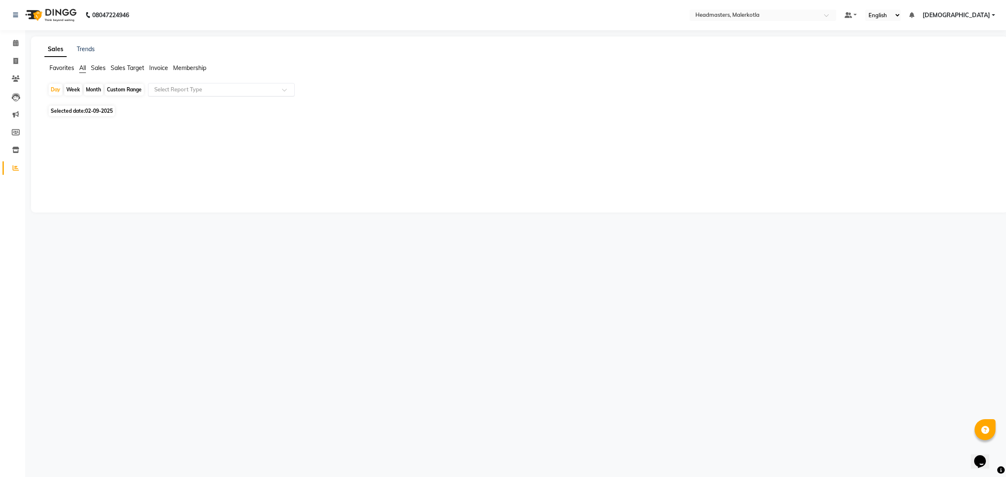
click at [166, 89] on input "text" at bounding box center [213, 90] width 121 height 8
click at [88, 49] on link "Trends" at bounding box center [86, 49] width 18 height 8
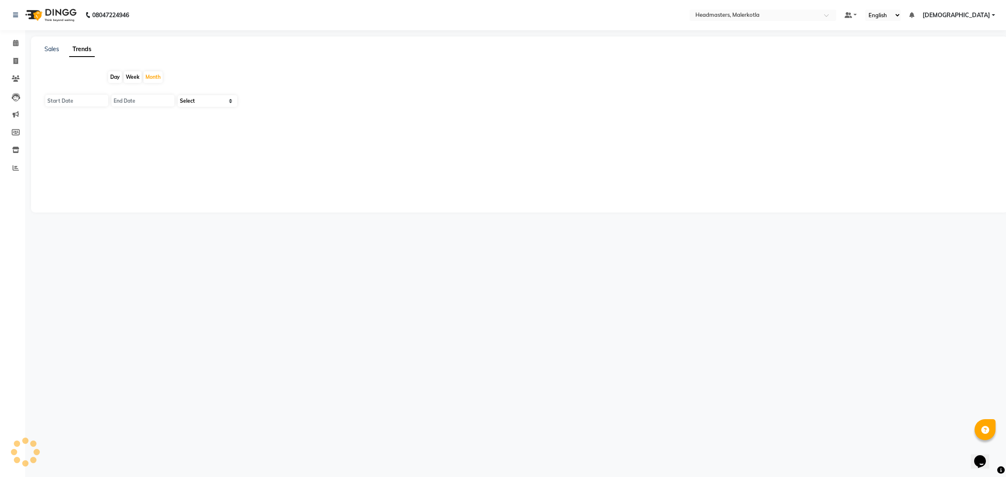
type input "01-09-2025"
type input "[DATE]"
click at [52, 51] on link "Sales" at bounding box center [51, 49] width 15 height 8
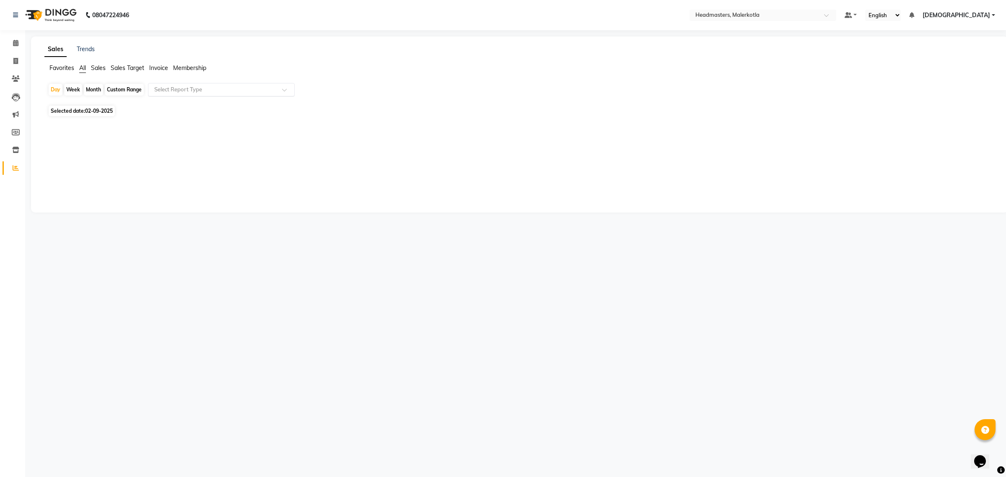
click at [172, 91] on input "text" at bounding box center [213, 90] width 121 height 8
click at [179, 101] on div "Product sales" at bounding box center [221, 104] width 146 height 17
select select "csv"
click at [56, 91] on div "Day" at bounding box center [56, 90] width 14 height 12
select select "9"
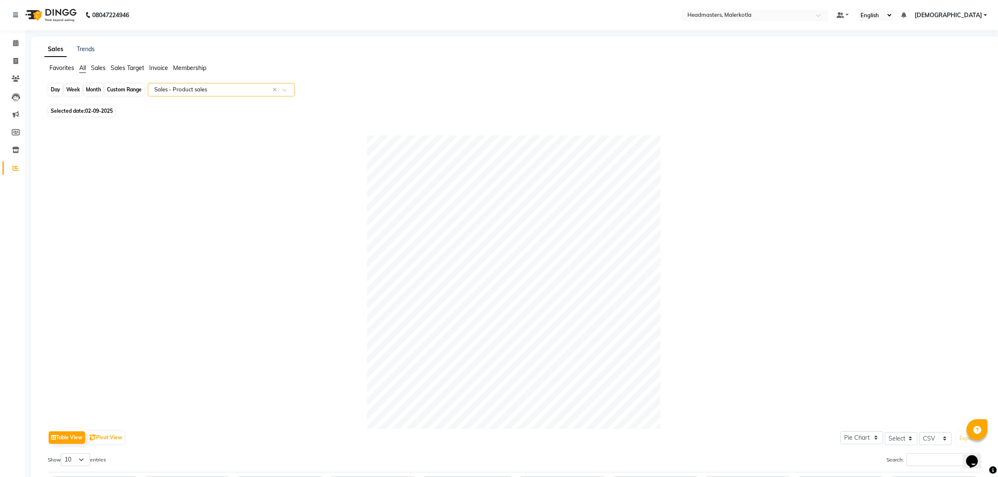
select select "2025"
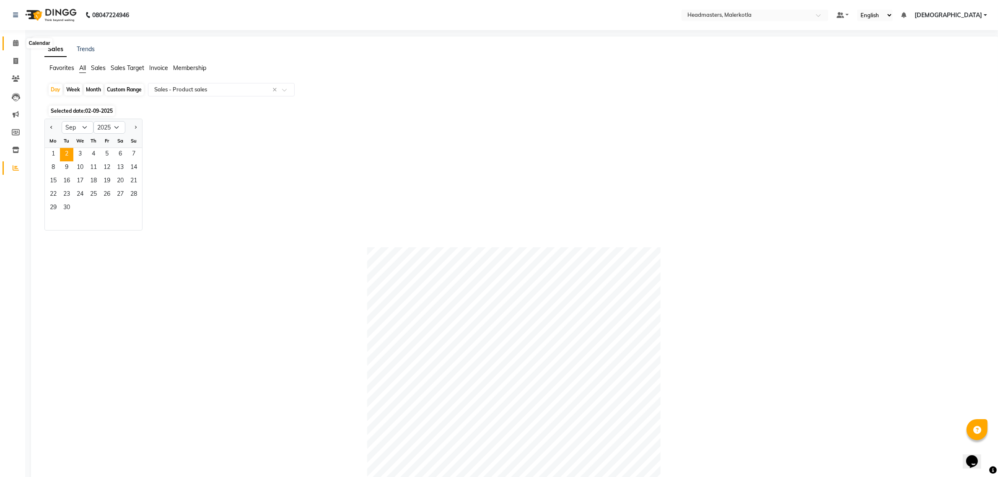
click at [18, 40] on icon at bounding box center [15, 43] width 5 height 6
